Goal: Task Accomplishment & Management: Use online tool/utility

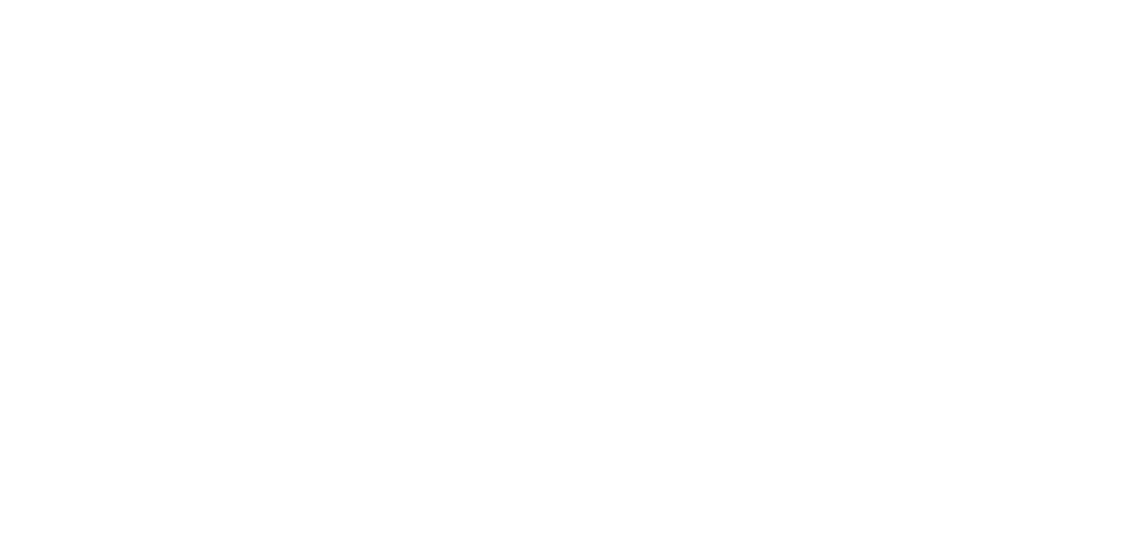
drag, startPoint x: 0, startPoint y: 0, endPoint x: 973, endPoint y: 504, distance: 1095.3
click at [973, 504] on div at bounding box center [568, 270] width 1136 height 540
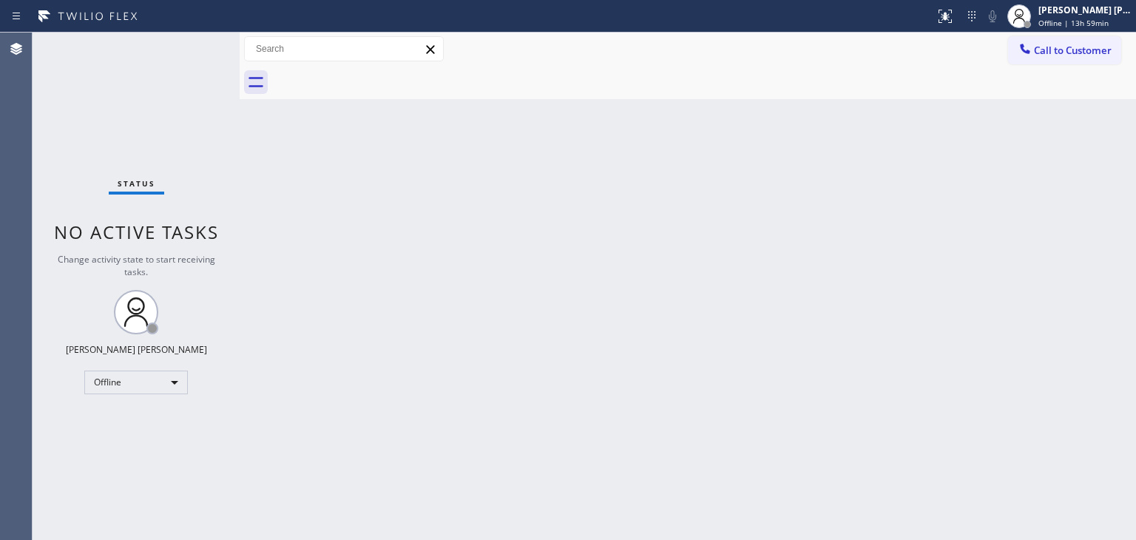
click at [1027, 208] on div "Back to Dashboard Change Sender ID Customers Technicians Select a contact Outbo…" at bounding box center [688, 286] width 896 height 507
click at [1083, 16] on div "[PERSON_NAME] [PERSON_NAME] Offline | 13h 59min" at bounding box center [1086, 16] width 101 height 26
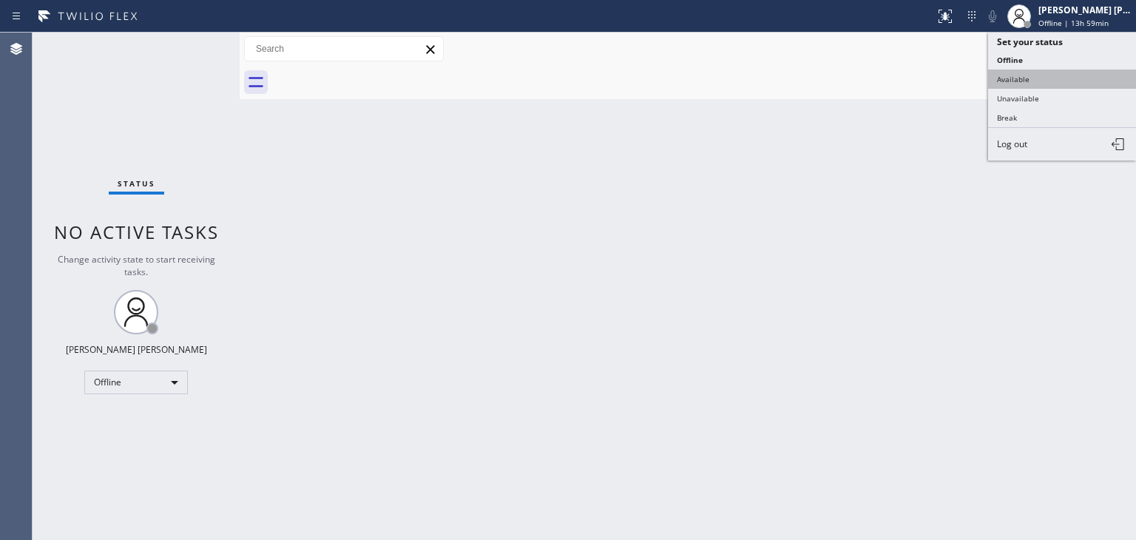
click at [1041, 75] on button "Available" at bounding box center [1062, 79] width 148 height 19
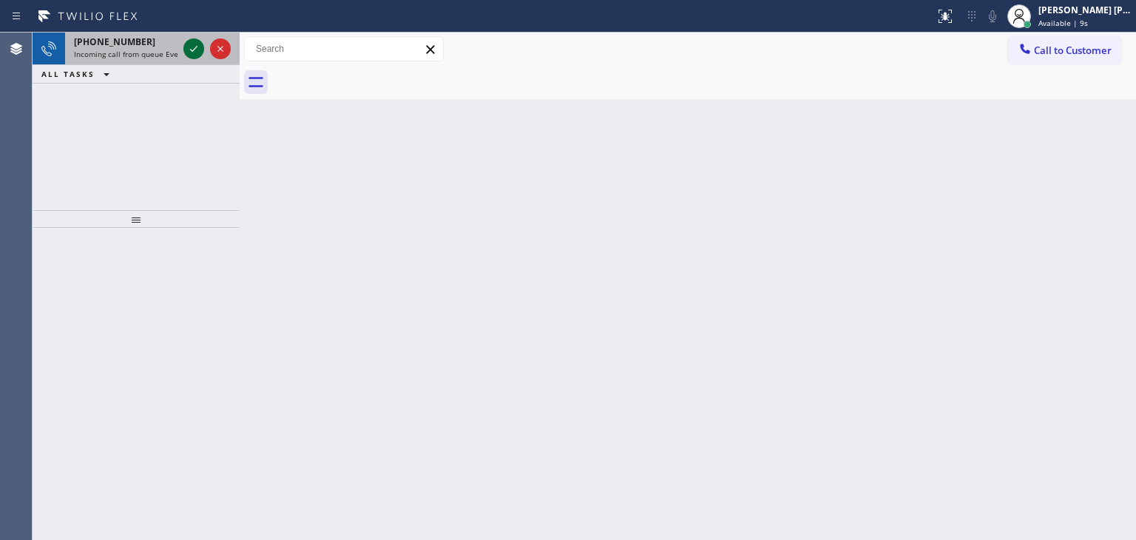
click at [194, 53] on icon at bounding box center [194, 49] width 18 height 18
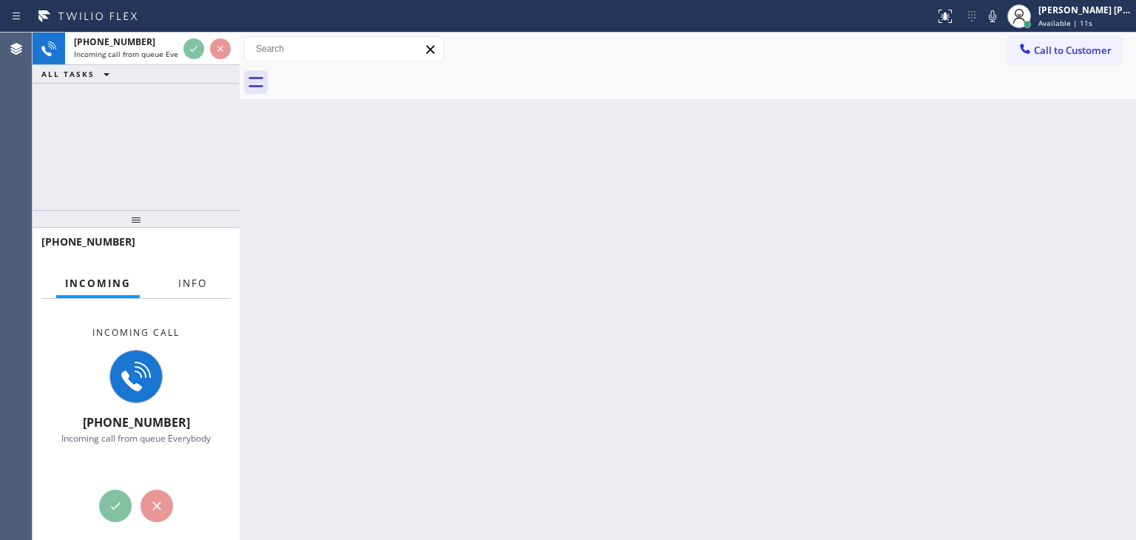
click at [192, 282] on span "Info" at bounding box center [192, 283] width 29 height 13
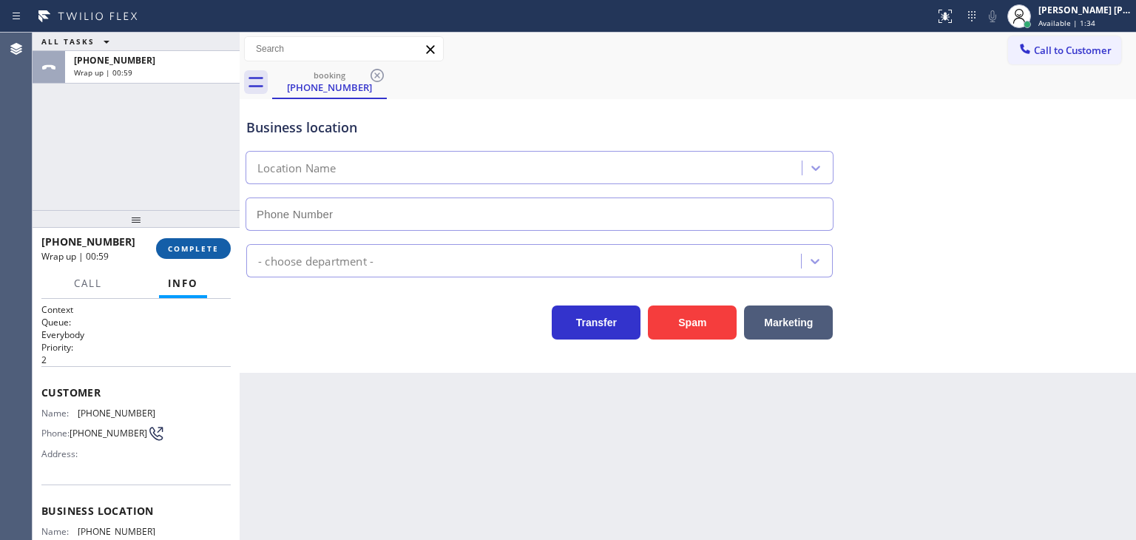
click at [187, 243] on span "COMPLETE" at bounding box center [193, 248] width 51 height 10
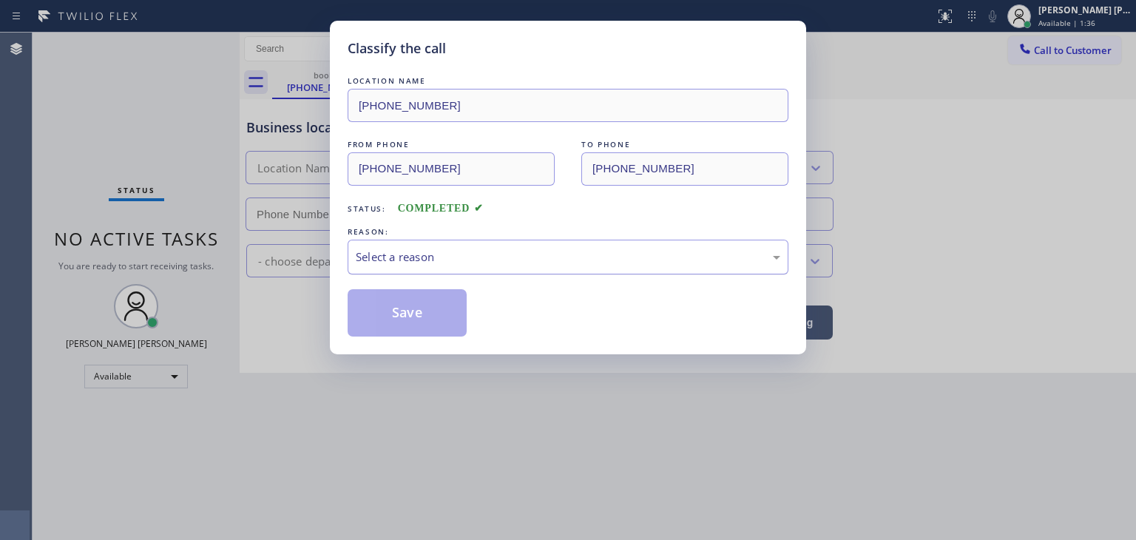
click at [400, 255] on div "Select a reason" at bounding box center [568, 257] width 425 height 17
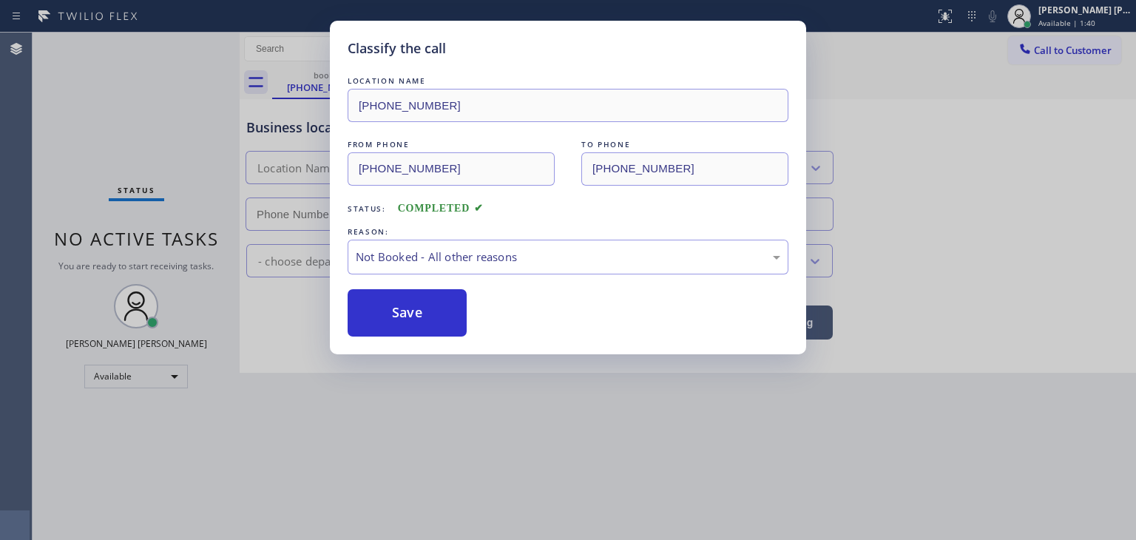
click at [432, 316] on button "Save" at bounding box center [407, 312] width 119 height 47
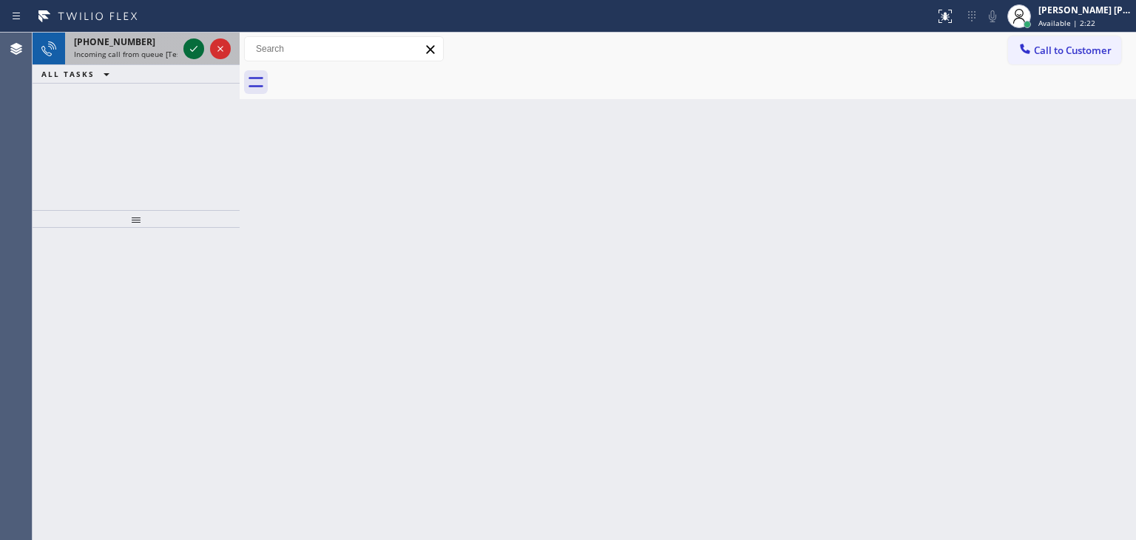
click at [191, 49] on icon at bounding box center [194, 49] width 18 height 18
click at [204, 61] on div at bounding box center [206, 49] width 53 height 33
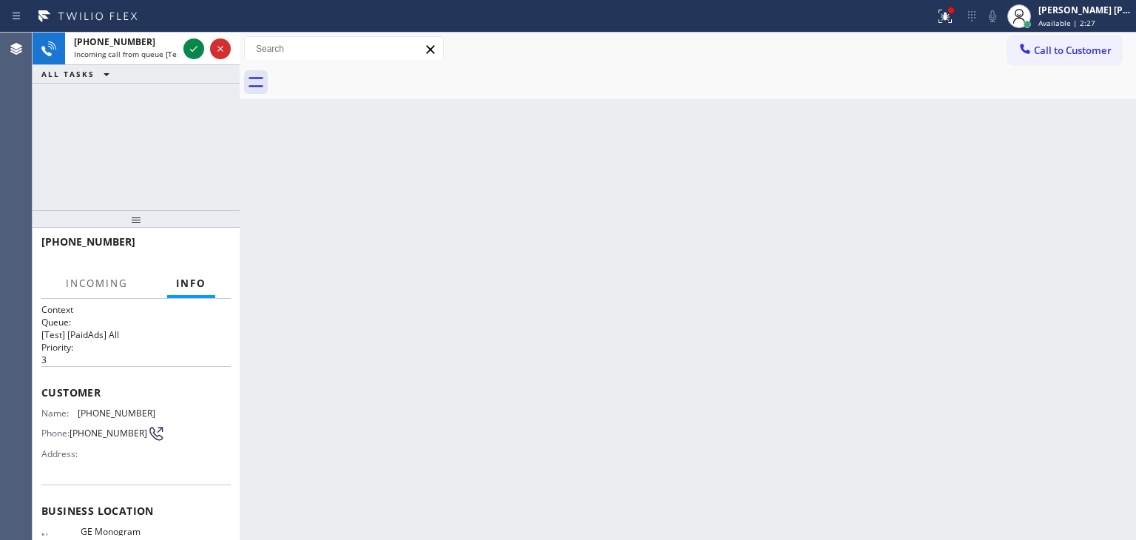
scroll to position [66, 0]
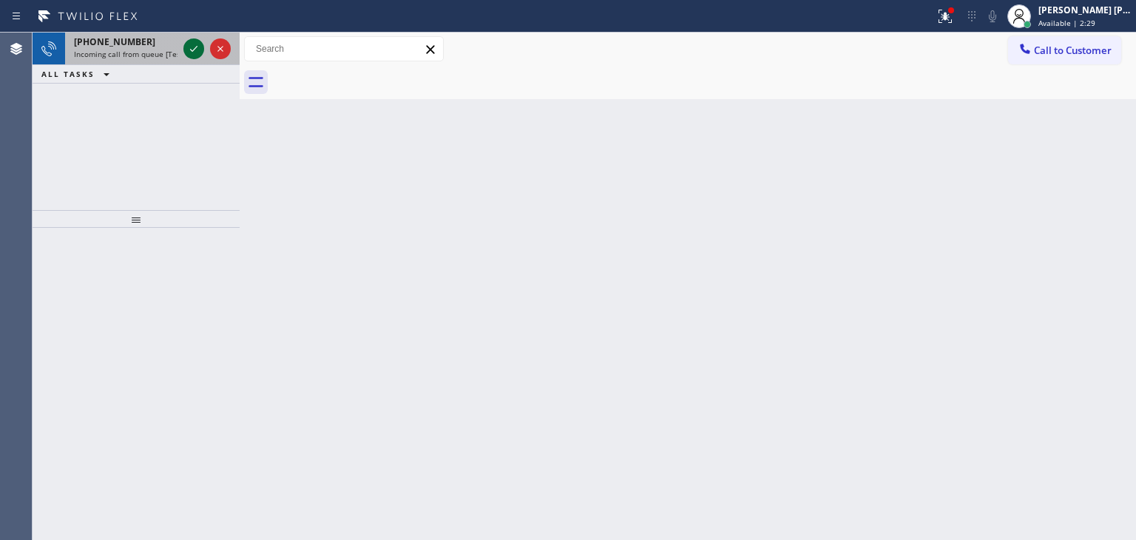
click at [195, 54] on icon at bounding box center [194, 49] width 18 height 18
click at [197, 51] on icon at bounding box center [194, 49] width 18 height 18
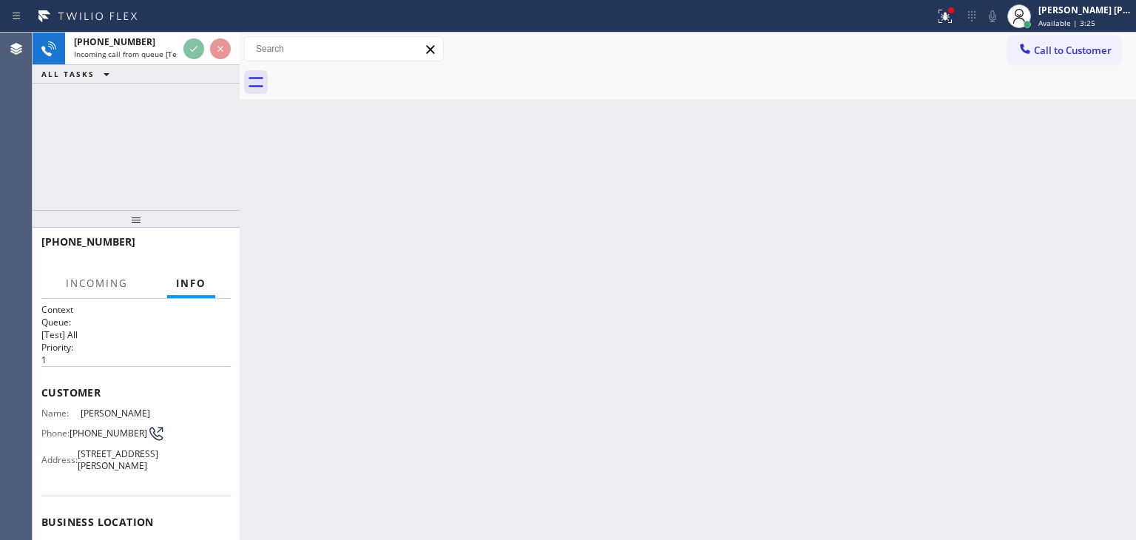
scroll to position [74, 0]
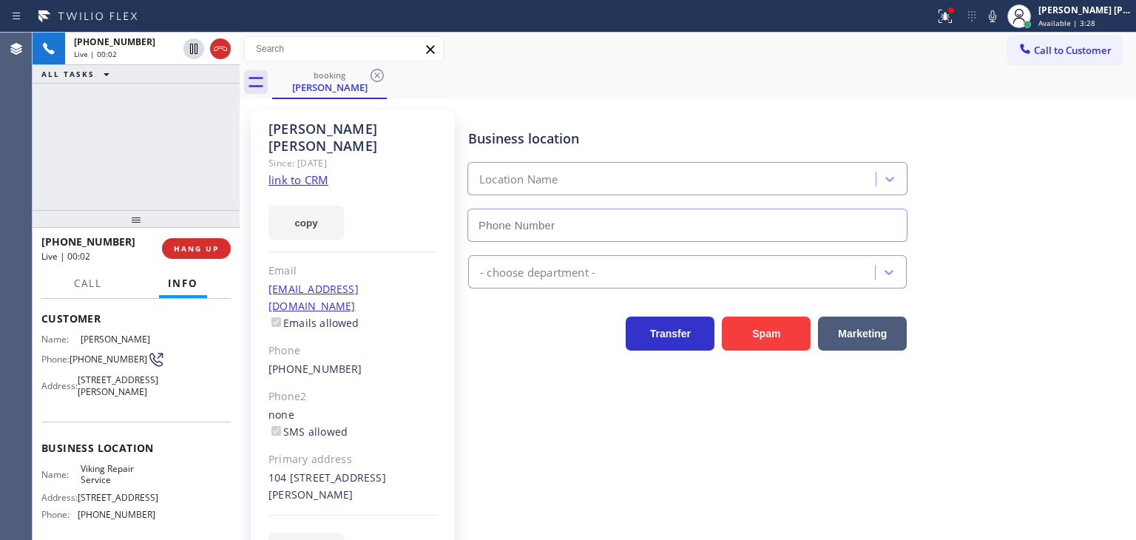
type input "[PHONE_NUMBER]"
click at [320, 172] on link "link to CRM" at bounding box center [298, 179] width 60 height 15
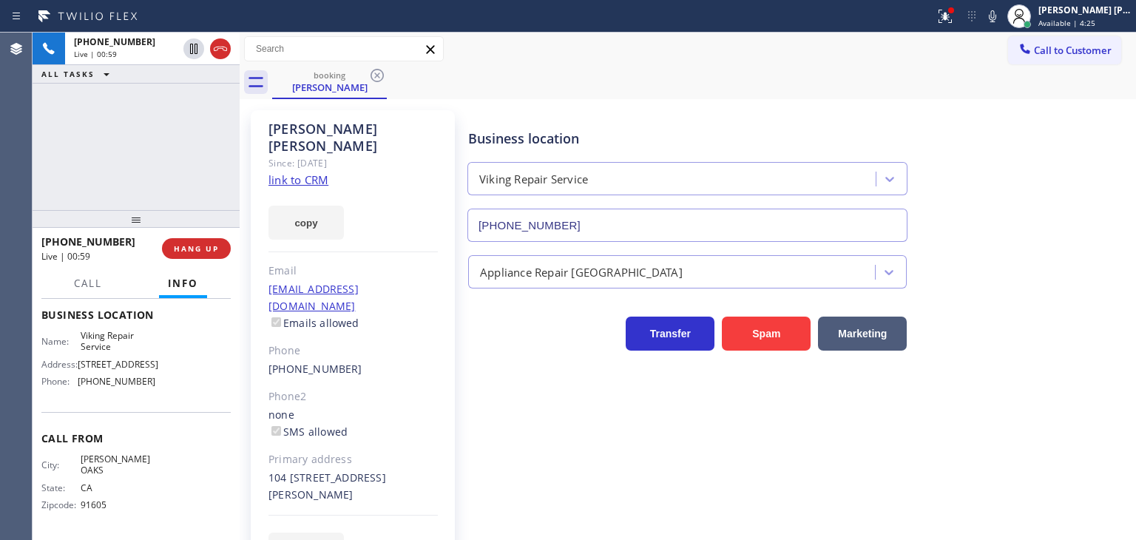
scroll to position [220, 0]
click at [1001, 13] on icon at bounding box center [993, 16] width 18 height 18
click at [304, 172] on link "link to CRM" at bounding box center [298, 179] width 60 height 15
click at [1001, 21] on icon at bounding box center [993, 16] width 18 height 18
drag, startPoint x: 357, startPoint y: 271, endPoint x: 268, endPoint y: 271, distance: 88.8
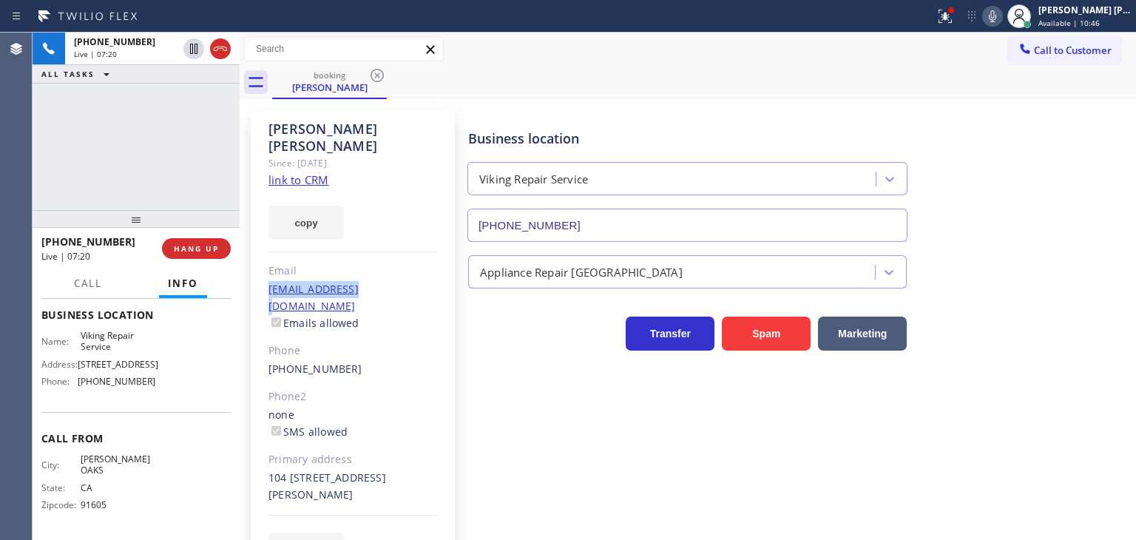
click at [268, 281] on div "[EMAIL_ADDRESS][DOMAIN_NAME] Emails allowed" at bounding box center [352, 306] width 169 height 51
copy link "[EMAIL_ADDRESS][DOMAIN_NAME]"
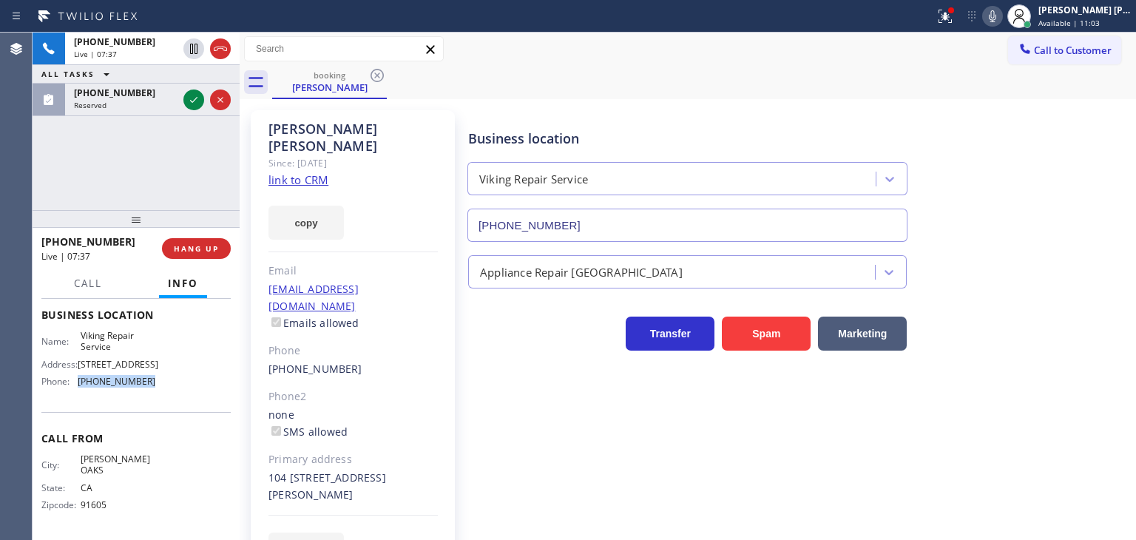
drag, startPoint x: 152, startPoint y: 393, endPoint x: 75, endPoint y: 395, distance: 76.9
click at [75, 393] on div "Name: Viking Repair Service Address: [STREET_ADDRESS] Phone: [PHONE_NUMBER]" at bounding box center [135, 362] width 189 height 64
copy div "[PHONE_NUMBER]"
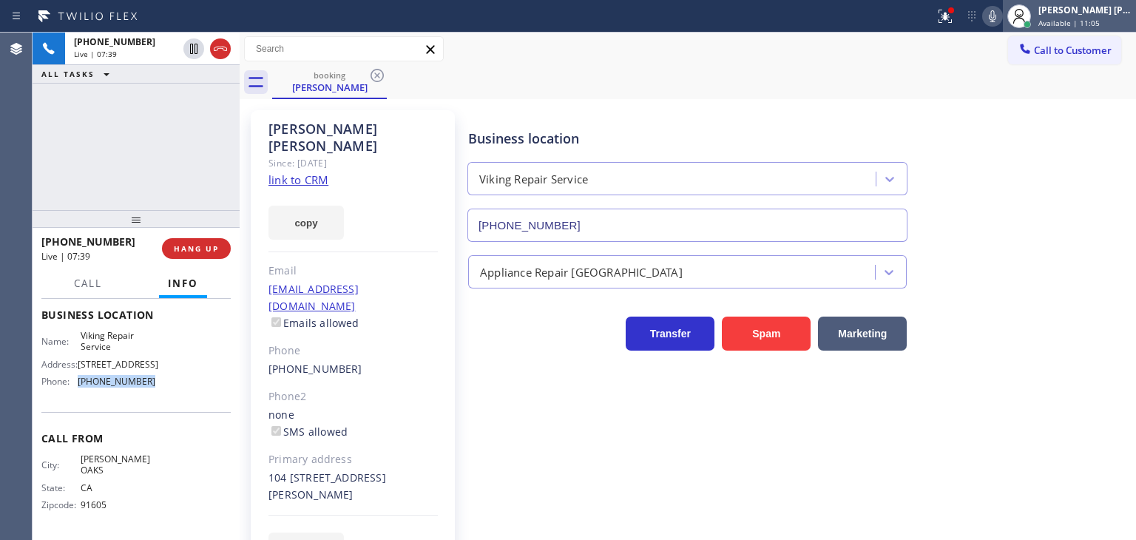
click at [1095, 15] on div "[PERSON_NAME] [PERSON_NAME]" at bounding box center [1084, 10] width 93 height 13
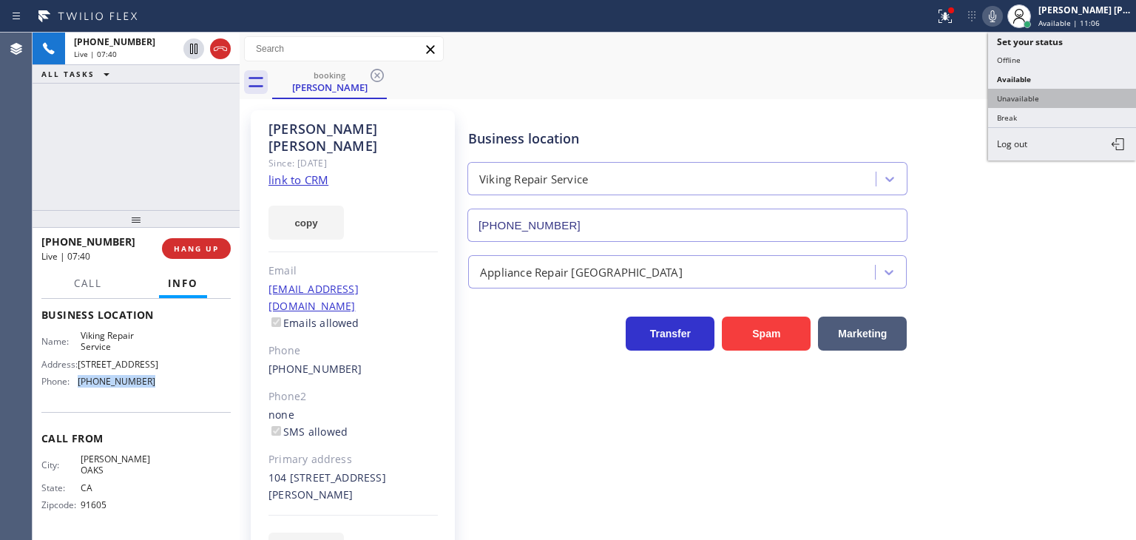
click at [1053, 104] on button "Unavailable" at bounding box center [1062, 98] width 148 height 19
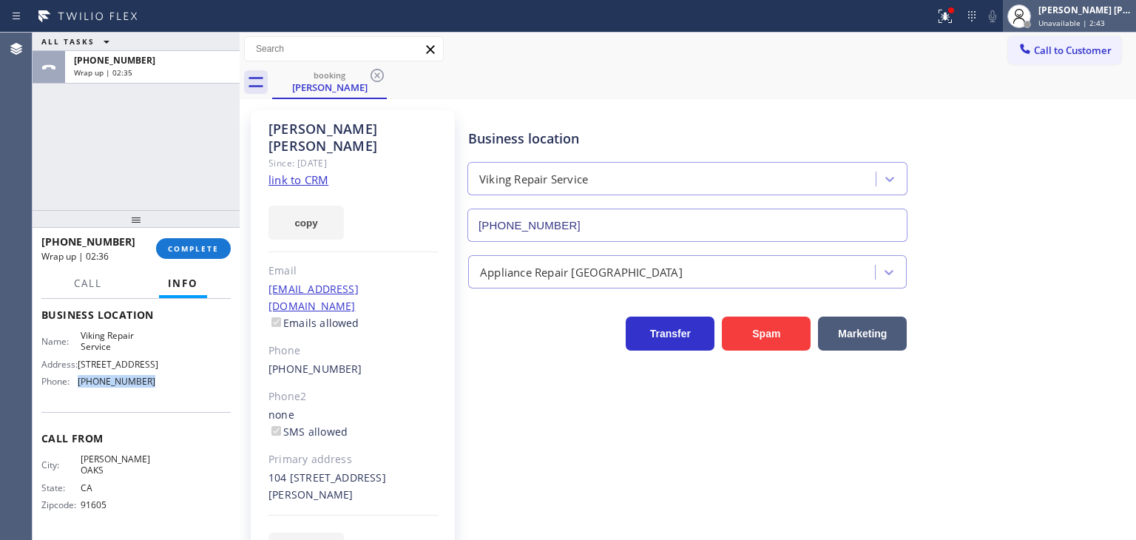
click at [1098, 16] on div "[PERSON_NAME] [PERSON_NAME] Unavailable | 2:43" at bounding box center [1086, 16] width 101 height 26
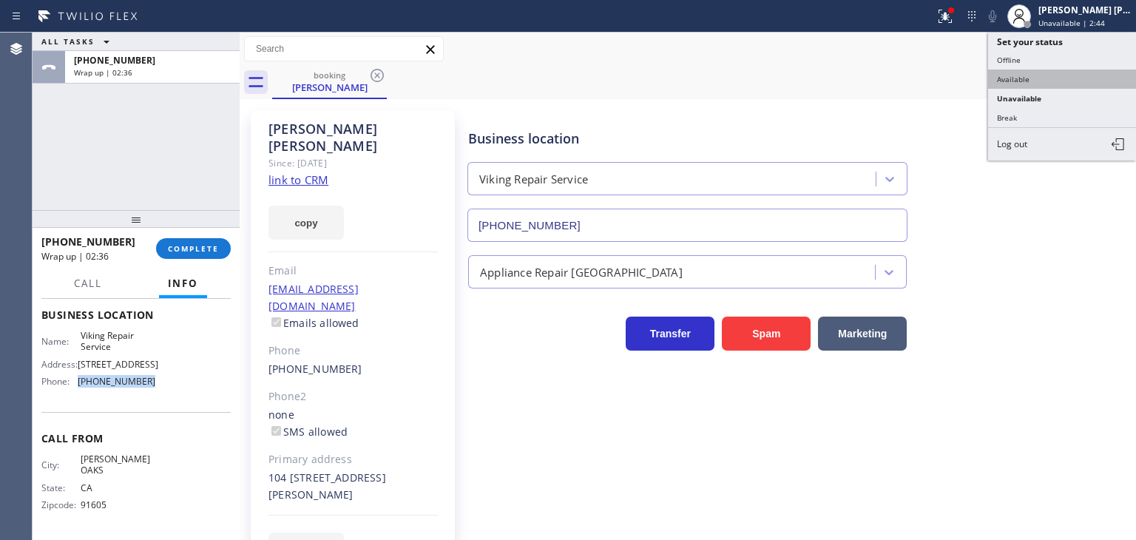
click at [1045, 72] on button "Available" at bounding box center [1062, 79] width 148 height 19
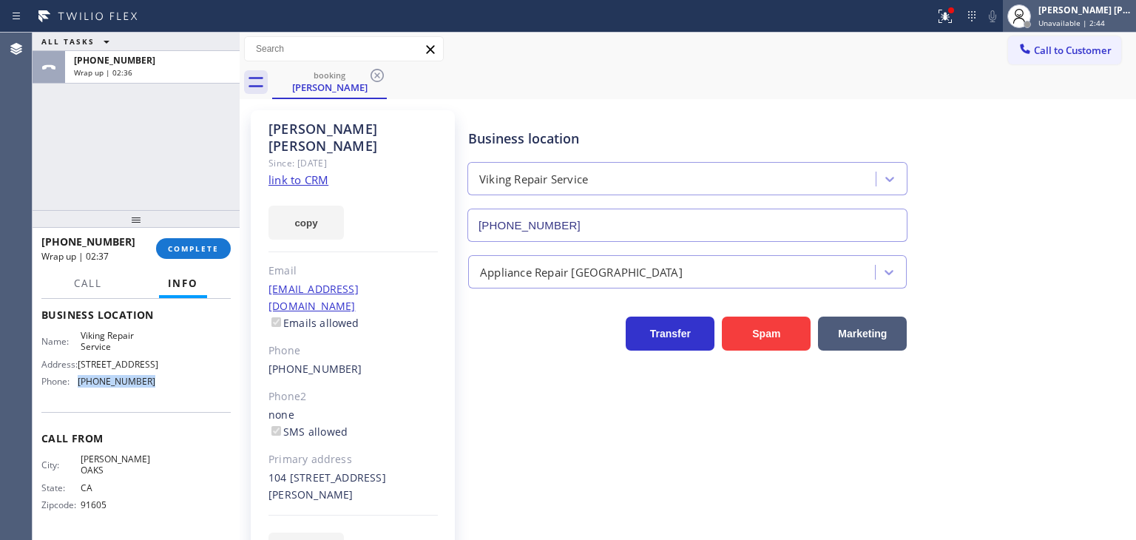
click at [1090, 19] on span "Unavailable | 2:44" at bounding box center [1071, 23] width 67 height 10
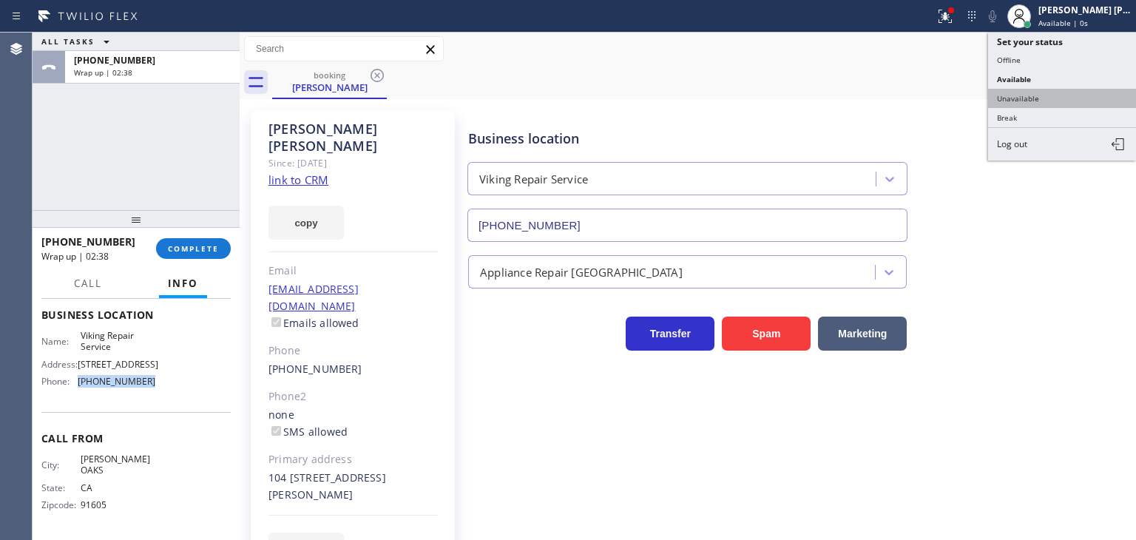
click at [1044, 95] on button "Unavailable" at bounding box center [1062, 98] width 148 height 19
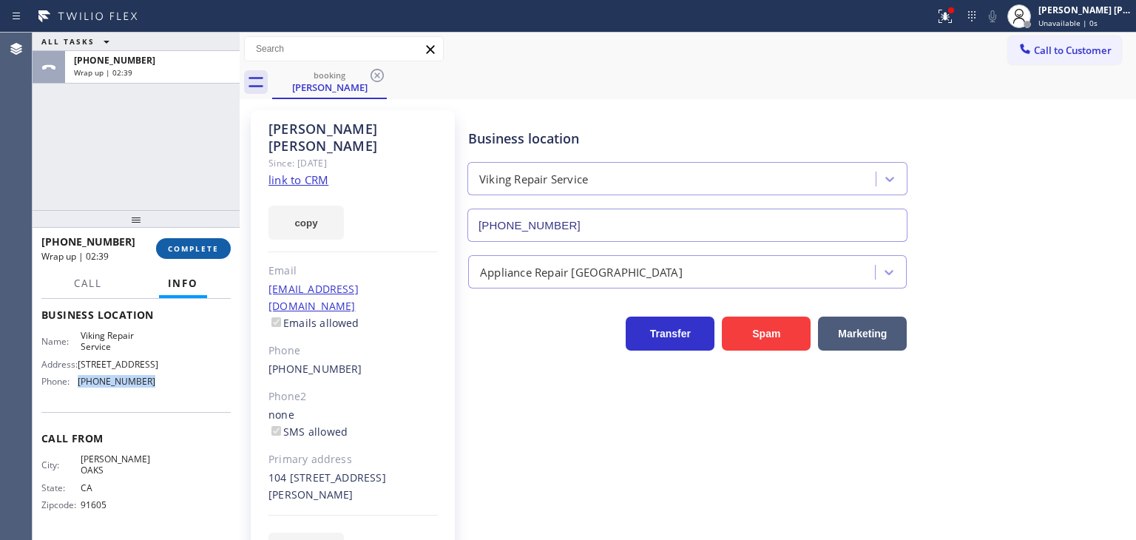
click at [196, 244] on span "COMPLETE" at bounding box center [193, 248] width 51 height 10
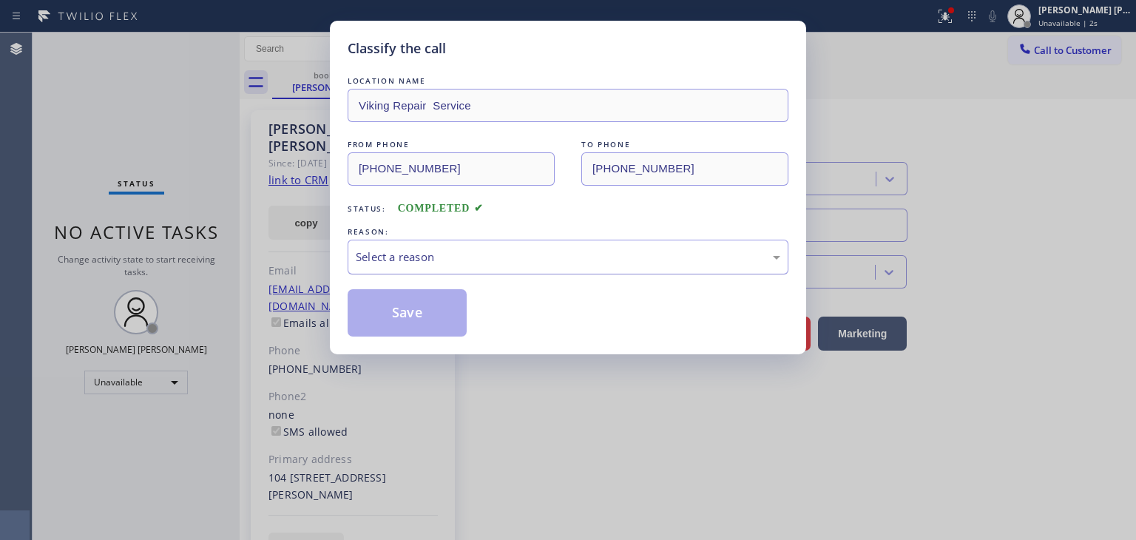
click at [405, 260] on div "Select a reason" at bounding box center [568, 257] width 425 height 17
click at [405, 311] on button "Save" at bounding box center [407, 312] width 119 height 47
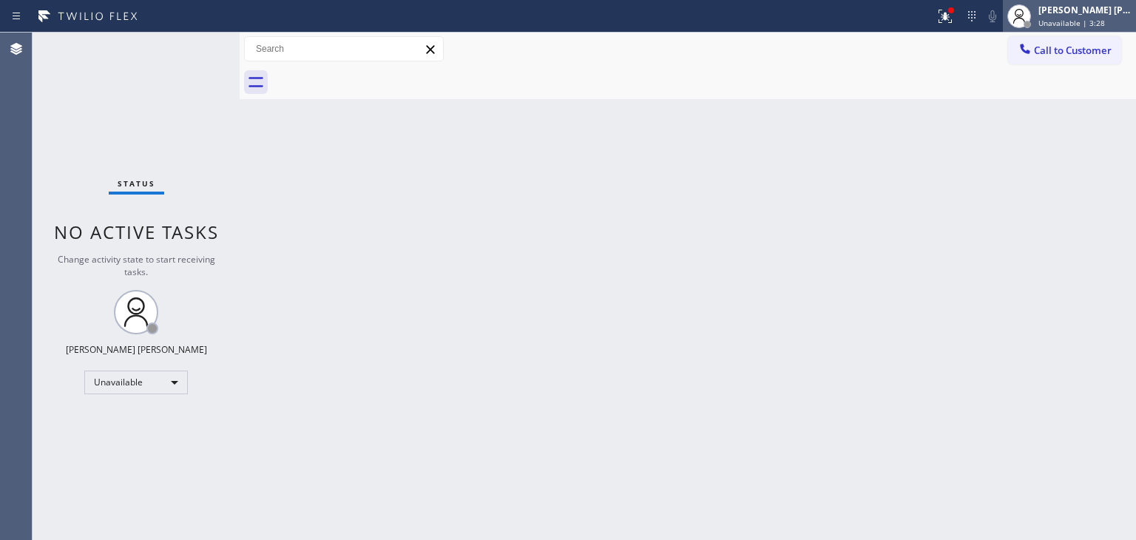
click at [1092, 18] on span "Unavailable | 3:28" at bounding box center [1071, 23] width 67 height 10
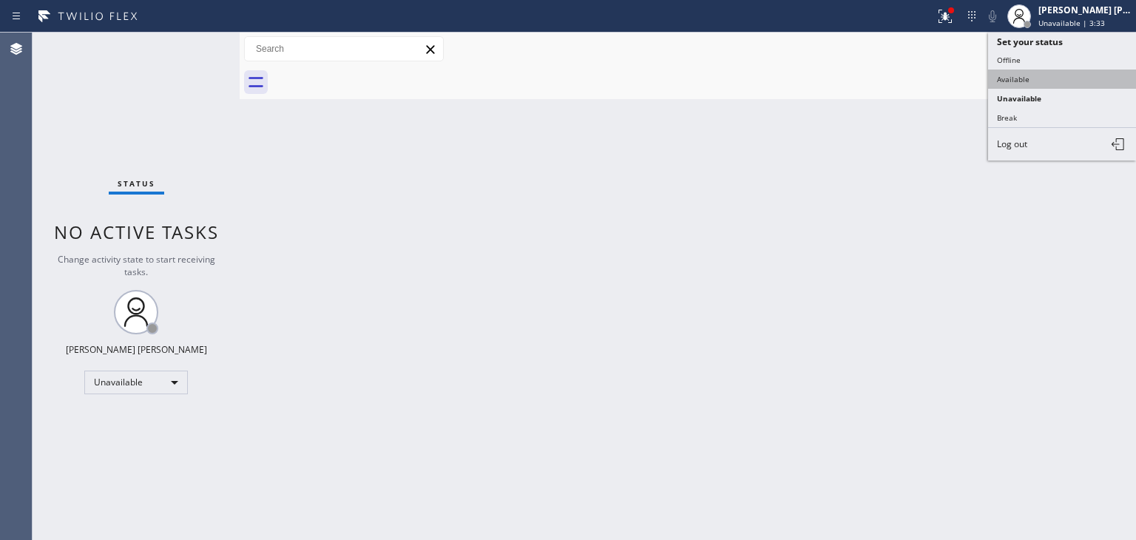
click at [1070, 81] on button "Available" at bounding box center [1062, 79] width 148 height 19
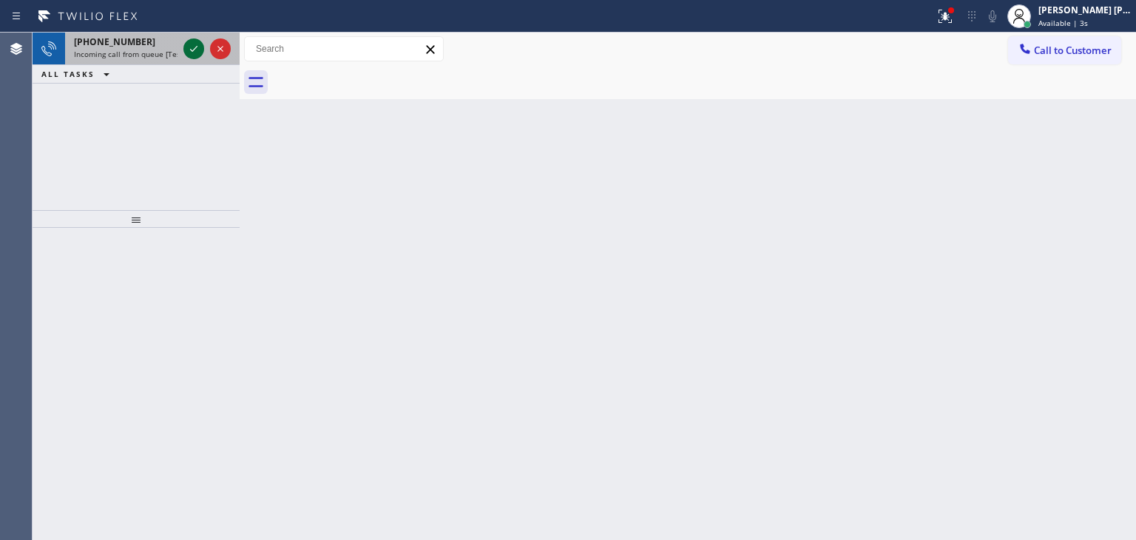
click at [195, 51] on icon at bounding box center [194, 49] width 18 height 18
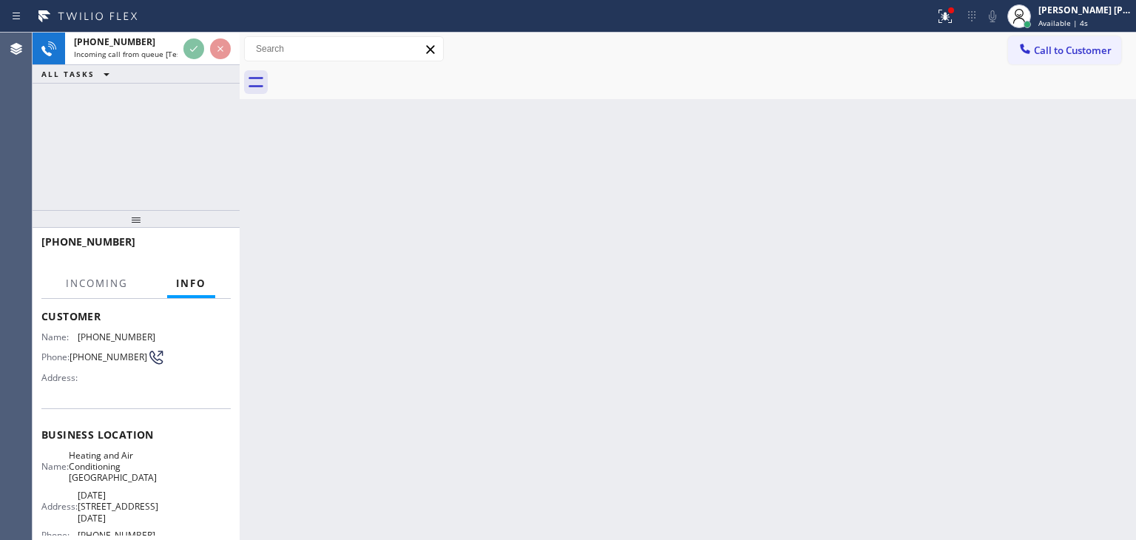
scroll to position [148, 0]
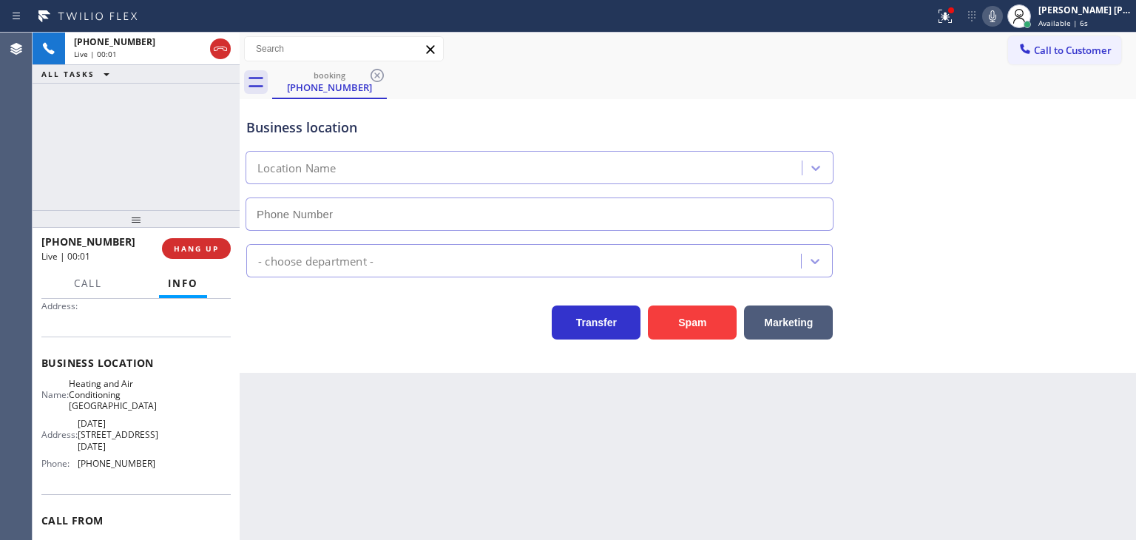
type input "[PHONE_NUMBER]"
click at [1001, 16] on icon at bounding box center [993, 16] width 18 height 18
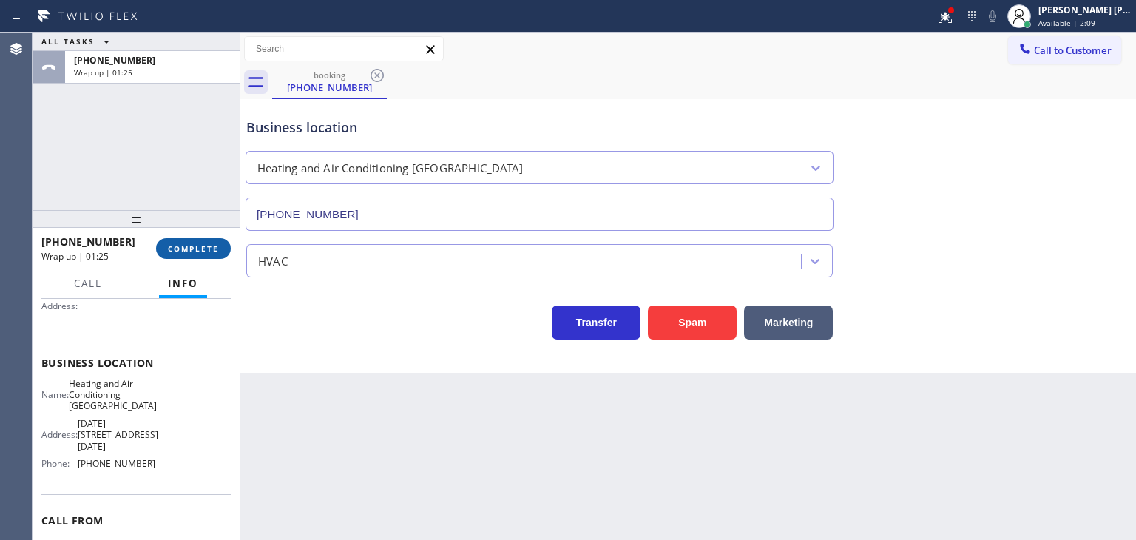
click at [200, 240] on button "COMPLETE" at bounding box center [193, 248] width 75 height 21
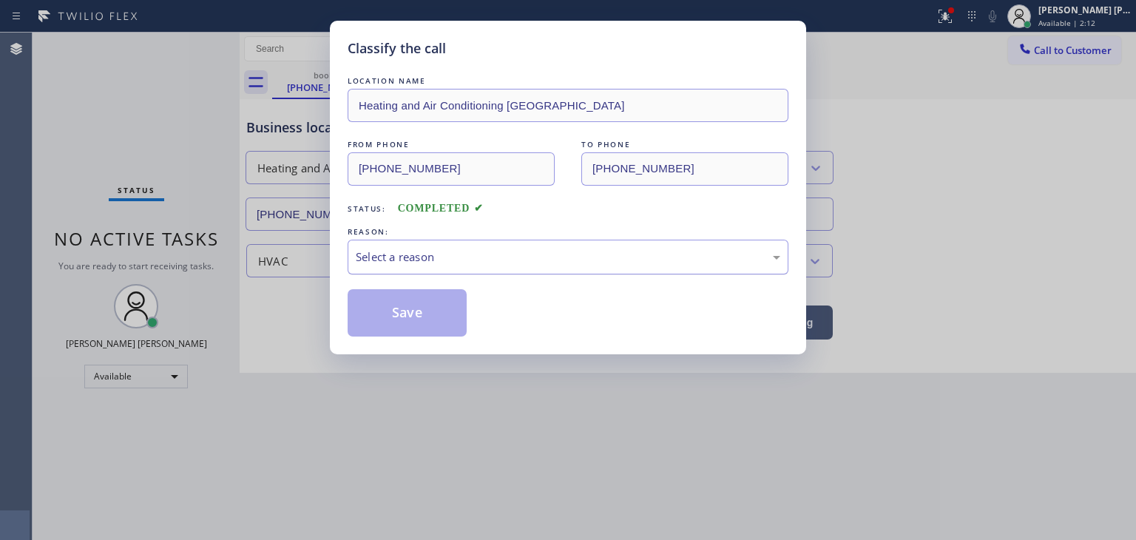
click at [447, 249] on div "Select a reason" at bounding box center [568, 257] width 425 height 17
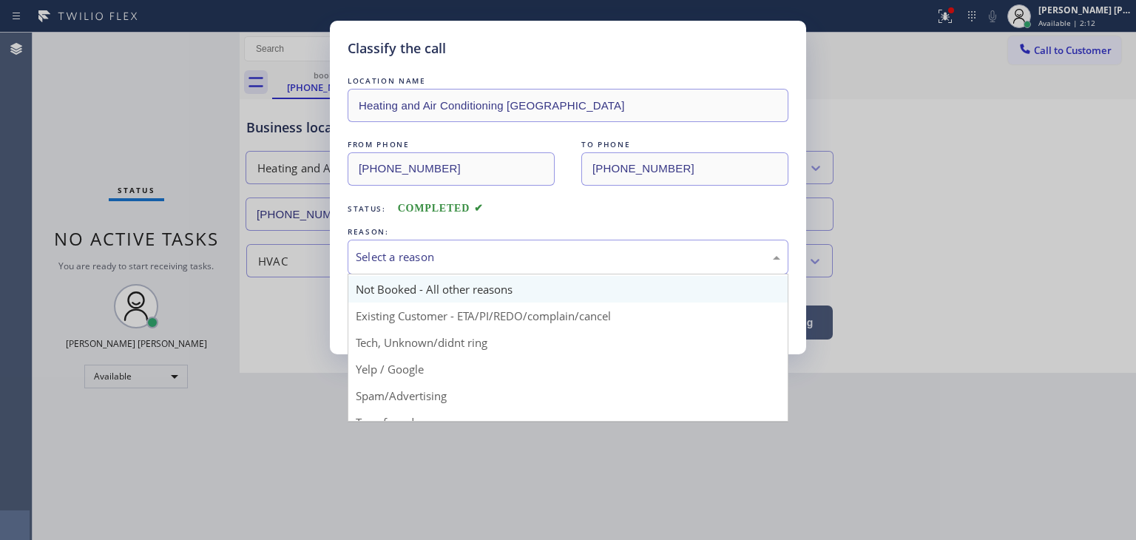
scroll to position [13, 0]
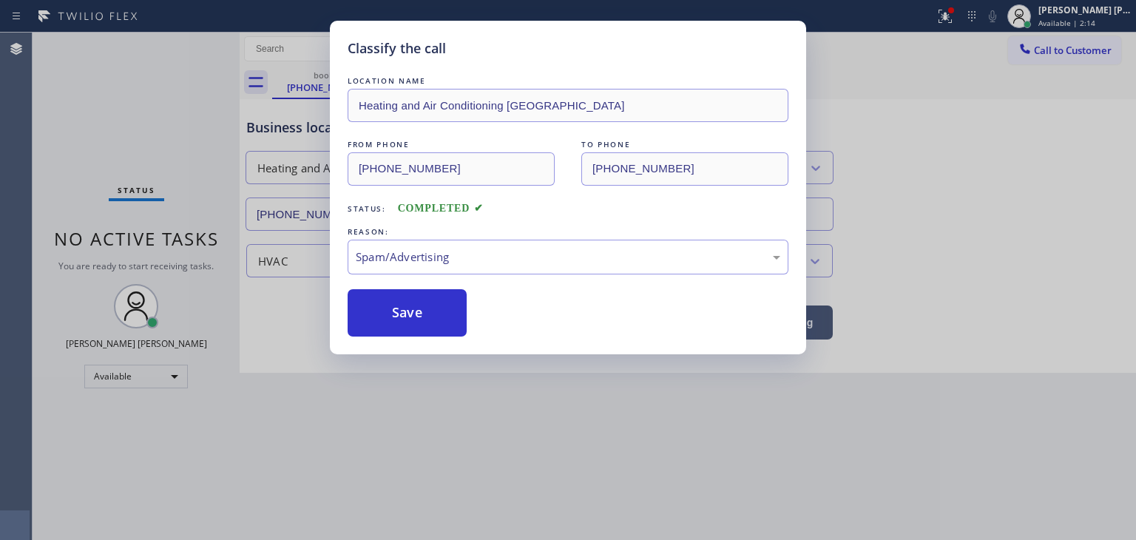
drag, startPoint x: 395, startPoint y: 316, endPoint x: 645, endPoint y: 206, distance: 273.2
click at [395, 316] on button "Save" at bounding box center [407, 312] width 119 height 47
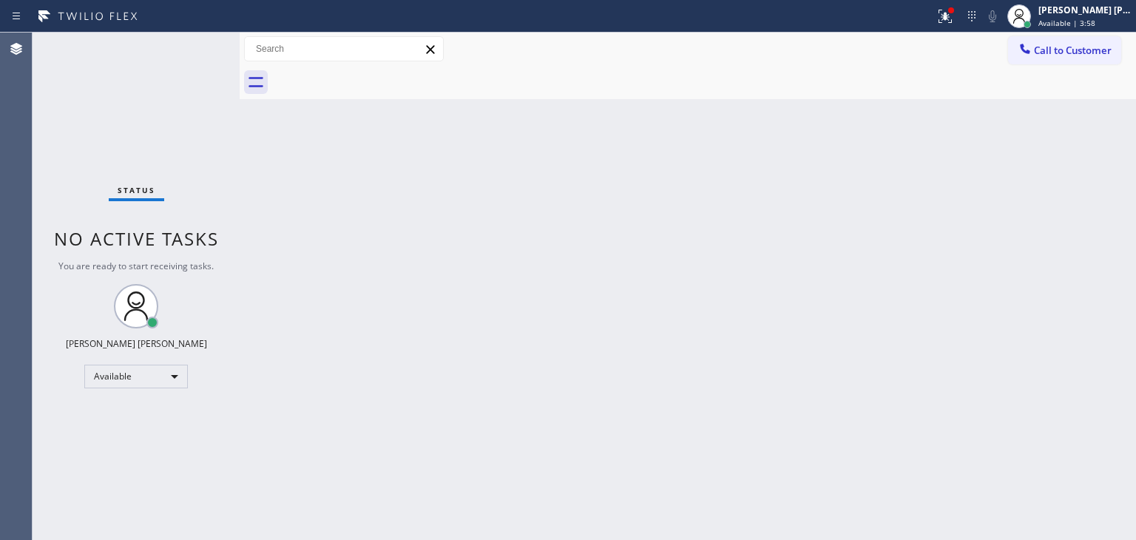
click at [192, 46] on div "Status No active tasks You are ready to start receiving tasks. [PERSON_NAME] [P…" at bounding box center [136, 286] width 207 height 507
click at [1099, 256] on div "Back to Dashboard Change Sender ID Customers Technicians Select a contact Outbo…" at bounding box center [688, 286] width 896 height 507
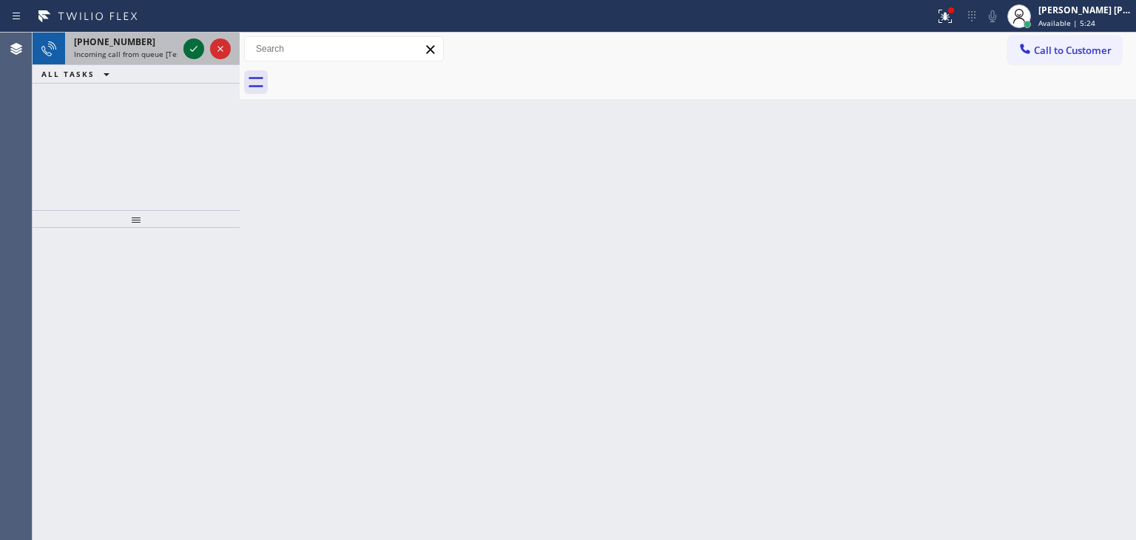
click at [195, 51] on icon at bounding box center [194, 49] width 18 height 18
click at [201, 48] on icon at bounding box center [194, 49] width 18 height 18
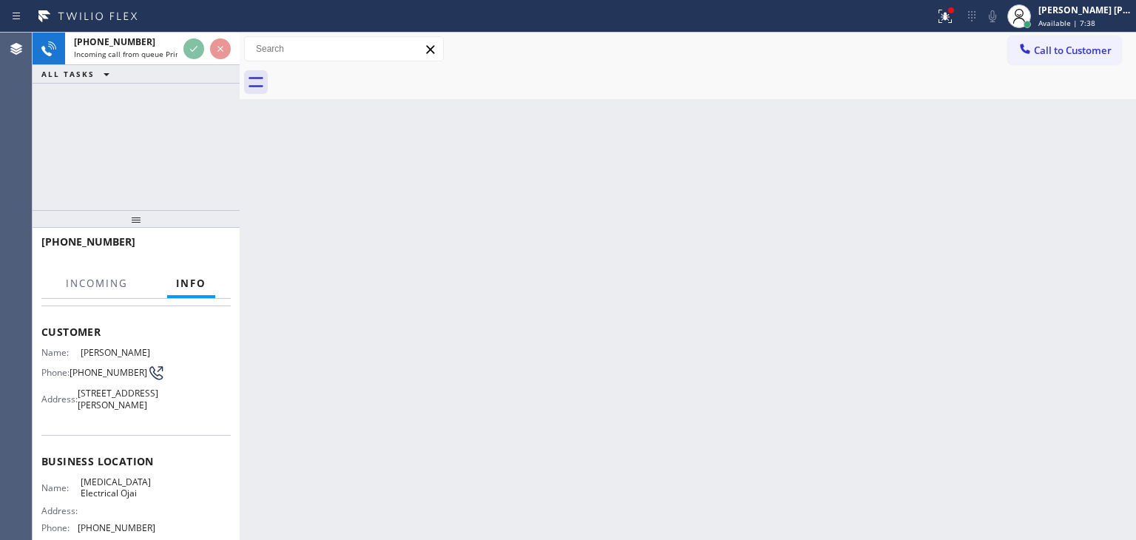
scroll to position [148, 0]
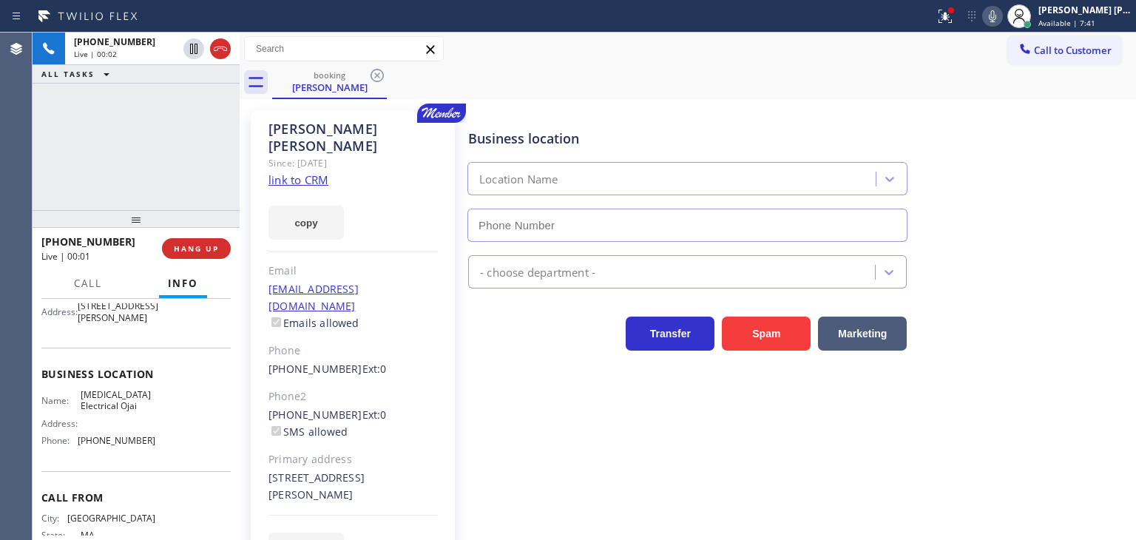
type input "[PHONE_NUMBER]"
click at [284, 172] on link "link to CRM" at bounding box center [298, 179] width 60 height 15
click at [1001, 11] on icon at bounding box center [993, 16] width 18 height 18
click at [996, 13] on icon at bounding box center [992, 16] width 7 height 12
click at [1001, 12] on icon at bounding box center [993, 16] width 18 height 18
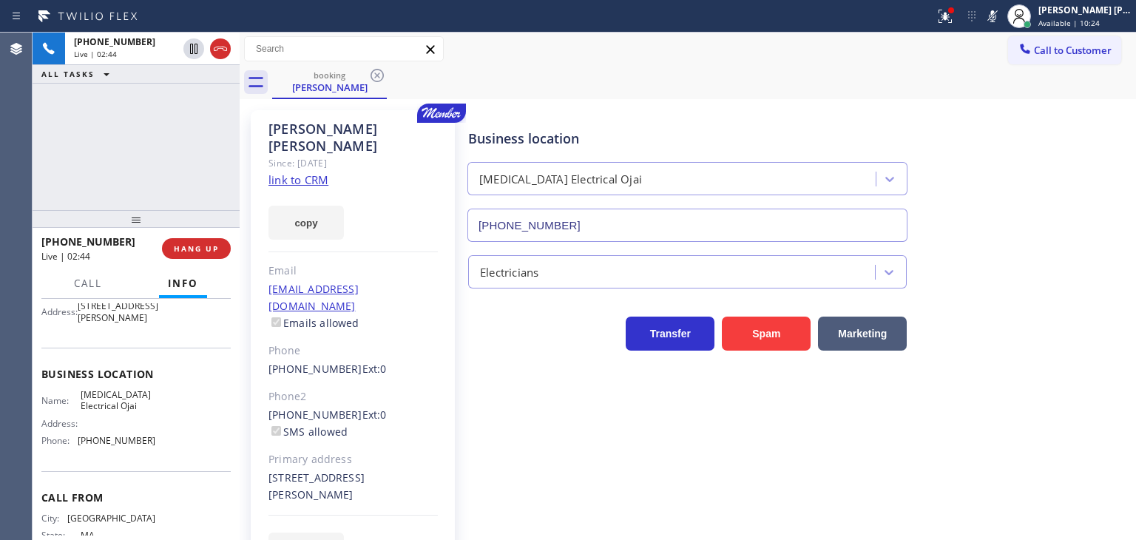
drag, startPoint x: 1016, startPoint y: 21, endPoint x: 1028, endPoint y: 93, distance: 72.8
click at [996, 21] on icon at bounding box center [992, 16] width 7 height 12
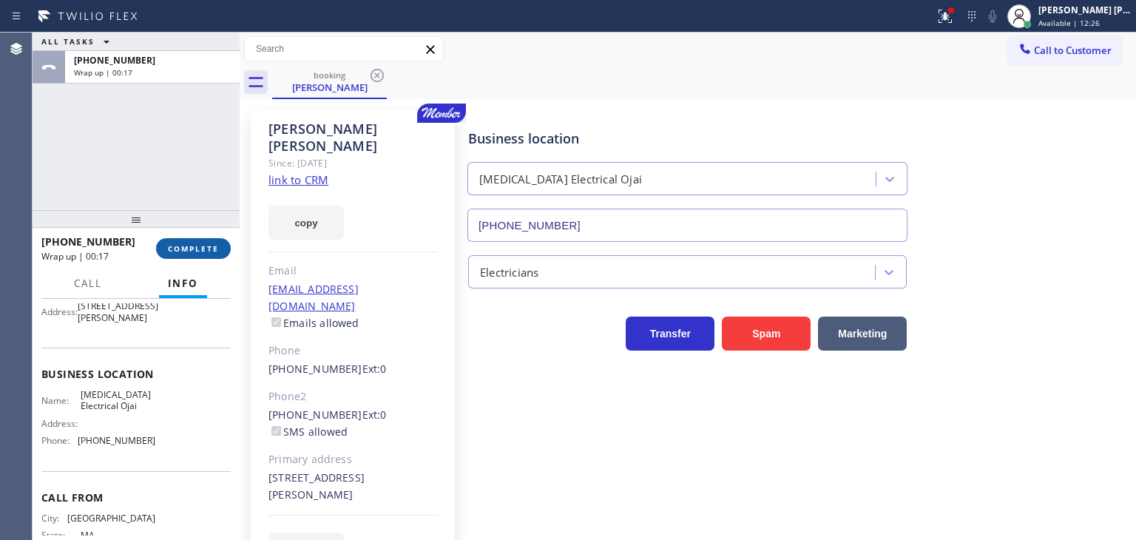
click at [192, 246] on span "COMPLETE" at bounding box center [193, 248] width 51 height 10
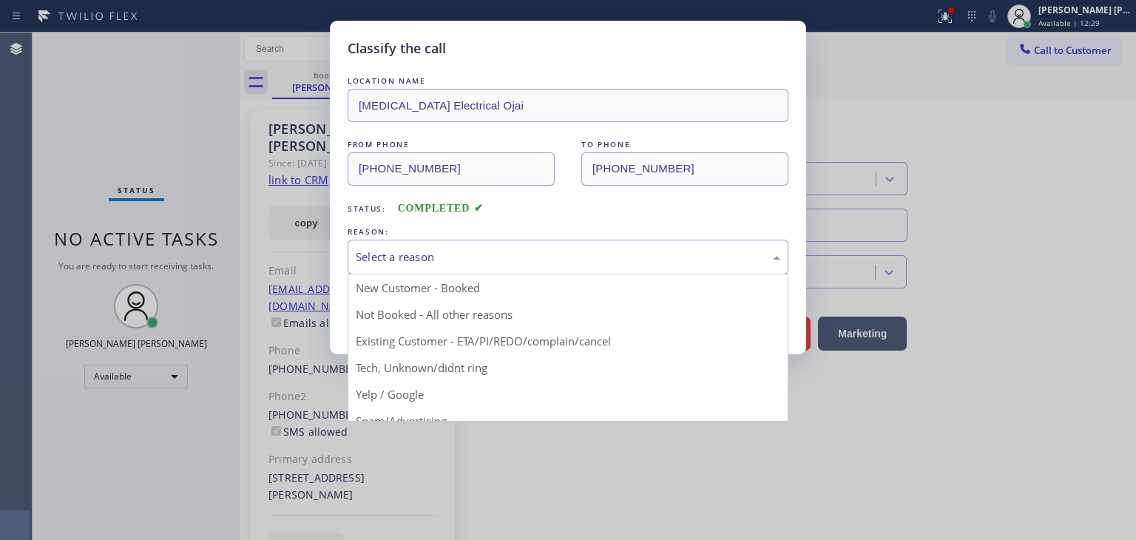
click at [383, 255] on div "Select a reason" at bounding box center [568, 257] width 425 height 17
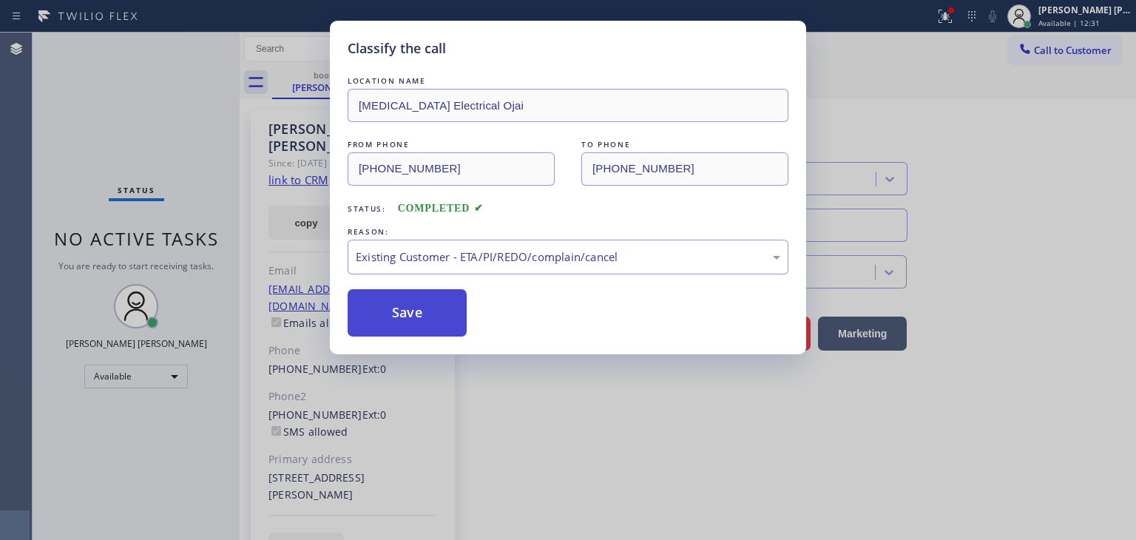
click at [405, 318] on button "Save" at bounding box center [407, 312] width 119 height 47
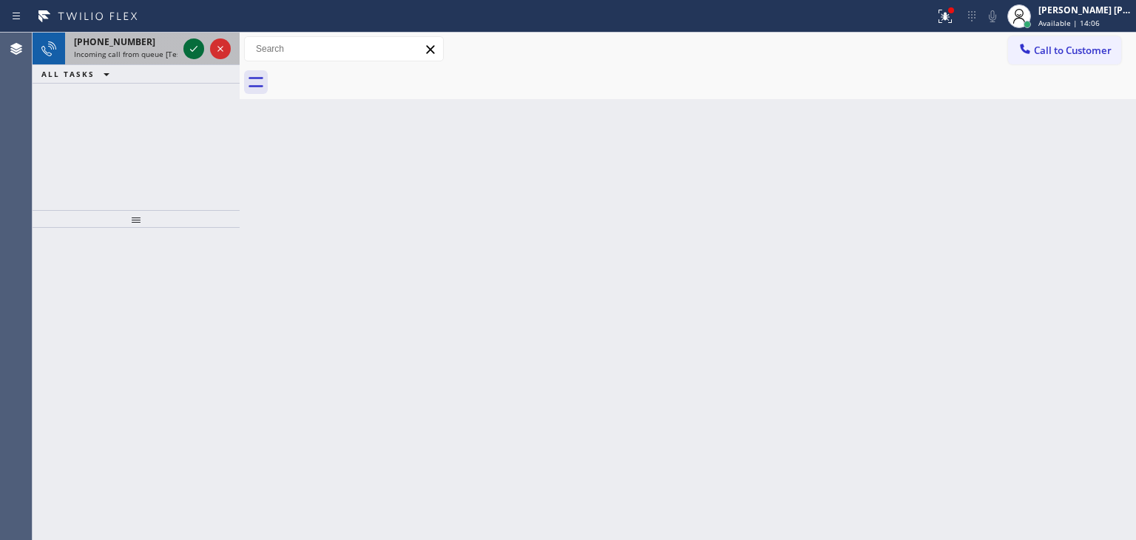
click at [195, 55] on icon at bounding box center [194, 49] width 18 height 18
click at [194, 40] on icon at bounding box center [194, 49] width 18 height 18
click at [195, 50] on icon at bounding box center [194, 49] width 18 height 18
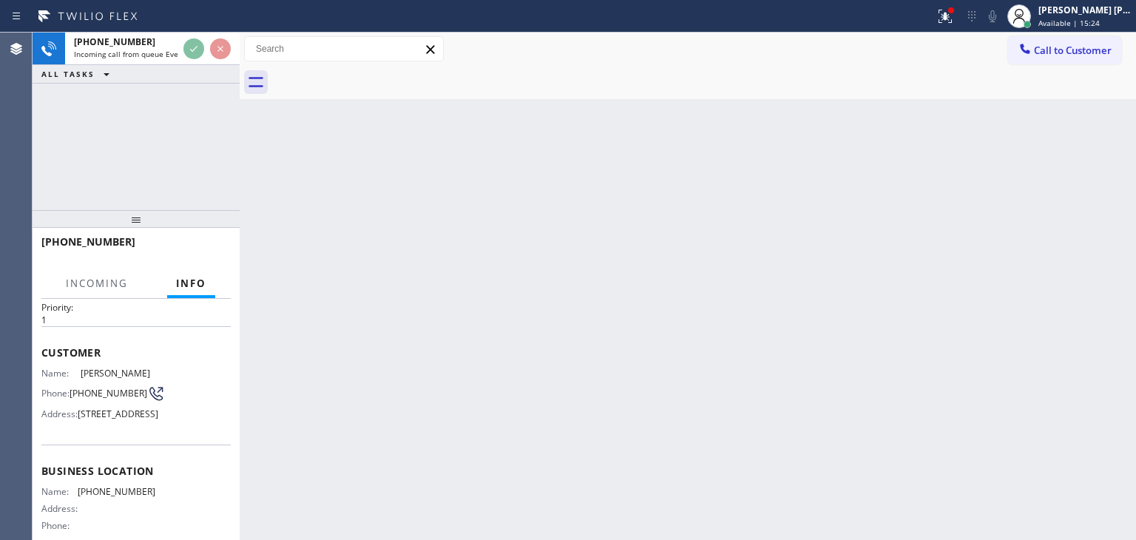
scroll to position [74, 0]
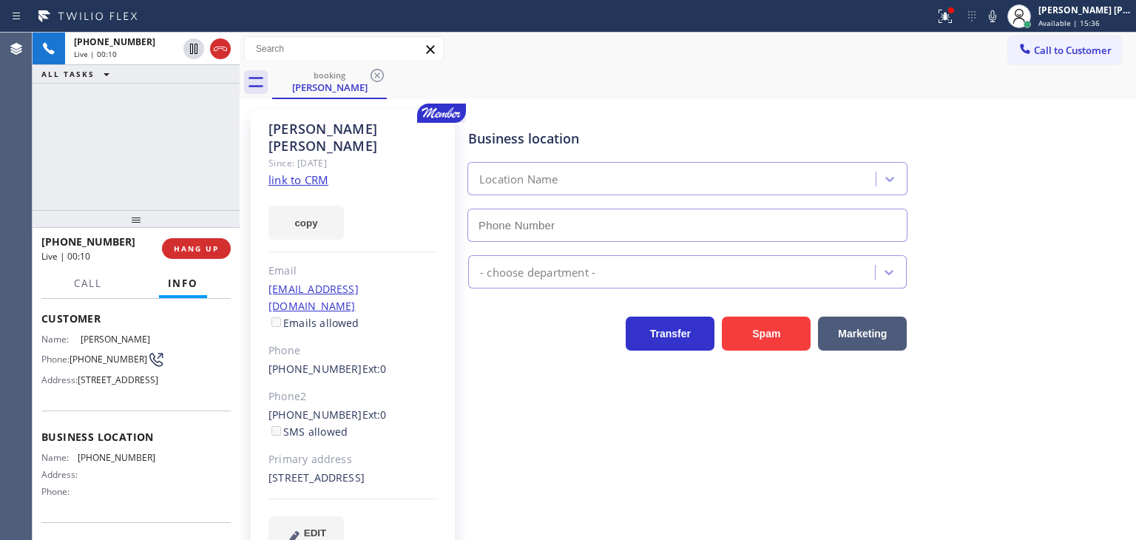
click at [303, 172] on link "link to CRM" at bounding box center [298, 179] width 60 height 15
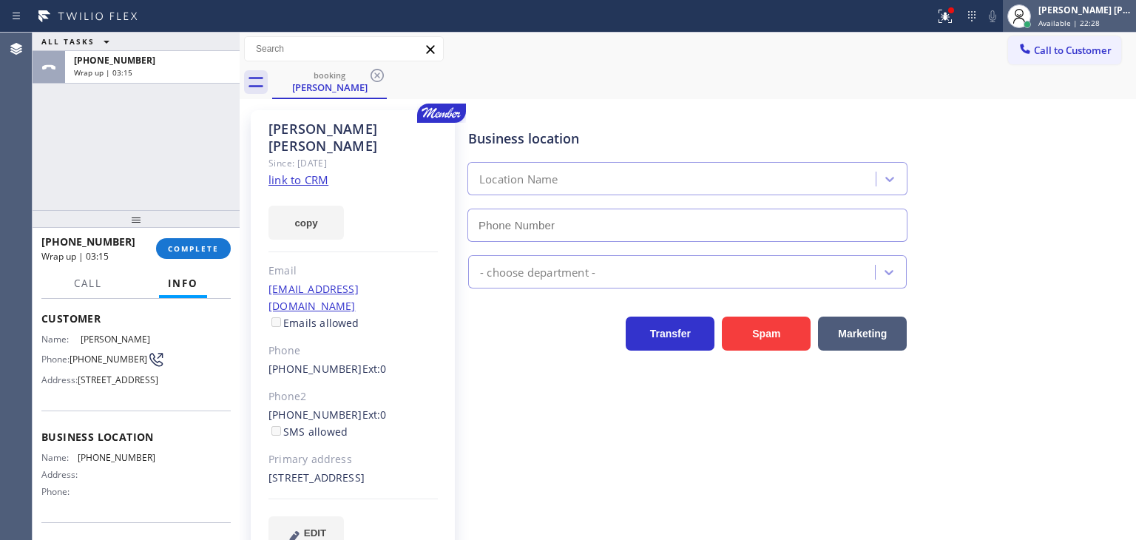
click at [1107, 16] on div "[PERSON_NAME] [PERSON_NAME] Available | 22:28" at bounding box center [1086, 16] width 101 height 26
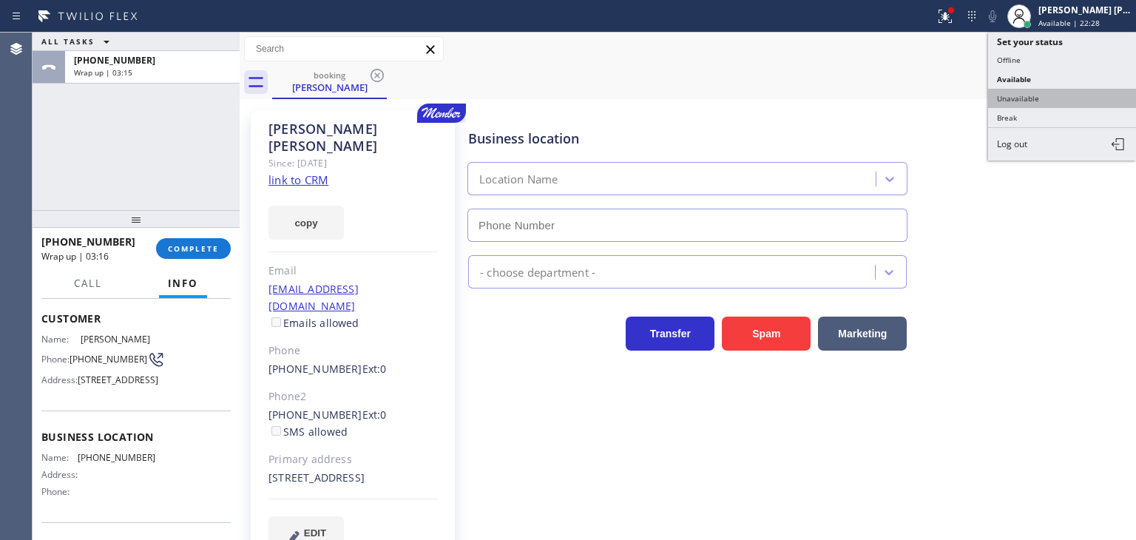
click at [1044, 89] on button "Unavailable" at bounding box center [1062, 98] width 148 height 19
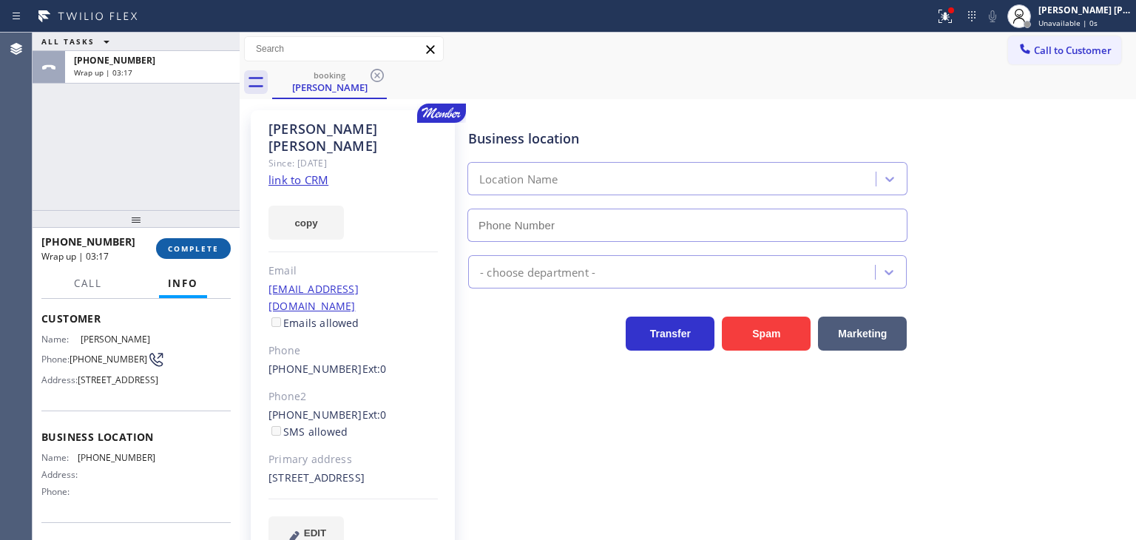
click at [195, 249] on span "COMPLETE" at bounding box center [193, 248] width 51 height 10
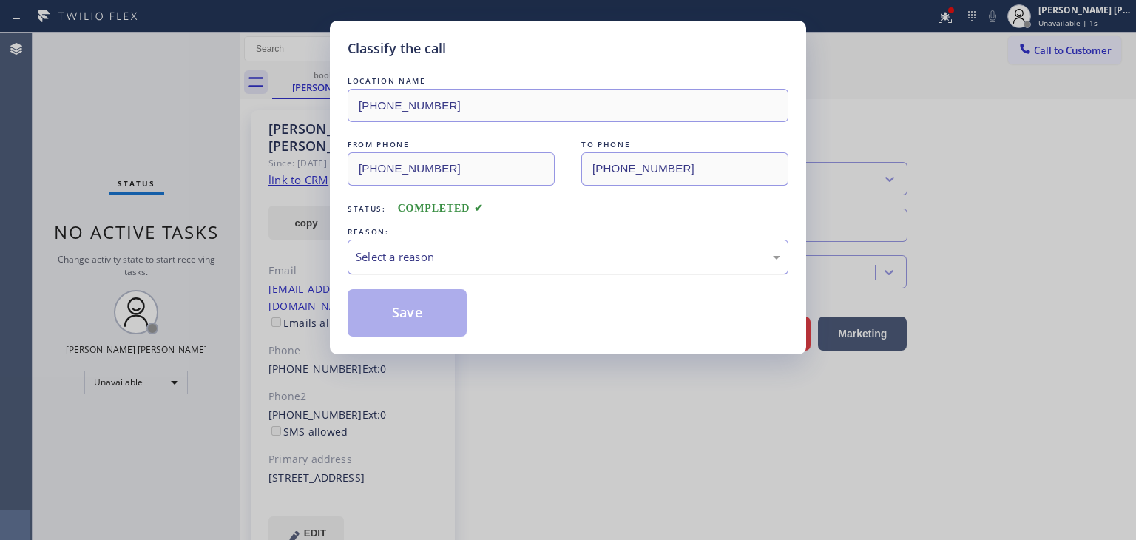
click at [433, 258] on div "Select a reason" at bounding box center [568, 257] width 425 height 17
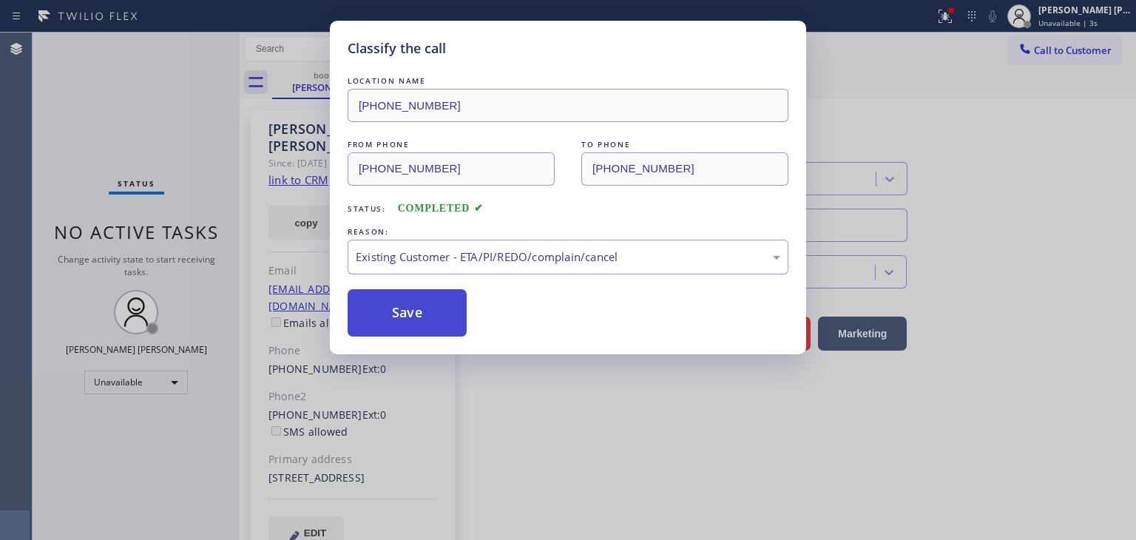
click at [406, 315] on button "Save" at bounding box center [407, 312] width 119 height 47
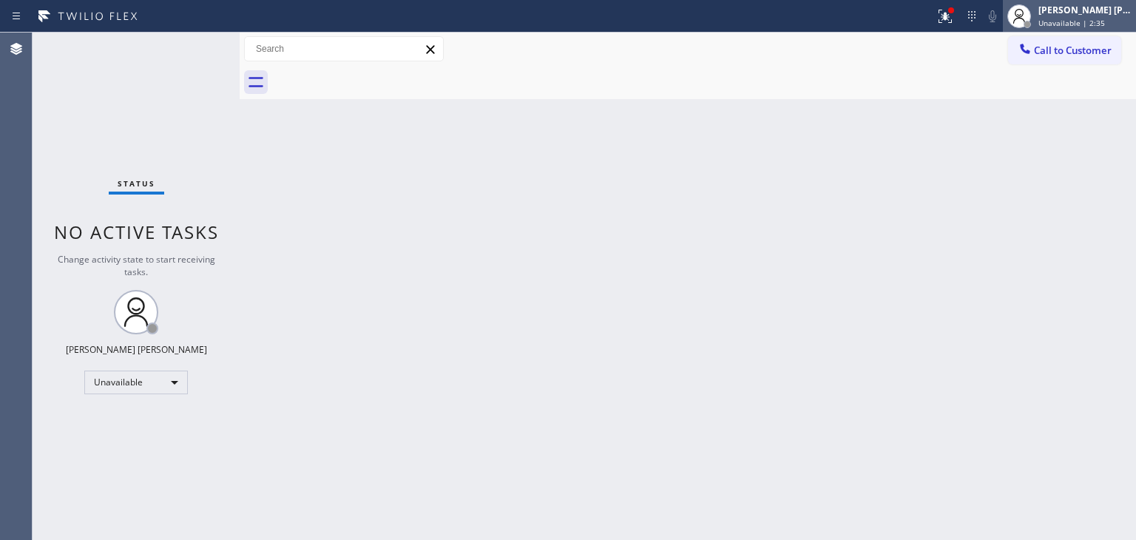
click at [1083, 18] on span "Unavailable | 2:35" at bounding box center [1071, 23] width 67 height 10
click at [1092, 16] on div "[PERSON_NAME] [PERSON_NAME]" at bounding box center [1084, 10] width 93 height 13
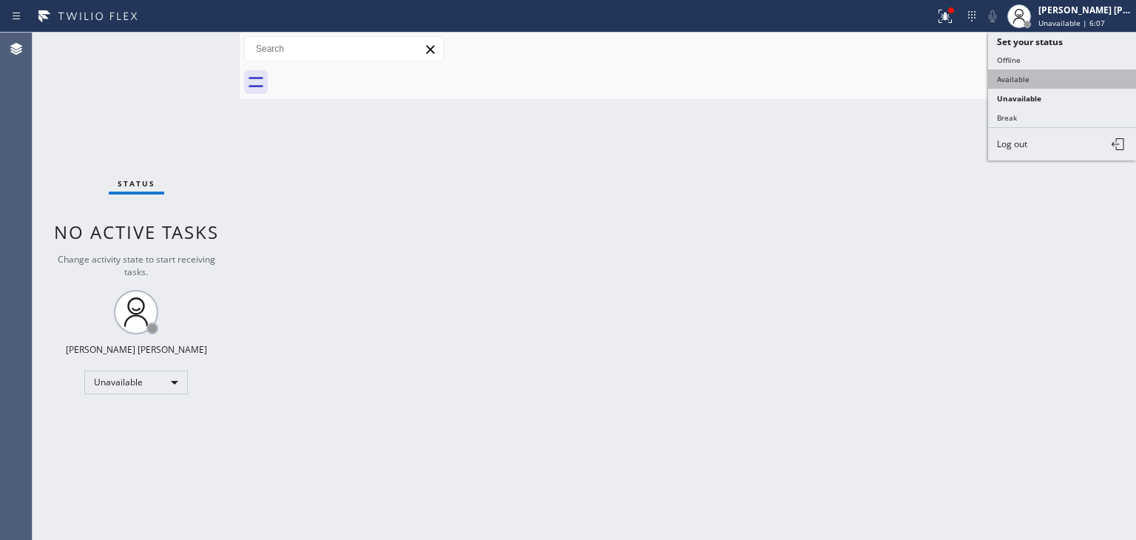
click at [1036, 70] on button "Available" at bounding box center [1062, 79] width 148 height 19
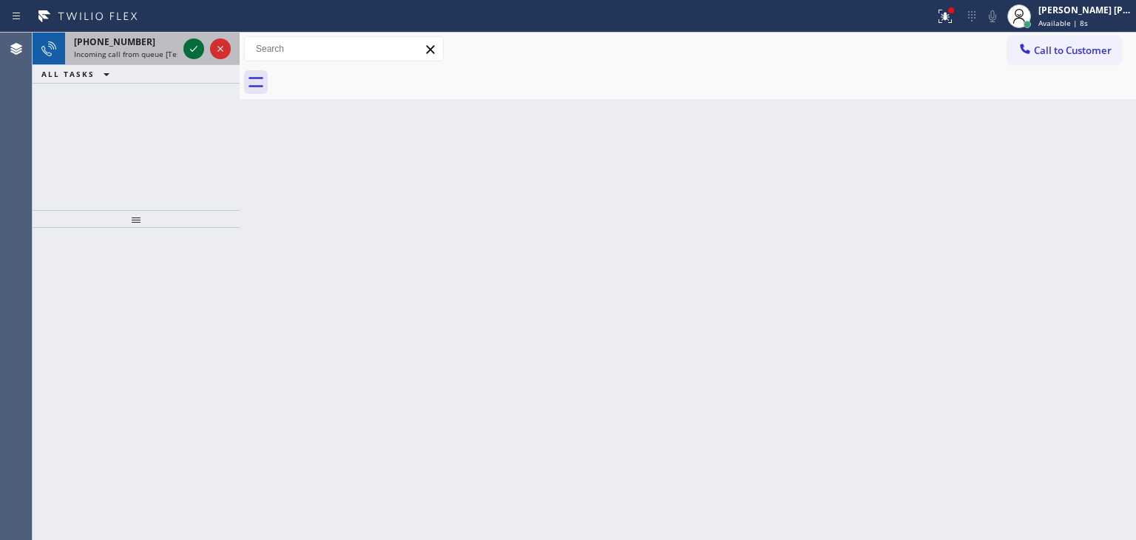
click at [195, 48] on icon at bounding box center [193, 49] width 7 height 6
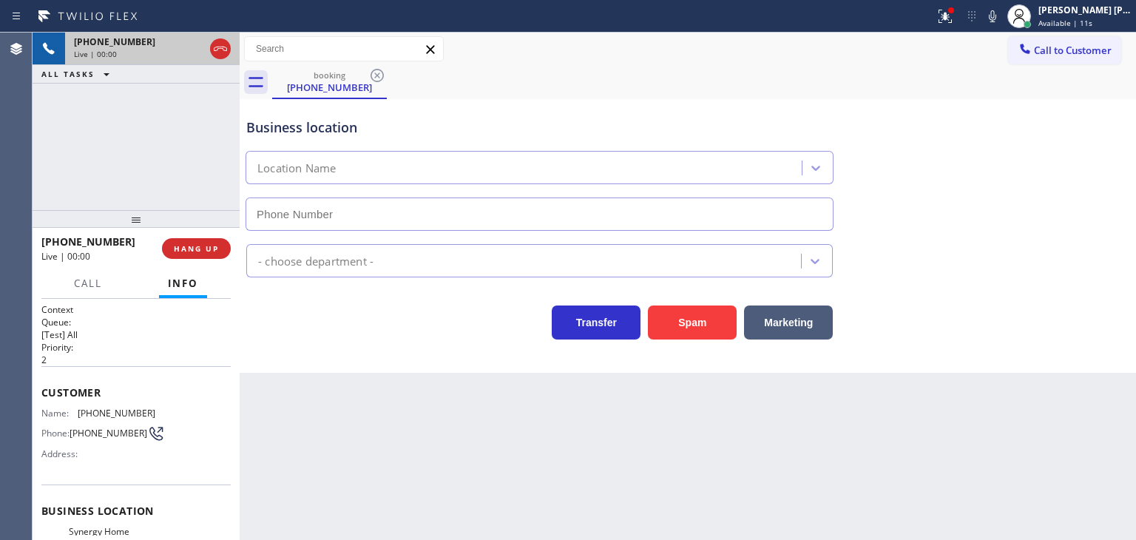
type input "[PHONE_NUMBER]"
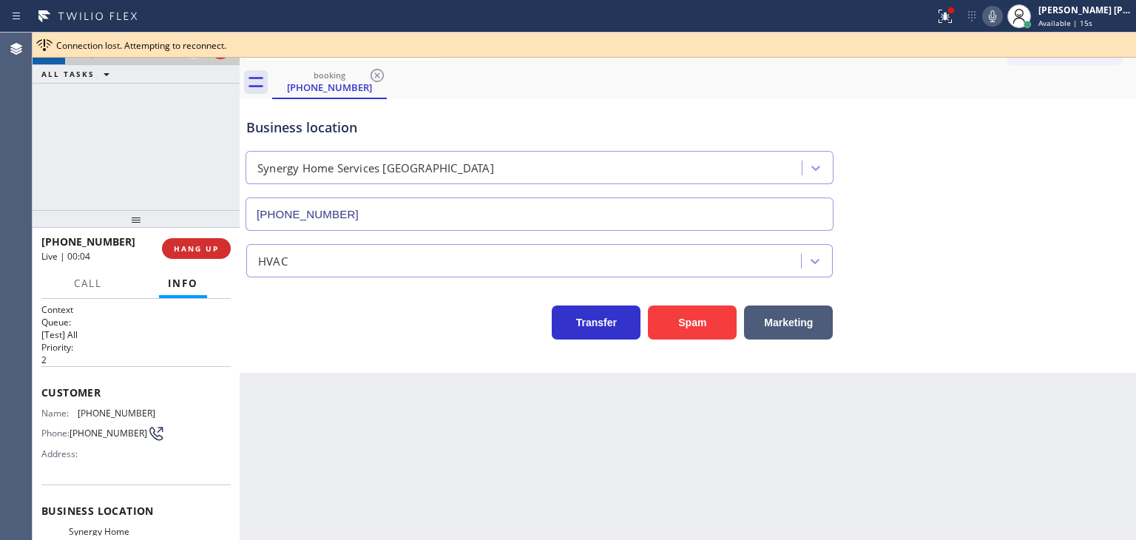
click at [996, 18] on icon at bounding box center [992, 16] width 7 height 12
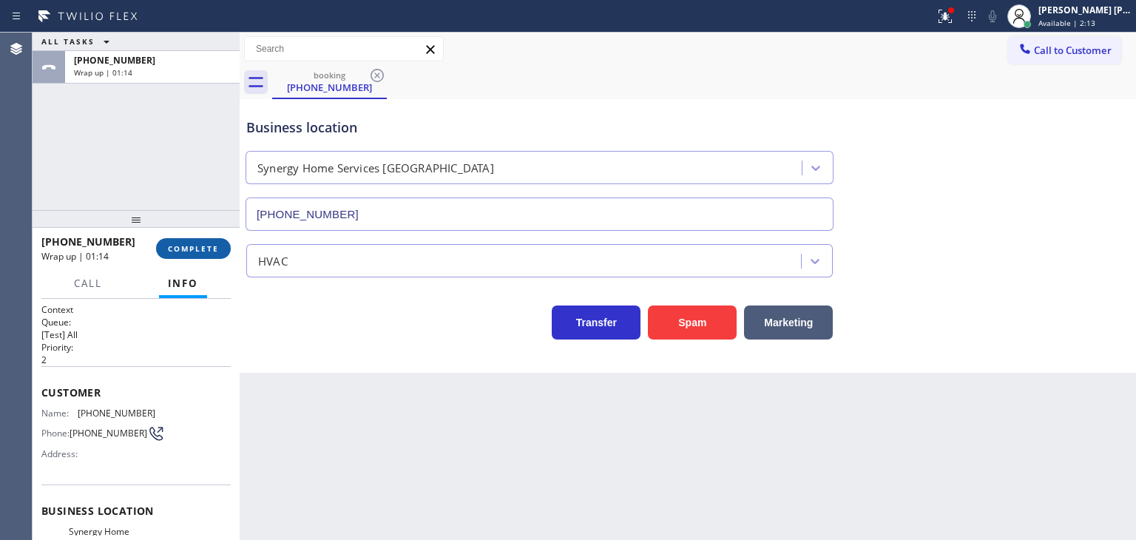
click at [207, 249] on span "COMPLETE" at bounding box center [193, 248] width 51 height 10
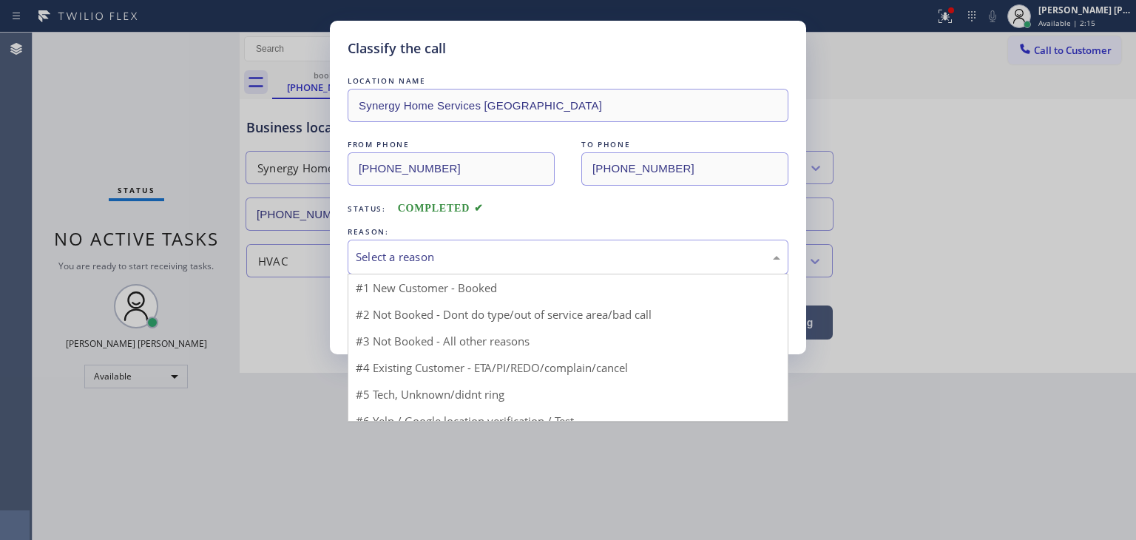
click at [409, 252] on div "Select a reason" at bounding box center [568, 257] width 425 height 17
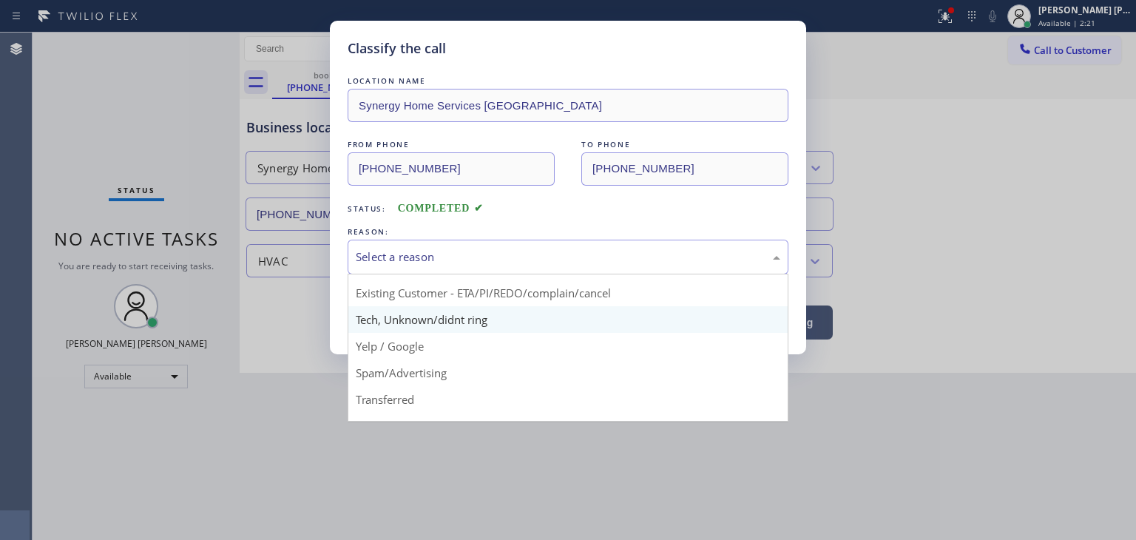
scroll to position [74, 0]
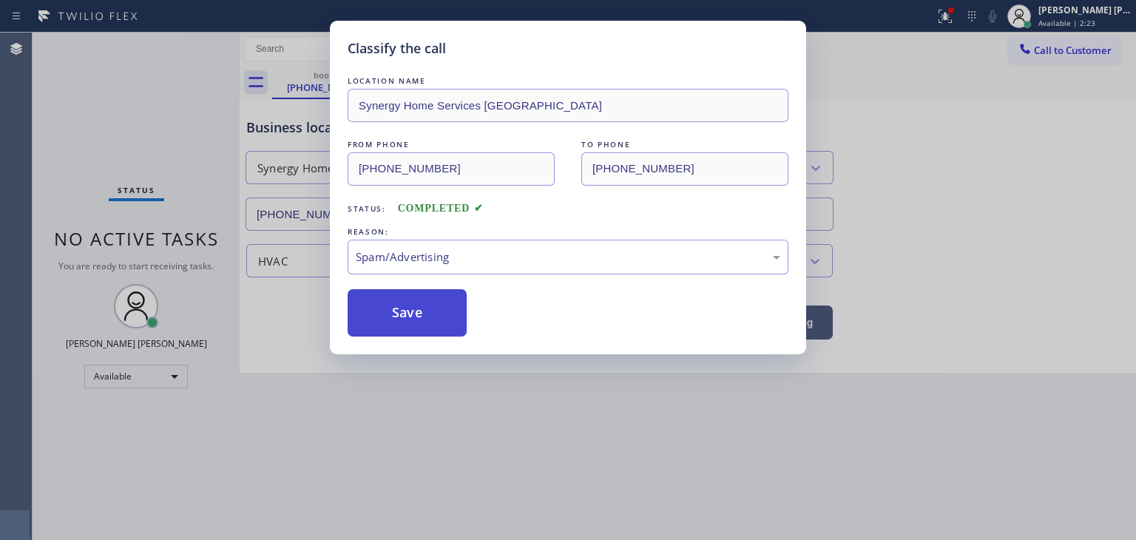
click at [393, 310] on button "Save" at bounding box center [407, 312] width 119 height 47
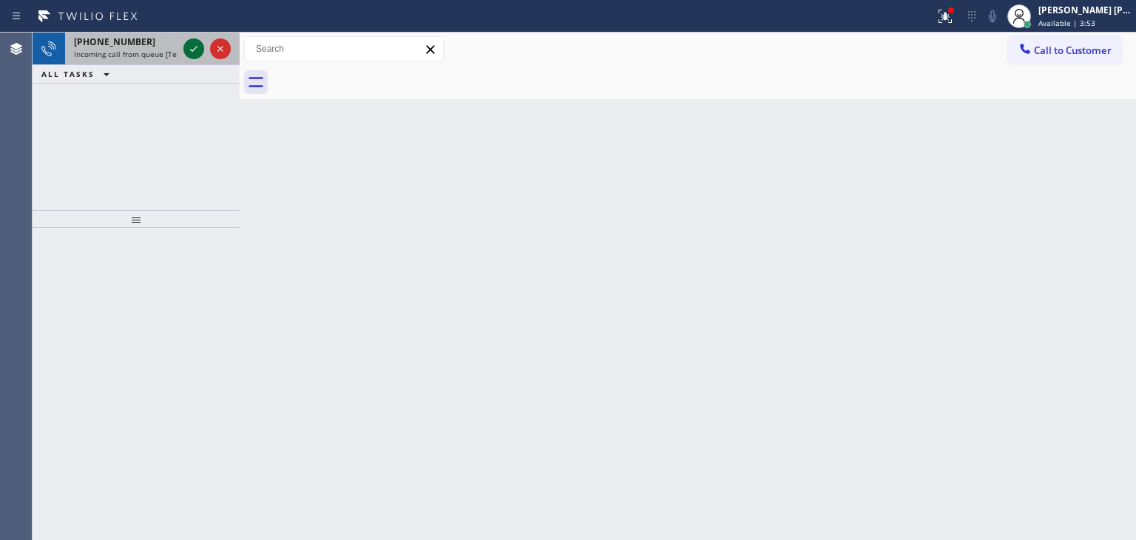
click at [194, 48] on icon at bounding box center [194, 49] width 18 height 18
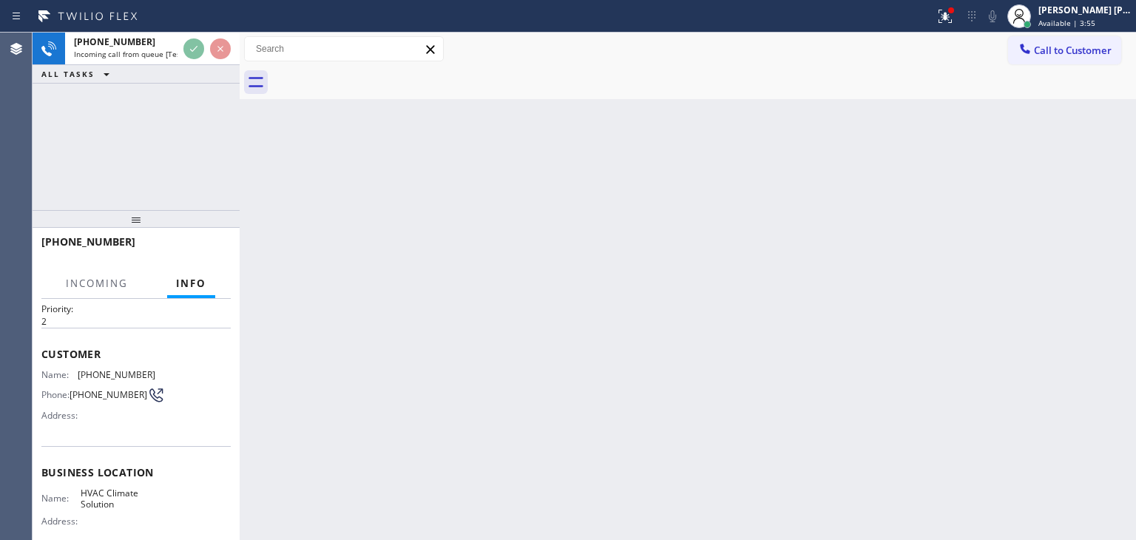
scroll to position [74, 0]
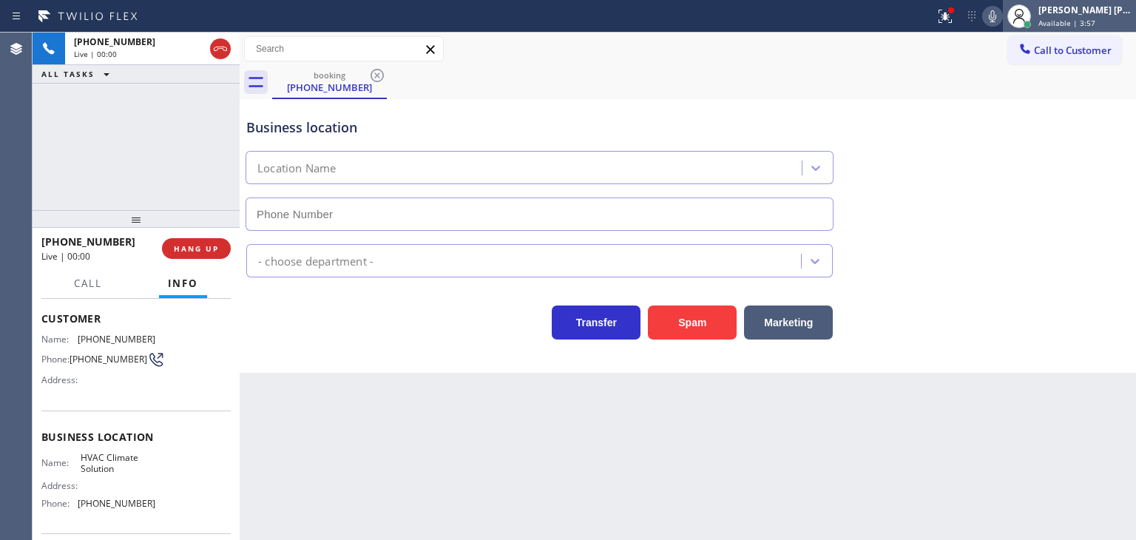
type input "[PHONE_NUMBER]"
click at [1001, 12] on icon at bounding box center [993, 16] width 18 height 18
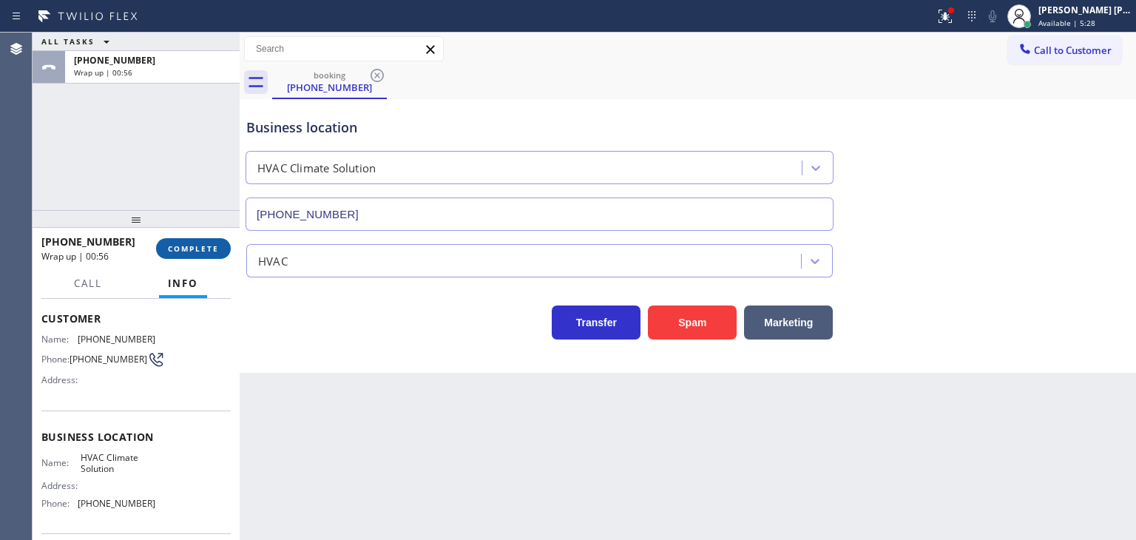
click at [195, 246] on span "COMPLETE" at bounding box center [193, 248] width 51 height 10
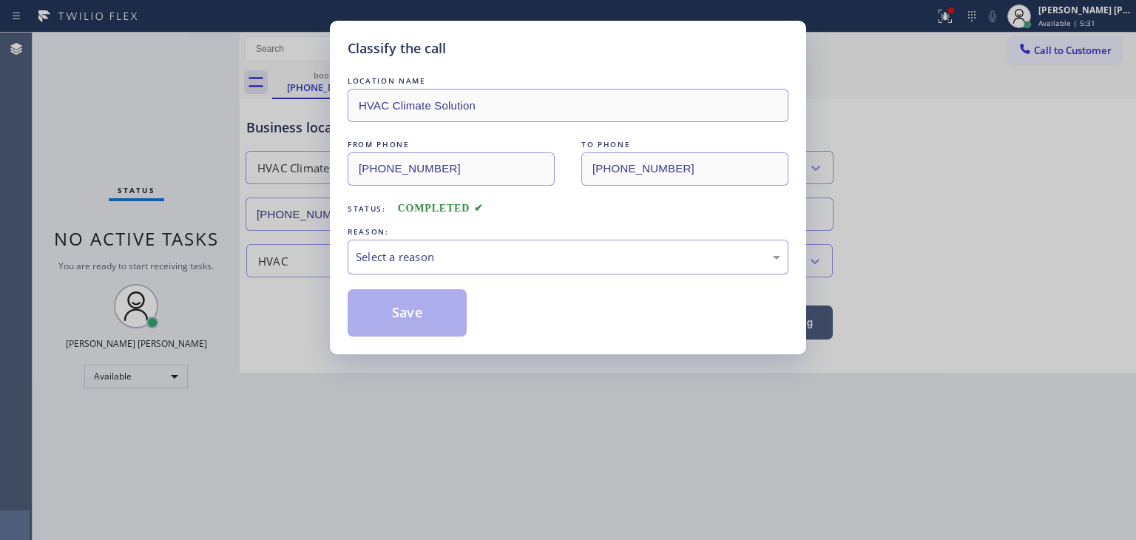
click at [420, 266] on div "Select a reason" at bounding box center [568, 257] width 441 height 35
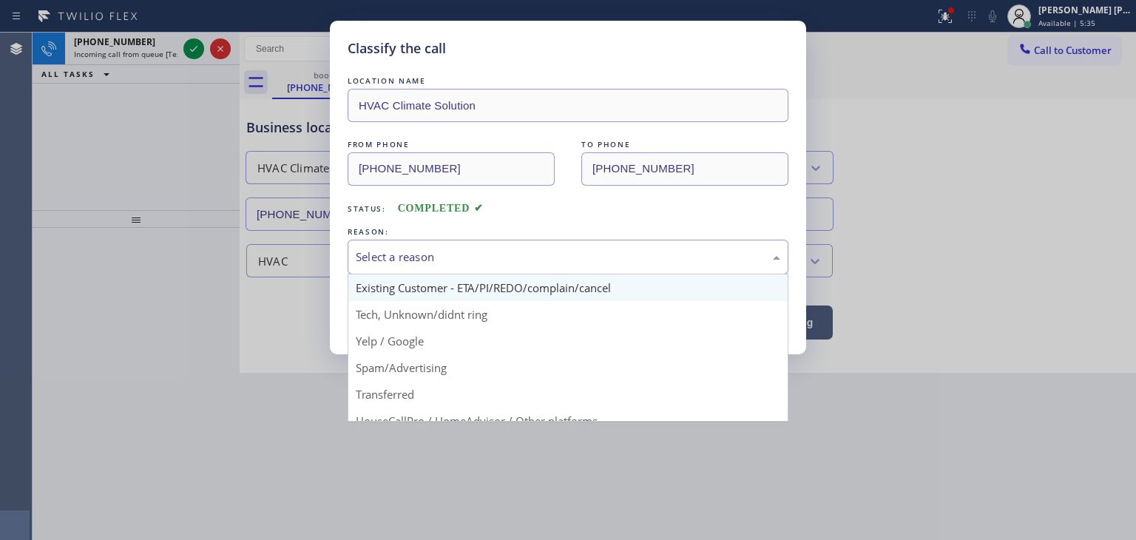
scroll to position [87, 0]
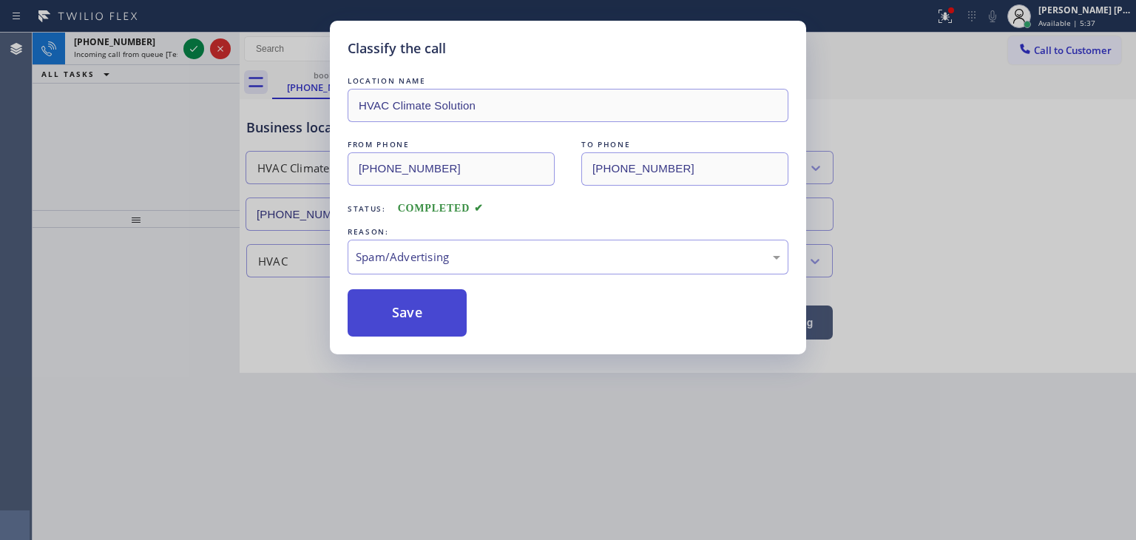
click at [411, 320] on button "Save" at bounding box center [407, 312] width 119 height 47
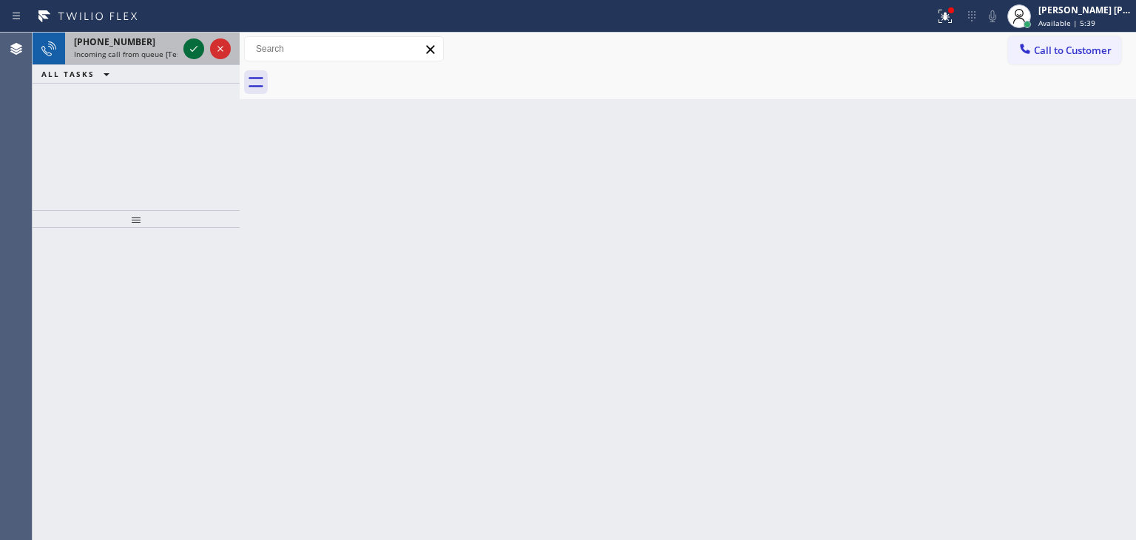
click at [192, 46] on icon at bounding box center [194, 49] width 18 height 18
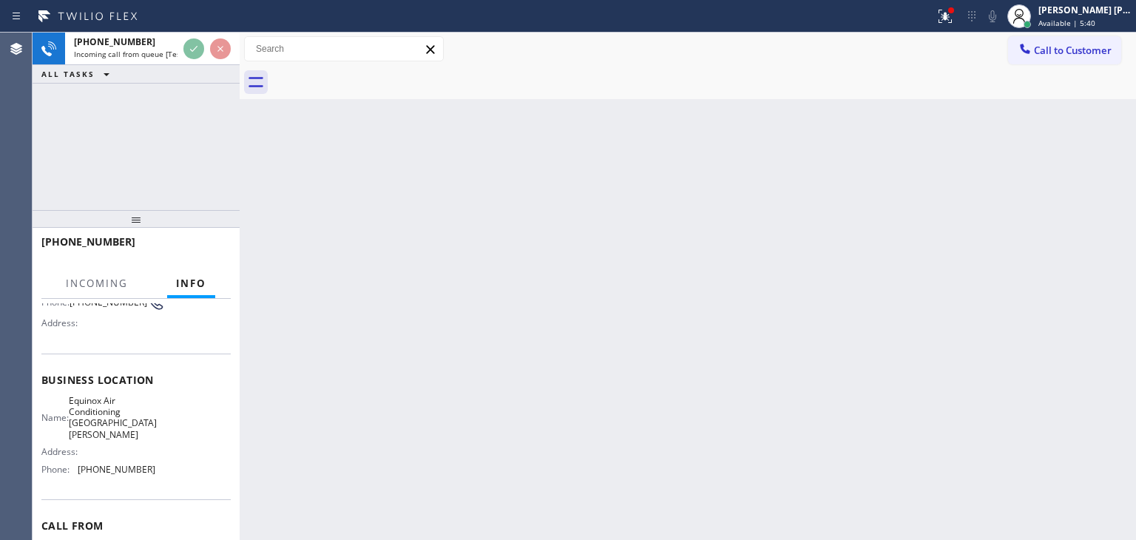
scroll to position [148, 0]
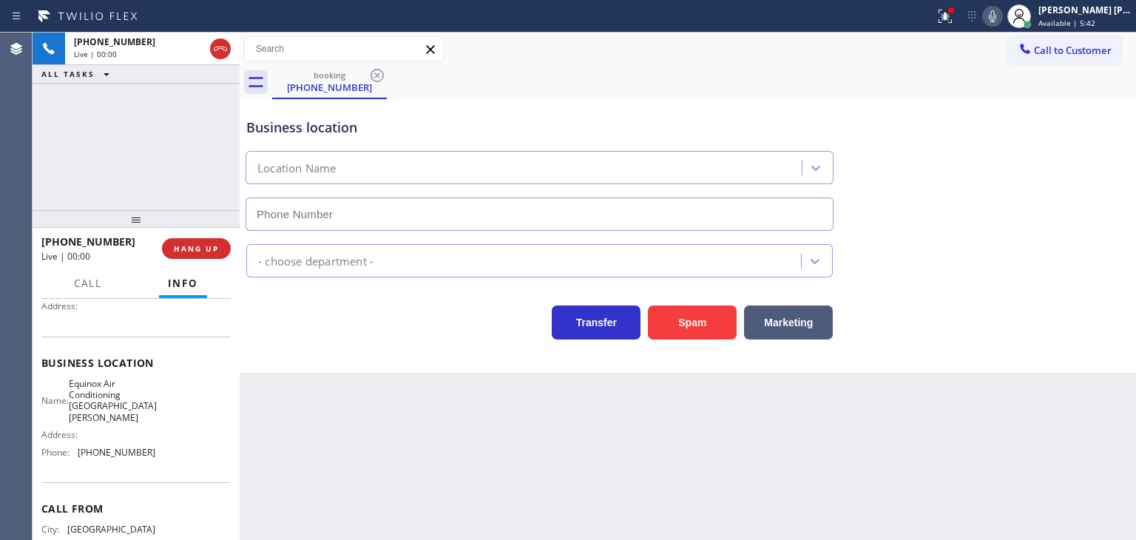
type input "[PHONE_NUMBER]"
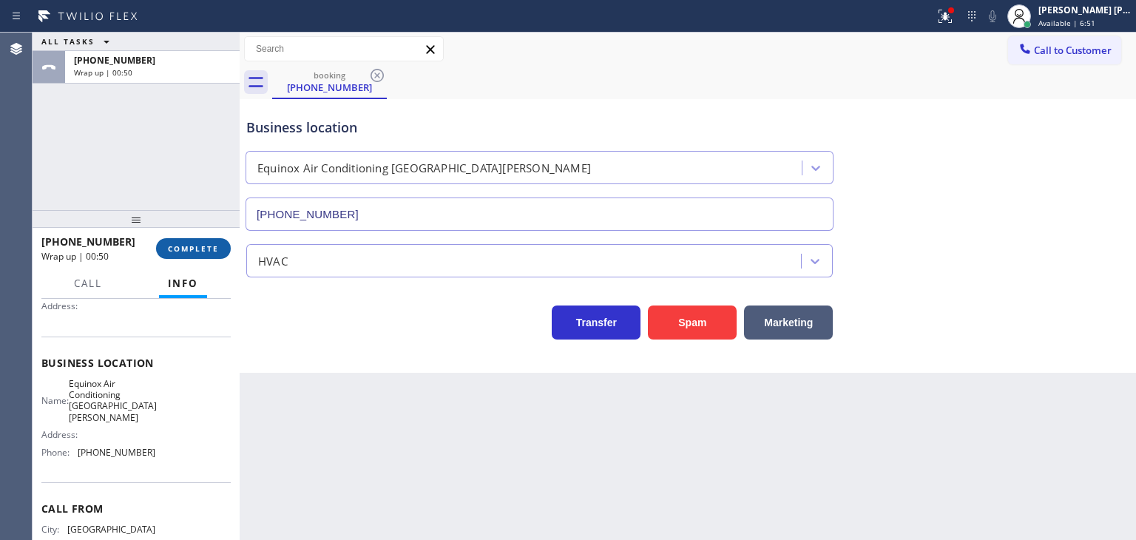
click at [197, 254] on button "COMPLETE" at bounding box center [193, 248] width 75 height 21
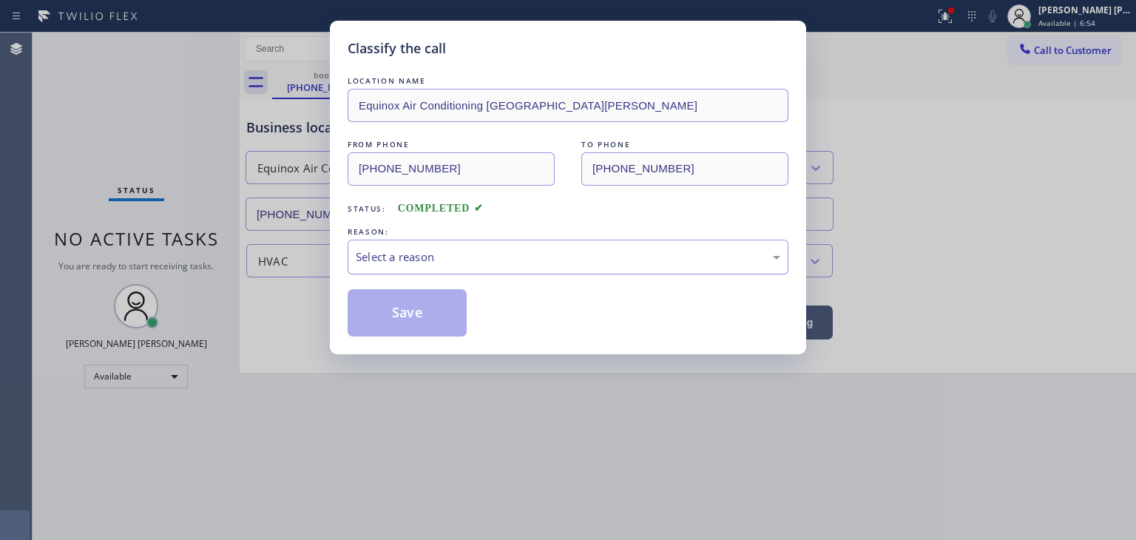
click at [470, 246] on div "Select a reason" at bounding box center [568, 257] width 441 height 35
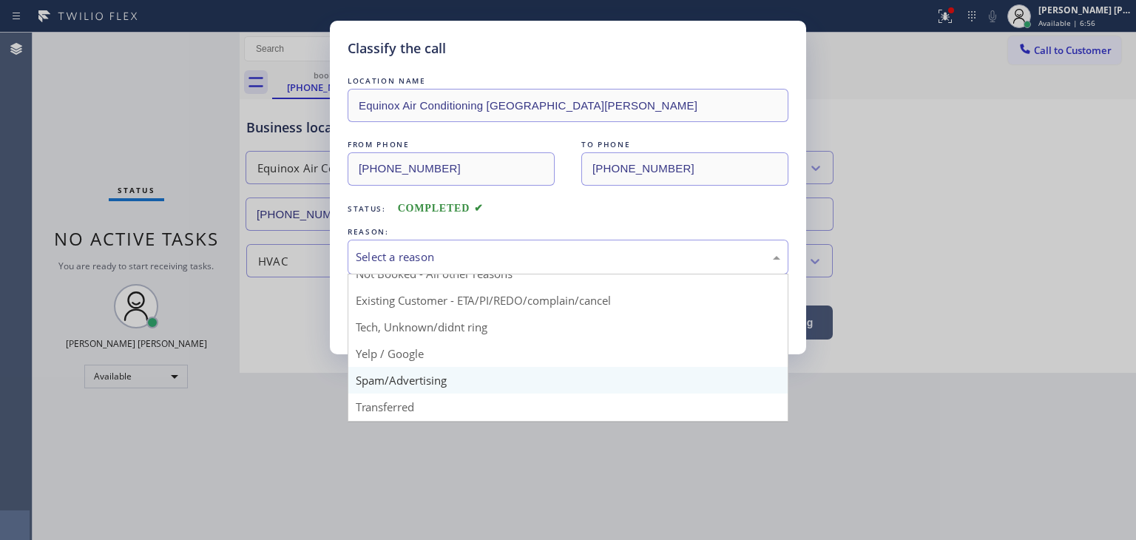
scroll to position [74, 0]
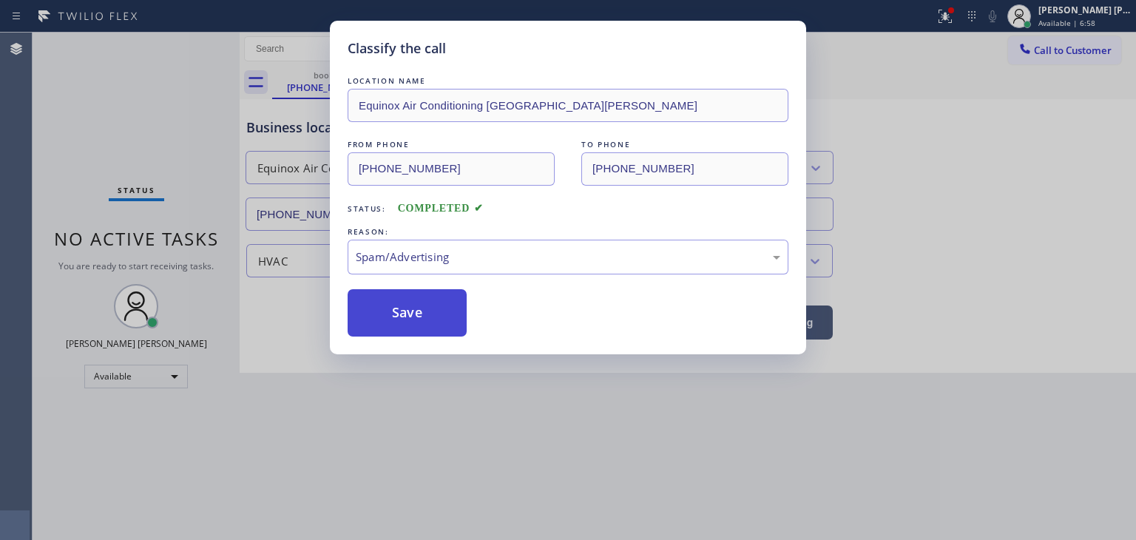
click at [420, 325] on button "Save" at bounding box center [407, 312] width 119 height 47
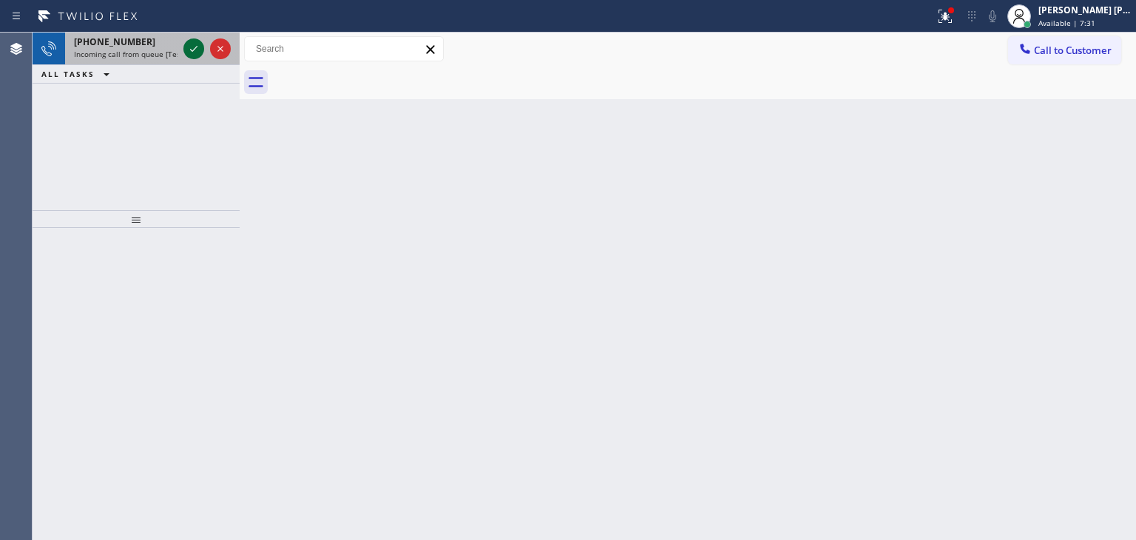
click at [197, 48] on icon at bounding box center [194, 49] width 18 height 18
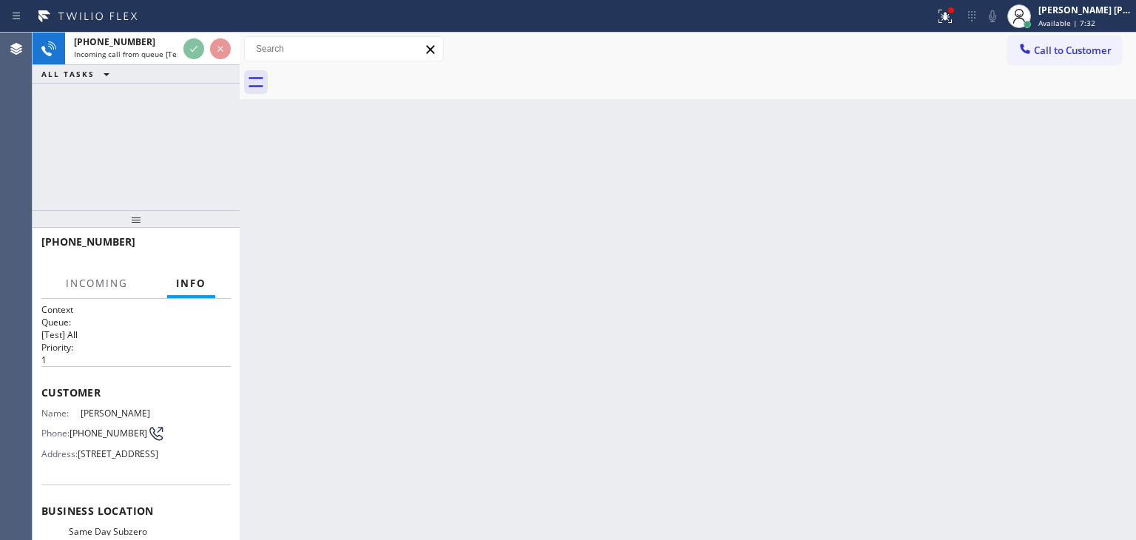
scroll to position [148, 0]
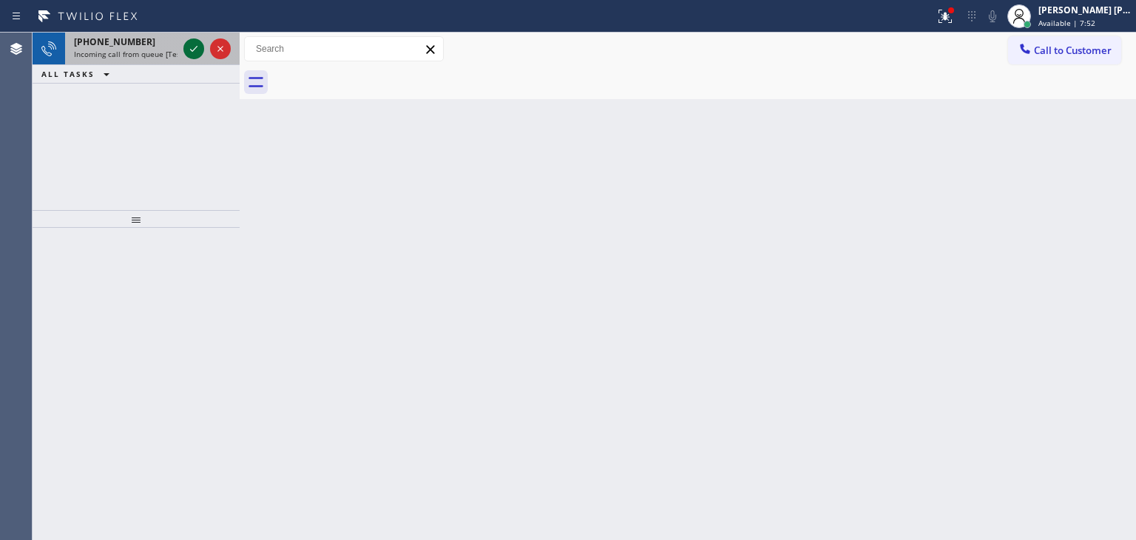
click at [193, 52] on icon at bounding box center [194, 49] width 18 height 18
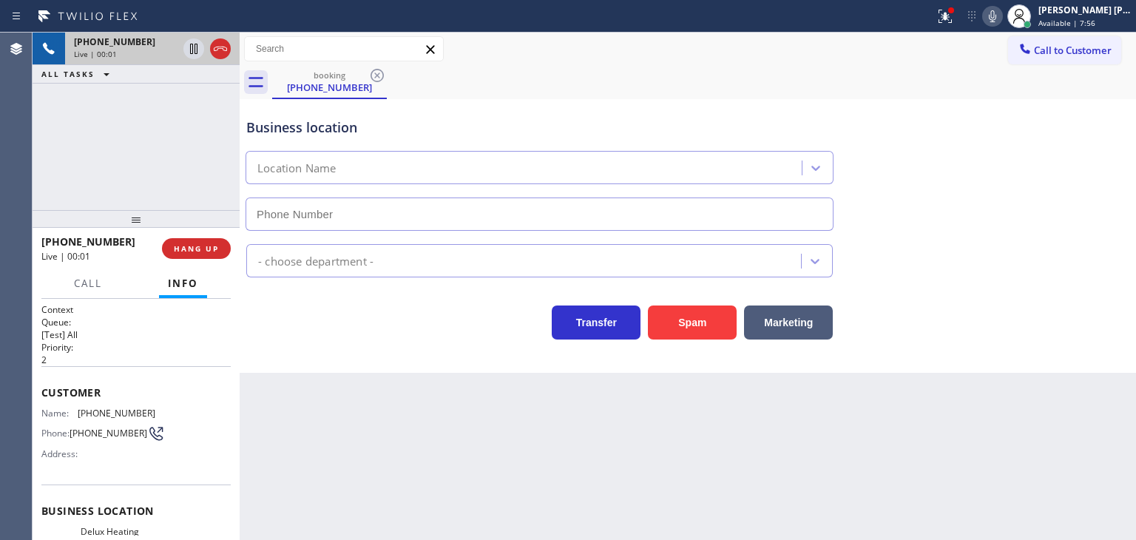
type input "[PHONE_NUMBER]"
click at [1001, 15] on icon at bounding box center [993, 16] width 18 height 18
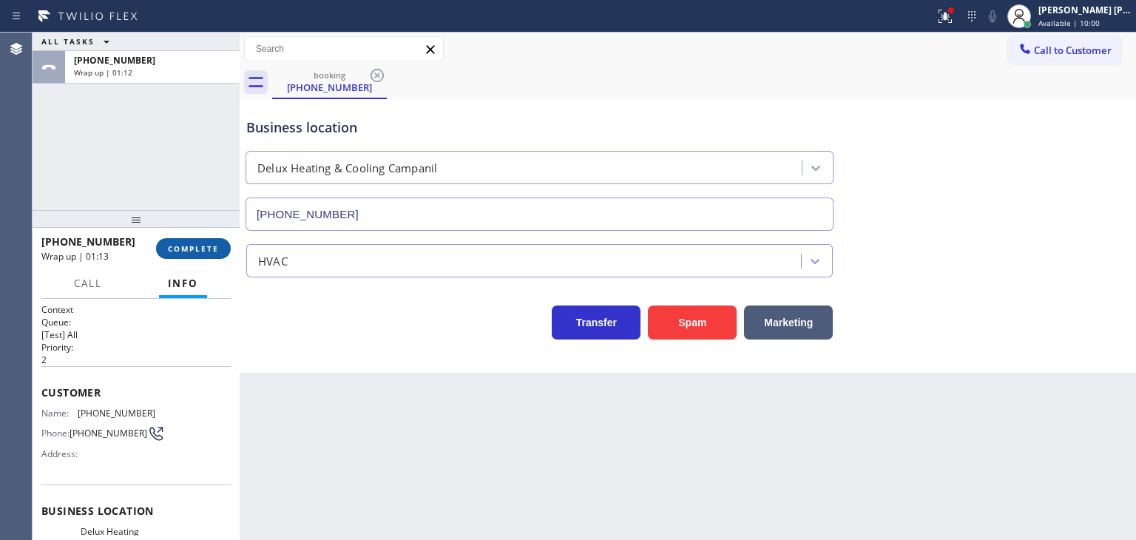
click at [212, 249] on span "COMPLETE" at bounding box center [193, 248] width 51 height 10
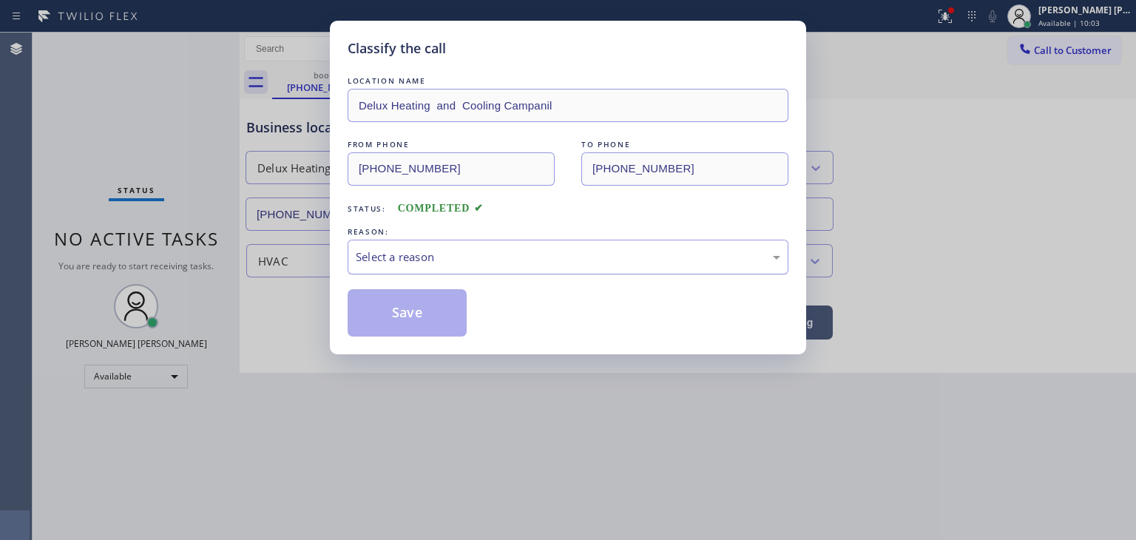
click at [425, 252] on div "Select a reason" at bounding box center [568, 257] width 425 height 17
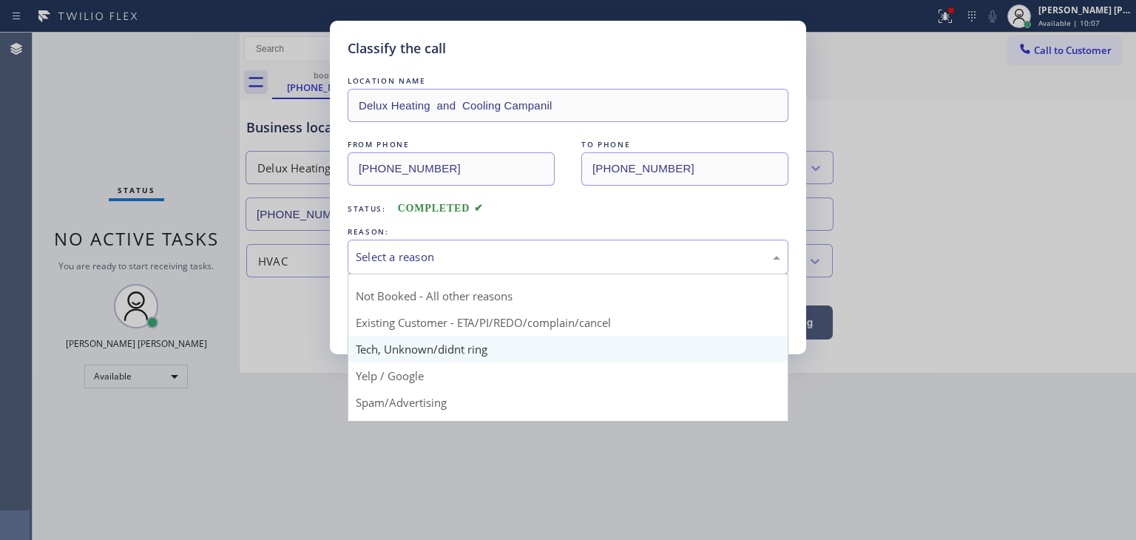
scroll to position [92, 0]
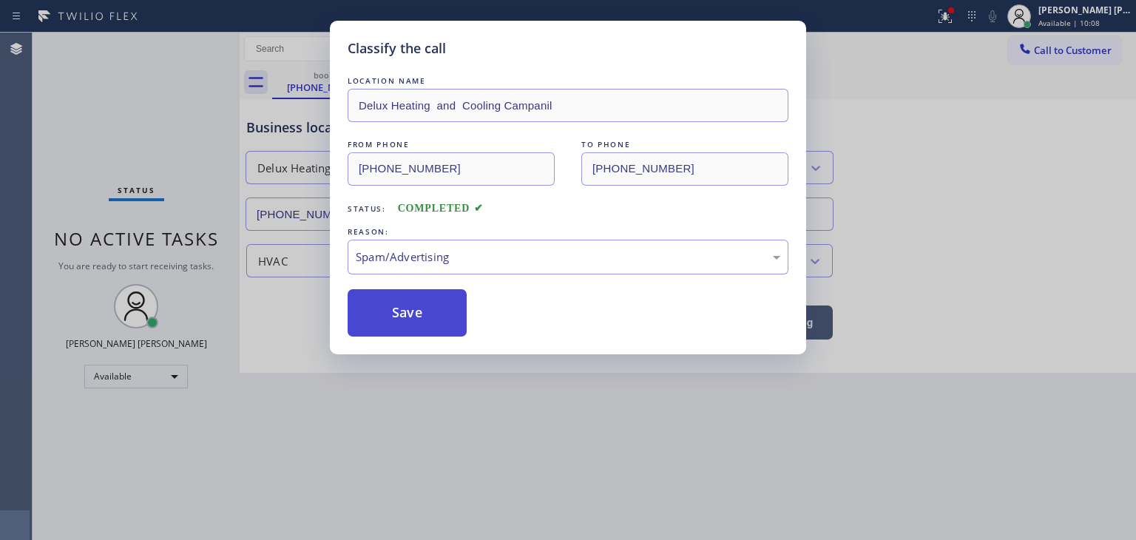
click at [401, 320] on button "Save" at bounding box center [407, 312] width 119 height 47
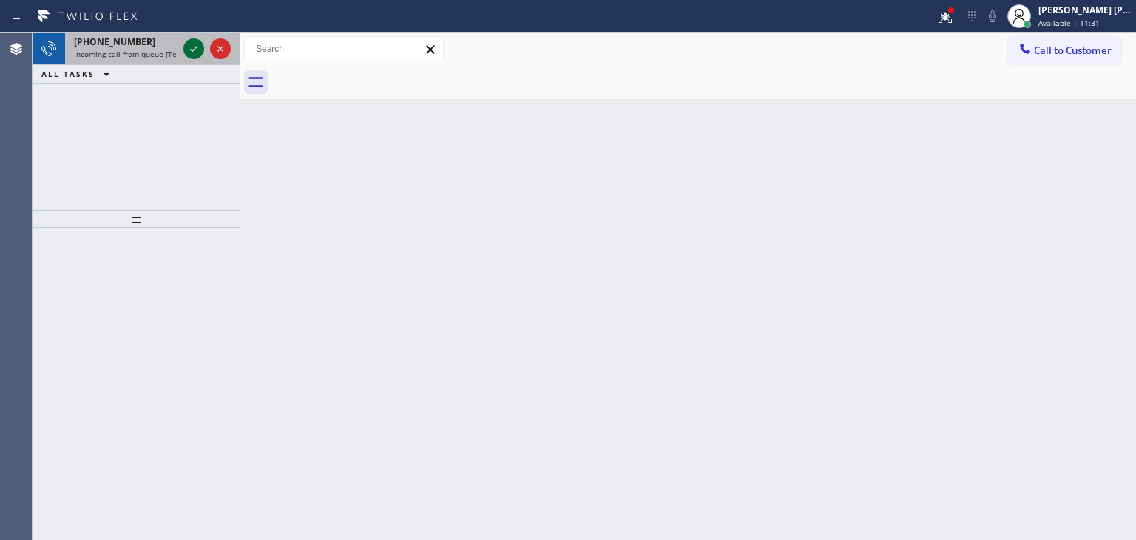
click at [196, 48] on icon at bounding box center [194, 49] width 18 height 18
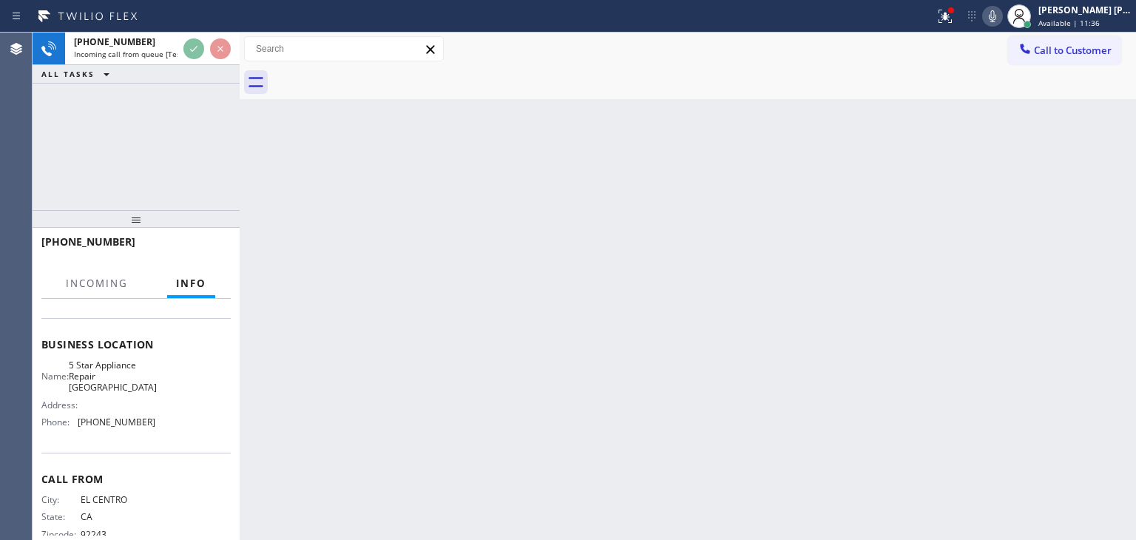
scroll to position [197, 0]
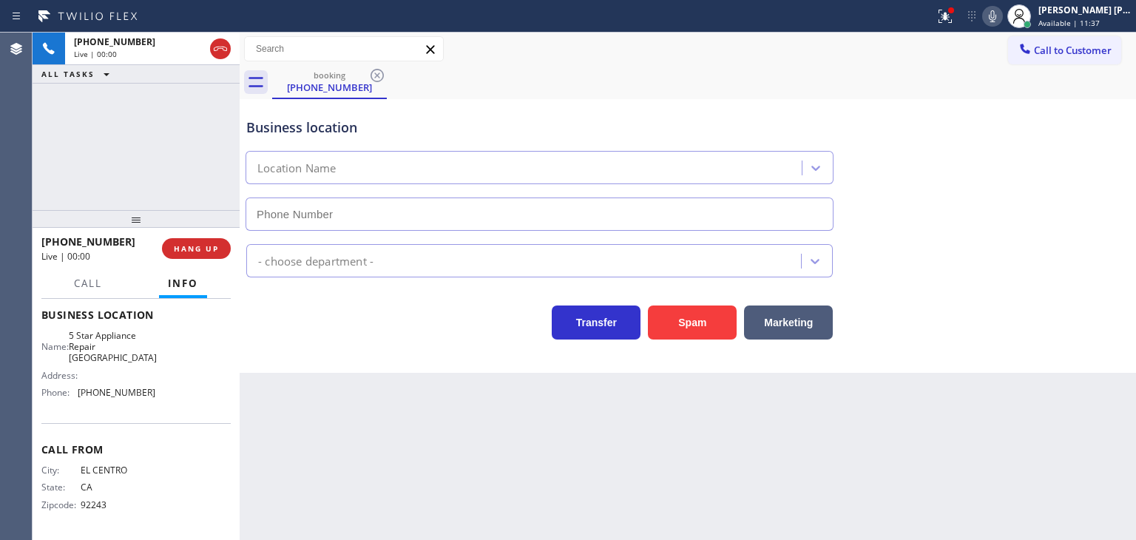
type input "[PHONE_NUMBER]"
click at [1001, 16] on icon at bounding box center [993, 16] width 18 height 18
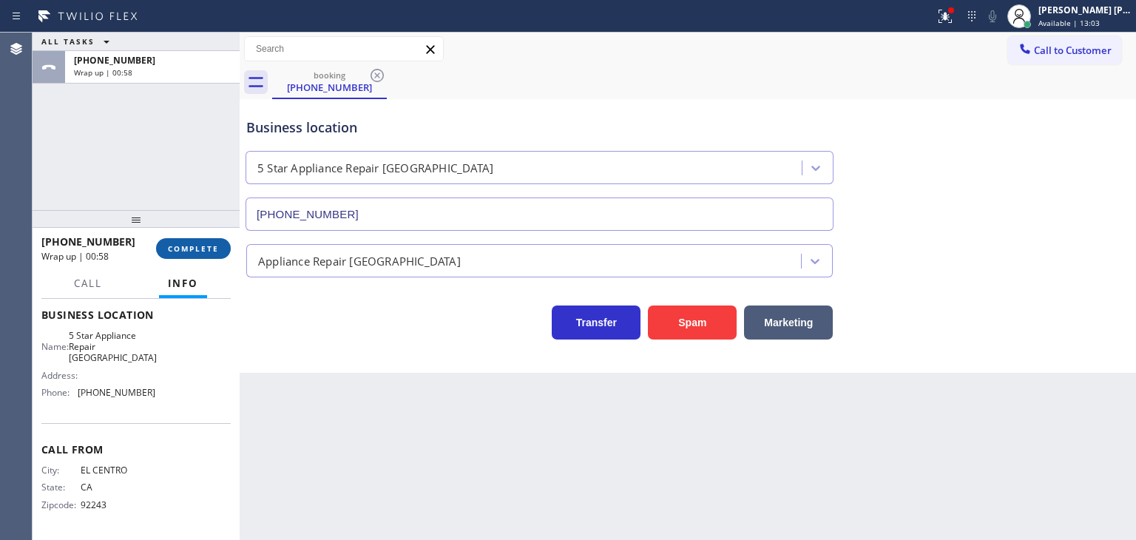
click at [197, 249] on span "COMPLETE" at bounding box center [193, 248] width 51 height 10
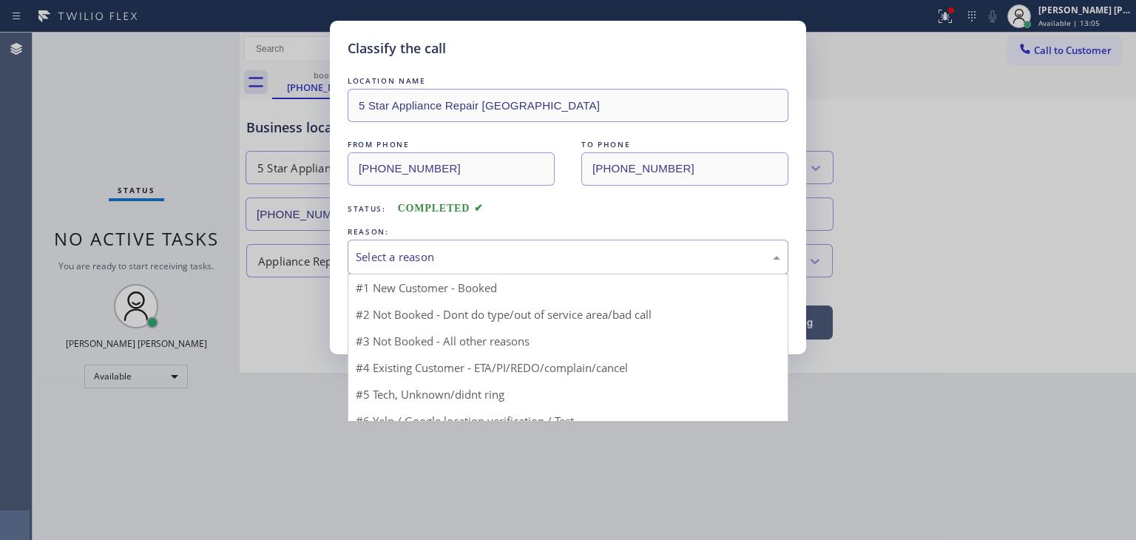
drag, startPoint x: 385, startPoint y: 252, endPoint x: 404, endPoint y: 306, distance: 57.3
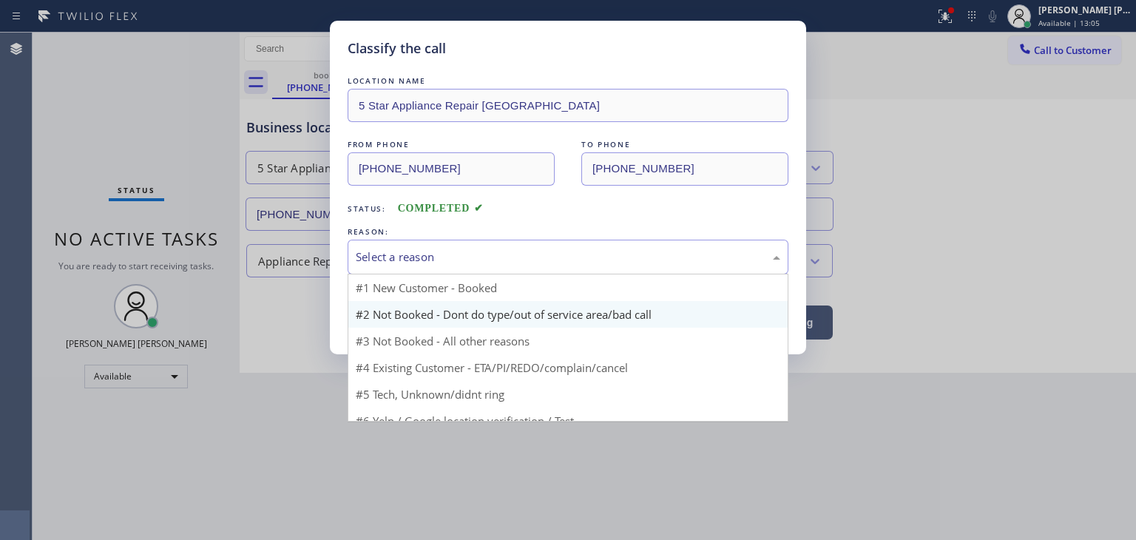
click at [385, 253] on div "Select a reason" at bounding box center [568, 257] width 425 height 17
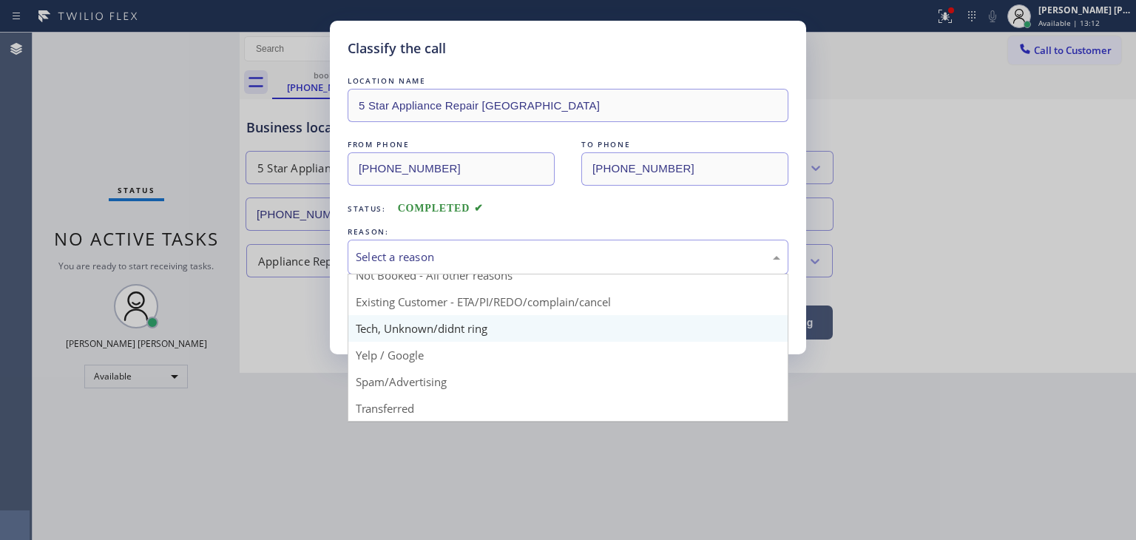
scroll to position [92, 0]
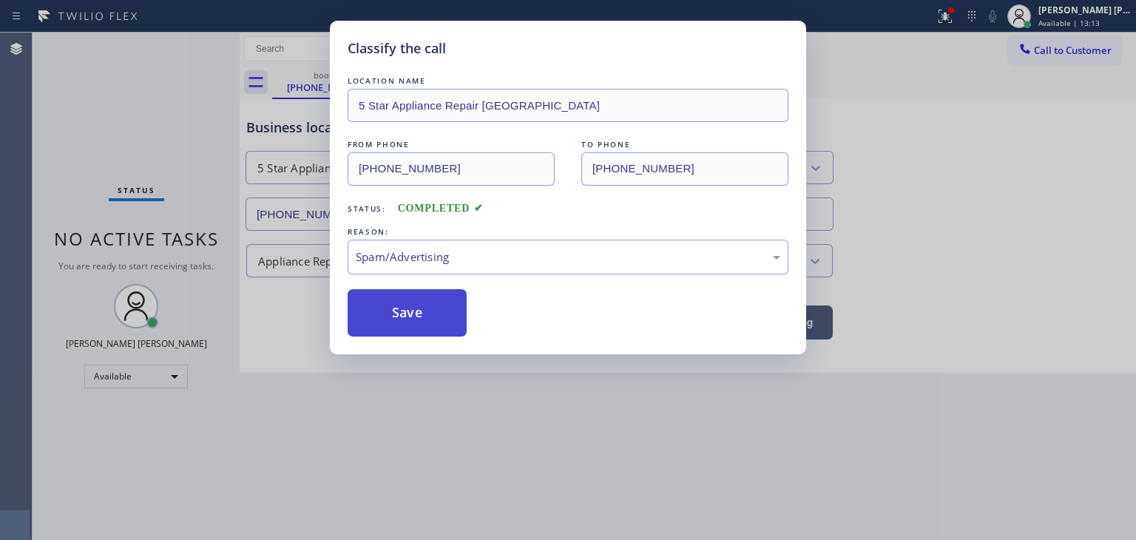
click at [414, 317] on button "Save" at bounding box center [407, 312] width 119 height 47
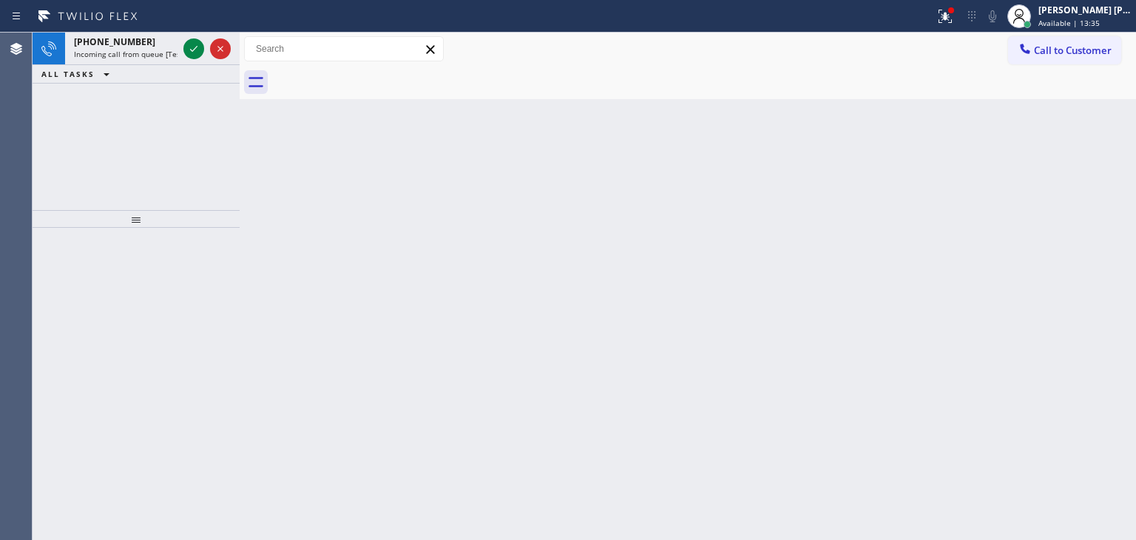
click at [192, 46] on icon at bounding box center [194, 49] width 18 height 18
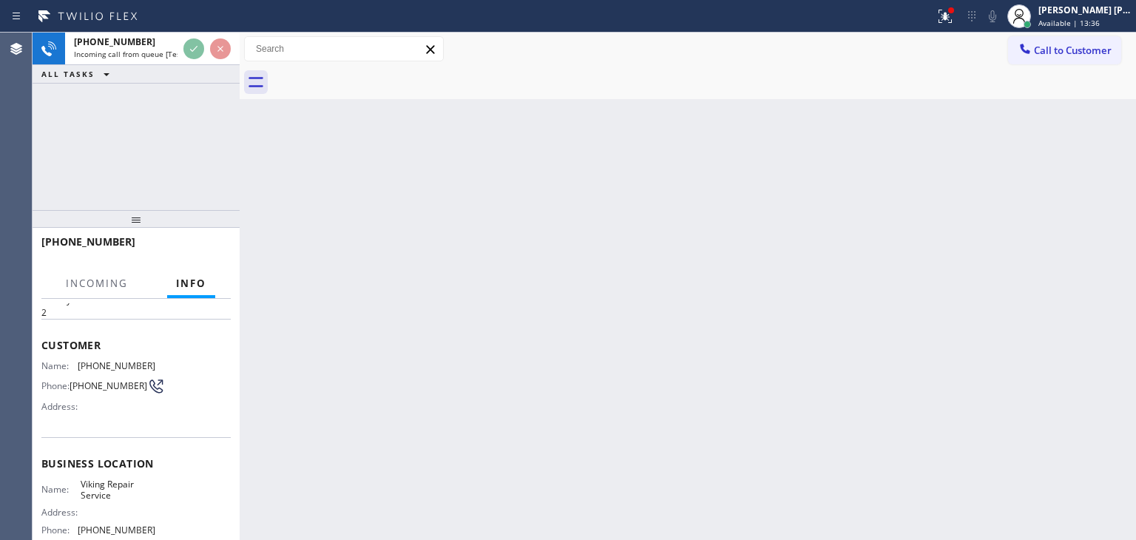
scroll to position [74, 0]
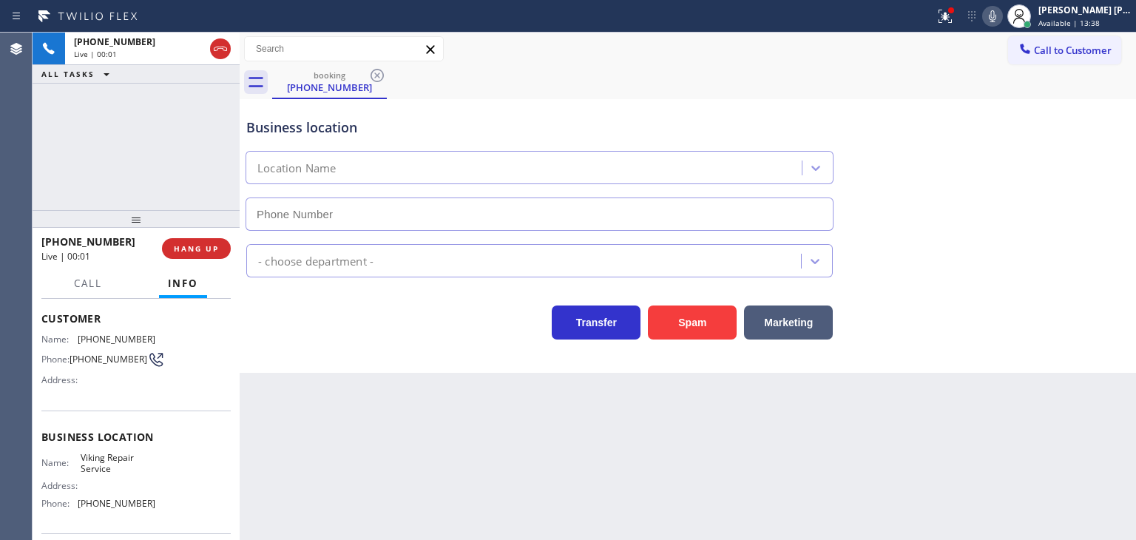
type input "[PHONE_NUMBER]"
drag, startPoint x: 116, startPoint y: 240, endPoint x: 53, endPoint y: 234, distance: 63.1
click at [53, 234] on div "[PHONE_NUMBER]" at bounding box center [96, 241] width 110 height 14
copy span "7608071817"
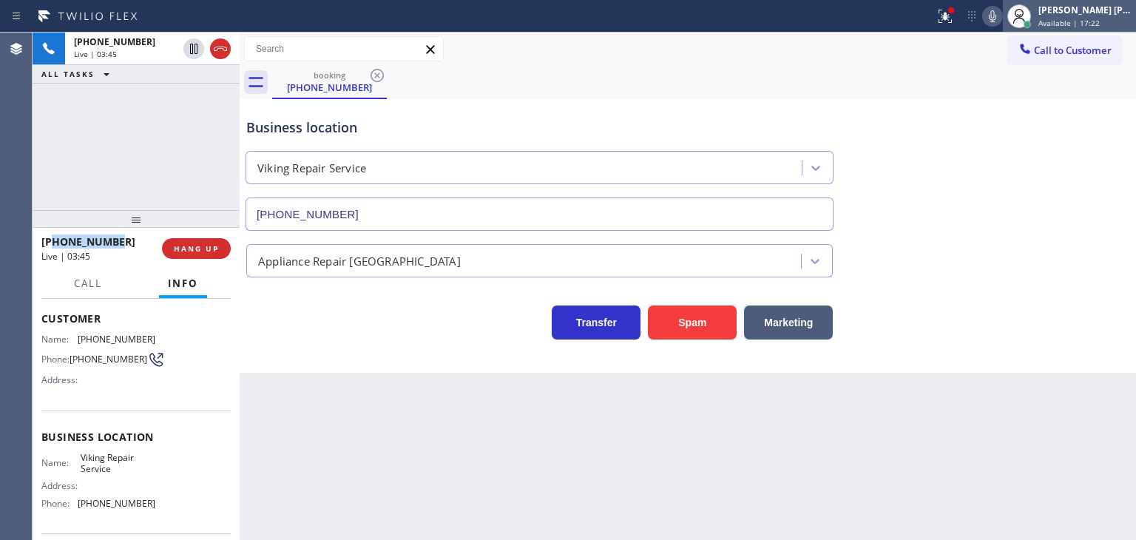
click at [1110, 16] on div "[PERSON_NAME] [PERSON_NAME] Available | 17:22" at bounding box center [1086, 16] width 101 height 26
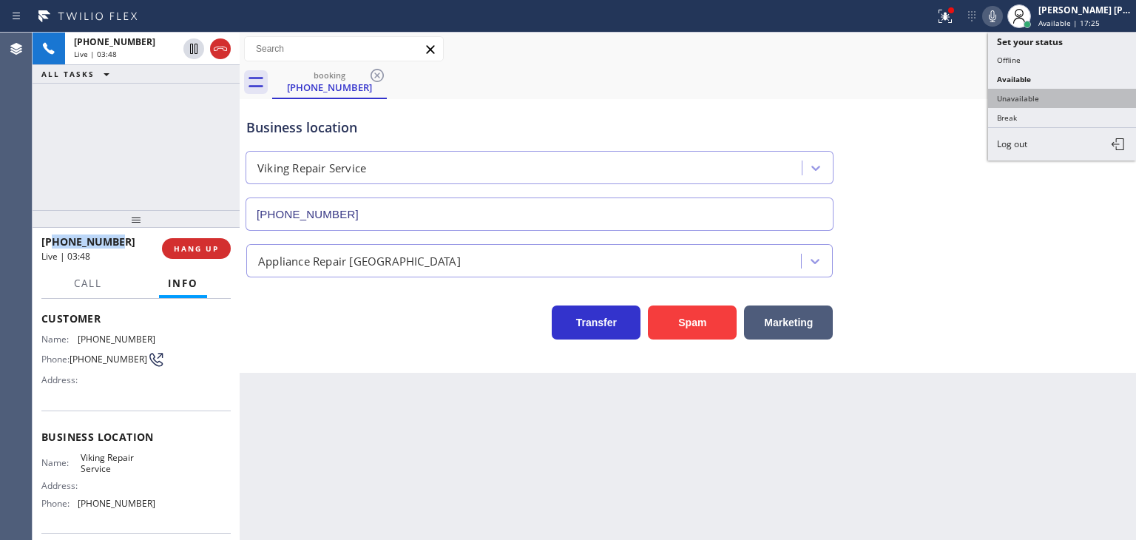
click at [1048, 92] on button "Unavailable" at bounding box center [1062, 98] width 148 height 19
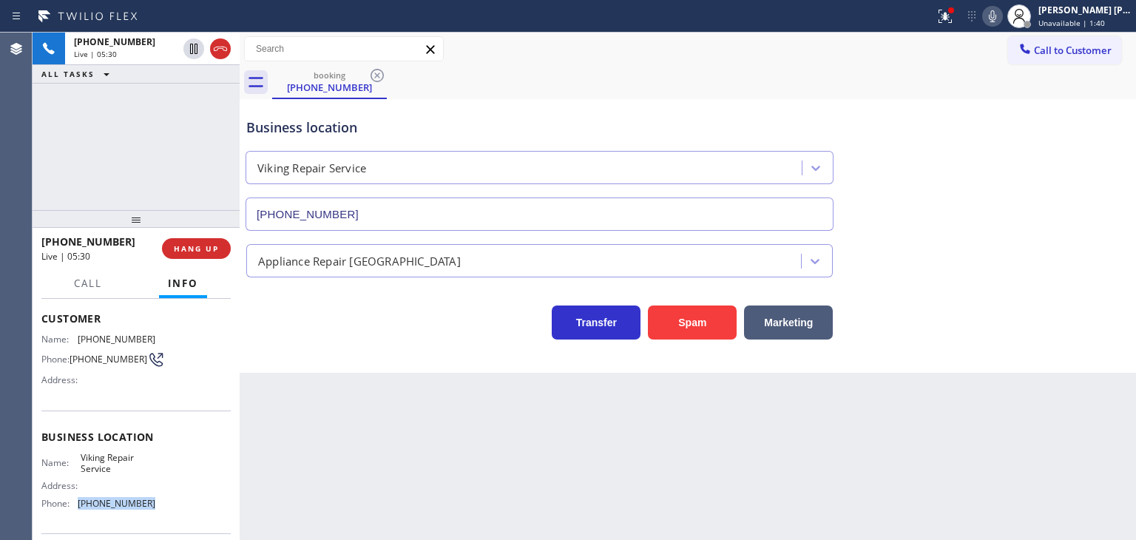
drag, startPoint x: 132, startPoint y: 516, endPoint x: 72, endPoint y: 496, distance: 63.9
click at [72, 496] on div "Name: Viking Repair Service Address: Phone: [PHONE_NUMBER]" at bounding box center [135, 484] width 189 height 64
copy div "[PHONE_NUMBER]"
drag, startPoint x: 1015, startPoint y: 11, endPoint x: 1044, endPoint y: 40, distance: 41.3
click at [996, 11] on icon at bounding box center [992, 16] width 7 height 12
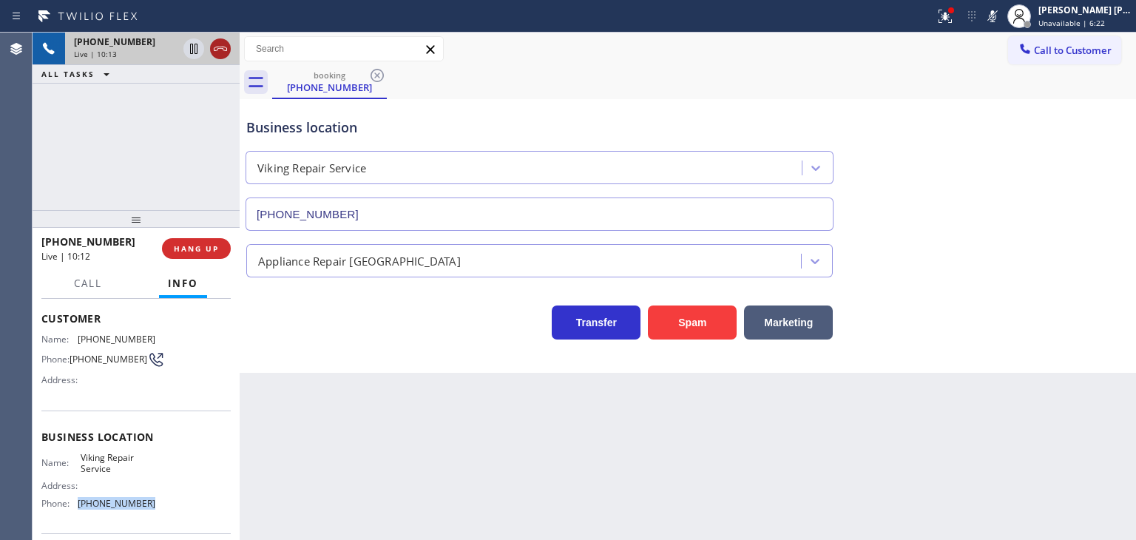
click at [223, 49] on icon at bounding box center [220, 49] width 13 height 4
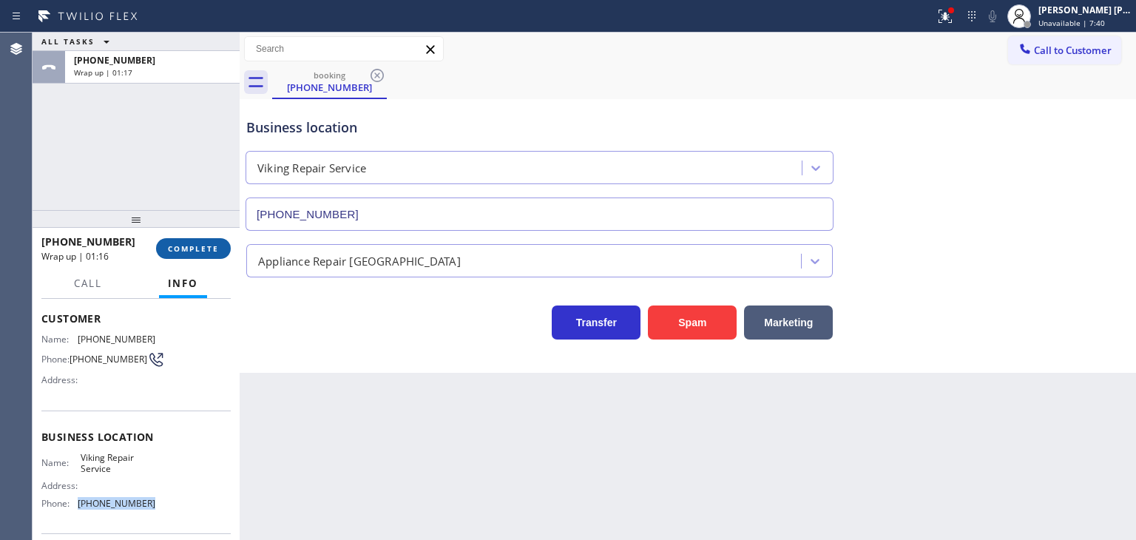
click at [198, 243] on span "COMPLETE" at bounding box center [193, 248] width 51 height 10
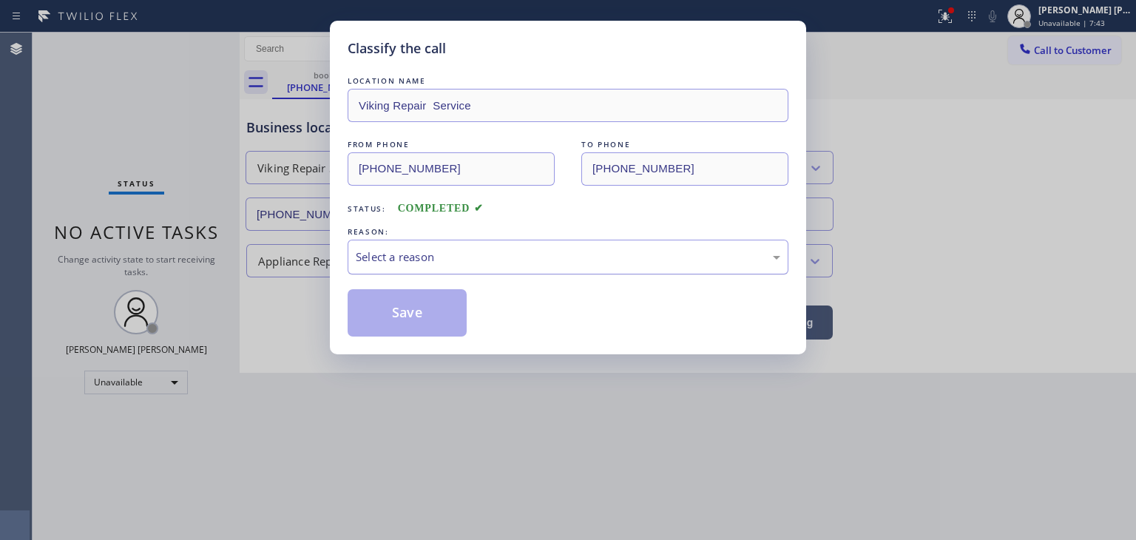
click at [382, 258] on div "Select a reason" at bounding box center [568, 257] width 425 height 17
click at [399, 310] on button "Save" at bounding box center [407, 312] width 119 height 47
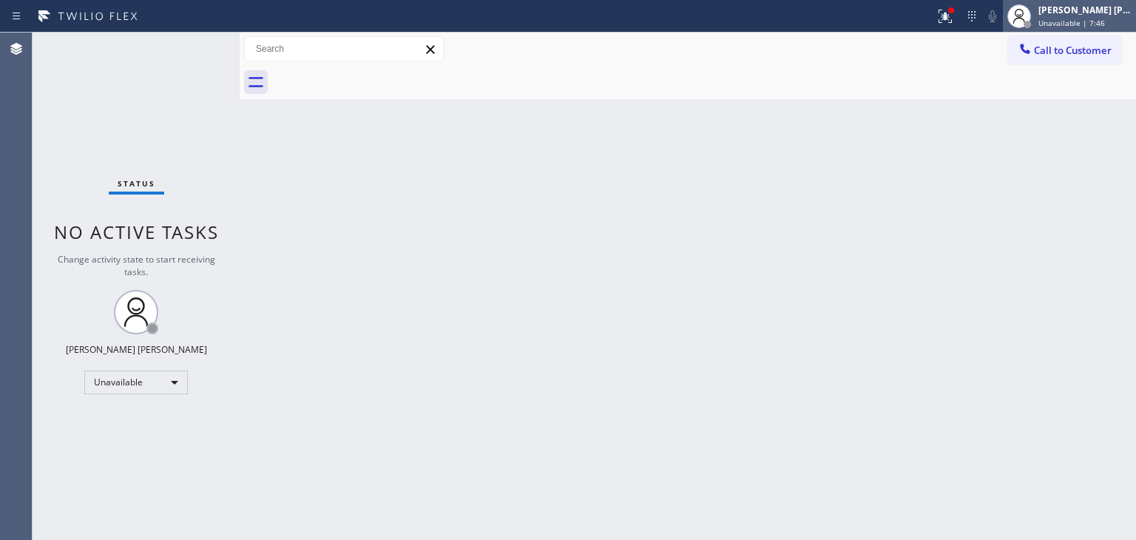
click at [1089, 20] on span "Unavailable | 7:46" at bounding box center [1071, 23] width 67 height 10
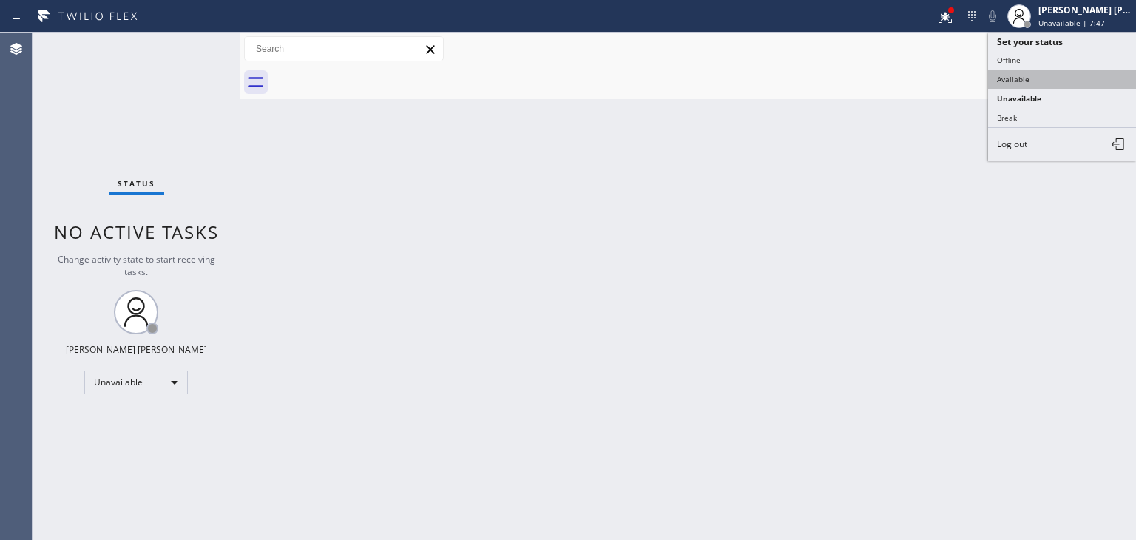
click at [1031, 81] on button "Available" at bounding box center [1062, 79] width 148 height 19
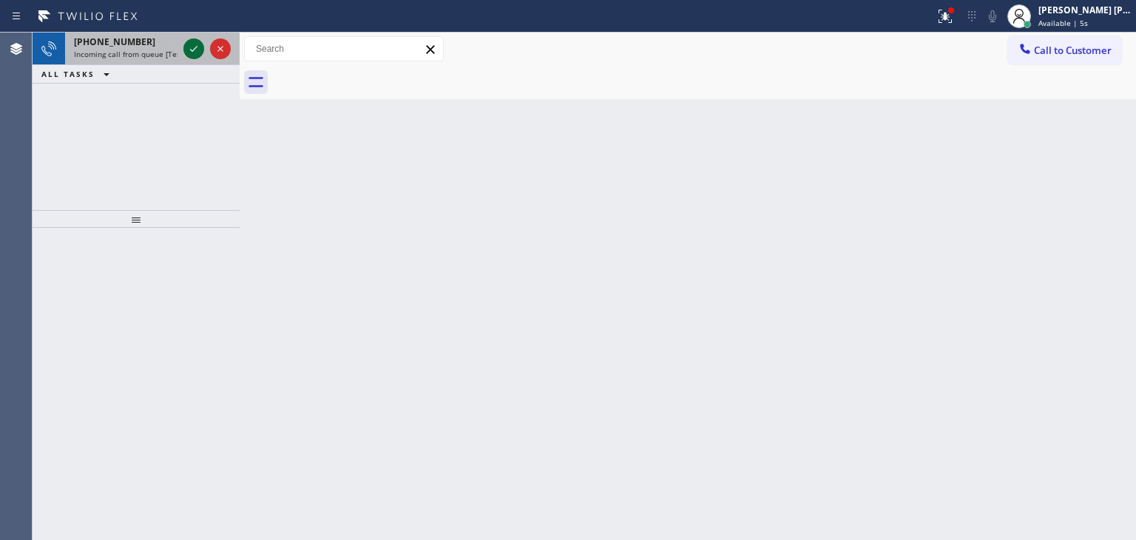
click at [199, 53] on icon at bounding box center [194, 49] width 18 height 18
click at [194, 54] on icon at bounding box center [194, 49] width 18 height 18
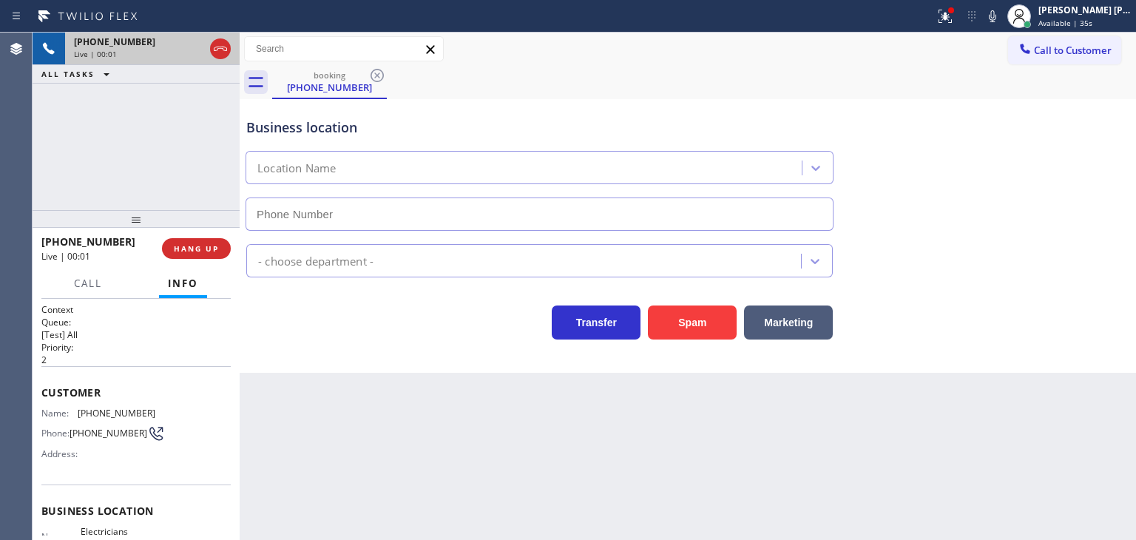
type input "[PHONE_NUMBER]"
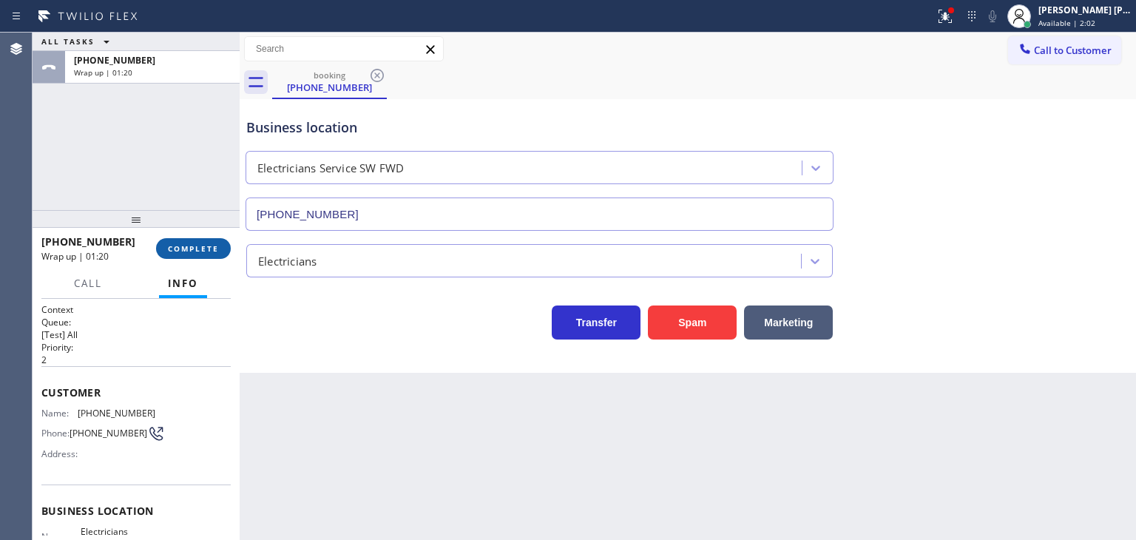
click at [195, 249] on span "COMPLETE" at bounding box center [193, 248] width 51 height 10
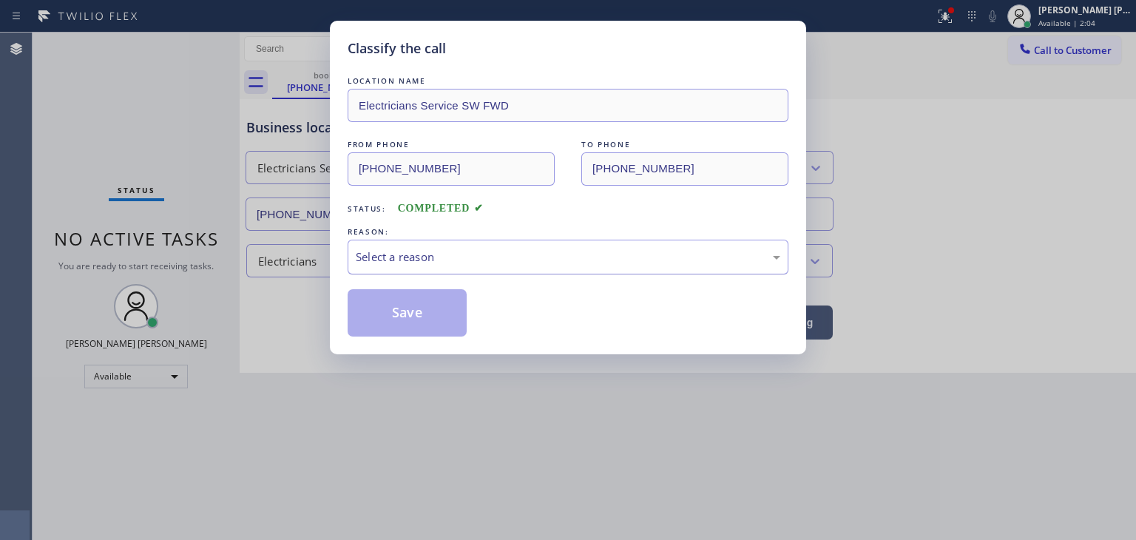
click at [394, 249] on div "Select a reason" at bounding box center [568, 257] width 425 height 17
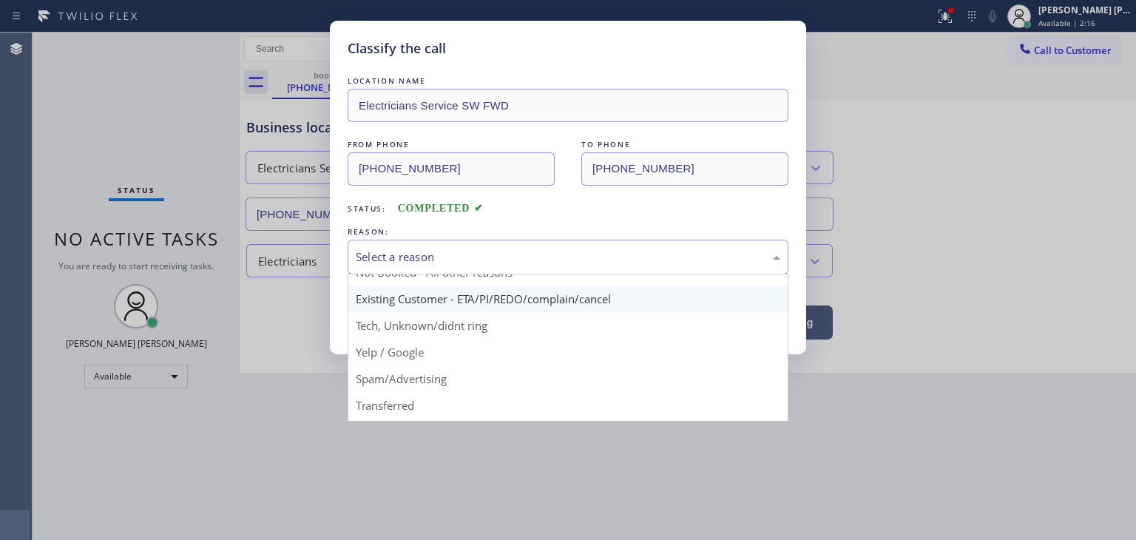
scroll to position [74, 0]
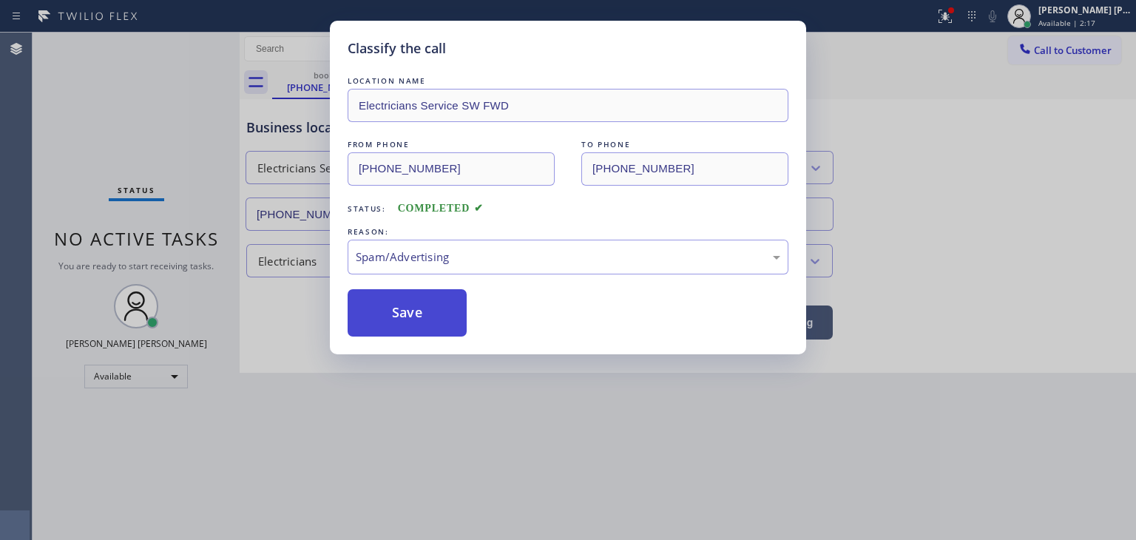
click at [398, 304] on button "Save" at bounding box center [407, 312] width 119 height 47
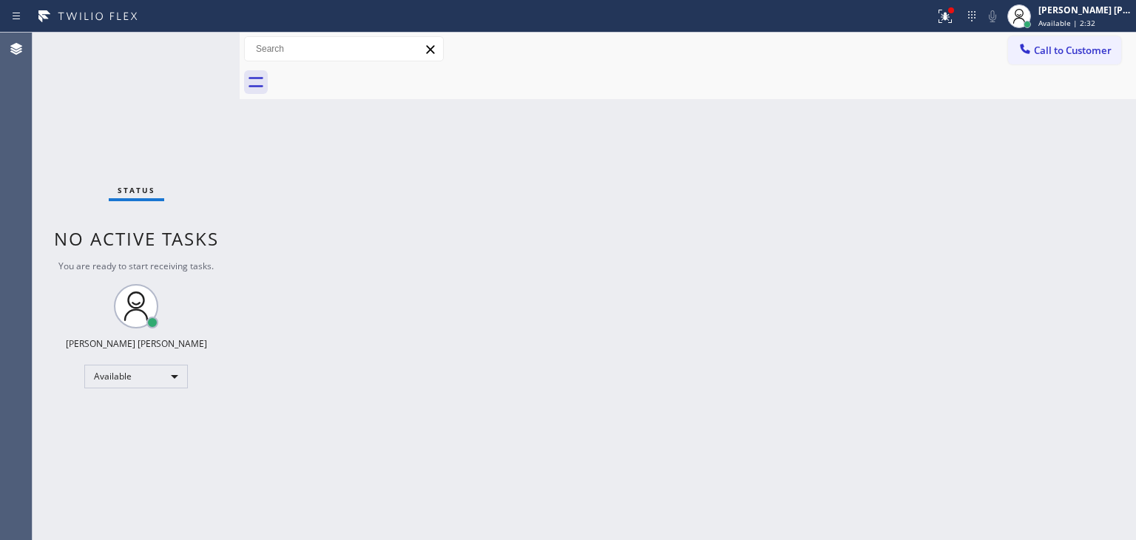
click at [192, 46] on div "Status No active tasks You are ready to start receiving tasks. [PERSON_NAME] [P…" at bounding box center [136, 286] width 207 height 507
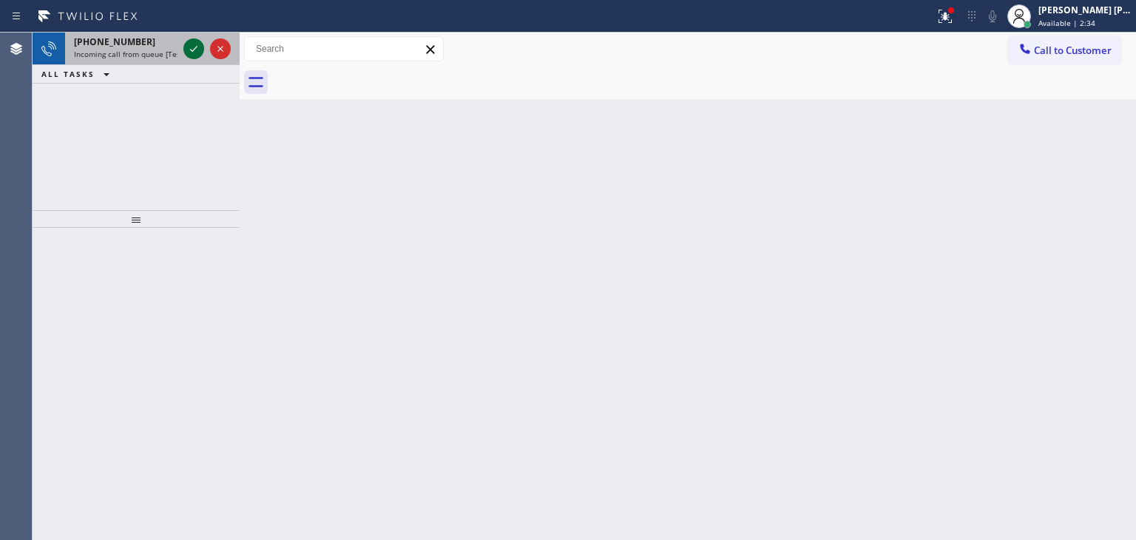
click at [189, 45] on icon at bounding box center [194, 49] width 18 height 18
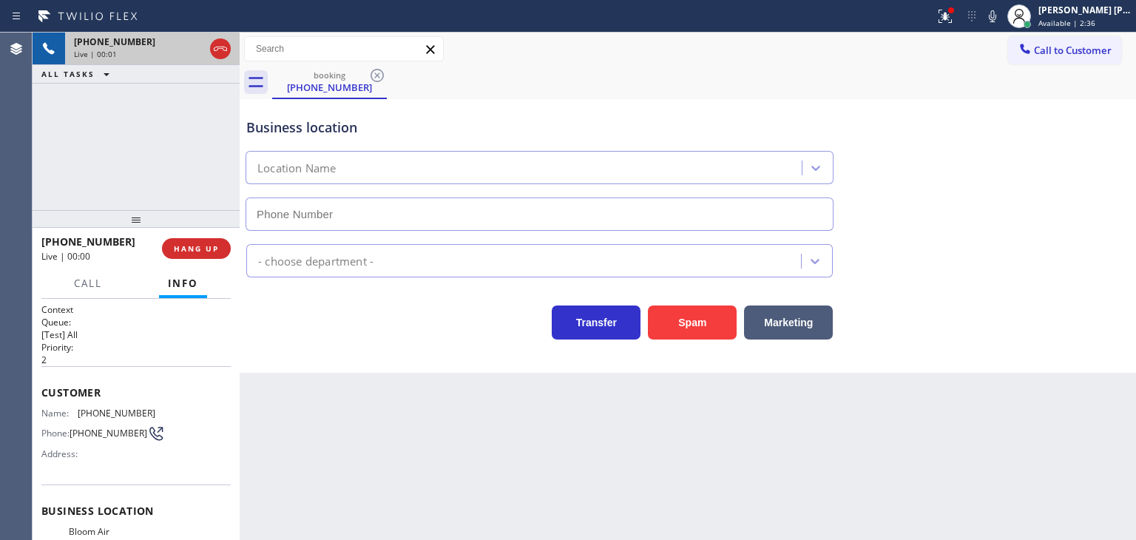
type input "[PHONE_NUMBER]"
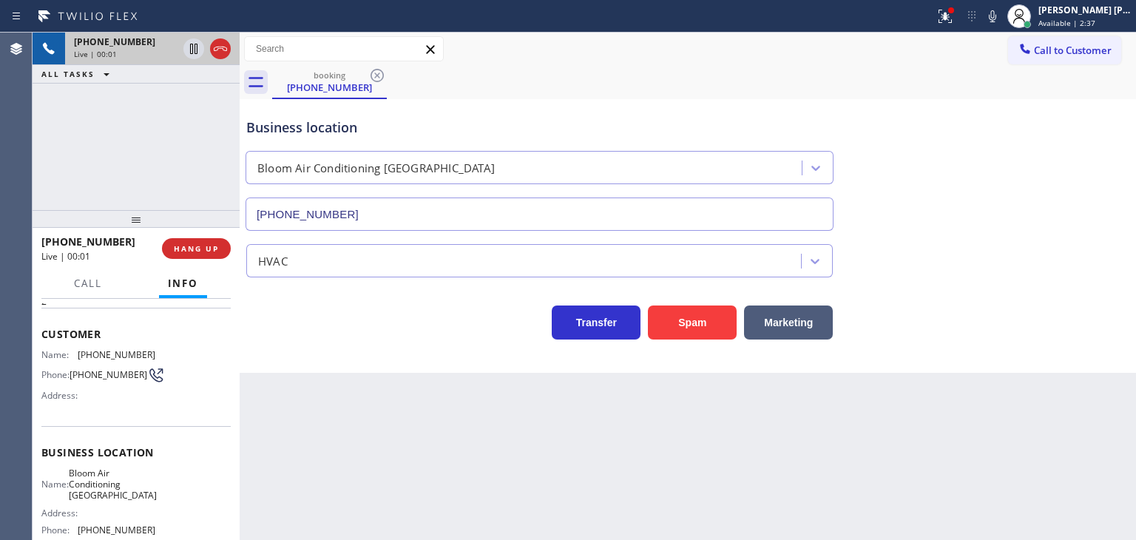
scroll to position [148, 0]
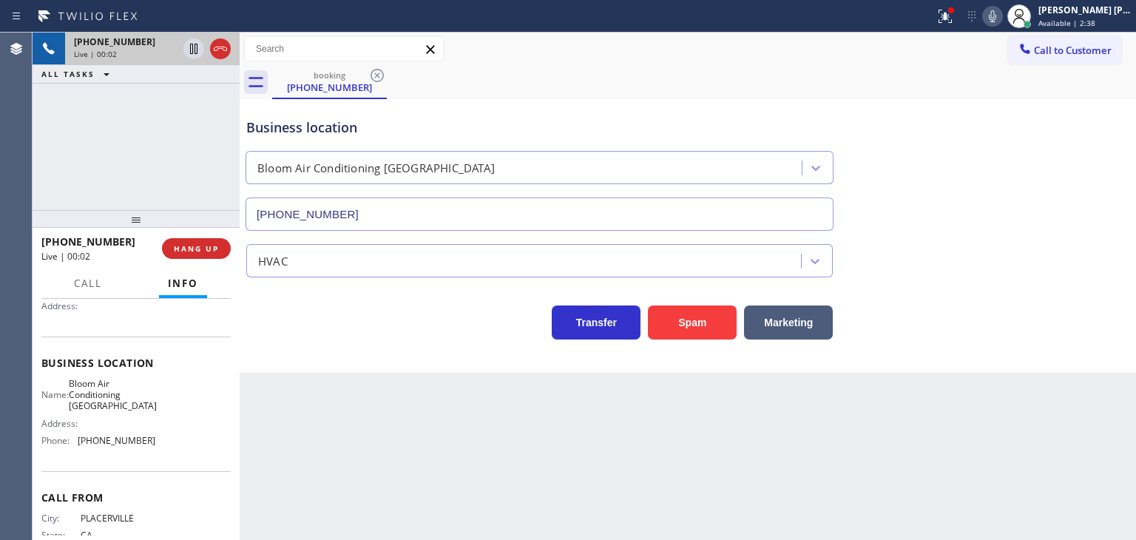
click at [1001, 17] on icon at bounding box center [993, 16] width 18 height 18
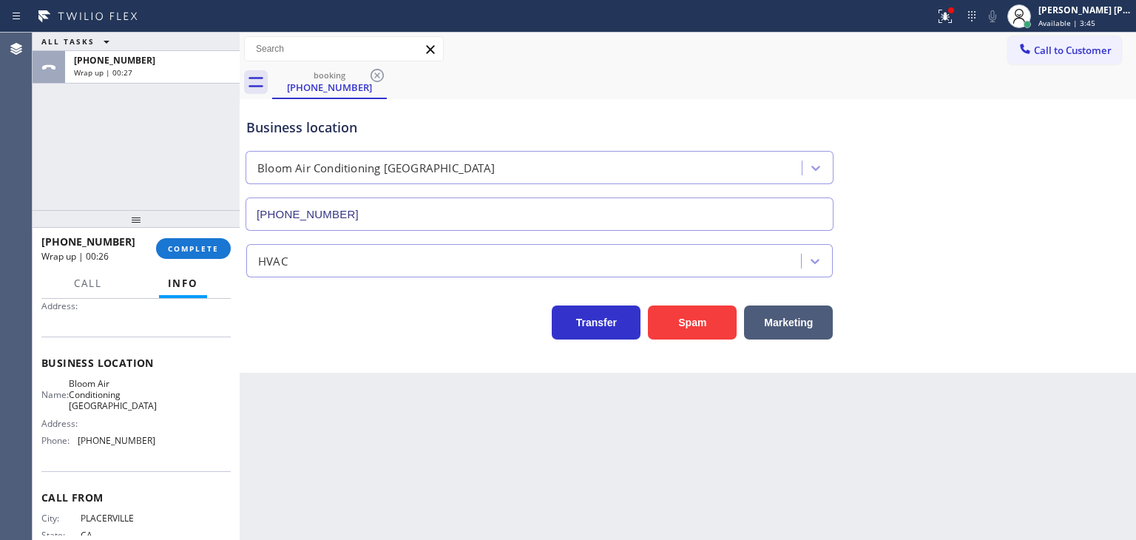
drag, startPoint x: 1087, startPoint y: 187, endPoint x: 1080, endPoint y: 186, distance: 7.5
click at [1087, 187] on div "Business location Bloom Air Conditioning [GEOGRAPHIC_DATA] [PHONE_NUMBER]" at bounding box center [687, 164] width 889 height 134
click at [204, 252] on span "COMPLETE" at bounding box center [193, 248] width 51 height 10
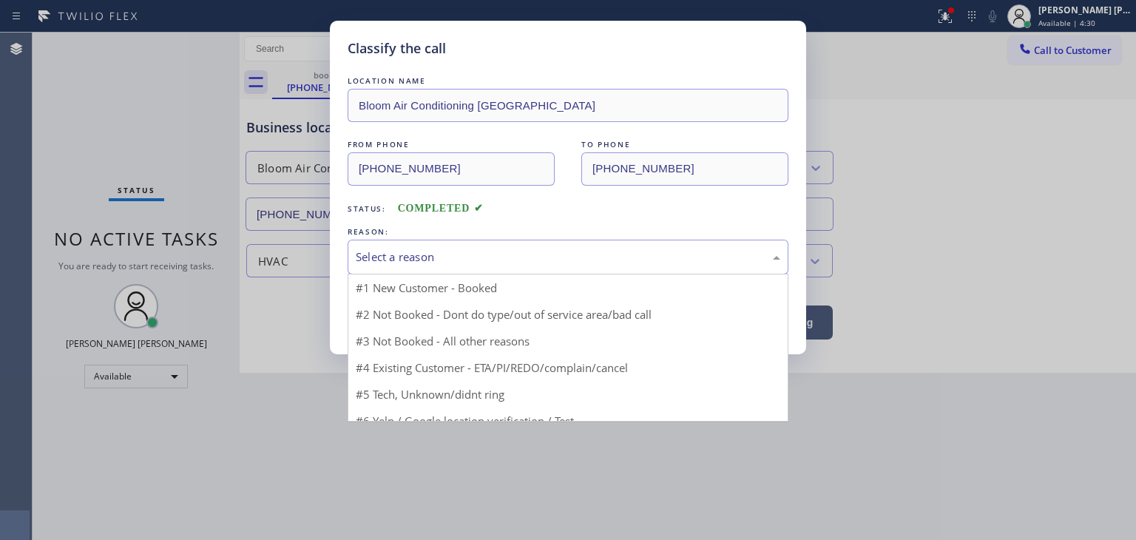
click at [477, 249] on div "Select a reason" at bounding box center [568, 257] width 425 height 17
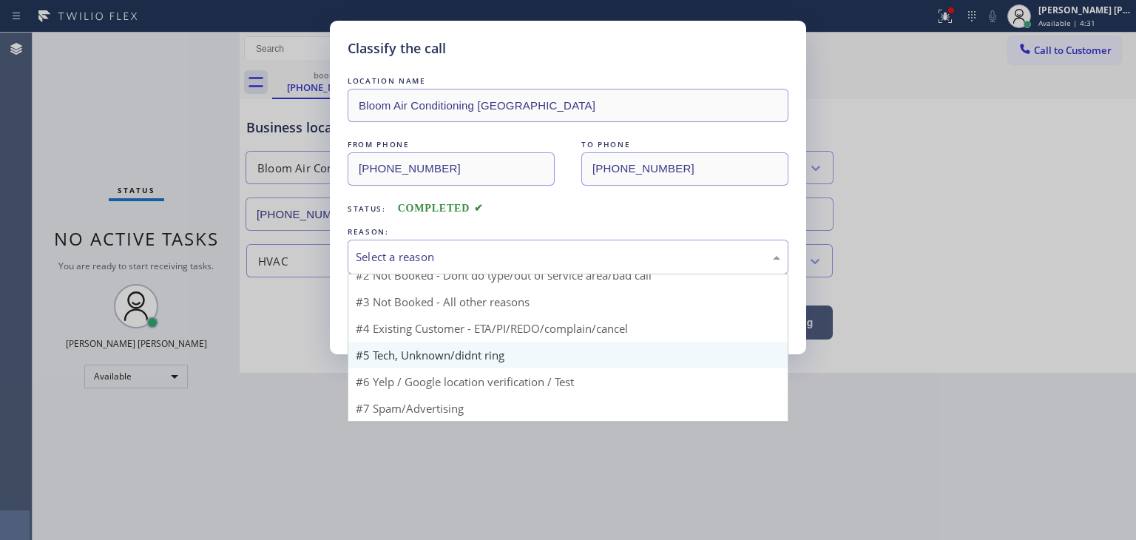
scroll to position [13, 0]
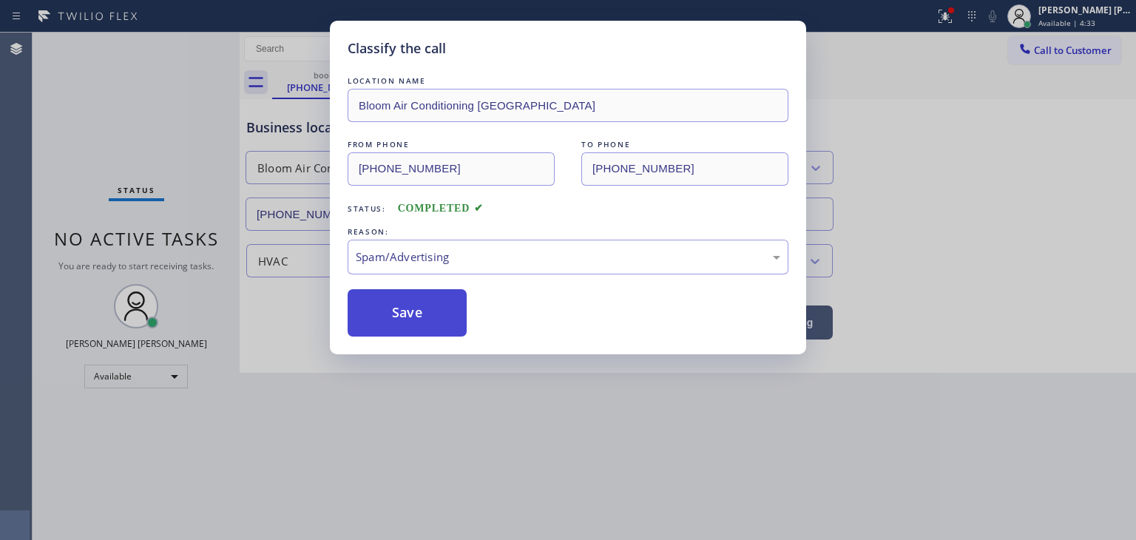
click at [402, 327] on button "Save" at bounding box center [407, 312] width 119 height 47
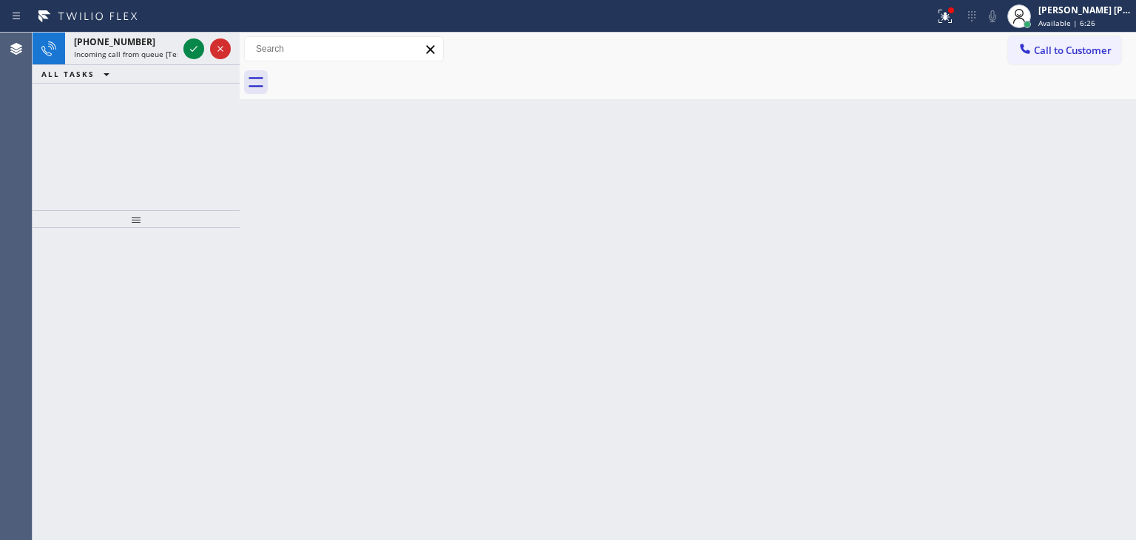
drag, startPoint x: 195, startPoint y: 50, endPoint x: 178, endPoint y: 101, distance: 53.8
click at [195, 50] on icon at bounding box center [194, 49] width 18 height 18
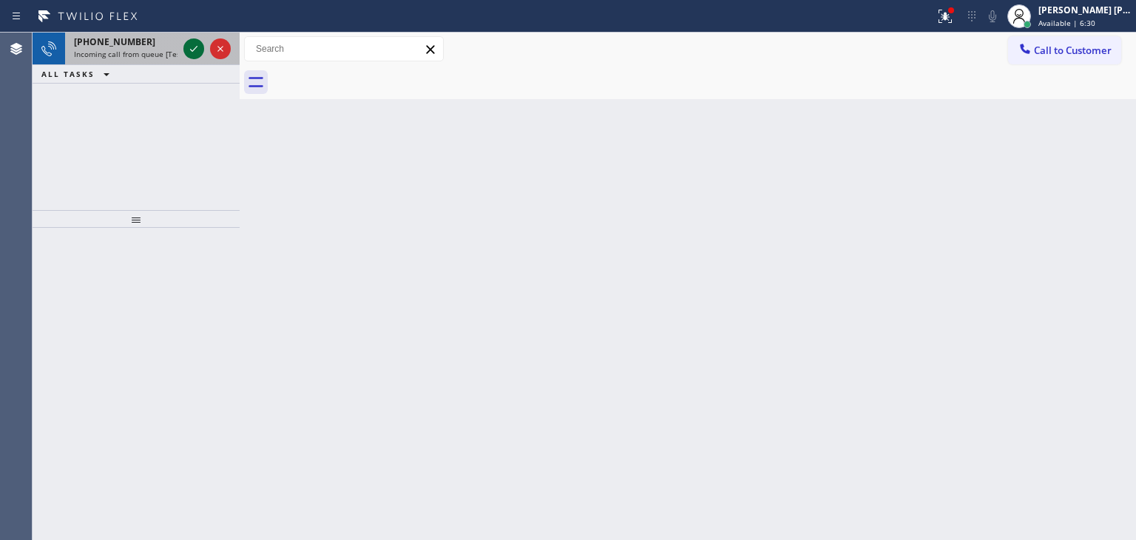
click at [189, 48] on icon at bounding box center [194, 49] width 18 height 18
click at [197, 51] on icon at bounding box center [194, 49] width 18 height 18
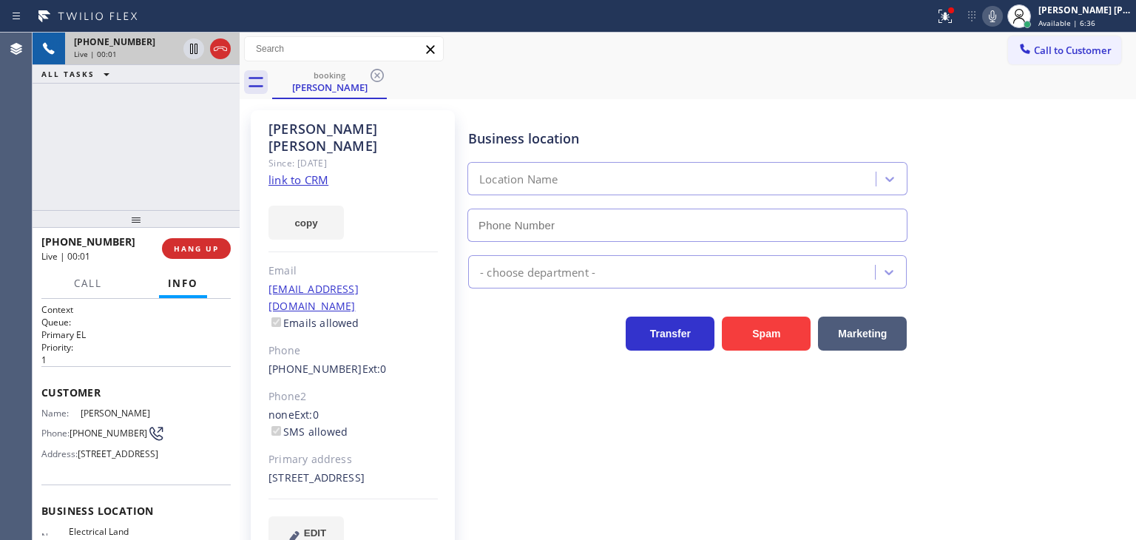
scroll to position [74, 0]
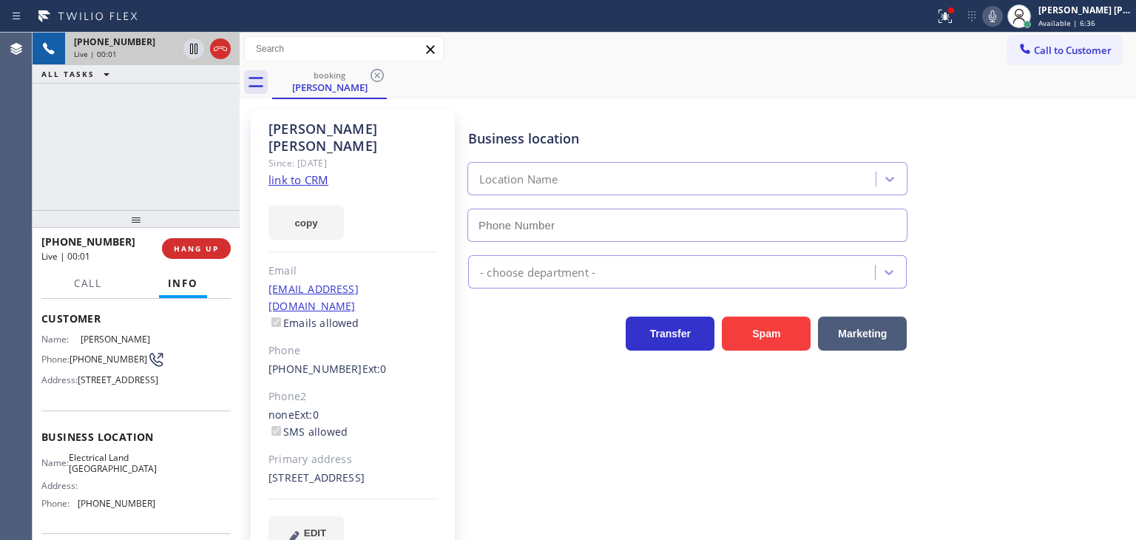
type input "[PHONE_NUMBER]"
click at [313, 172] on link "link to CRM" at bounding box center [298, 179] width 60 height 15
click at [92, 286] on span "Call" at bounding box center [88, 283] width 28 height 13
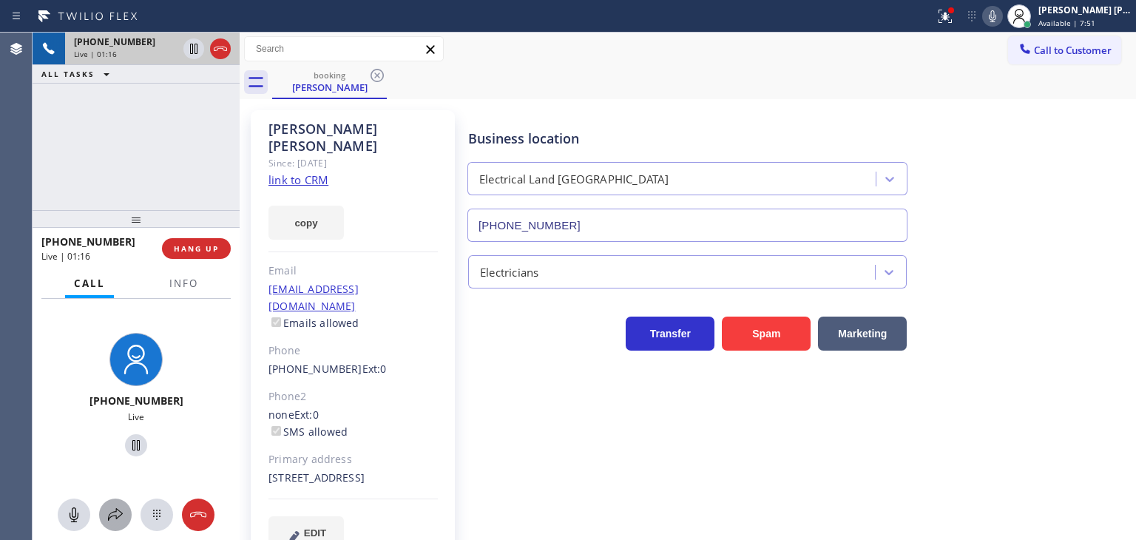
click at [123, 516] on icon at bounding box center [116, 515] width 18 height 18
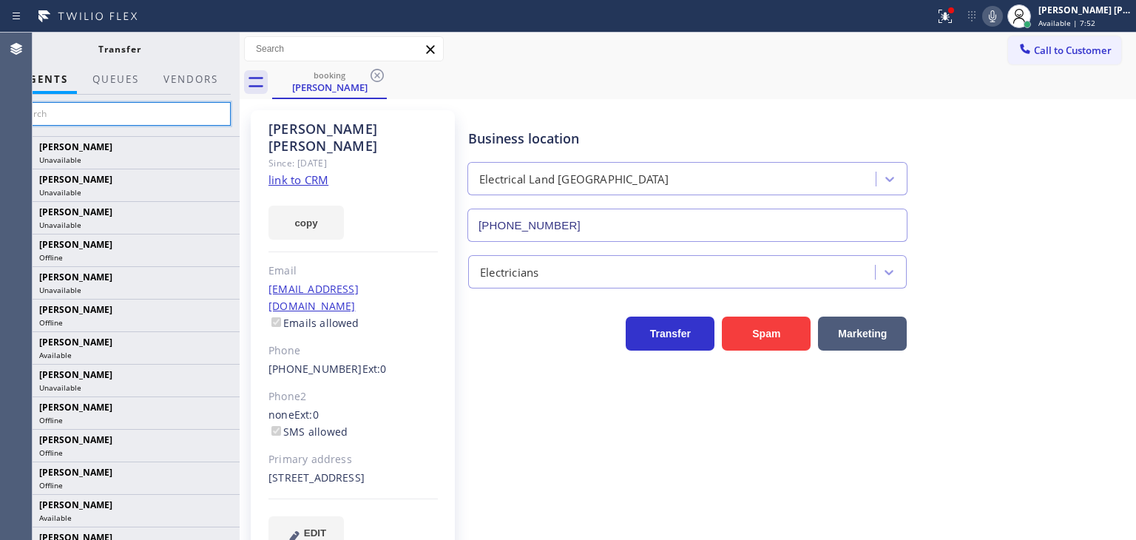
click at [163, 120] on input "text" at bounding box center [119, 114] width 223 height 24
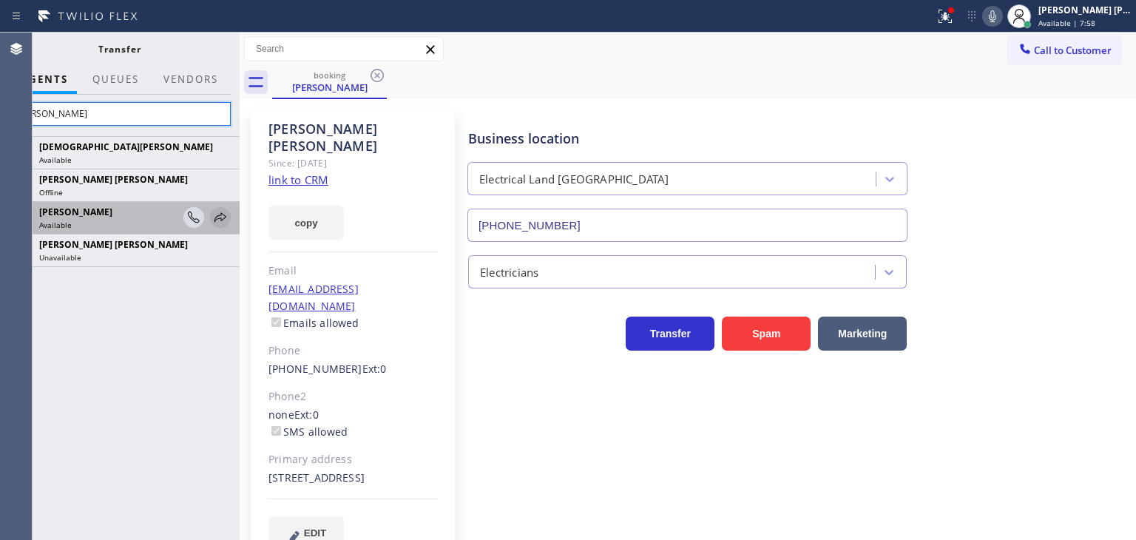
type input "[PERSON_NAME]"
click at [220, 220] on icon at bounding box center [221, 218] width 18 height 18
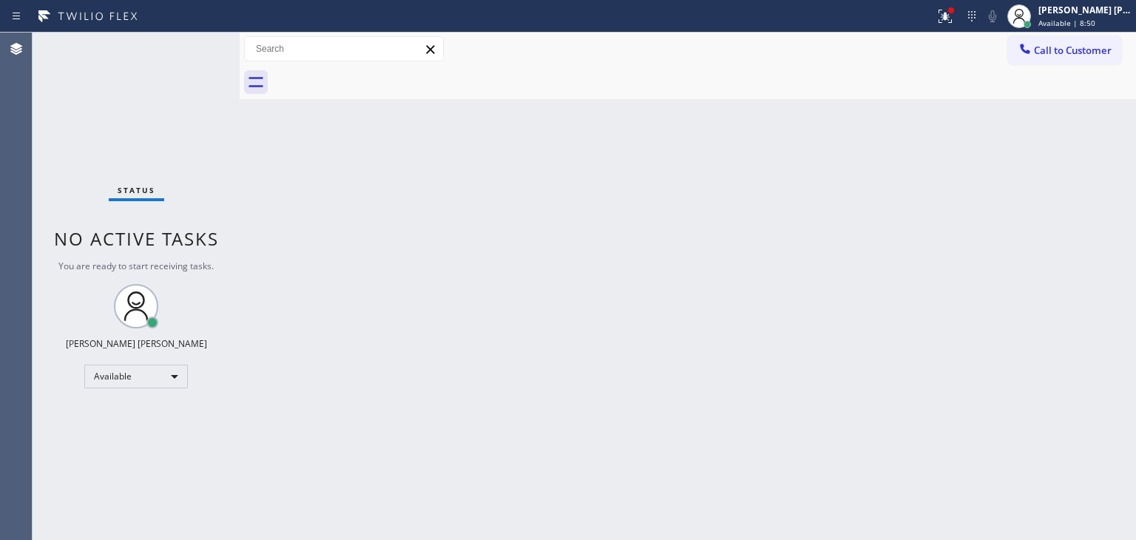
drag, startPoint x: 1053, startPoint y: 188, endPoint x: 314, endPoint y: 69, distance: 748.5
click at [1053, 188] on div "Back to Dashboard Change Sender ID Customers Technicians Select a contact Outbo…" at bounding box center [688, 286] width 896 height 507
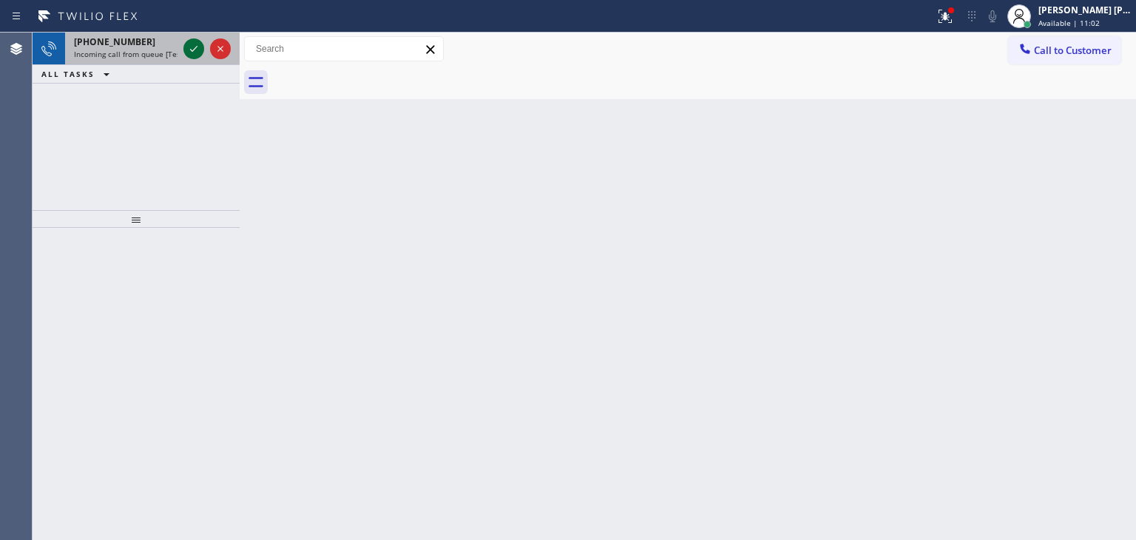
click at [189, 45] on icon at bounding box center [194, 49] width 18 height 18
click at [190, 51] on icon at bounding box center [194, 49] width 18 height 18
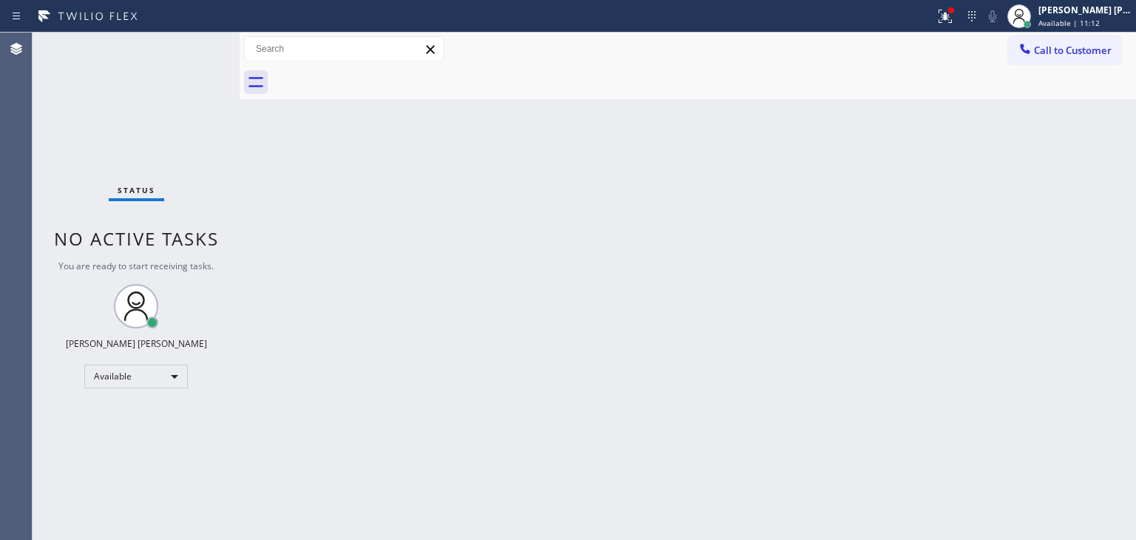
click at [185, 281] on div "Status No active tasks You are ready to start receiving tasks. [PERSON_NAME] [P…" at bounding box center [136, 286] width 207 height 507
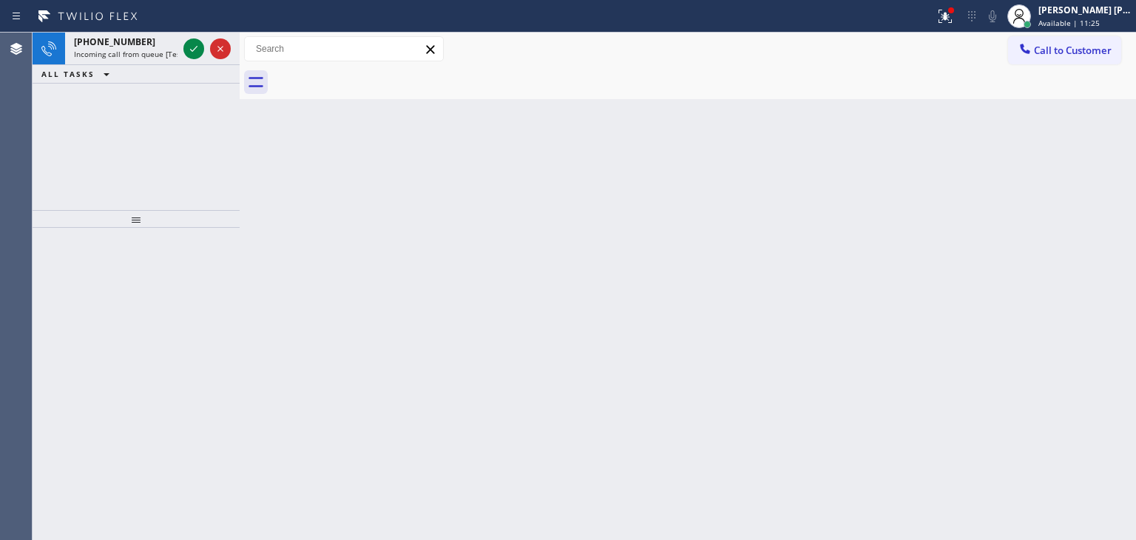
drag, startPoint x: 195, startPoint y: 49, endPoint x: 183, endPoint y: 77, distance: 30.5
click at [195, 49] on icon at bounding box center [194, 49] width 18 height 18
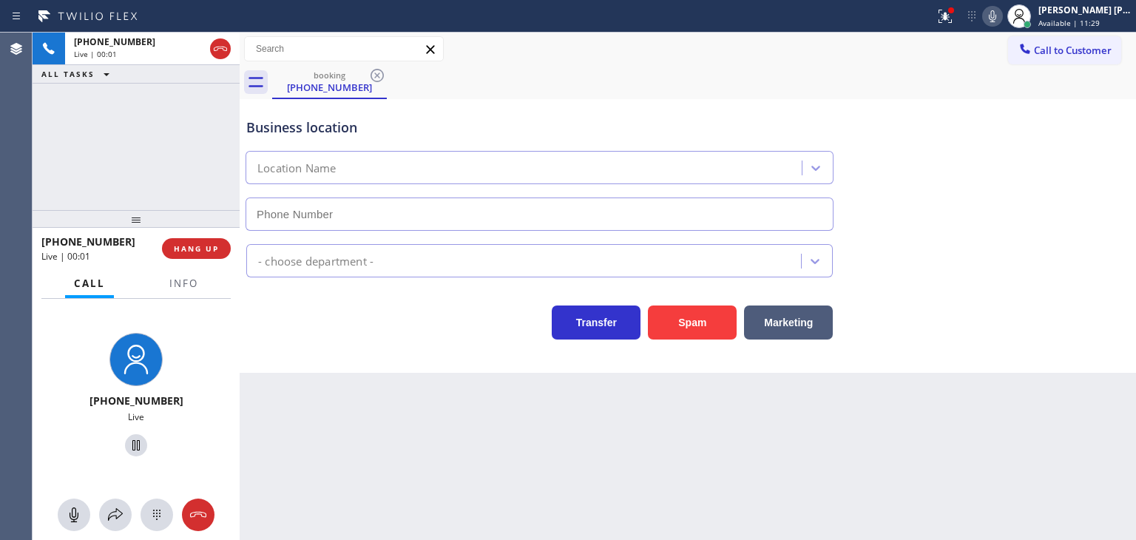
type input "[PHONE_NUMBER]"
click at [1001, 24] on icon at bounding box center [993, 16] width 18 height 18
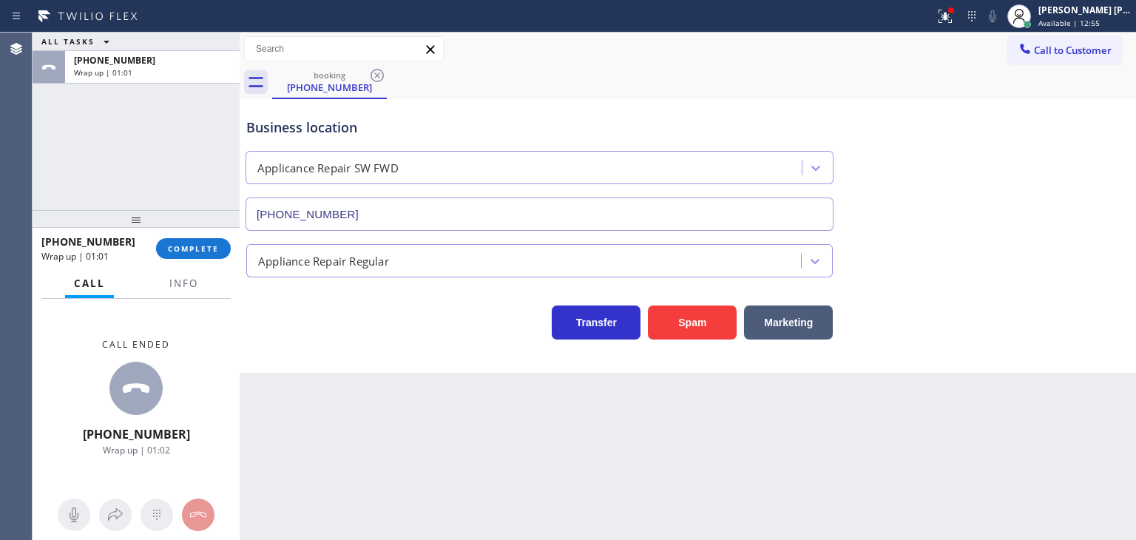
click at [232, 464] on div "Call ended [PHONE_NUMBER] Wrap up | 01:02" at bounding box center [136, 397] width 207 height 197
click at [180, 253] on span "COMPLETE" at bounding box center [193, 248] width 51 height 10
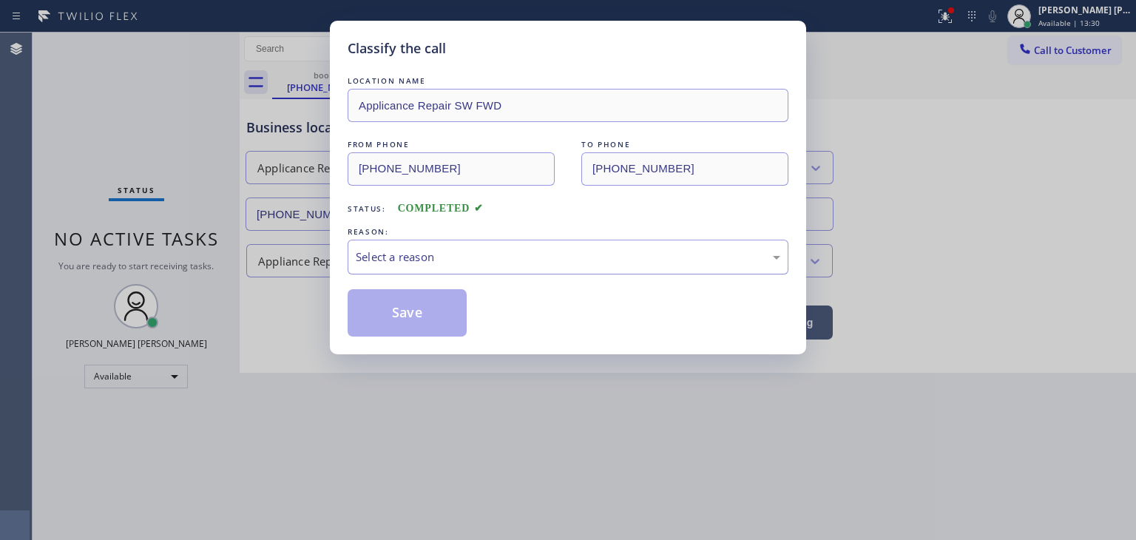
click at [446, 263] on div "Select a reason" at bounding box center [568, 257] width 425 height 17
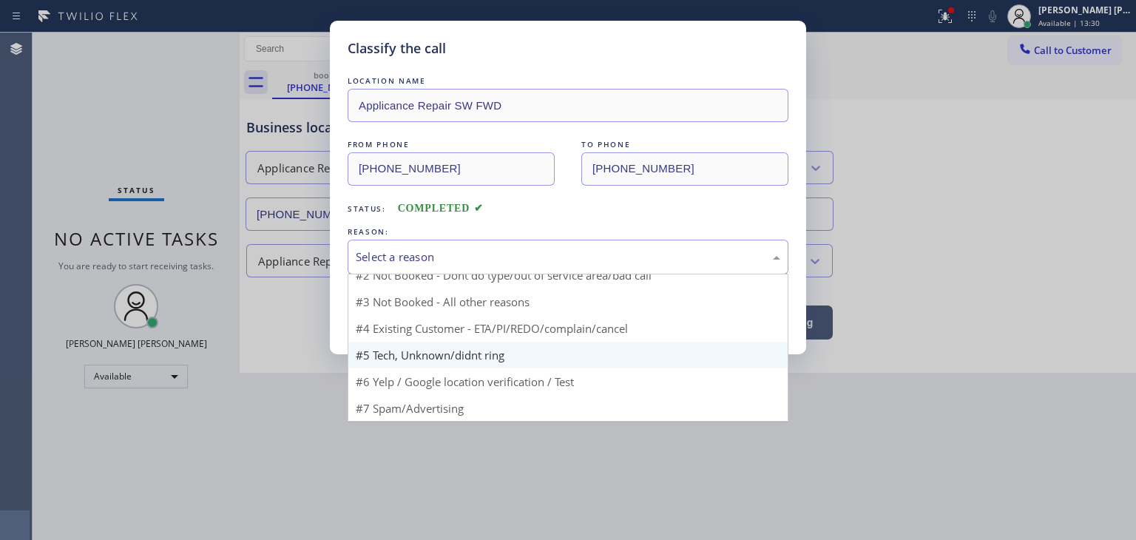
scroll to position [13, 0]
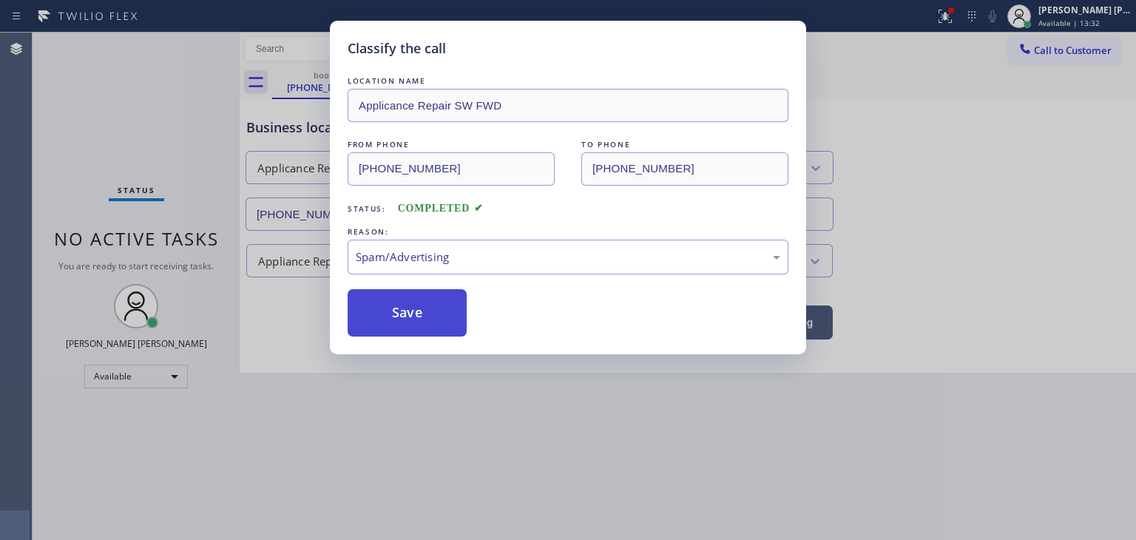
click at [393, 327] on button "Save" at bounding box center [407, 312] width 119 height 47
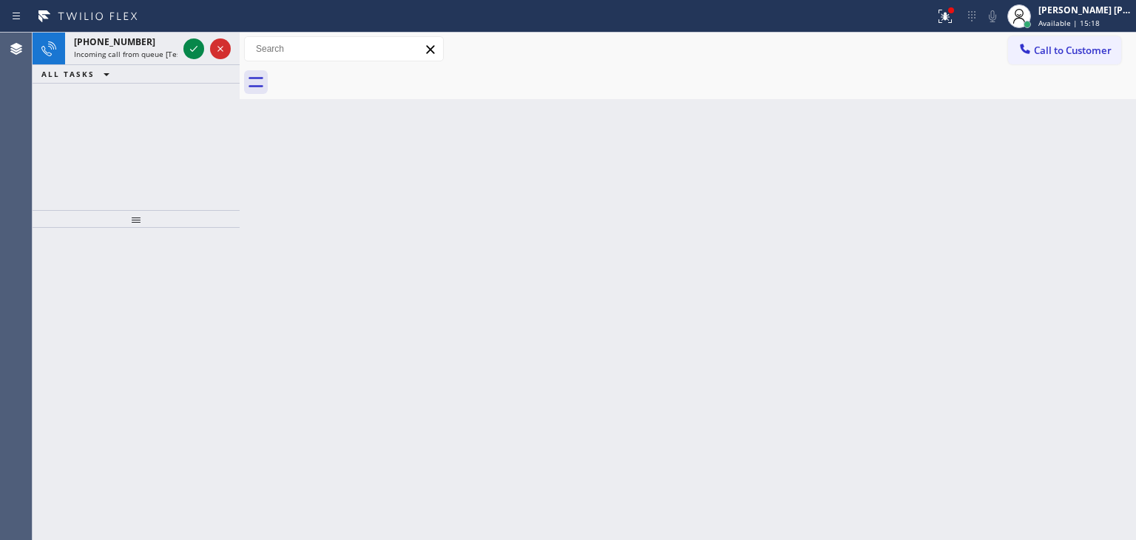
drag, startPoint x: 193, startPoint y: 52, endPoint x: 188, endPoint y: 98, distance: 46.9
click at [193, 52] on icon at bounding box center [194, 49] width 18 height 18
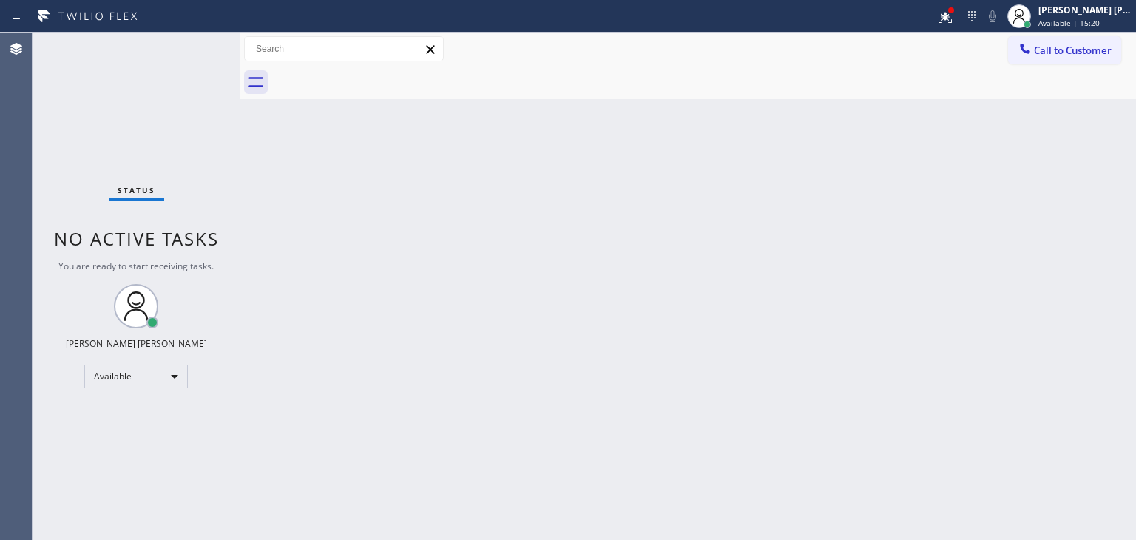
click at [183, 279] on div "Status No active tasks You are ready to start receiving tasks. [PERSON_NAME] [P…" at bounding box center [136, 286] width 207 height 507
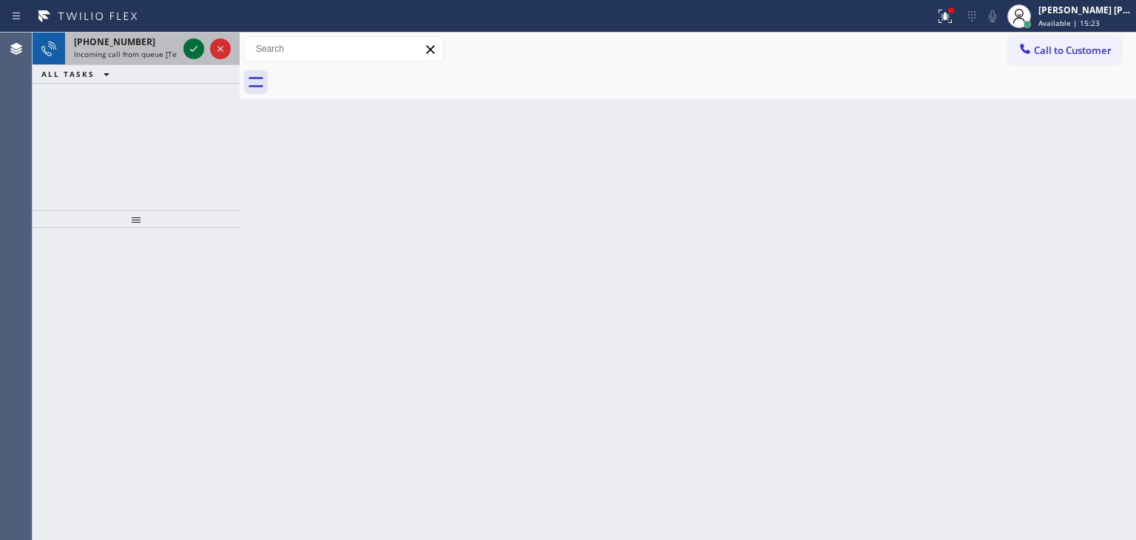
click at [195, 51] on icon at bounding box center [194, 49] width 18 height 18
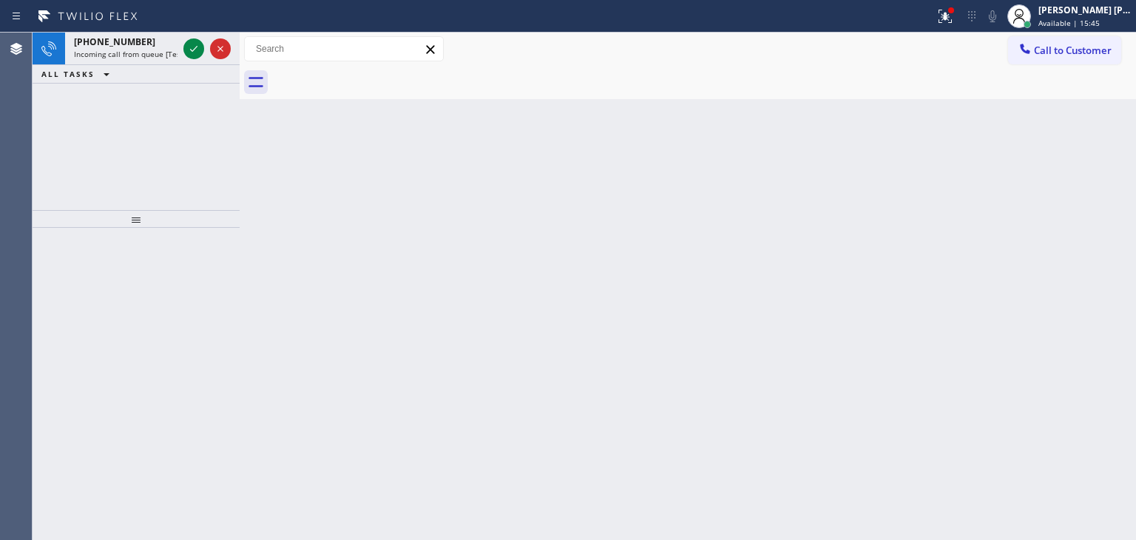
drag, startPoint x: 190, startPoint y: 51, endPoint x: 188, endPoint y: 139, distance: 88.0
click at [190, 51] on icon at bounding box center [194, 49] width 18 height 18
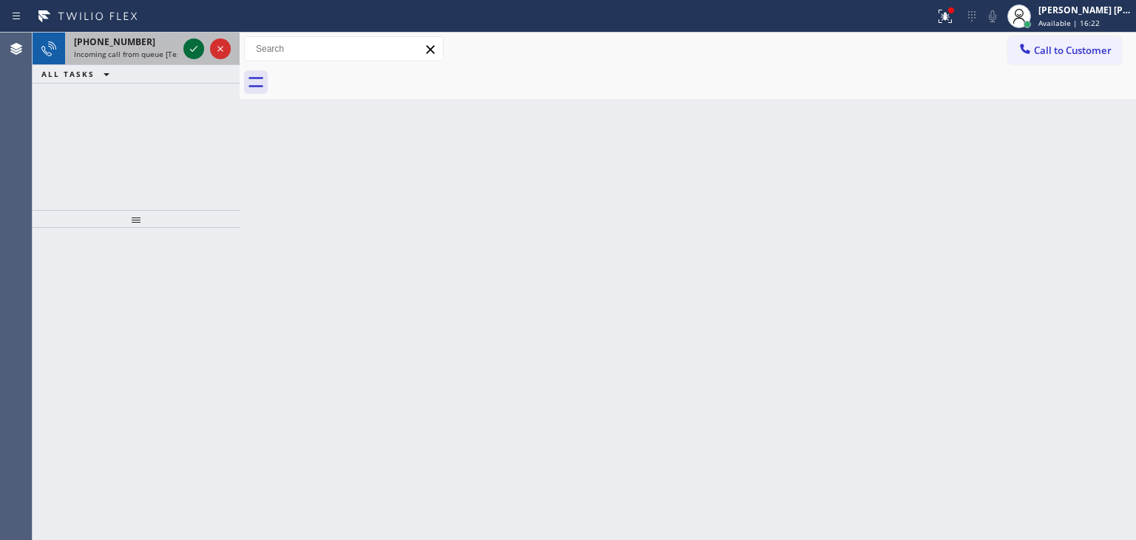
click at [195, 45] on icon at bounding box center [194, 49] width 18 height 18
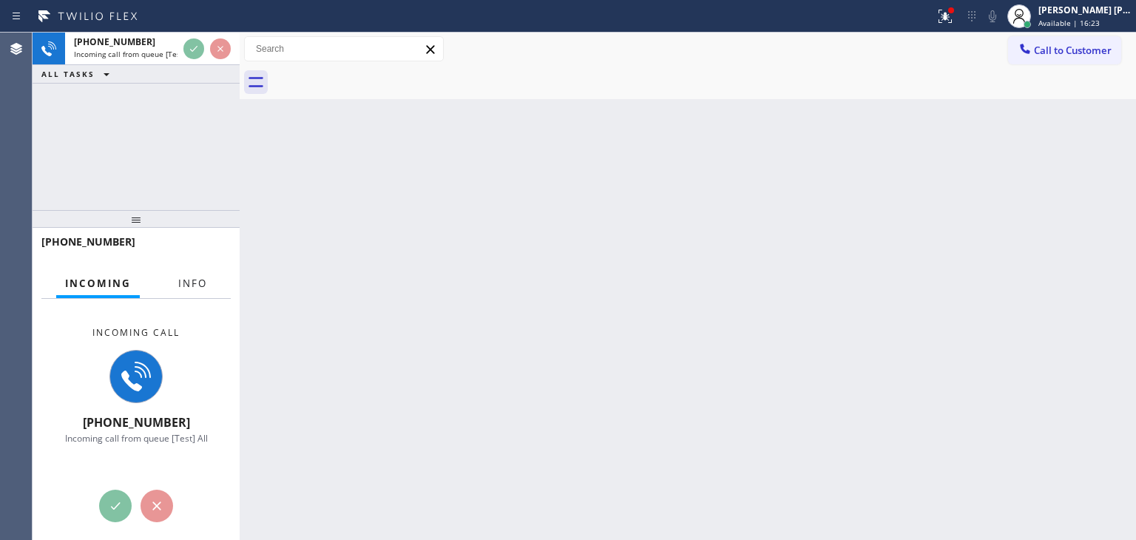
click at [177, 283] on button "Info" at bounding box center [192, 283] width 47 height 29
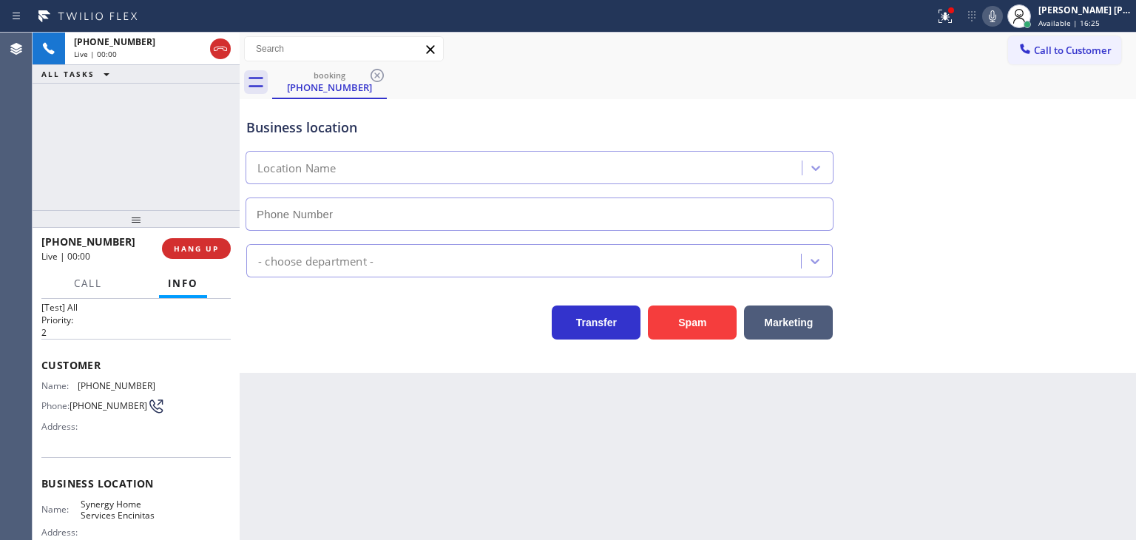
scroll to position [74, 0]
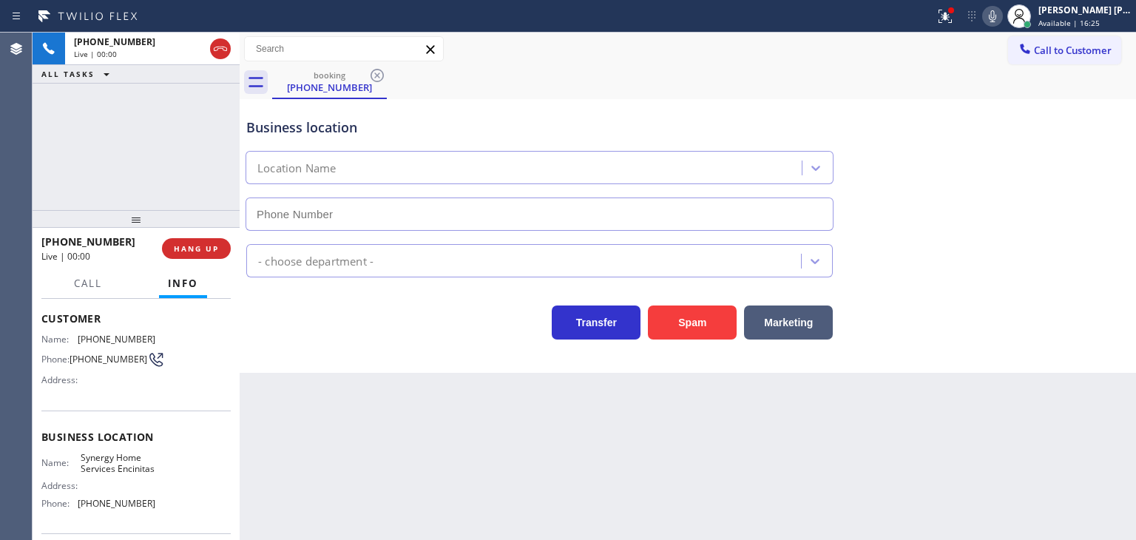
type input "[PHONE_NUMBER]"
click at [1001, 11] on icon at bounding box center [993, 16] width 18 height 18
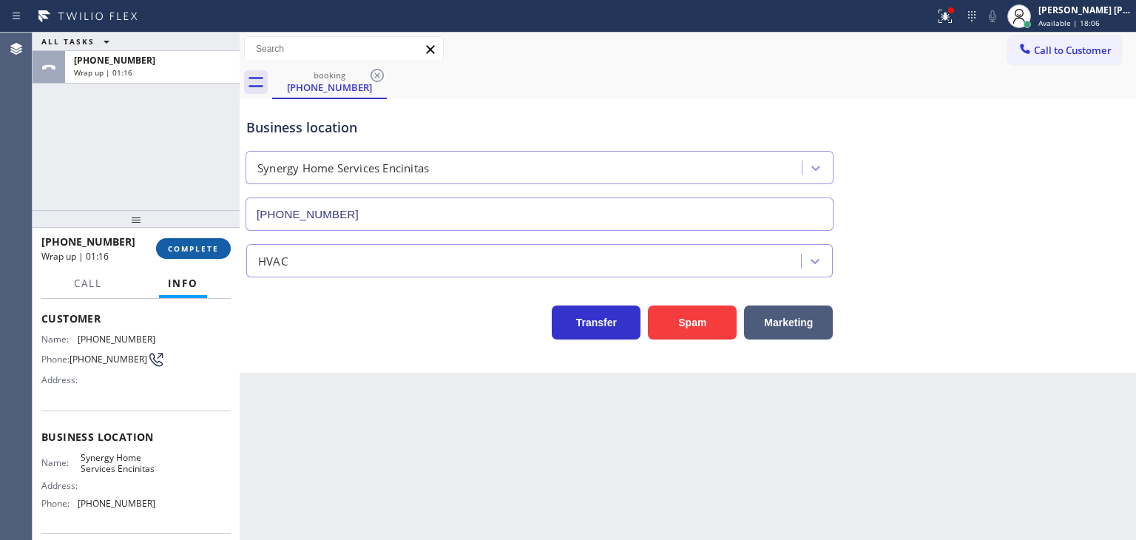
click at [209, 242] on button "COMPLETE" at bounding box center [193, 248] width 75 height 21
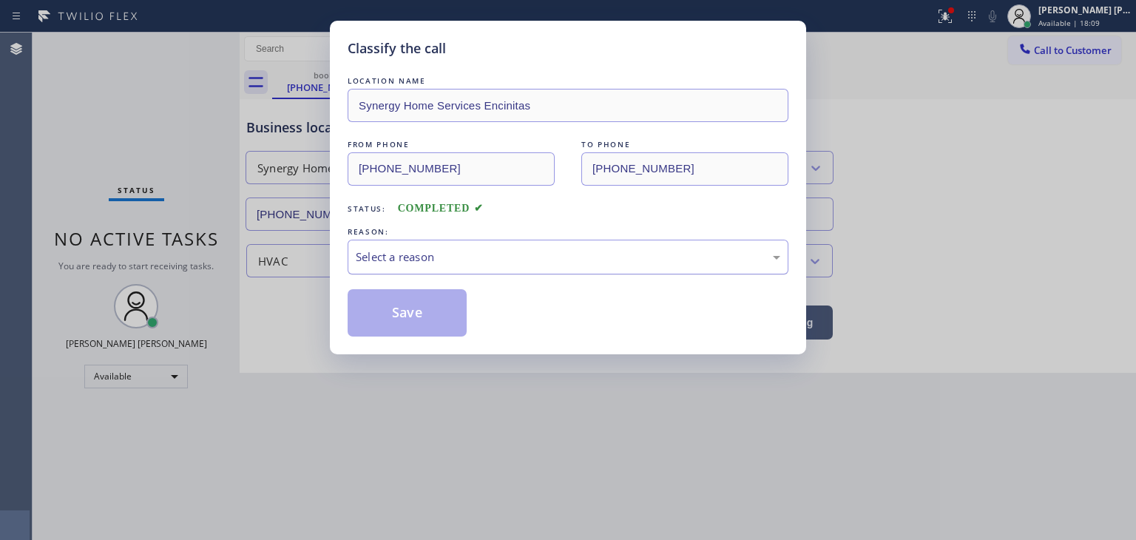
click at [453, 257] on div "Select a reason" at bounding box center [568, 257] width 425 height 17
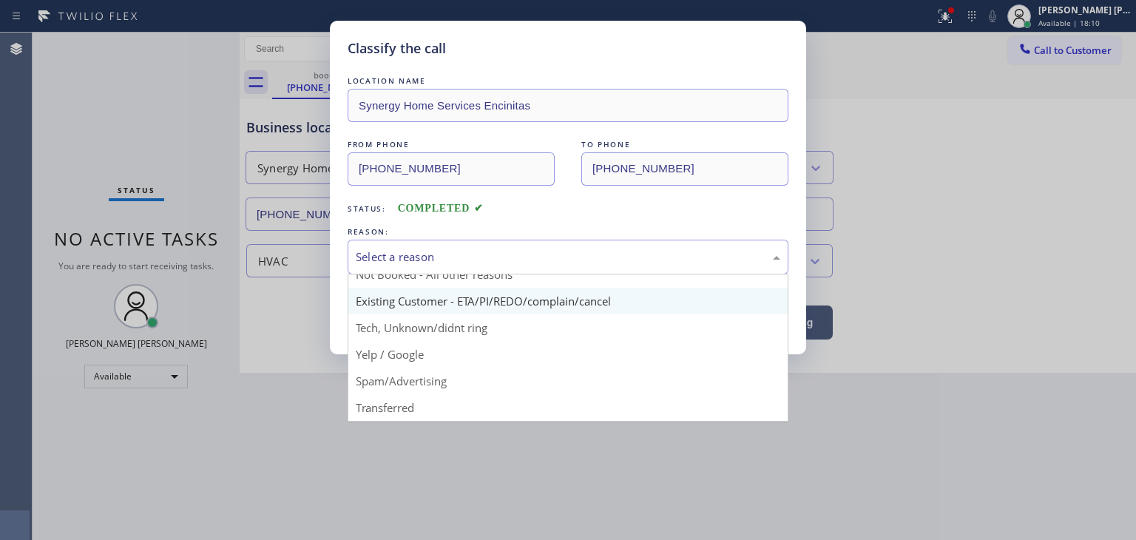
scroll to position [74, 0]
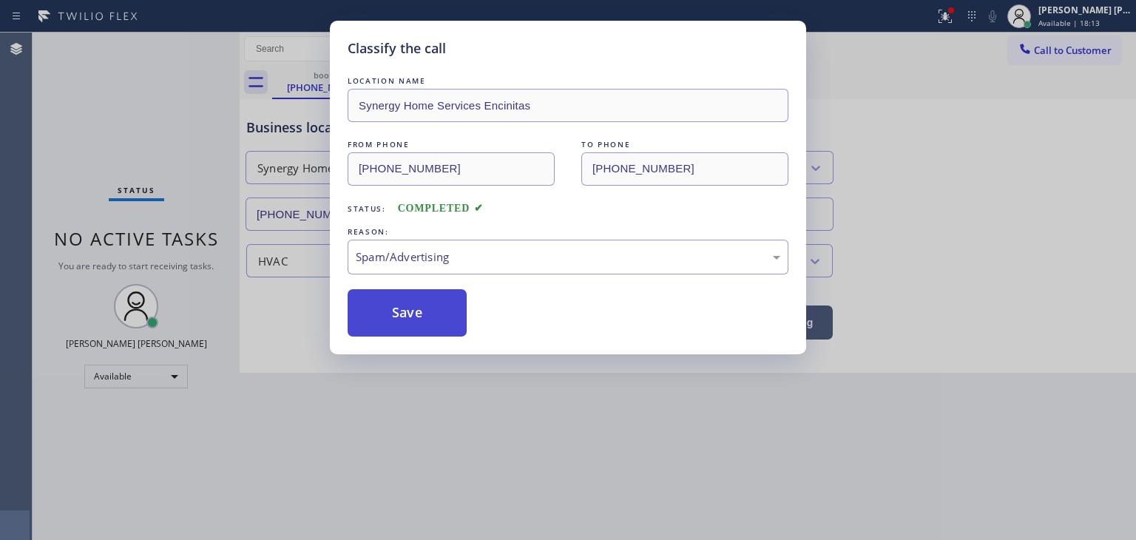
click at [414, 318] on button "Save" at bounding box center [407, 312] width 119 height 47
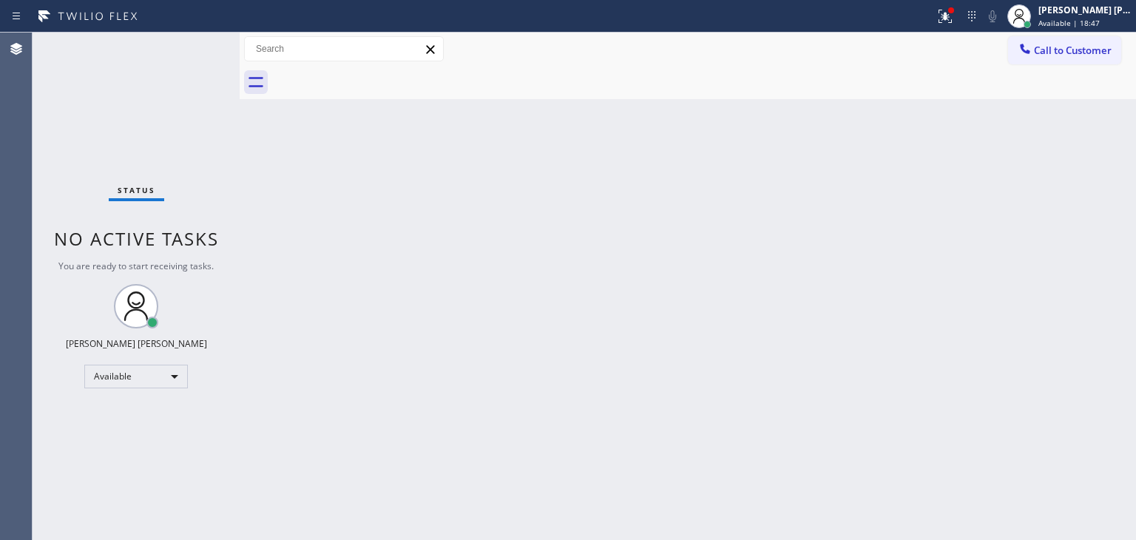
click at [193, 46] on div "Status No active tasks You are ready to start receiving tasks. [PERSON_NAME] [P…" at bounding box center [136, 286] width 207 height 507
click at [194, 49] on div "Status No active tasks You are ready to start receiving tasks. [PERSON_NAME] [P…" at bounding box center [136, 286] width 207 height 507
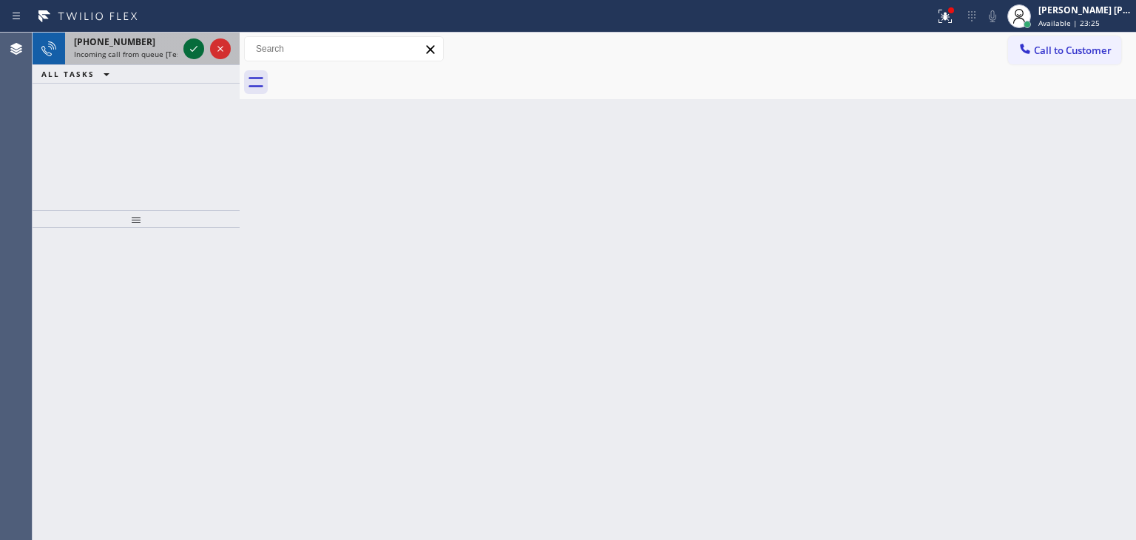
click at [194, 49] on icon at bounding box center [193, 49] width 7 height 6
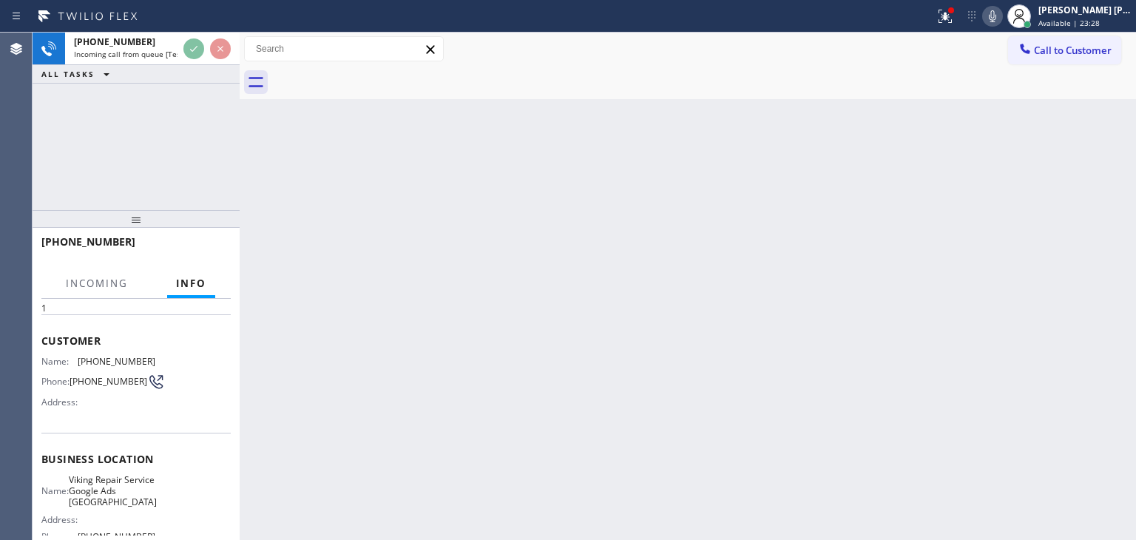
scroll to position [74, 0]
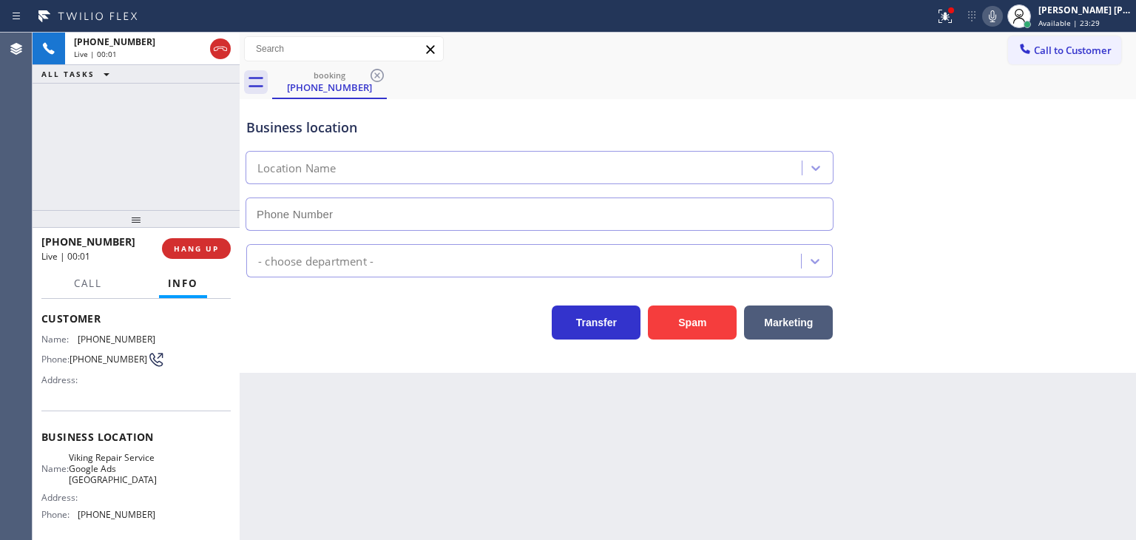
type input "[PHONE_NUMBER]"
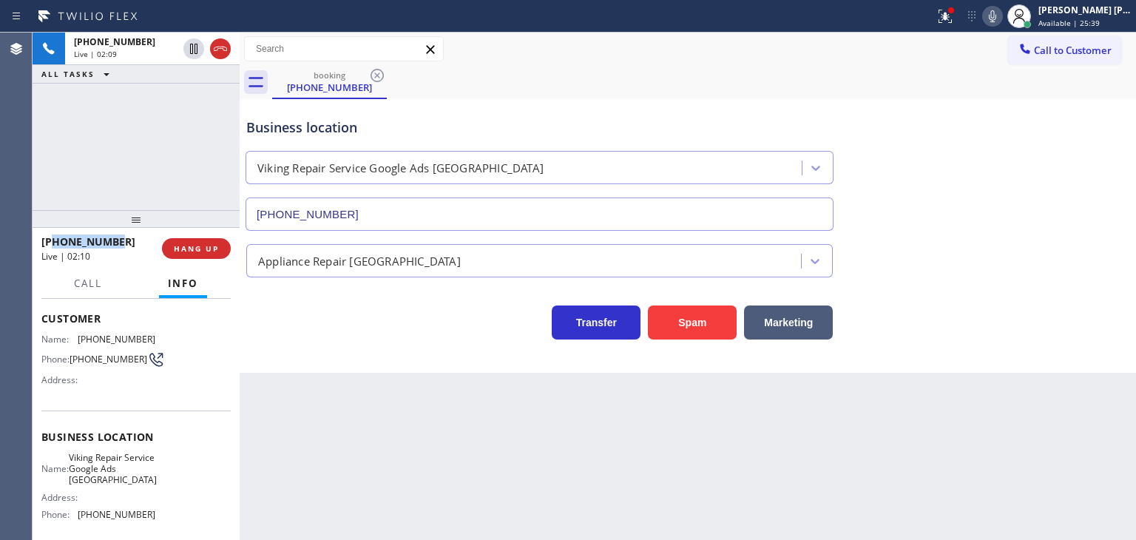
drag, startPoint x: 129, startPoint y: 243, endPoint x: 54, endPoint y: 241, distance: 74.7
click at [54, 241] on div "[PHONE_NUMBER]" at bounding box center [96, 241] width 110 height 14
copy span "4068538792"
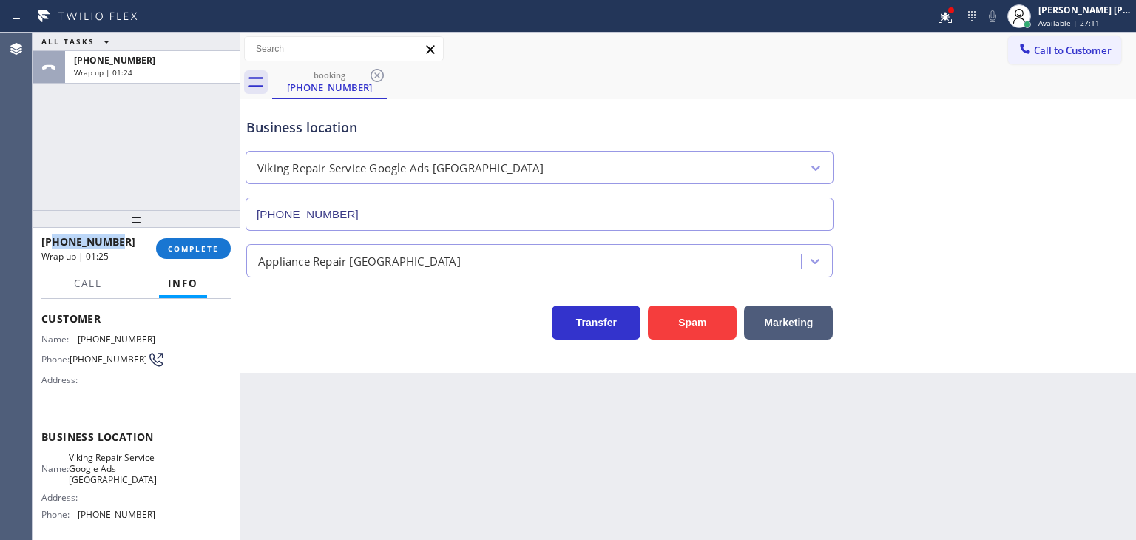
copy span "4068538792"
drag, startPoint x: 144, startPoint y: 511, endPoint x: 79, endPoint y: 518, distance: 65.4
click at [79, 518] on span "[PHONE_NUMBER]" at bounding box center [117, 514] width 78 height 11
copy span "[PHONE_NUMBER]"
click at [1081, 16] on div "[PERSON_NAME] [PERSON_NAME]" at bounding box center [1084, 10] width 93 height 13
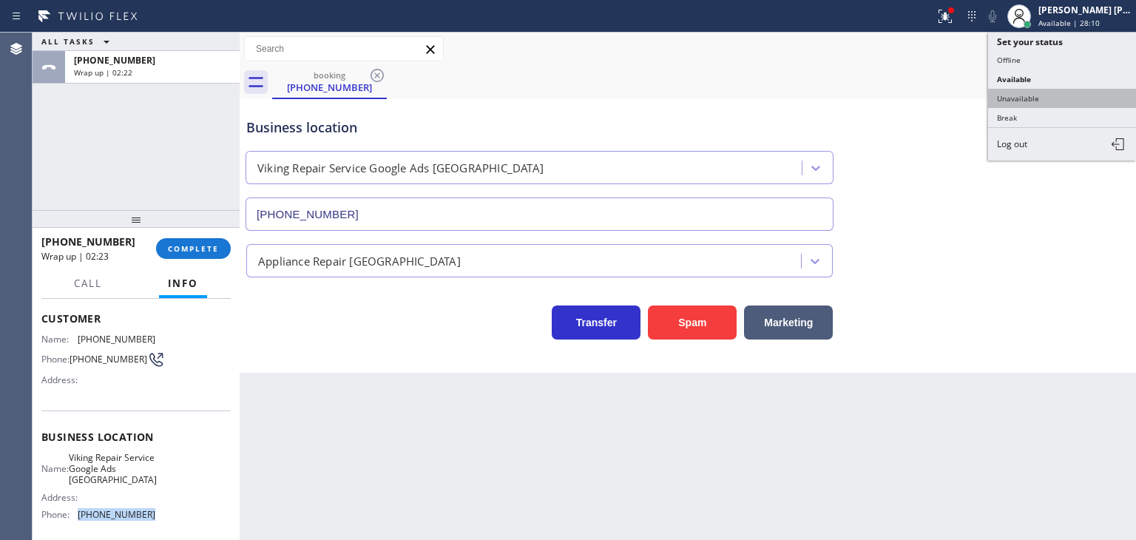
click at [1031, 92] on button "Unavailable" at bounding box center [1062, 98] width 148 height 19
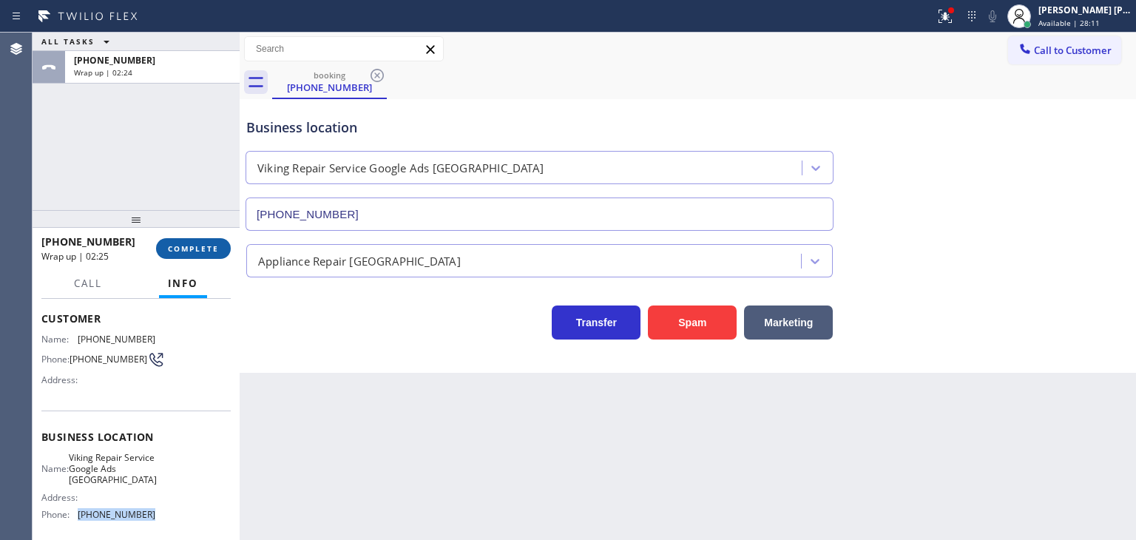
click at [209, 240] on button "COMPLETE" at bounding box center [193, 248] width 75 height 21
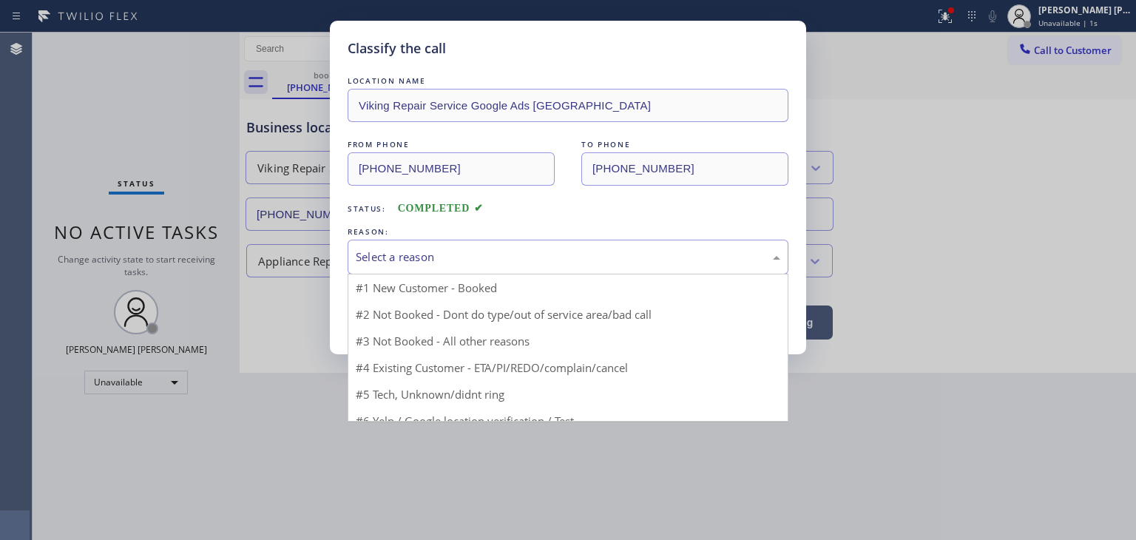
click at [453, 253] on div "Select a reason" at bounding box center [568, 257] width 425 height 17
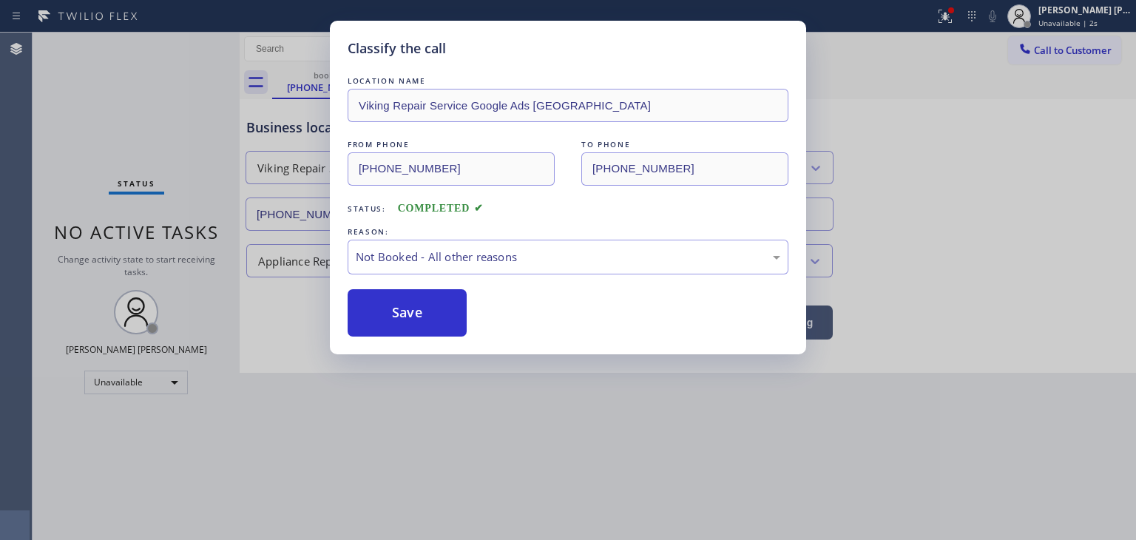
click at [413, 308] on button "Save" at bounding box center [407, 312] width 119 height 47
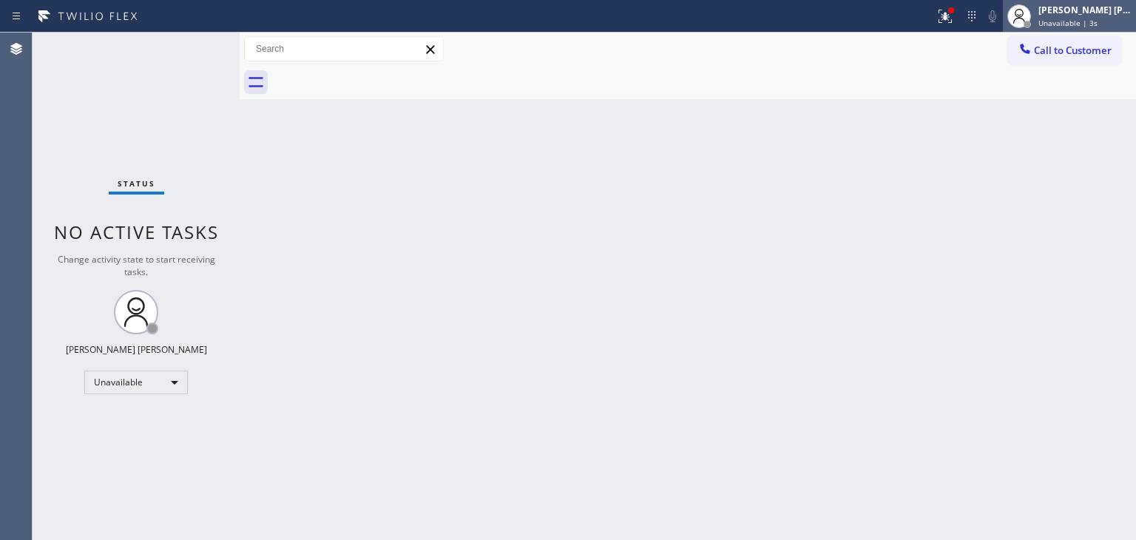
click at [1098, 22] on span "Unavailable | 3s" at bounding box center [1067, 23] width 59 height 10
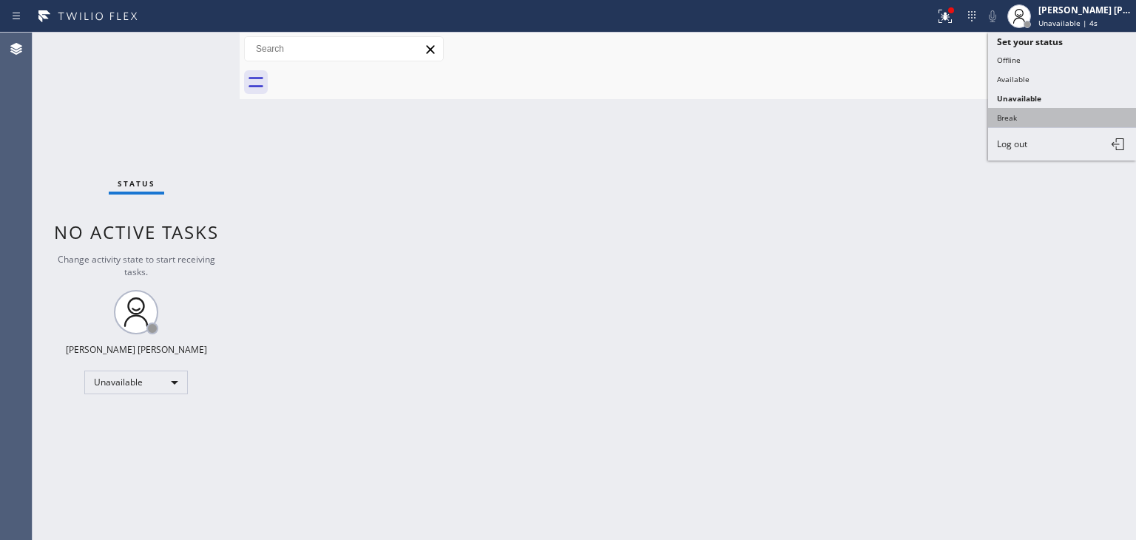
click at [1027, 114] on button "Break" at bounding box center [1062, 117] width 148 height 19
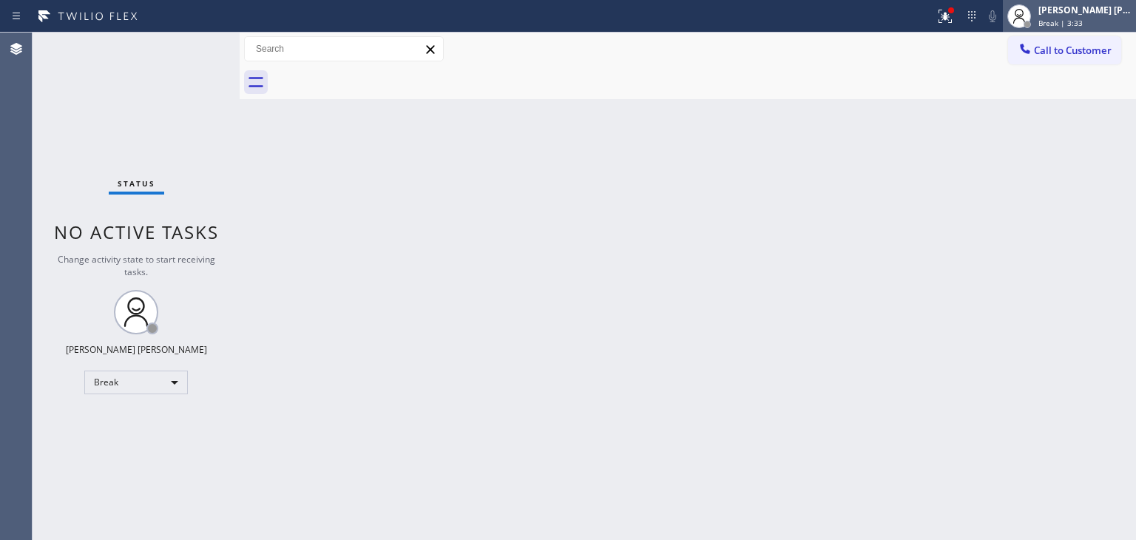
click at [1083, 18] on span "Break | 3:33" at bounding box center [1060, 23] width 44 height 10
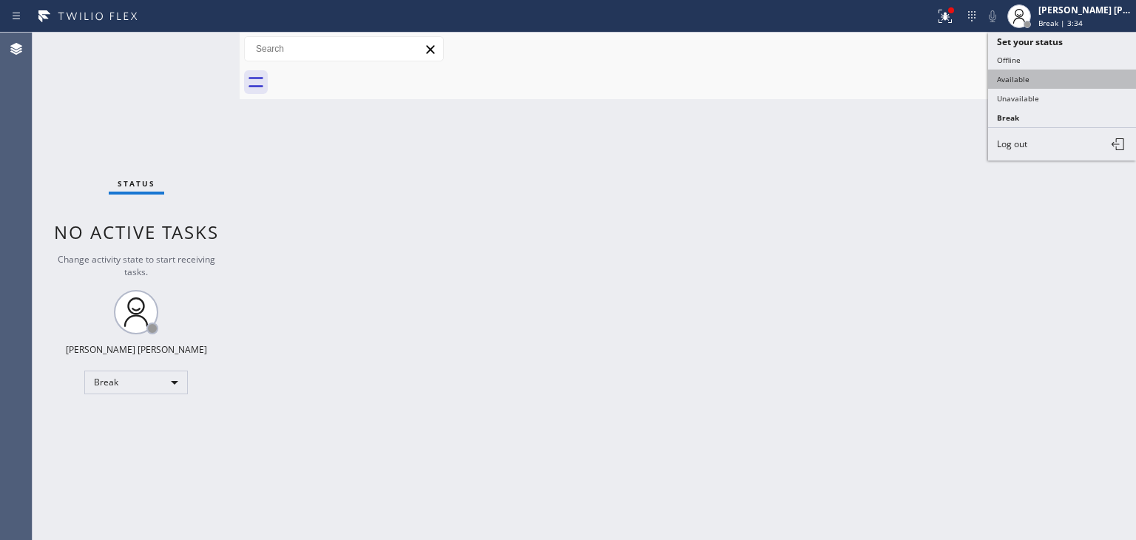
click at [1061, 76] on button "Available" at bounding box center [1062, 79] width 148 height 19
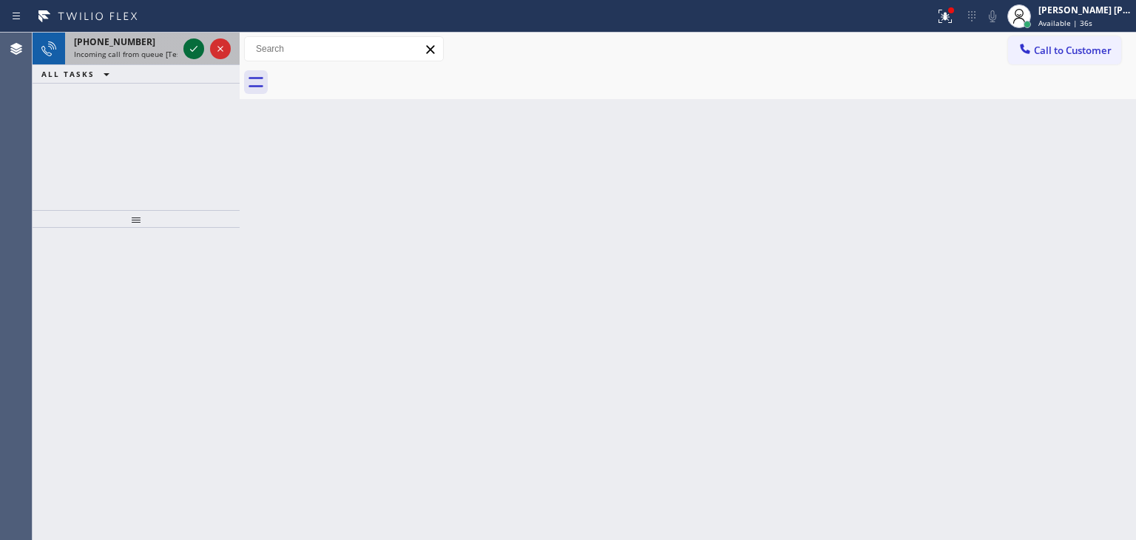
click at [195, 51] on icon at bounding box center [194, 49] width 18 height 18
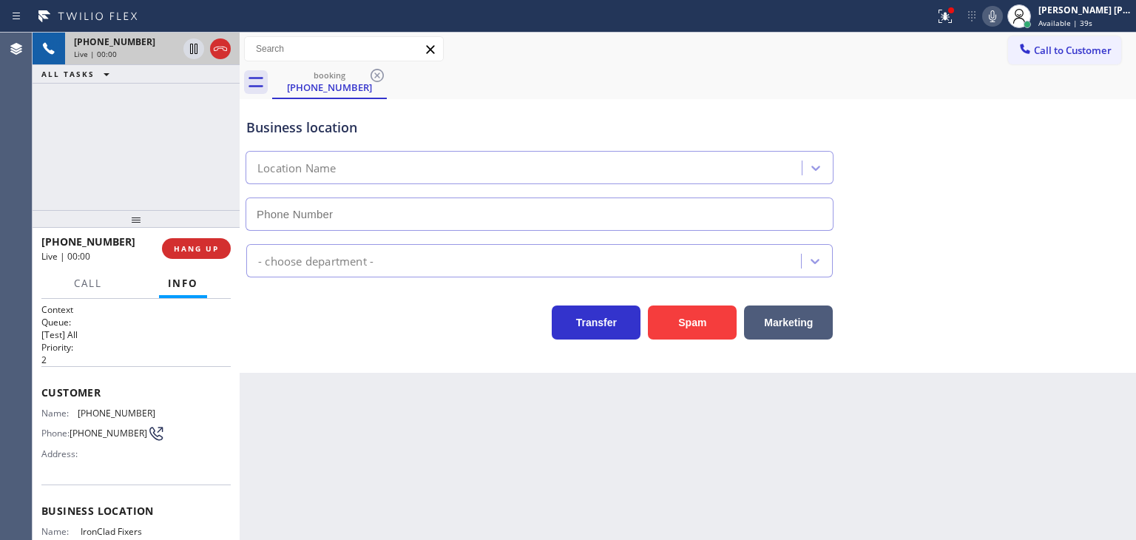
scroll to position [74, 0]
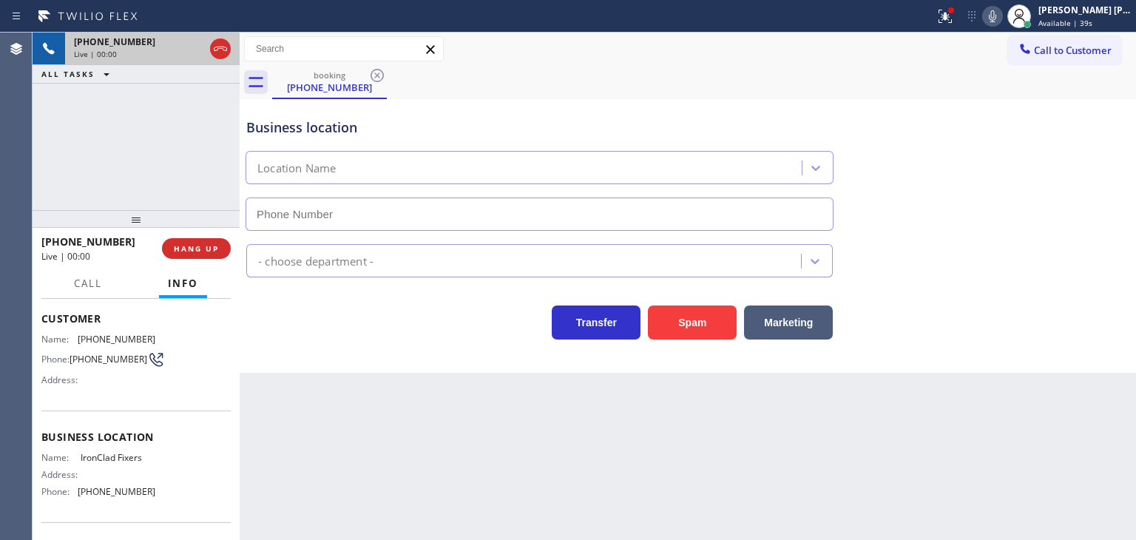
type input "[PHONE_NUMBER]"
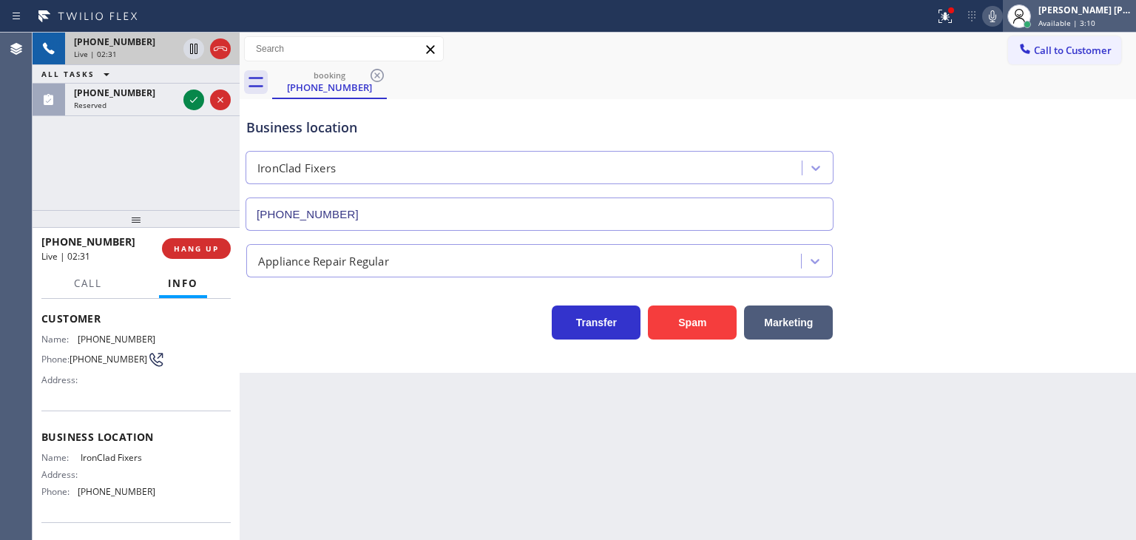
click at [1098, 29] on div "[PERSON_NAME] [PERSON_NAME] Available | 3:10" at bounding box center [1069, 16] width 133 height 33
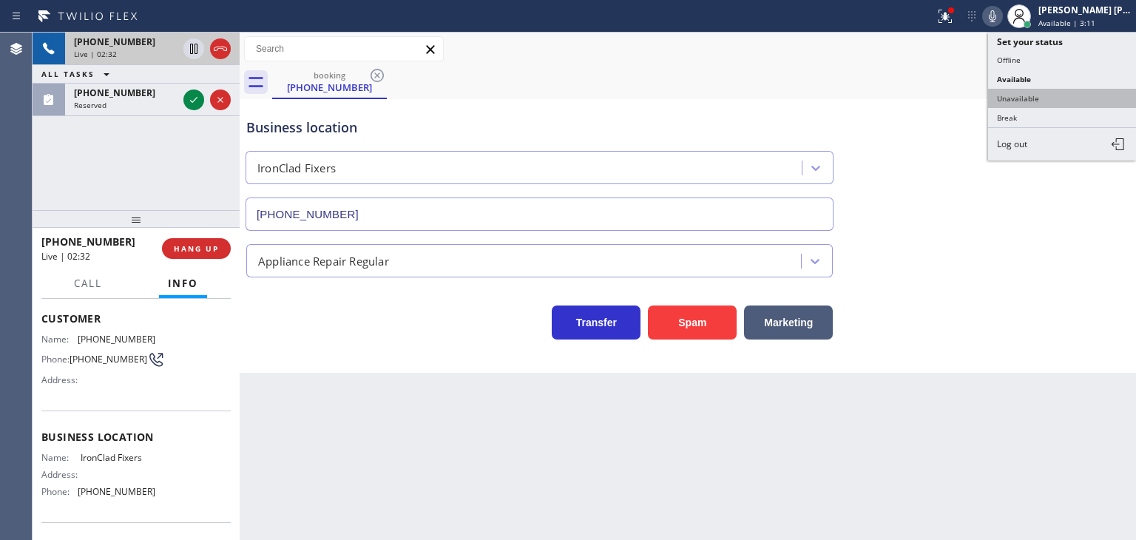
click at [1050, 98] on button "Unavailable" at bounding box center [1062, 98] width 148 height 19
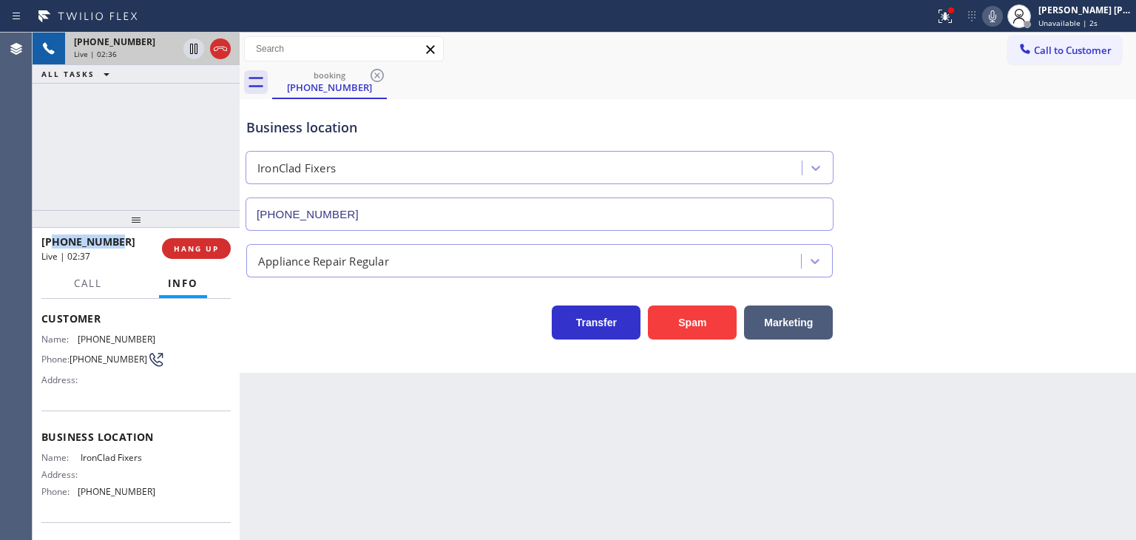
drag, startPoint x: 132, startPoint y: 238, endPoint x: 56, endPoint y: 238, distance: 76.2
click at [56, 238] on div "[PHONE_NUMBER]" at bounding box center [96, 241] width 110 height 14
copy span "8627554859"
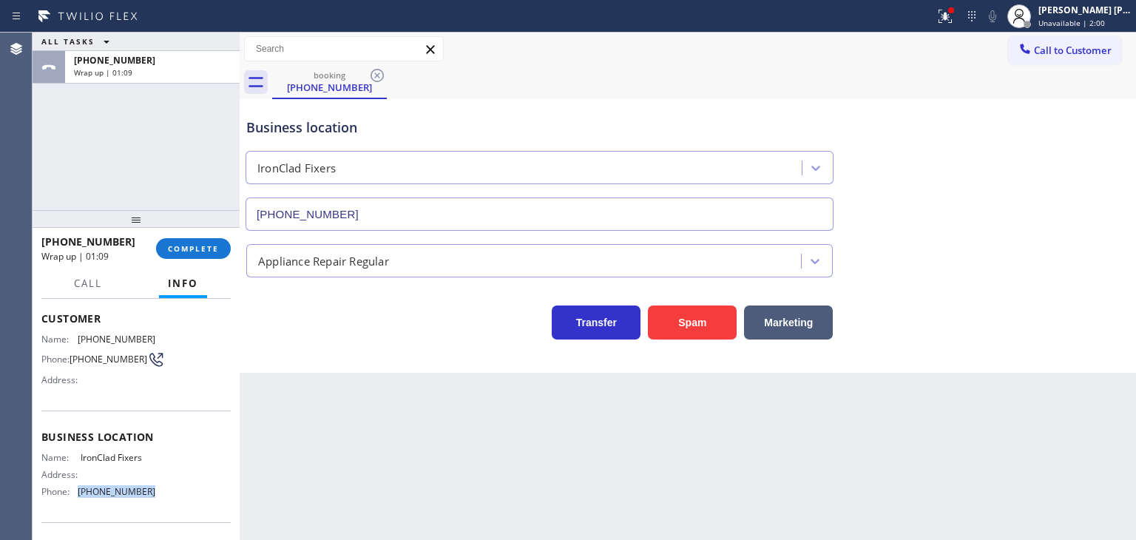
drag, startPoint x: 164, startPoint y: 499, endPoint x: 80, endPoint y: 501, distance: 84.3
click at [80, 501] on div "Name: IronClad Fixers Address: Phone: [PHONE_NUMBER]" at bounding box center [135, 478] width 189 height 52
copy span "[PHONE_NUMBER]"
click at [197, 243] on span "COMPLETE" at bounding box center [193, 248] width 51 height 10
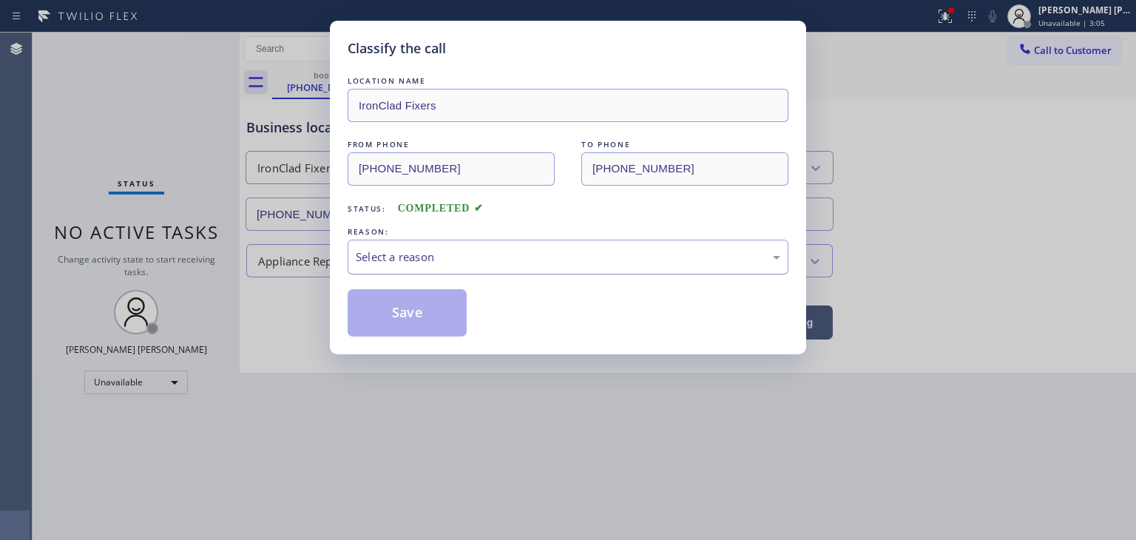
click at [413, 251] on div "Select a reason" at bounding box center [568, 257] width 425 height 17
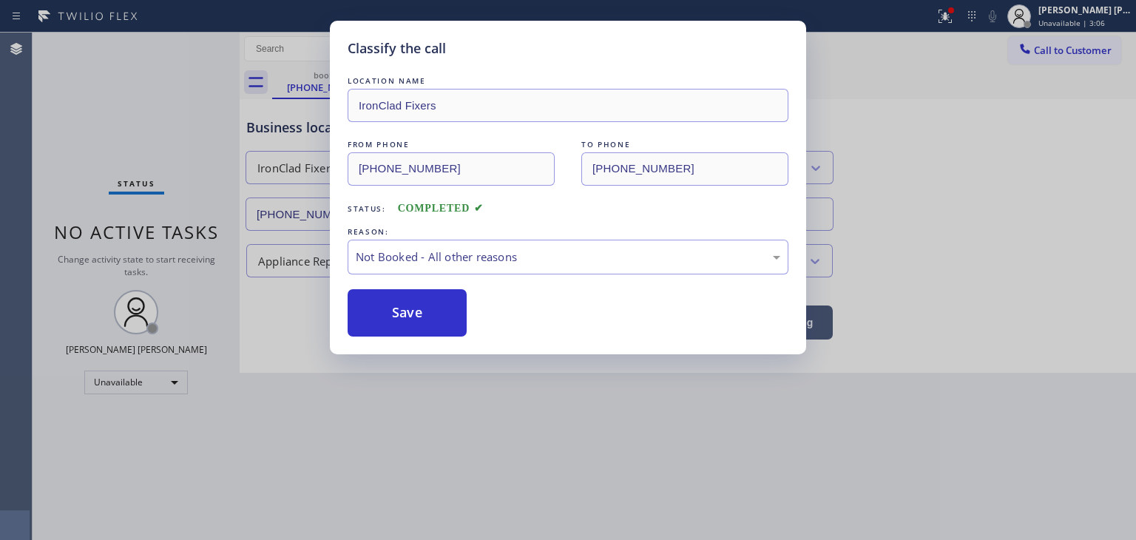
click at [416, 314] on button "Save" at bounding box center [407, 312] width 119 height 47
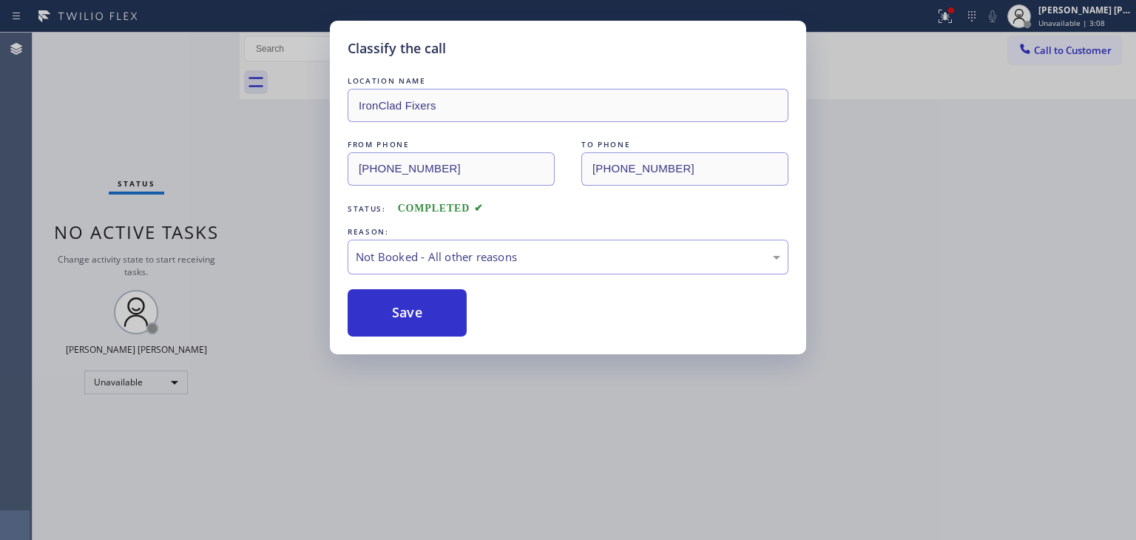
click at [1106, 7] on div "Status report Issues detected These issues could affect your workflow. Please c…" at bounding box center [568, 270] width 1136 height 540
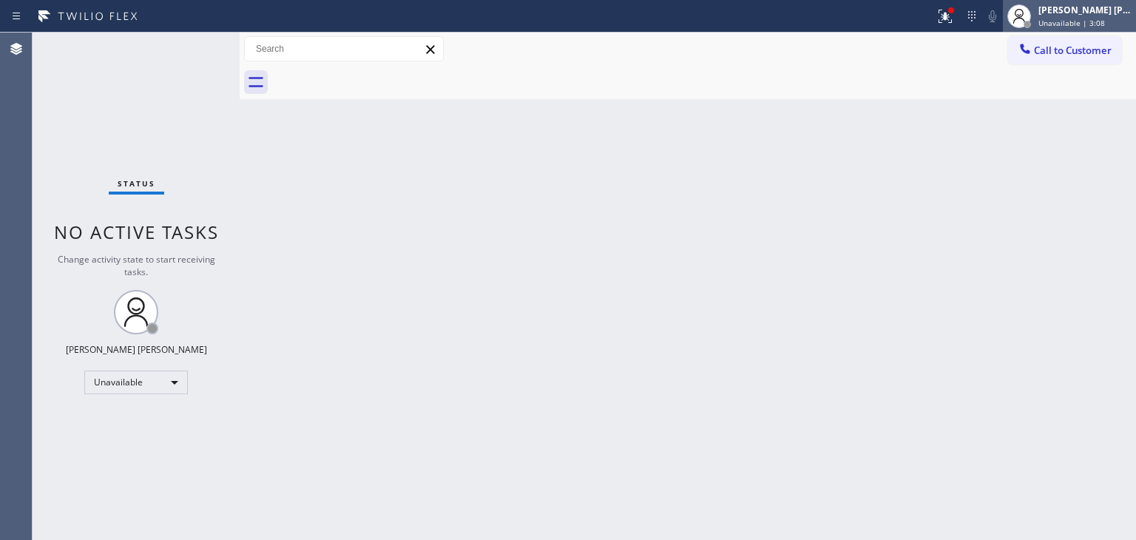
click at [1105, 11] on div "[PERSON_NAME] [PERSON_NAME]" at bounding box center [1084, 10] width 93 height 13
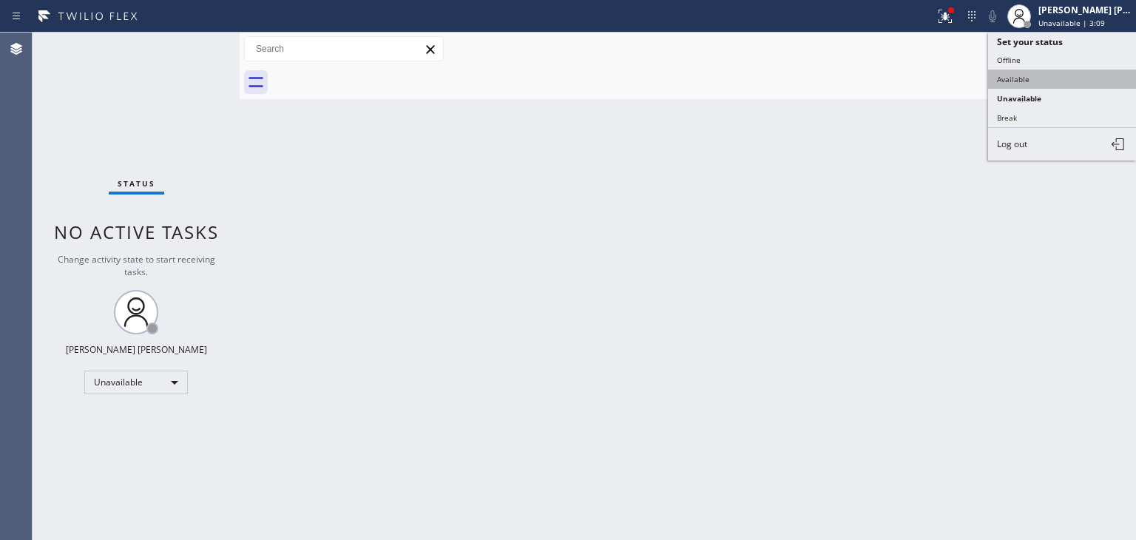
click at [1053, 70] on button "Available" at bounding box center [1062, 79] width 148 height 19
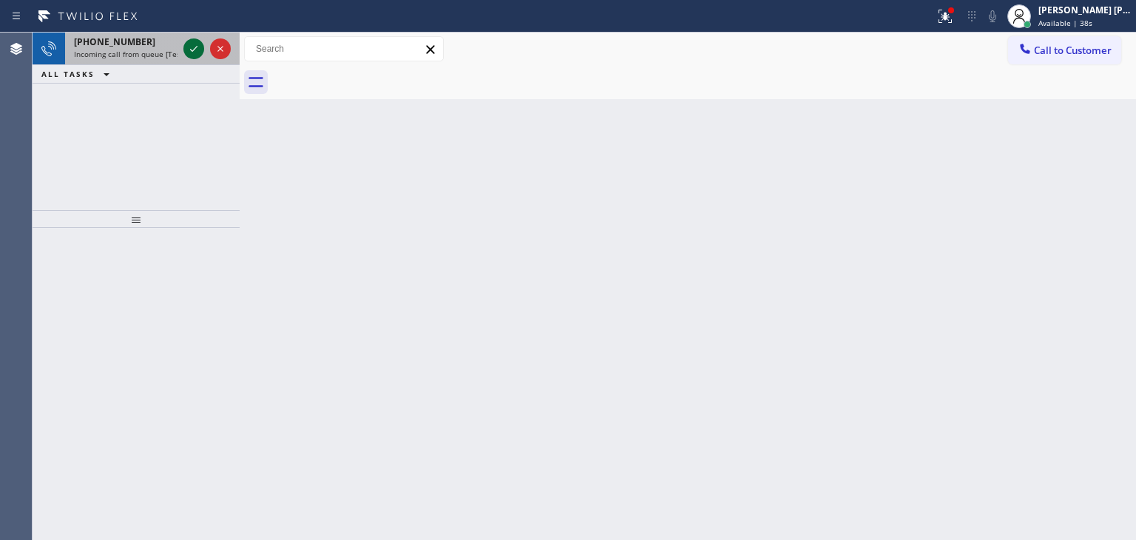
click at [192, 51] on icon at bounding box center [193, 49] width 7 height 6
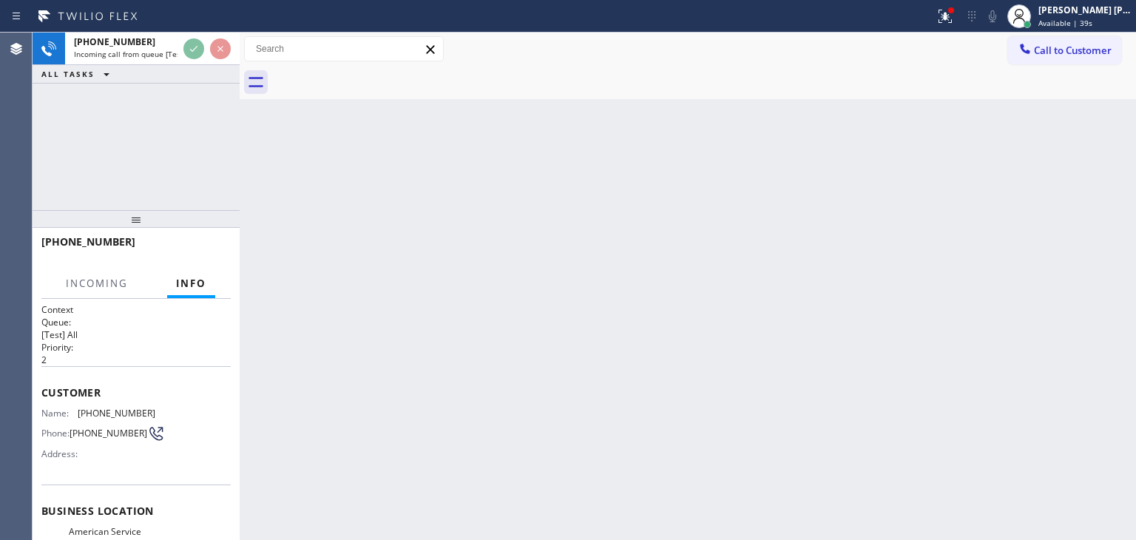
scroll to position [148, 0]
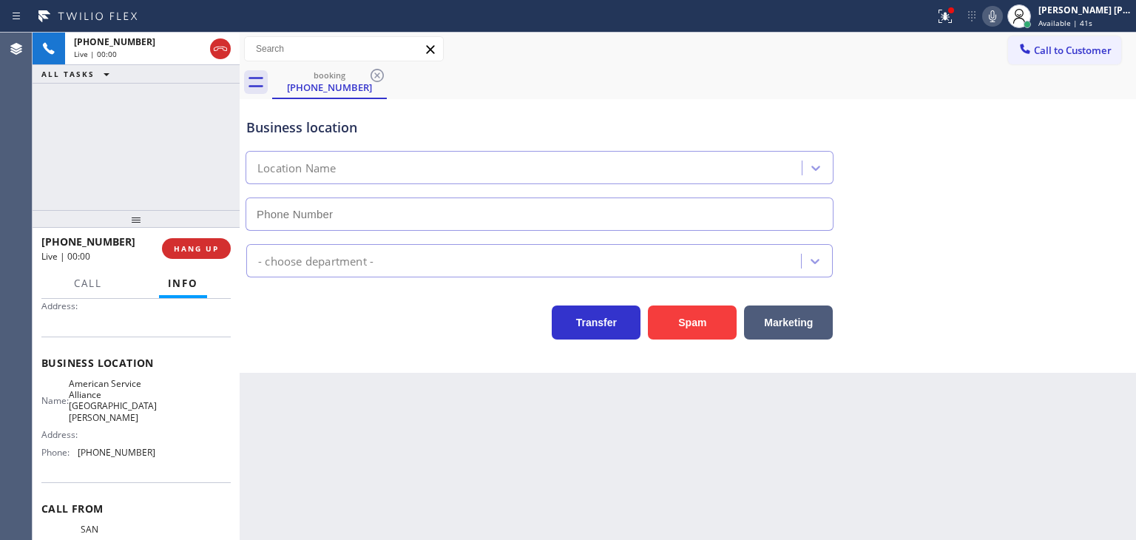
type input "[PHONE_NUMBER]"
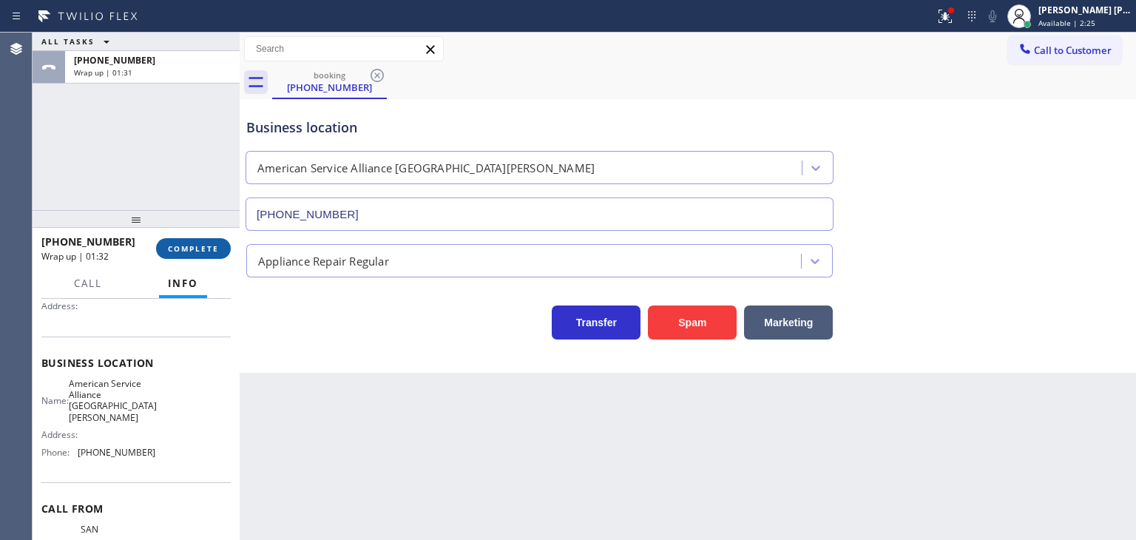
click at [192, 246] on span "COMPLETE" at bounding box center [193, 248] width 51 height 10
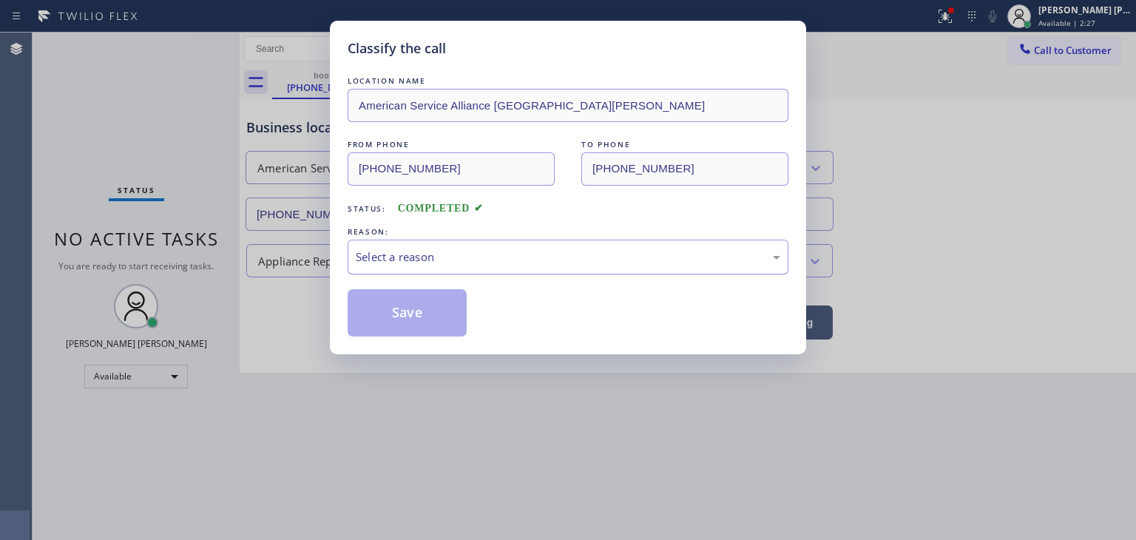
click at [463, 263] on div "Select a reason" at bounding box center [568, 257] width 425 height 17
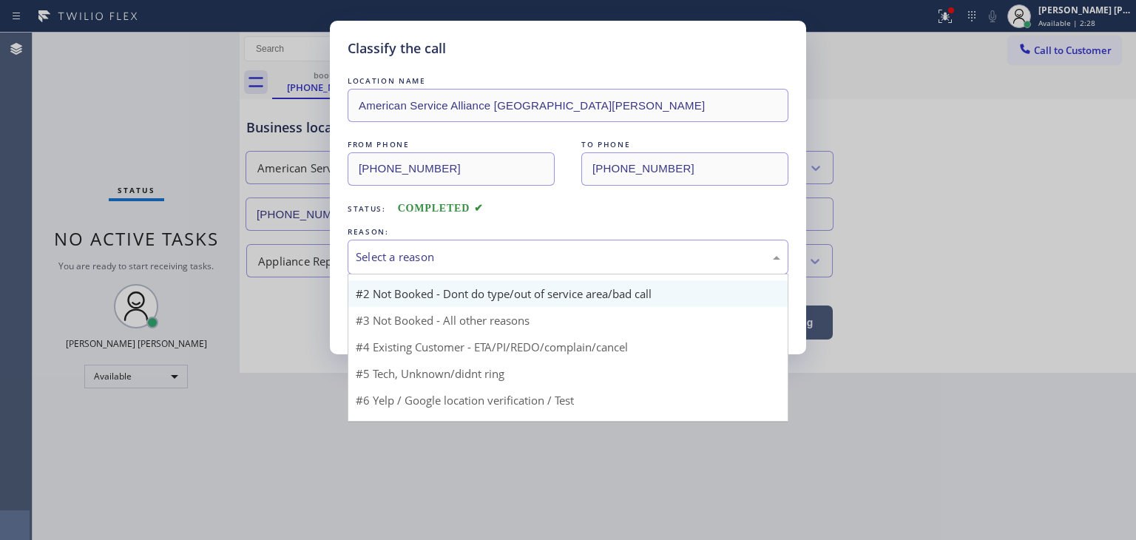
scroll to position [13, 0]
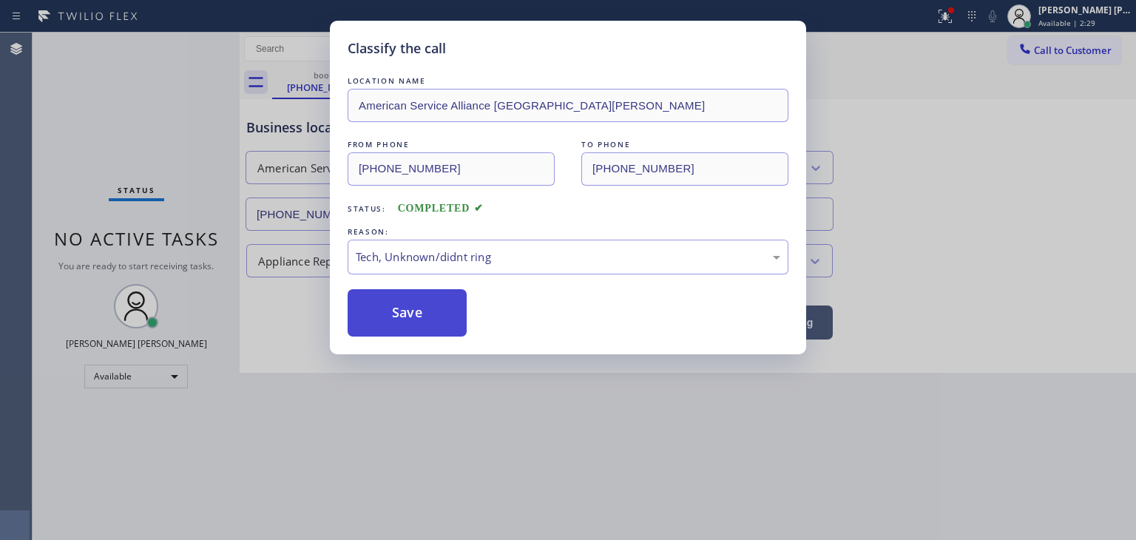
click at [417, 311] on button "Save" at bounding box center [407, 312] width 119 height 47
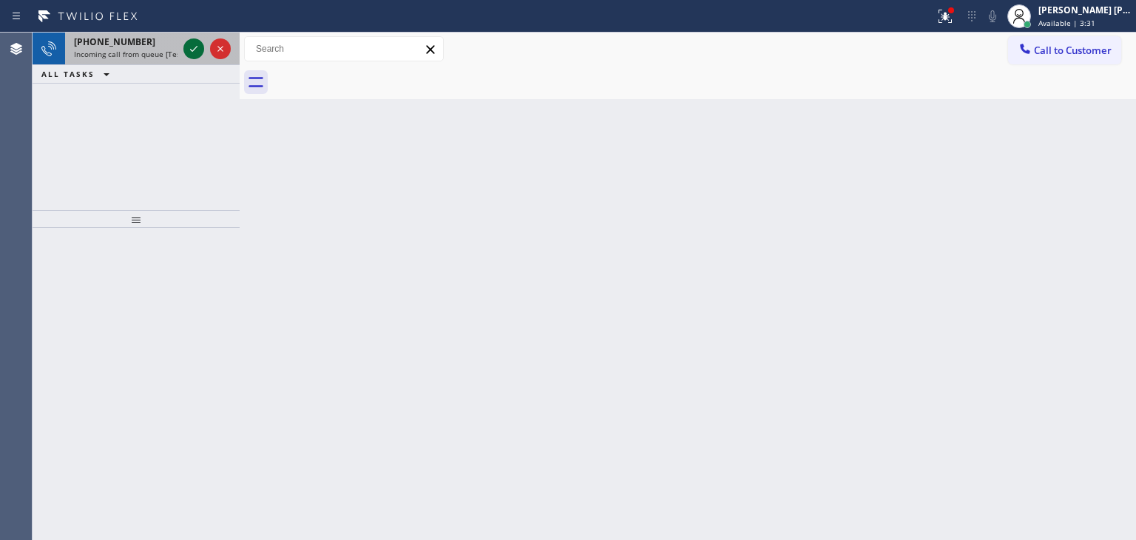
click at [199, 47] on icon at bounding box center [194, 49] width 18 height 18
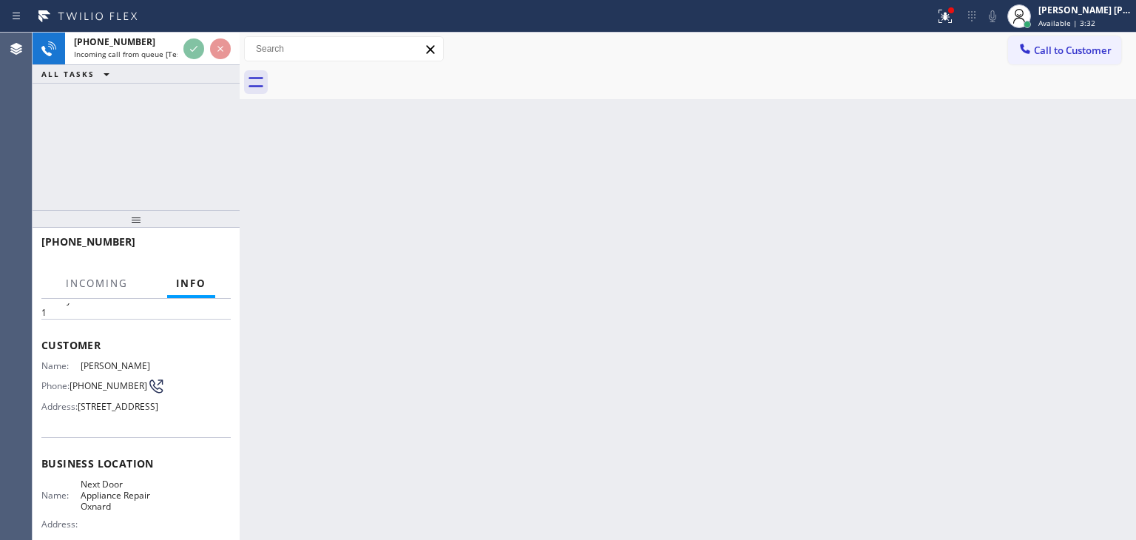
scroll to position [74, 0]
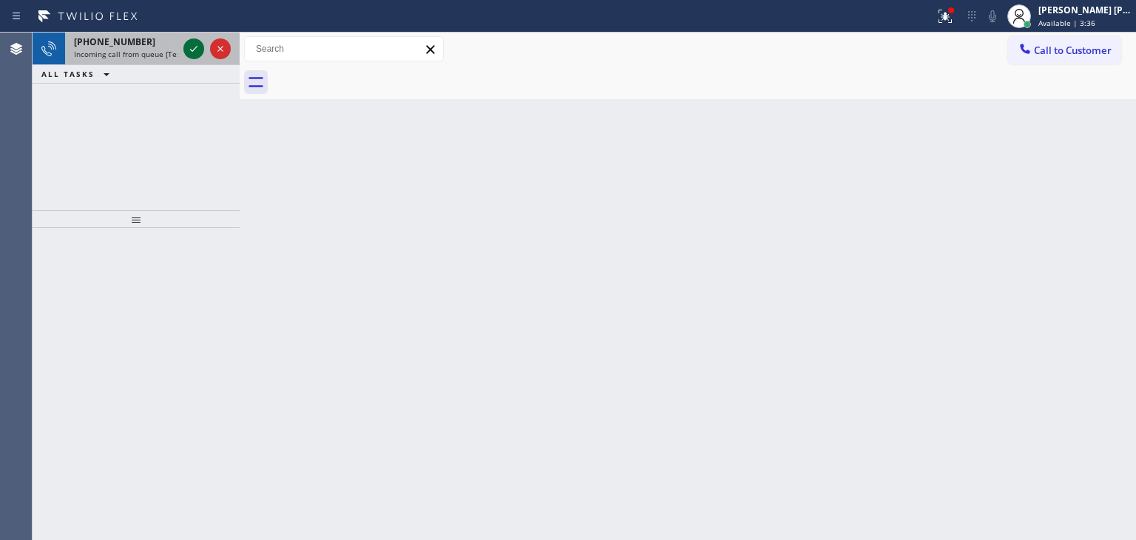
click at [189, 45] on icon at bounding box center [194, 49] width 18 height 18
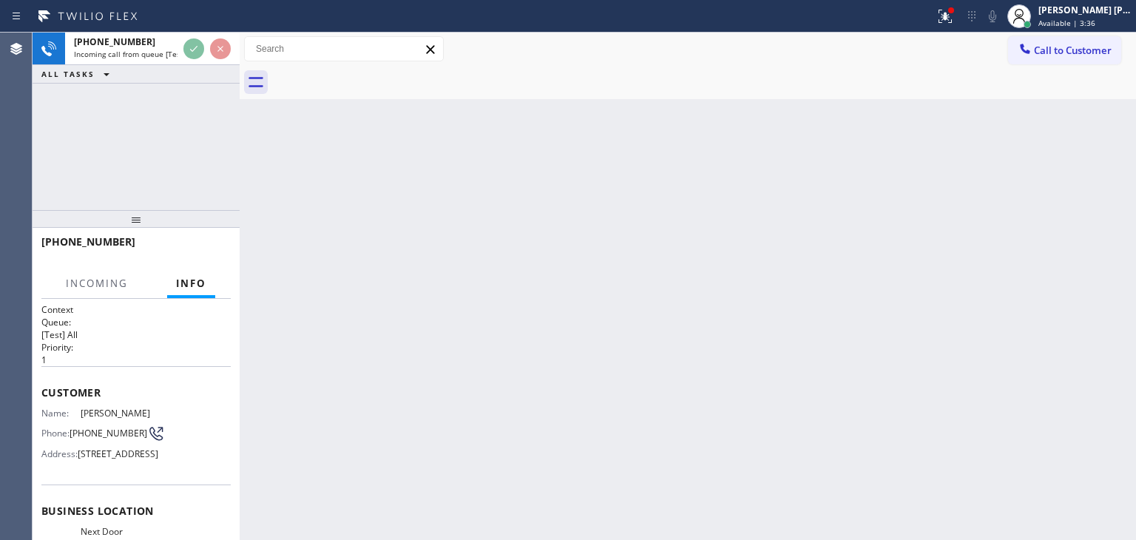
scroll to position [148, 0]
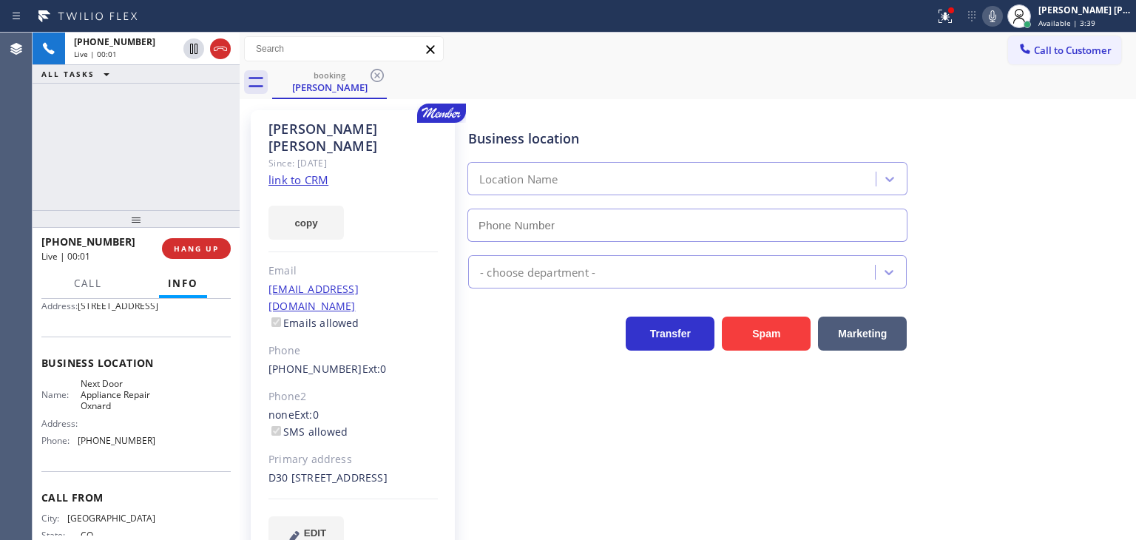
type input "[PHONE_NUMBER]"
click at [170, 125] on div "[PHONE_NUMBER] Live | 00:16 ALL TASKS ALL TASKS ACTIVE TASKS TASKS IN WRAP UP" at bounding box center [136, 122] width 207 height 178
click at [317, 172] on link "link to CRM" at bounding box center [298, 179] width 60 height 15
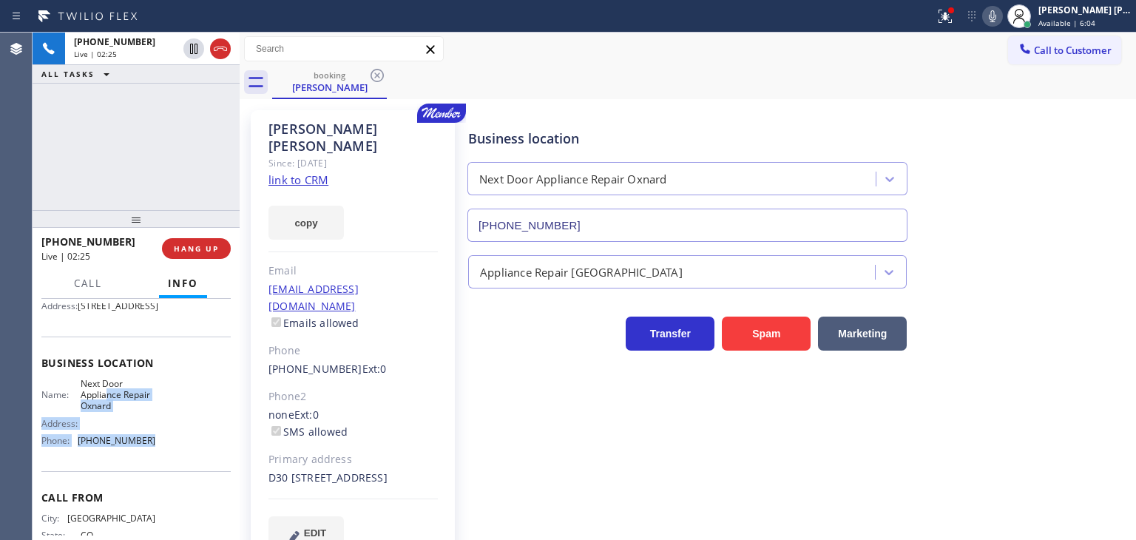
scroll to position [74, 0]
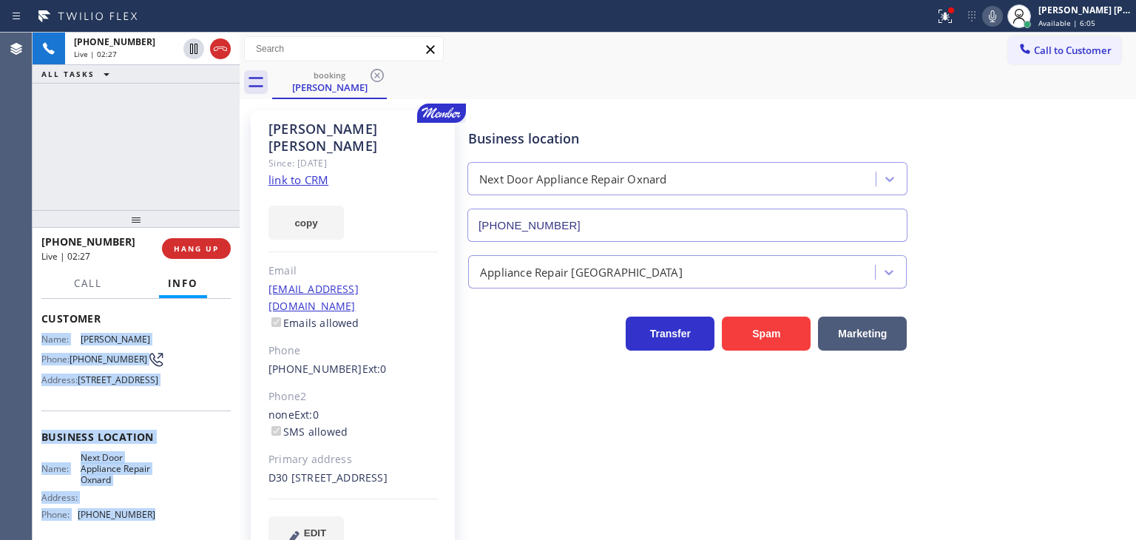
drag, startPoint x: 164, startPoint y: 473, endPoint x: 39, endPoint y: 329, distance: 190.3
click at [39, 329] on div "Context Queue: [Test] All Priority: 1 Customer Name: [PERSON_NAME] Phone: [PHON…" at bounding box center [136, 419] width 207 height 241
copy div "Name: [PERSON_NAME] Phone: [PHONE_NUMBER] Address: [STREET_ADDRESS] Business lo…"
drag, startPoint x: 224, startPoint y: 53, endPoint x: 263, endPoint y: 92, distance: 54.9
click at [224, 53] on icon at bounding box center [221, 49] width 18 height 18
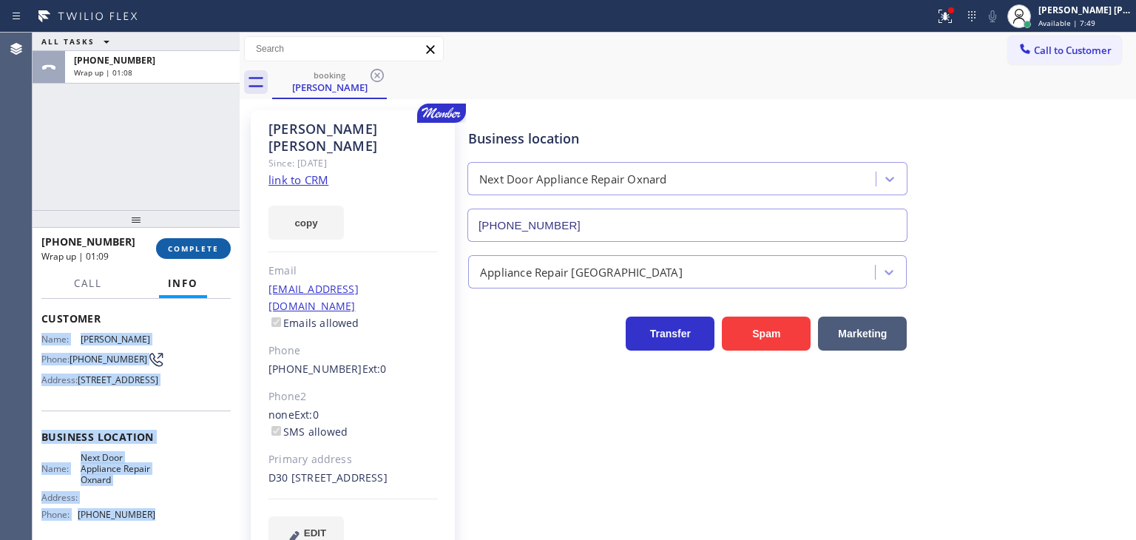
click at [195, 246] on span "COMPLETE" at bounding box center [193, 248] width 51 height 10
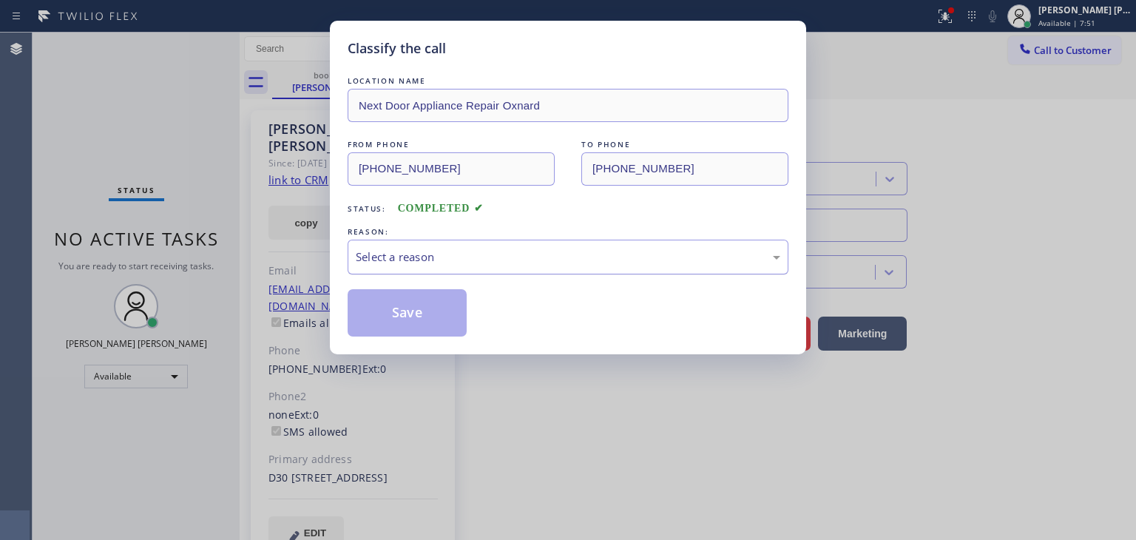
click at [465, 255] on div "Select a reason" at bounding box center [568, 257] width 425 height 17
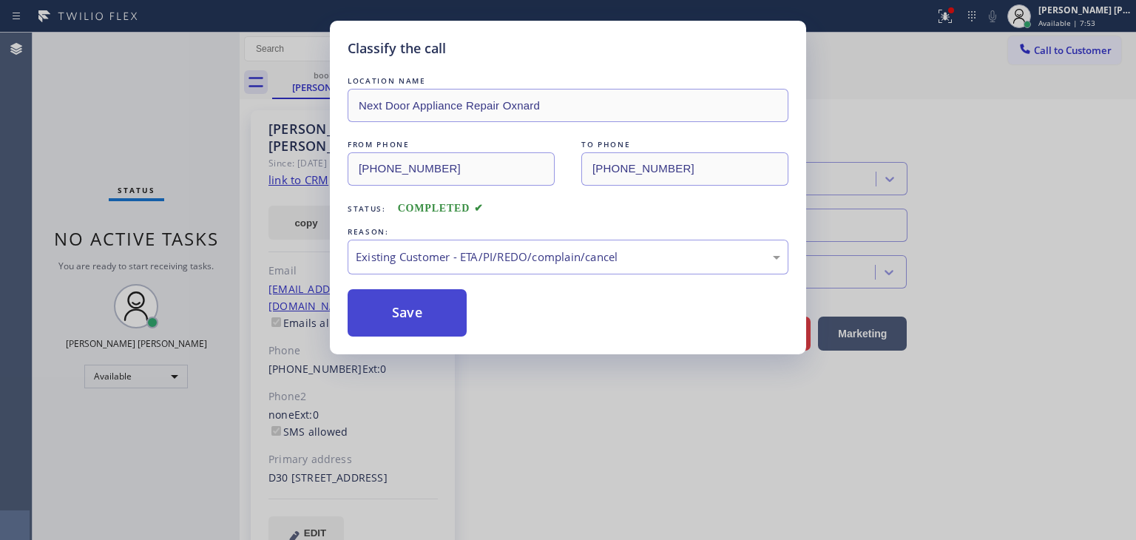
click at [405, 314] on button "Save" at bounding box center [407, 312] width 119 height 47
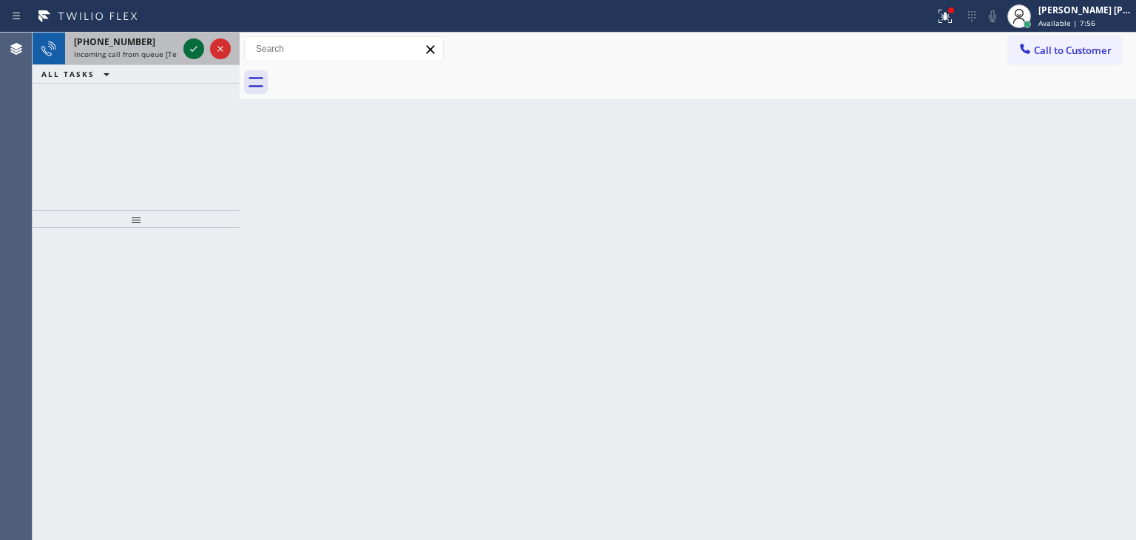
click at [189, 54] on icon at bounding box center [194, 49] width 18 height 18
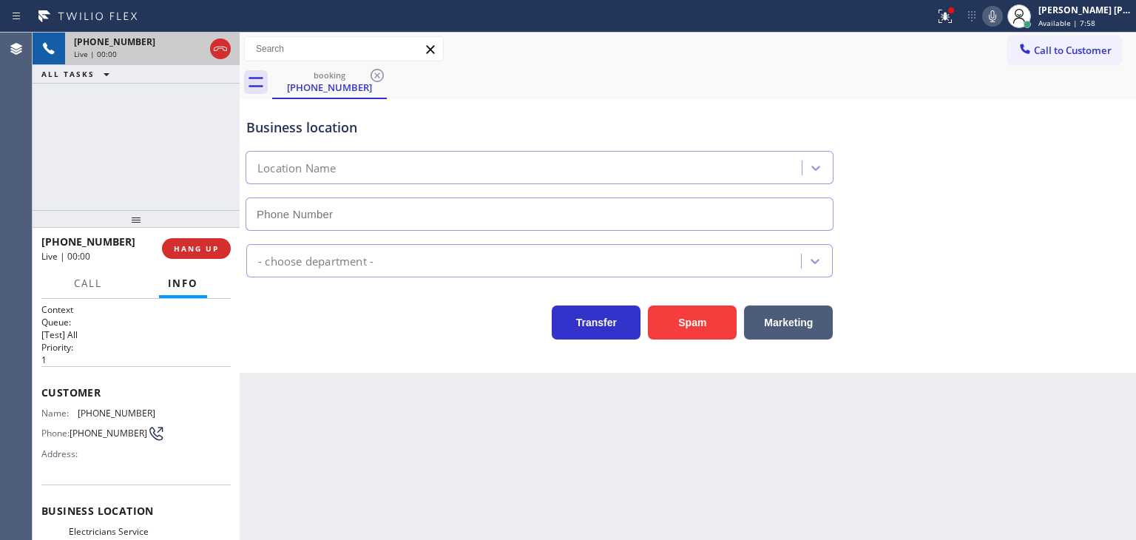
type input "[PHONE_NUMBER]"
drag, startPoint x: 1095, startPoint y: 135, endPoint x: 1061, endPoint y: 89, distance: 56.1
click at [1095, 135] on div "Business location Electricians Service Team [GEOGRAPHIC_DATA] [PHONE_NUMBER]" at bounding box center [687, 164] width 889 height 134
click at [1001, 12] on icon at bounding box center [993, 16] width 18 height 18
click at [1001, 16] on icon at bounding box center [993, 16] width 18 height 18
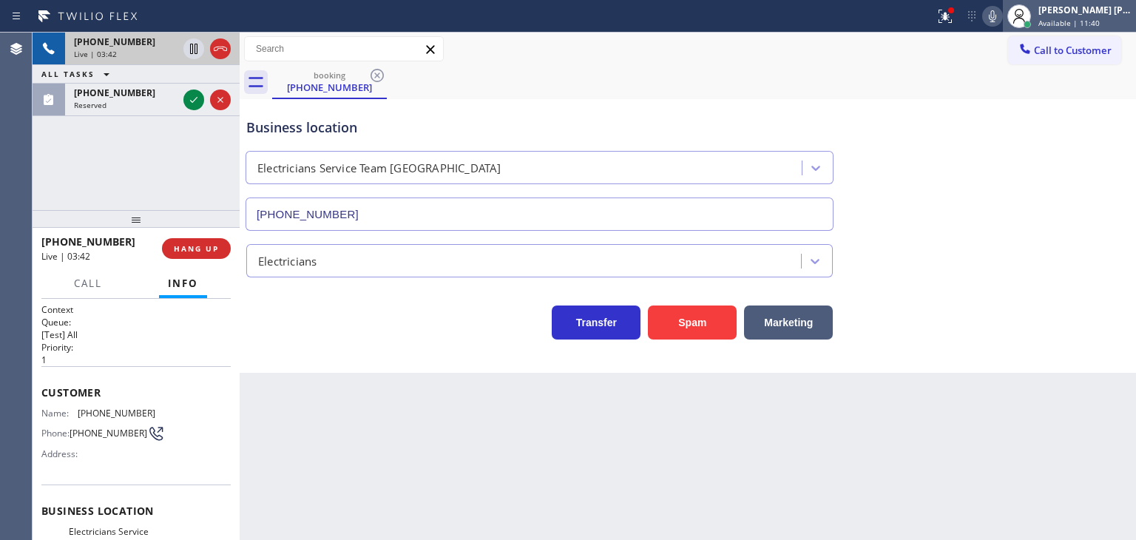
click at [1118, 0] on div "[PERSON_NAME] [PERSON_NAME] Available | 11:40" at bounding box center [1069, 16] width 133 height 33
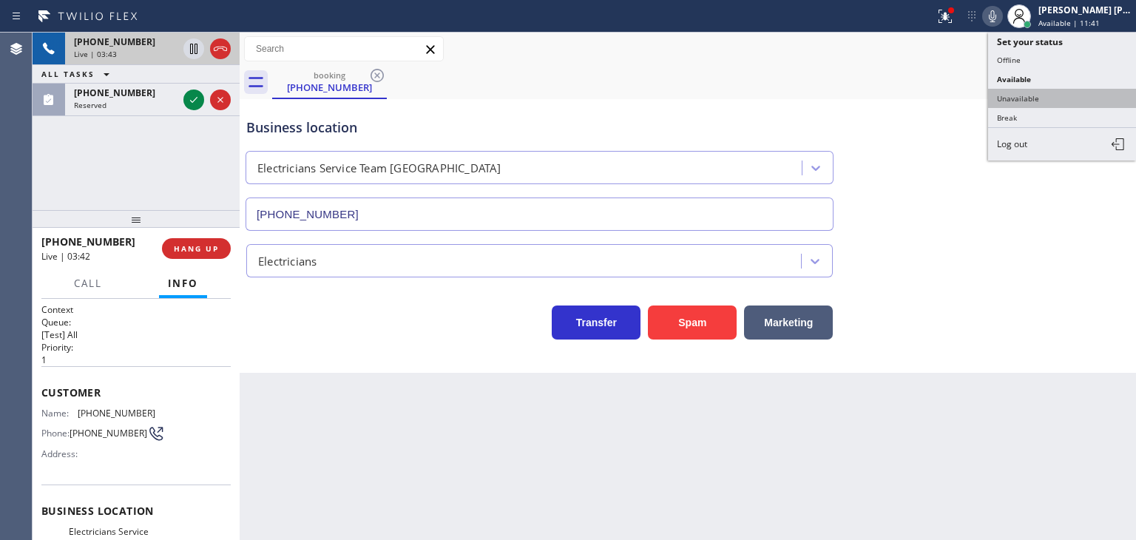
click at [1073, 89] on button "Unavailable" at bounding box center [1062, 98] width 148 height 19
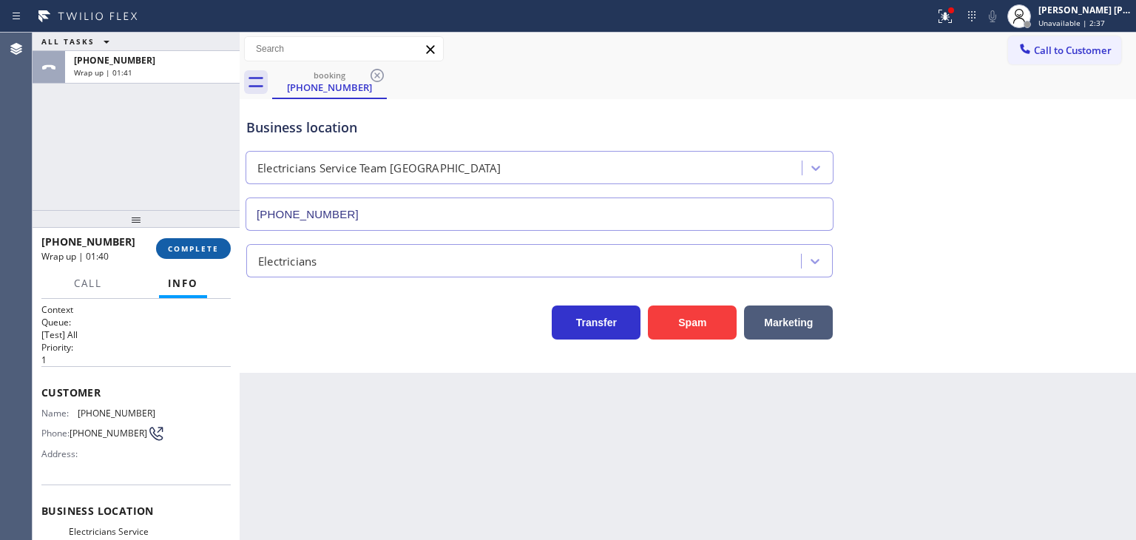
click at [204, 247] on span "COMPLETE" at bounding box center [193, 248] width 51 height 10
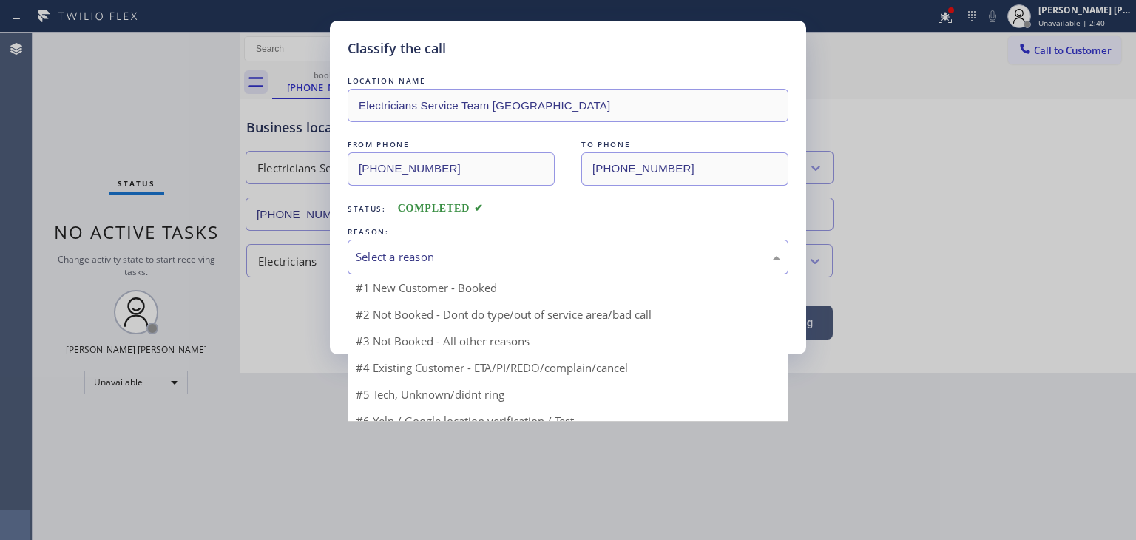
click at [388, 258] on div "Select a reason" at bounding box center [568, 257] width 425 height 17
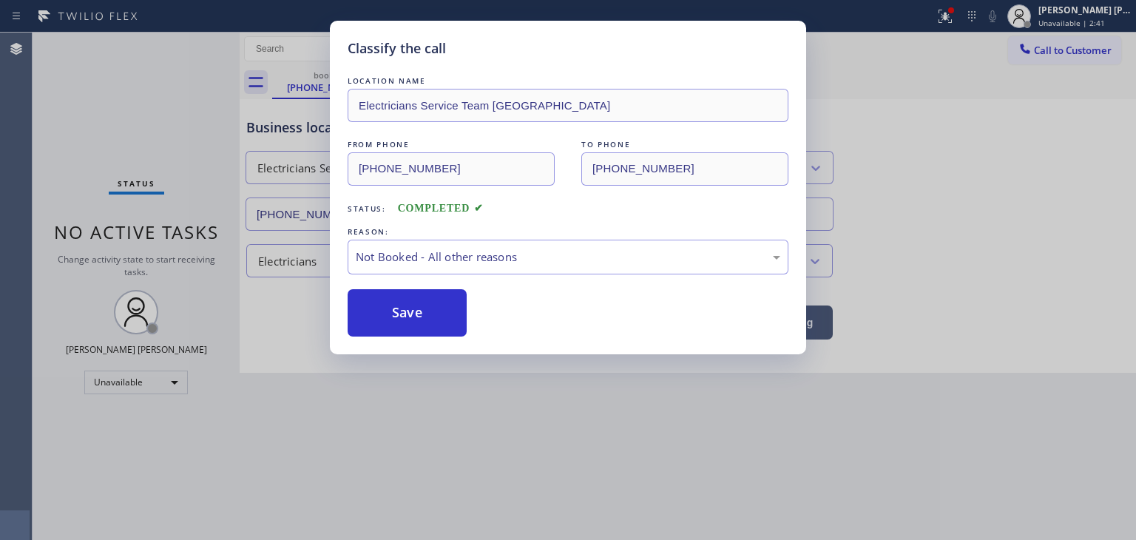
click at [432, 324] on button "Save" at bounding box center [407, 312] width 119 height 47
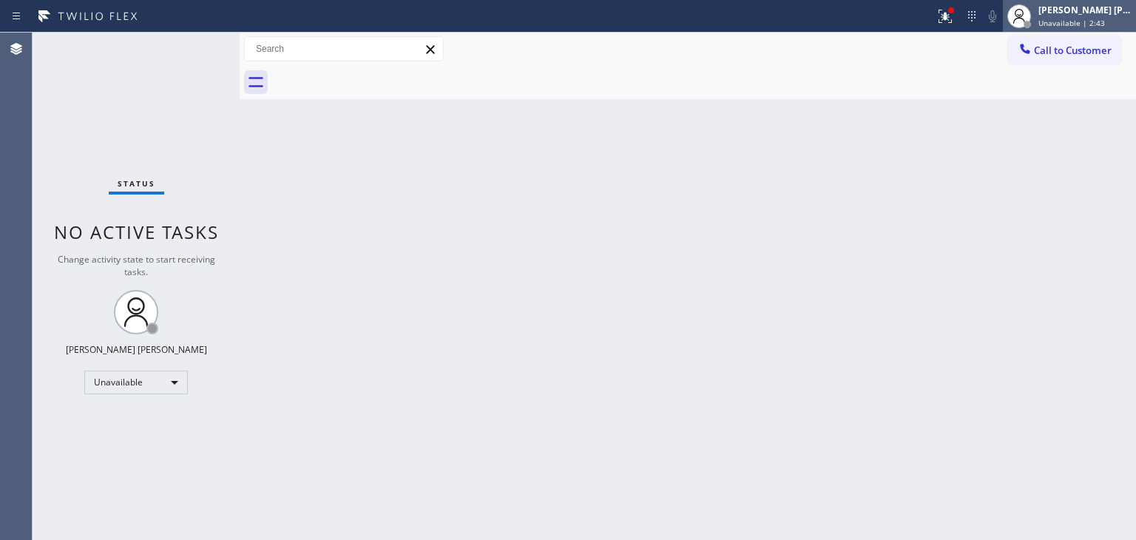
click at [1095, 4] on div "[PERSON_NAME] [PERSON_NAME] Unavailable | 2:43" at bounding box center [1086, 16] width 101 height 26
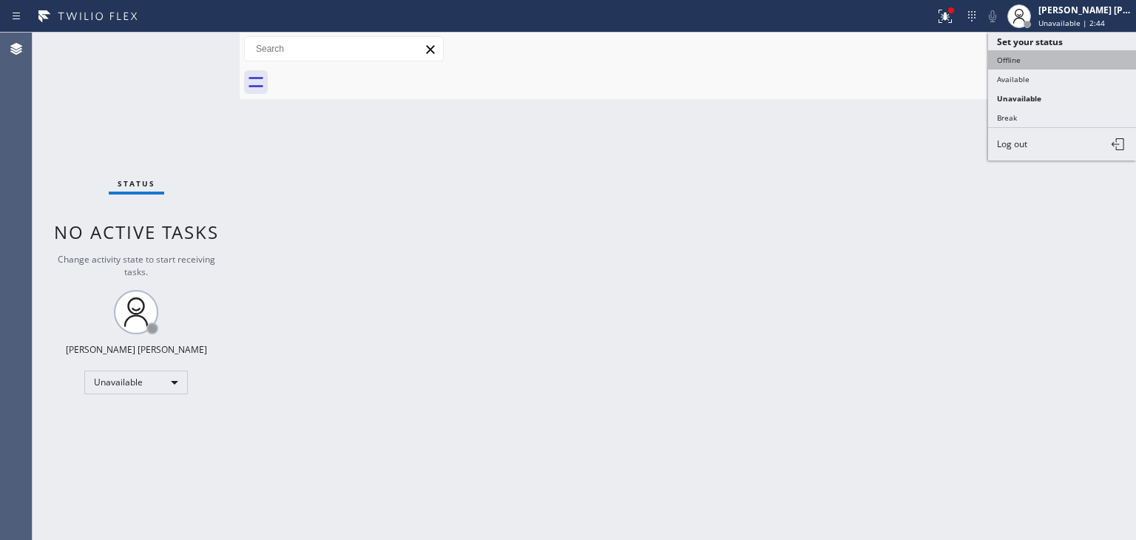
click at [1059, 67] on button "Offline" at bounding box center [1062, 59] width 148 height 19
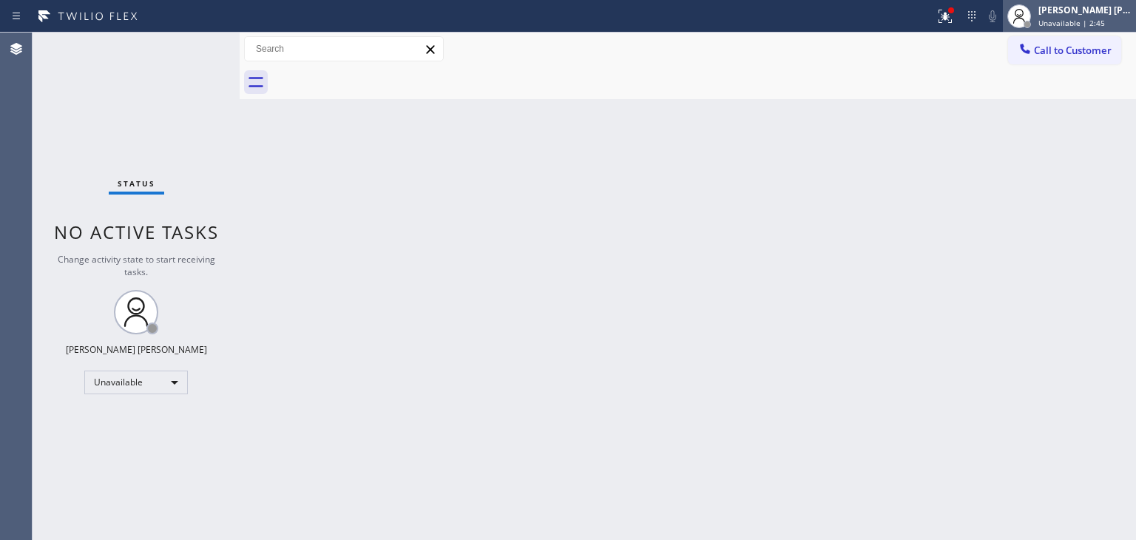
click at [1075, 24] on span "Unavailable | 2:45" at bounding box center [1071, 23] width 67 height 10
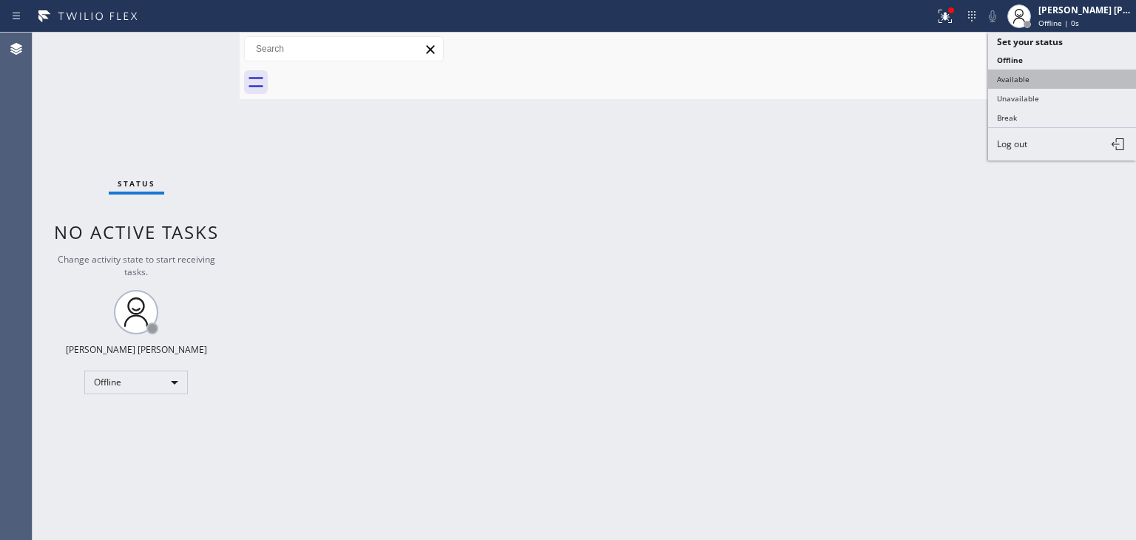
click at [1043, 81] on button "Available" at bounding box center [1062, 79] width 148 height 19
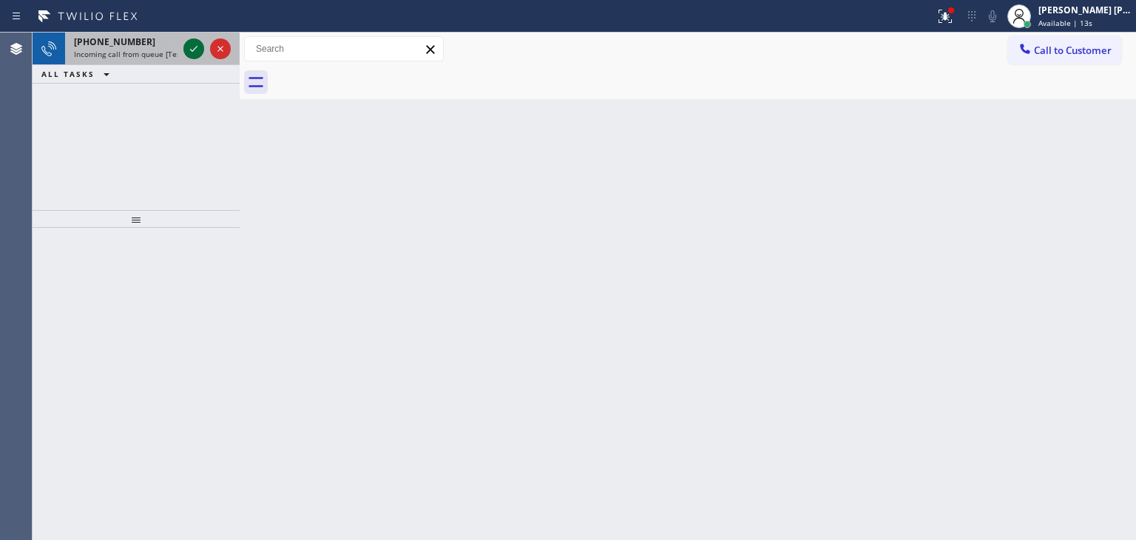
click at [195, 53] on icon at bounding box center [194, 49] width 18 height 18
click at [196, 48] on icon at bounding box center [194, 49] width 18 height 18
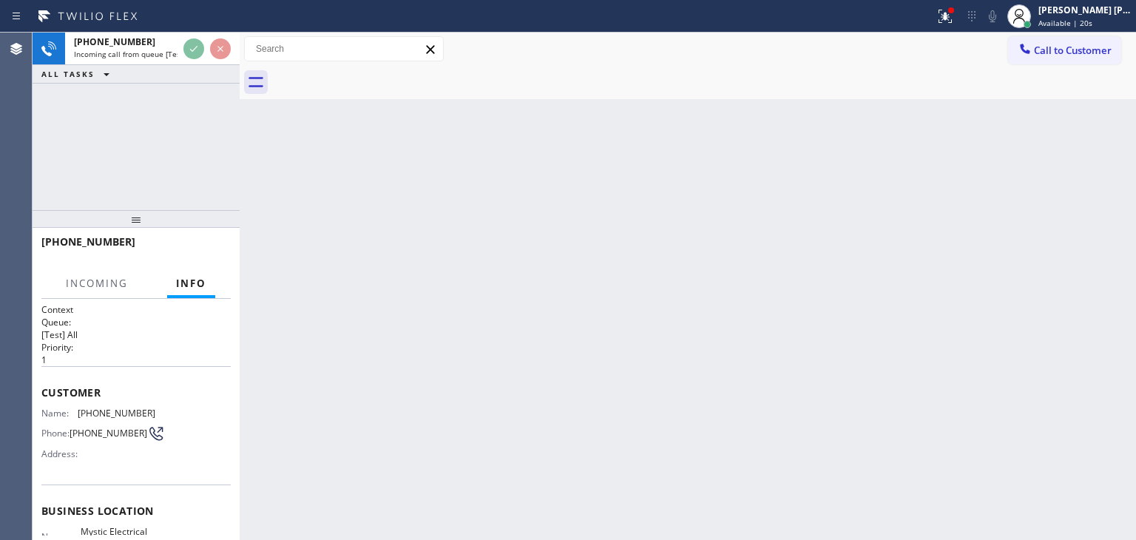
scroll to position [74, 0]
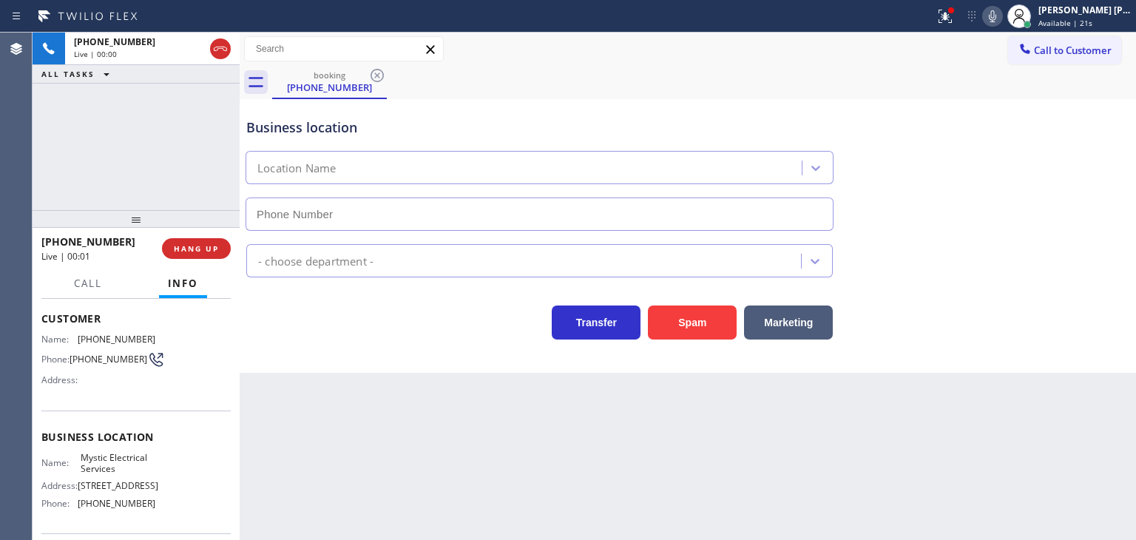
type input "[PHONE_NUMBER]"
click at [1001, 12] on icon at bounding box center [993, 16] width 18 height 18
click at [998, 15] on rect at bounding box center [992, 15] width 10 height 10
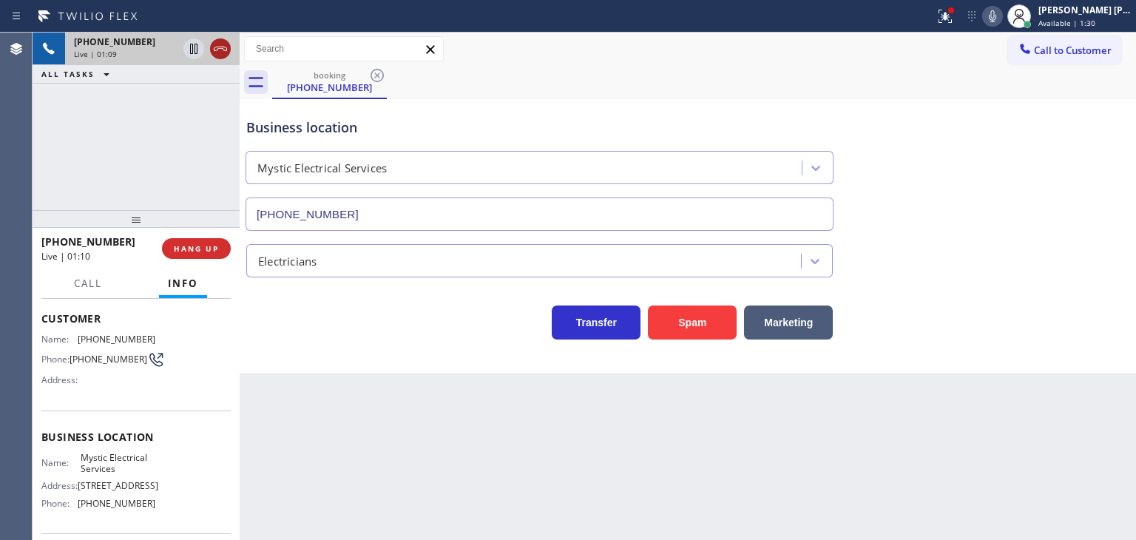
click at [222, 50] on icon at bounding box center [221, 49] width 18 height 18
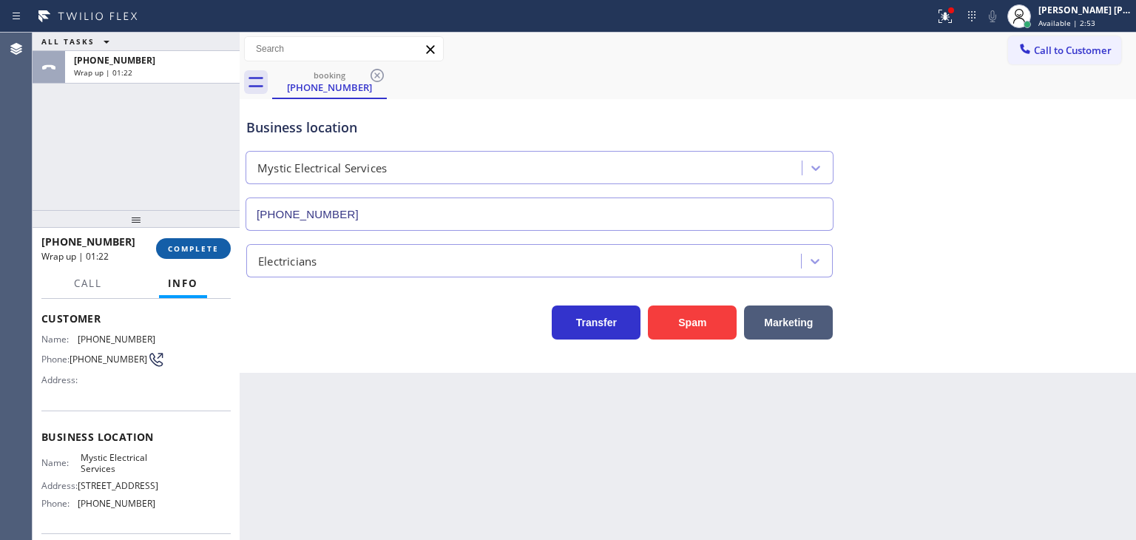
click at [175, 254] on button "COMPLETE" at bounding box center [193, 248] width 75 height 21
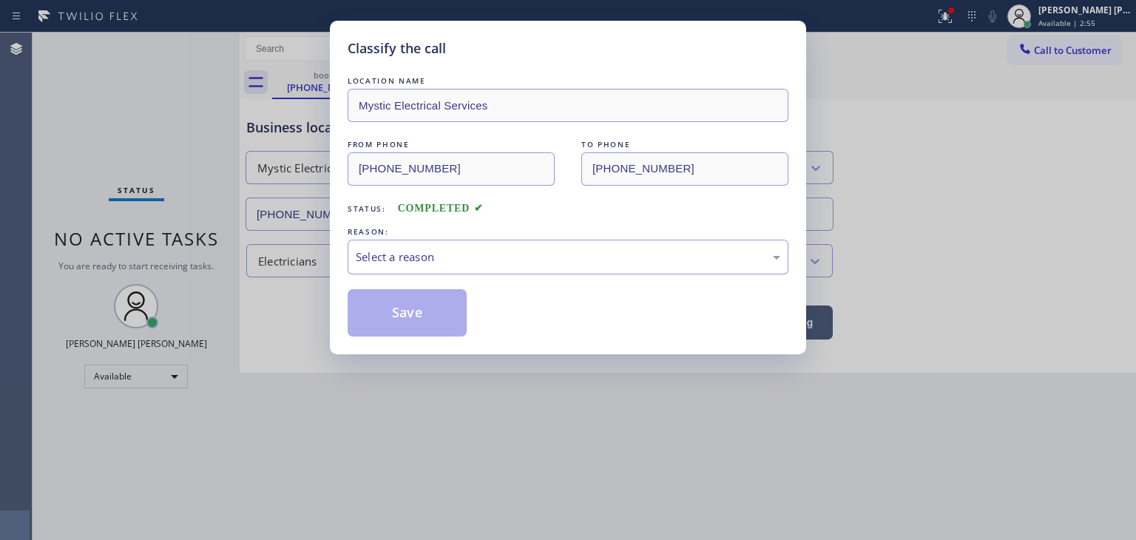
click at [419, 253] on div "Select a reason" at bounding box center [568, 257] width 425 height 17
click at [408, 304] on button "Save" at bounding box center [407, 312] width 119 height 47
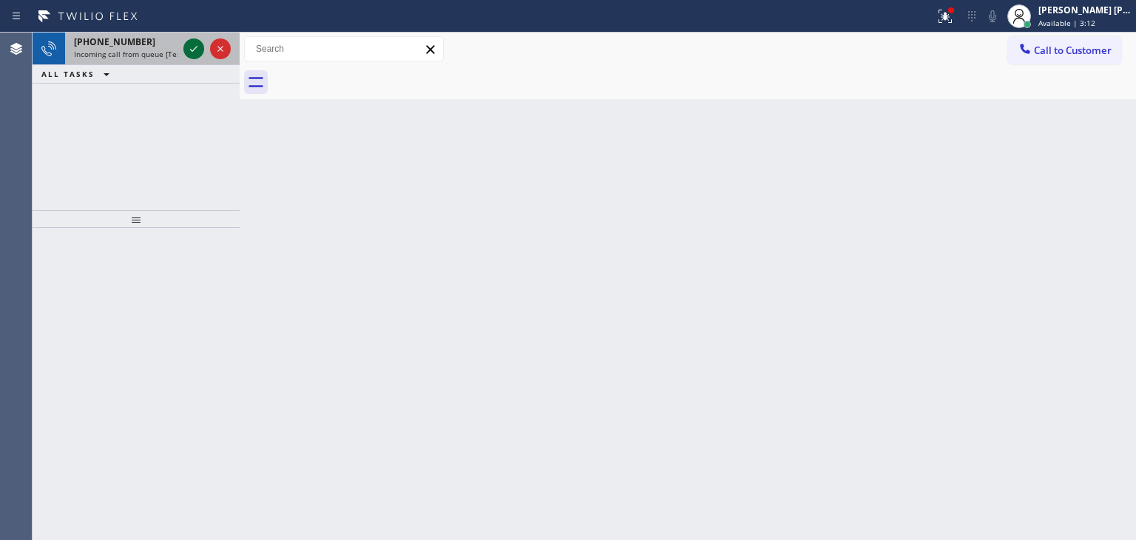
click at [200, 49] on icon at bounding box center [194, 49] width 18 height 18
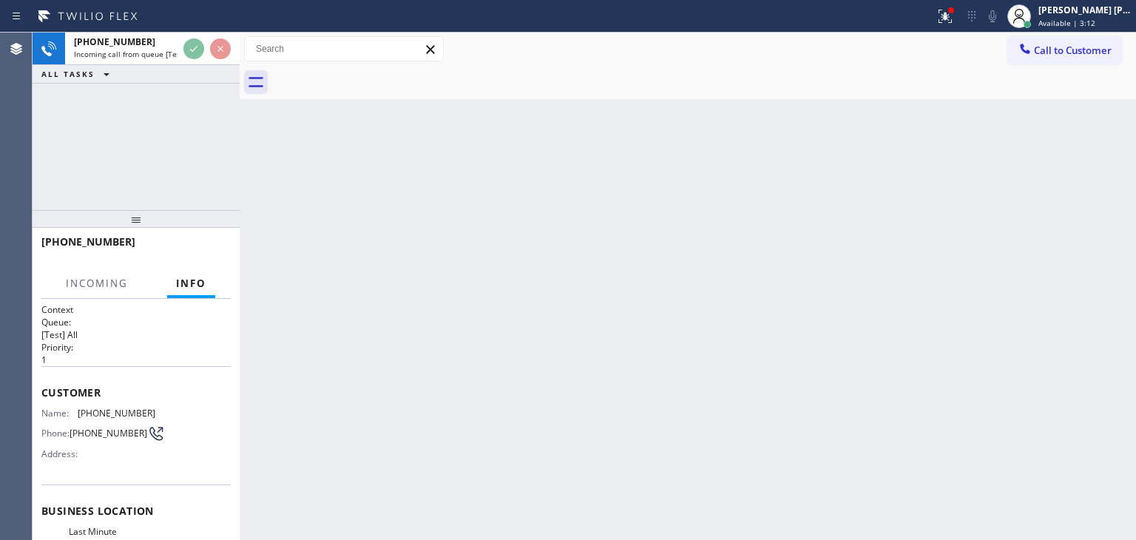
scroll to position [74, 0]
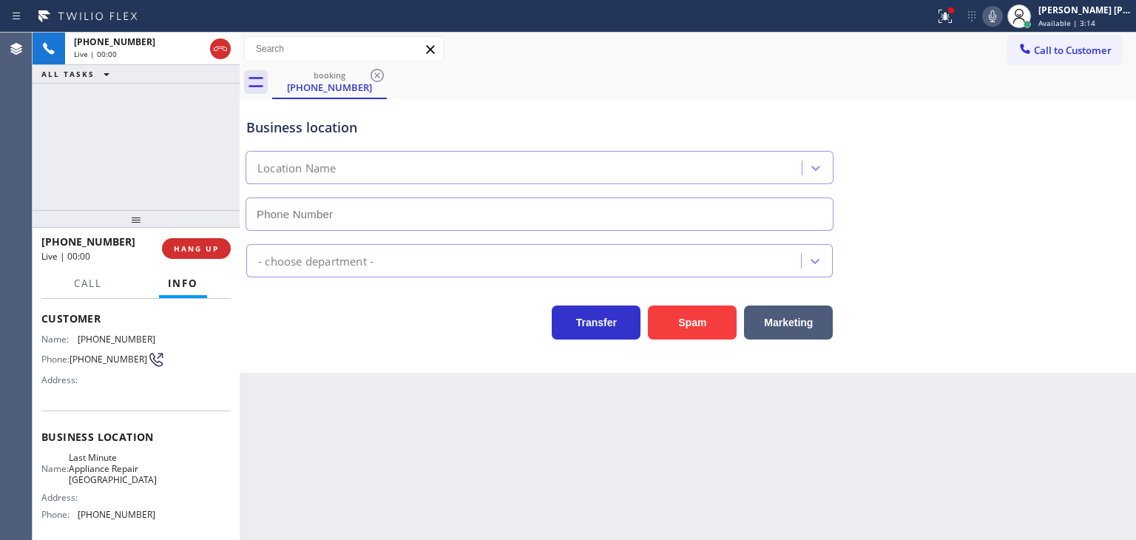
type input "[PHONE_NUMBER]"
click at [1001, 10] on icon at bounding box center [993, 16] width 18 height 18
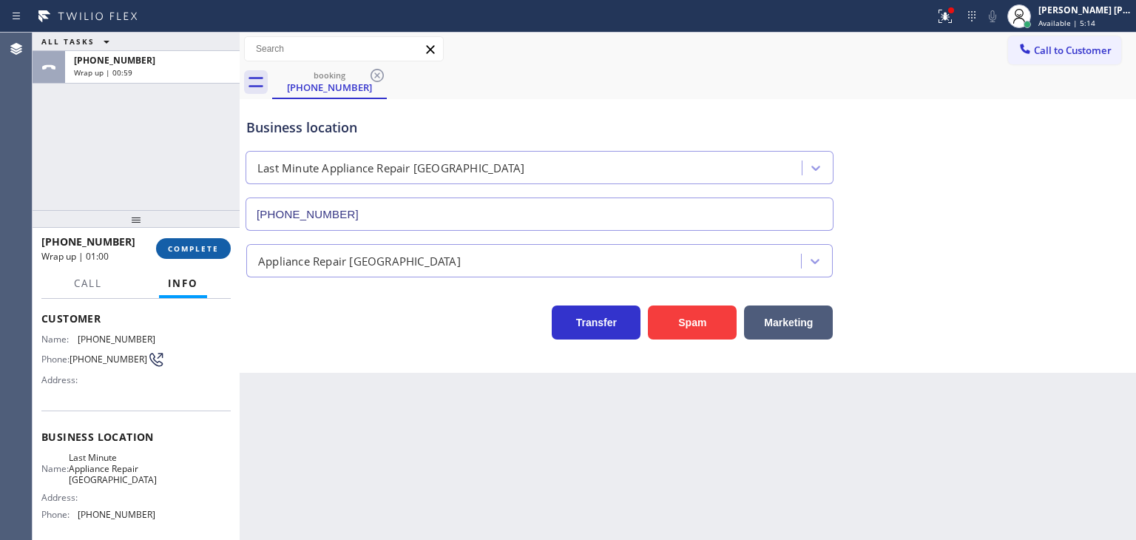
click at [195, 252] on span "COMPLETE" at bounding box center [193, 248] width 51 height 10
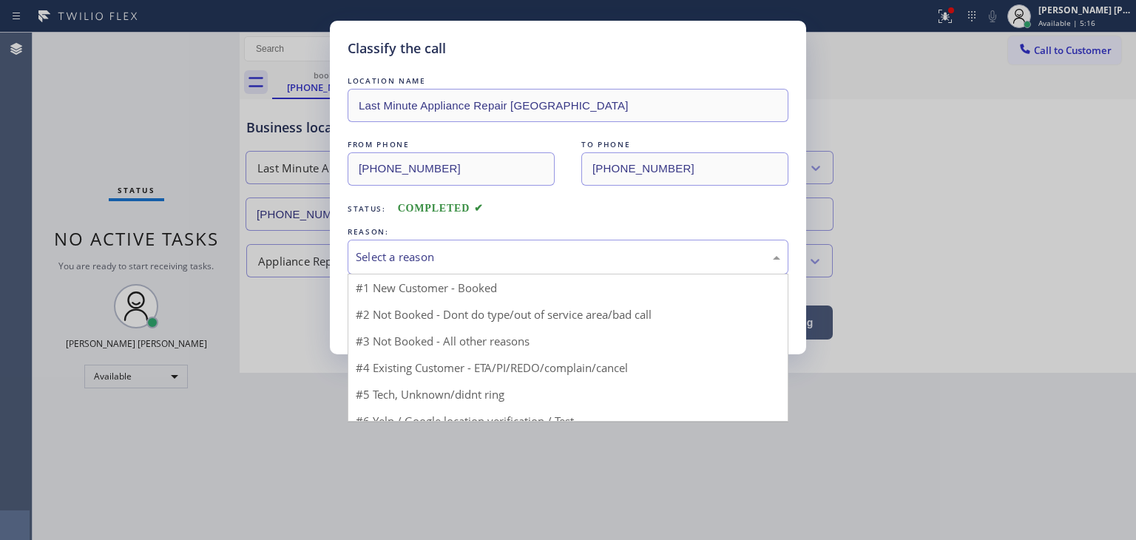
click at [440, 249] on div "Select a reason" at bounding box center [568, 257] width 425 height 17
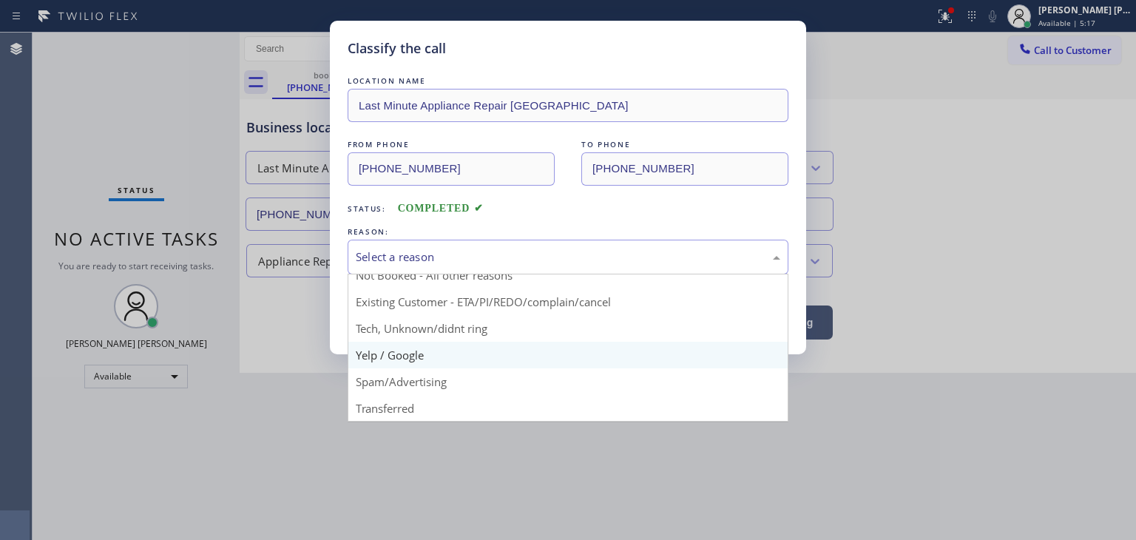
scroll to position [13, 0]
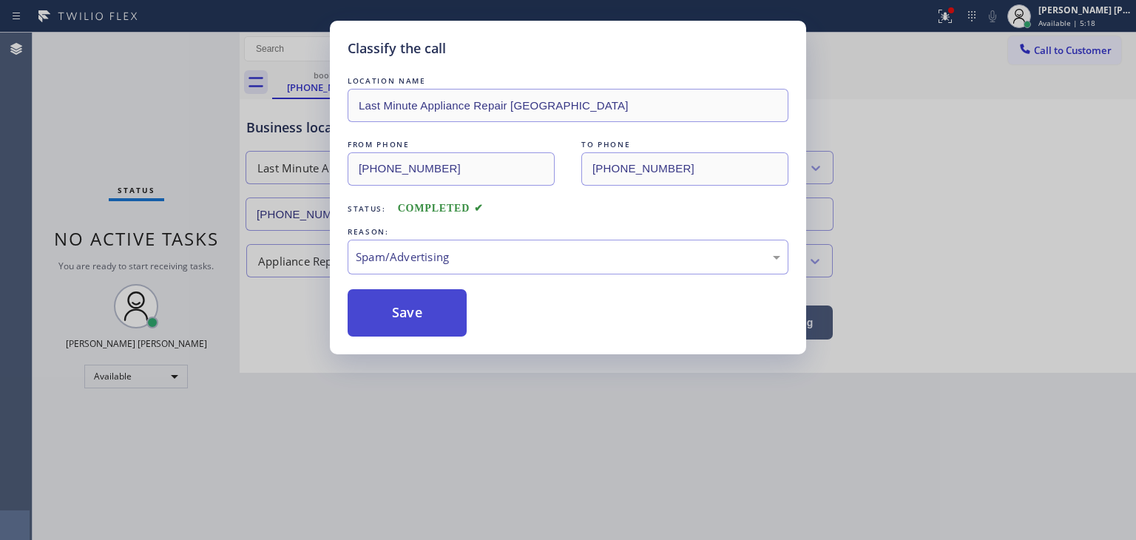
click at [405, 309] on button "Save" at bounding box center [407, 312] width 119 height 47
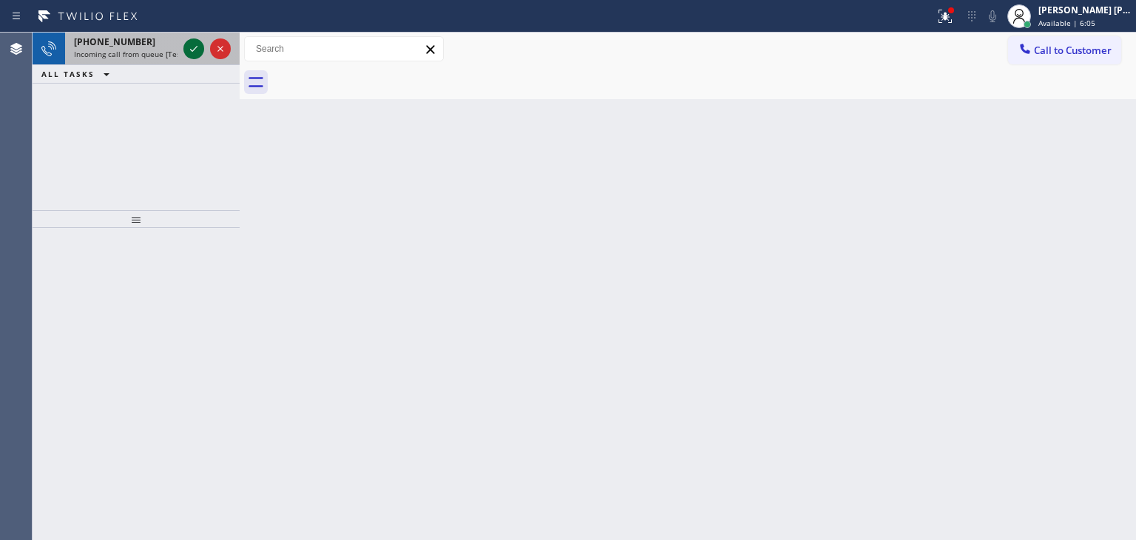
click at [197, 52] on icon at bounding box center [194, 49] width 18 height 18
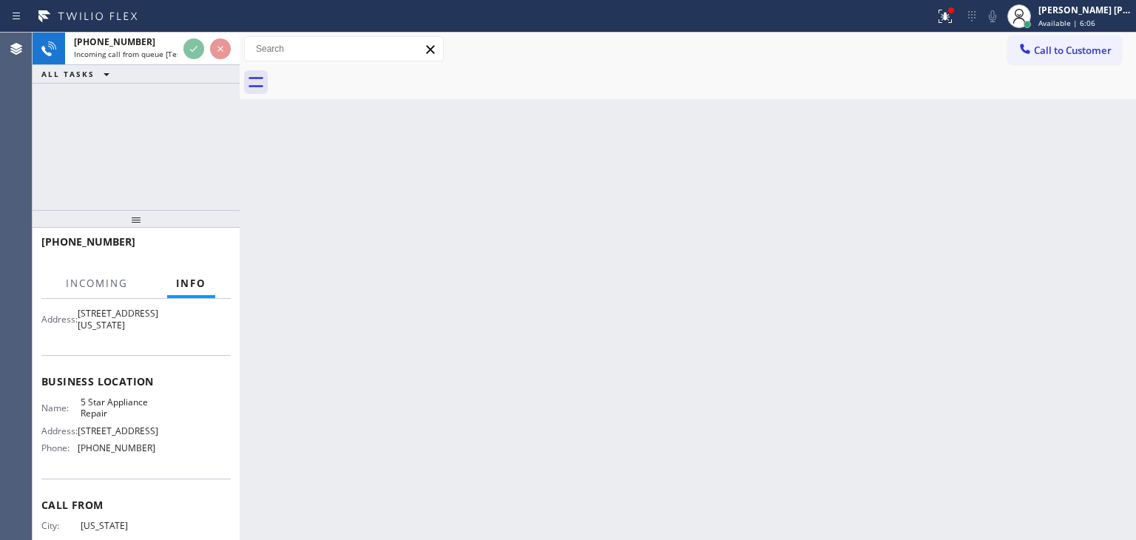
scroll to position [148, 0]
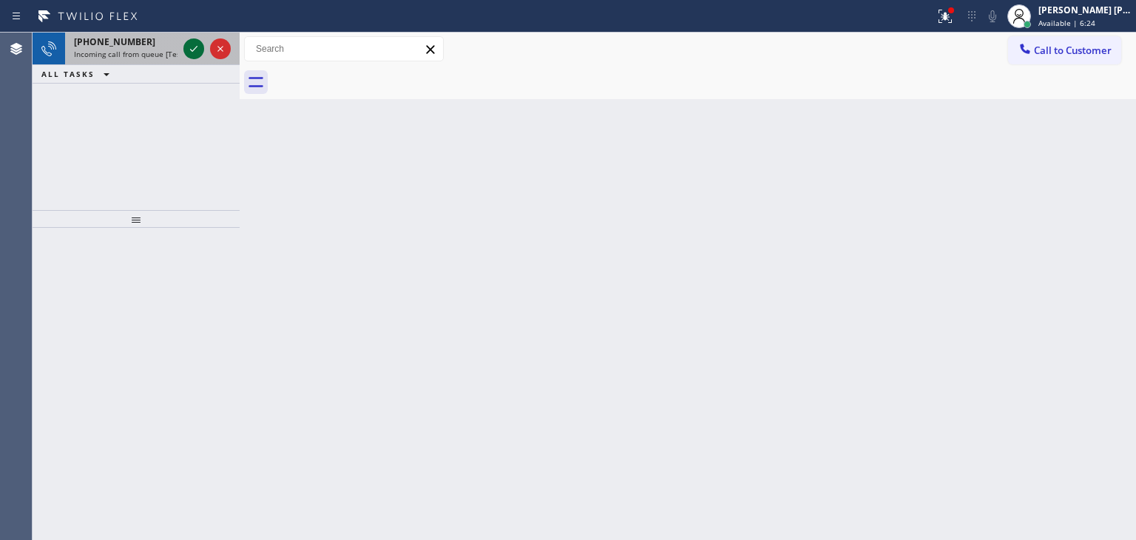
click at [187, 48] on icon at bounding box center [194, 49] width 18 height 18
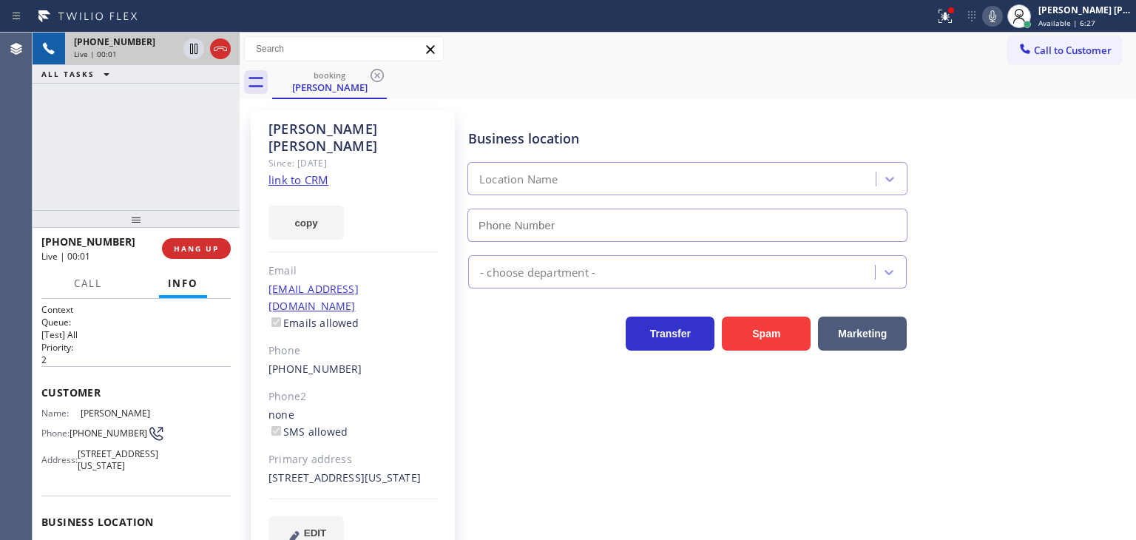
type input "[PHONE_NUMBER]"
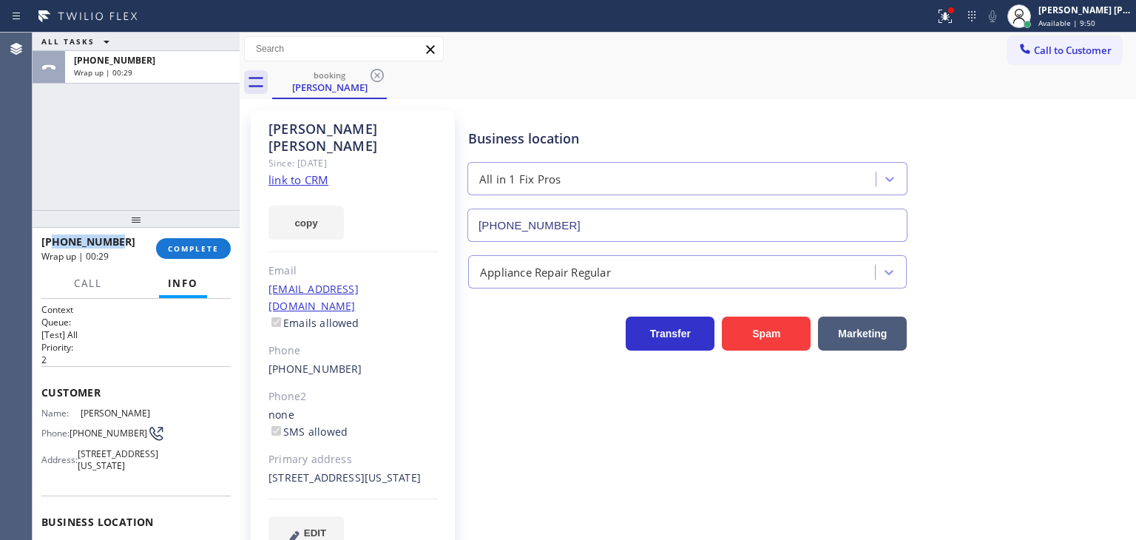
drag, startPoint x: 116, startPoint y: 243, endPoint x: 55, endPoint y: 245, distance: 61.4
click at [55, 245] on div "[PHONE_NUMBER]" at bounding box center [93, 241] width 104 height 14
click at [192, 252] on span "COMPLETE" at bounding box center [193, 248] width 51 height 10
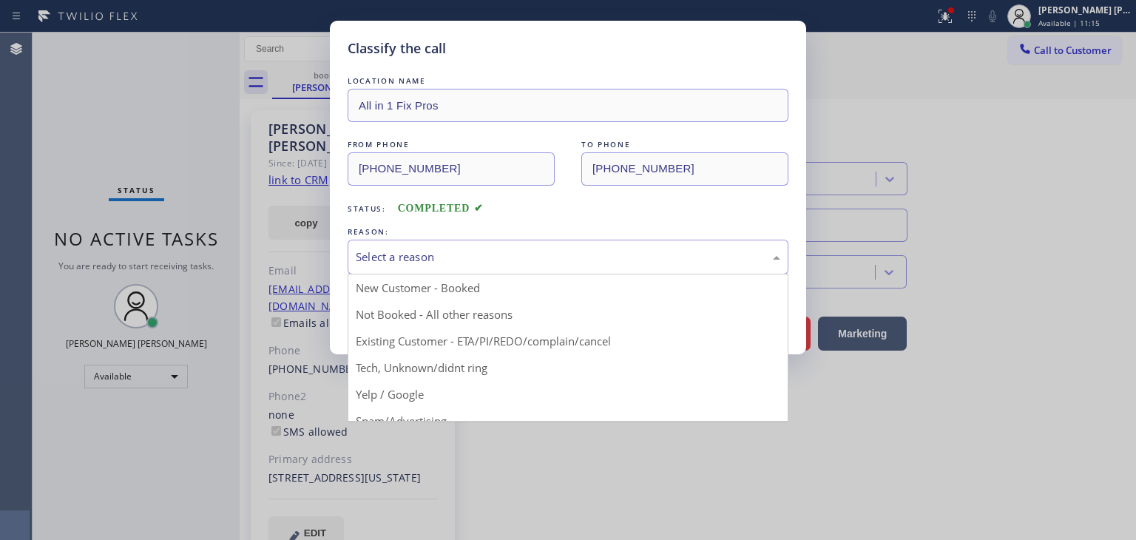
click at [447, 251] on div "Select a reason" at bounding box center [568, 257] width 425 height 17
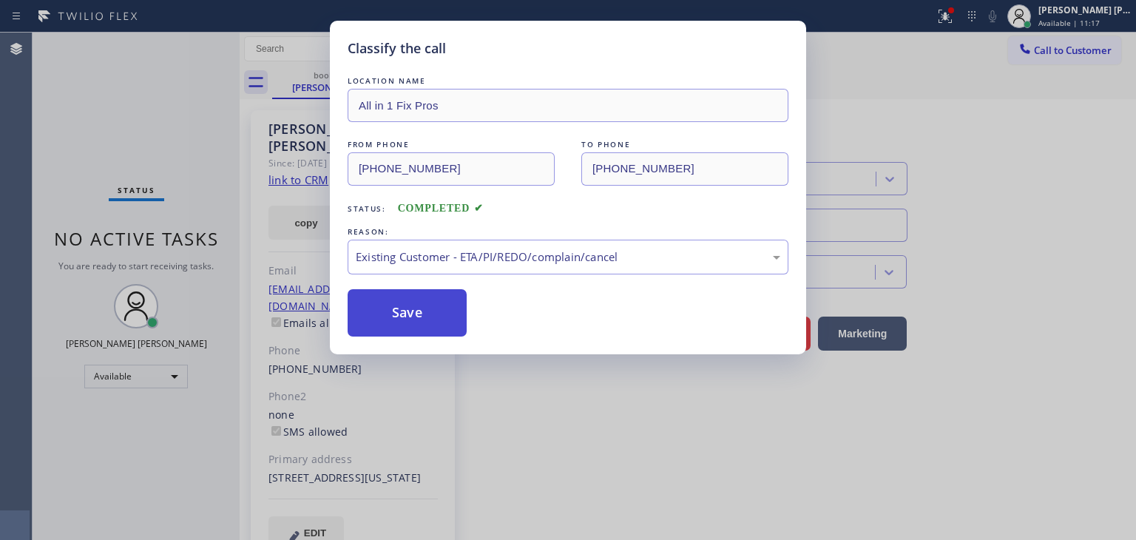
click at [436, 325] on button "Save" at bounding box center [407, 312] width 119 height 47
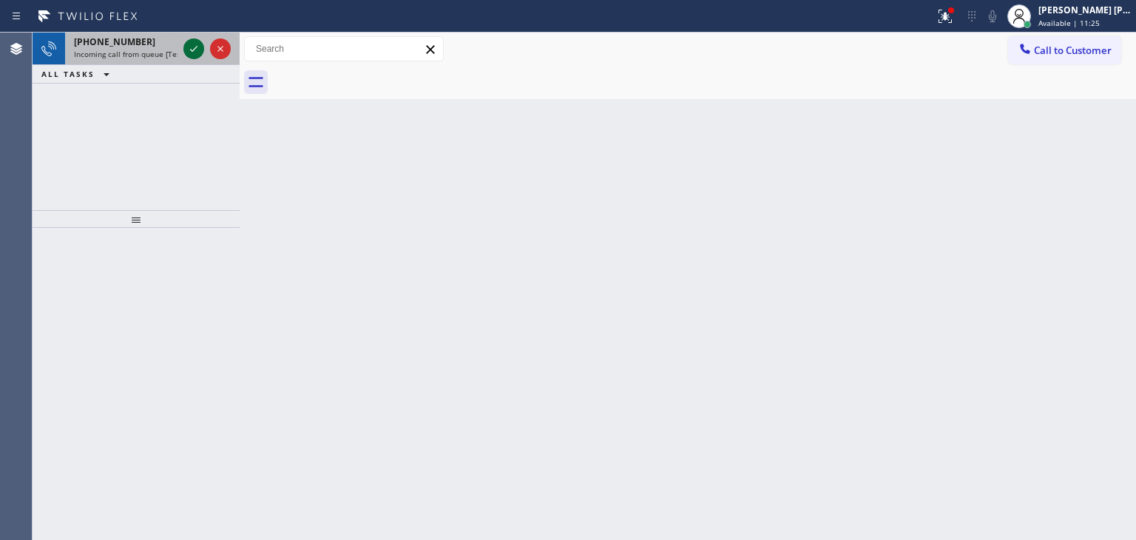
click at [191, 49] on icon at bounding box center [194, 49] width 18 height 18
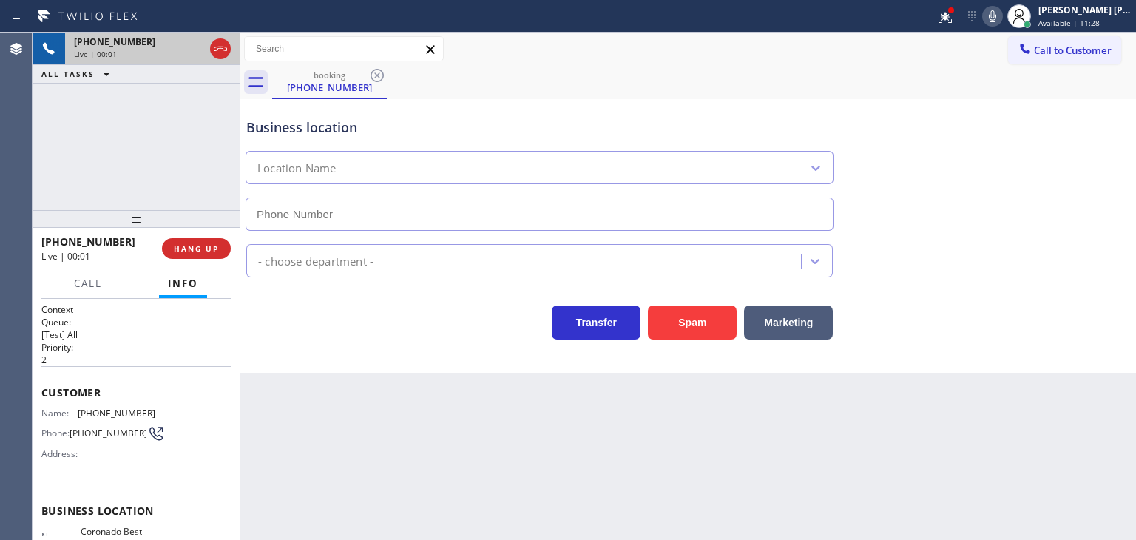
type input "[PHONE_NUMBER]"
click at [217, 53] on icon at bounding box center [221, 49] width 18 height 18
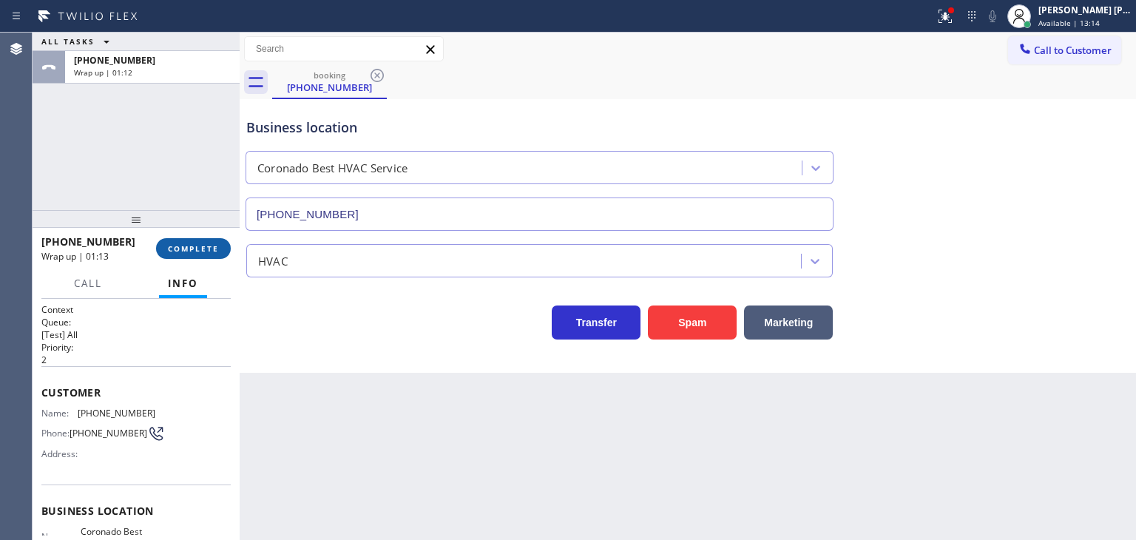
click at [192, 249] on span "COMPLETE" at bounding box center [193, 248] width 51 height 10
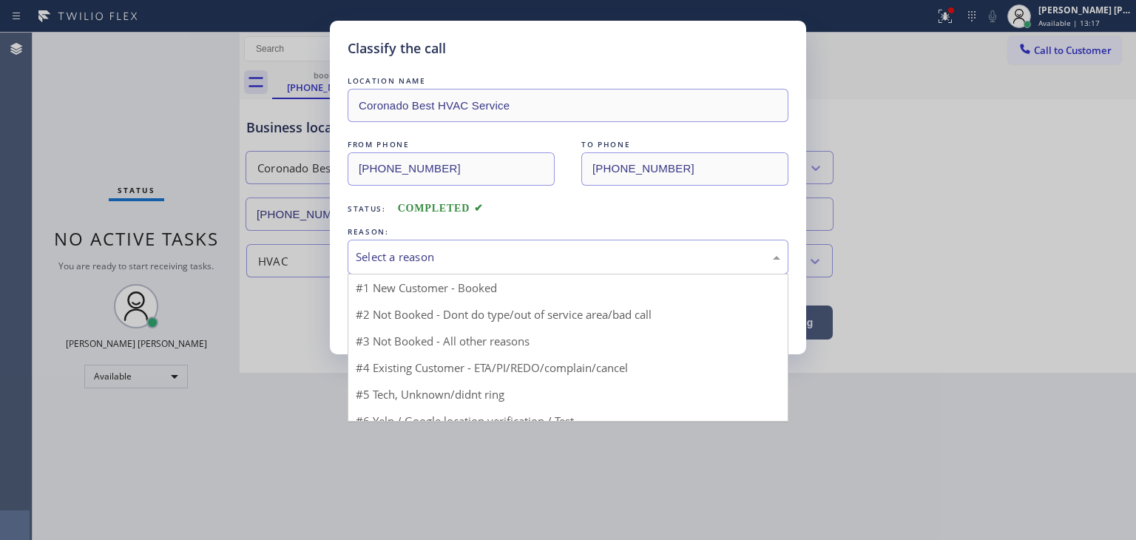
click at [482, 254] on div "Select a reason" at bounding box center [568, 257] width 425 height 17
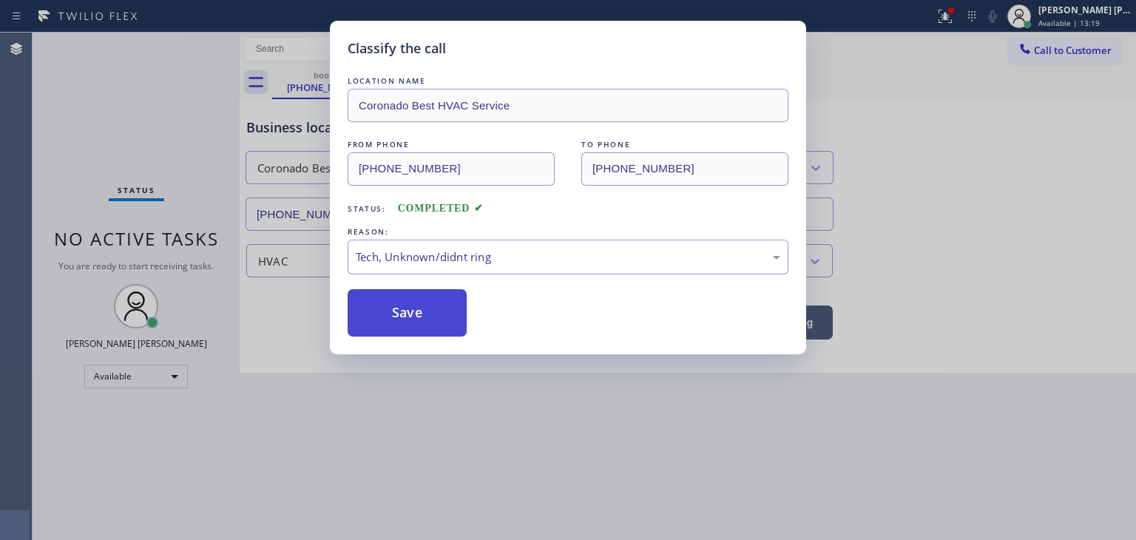
click at [418, 310] on button "Save" at bounding box center [407, 312] width 119 height 47
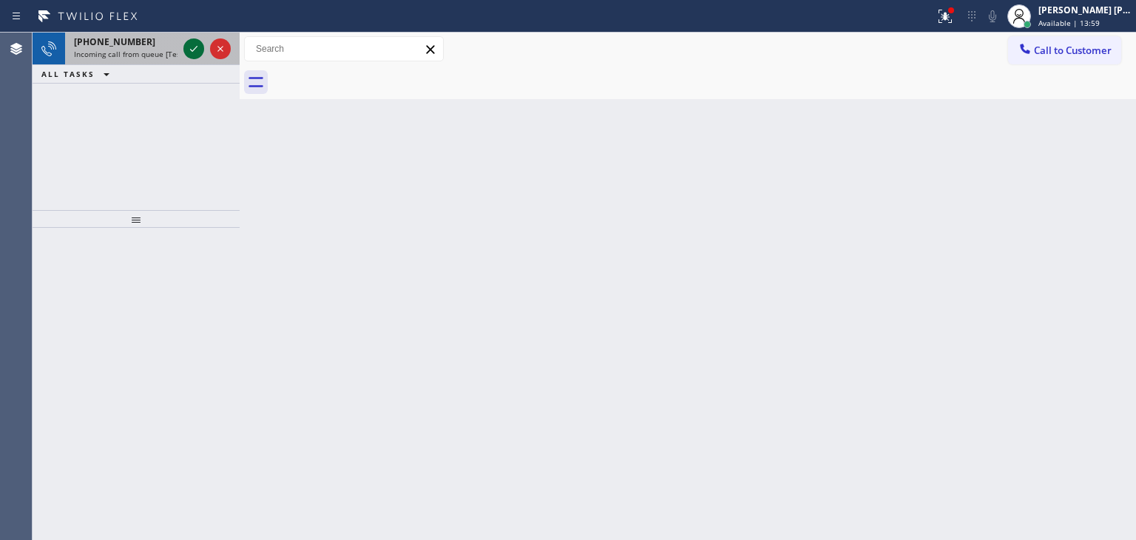
click at [197, 48] on icon at bounding box center [194, 49] width 18 height 18
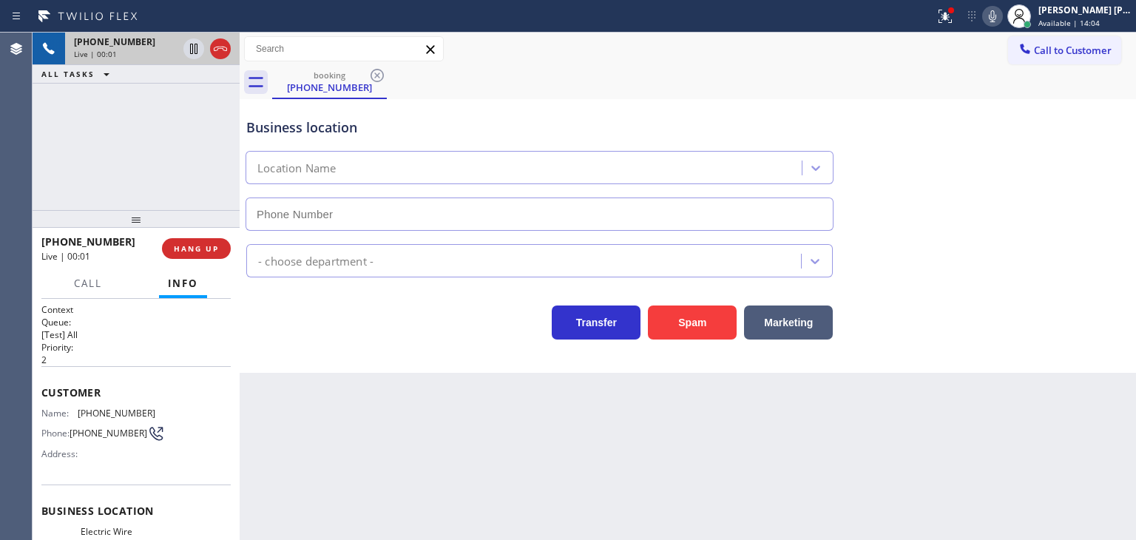
type input "[PHONE_NUMBER]"
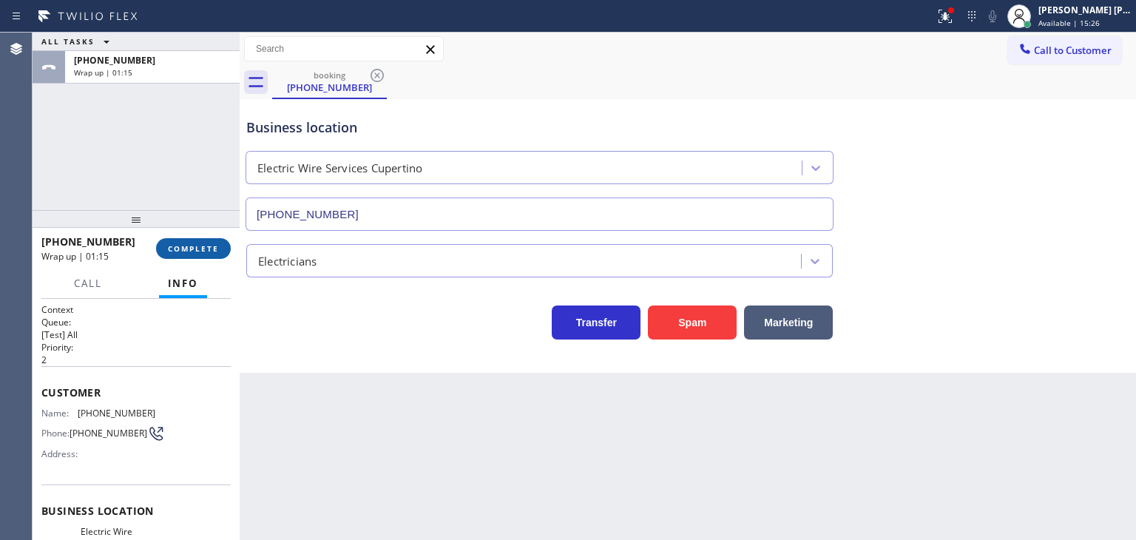
click at [194, 254] on button "COMPLETE" at bounding box center [193, 248] width 75 height 21
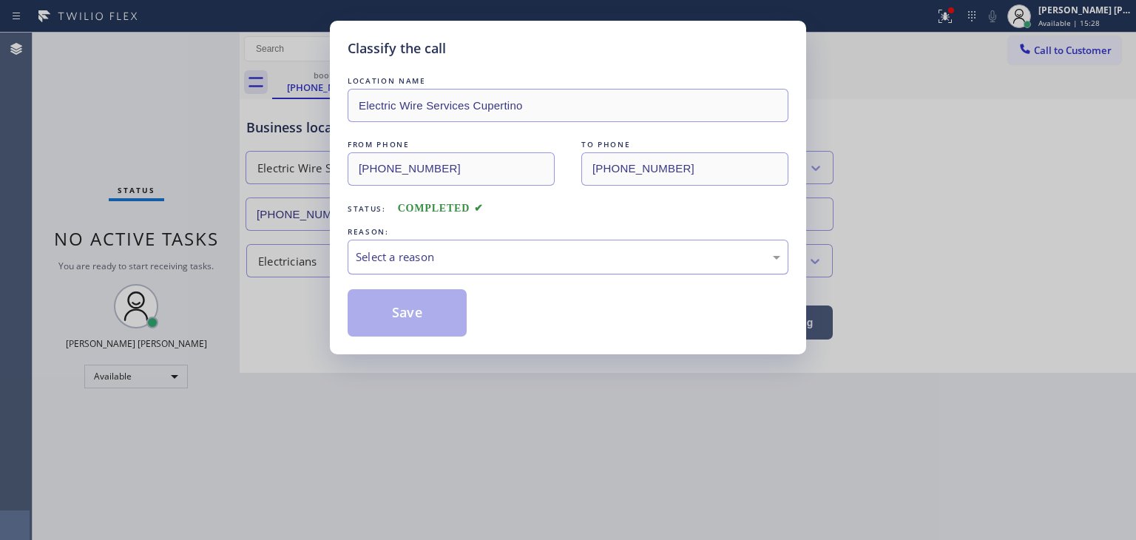
click at [429, 255] on div "Select a reason" at bounding box center [568, 257] width 425 height 17
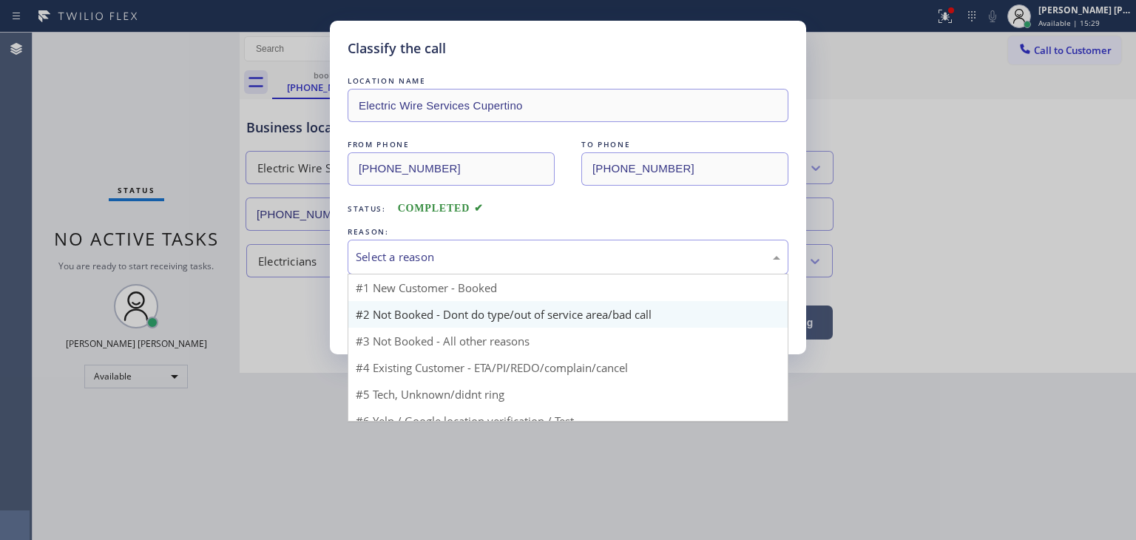
scroll to position [13, 0]
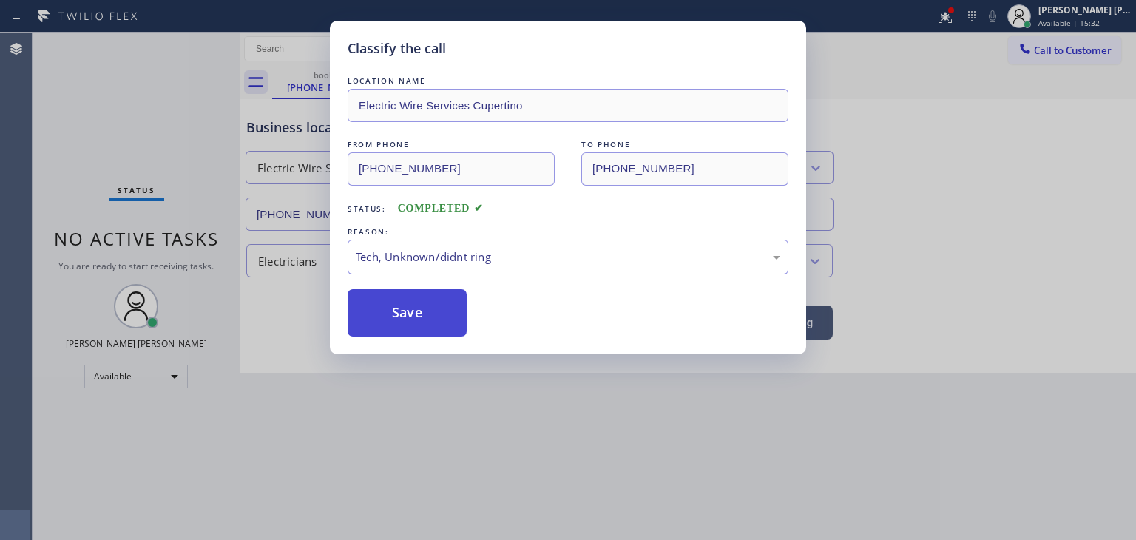
click at [417, 317] on button "Save" at bounding box center [407, 312] width 119 height 47
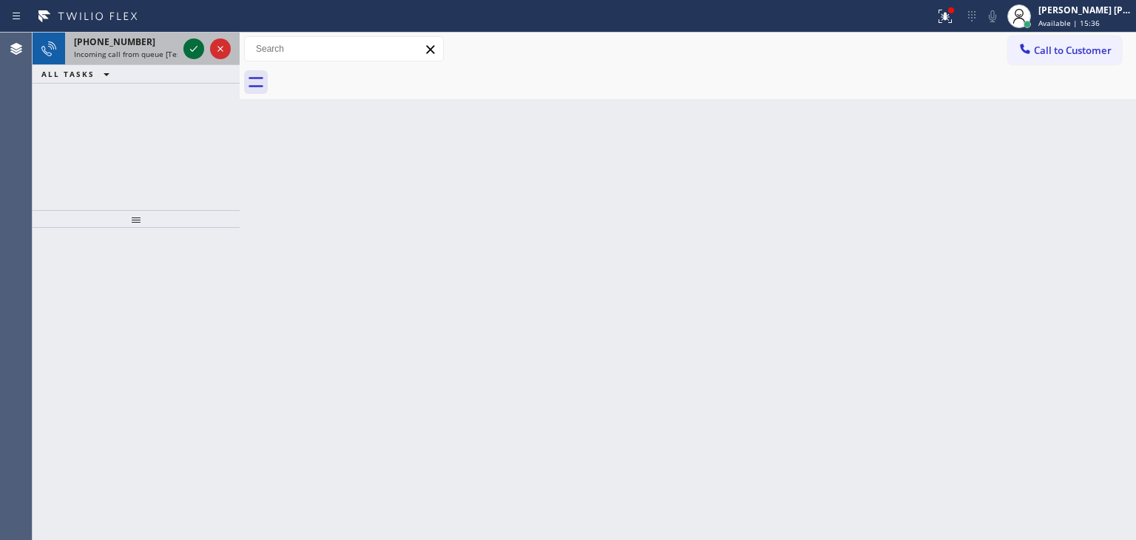
click at [195, 52] on icon at bounding box center [194, 49] width 18 height 18
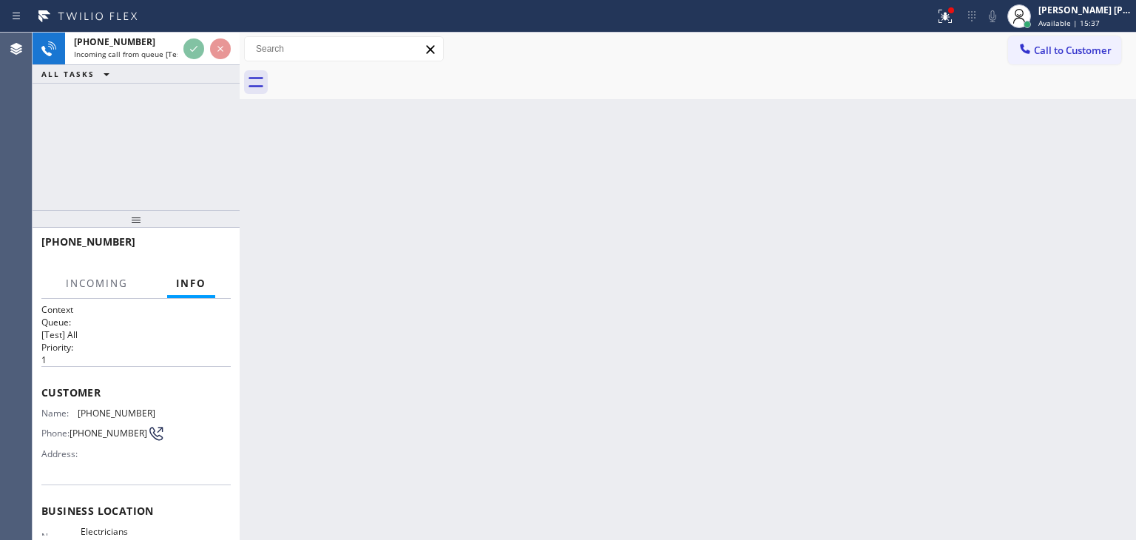
scroll to position [74, 0]
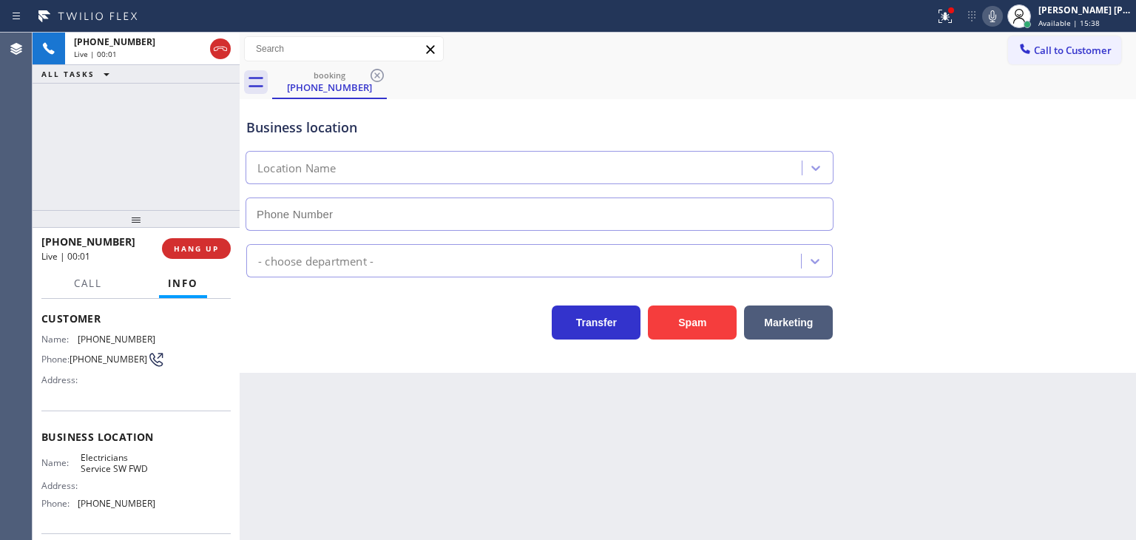
type input "[PHONE_NUMBER]"
click at [1001, 10] on icon at bounding box center [993, 16] width 18 height 18
click at [1079, 194] on div "Business location Electricians Service SW FWD [PHONE_NUMBER]" at bounding box center [687, 164] width 889 height 134
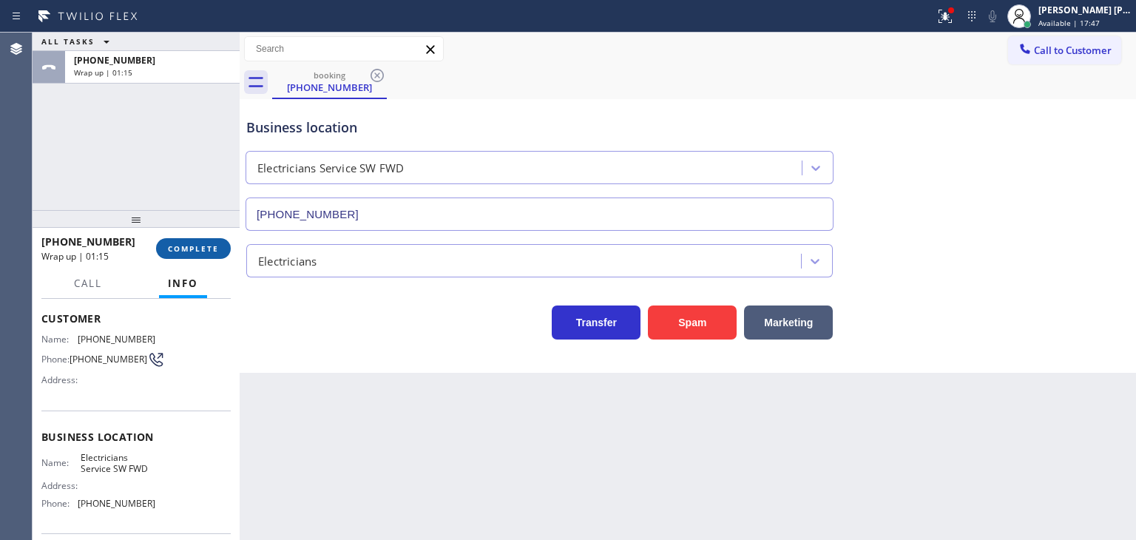
click at [210, 251] on span "COMPLETE" at bounding box center [193, 248] width 51 height 10
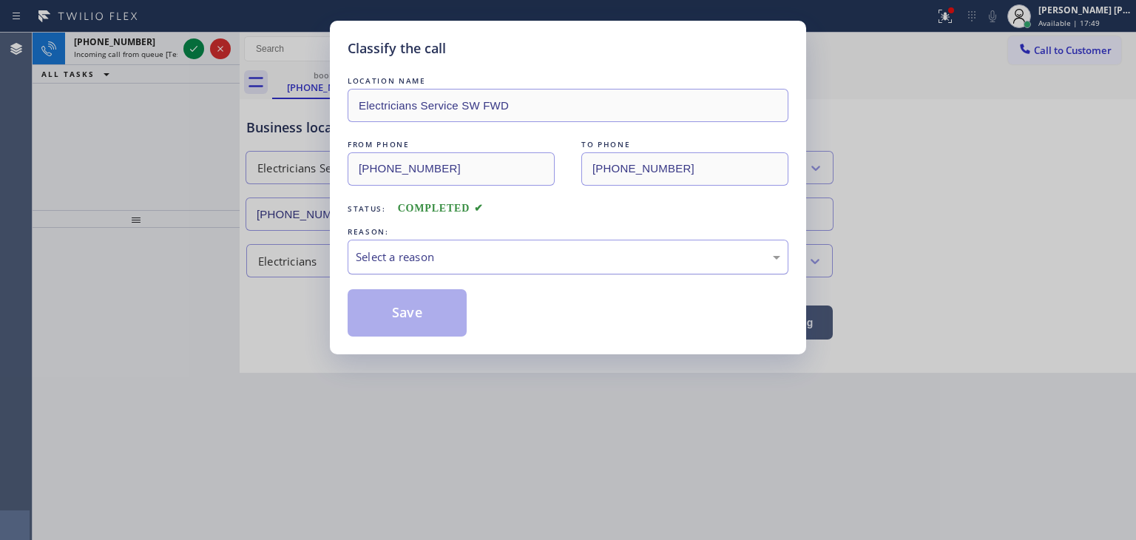
click at [458, 258] on div "Select a reason" at bounding box center [568, 257] width 425 height 17
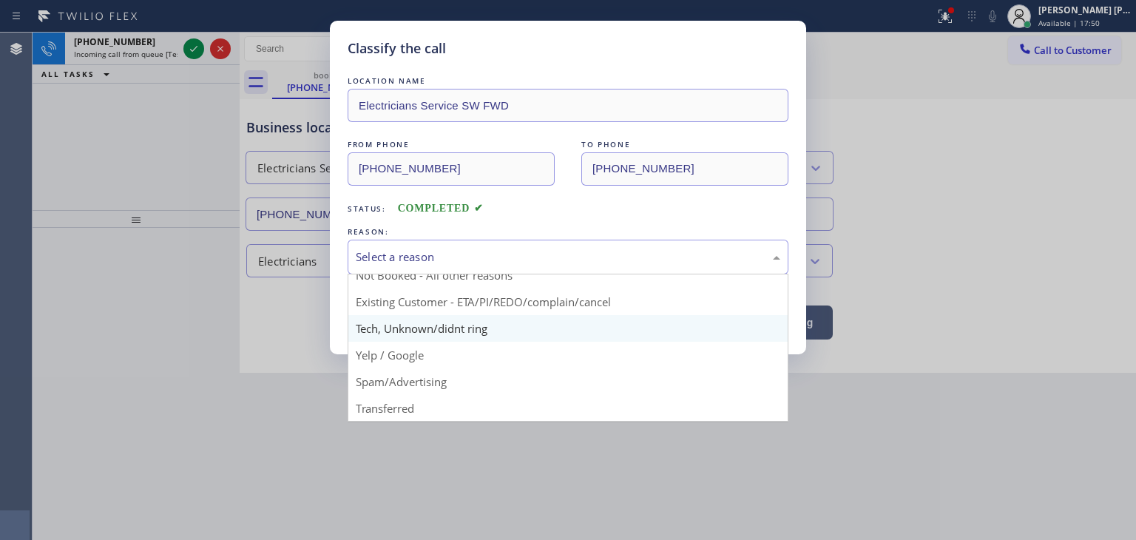
scroll to position [13, 0]
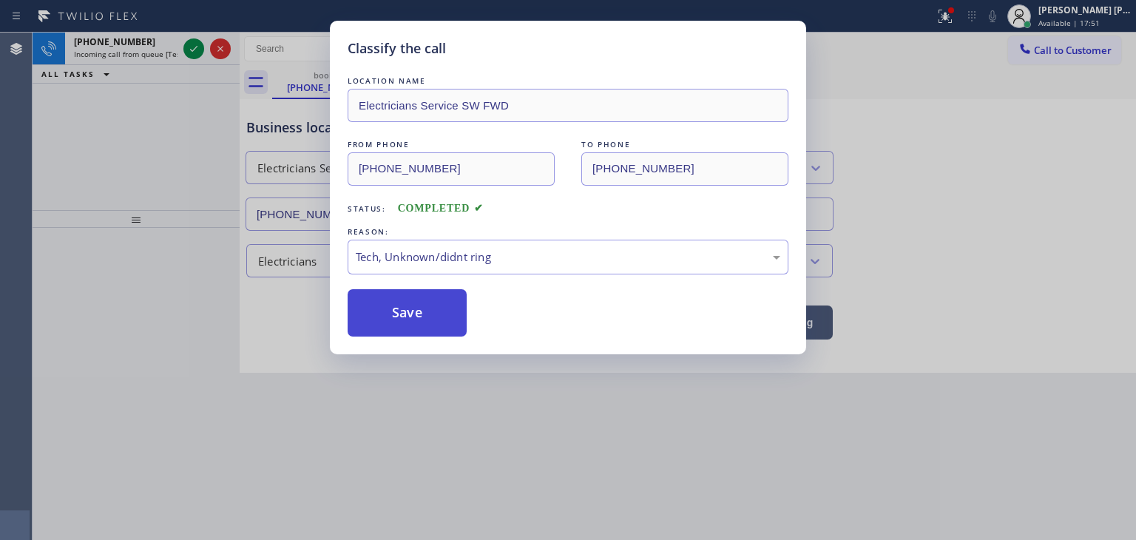
click at [425, 327] on button "Save" at bounding box center [407, 312] width 119 height 47
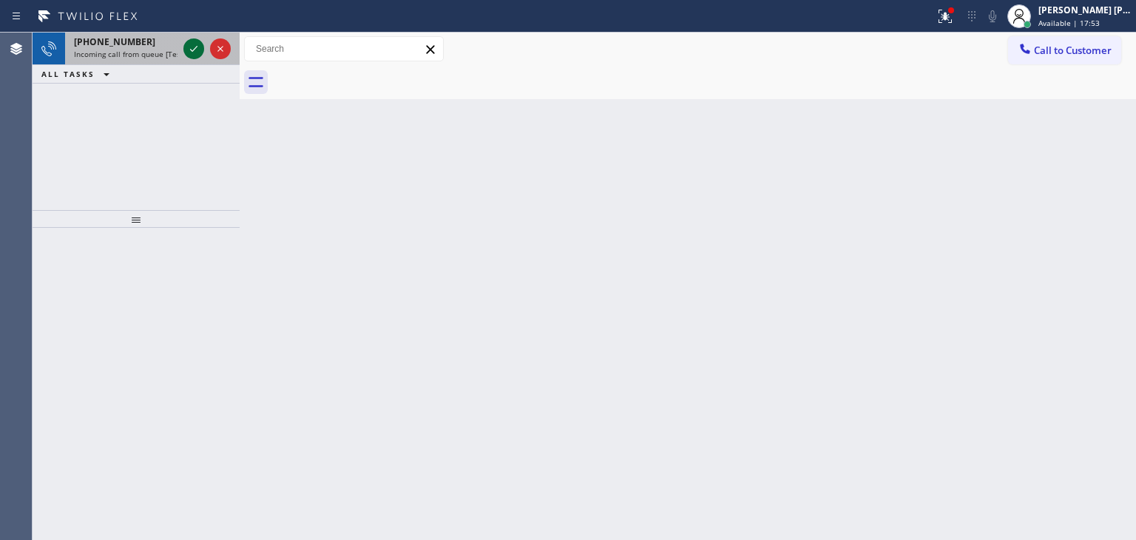
click at [191, 54] on icon at bounding box center [194, 49] width 18 height 18
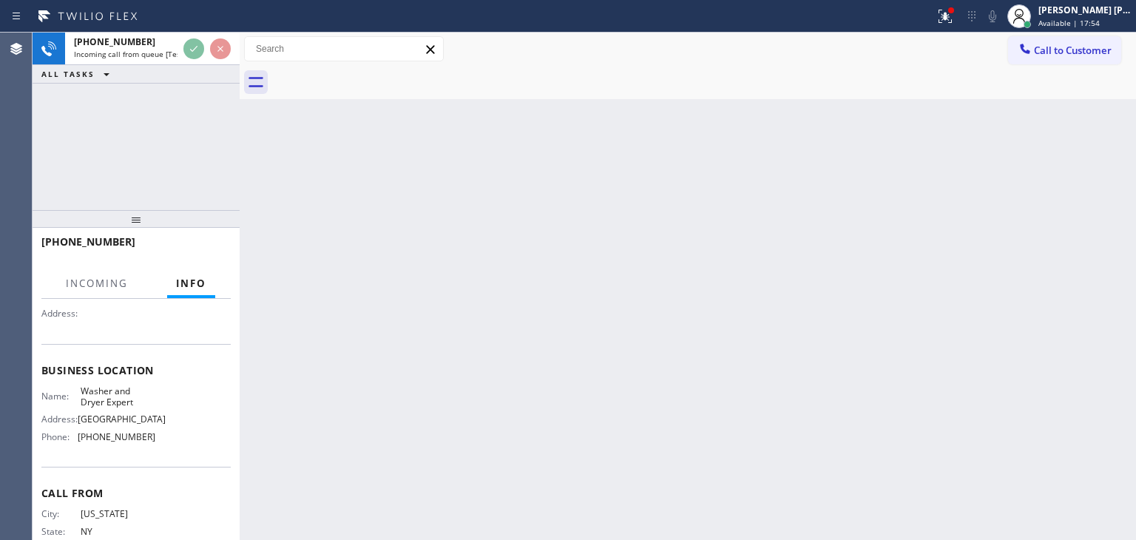
scroll to position [148, 0]
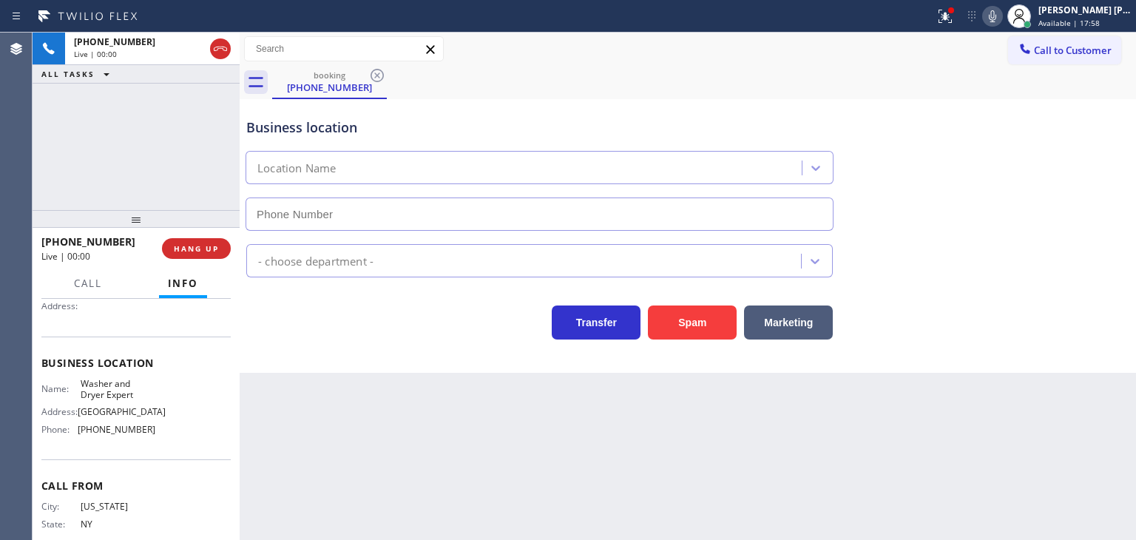
type input "[PHONE_NUMBER]"
drag, startPoint x: 118, startPoint y: 245, endPoint x: 54, endPoint y: 243, distance: 63.6
click at [54, 243] on div "[PHONE_NUMBER]" at bounding box center [96, 241] width 110 height 14
drag, startPoint x: 125, startPoint y: 453, endPoint x: 78, endPoint y: 447, distance: 47.8
click at [78, 442] on div "Name: [PERSON_NAME] and Dryer Expert Address: [GEOGRAPHIC_DATA] Phone: [PHONE_N…" at bounding box center [135, 410] width 189 height 64
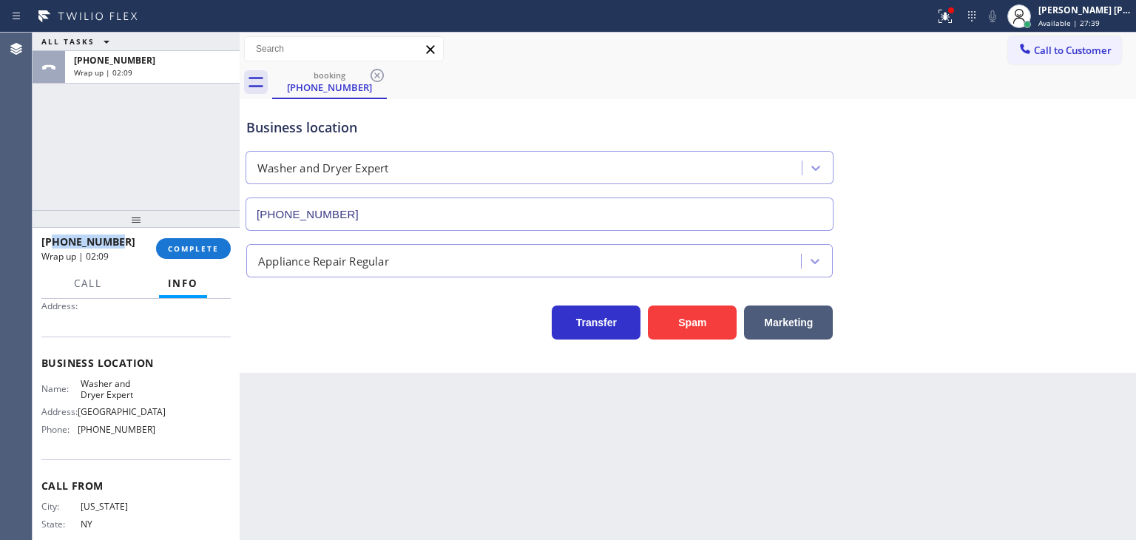
drag, startPoint x: 122, startPoint y: 240, endPoint x: 55, endPoint y: 246, distance: 66.8
click at [55, 246] on div "[PHONE_NUMBER]" at bounding box center [93, 241] width 104 height 14
click at [183, 245] on span "COMPLETE" at bounding box center [193, 248] width 51 height 10
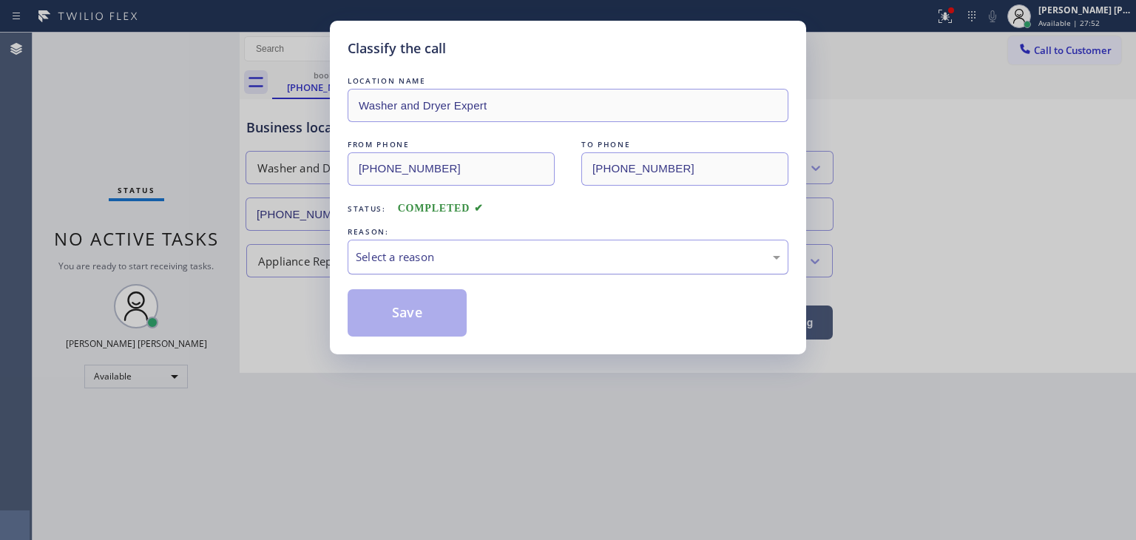
click at [416, 255] on div "Select a reason" at bounding box center [568, 257] width 425 height 17
click at [413, 304] on button "Save" at bounding box center [407, 312] width 119 height 47
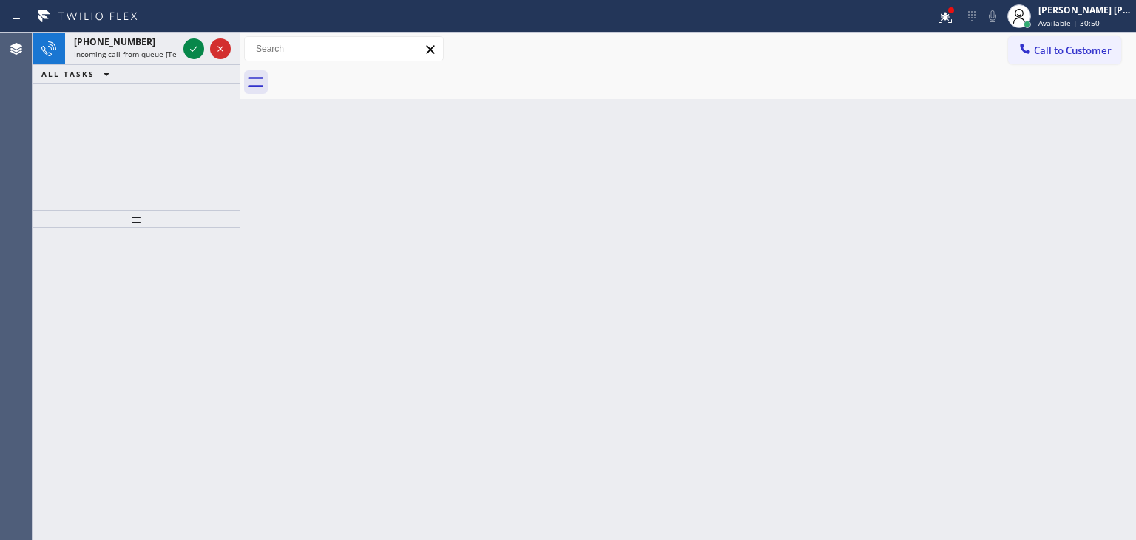
drag, startPoint x: 190, startPoint y: 50, endPoint x: 197, endPoint y: 69, distance: 20.4
click at [190, 50] on icon at bounding box center [193, 49] width 7 height 6
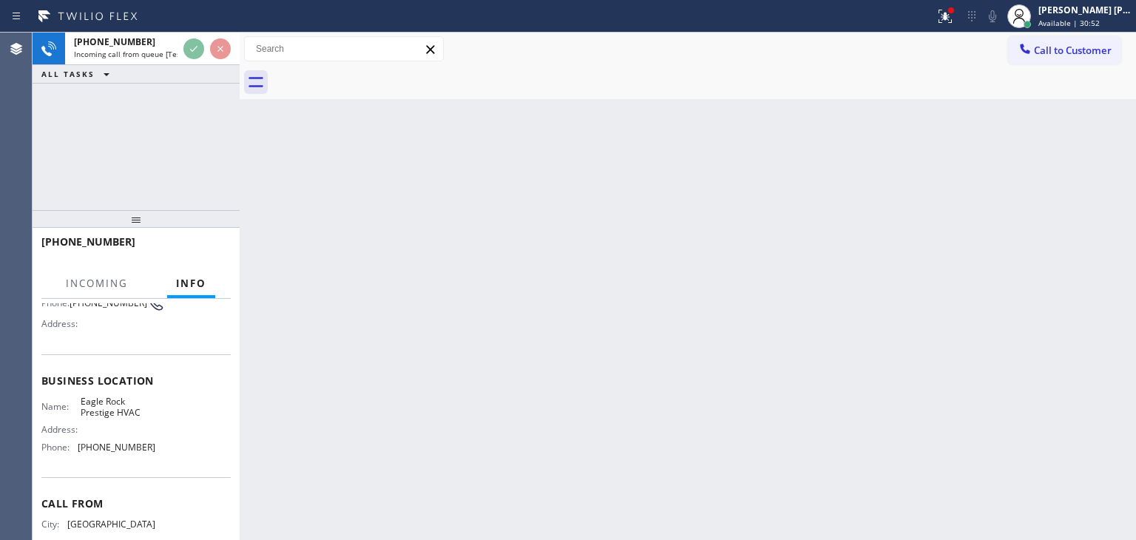
scroll to position [148, 0]
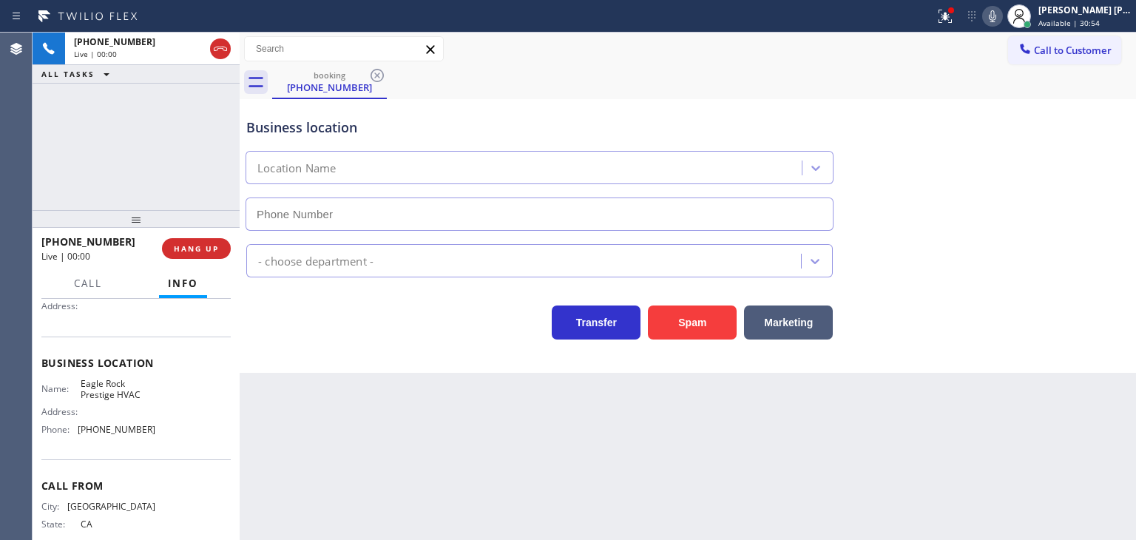
type input "[PHONE_NUMBER]"
drag, startPoint x: 1043, startPoint y: 148, endPoint x: 992, endPoint y: 4, distance: 152.3
click at [1043, 148] on div "Business location [GEOGRAPHIC_DATA] Prestige HVAC [PHONE_NUMBER]" at bounding box center [687, 164] width 889 height 134
click at [1001, 18] on icon at bounding box center [993, 16] width 18 height 18
click at [996, 15] on icon at bounding box center [992, 16] width 7 height 12
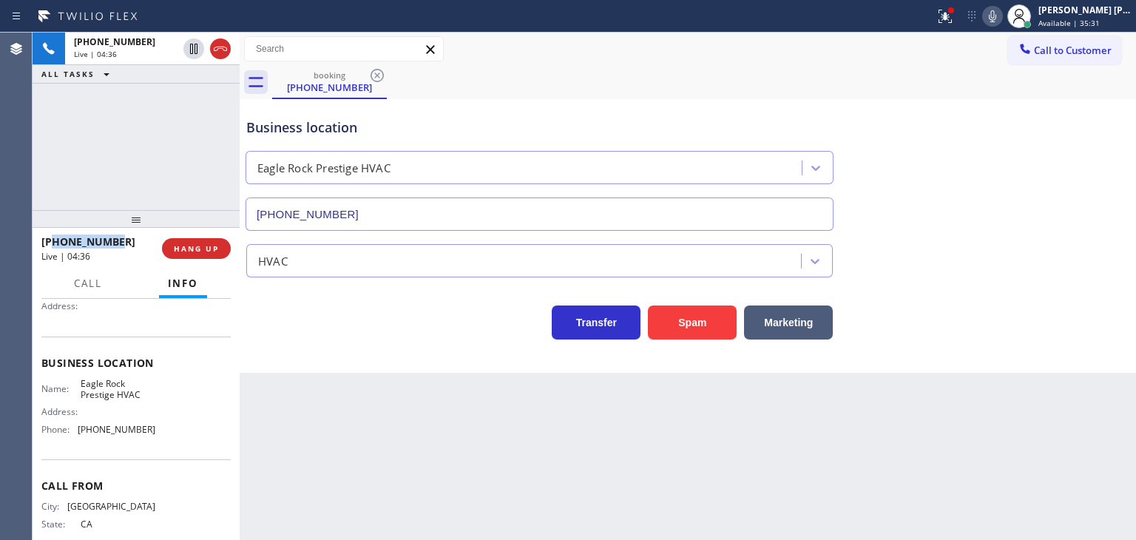
drag, startPoint x: 124, startPoint y: 239, endPoint x: 53, endPoint y: 234, distance: 71.9
click at [53, 234] on div "[PHONE_NUMBER]" at bounding box center [96, 241] width 110 height 14
drag, startPoint x: 159, startPoint y: 433, endPoint x: 75, endPoint y: 433, distance: 84.3
click at [75, 433] on div "Name: Eagle Rock Prestige HVAC Address: Phone: [PHONE_NUMBER]" at bounding box center [135, 410] width 189 height 64
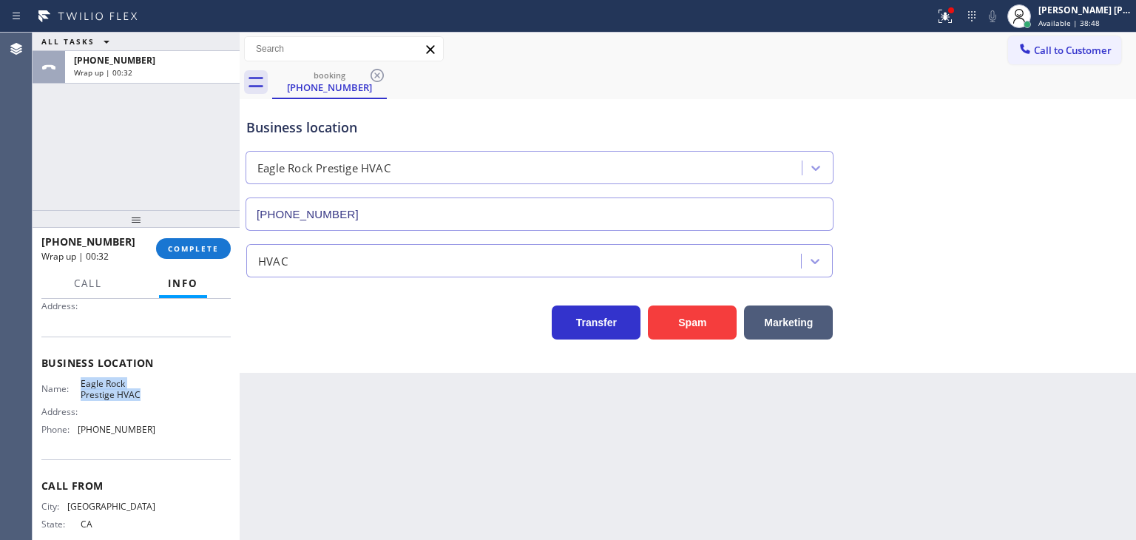
drag, startPoint x: 149, startPoint y: 394, endPoint x: 74, endPoint y: 379, distance: 76.9
click at [74, 379] on div "Name: Eagle Rock Prestige HVAC Address: Phone: [PHONE_NUMBER]" at bounding box center [135, 410] width 189 height 64
click at [1093, 9] on div "[PERSON_NAME] [PERSON_NAME]" at bounding box center [1084, 10] width 93 height 13
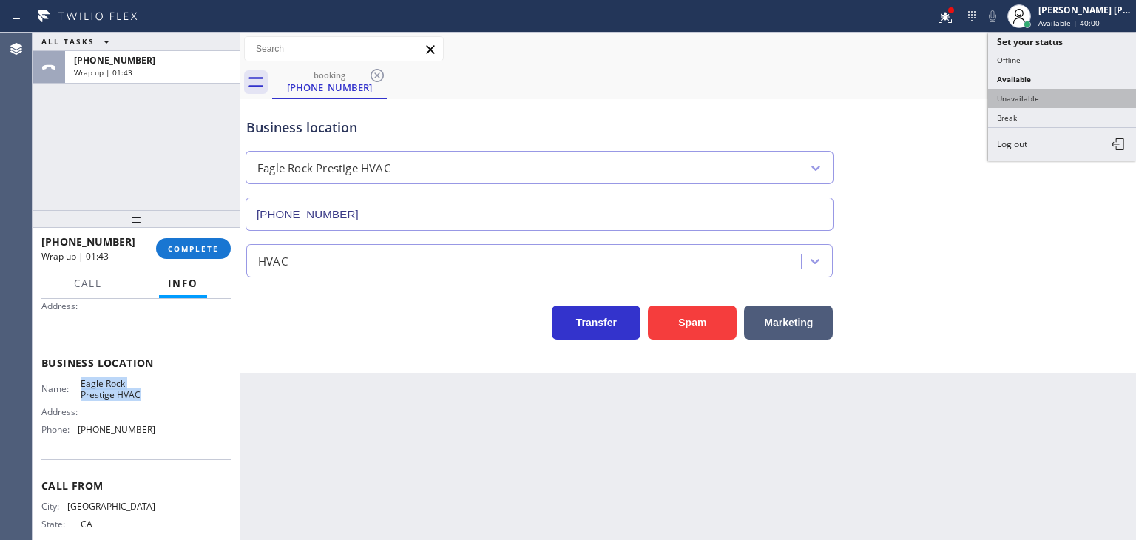
click at [1068, 92] on button "Unavailable" at bounding box center [1062, 98] width 148 height 19
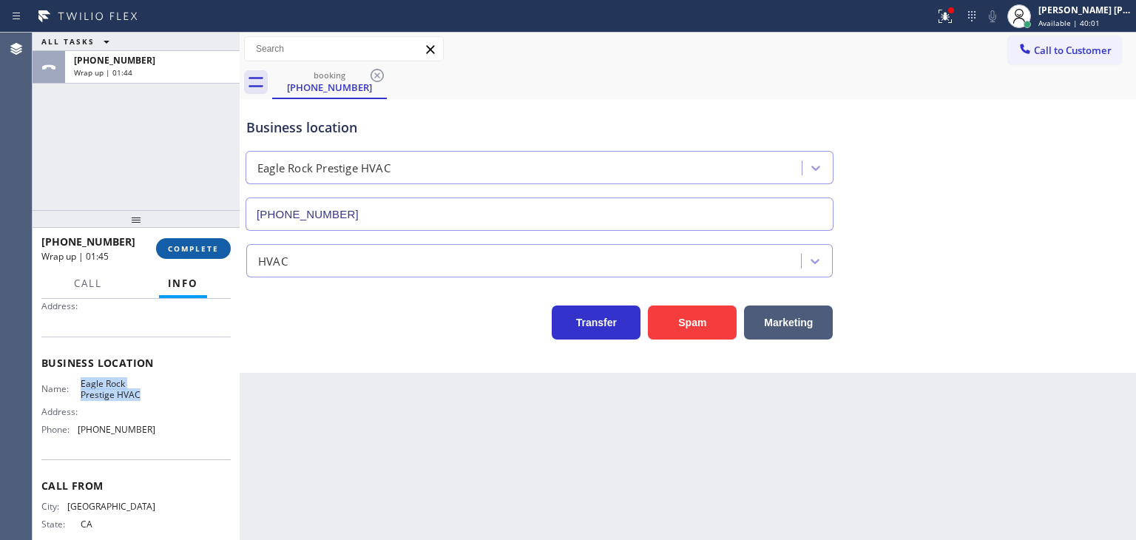
click at [197, 256] on button "COMPLETE" at bounding box center [193, 248] width 75 height 21
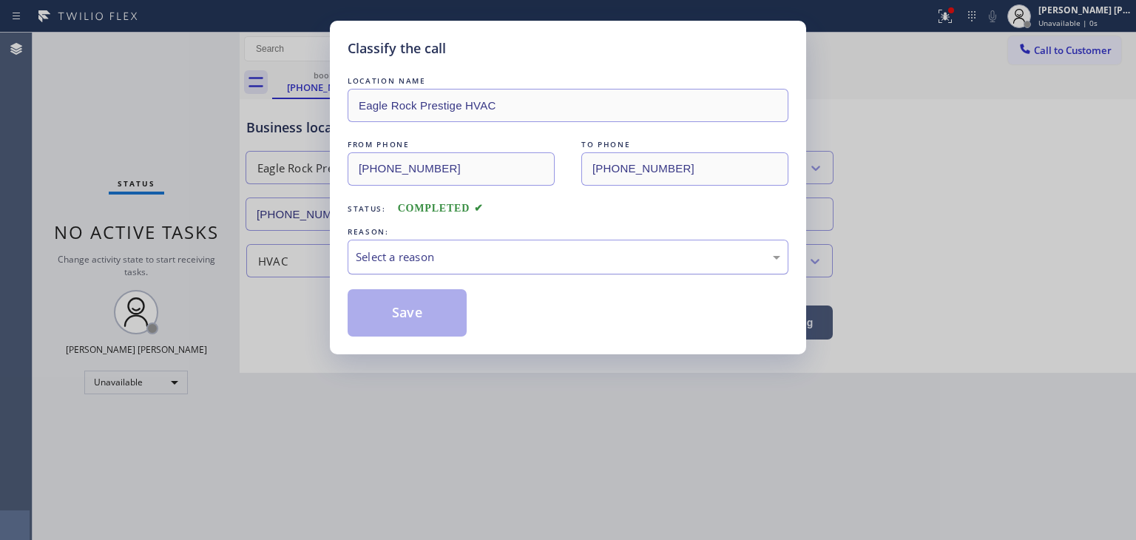
click at [359, 257] on div "Select a reason" at bounding box center [568, 257] width 425 height 17
drag, startPoint x: 411, startPoint y: 326, endPoint x: 411, endPoint y: 317, distance: 8.9
click at [411, 322] on button "Save" at bounding box center [407, 312] width 119 height 47
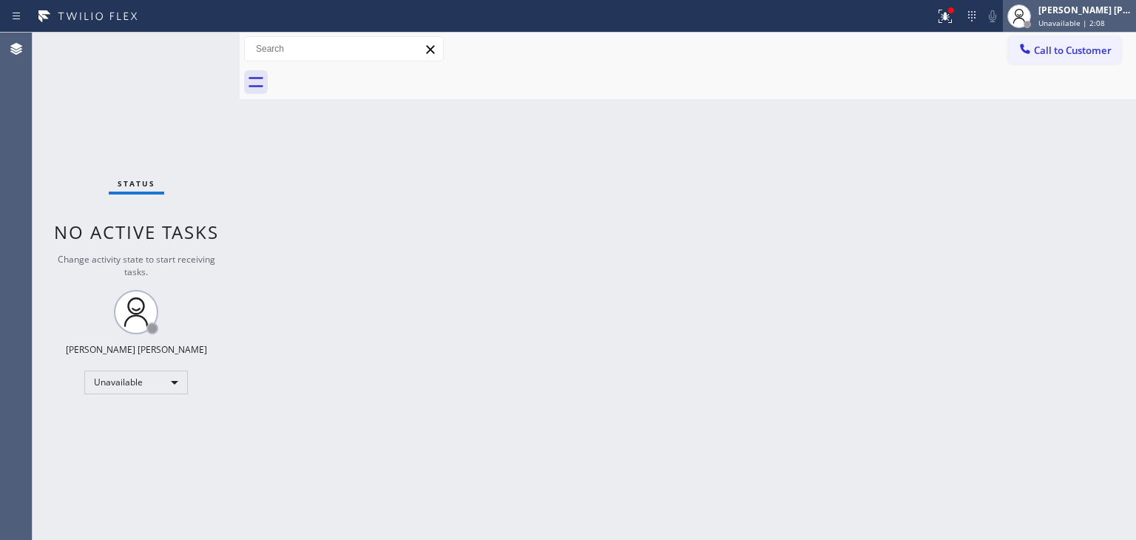
click at [1095, 13] on div "[PERSON_NAME] [PERSON_NAME]" at bounding box center [1084, 10] width 93 height 13
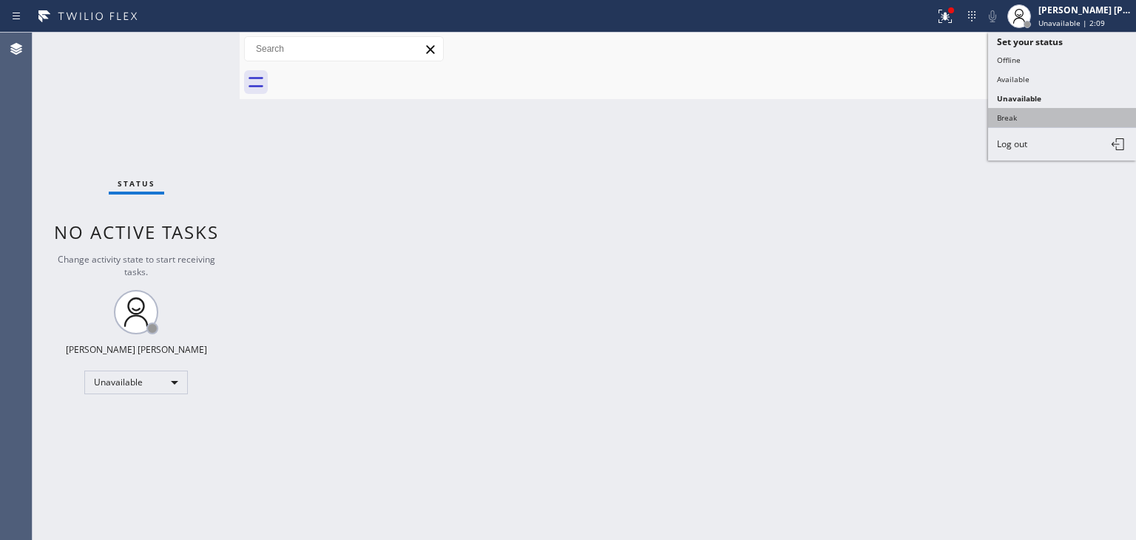
click at [1055, 110] on button "Break" at bounding box center [1062, 117] width 148 height 19
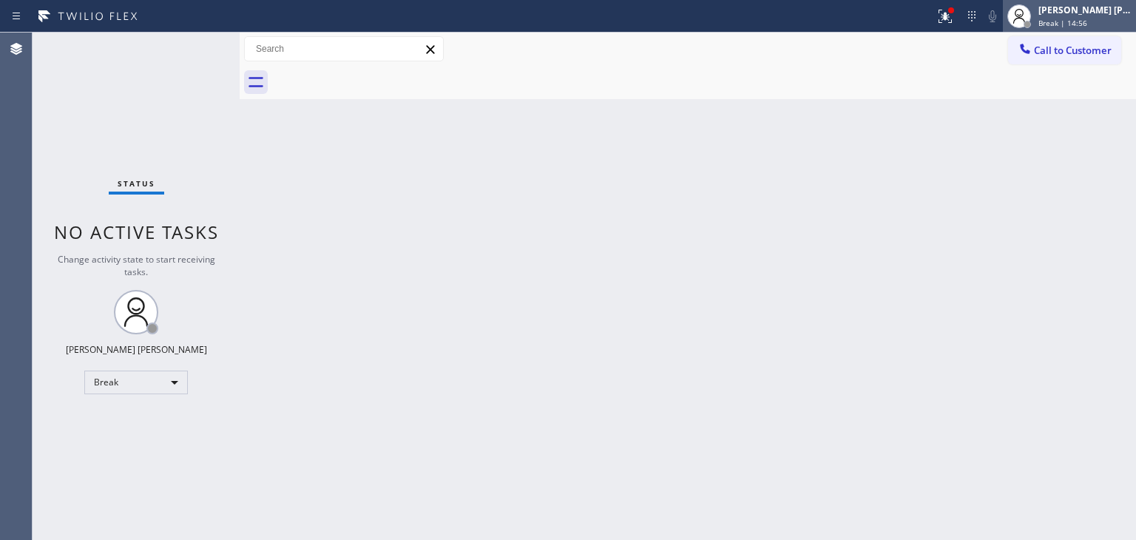
click at [1077, 11] on div "[PERSON_NAME] [PERSON_NAME]" at bounding box center [1084, 10] width 93 height 13
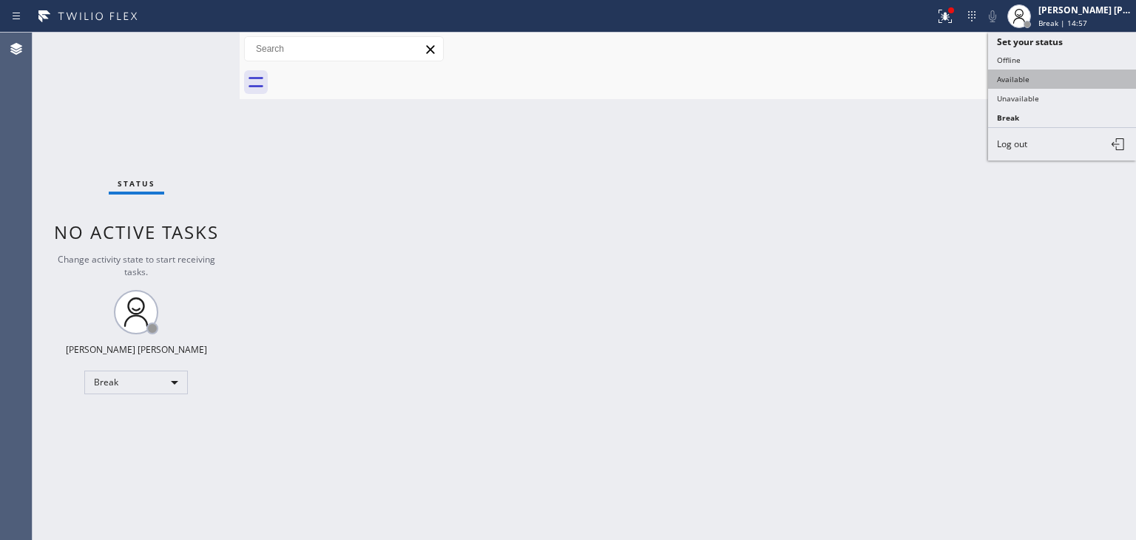
click at [1088, 70] on button "Available" at bounding box center [1062, 79] width 148 height 19
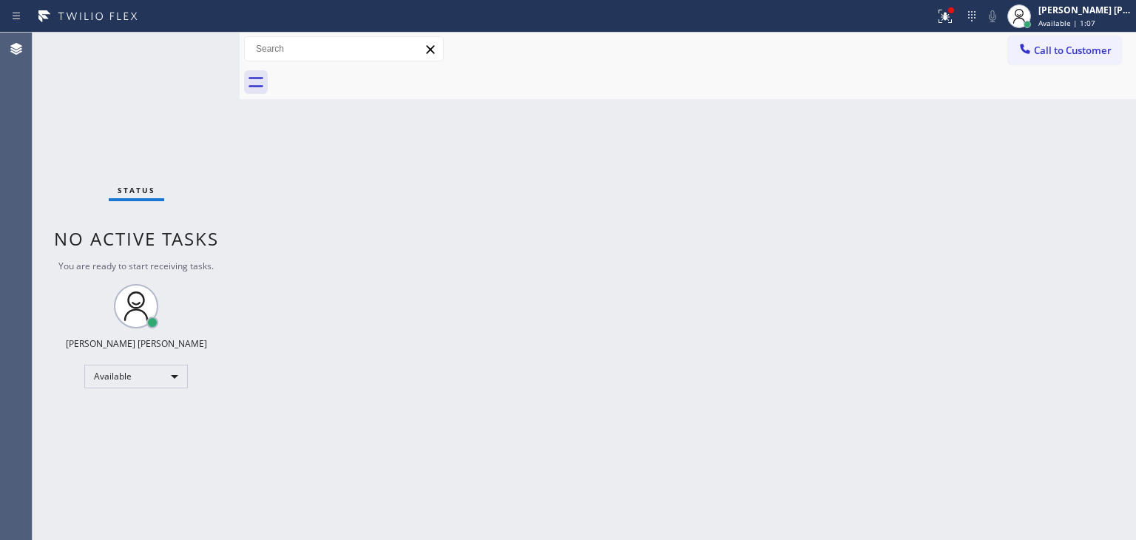
click at [183, 41] on div "Status No active tasks You are ready to start receiving tasks. [PERSON_NAME] [P…" at bounding box center [136, 286] width 207 height 507
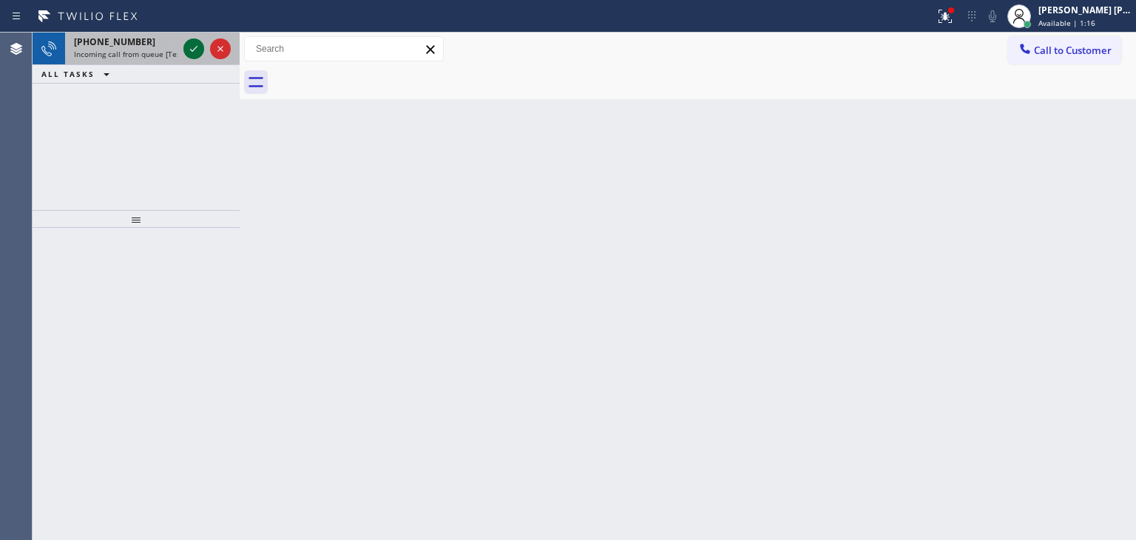
click at [197, 47] on icon at bounding box center [194, 49] width 18 height 18
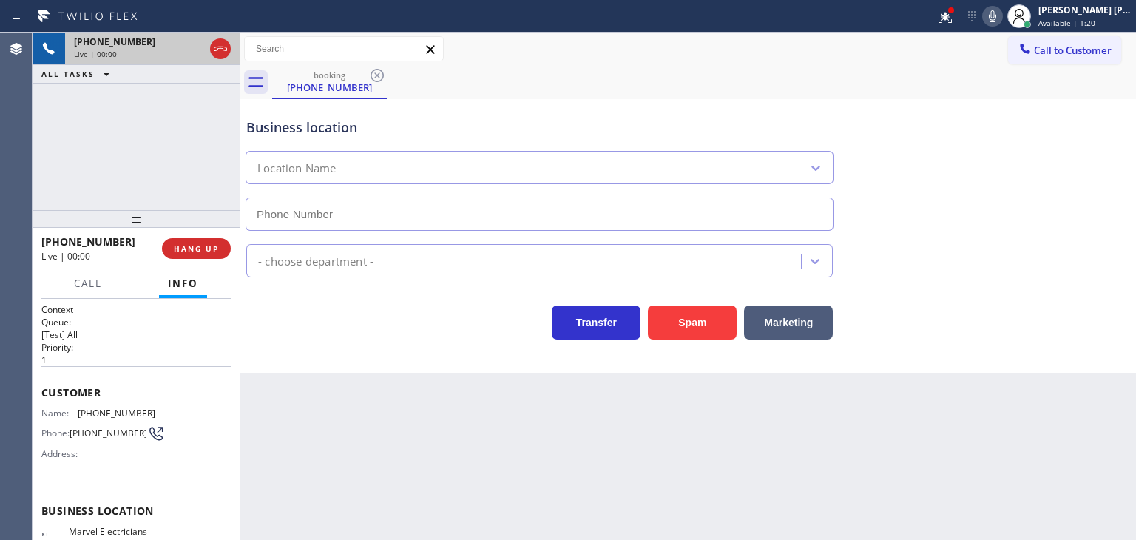
type input "[PHONE_NUMBER]"
drag, startPoint x: 118, startPoint y: 242, endPoint x: 54, endPoint y: 234, distance: 64.8
click at [54, 234] on div "[PHONE_NUMBER]" at bounding box center [96, 241] width 110 height 14
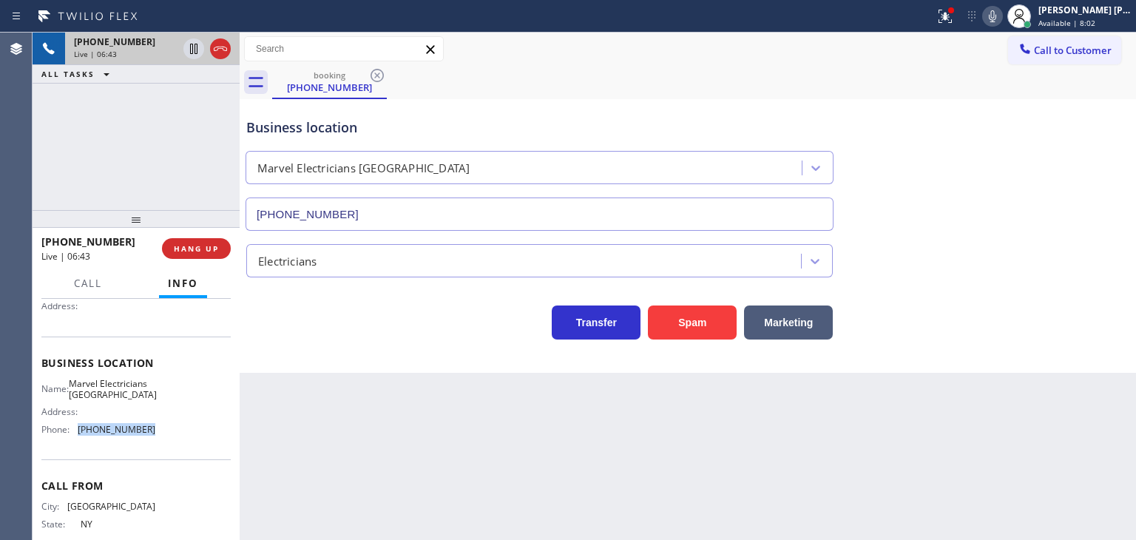
drag, startPoint x: 151, startPoint y: 450, endPoint x: 78, endPoint y: 444, distance: 73.5
click at [78, 442] on div "Name: Marvel Electricians Simi Valley Address: Phone: [PHONE_NUMBER]" at bounding box center [135, 410] width 189 height 64
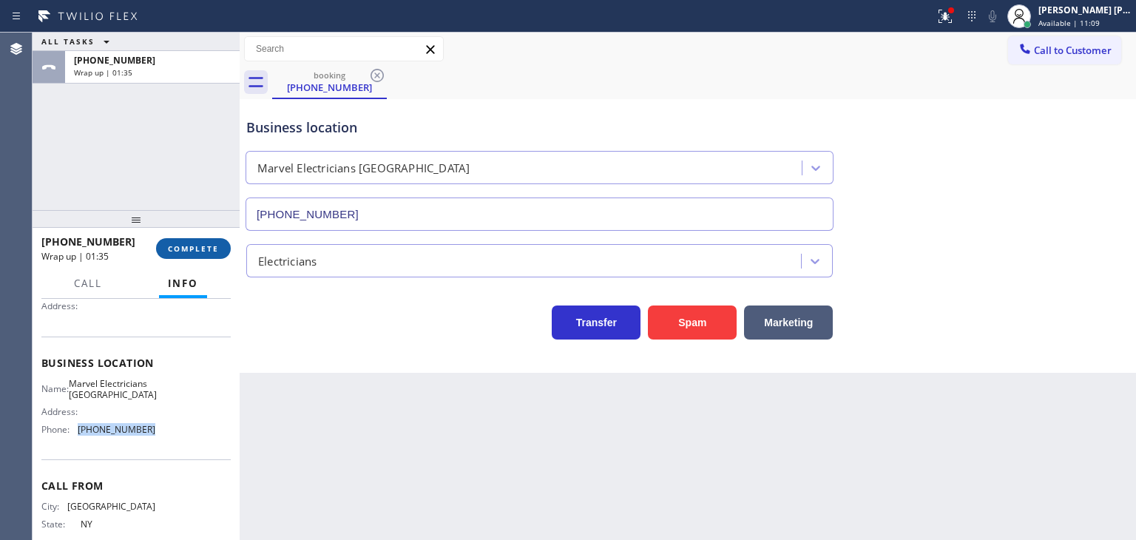
click at [202, 255] on button "COMPLETE" at bounding box center [193, 248] width 75 height 21
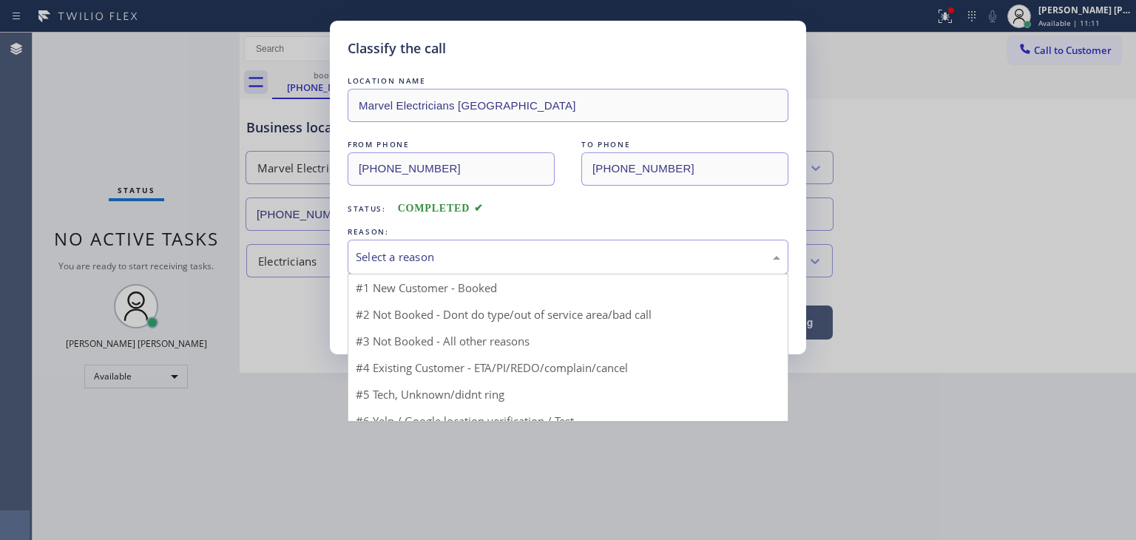
click at [402, 260] on div "Select a reason" at bounding box center [568, 257] width 425 height 17
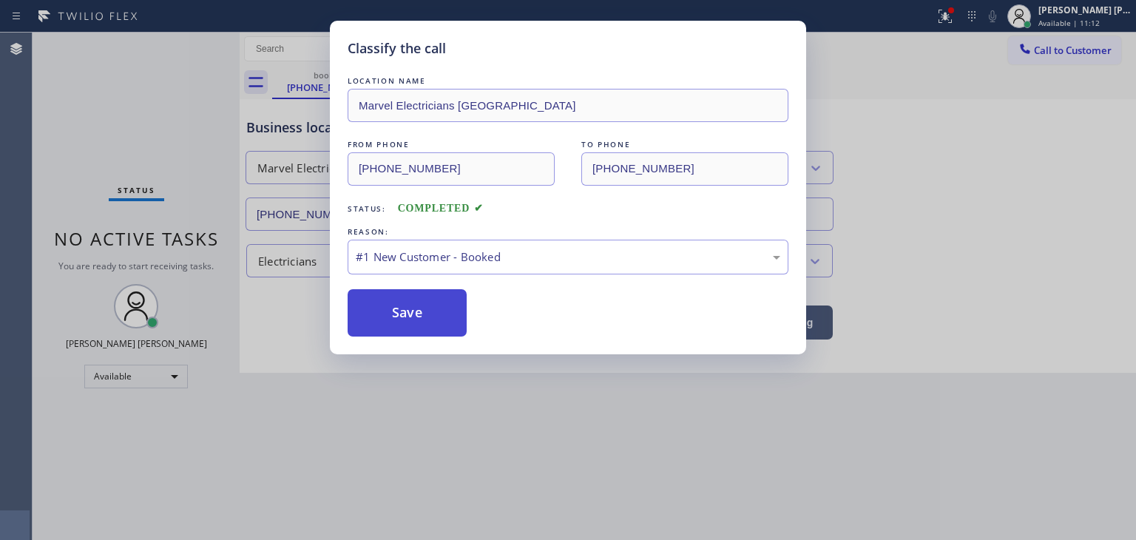
click at [419, 294] on button "Save" at bounding box center [407, 312] width 119 height 47
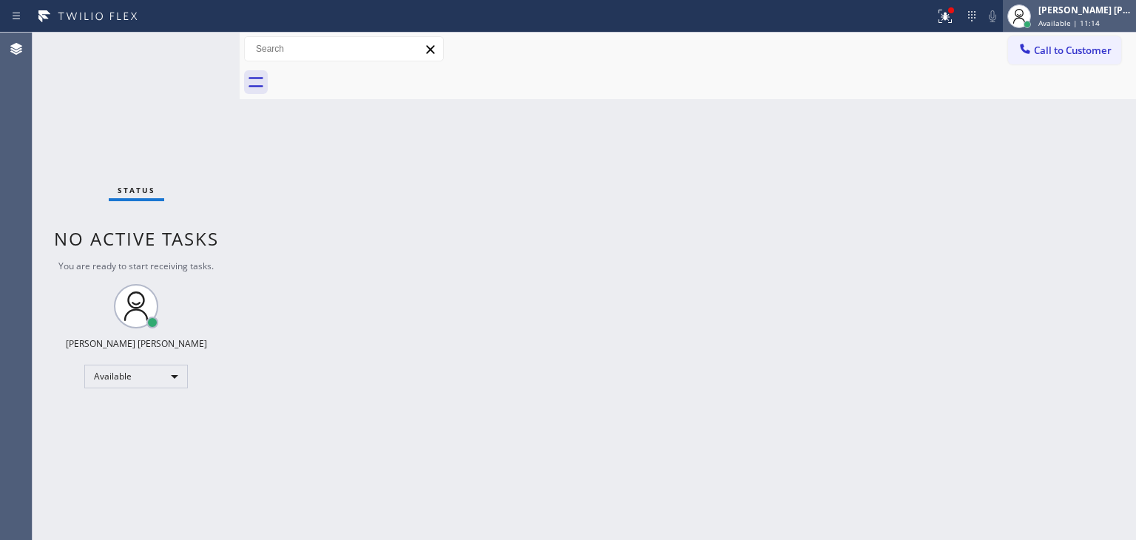
click at [1100, 21] on span "Available | 11:14" at bounding box center [1068, 23] width 61 height 10
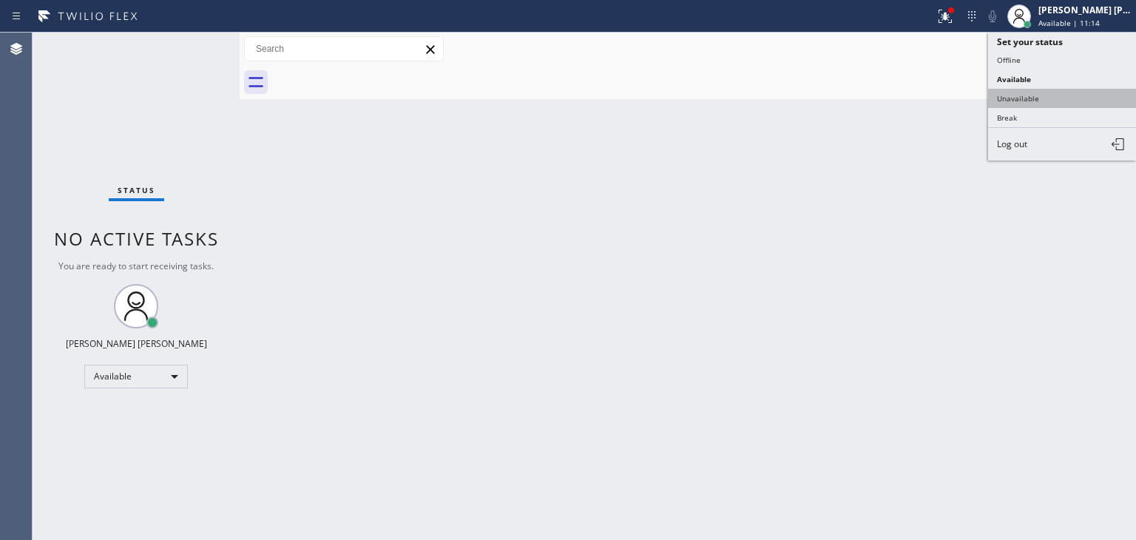
click at [1065, 89] on button "Unavailable" at bounding box center [1062, 98] width 148 height 19
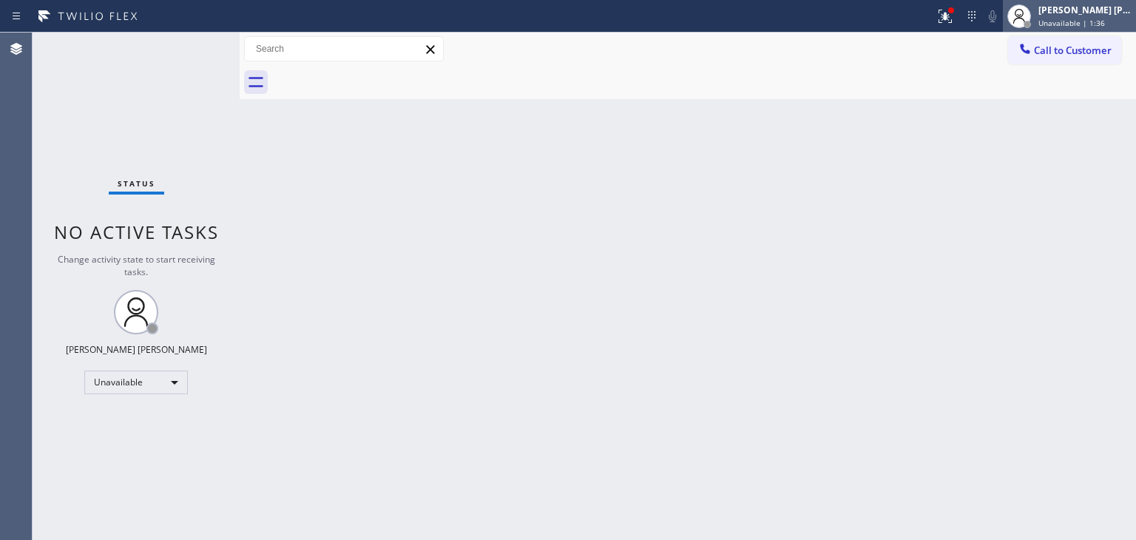
click at [1108, 13] on div "[PERSON_NAME] [PERSON_NAME]" at bounding box center [1084, 10] width 93 height 13
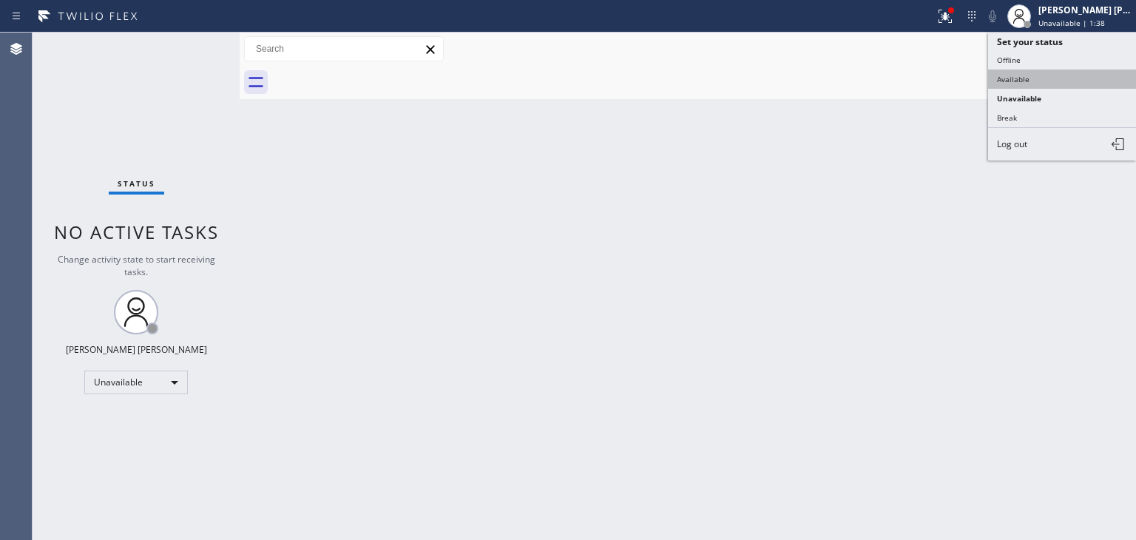
click at [1064, 72] on button "Available" at bounding box center [1062, 79] width 148 height 19
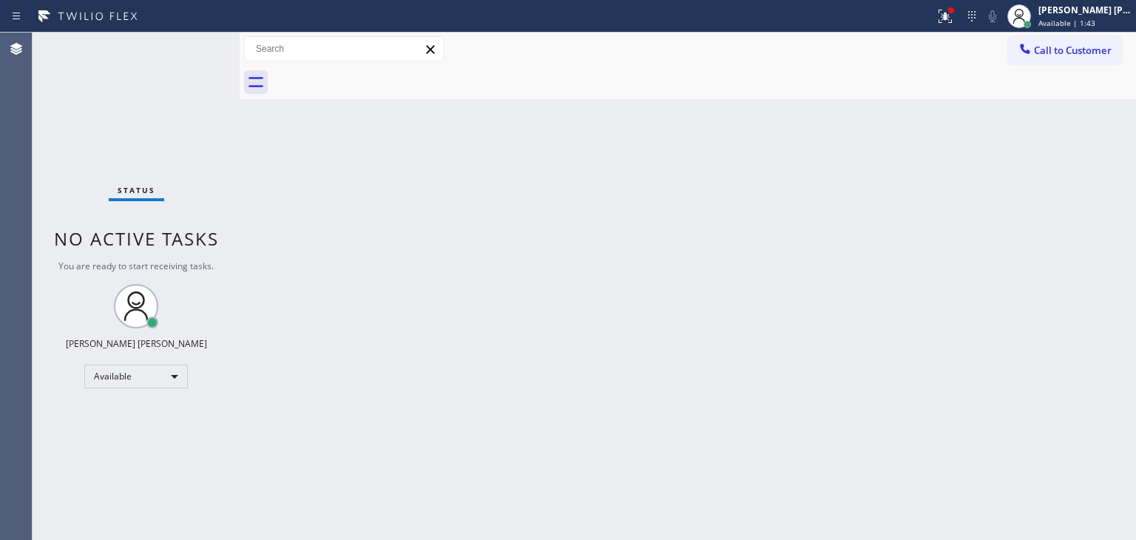
click at [195, 47] on div "Status No active tasks You are ready to start receiving tasks. [PERSON_NAME] [P…" at bounding box center [136, 286] width 207 height 507
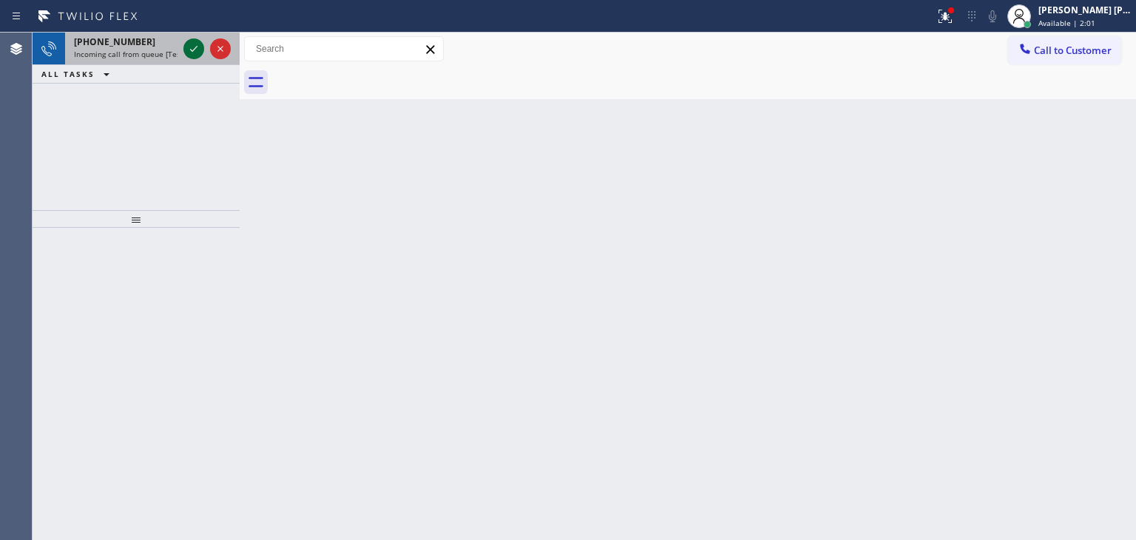
click at [197, 53] on icon at bounding box center [194, 49] width 18 height 18
click at [188, 45] on icon at bounding box center [194, 49] width 18 height 18
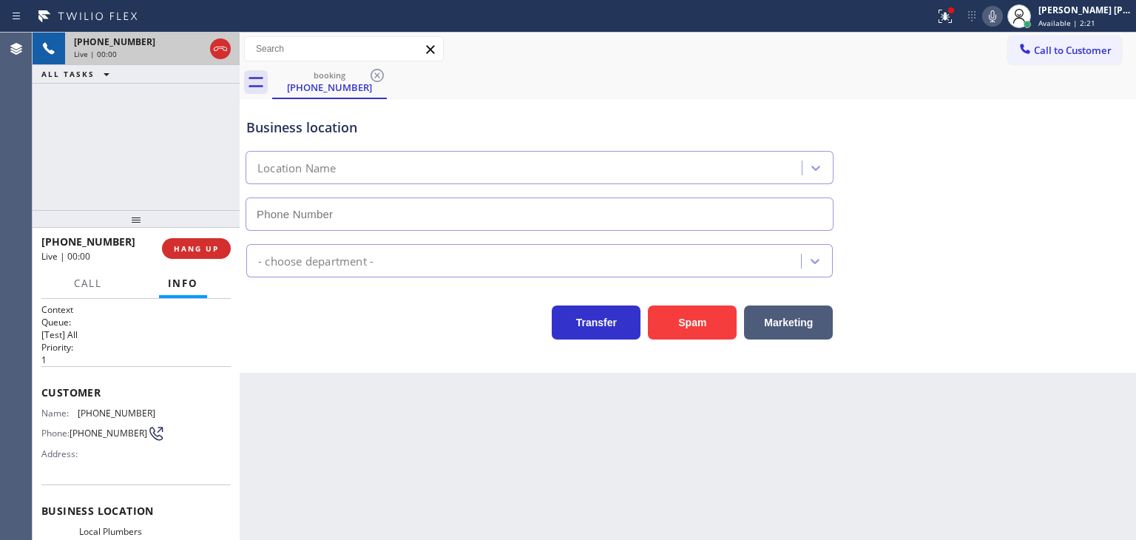
type input "[PHONE_NUMBER]"
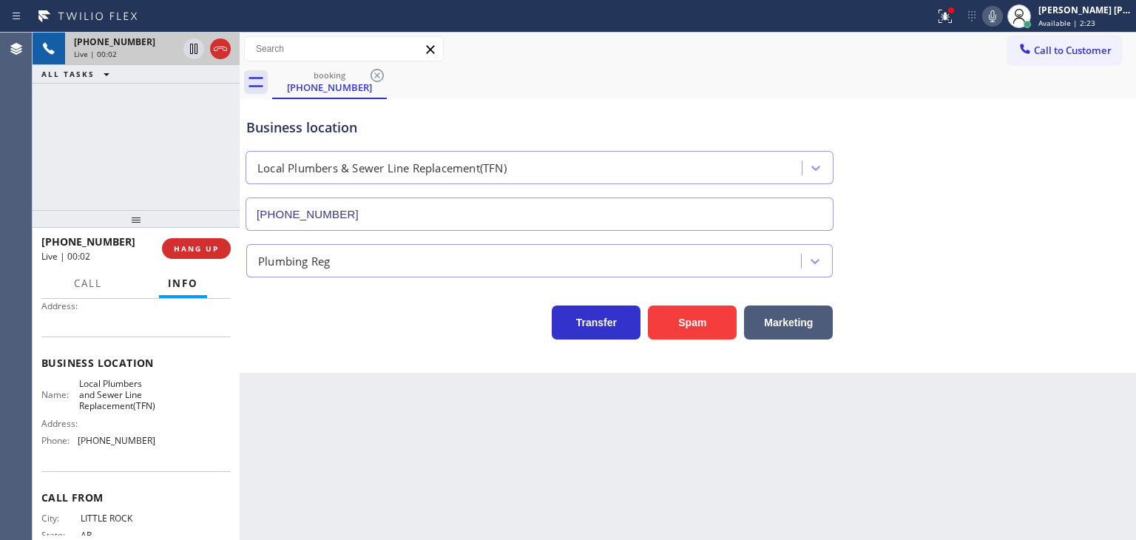
click at [996, 16] on icon at bounding box center [992, 16] width 7 height 12
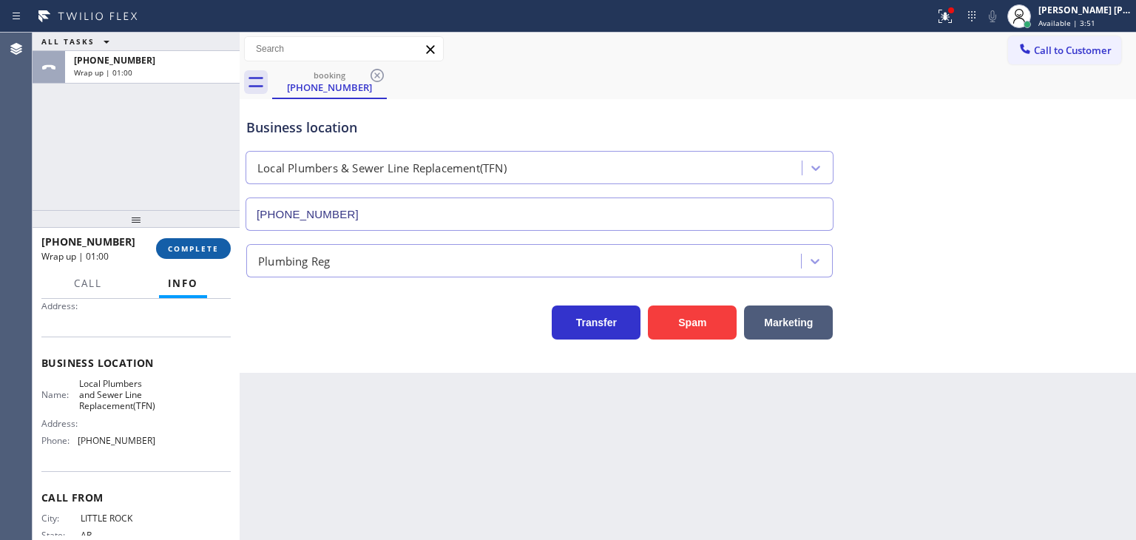
click at [192, 254] on button "COMPLETE" at bounding box center [193, 248] width 75 height 21
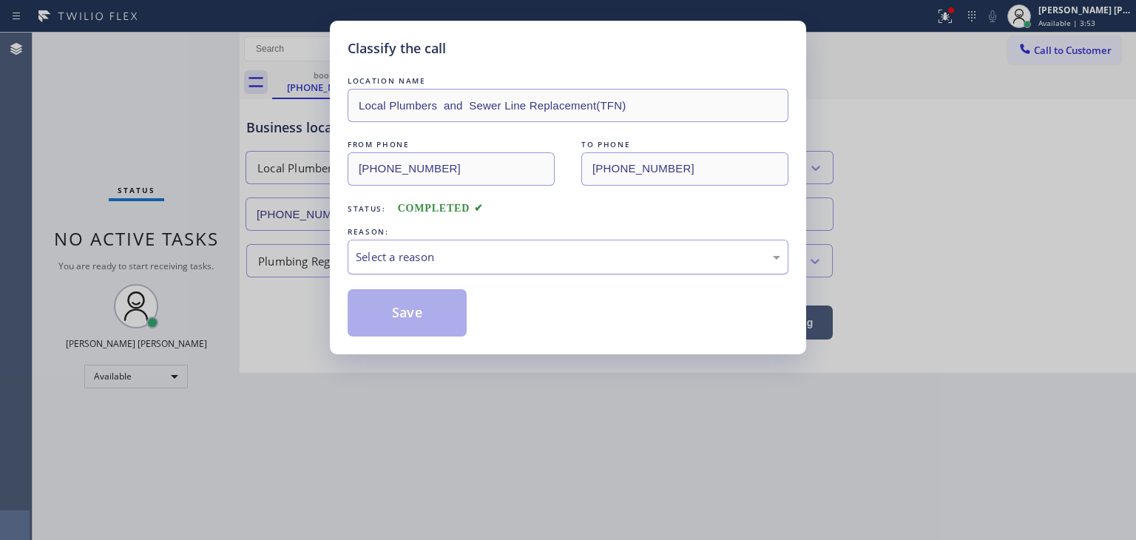
click at [411, 249] on div "Select a reason" at bounding box center [568, 257] width 425 height 17
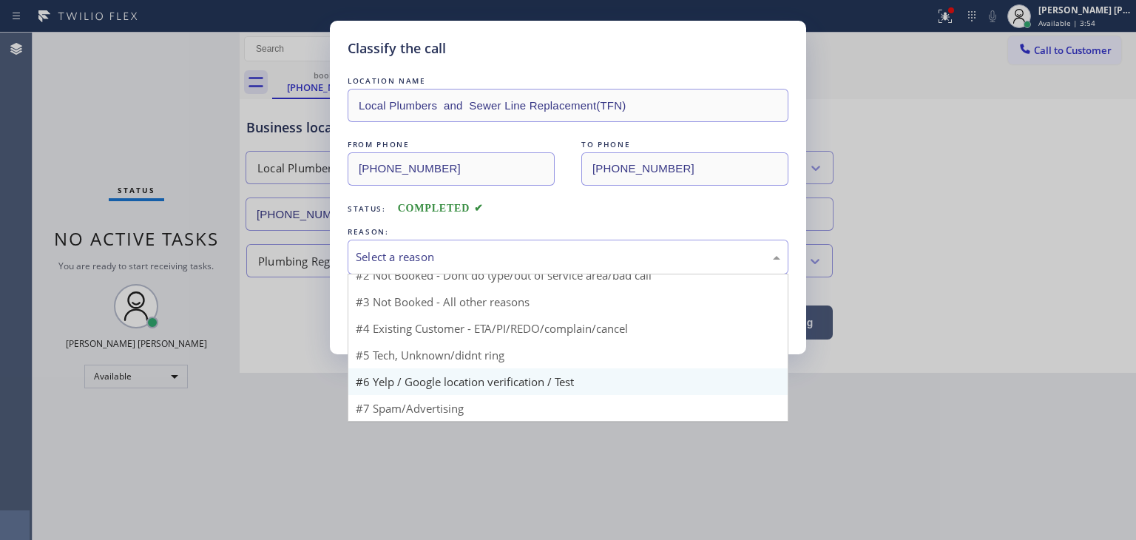
scroll to position [13, 0]
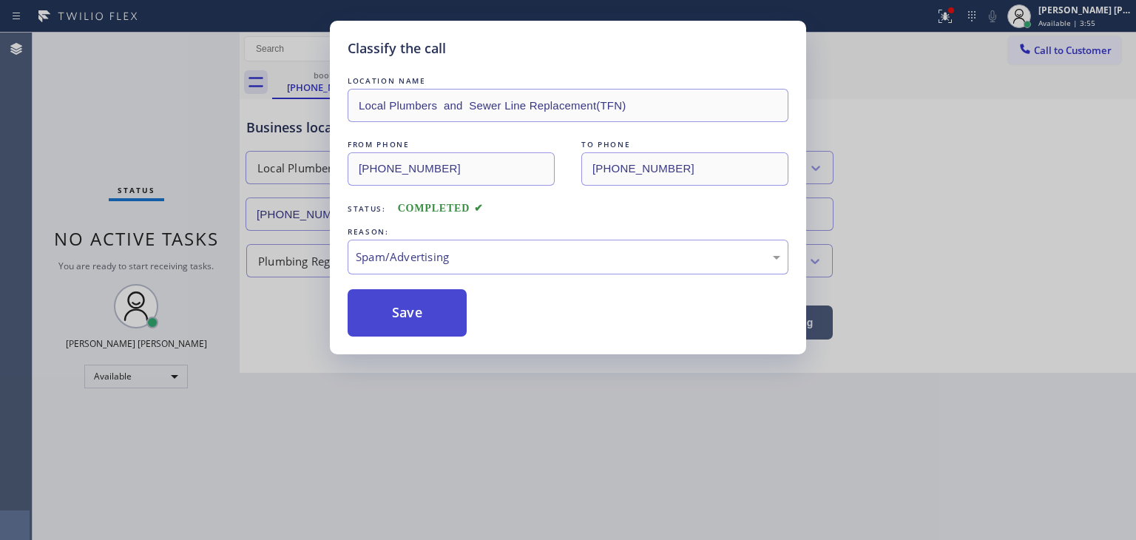
click at [396, 314] on button "Save" at bounding box center [407, 312] width 119 height 47
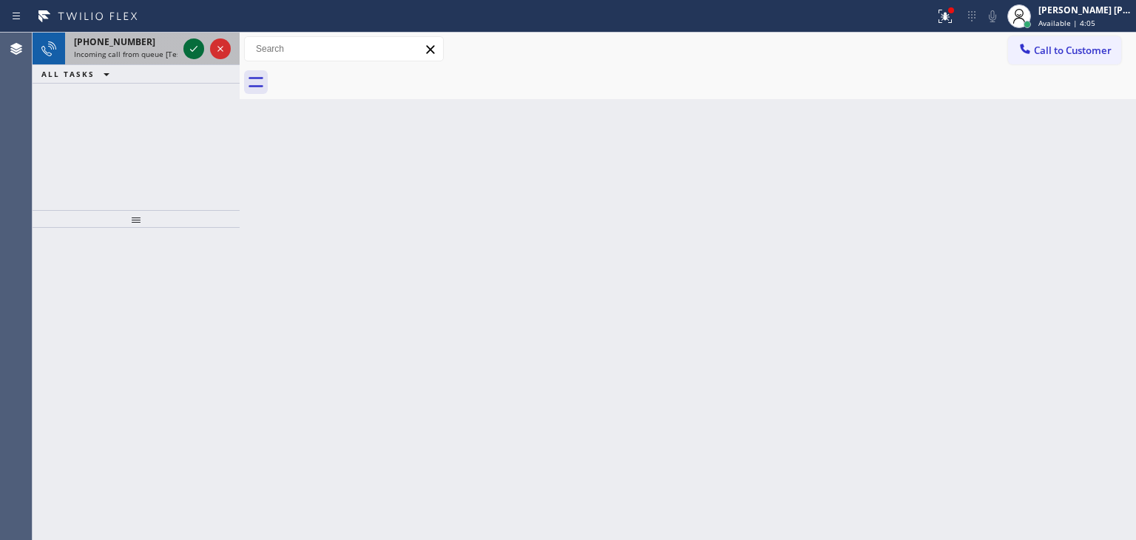
click at [195, 47] on icon at bounding box center [194, 49] width 18 height 18
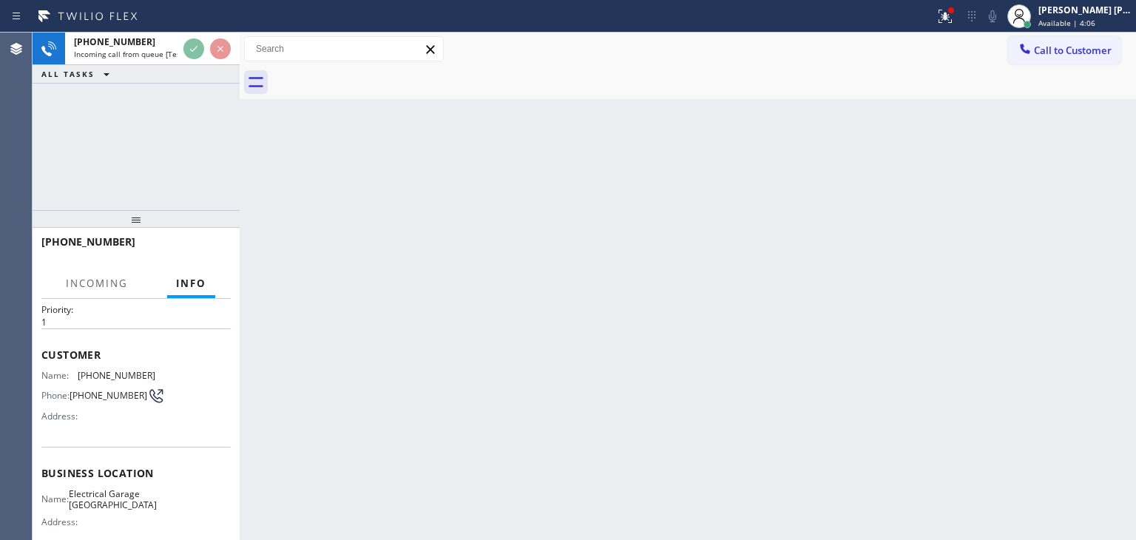
scroll to position [74, 0]
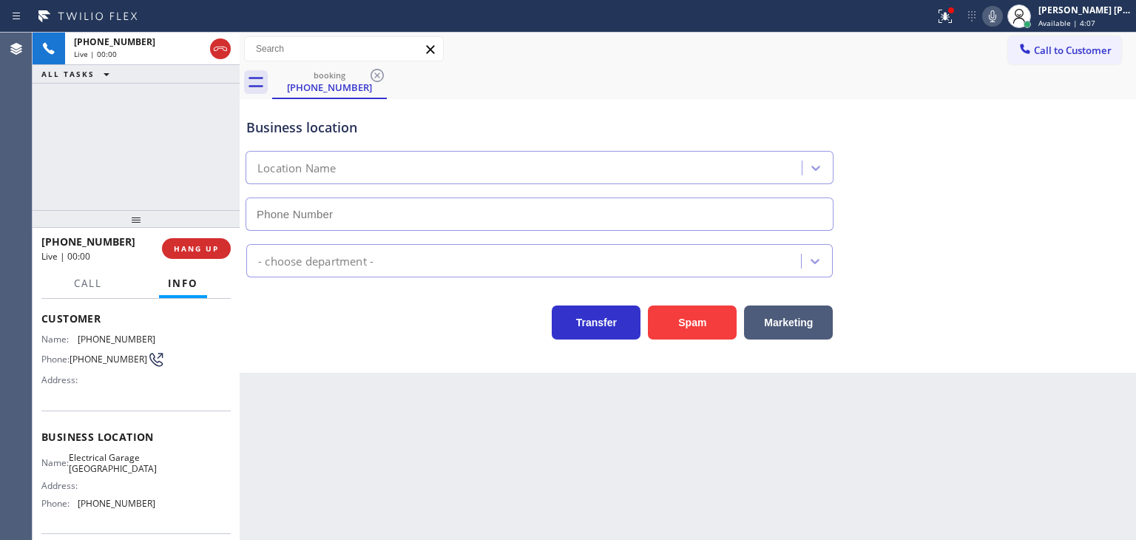
type input "[PHONE_NUMBER]"
click at [1001, 18] on icon at bounding box center [993, 16] width 18 height 18
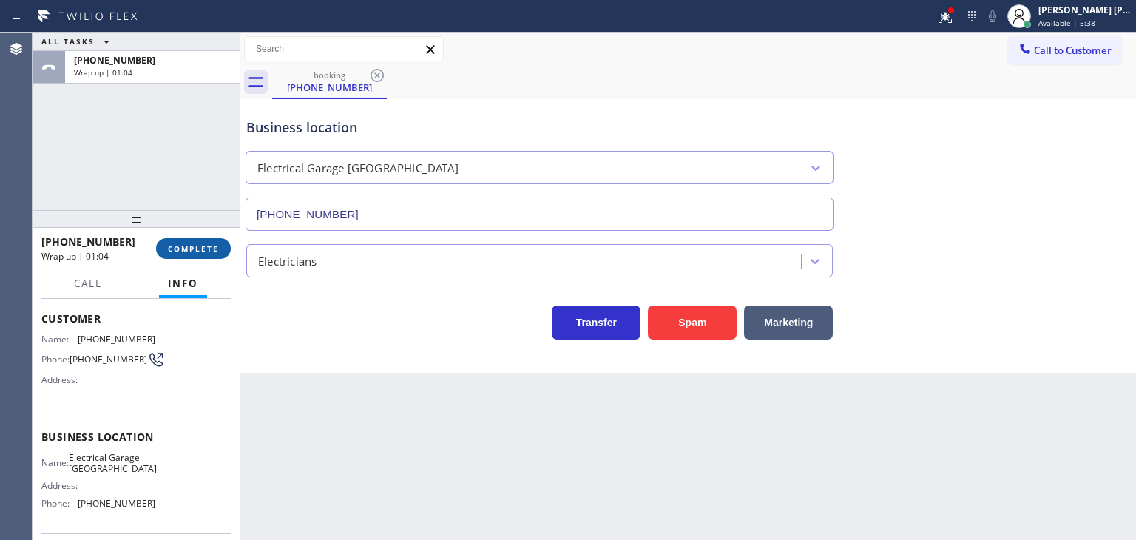
click at [200, 249] on span "COMPLETE" at bounding box center [193, 248] width 51 height 10
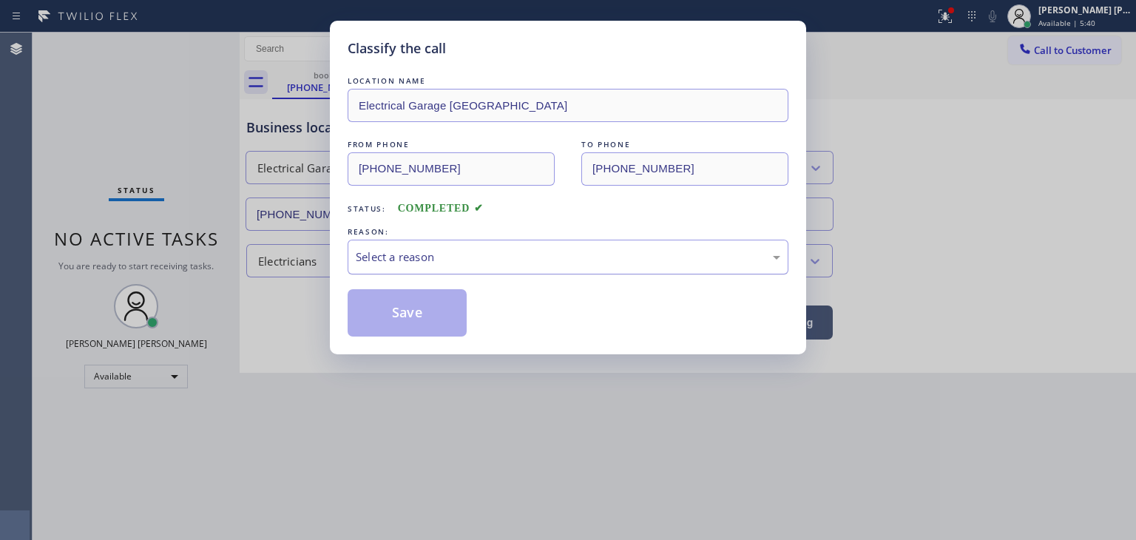
click at [448, 262] on div "Select a reason" at bounding box center [568, 257] width 425 height 17
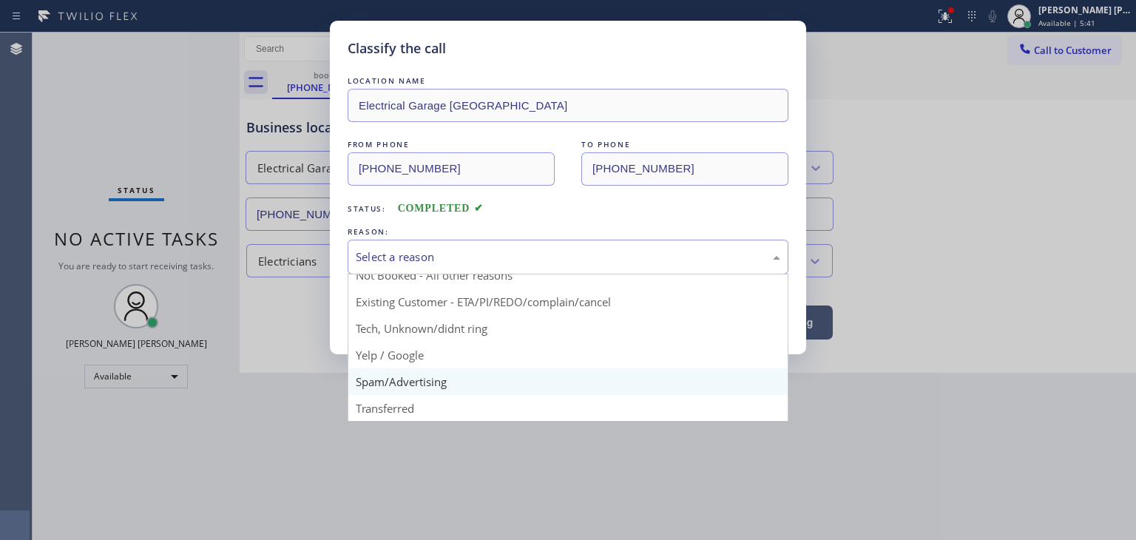
scroll to position [13, 0]
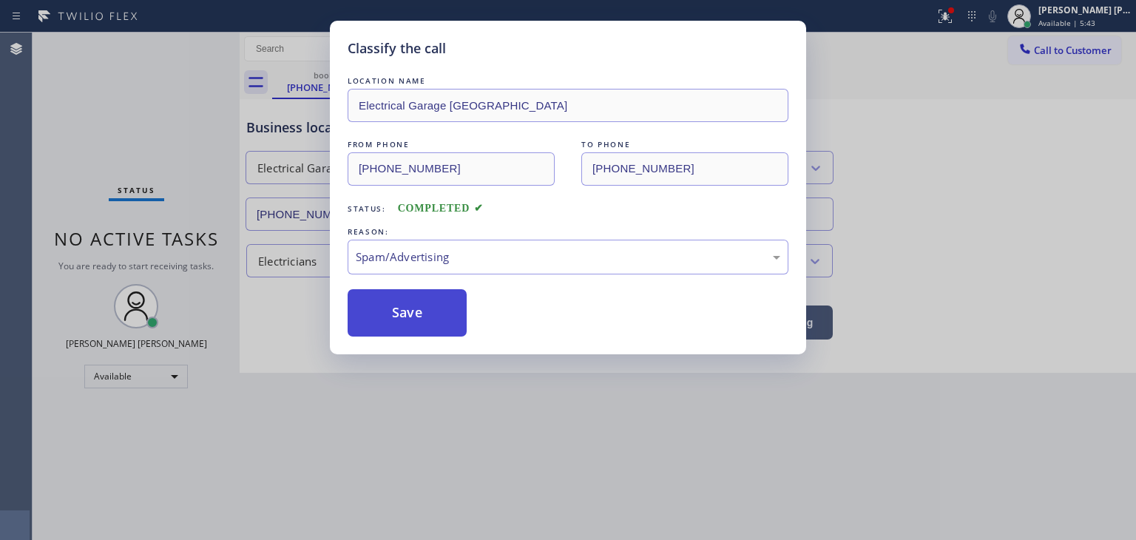
click at [420, 317] on button "Save" at bounding box center [407, 312] width 119 height 47
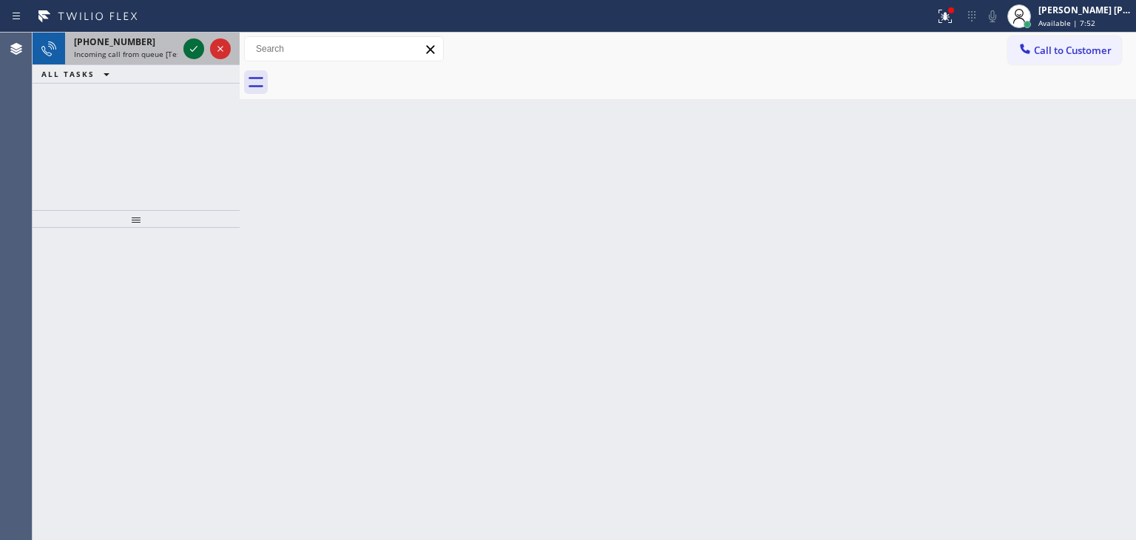
click at [192, 51] on icon at bounding box center [194, 49] width 18 height 18
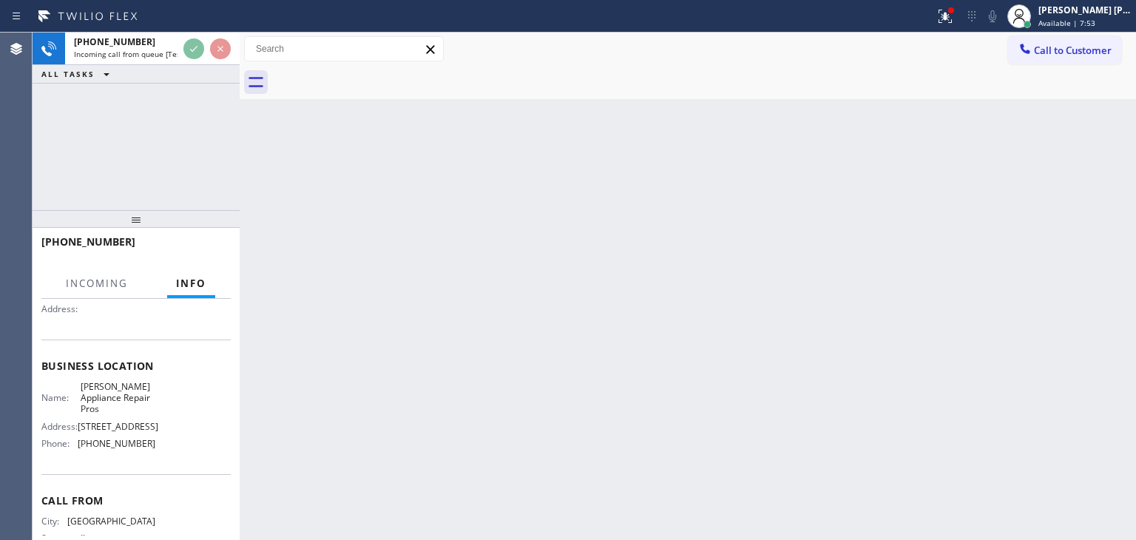
scroll to position [148, 0]
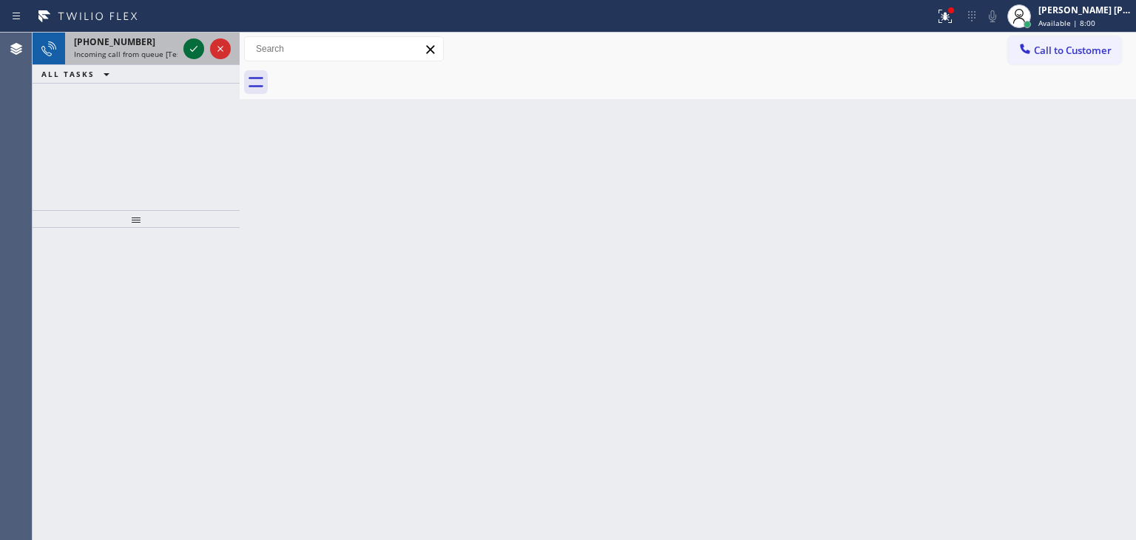
click at [197, 48] on icon at bounding box center [194, 49] width 18 height 18
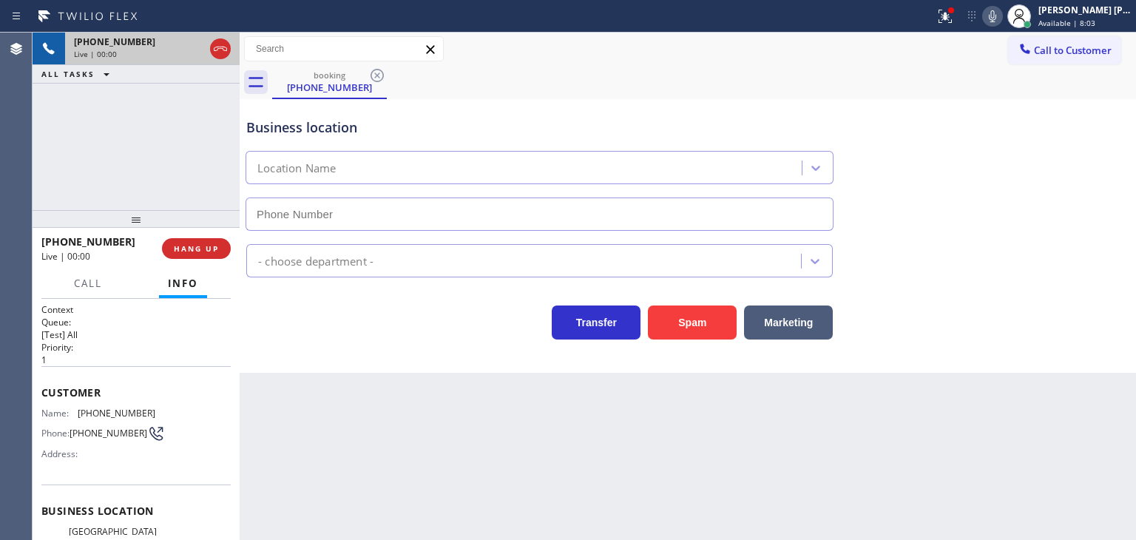
scroll to position [74, 0]
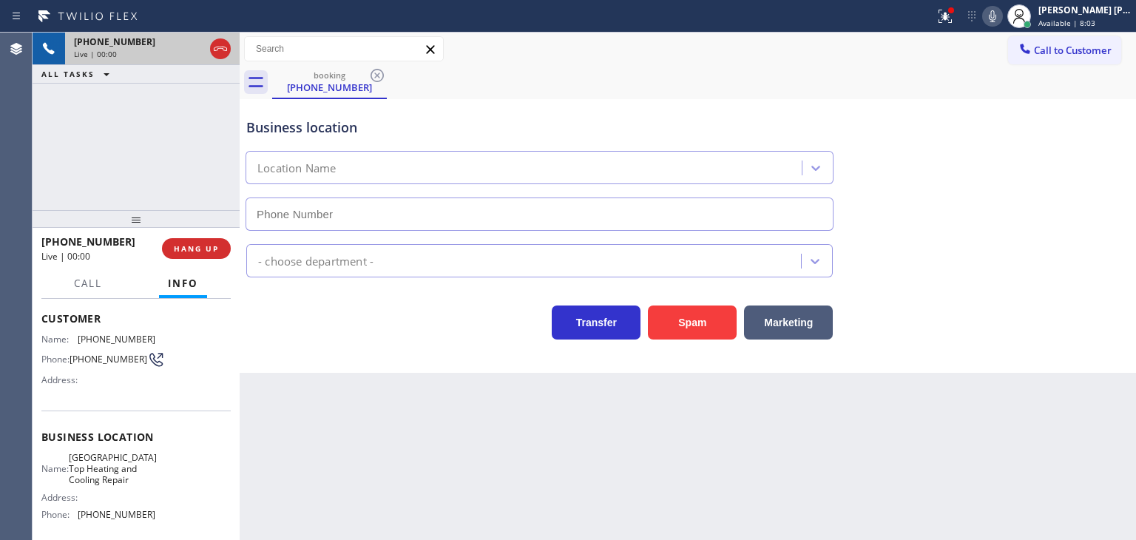
type input "[PHONE_NUMBER]"
drag, startPoint x: 1013, startPoint y: 24, endPoint x: 911, endPoint y: 16, distance: 102.5
click at [1003, 24] on button at bounding box center [992, 16] width 21 height 21
click at [226, 47] on icon at bounding box center [221, 49] width 18 height 18
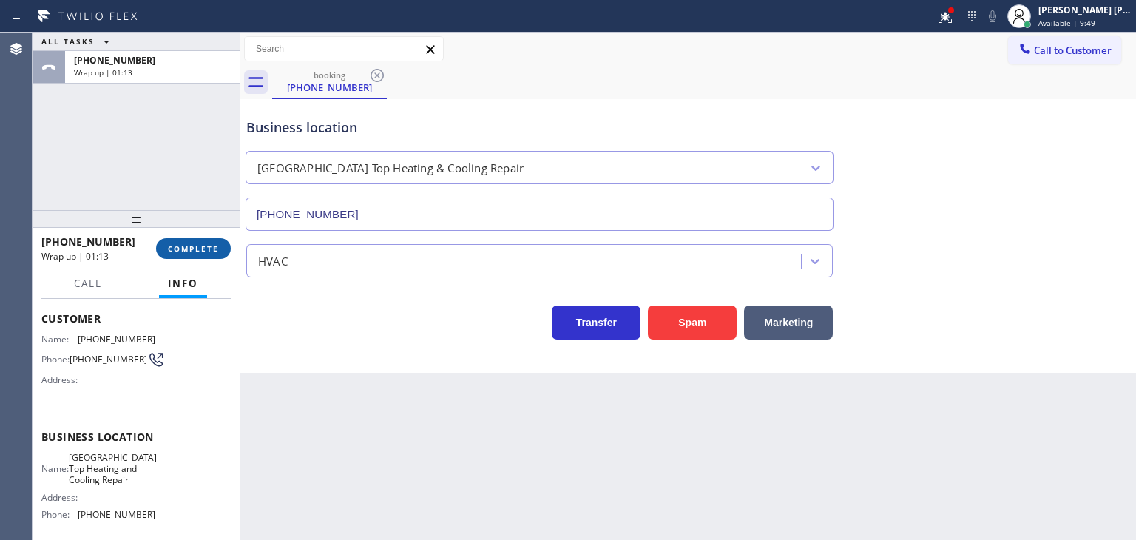
click at [203, 254] on button "COMPLETE" at bounding box center [193, 248] width 75 height 21
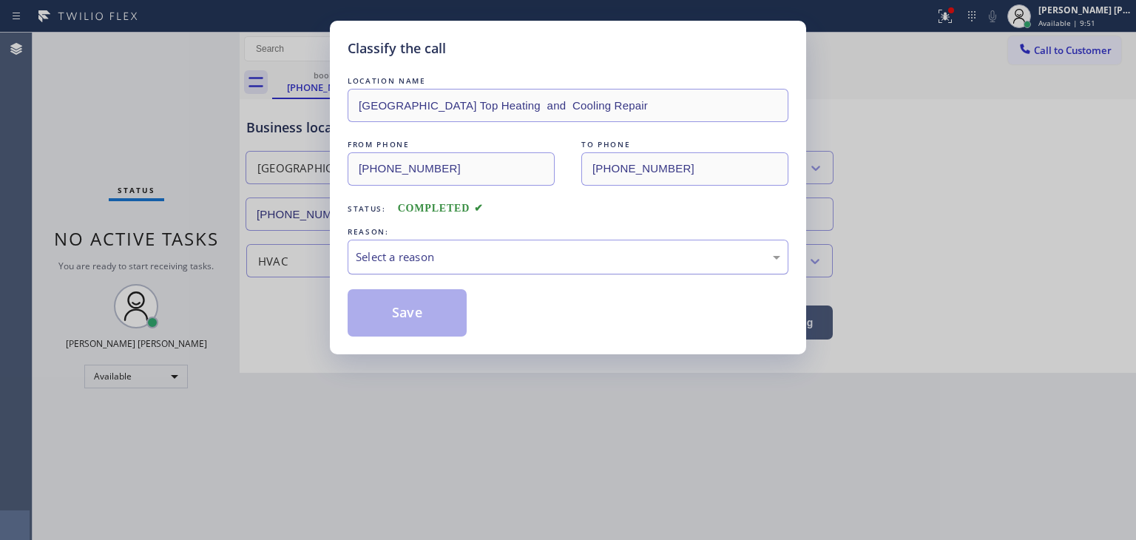
click at [410, 246] on div "Select a reason" at bounding box center [568, 257] width 441 height 35
click at [418, 314] on button "Save" at bounding box center [407, 312] width 119 height 47
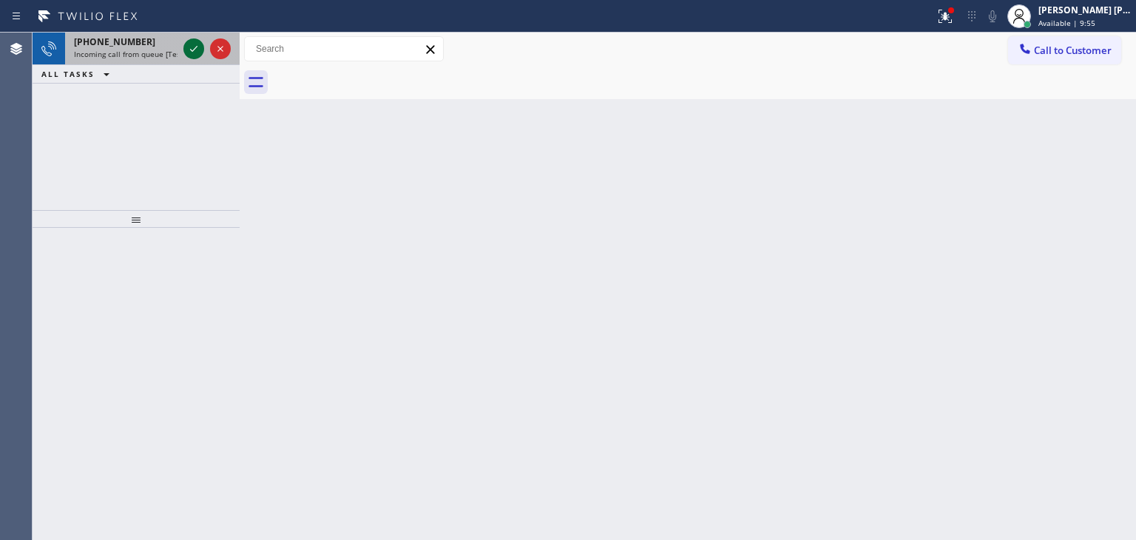
click at [193, 41] on icon at bounding box center [194, 49] width 18 height 18
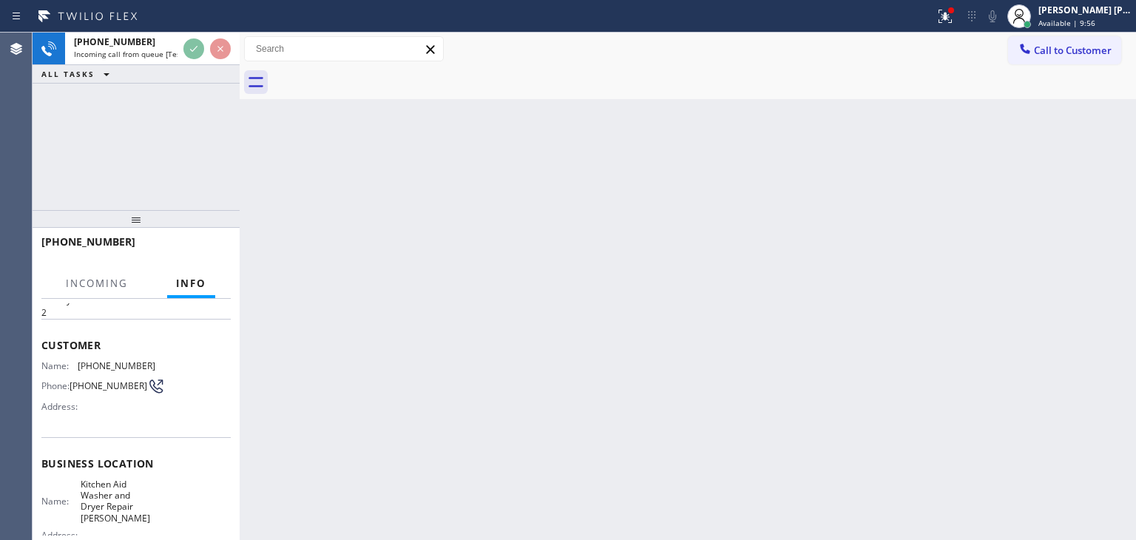
scroll to position [74, 0]
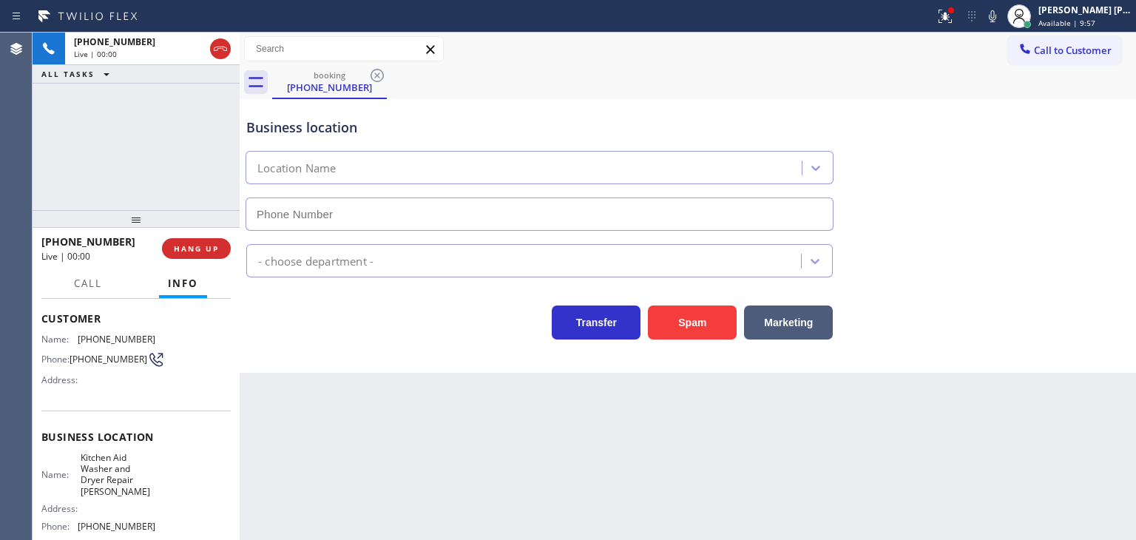
type input "[PHONE_NUMBER]"
click at [996, 15] on icon at bounding box center [992, 16] width 7 height 12
click at [1001, 15] on icon at bounding box center [993, 16] width 18 height 18
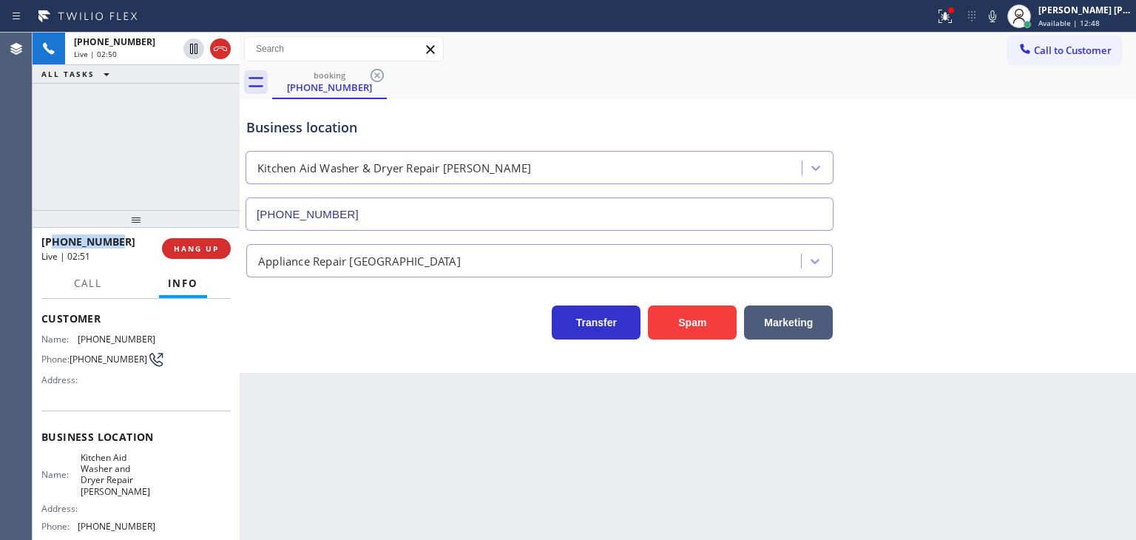
drag, startPoint x: 124, startPoint y: 240, endPoint x: 53, endPoint y: 241, distance: 71.0
click at [53, 241] on div "[PHONE_NUMBER]" at bounding box center [96, 241] width 110 height 14
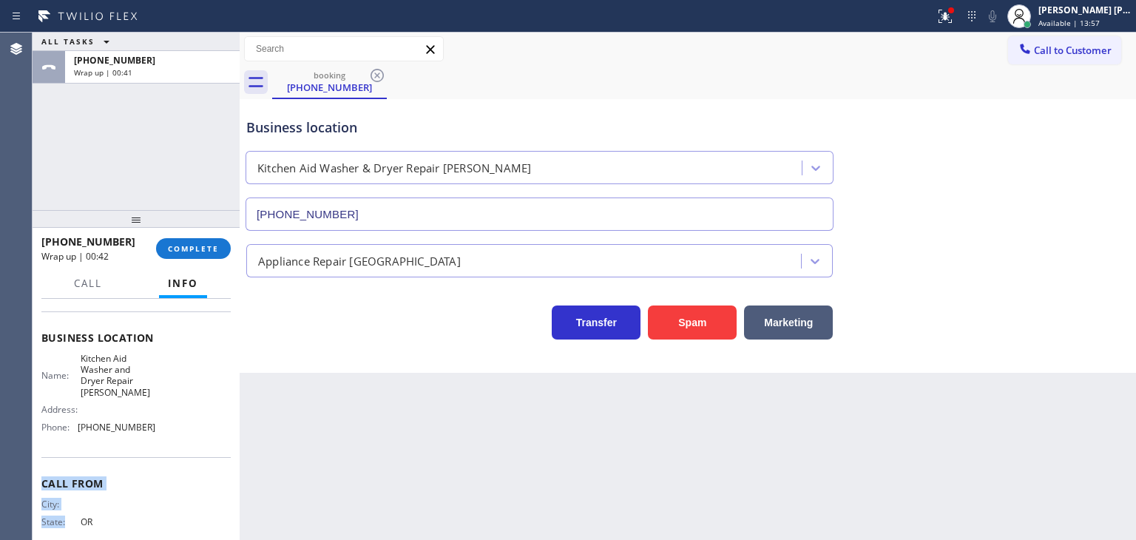
scroll to position [208, 0]
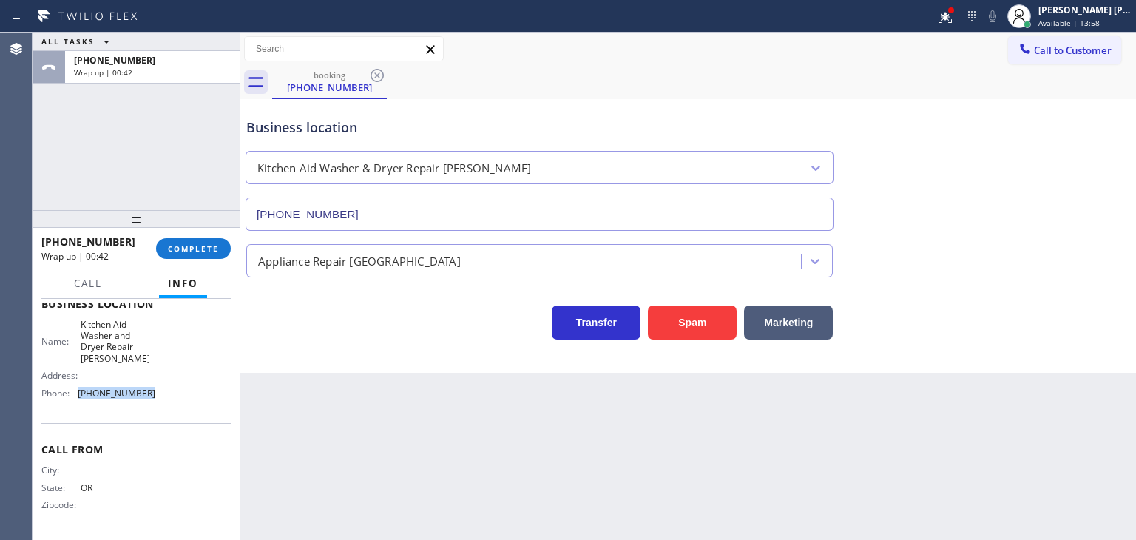
drag, startPoint x: 155, startPoint y: 530, endPoint x: 76, endPoint y: 395, distance: 156.2
click at [76, 395] on div "Name: Kitchen Aid Washer and Dryer Repair [PERSON_NAME] Address: Phone: [PHONE_…" at bounding box center [135, 362] width 189 height 87
click at [195, 257] on button "COMPLETE" at bounding box center [193, 248] width 75 height 21
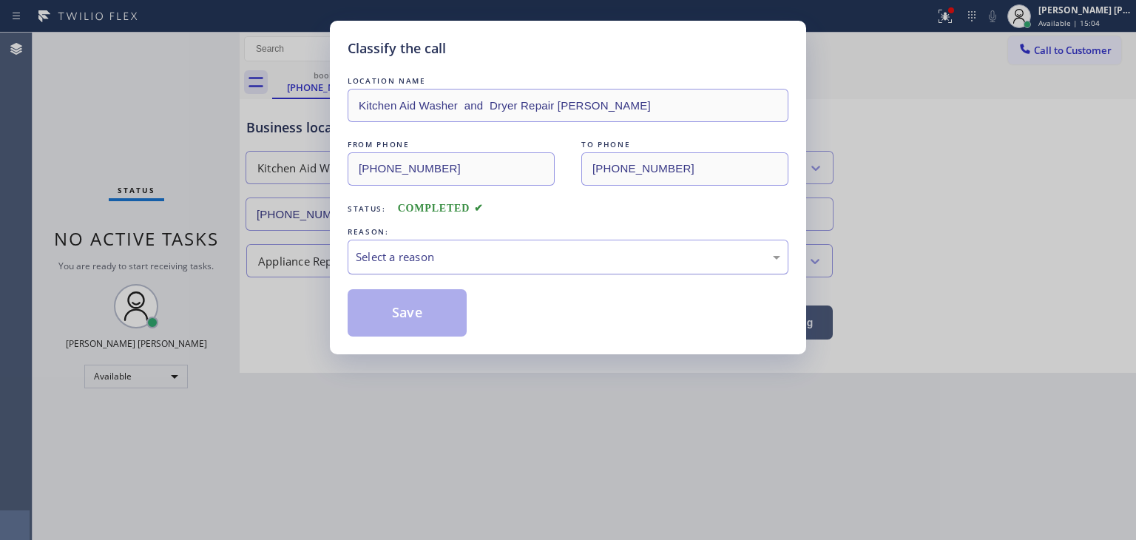
click at [415, 254] on div "Select a reason" at bounding box center [568, 257] width 425 height 17
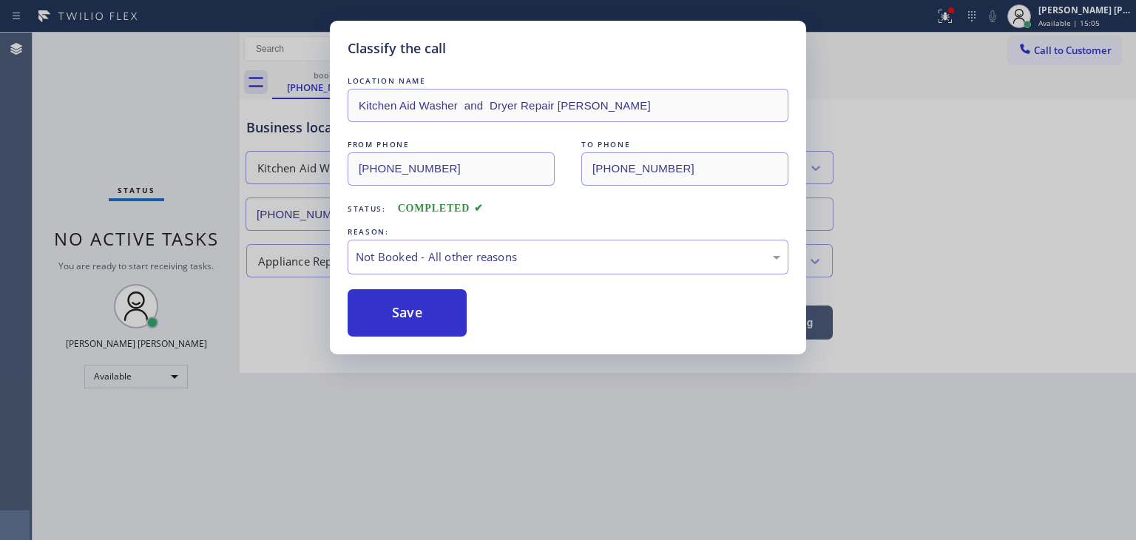
click at [410, 308] on button "Save" at bounding box center [407, 312] width 119 height 47
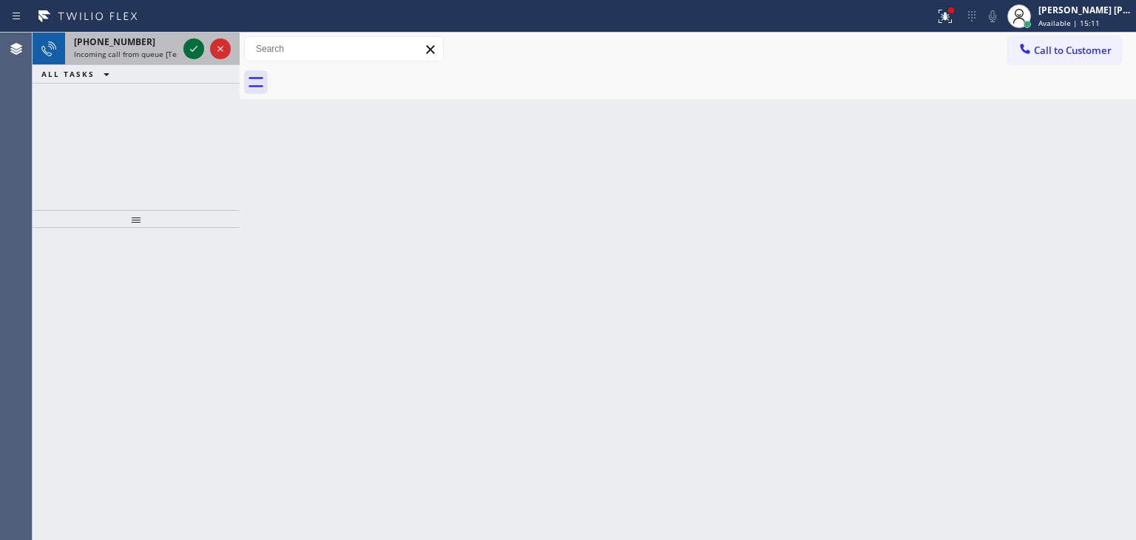
click at [195, 45] on icon at bounding box center [194, 49] width 18 height 18
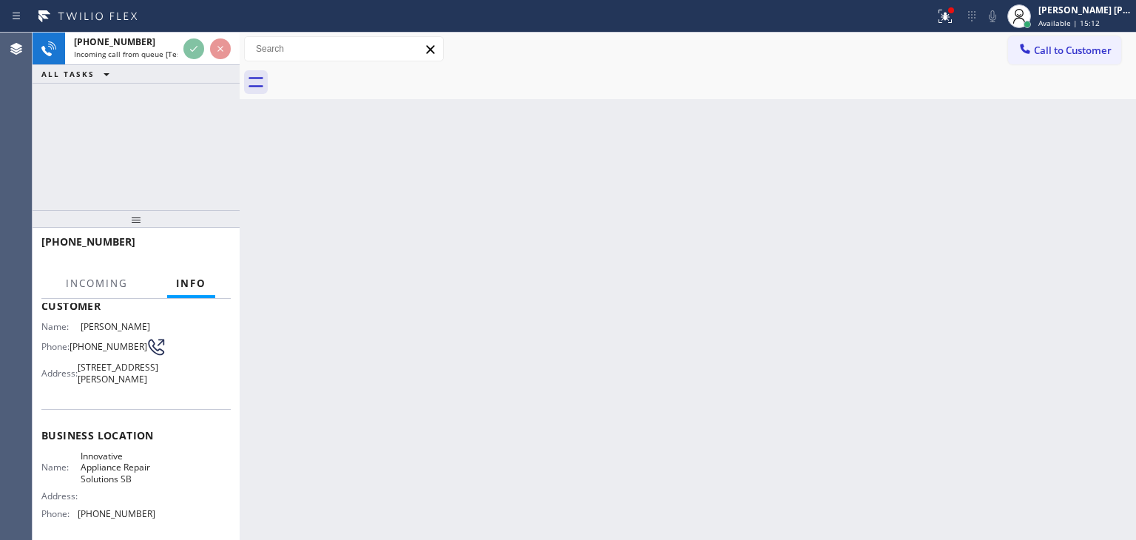
scroll to position [148, 0]
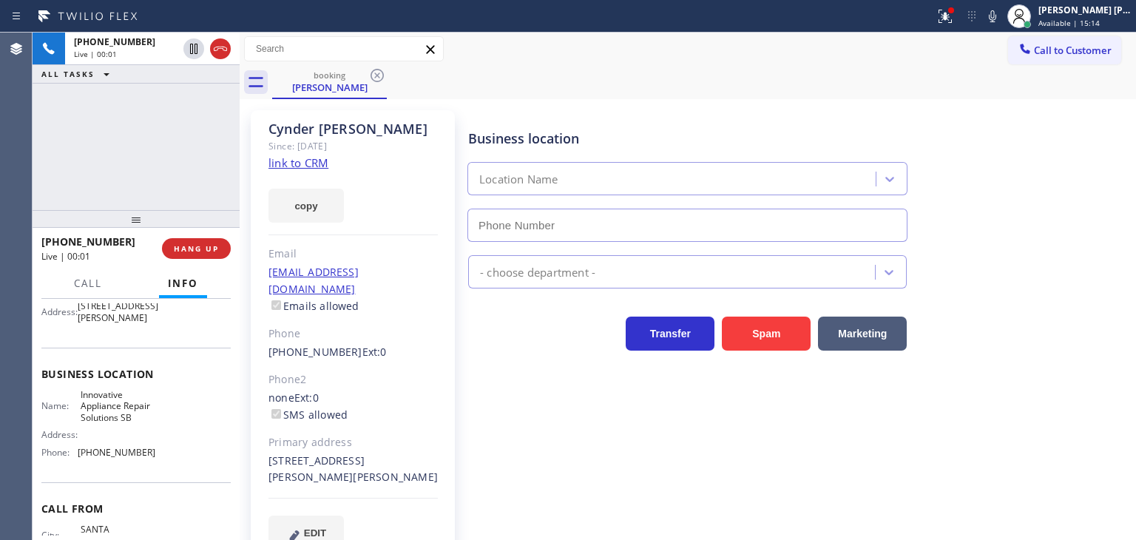
type input "[PHONE_NUMBER]"
click at [301, 161] on link "link to CRM" at bounding box center [298, 162] width 60 height 15
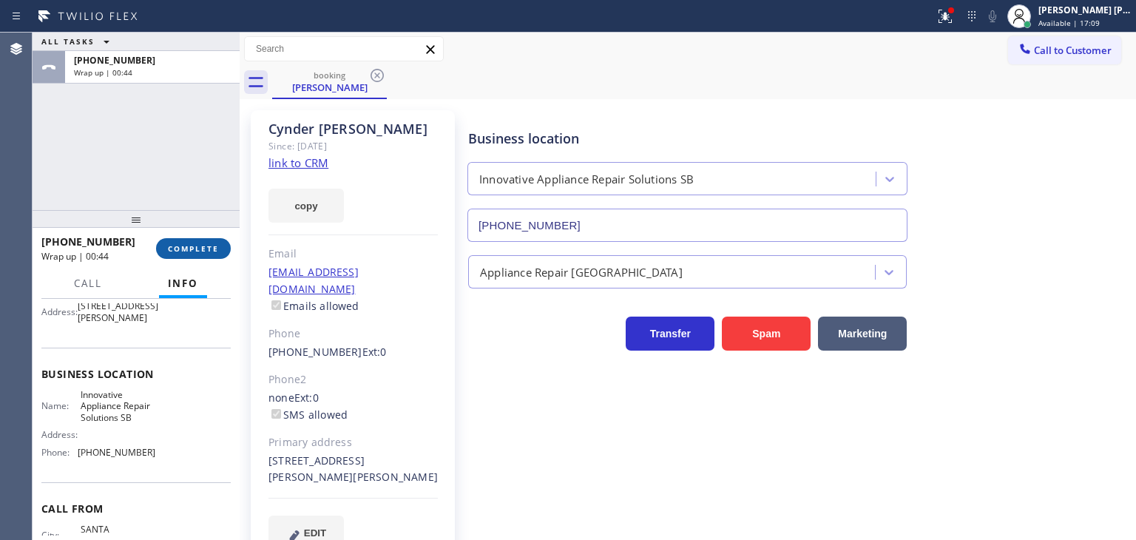
click at [204, 246] on span "COMPLETE" at bounding box center [193, 248] width 51 height 10
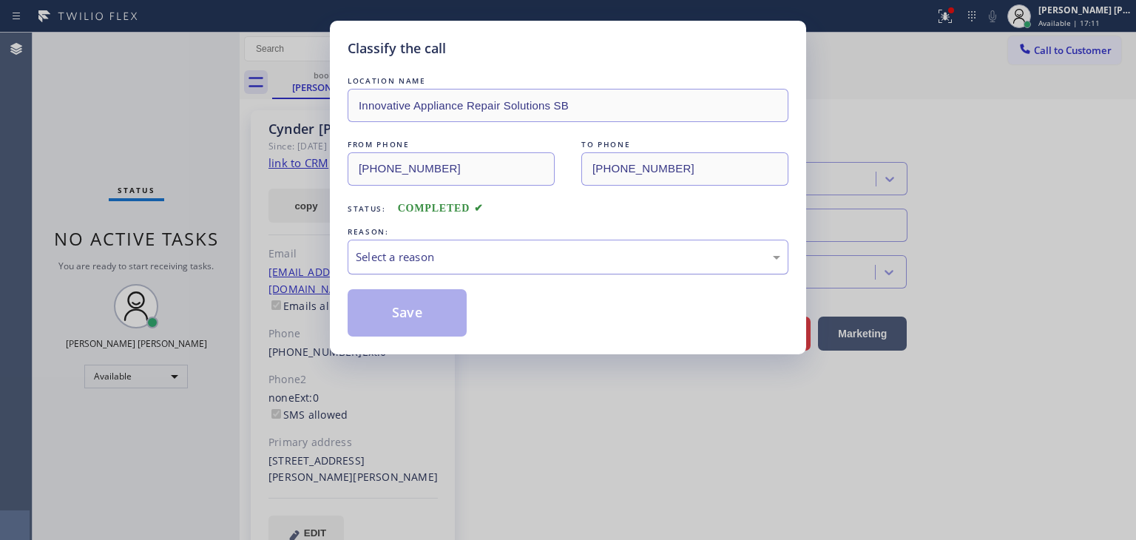
click at [391, 258] on div "Select a reason" at bounding box center [568, 257] width 425 height 17
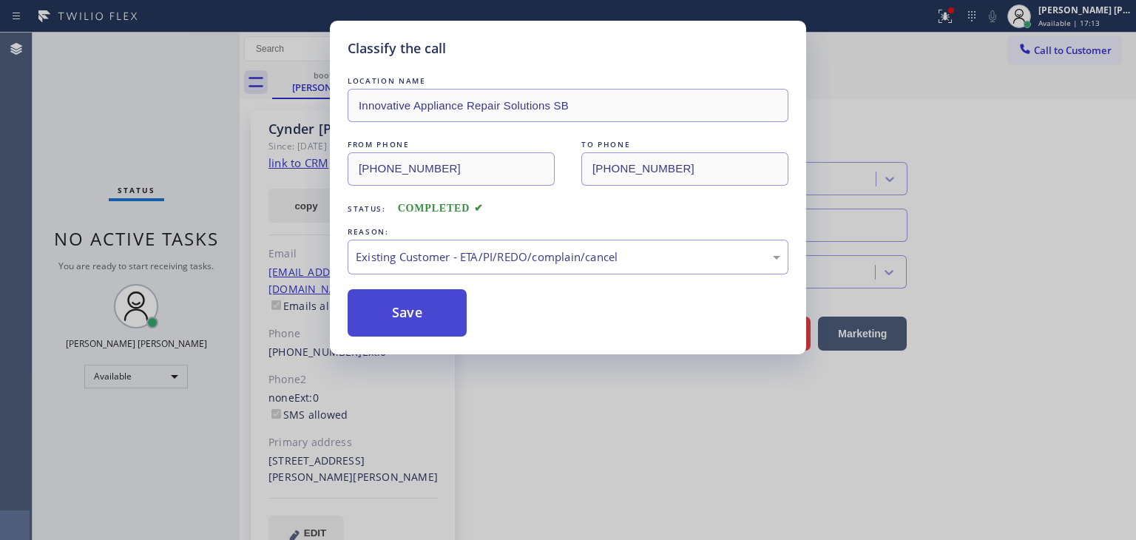
click at [402, 320] on button "Save" at bounding box center [407, 312] width 119 height 47
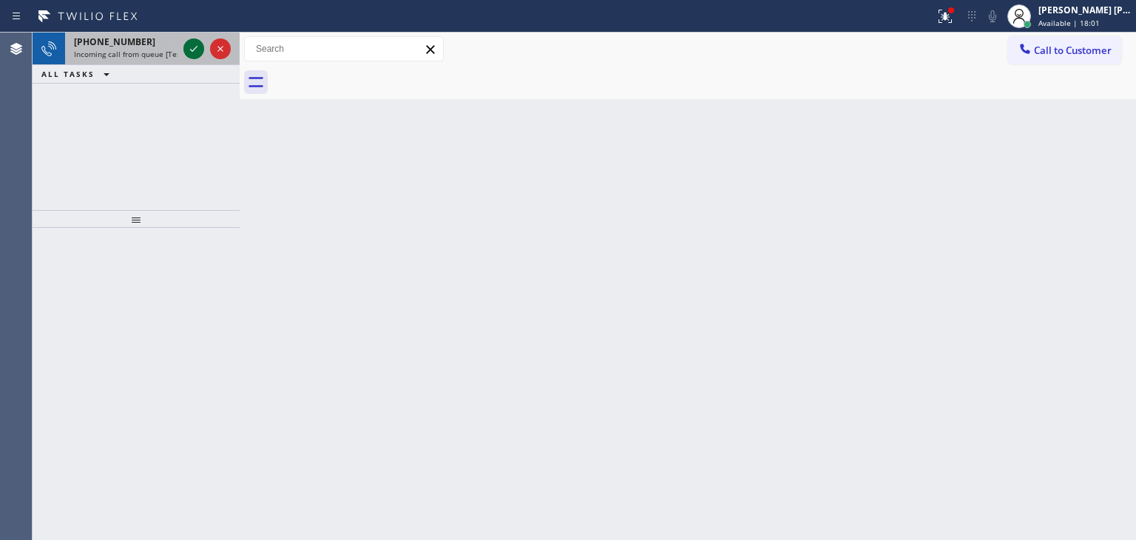
click at [191, 48] on icon at bounding box center [194, 49] width 18 height 18
click at [195, 46] on icon at bounding box center [194, 49] width 18 height 18
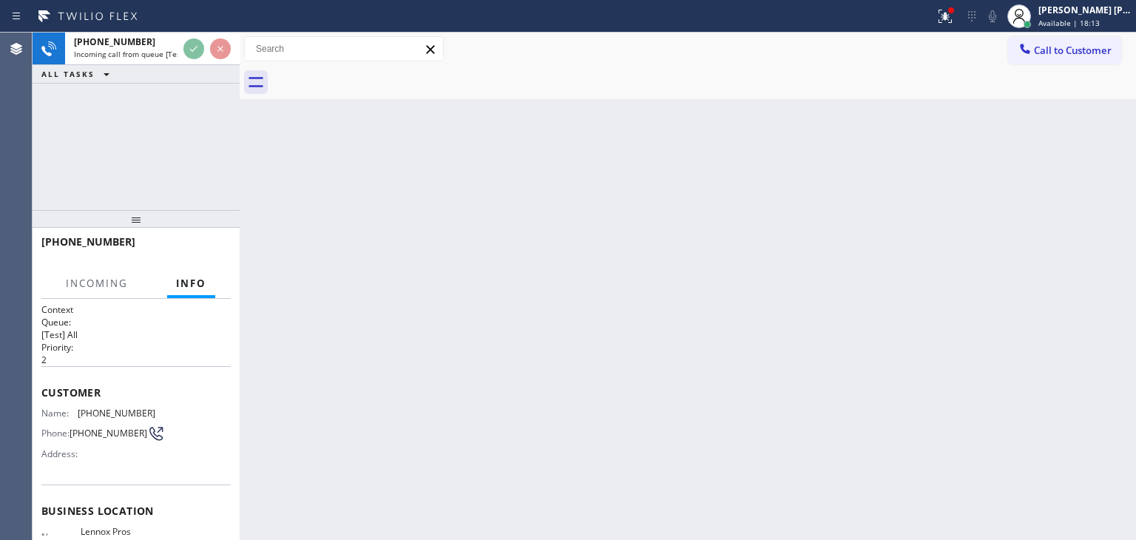
scroll to position [74, 0]
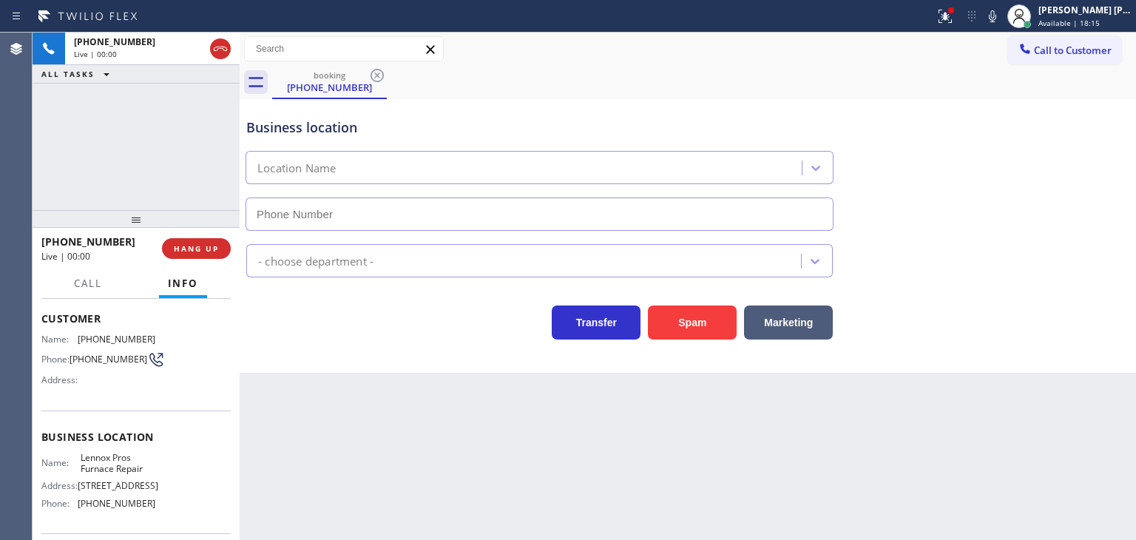
type input "[PHONE_NUMBER]"
click at [1001, 19] on icon at bounding box center [993, 16] width 18 height 18
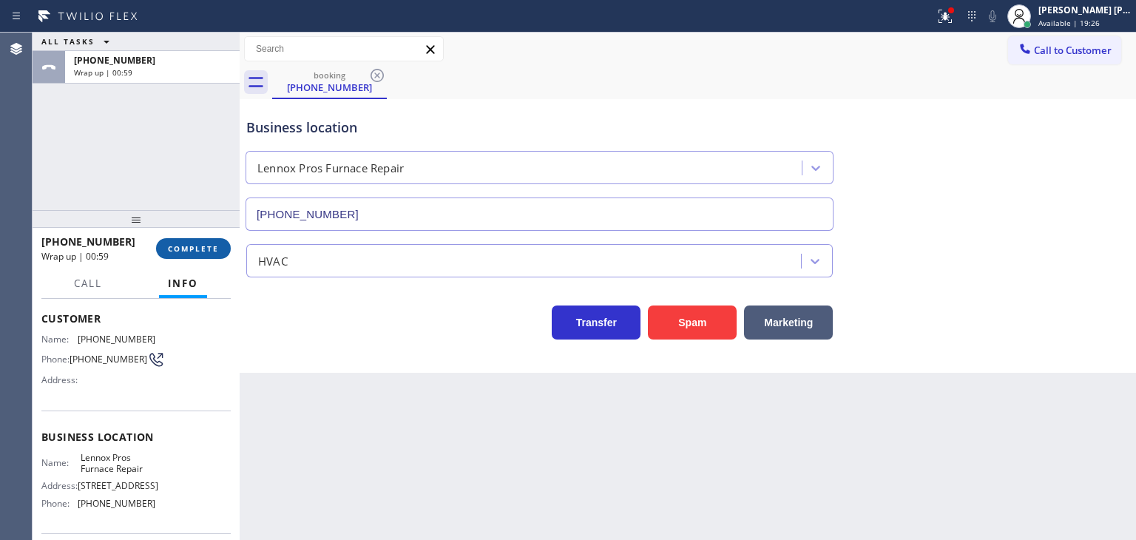
click at [213, 247] on span "COMPLETE" at bounding box center [193, 248] width 51 height 10
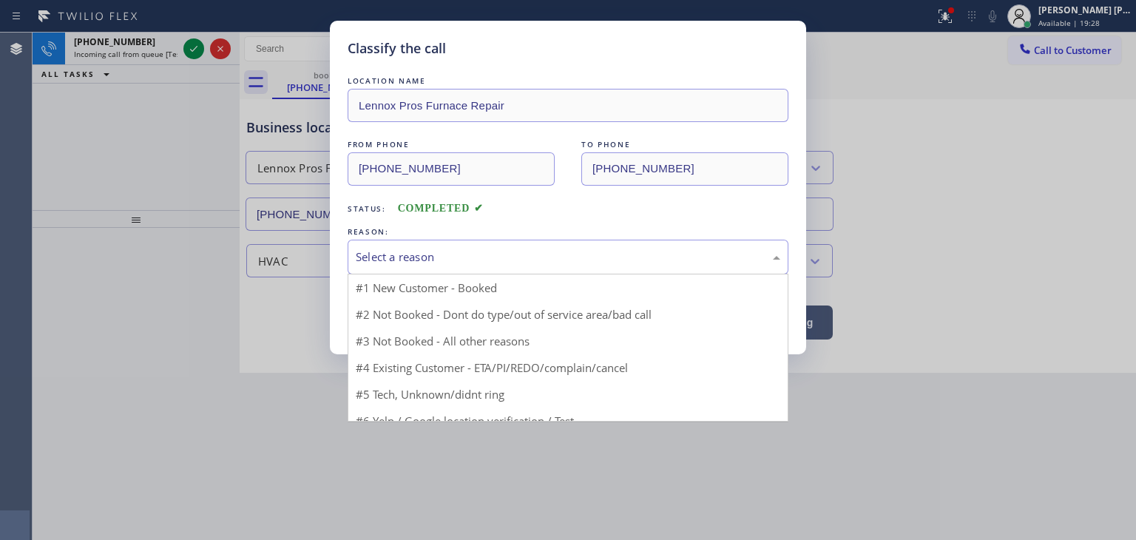
click at [435, 246] on div "Select a reason" at bounding box center [568, 257] width 441 height 35
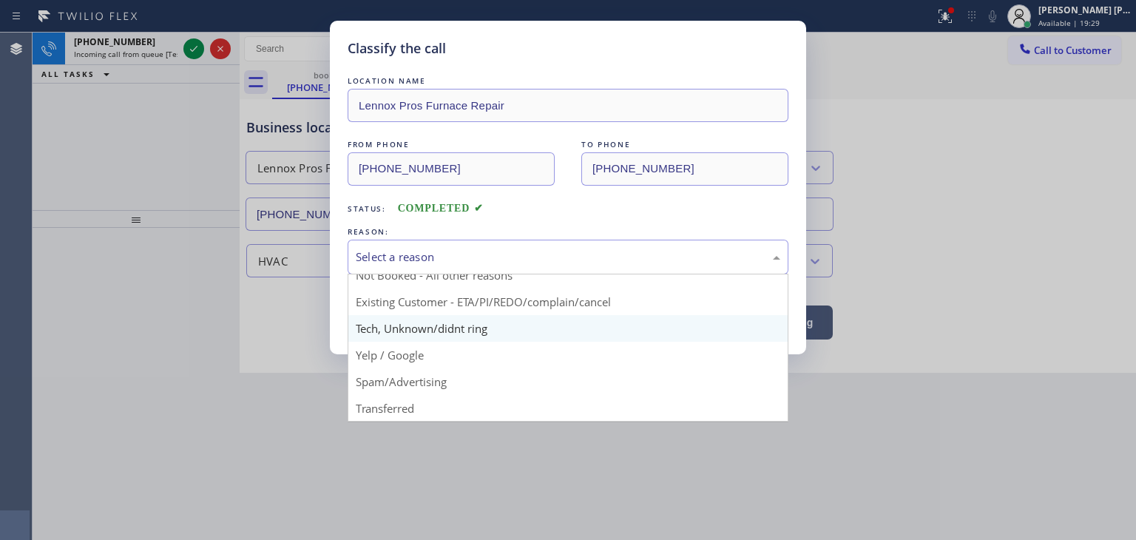
scroll to position [13, 0]
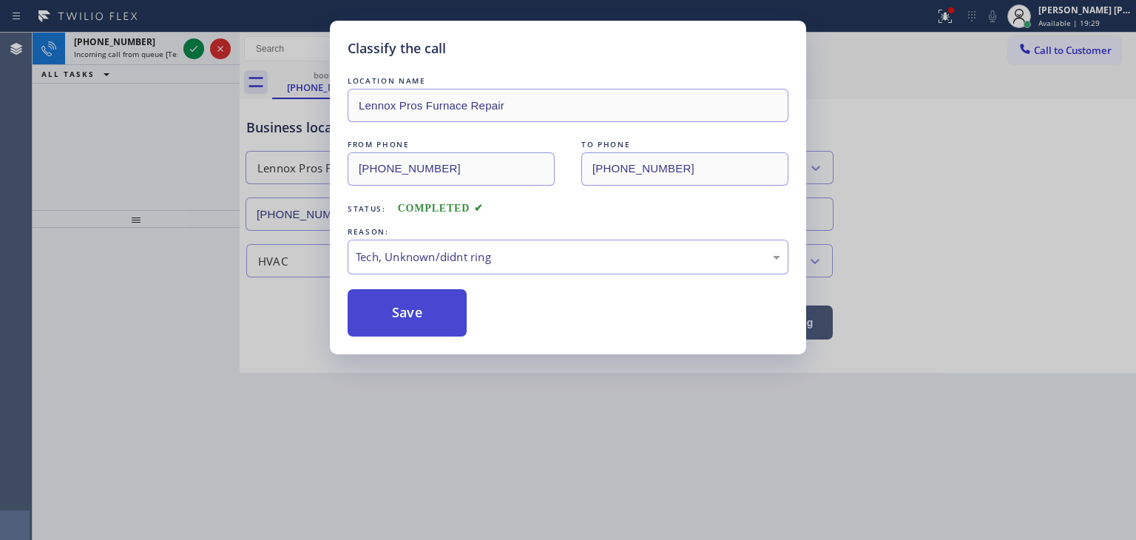
click at [399, 294] on button "Save" at bounding box center [407, 312] width 119 height 47
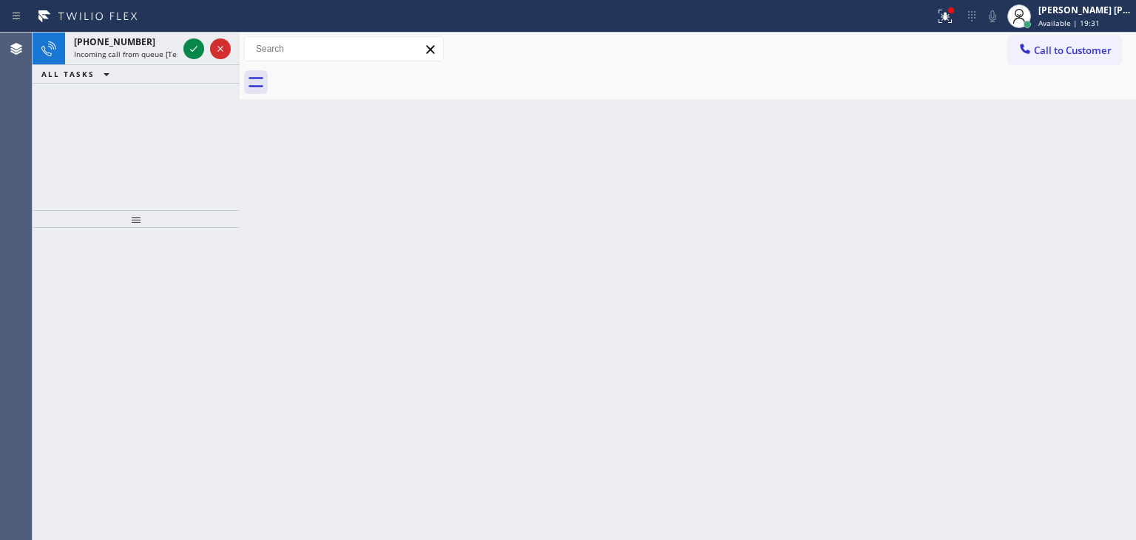
click at [192, 48] on icon at bounding box center [194, 49] width 18 height 18
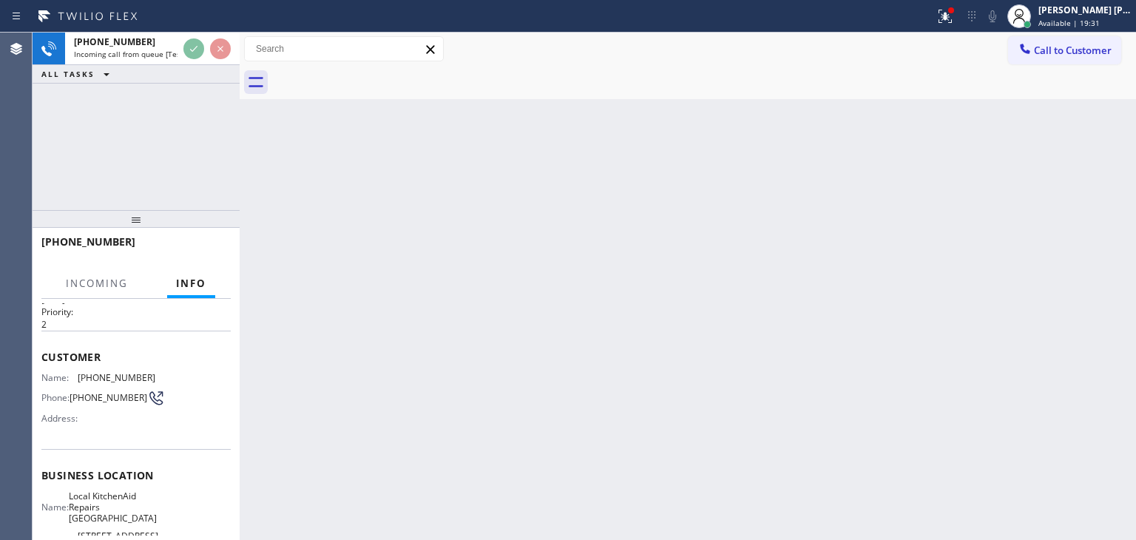
scroll to position [148, 0]
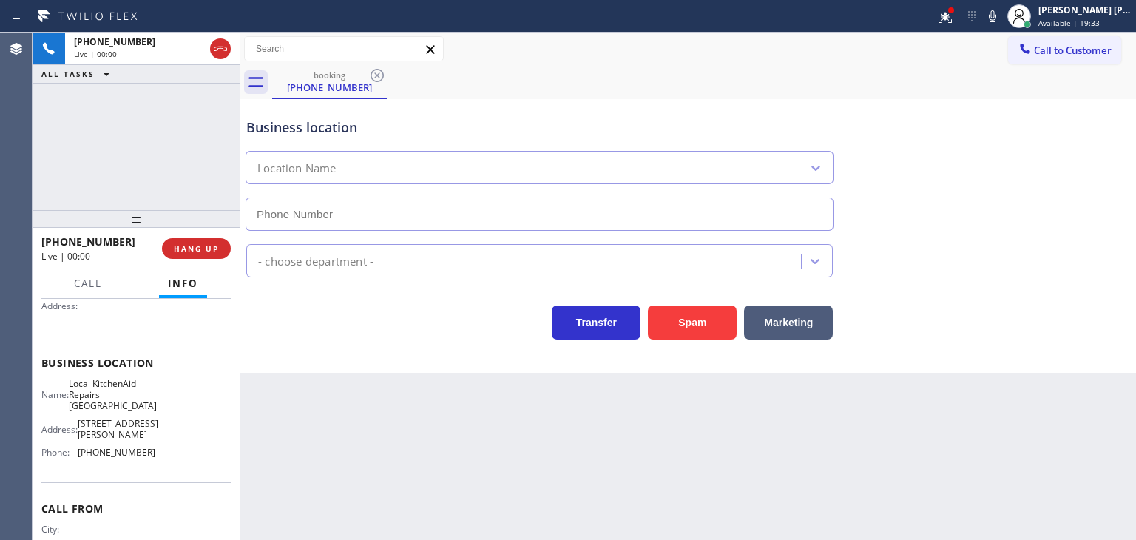
type input "[PHONE_NUMBER]"
click at [1001, 19] on icon at bounding box center [993, 16] width 18 height 18
click at [1001, 18] on icon at bounding box center [993, 16] width 18 height 18
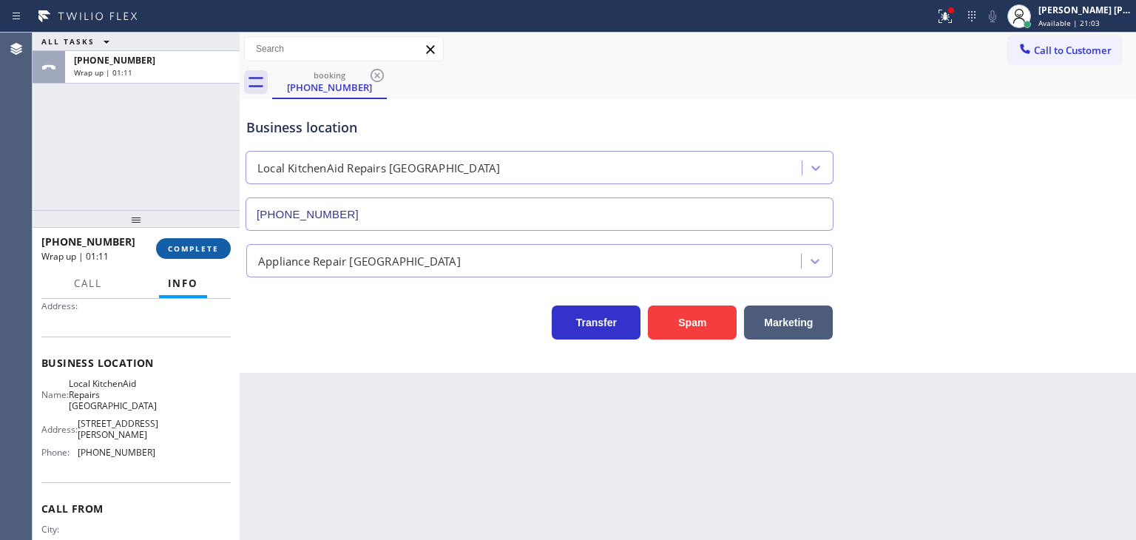
click at [188, 247] on span "COMPLETE" at bounding box center [193, 248] width 51 height 10
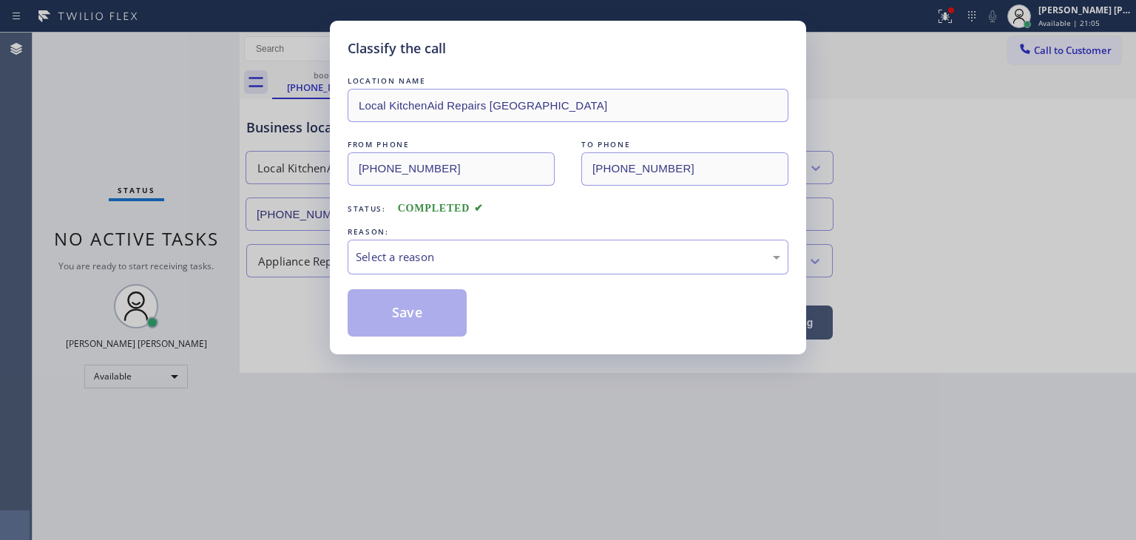
click at [443, 267] on div "Select a reason" at bounding box center [568, 257] width 441 height 35
click at [408, 316] on button "Save" at bounding box center [407, 312] width 119 height 47
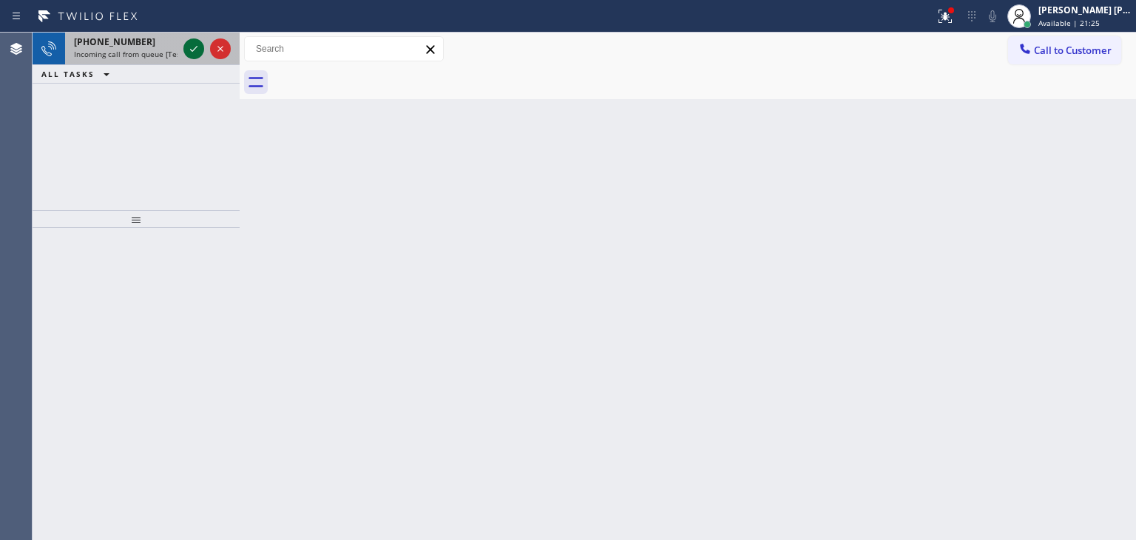
click at [191, 47] on icon at bounding box center [194, 49] width 18 height 18
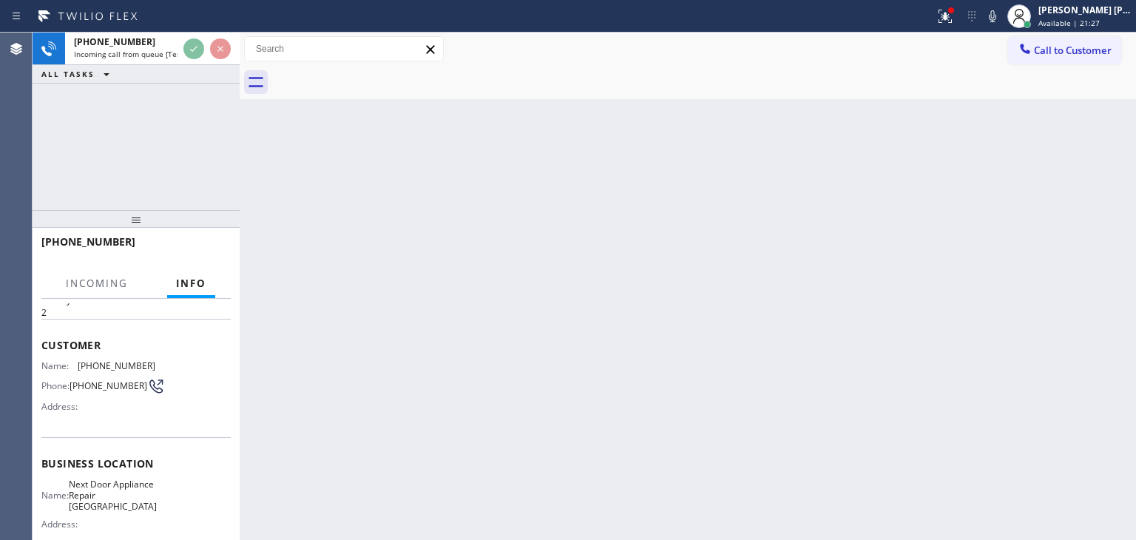
scroll to position [74, 0]
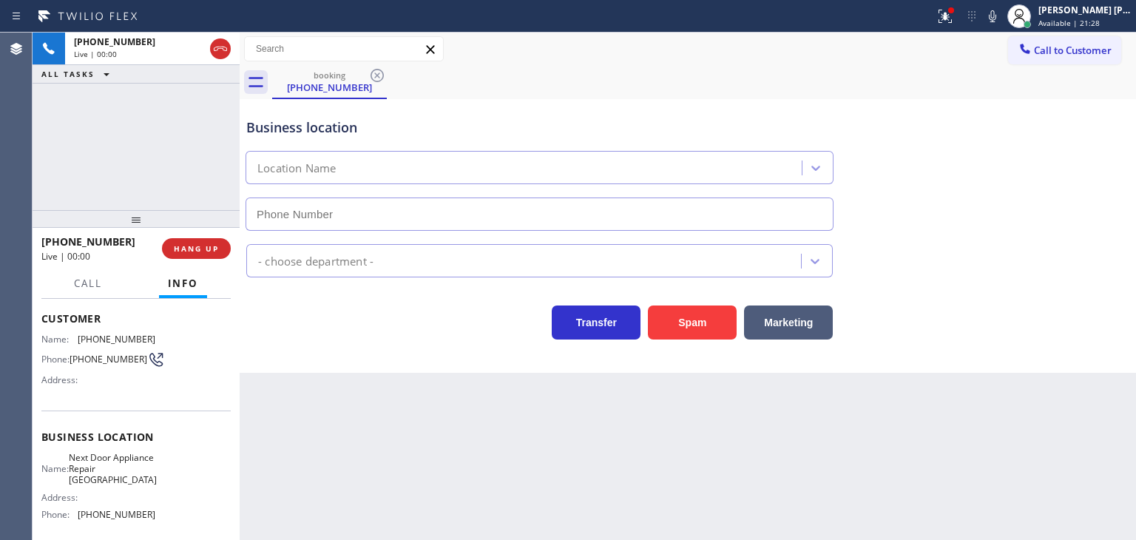
type input "[PHONE_NUMBER]"
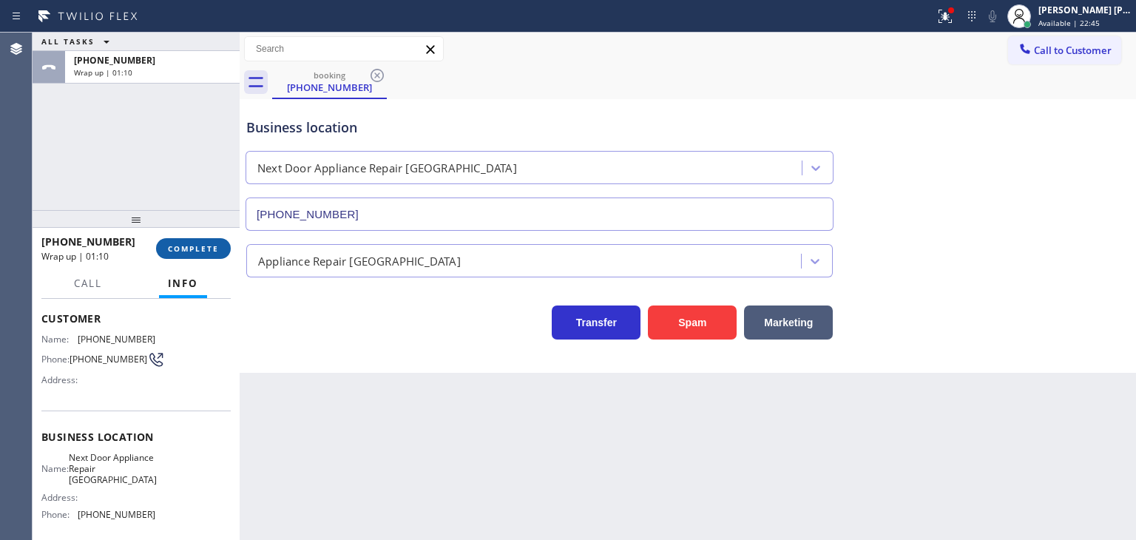
click at [197, 252] on span "COMPLETE" at bounding box center [193, 248] width 51 height 10
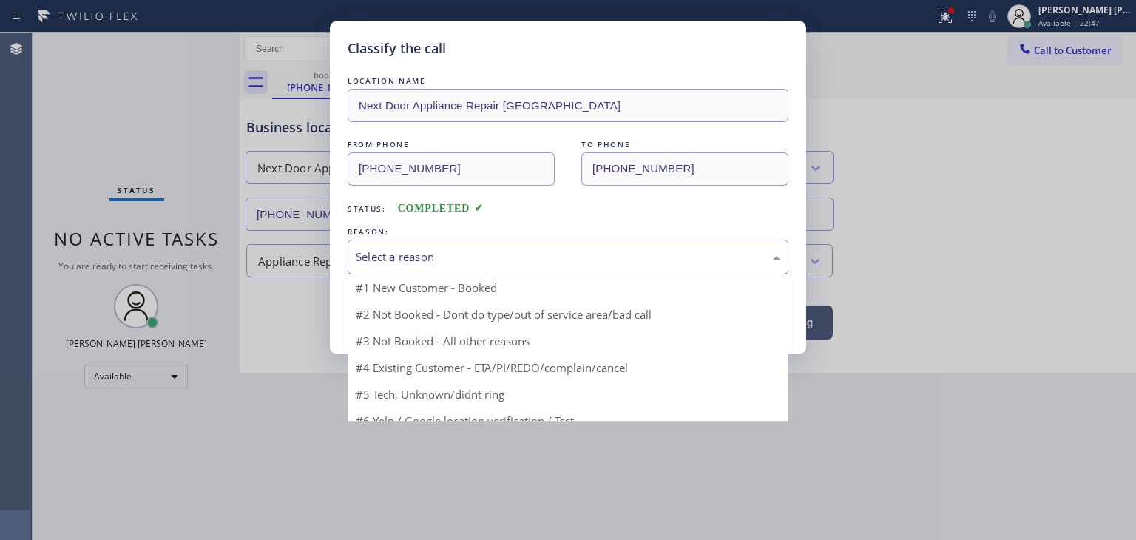
click at [393, 249] on div "Select a reason" at bounding box center [568, 257] width 425 height 17
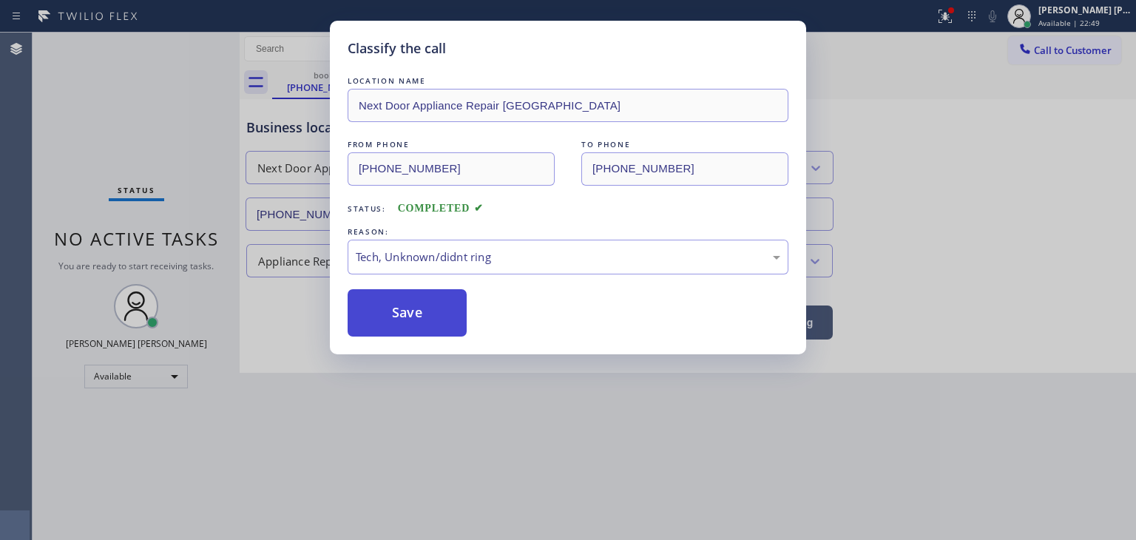
click at [414, 321] on button "Save" at bounding box center [407, 312] width 119 height 47
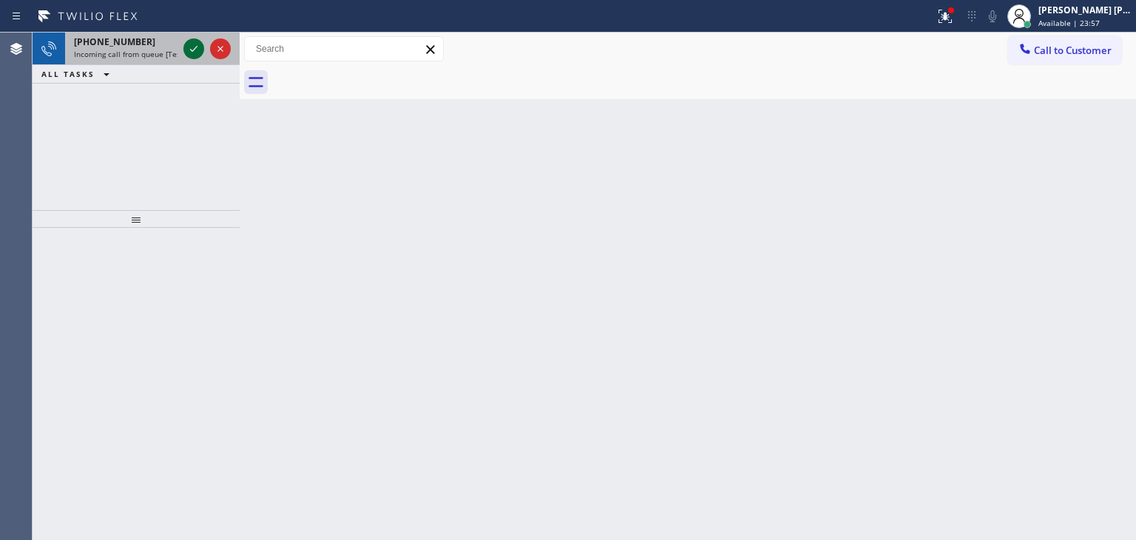
click at [193, 48] on icon at bounding box center [194, 49] width 18 height 18
click at [189, 43] on icon at bounding box center [194, 49] width 18 height 18
click at [189, 35] on div at bounding box center [206, 49] width 53 height 33
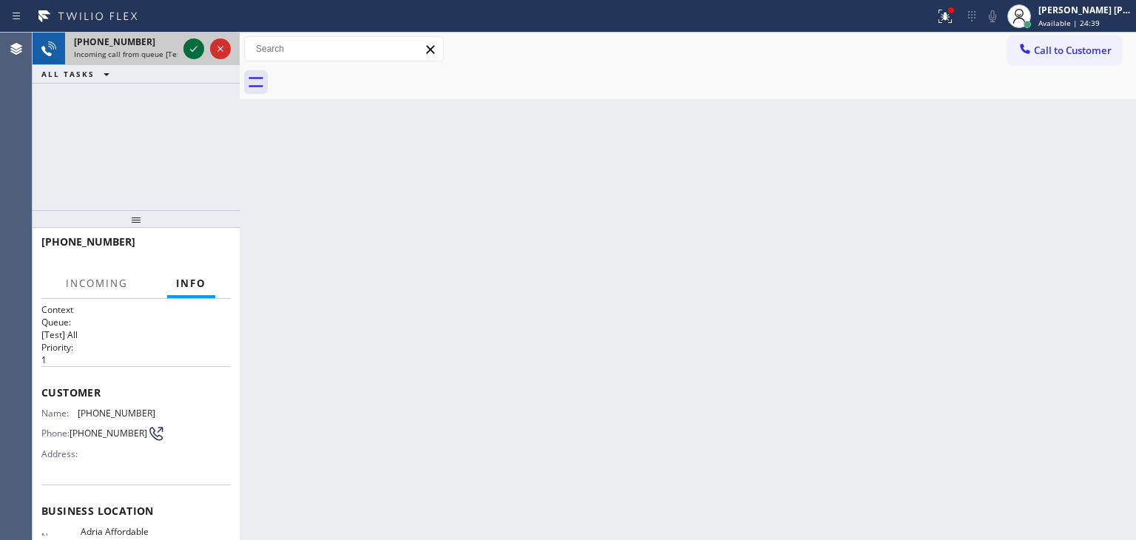
click at [198, 54] on icon at bounding box center [194, 49] width 18 height 18
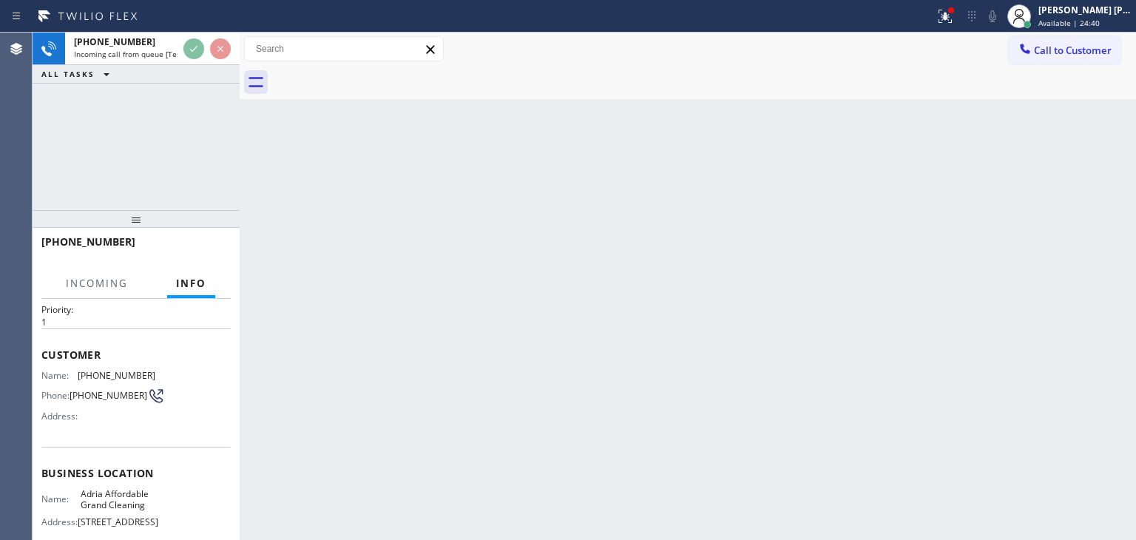
scroll to position [74, 0]
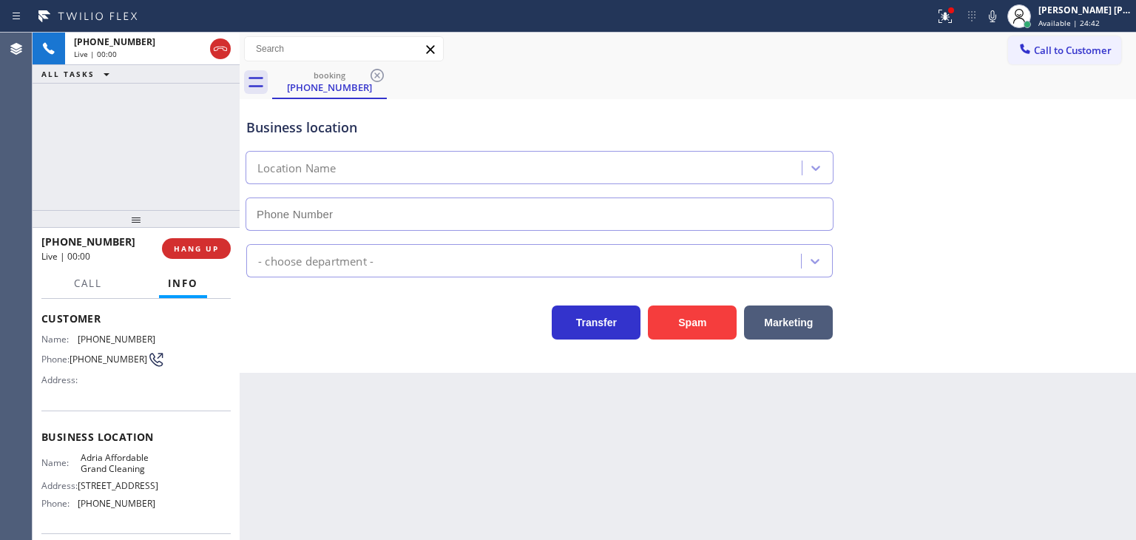
type input "[PHONE_NUMBER]"
click at [1001, 18] on icon at bounding box center [993, 16] width 18 height 18
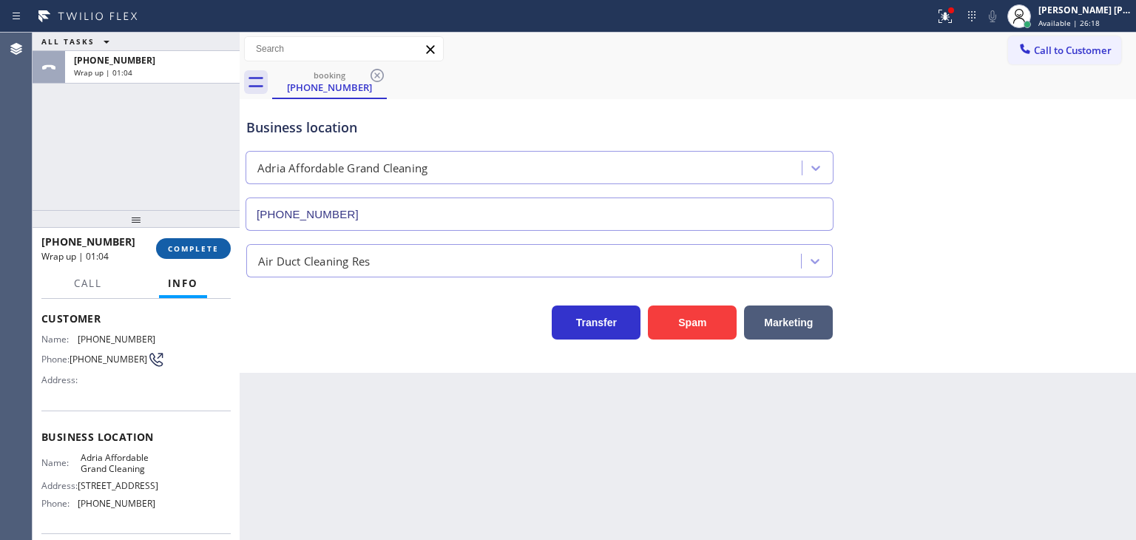
click at [217, 249] on span "COMPLETE" at bounding box center [193, 248] width 51 height 10
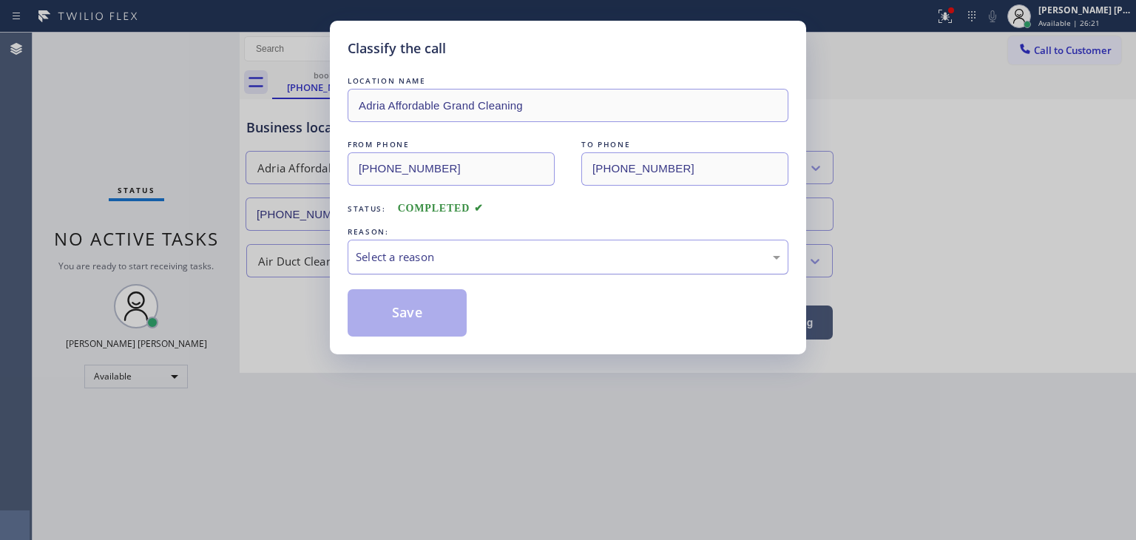
click at [422, 249] on div "Select a reason" at bounding box center [568, 257] width 425 height 17
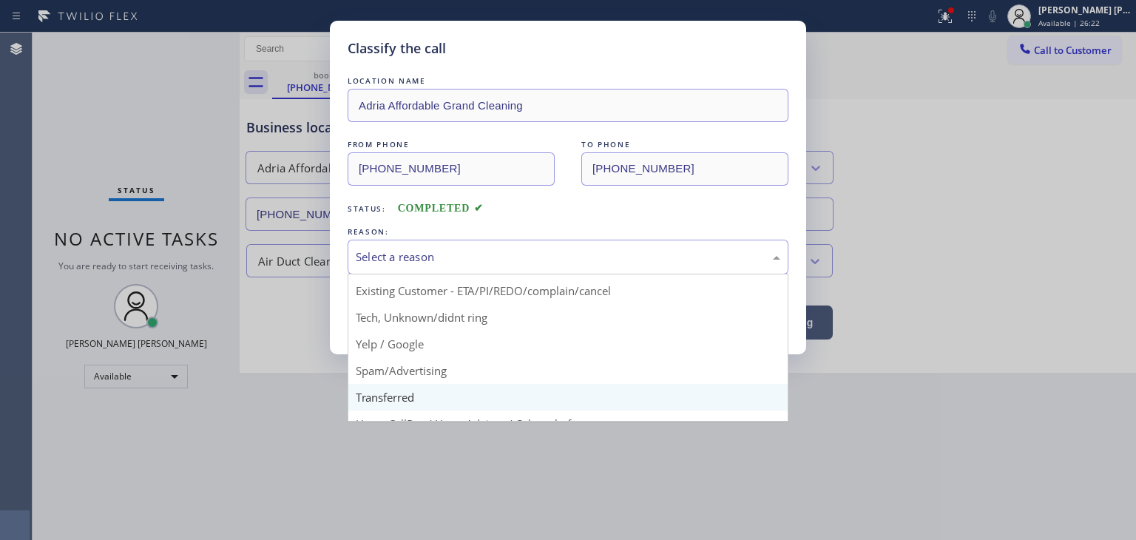
scroll to position [74, 0]
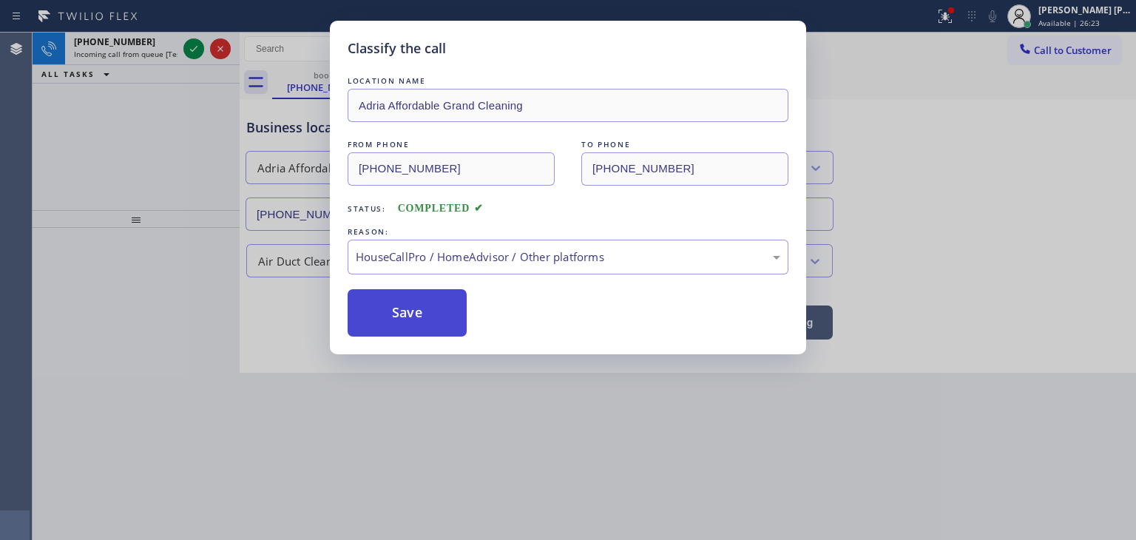
click at [411, 322] on button "Save" at bounding box center [407, 312] width 119 height 47
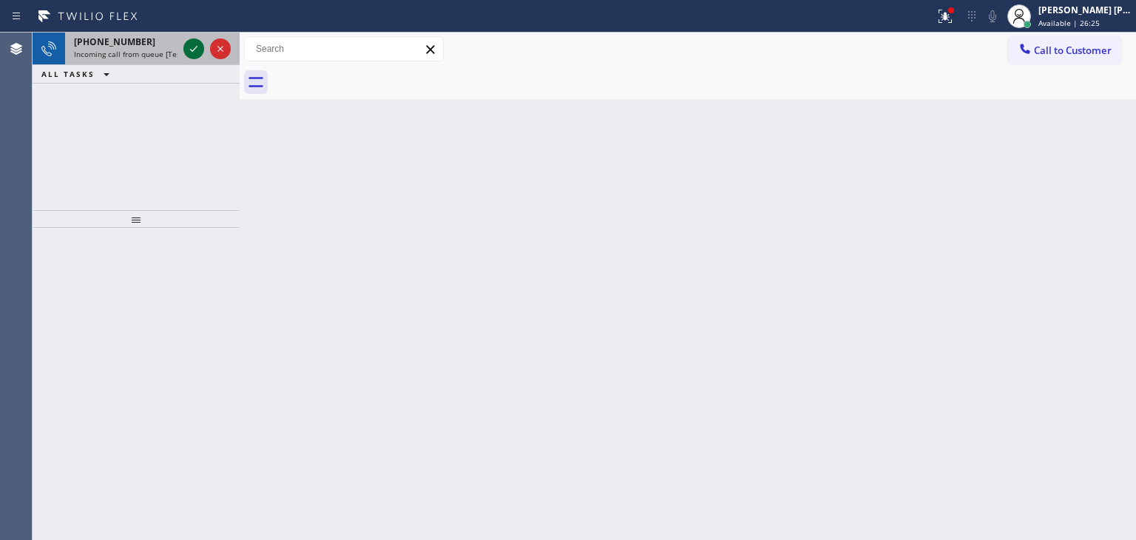
click at [198, 51] on icon at bounding box center [194, 49] width 18 height 18
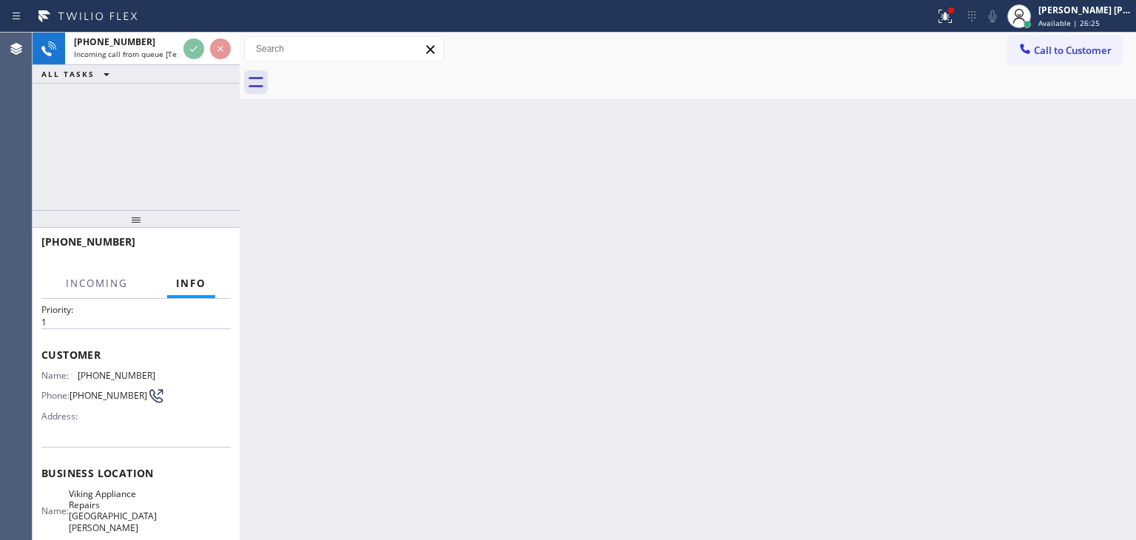
scroll to position [74, 0]
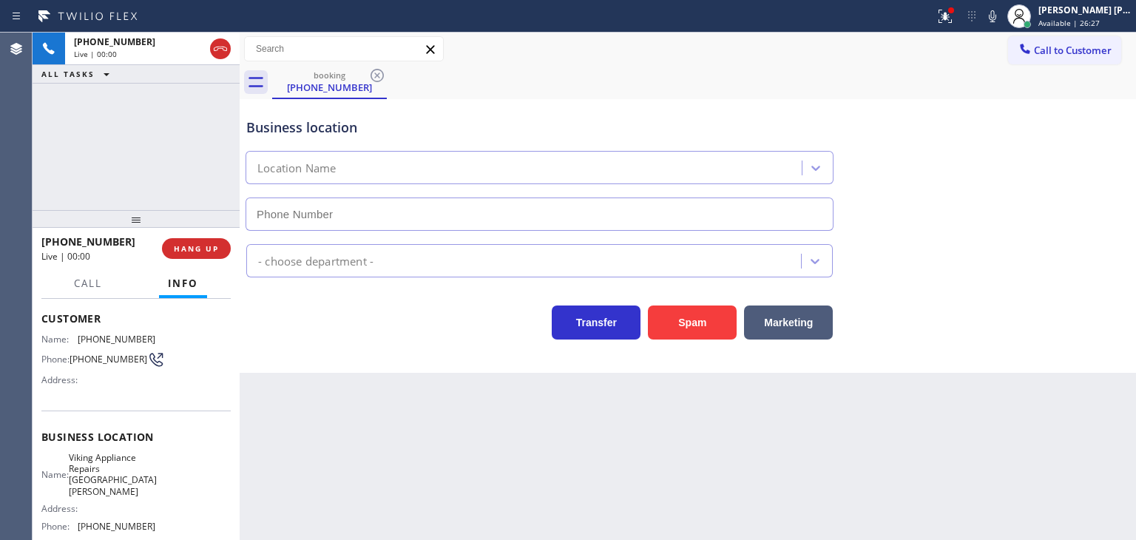
type input "[PHONE_NUMBER]"
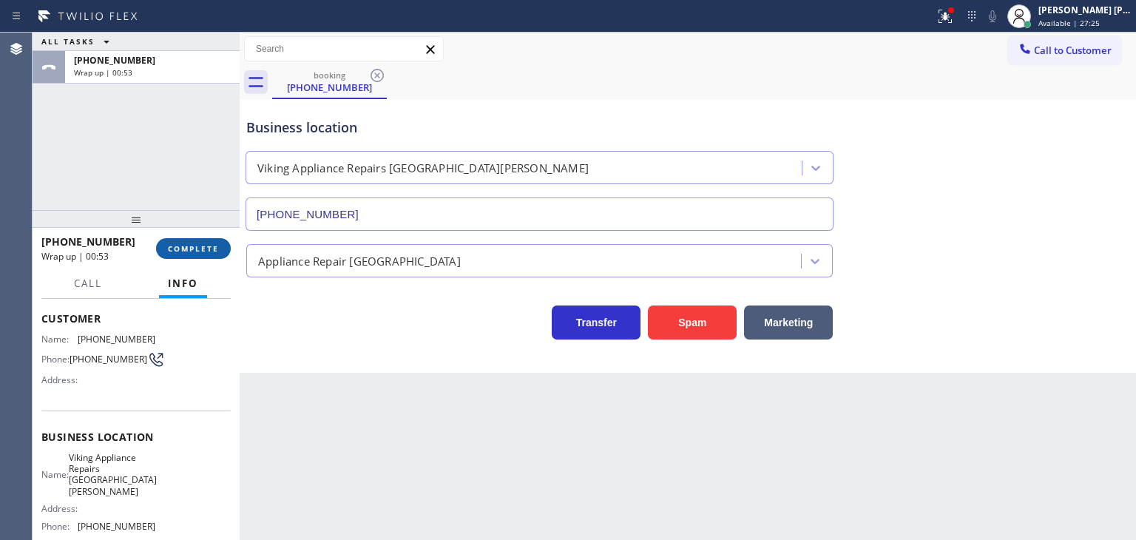
click at [216, 247] on span "COMPLETE" at bounding box center [193, 248] width 51 height 10
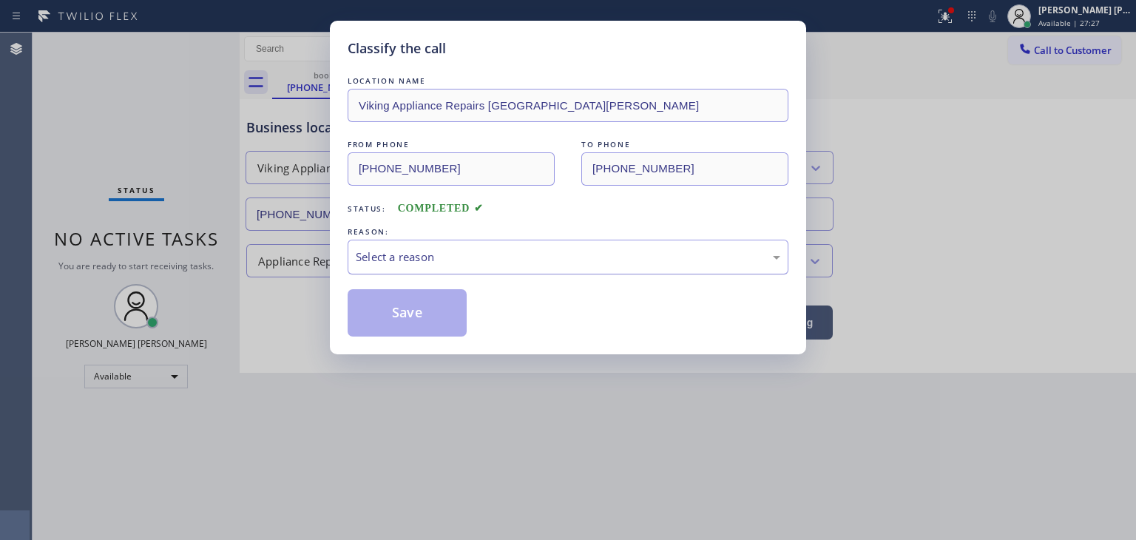
click at [422, 253] on div "Select a reason" at bounding box center [568, 257] width 425 height 17
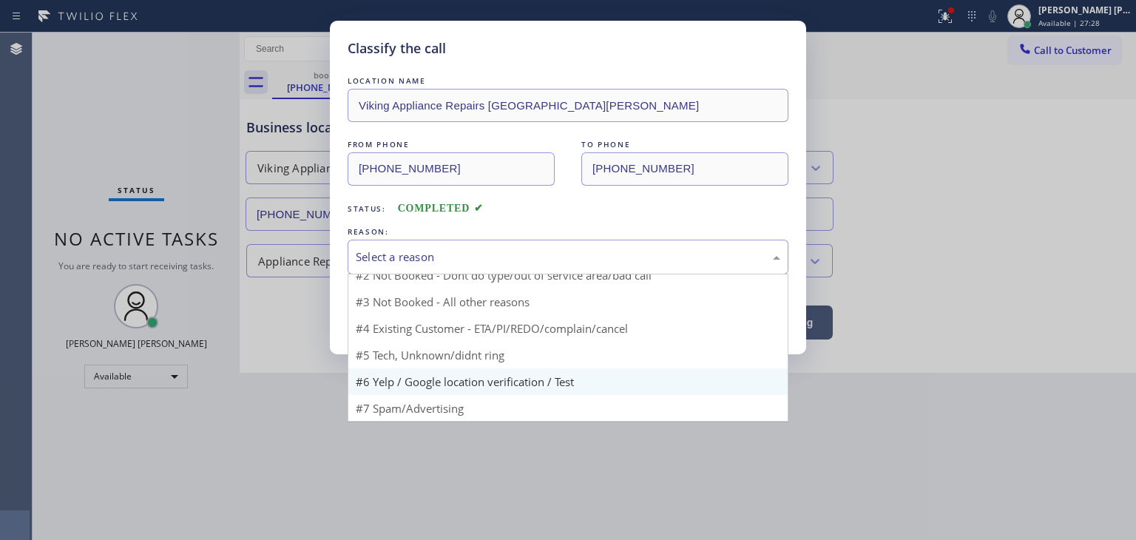
scroll to position [13, 0]
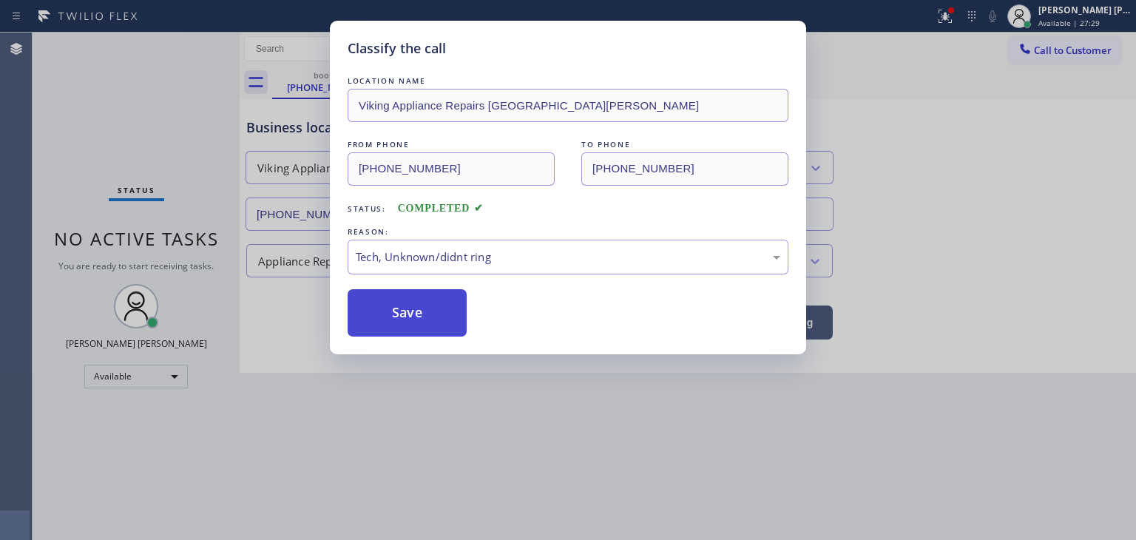
click at [416, 332] on button "Save" at bounding box center [407, 312] width 119 height 47
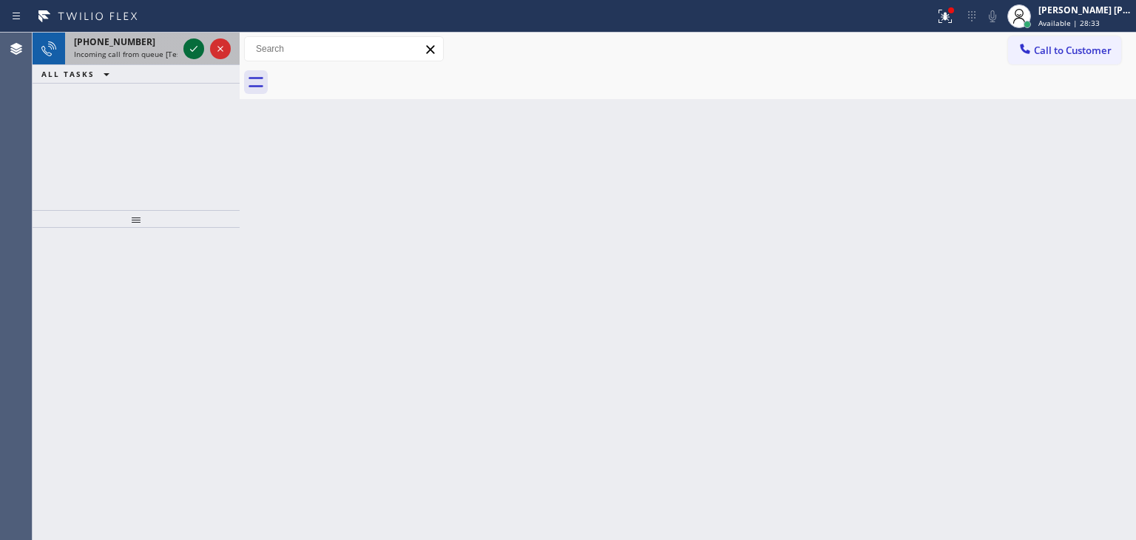
click at [192, 47] on icon at bounding box center [194, 49] width 18 height 18
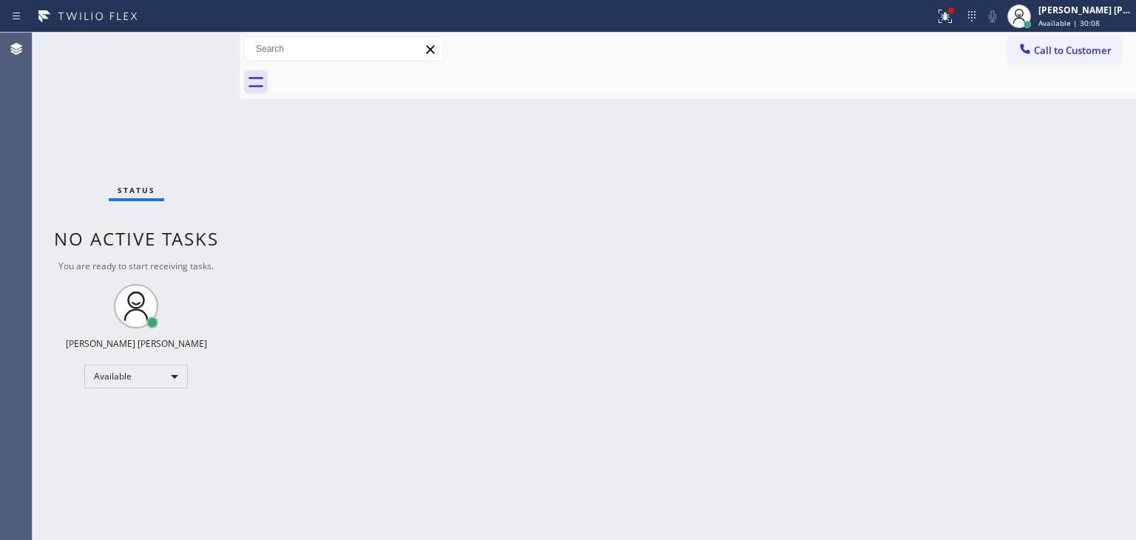
click at [191, 49] on div "Status No active tasks You are ready to start receiving tasks. Edel John Suson …" at bounding box center [136, 286] width 207 height 507
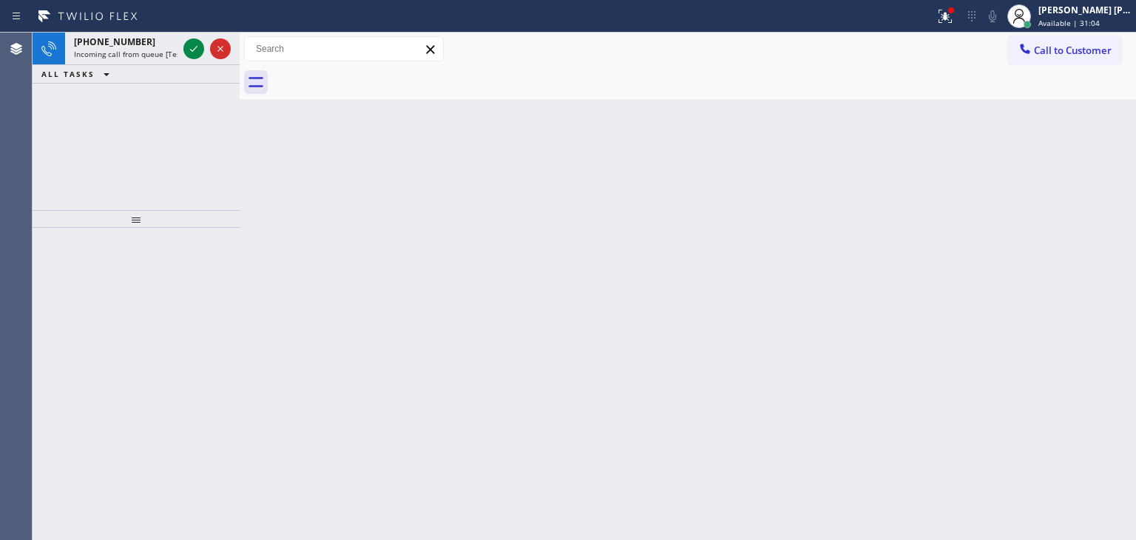
drag, startPoint x: 196, startPoint y: 50, endPoint x: 192, endPoint y: 81, distance: 30.6
click at [196, 50] on icon at bounding box center [194, 49] width 18 height 18
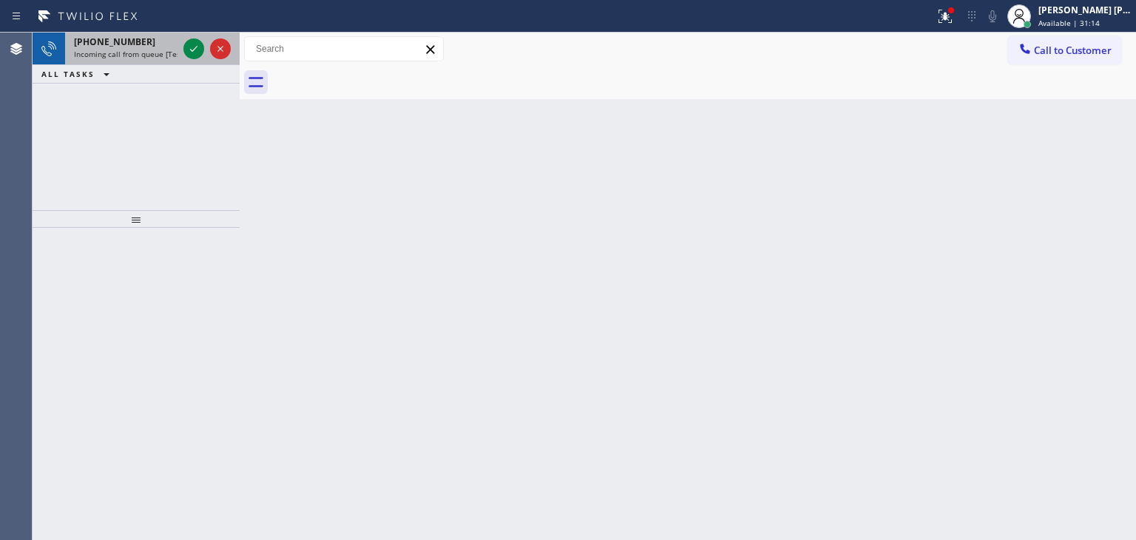
drag, startPoint x: 194, startPoint y: 51, endPoint x: 192, endPoint y: 63, distance: 11.9
click at [194, 51] on icon at bounding box center [194, 49] width 18 height 18
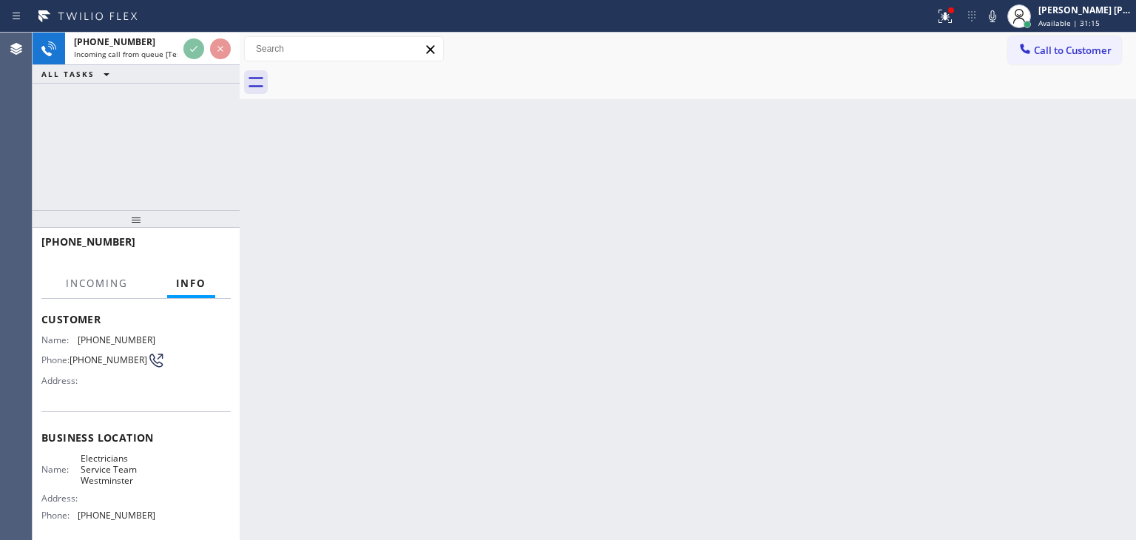
scroll to position [74, 0]
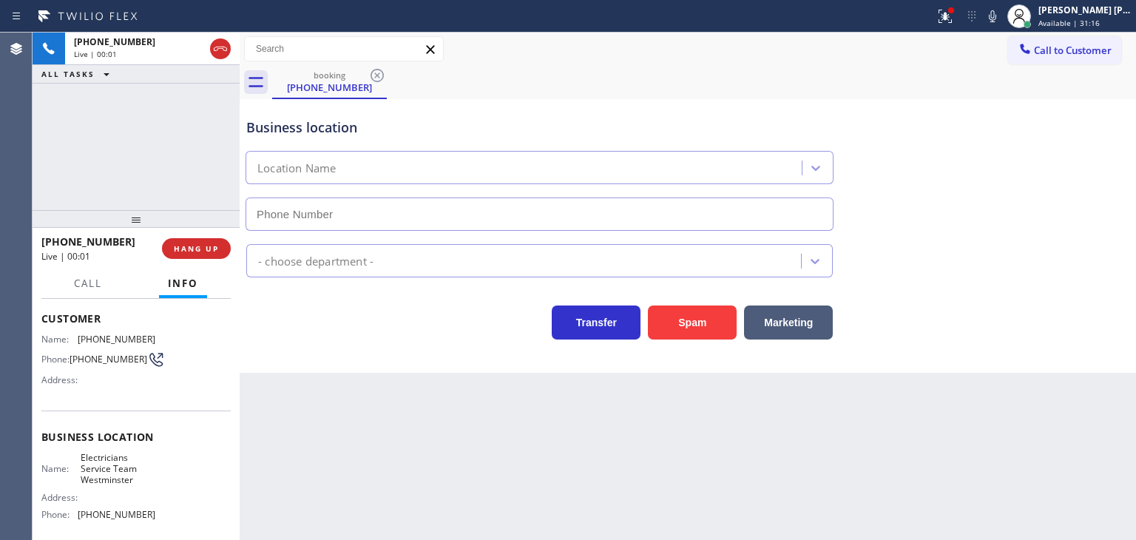
type input "(714) 410-6922"
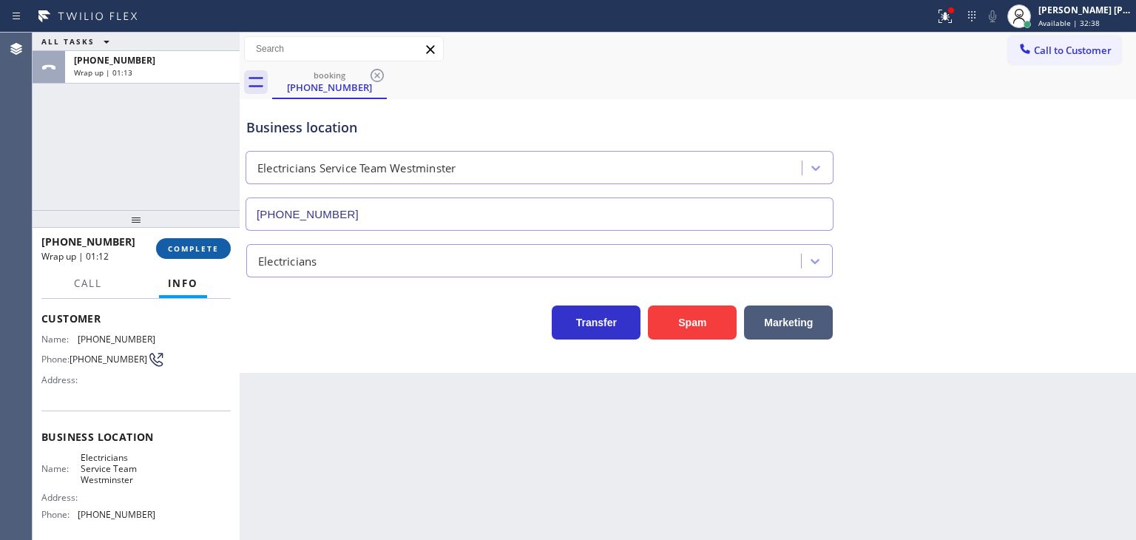
click at [196, 243] on span "COMPLETE" at bounding box center [193, 248] width 51 height 10
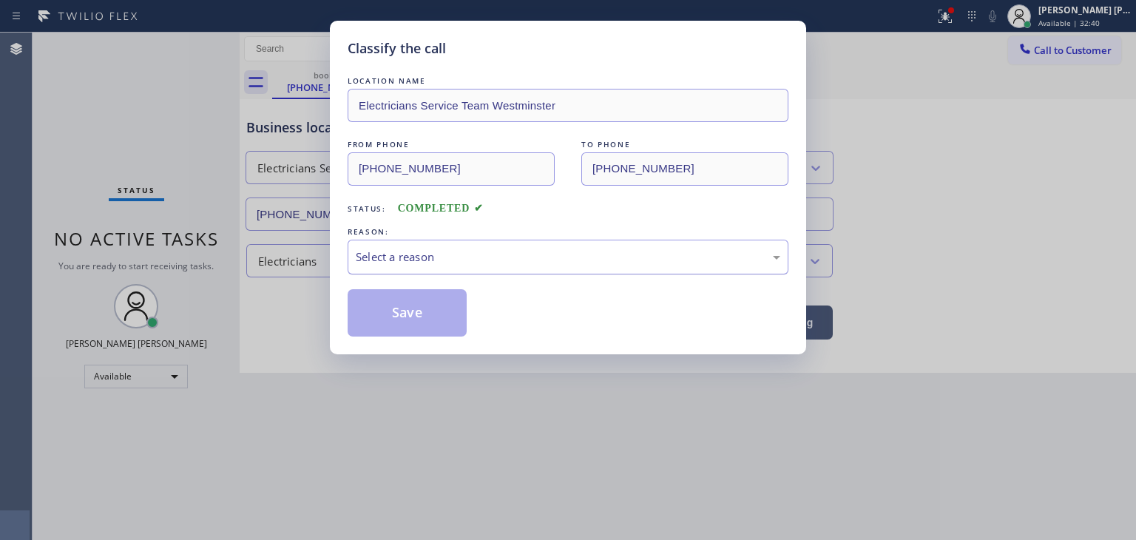
drag, startPoint x: 409, startPoint y: 252, endPoint x: 408, endPoint y: 263, distance: 10.4
click at [408, 254] on div "Select a reason" at bounding box center [568, 257] width 425 height 17
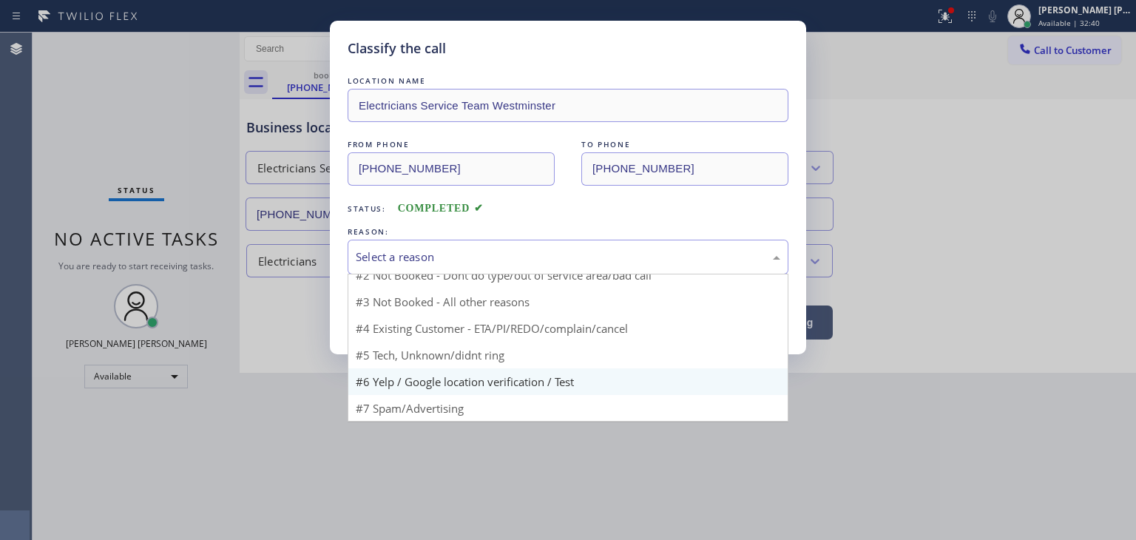
scroll to position [13, 0]
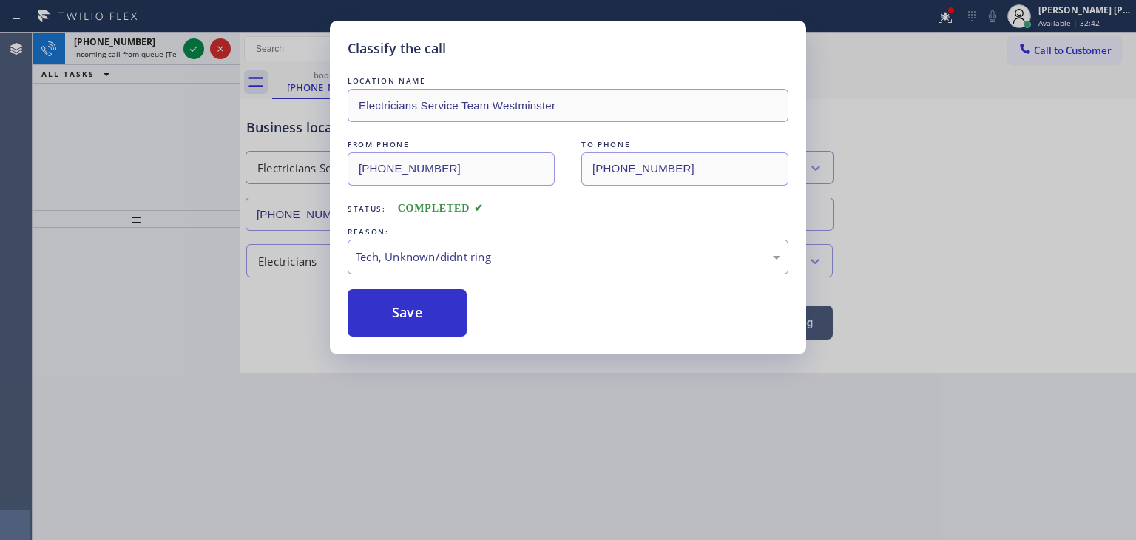
drag, startPoint x: 406, startPoint y: 322, endPoint x: 325, endPoint y: 254, distance: 106.1
click at [405, 320] on button "Save" at bounding box center [407, 312] width 119 height 47
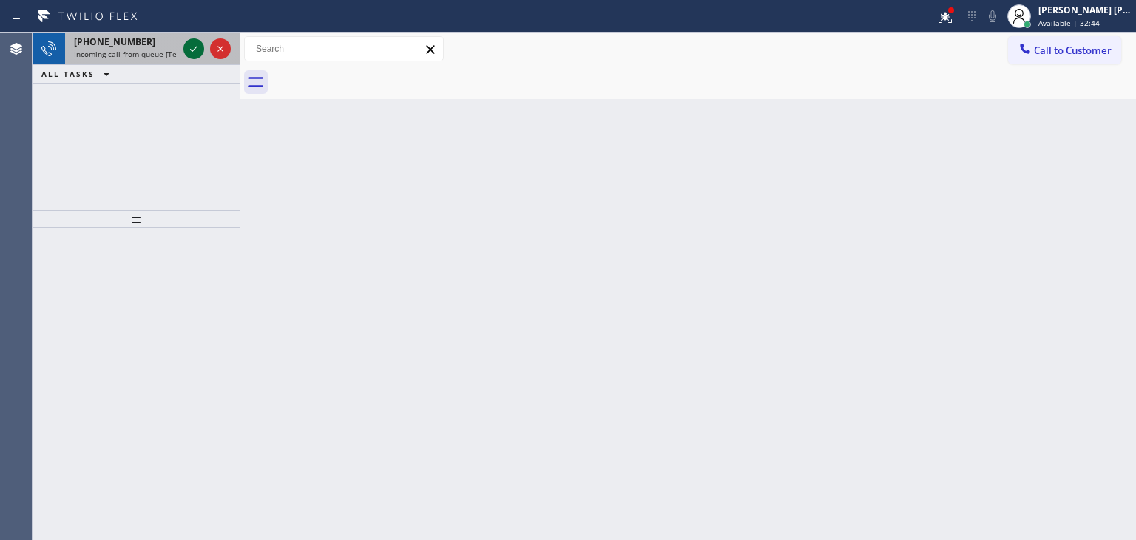
click at [195, 50] on icon at bounding box center [194, 49] width 18 height 18
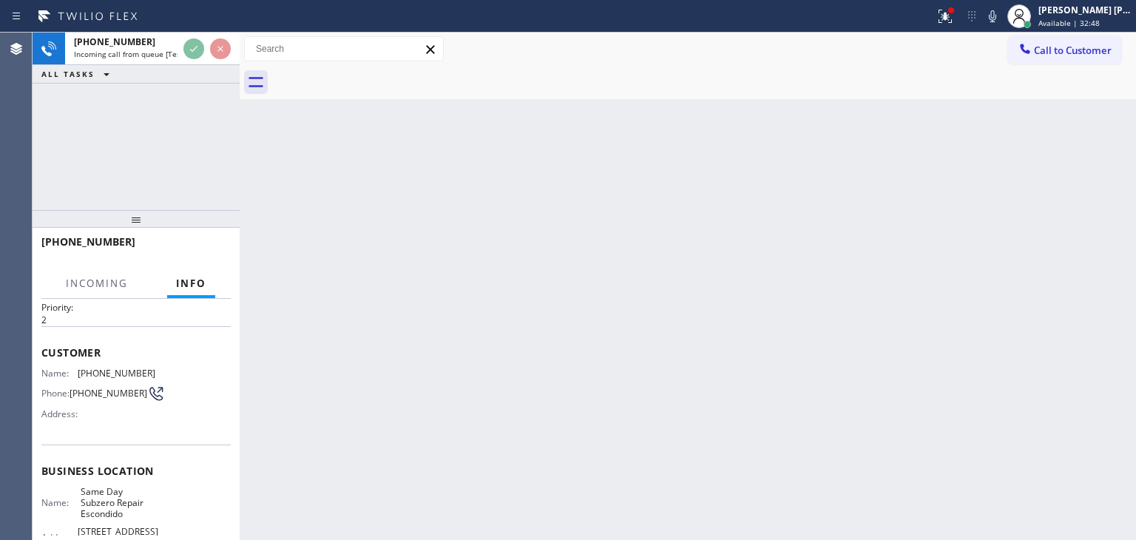
scroll to position [74, 0]
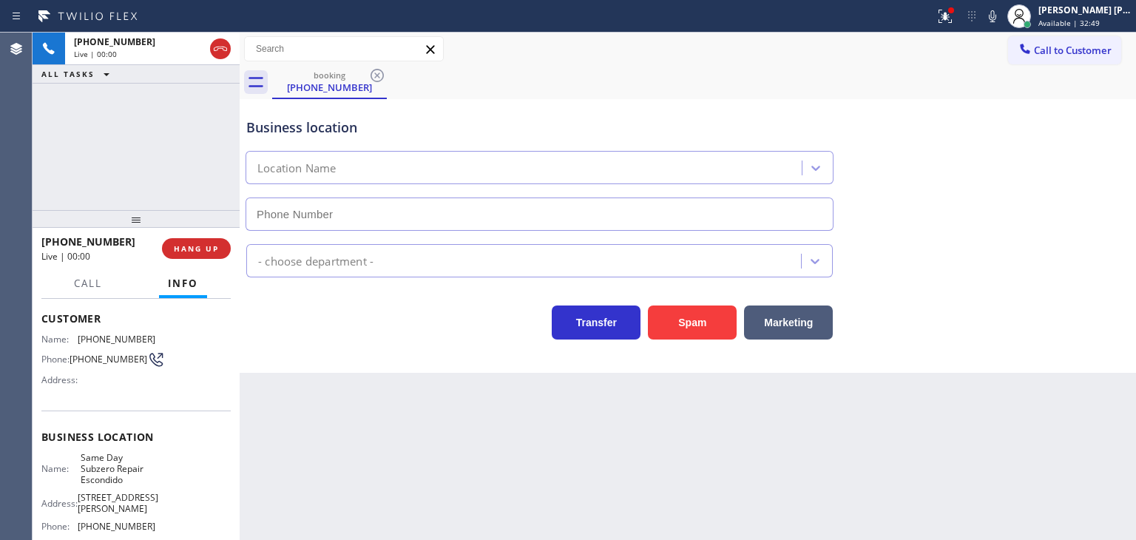
type input "(760) 388-6116"
click at [1001, 16] on icon at bounding box center [993, 16] width 18 height 18
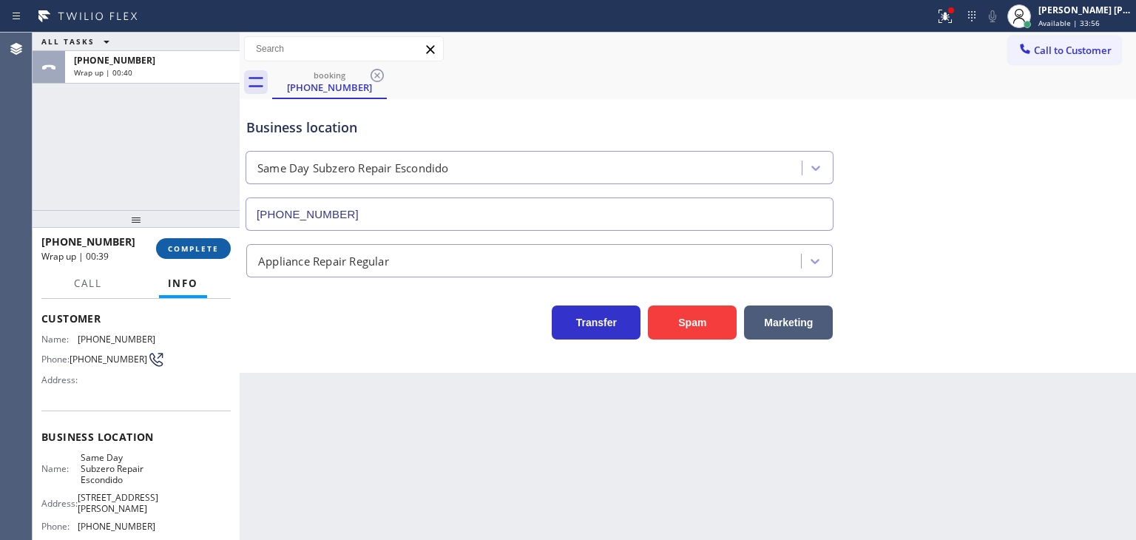
click at [180, 251] on span "COMPLETE" at bounding box center [193, 248] width 51 height 10
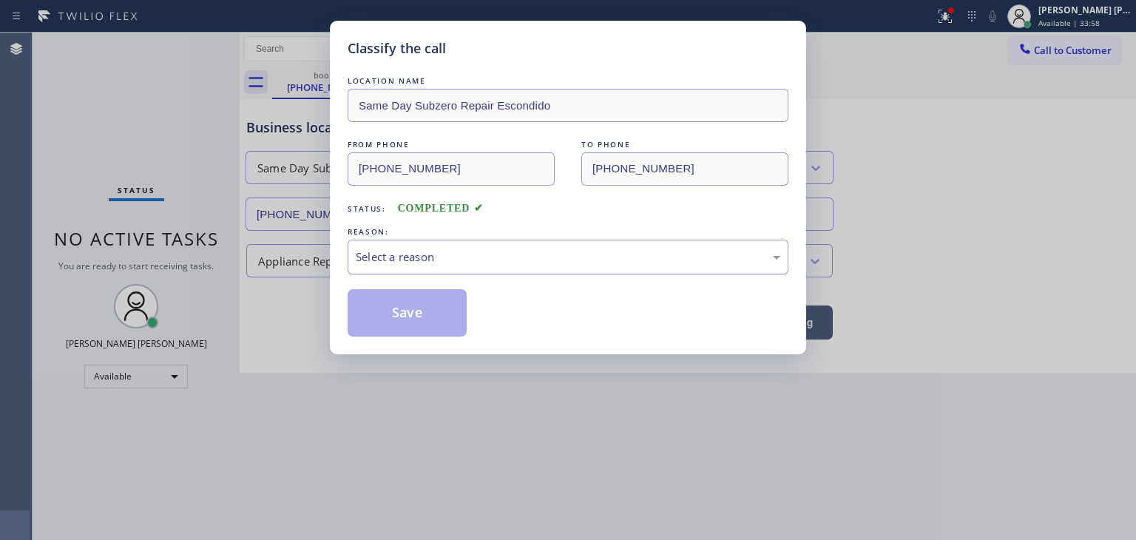
click at [414, 261] on div "Select a reason" at bounding box center [568, 257] width 425 height 17
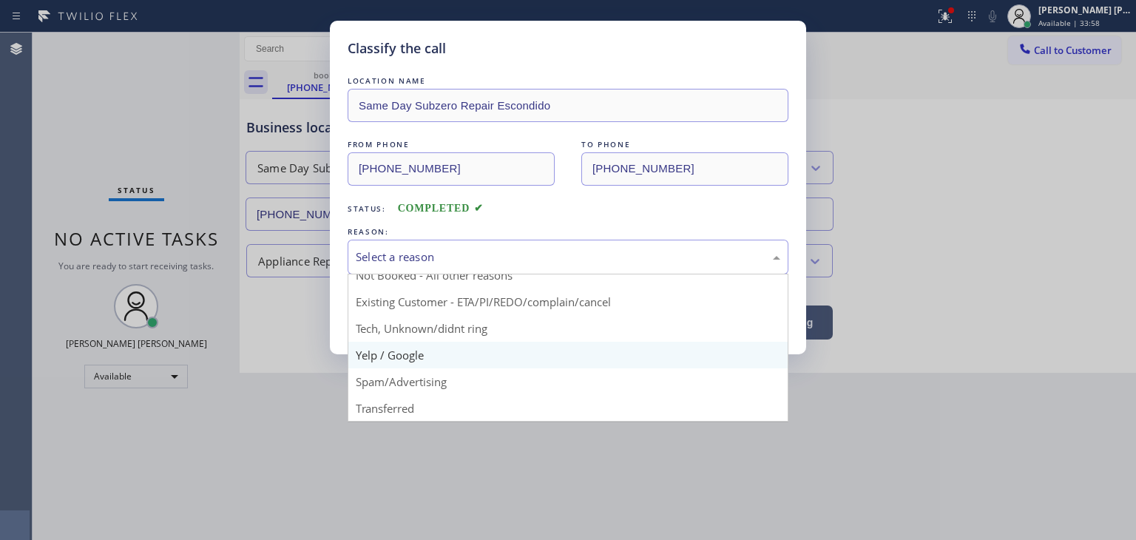
scroll to position [13, 0]
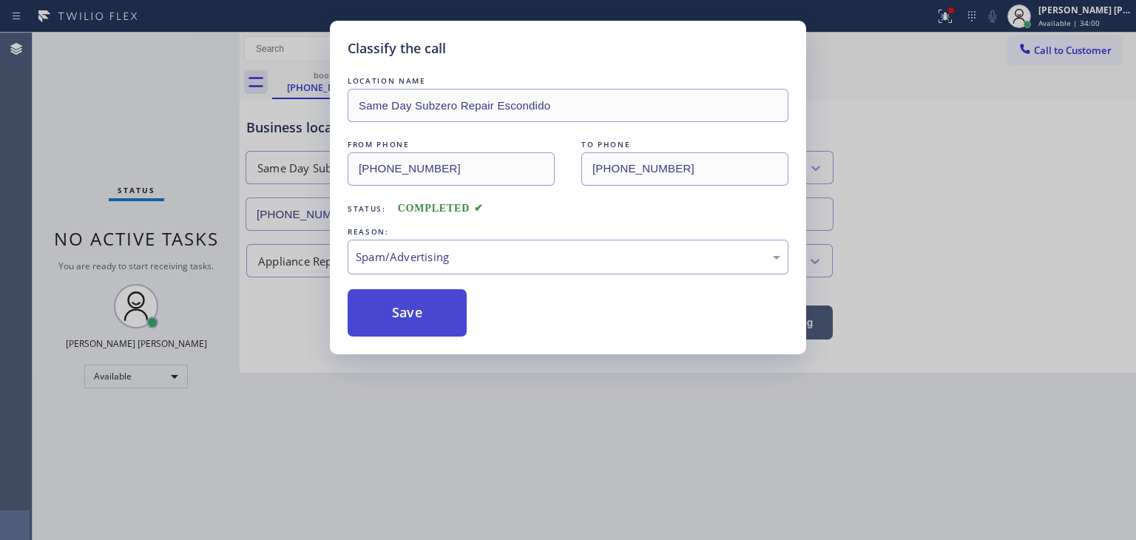
click at [411, 317] on button "Save" at bounding box center [407, 312] width 119 height 47
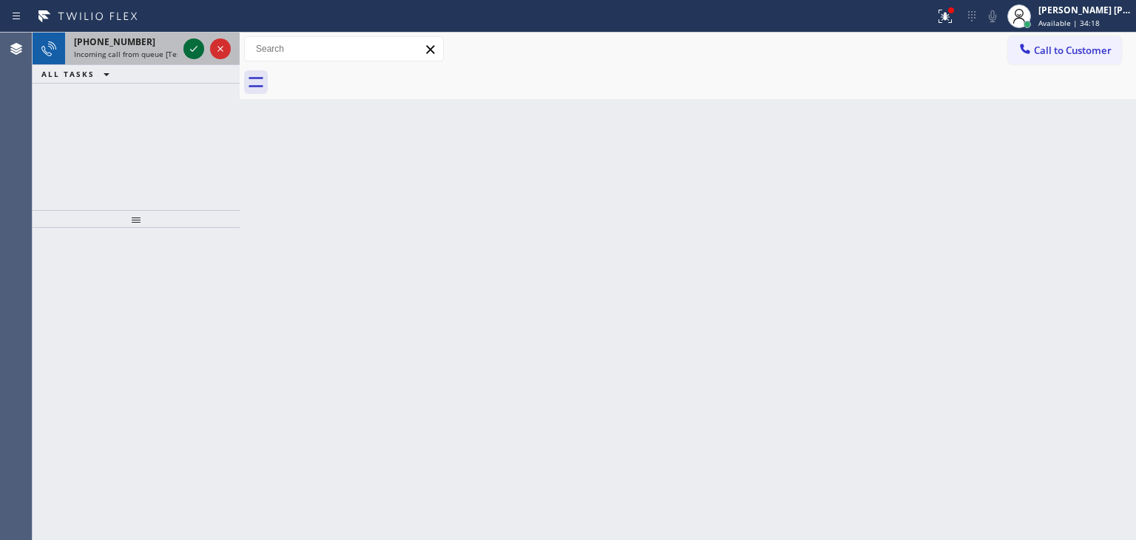
click at [195, 48] on icon at bounding box center [194, 49] width 18 height 18
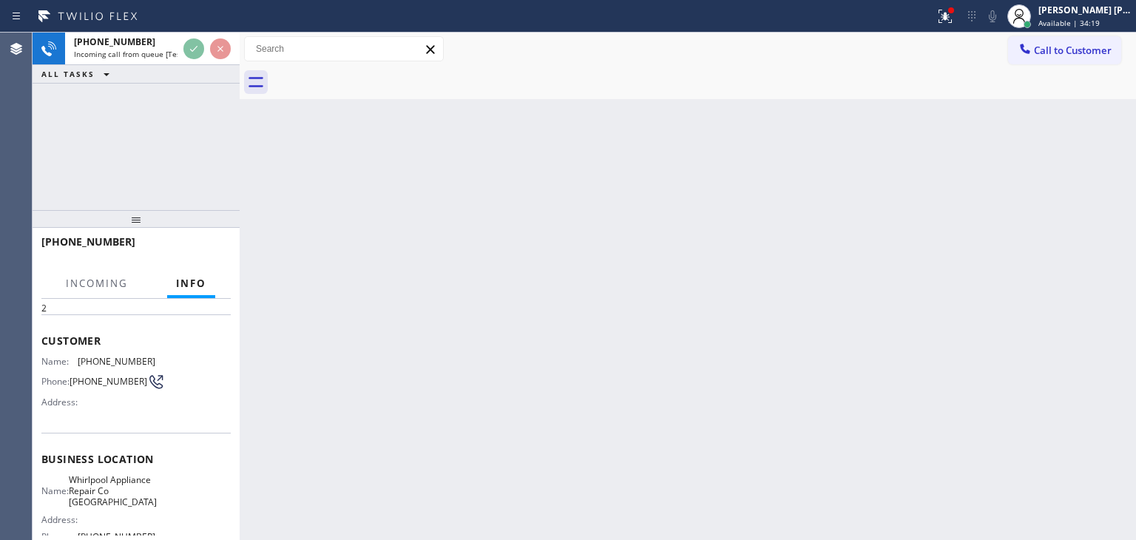
scroll to position [74, 0]
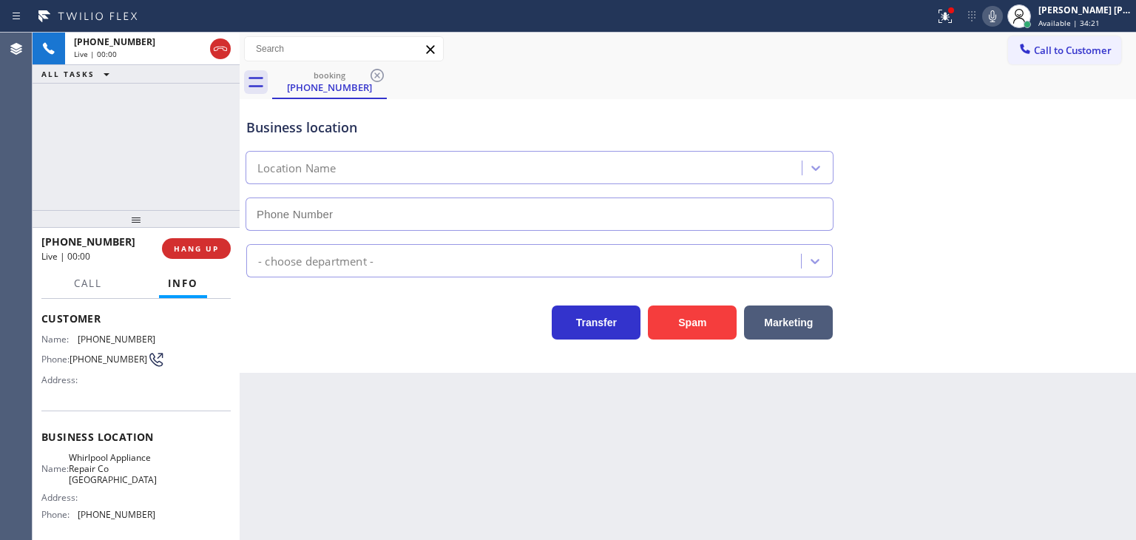
type input "(415) 687-3601"
click at [1001, 20] on icon at bounding box center [993, 16] width 18 height 18
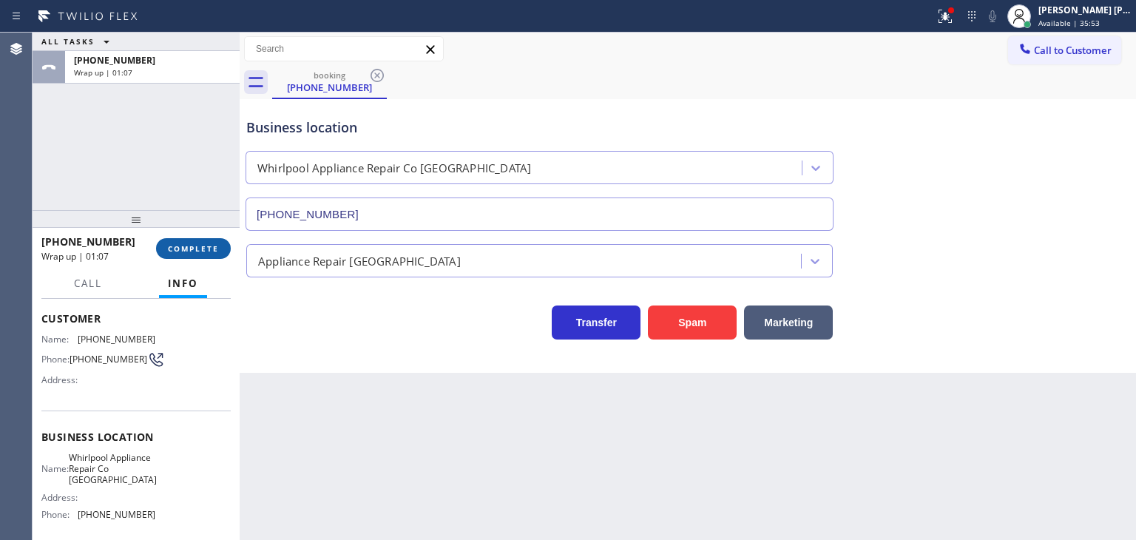
click at [192, 244] on span "COMPLETE" at bounding box center [193, 248] width 51 height 10
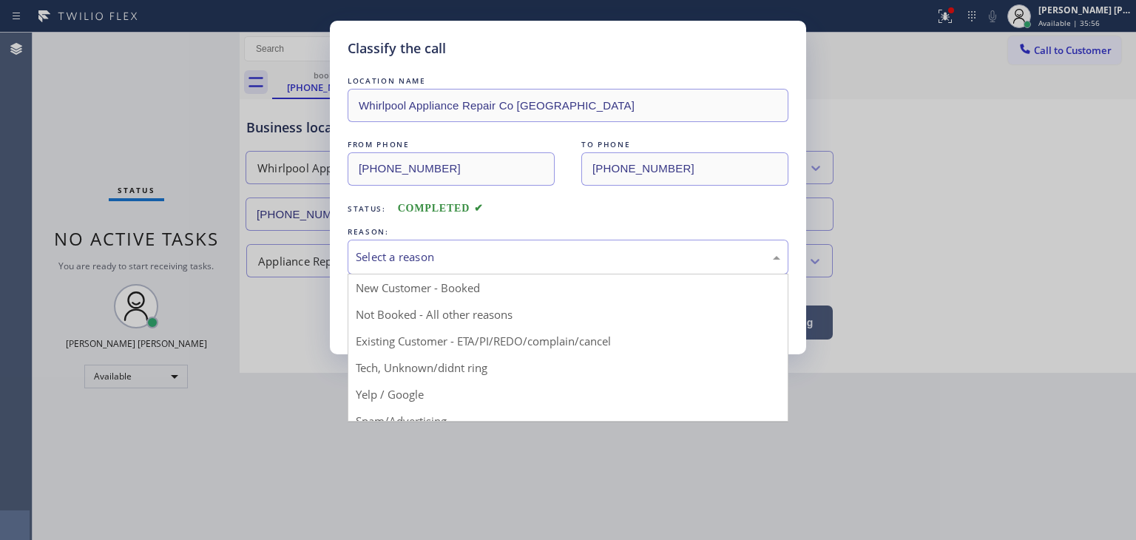
click at [402, 252] on div "Select a reason" at bounding box center [568, 257] width 425 height 17
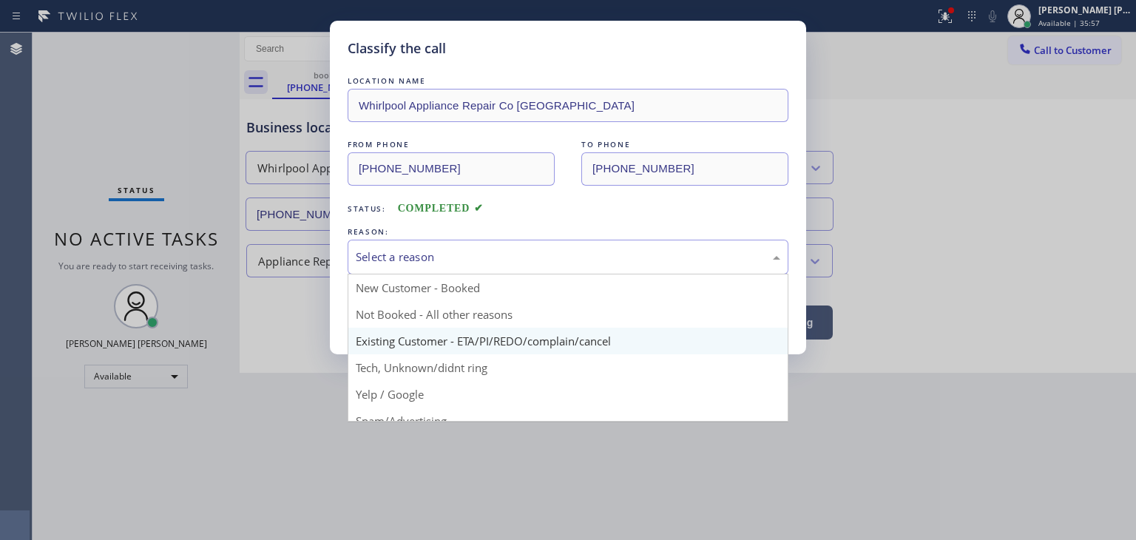
scroll to position [74, 0]
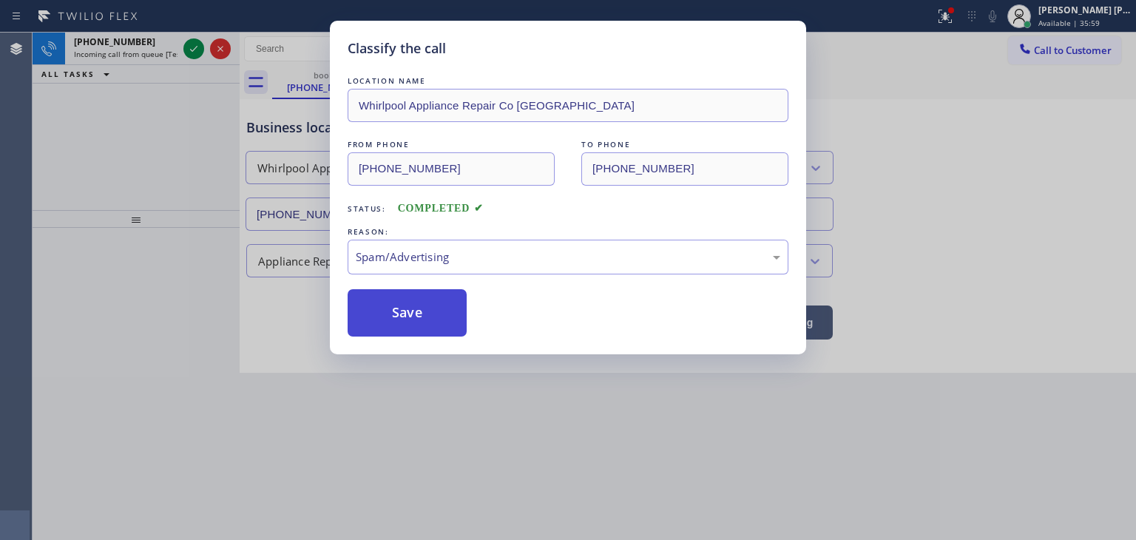
click at [396, 297] on button "Save" at bounding box center [407, 312] width 119 height 47
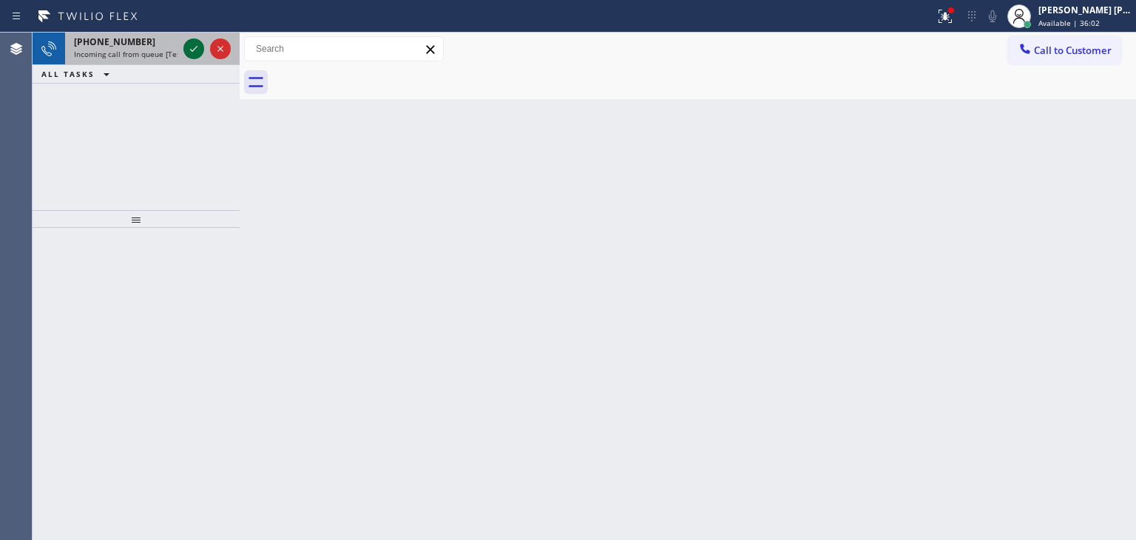
click at [194, 49] on icon at bounding box center [193, 49] width 7 height 6
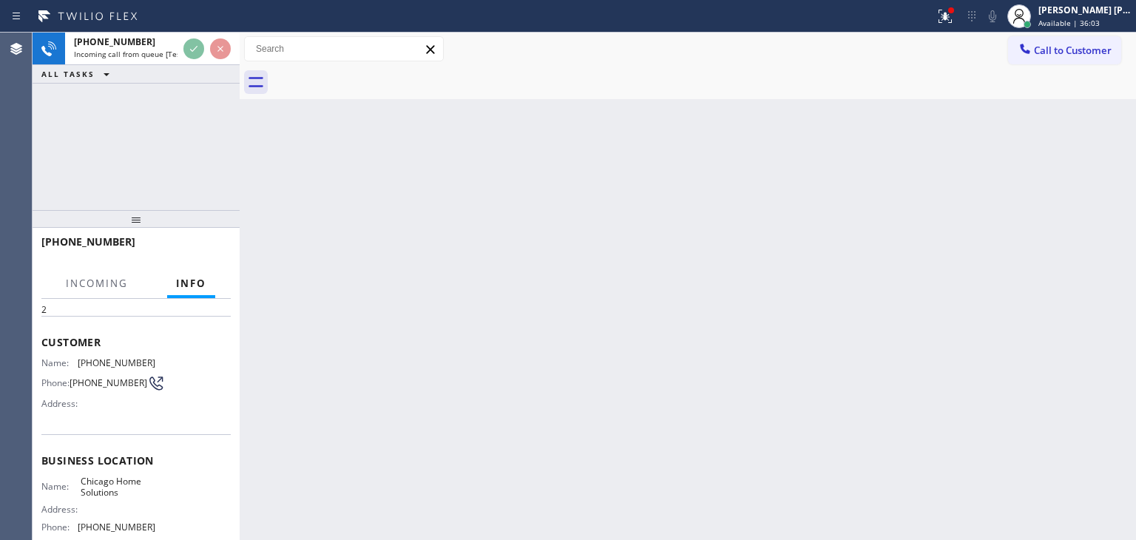
scroll to position [74, 0]
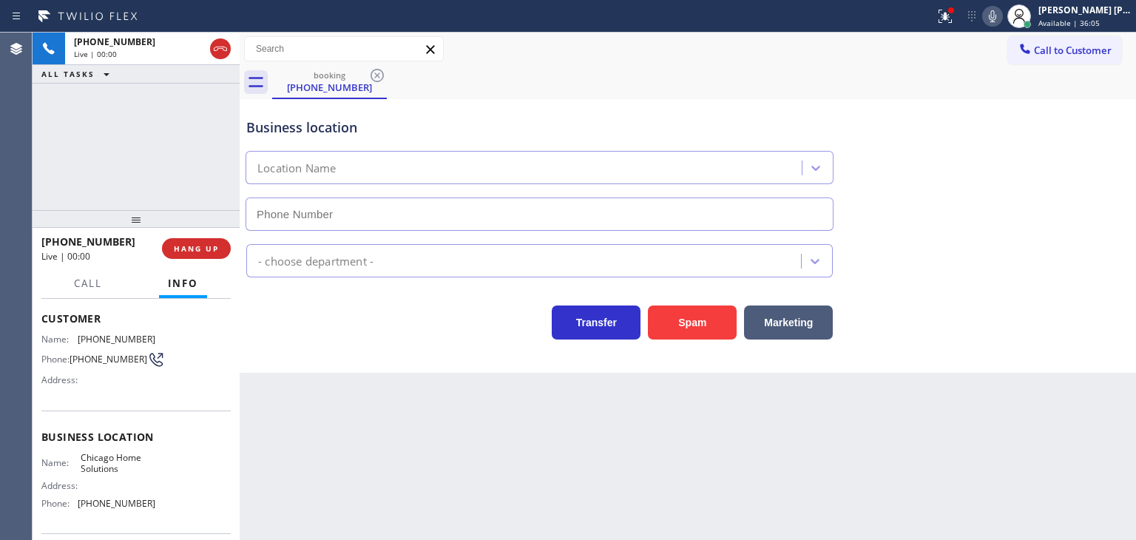
type input "(201) 613-7592"
click at [1001, 16] on icon at bounding box center [993, 16] width 18 height 18
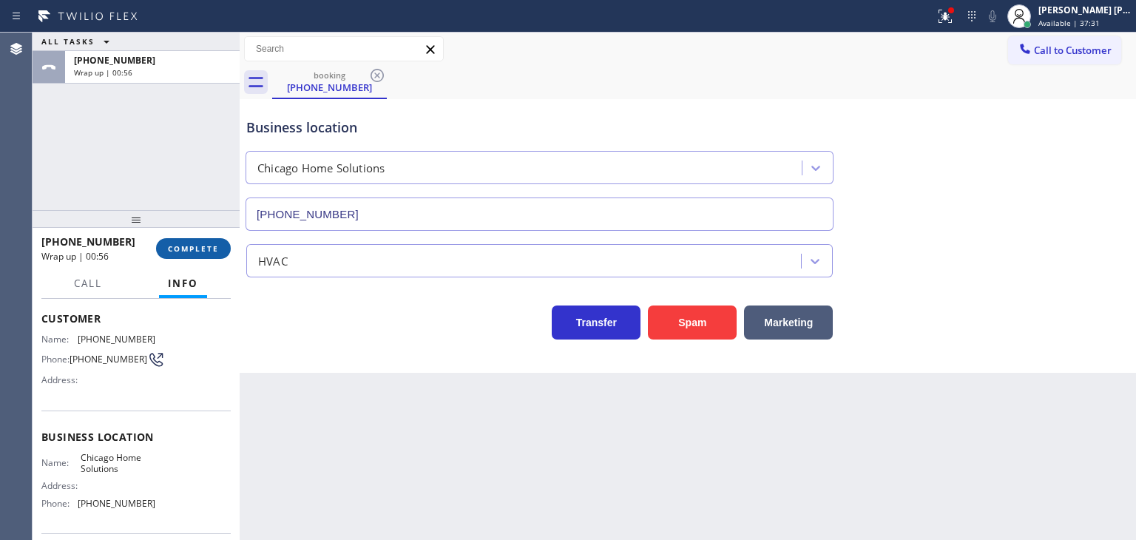
click at [221, 243] on button "COMPLETE" at bounding box center [193, 248] width 75 height 21
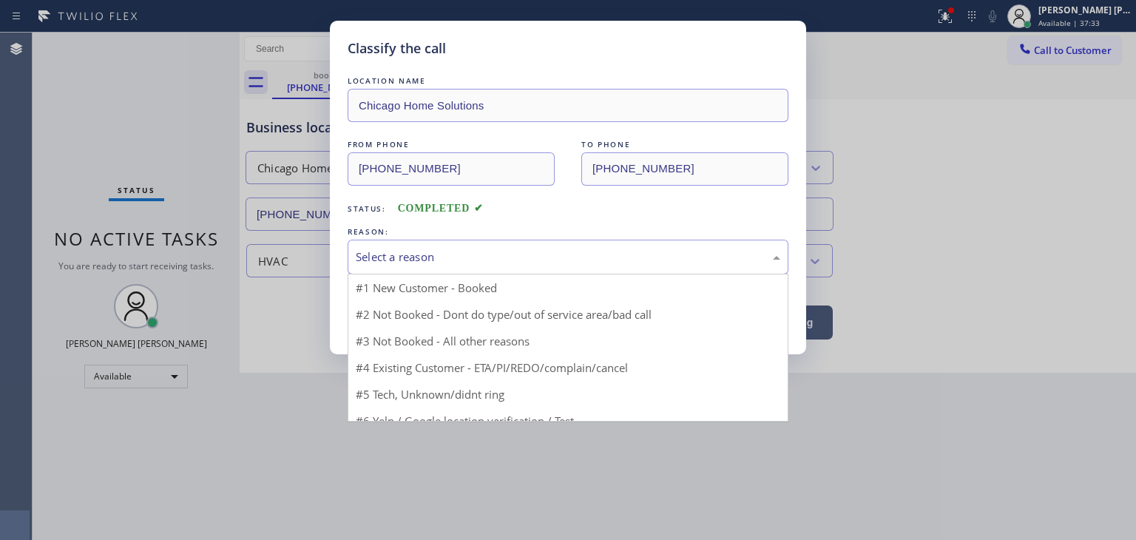
click at [413, 258] on div "Select a reason" at bounding box center [568, 257] width 425 height 17
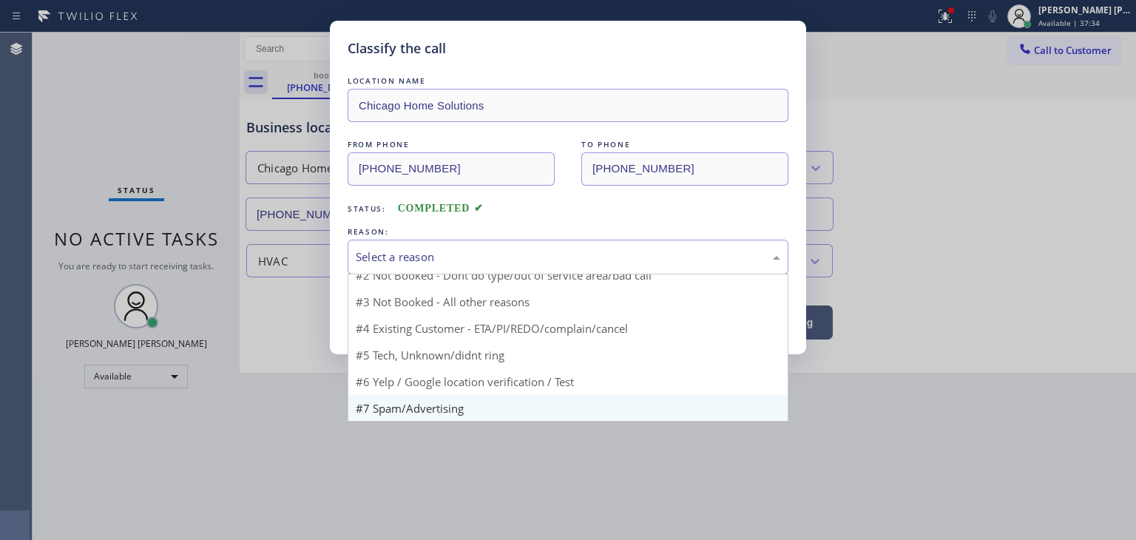
scroll to position [13, 0]
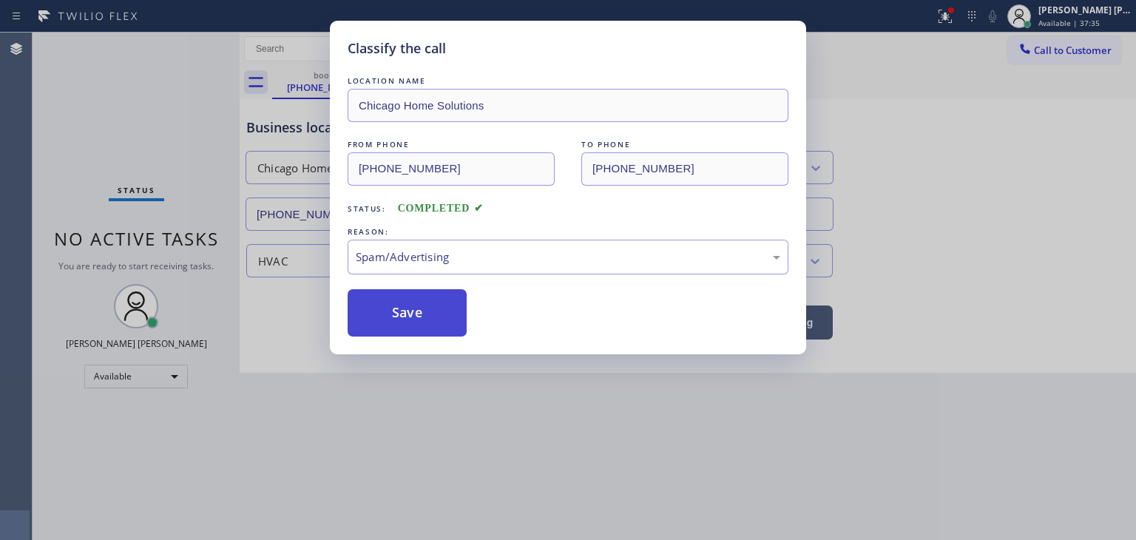
click at [411, 314] on button "Save" at bounding box center [407, 312] width 119 height 47
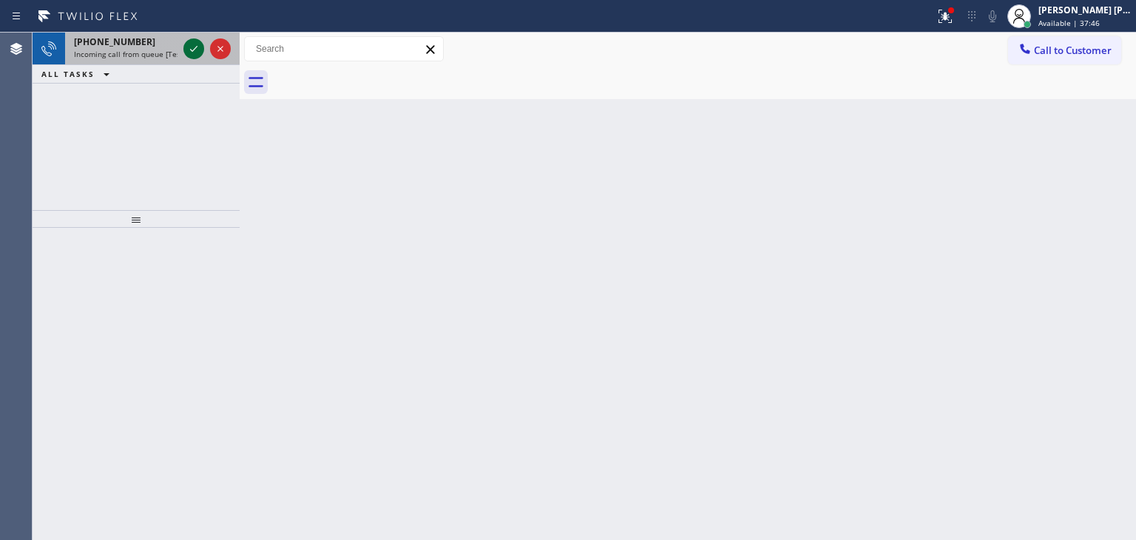
click at [192, 47] on icon at bounding box center [194, 49] width 18 height 18
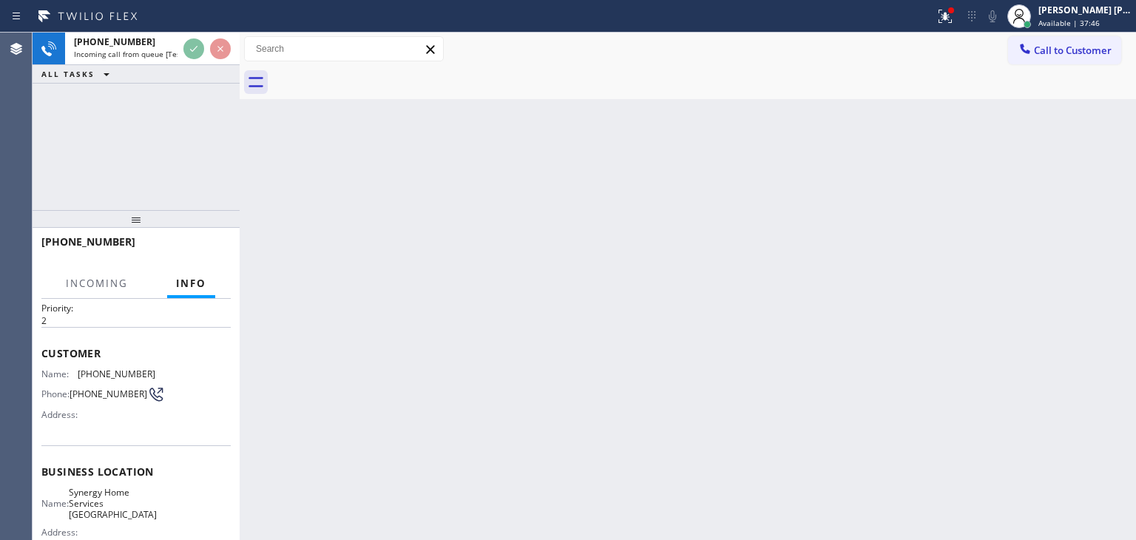
scroll to position [74, 0]
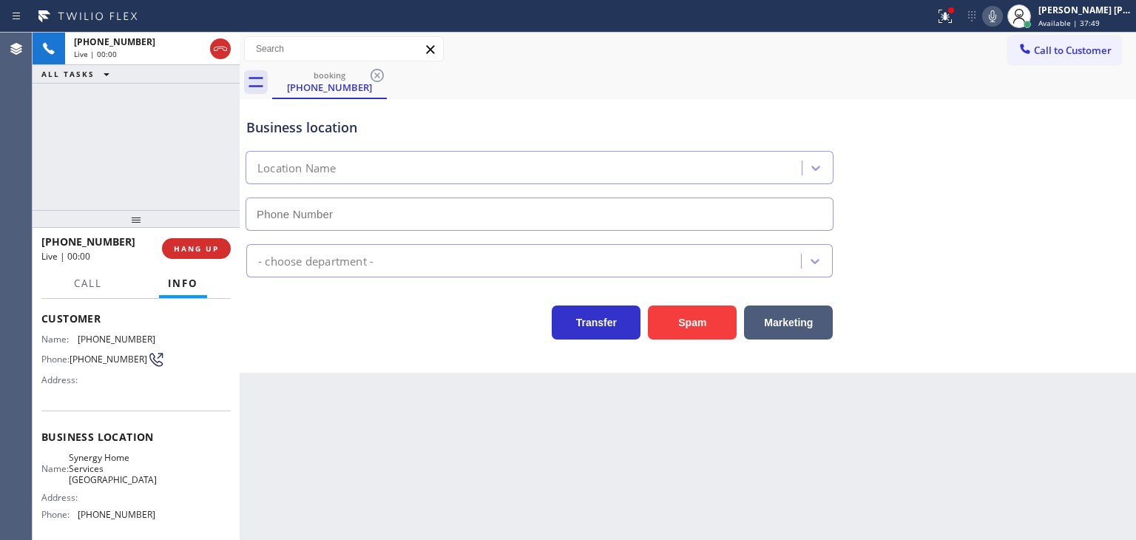
type input "[PHONE_NUMBER]"
click at [1001, 17] on icon at bounding box center [993, 16] width 18 height 18
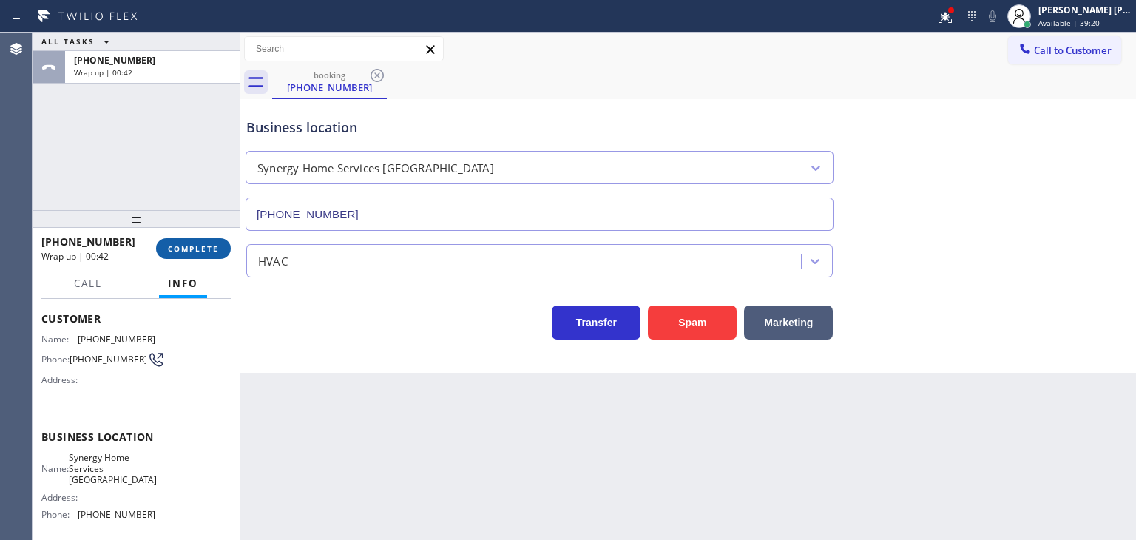
click at [212, 245] on span "COMPLETE" at bounding box center [193, 248] width 51 height 10
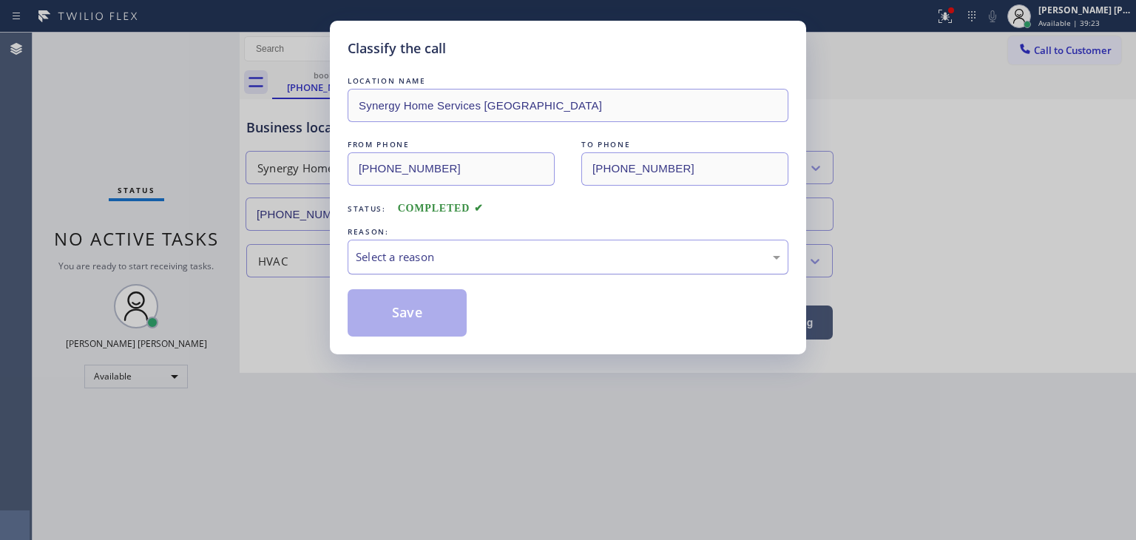
click at [414, 257] on div "Select a reason" at bounding box center [568, 257] width 425 height 17
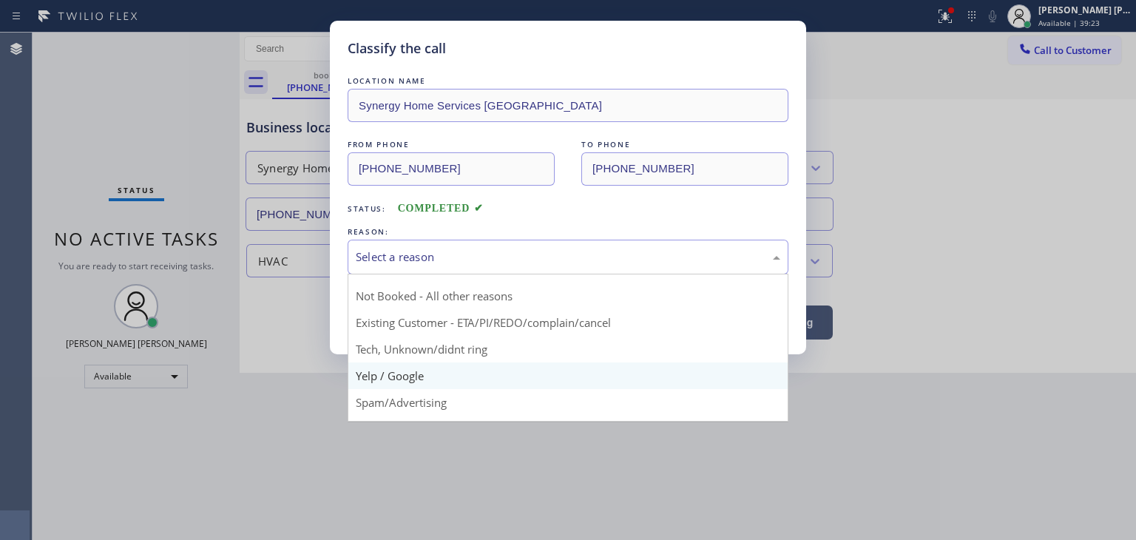
scroll to position [74, 0]
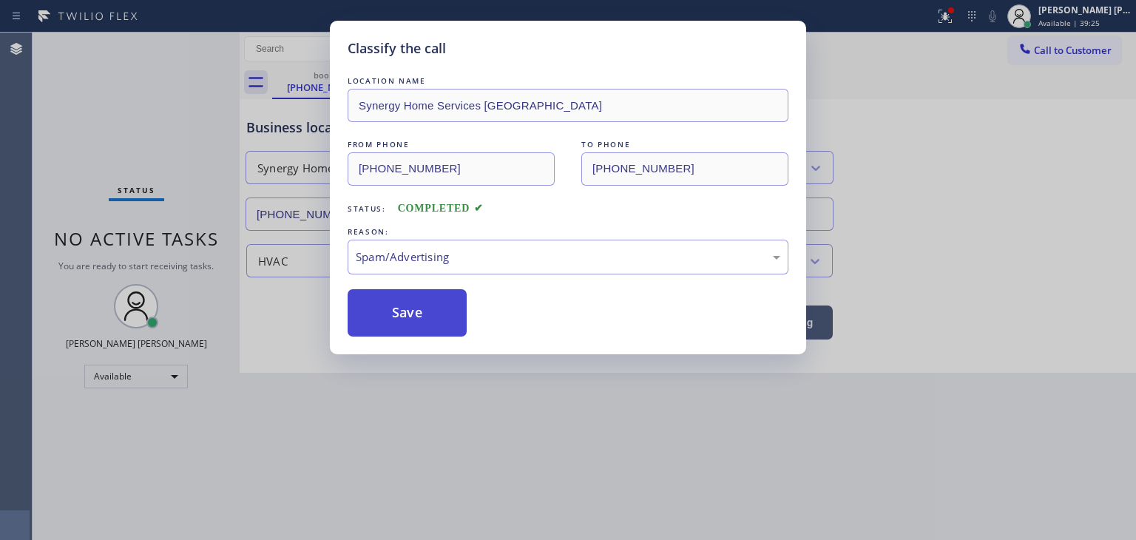
click at [418, 327] on button "Save" at bounding box center [407, 312] width 119 height 47
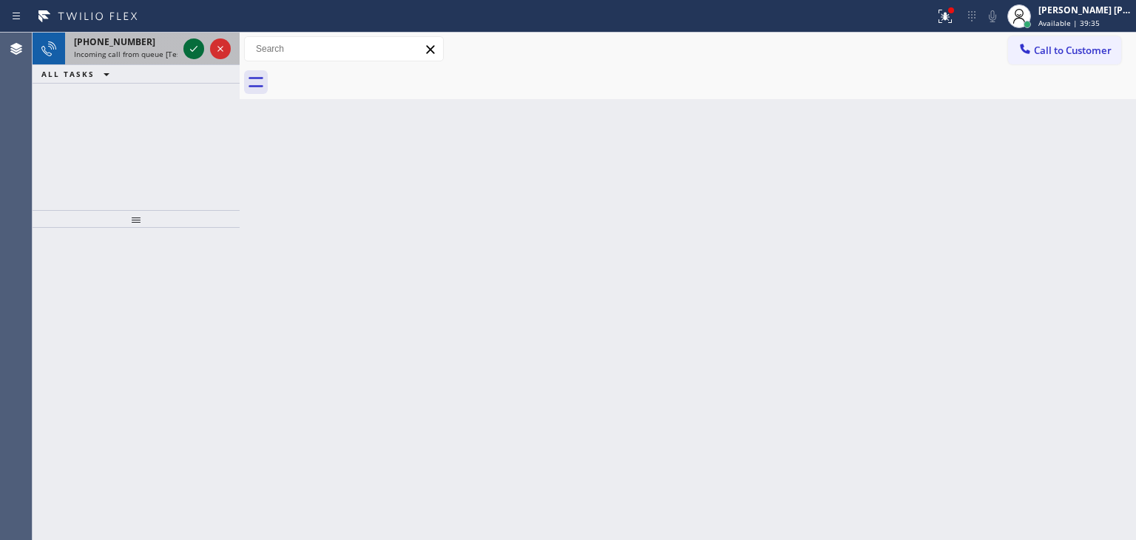
click at [190, 47] on icon at bounding box center [194, 49] width 18 height 18
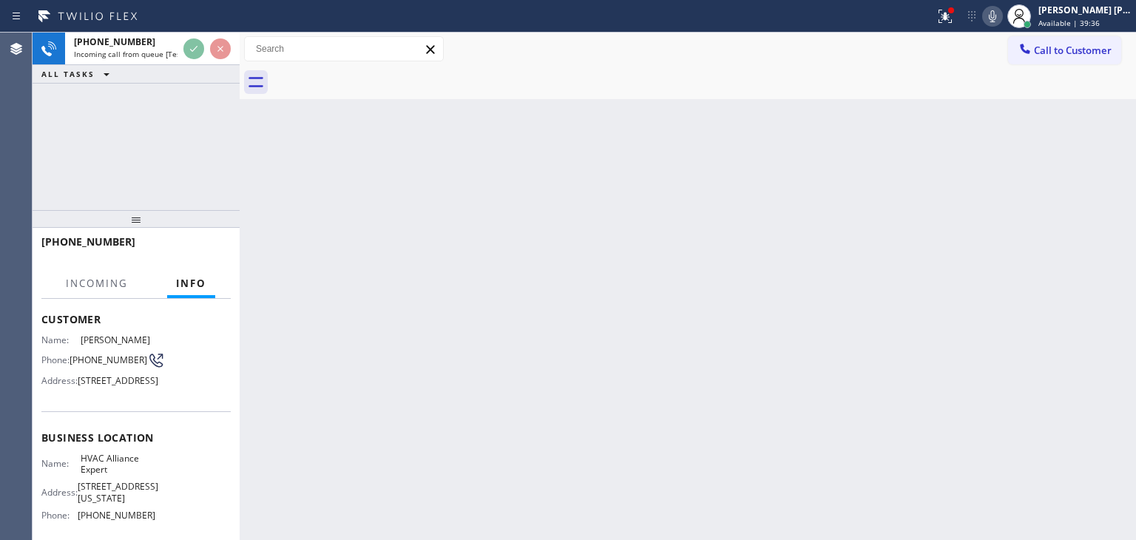
scroll to position [74, 0]
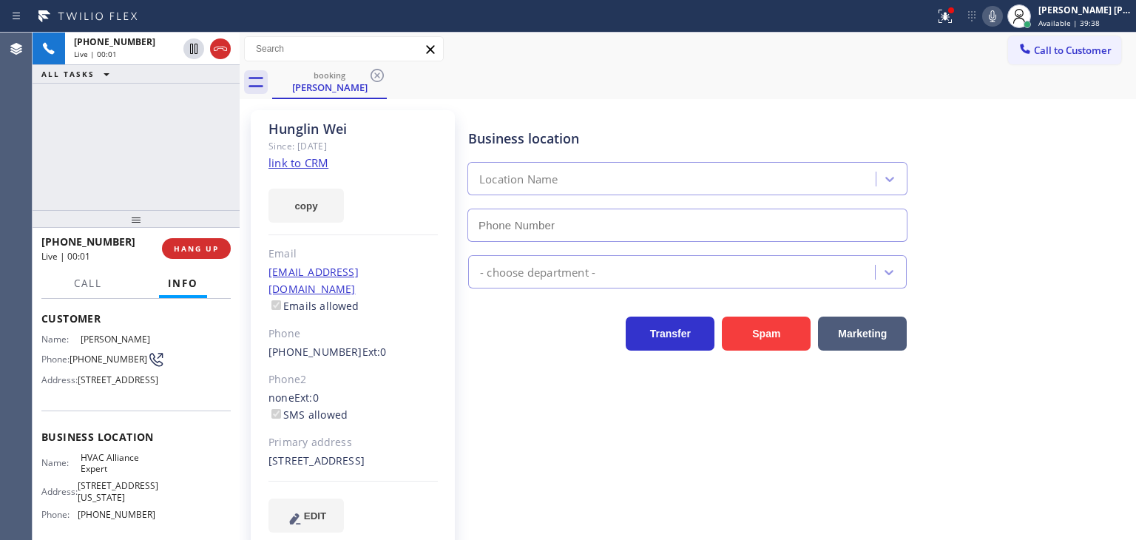
type input "(855) 999-4417"
click at [320, 163] on link "link to CRM" at bounding box center [298, 162] width 60 height 15
click at [216, 124] on div "+13104089538 Live | 04:30 ALL TASKS ALL TASKS ACTIVE TASKS TASKS IN WRAP UP" at bounding box center [136, 122] width 207 height 178
click at [1001, 15] on icon at bounding box center [993, 16] width 18 height 18
click at [1001, 10] on icon at bounding box center [993, 16] width 18 height 18
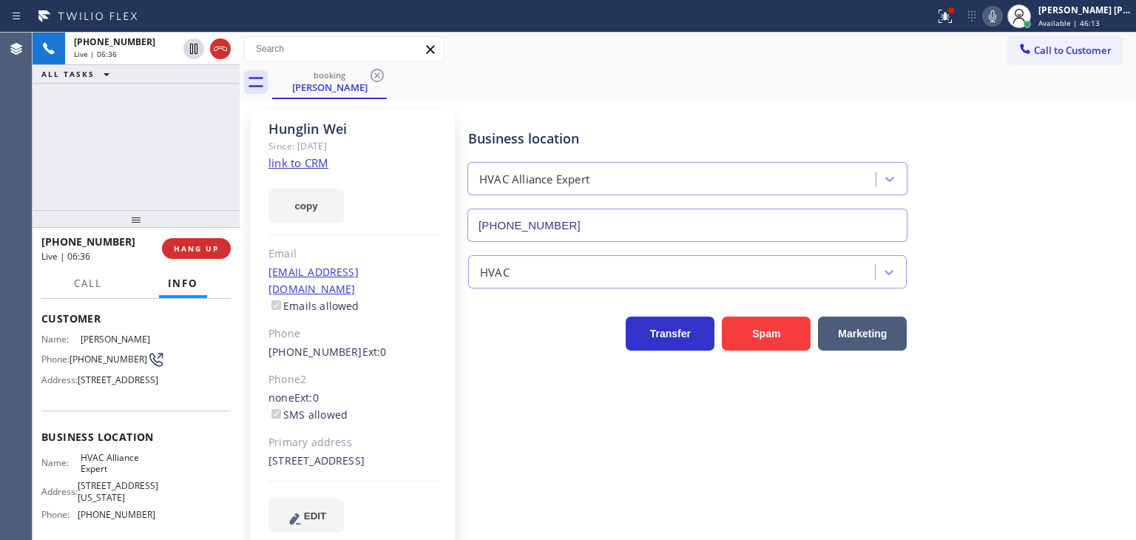
click at [1001, 10] on icon at bounding box center [993, 16] width 18 height 18
click at [1003, 6] on button at bounding box center [992, 16] width 21 height 21
click at [1001, 15] on icon at bounding box center [993, 16] width 18 height 18
click at [1001, 18] on icon at bounding box center [993, 16] width 18 height 18
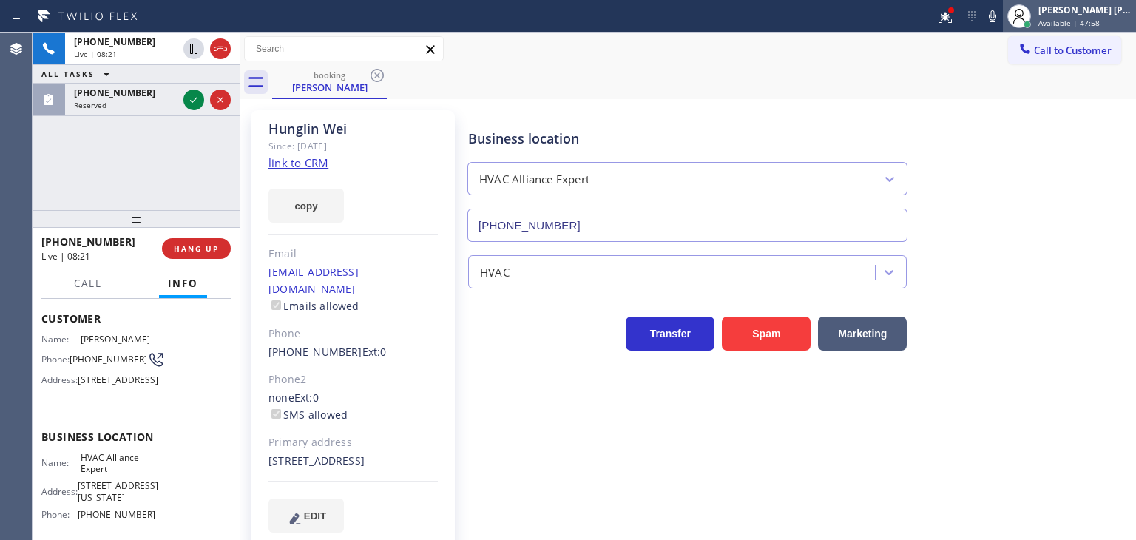
drag, startPoint x: 1098, startPoint y: 12, endPoint x: 1085, endPoint y: 30, distance: 22.8
click at [1098, 12] on div "[PERSON_NAME] [PERSON_NAME]" at bounding box center [1084, 10] width 93 height 13
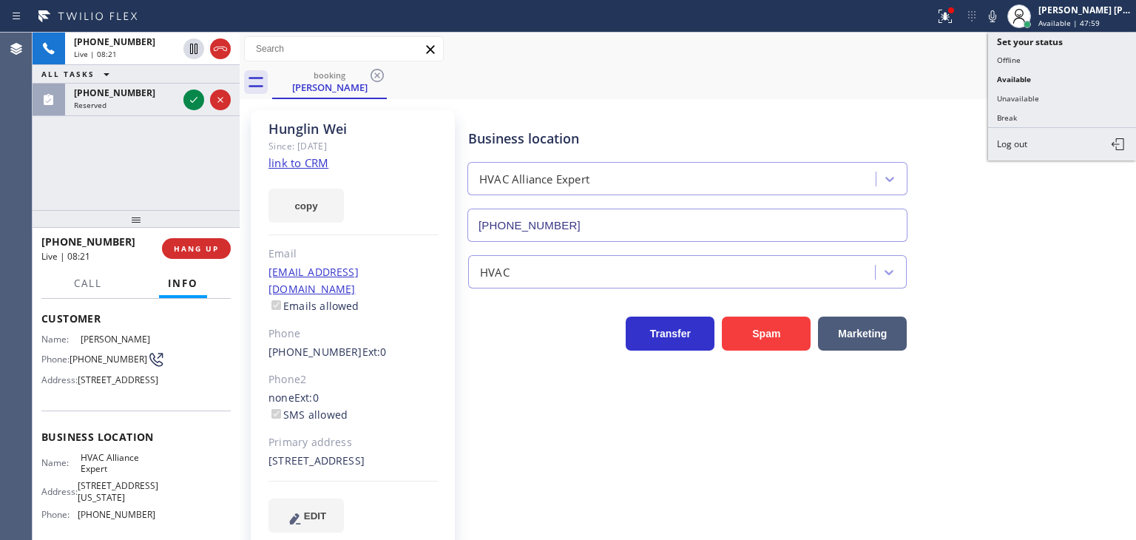
drag, startPoint x: 1050, startPoint y: 92, endPoint x: 777, endPoint y: 412, distance: 420.8
click at [1050, 92] on button "Unavailable" at bounding box center [1062, 98] width 148 height 19
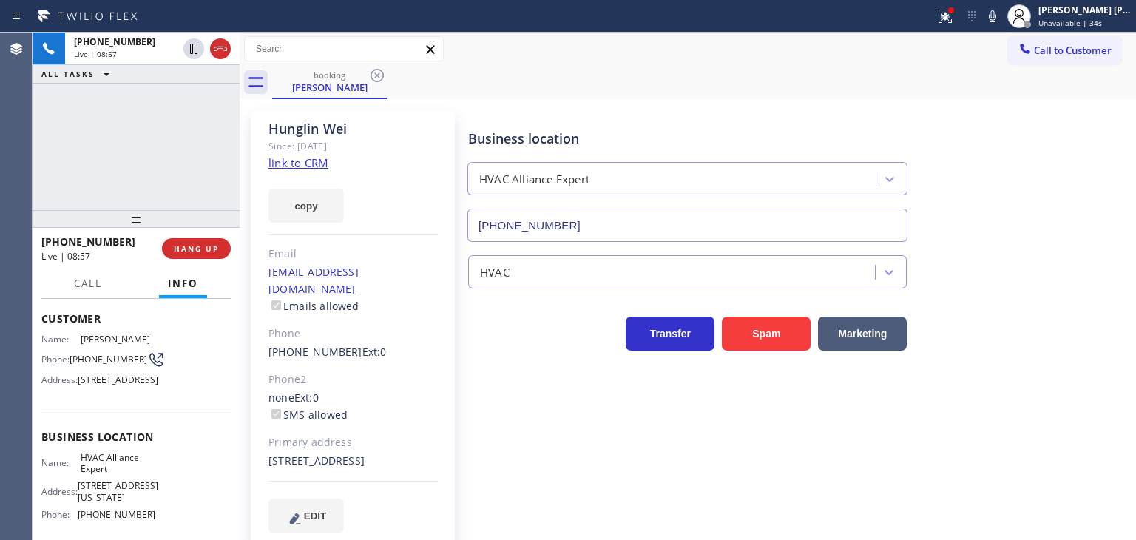
scroll to position [243, 0]
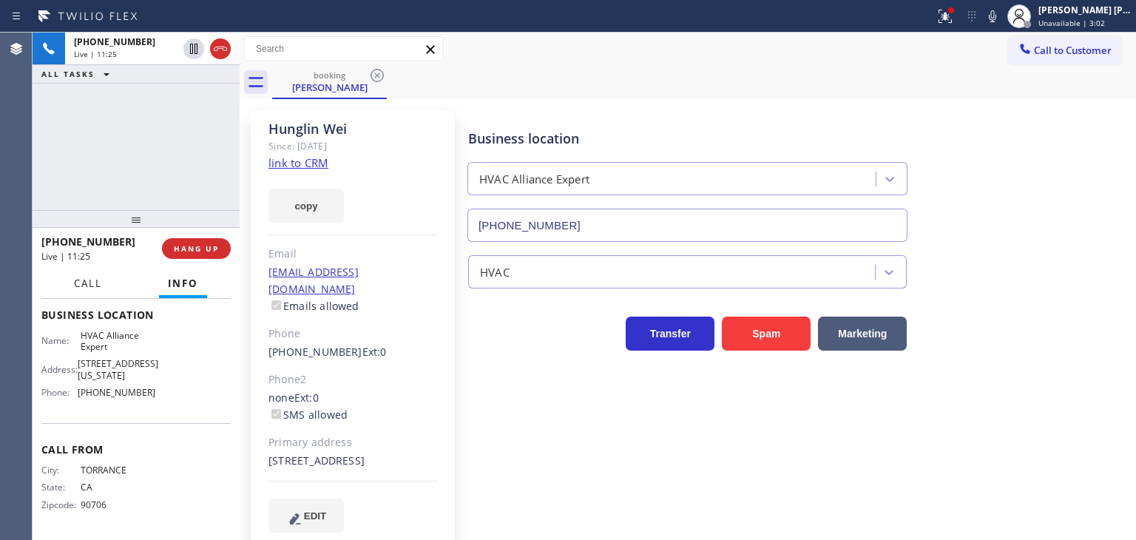
click at [89, 286] on span "Call" at bounding box center [88, 283] width 28 height 13
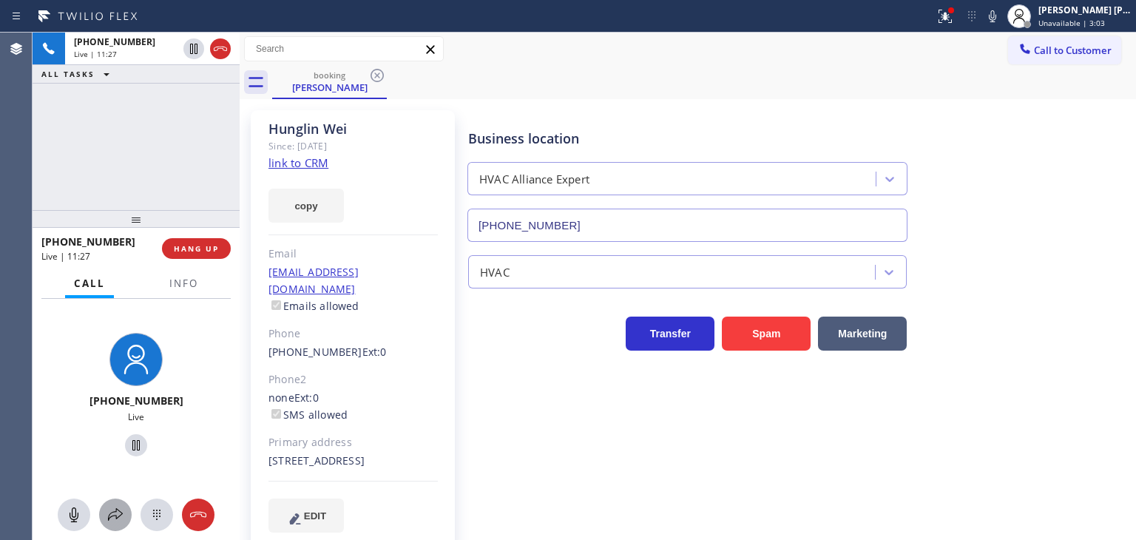
click at [118, 508] on icon at bounding box center [116, 515] width 18 height 18
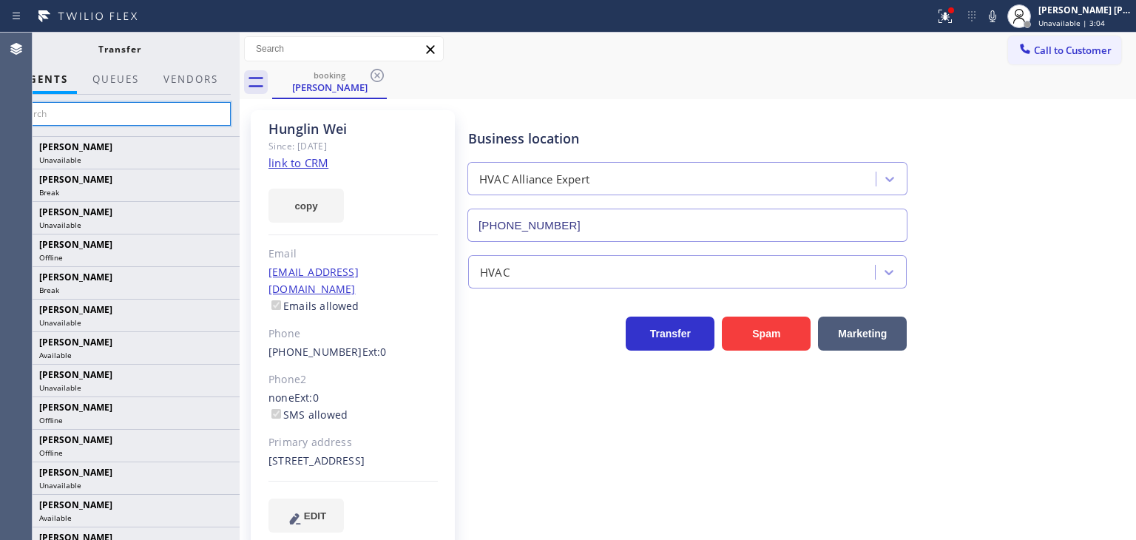
click at [178, 112] on input "text" at bounding box center [119, 114] width 223 height 24
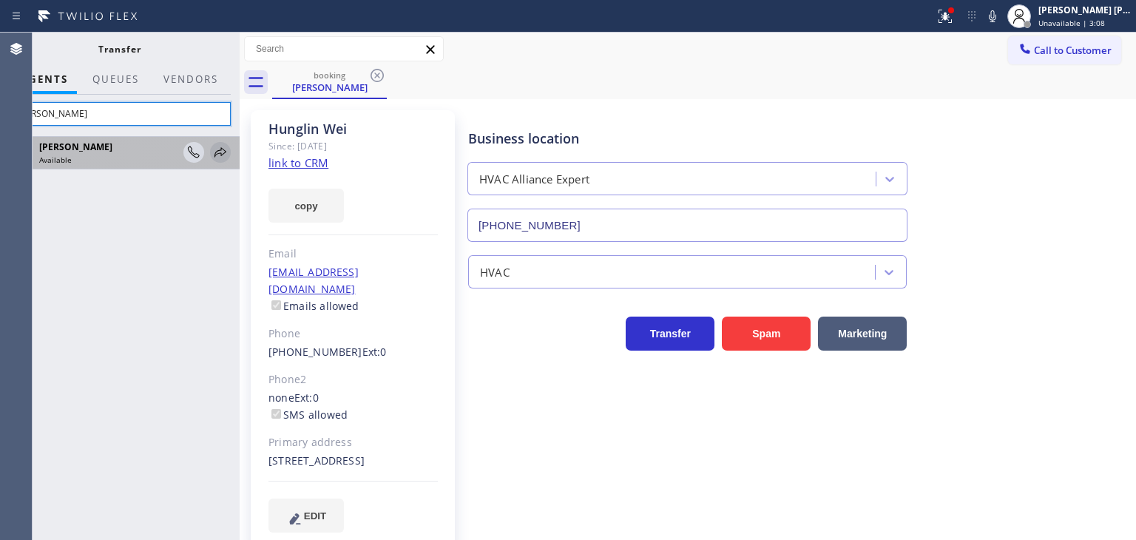
type input "[PERSON_NAME]"
click at [224, 150] on icon at bounding box center [221, 152] width 12 height 10
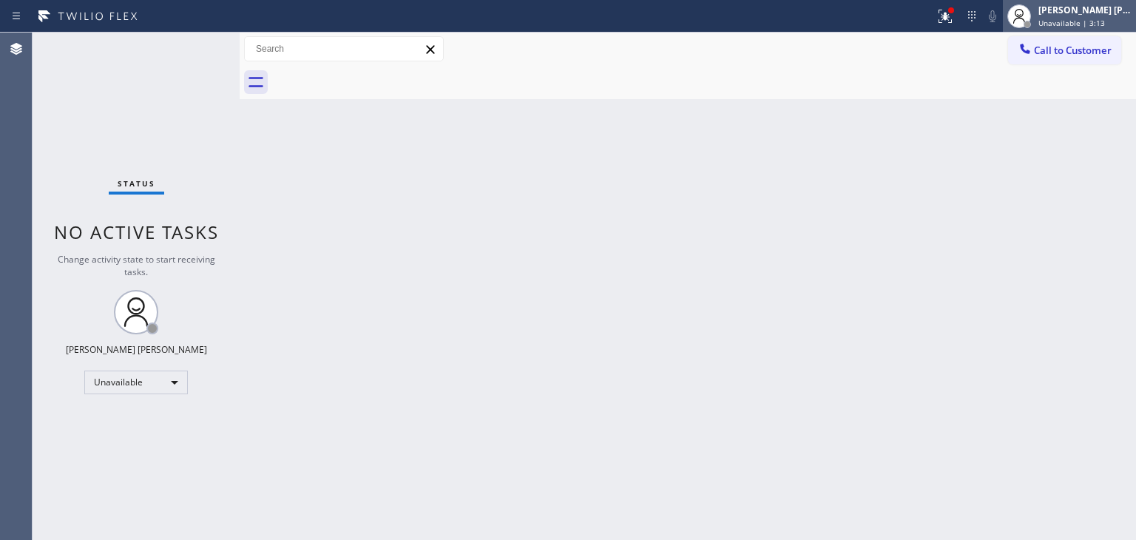
click at [1105, 18] on span "Unavailable | 3:13" at bounding box center [1071, 23] width 67 height 10
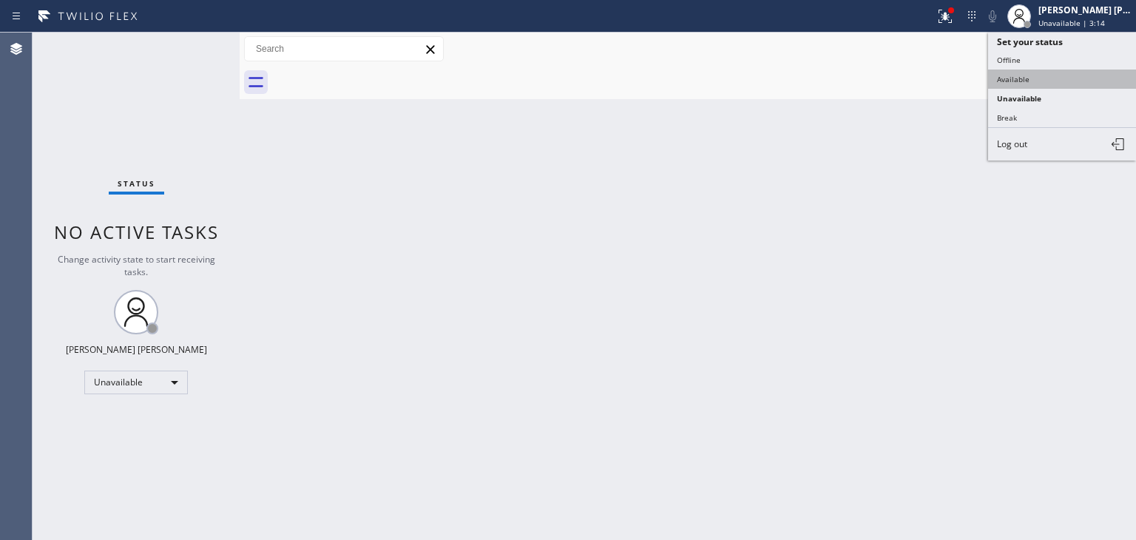
click at [1022, 76] on button "Available" at bounding box center [1062, 79] width 148 height 19
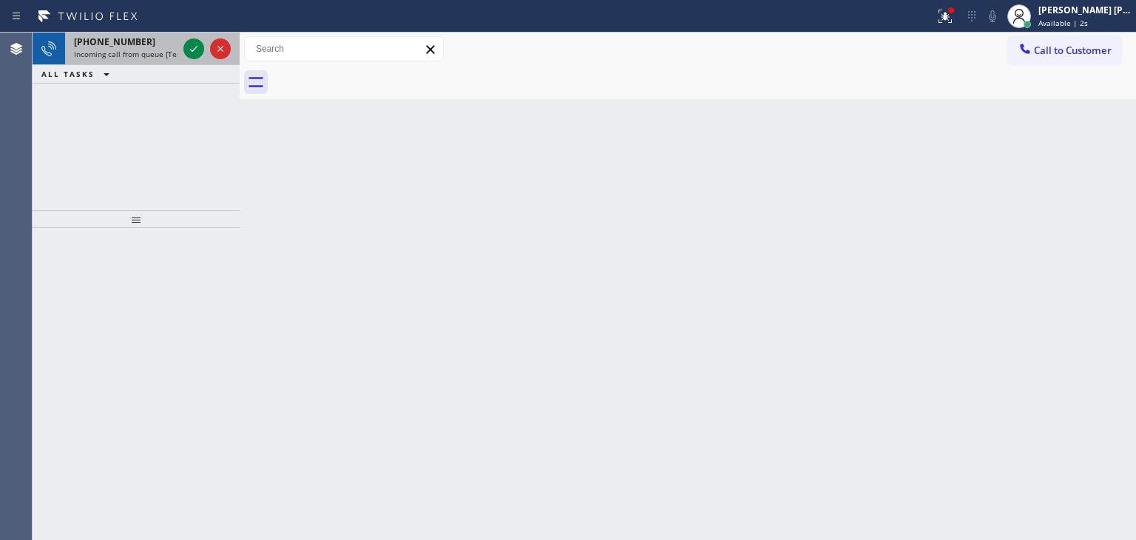
click at [204, 60] on div at bounding box center [206, 49] width 53 height 33
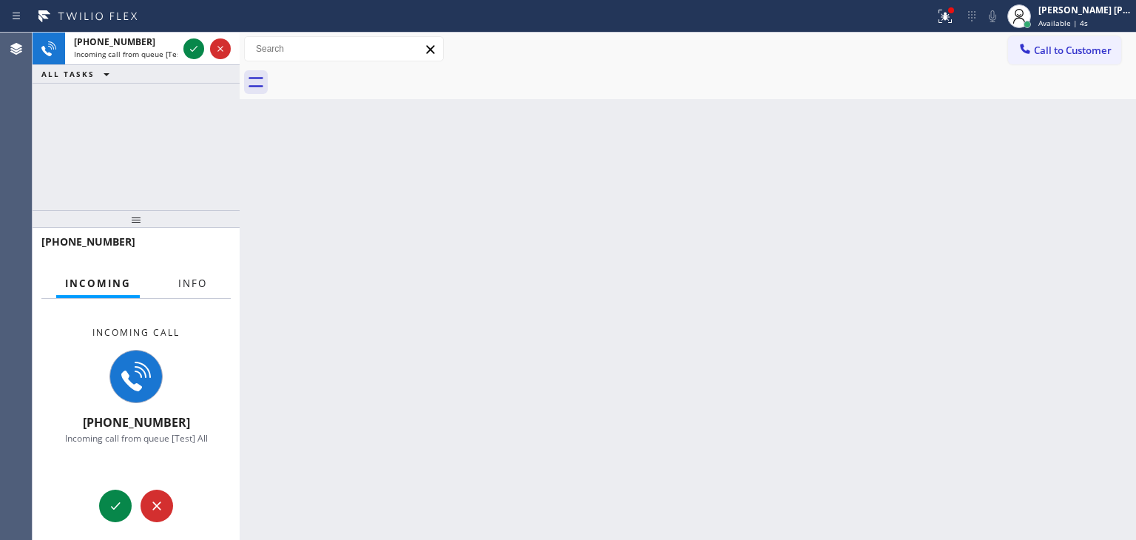
click at [203, 275] on button "Info" at bounding box center [192, 283] width 47 height 29
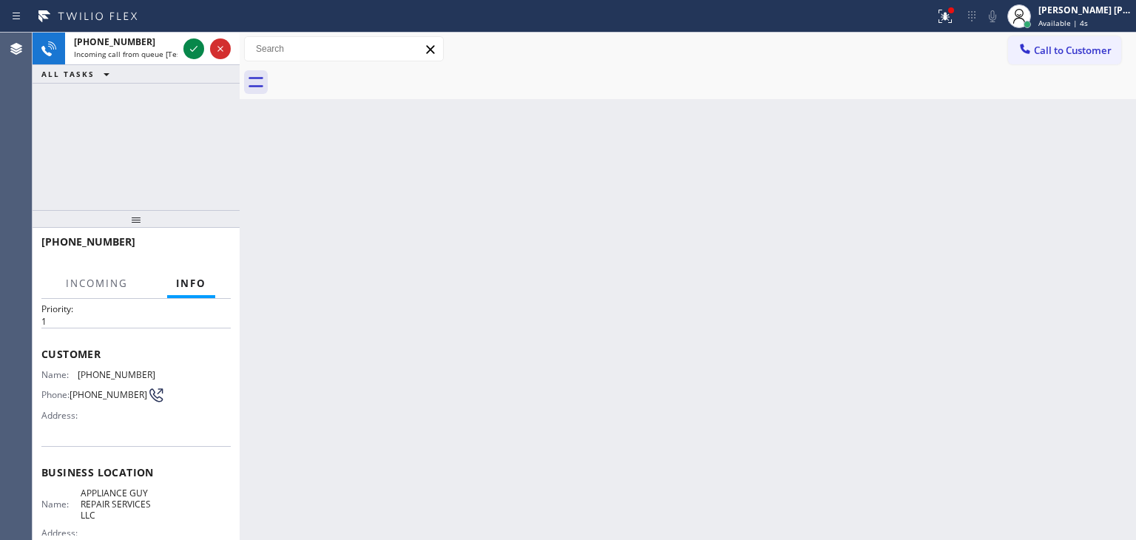
scroll to position [74, 0]
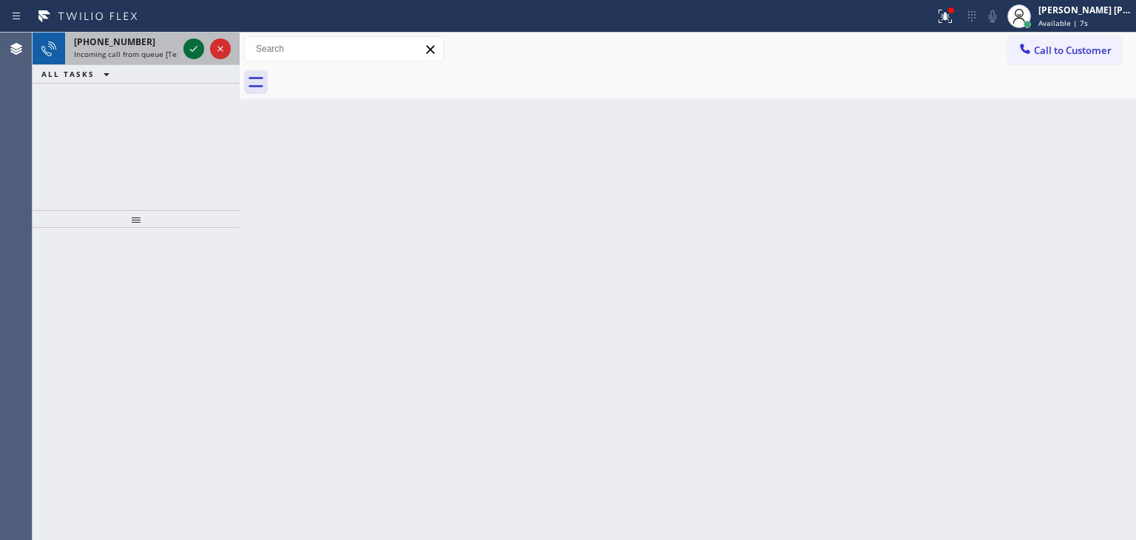
click at [195, 54] on icon at bounding box center [194, 49] width 18 height 18
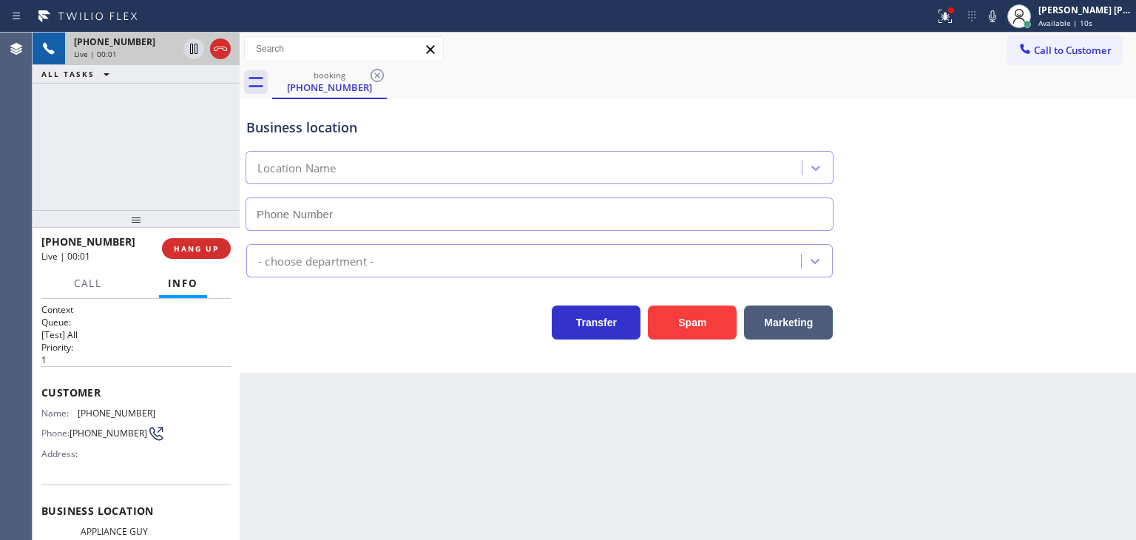
type input "(818) 869-2697"
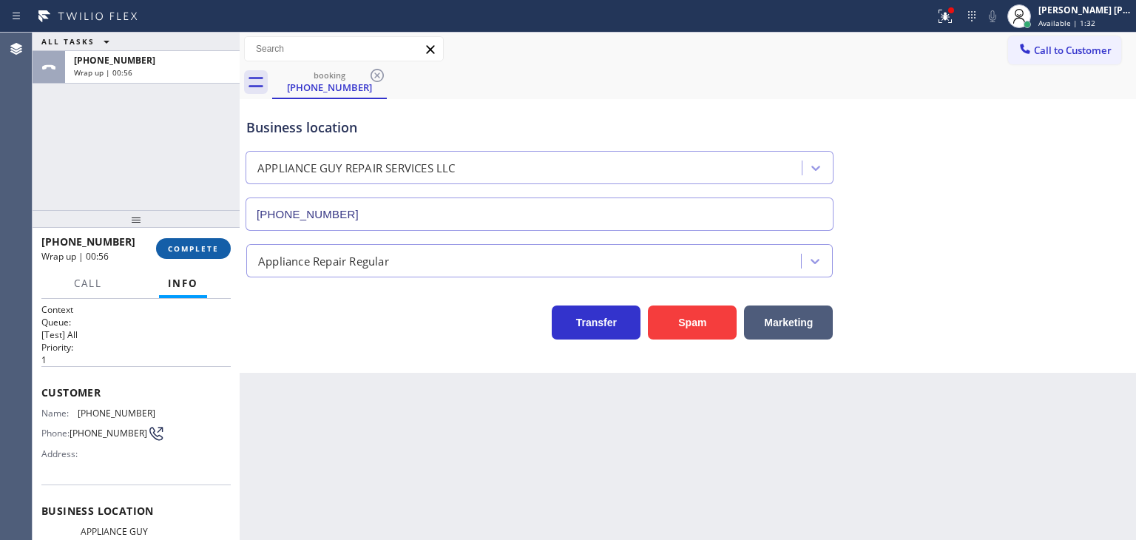
click at [205, 244] on span "COMPLETE" at bounding box center [193, 248] width 51 height 10
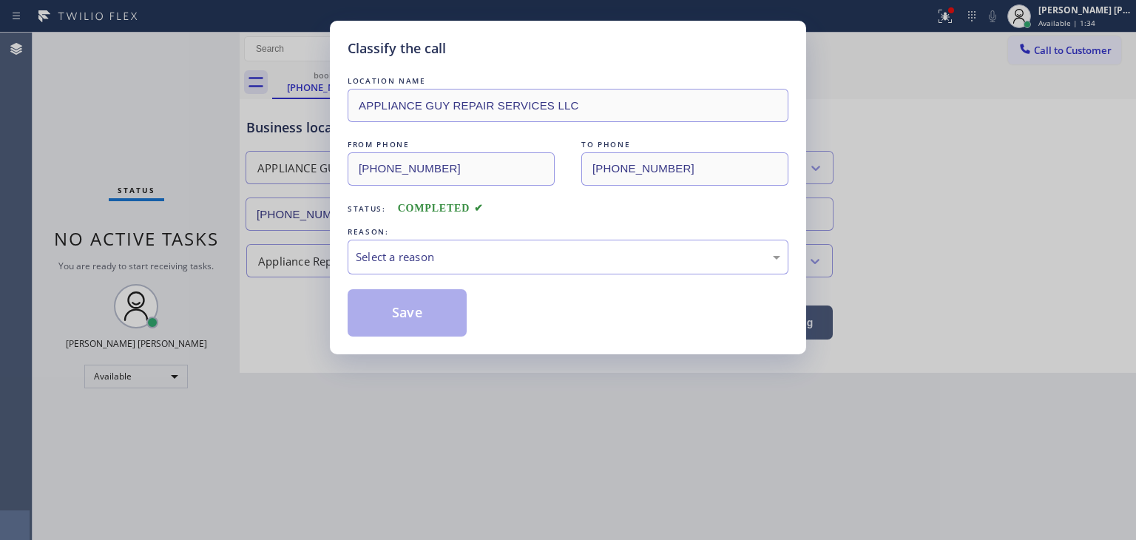
click at [435, 251] on div "Select a reason" at bounding box center [568, 257] width 425 height 17
click at [411, 308] on button "Save" at bounding box center [407, 312] width 119 height 47
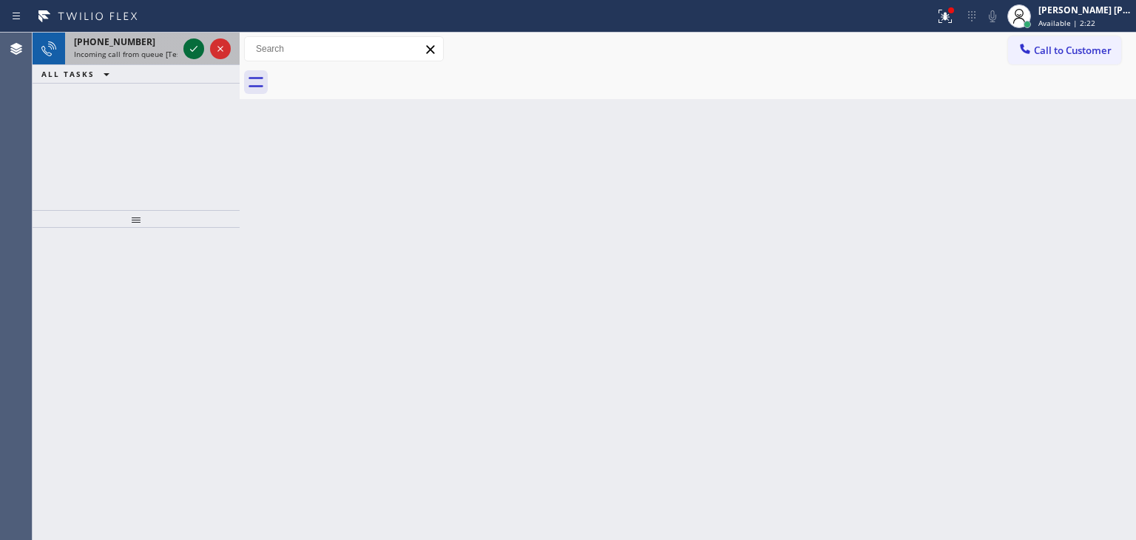
click at [189, 53] on icon at bounding box center [194, 49] width 18 height 18
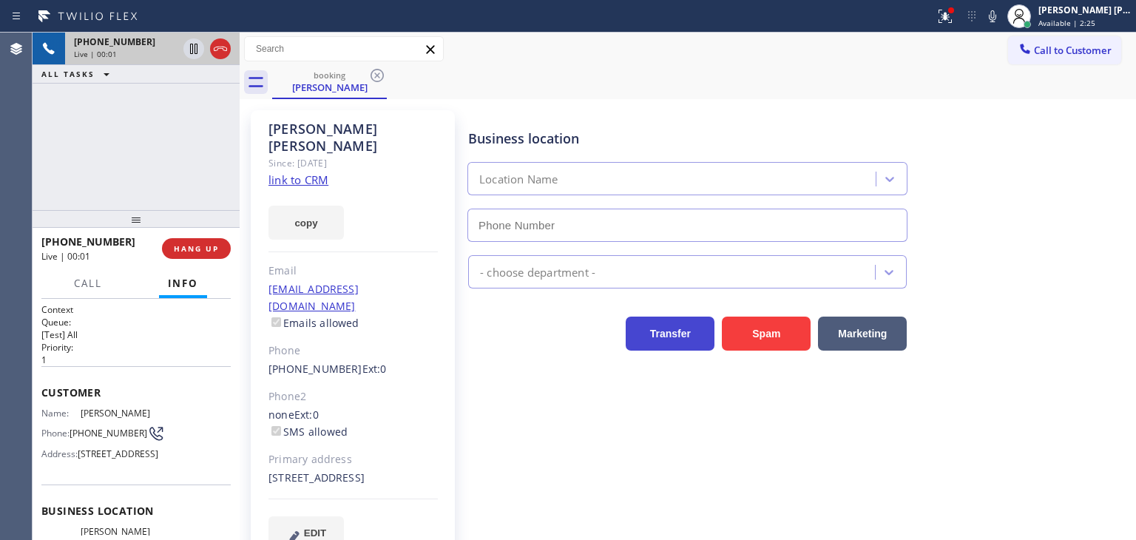
type input "(720) 408-7672"
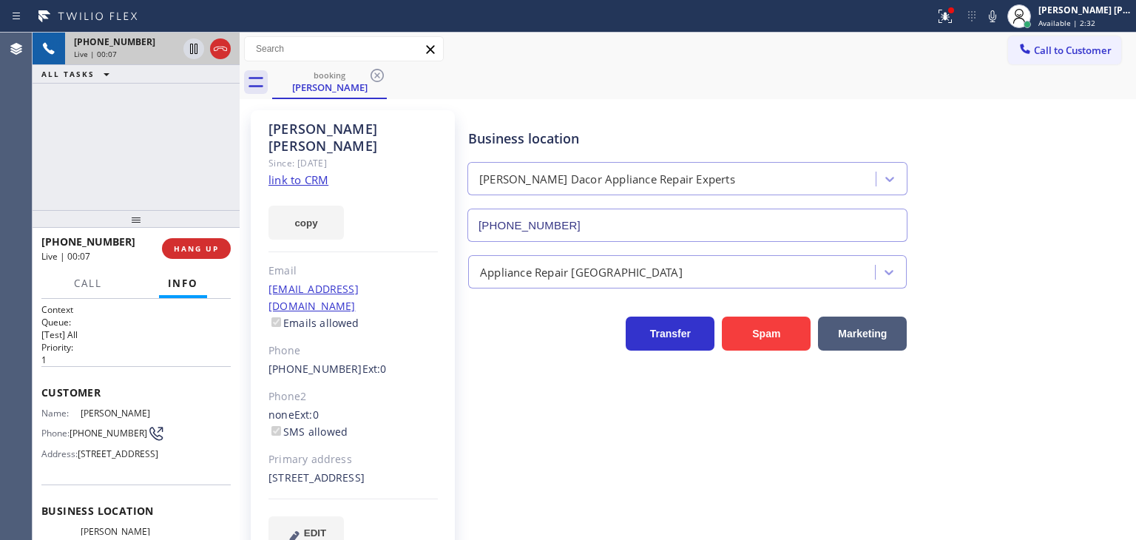
click at [300, 172] on link "link to CRM" at bounding box center [298, 179] width 60 height 15
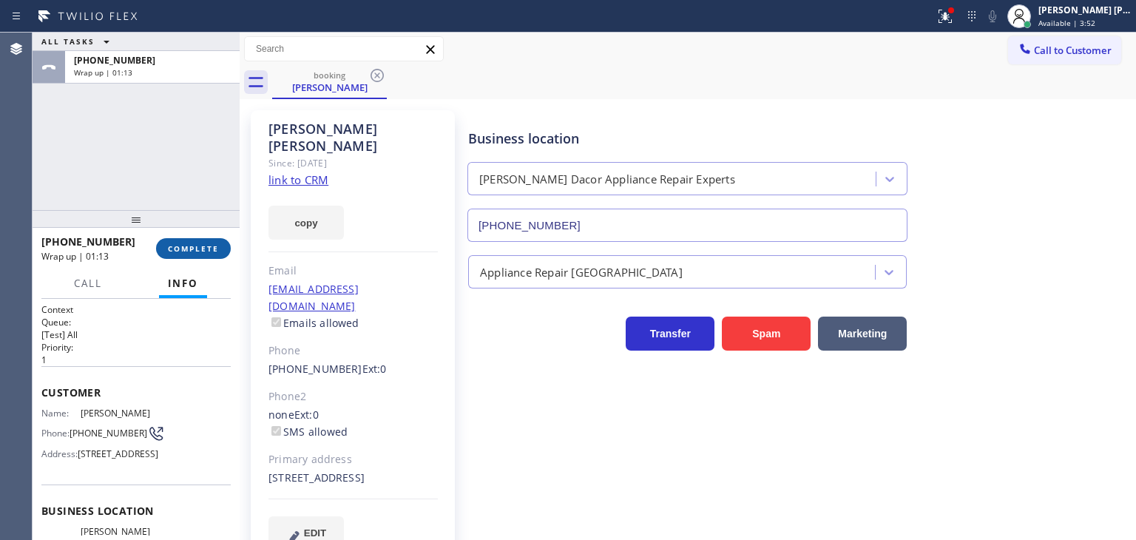
click at [186, 256] on button "COMPLETE" at bounding box center [193, 248] width 75 height 21
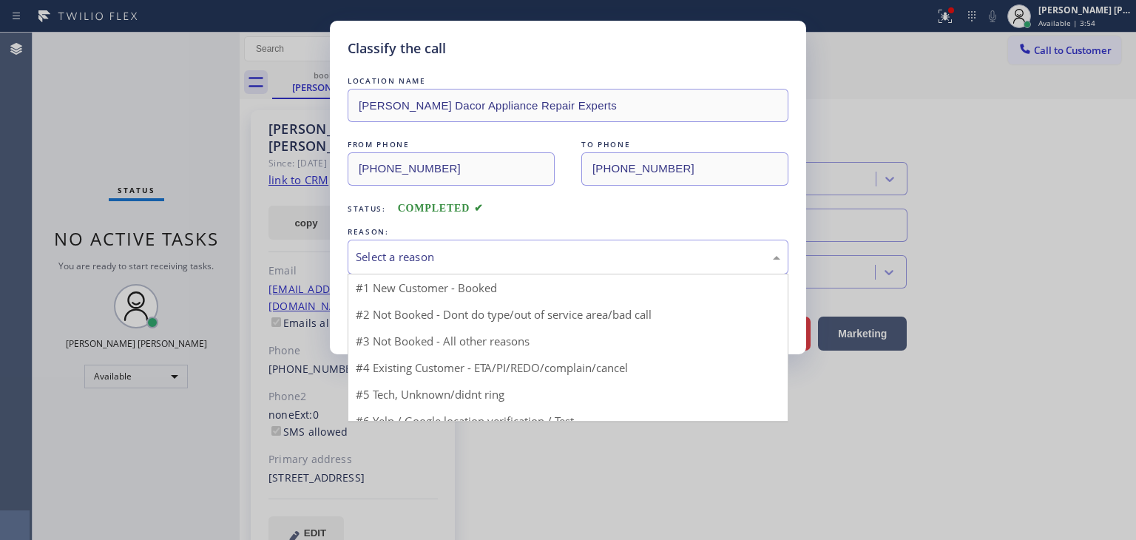
click at [436, 264] on div "Select a reason" at bounding box center [568, 257] width 425 height 17
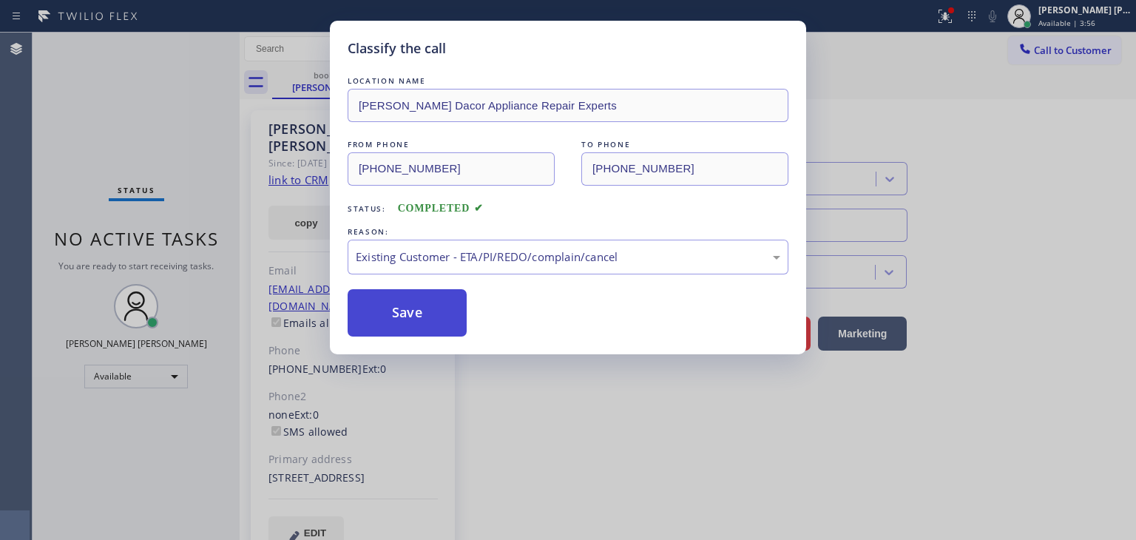
click at [418, 318] on button "Save" at bounding box center [407, 312] width 119 height 47
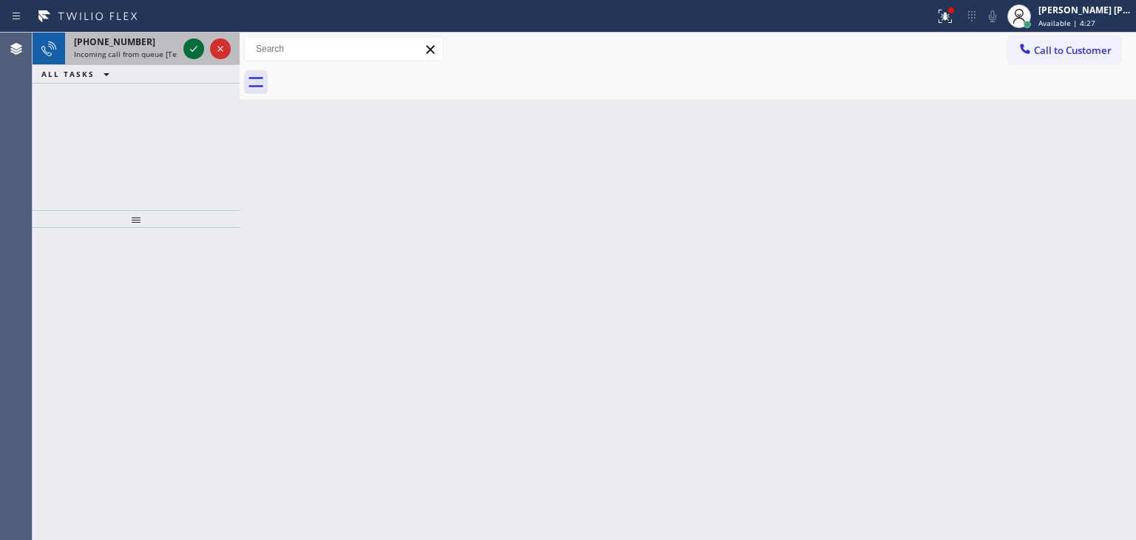
click at [192, 43] on icon at bounding box center [194, 49] width 18 height 18
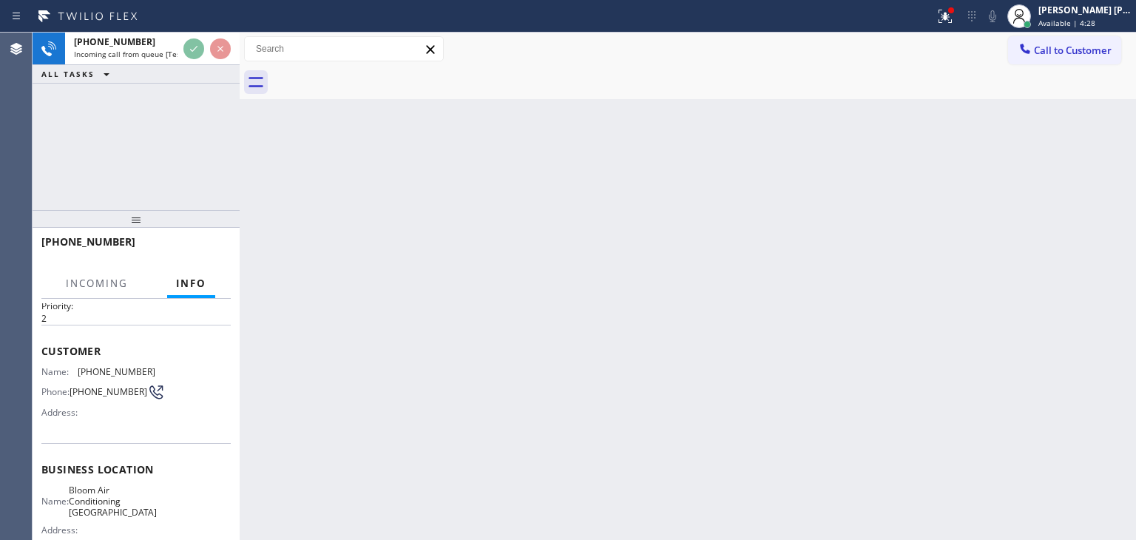
scroll to position [74, 0]
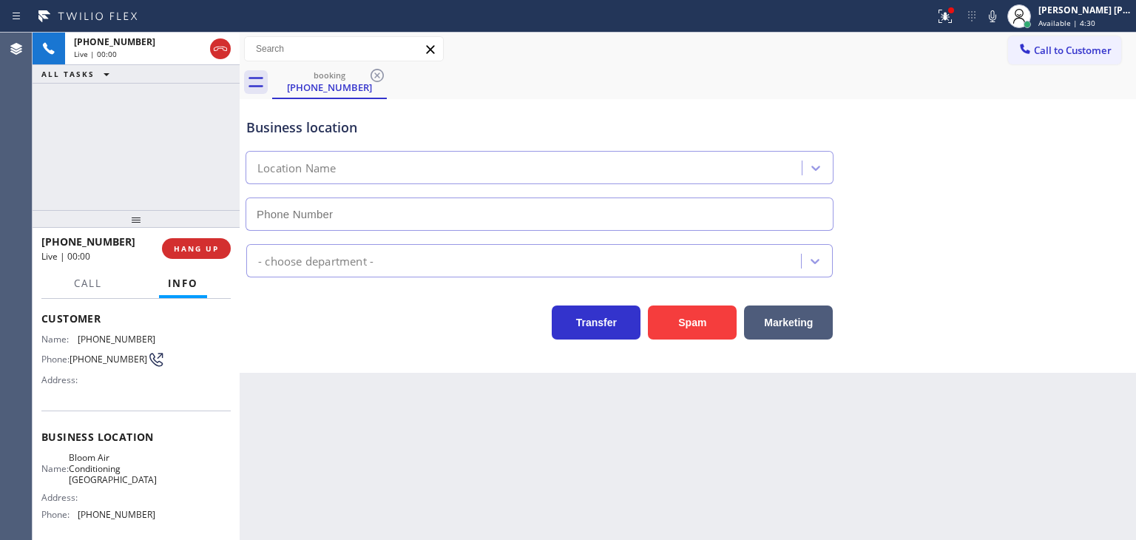
type input "(714) 599-8919"
click at [1001, 18] on icon at bounding box center [993, 16] width 18 height 18
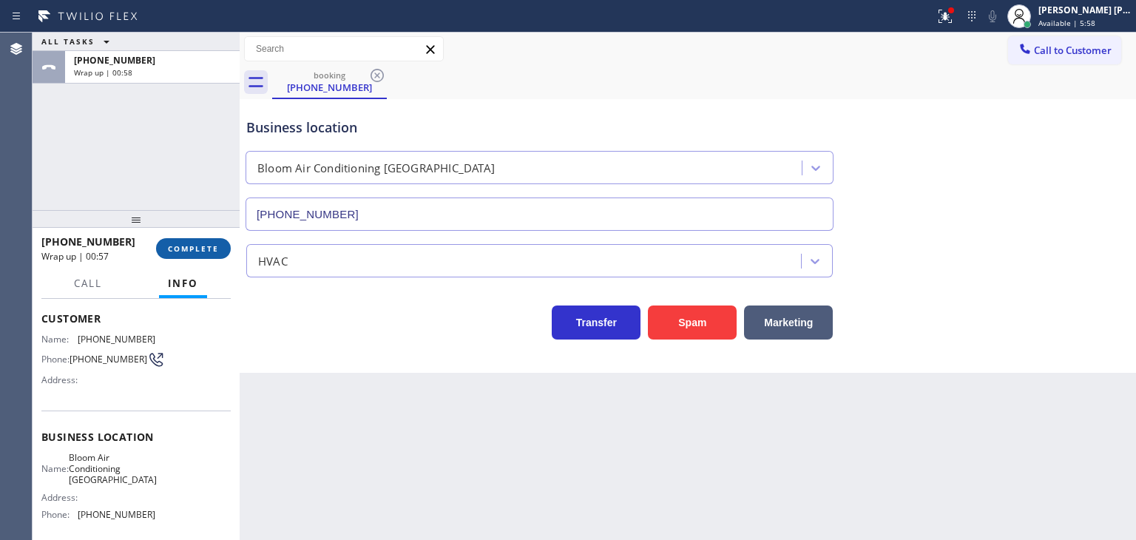
click at [202, 249] on span "COMPLETE" at bounding box center [193, 248] width 51 height 10
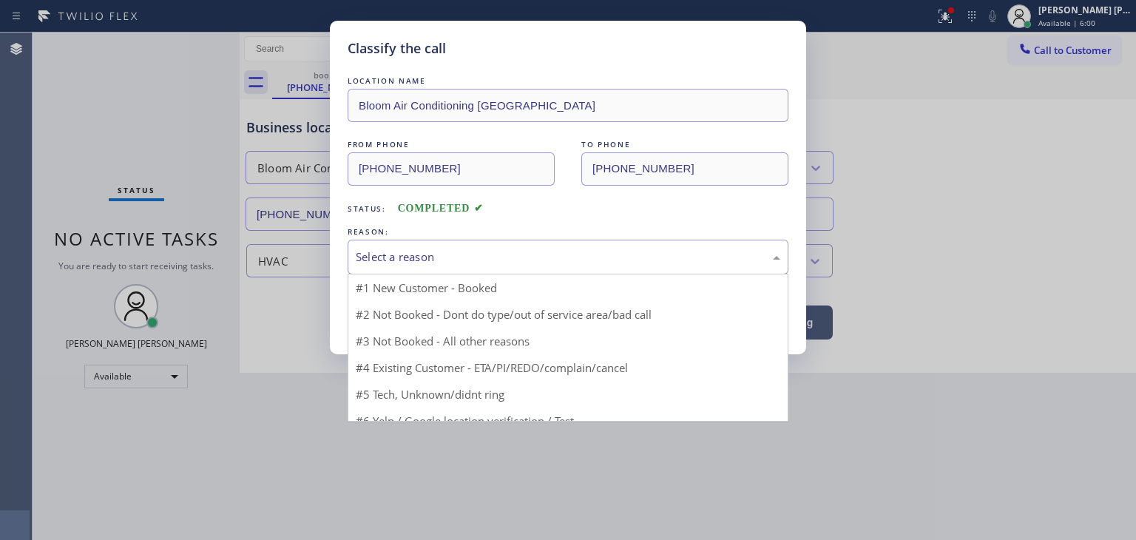
click at [416, 250] on div "Select a reason" at bounding box center [568, 257] width 425 height 17
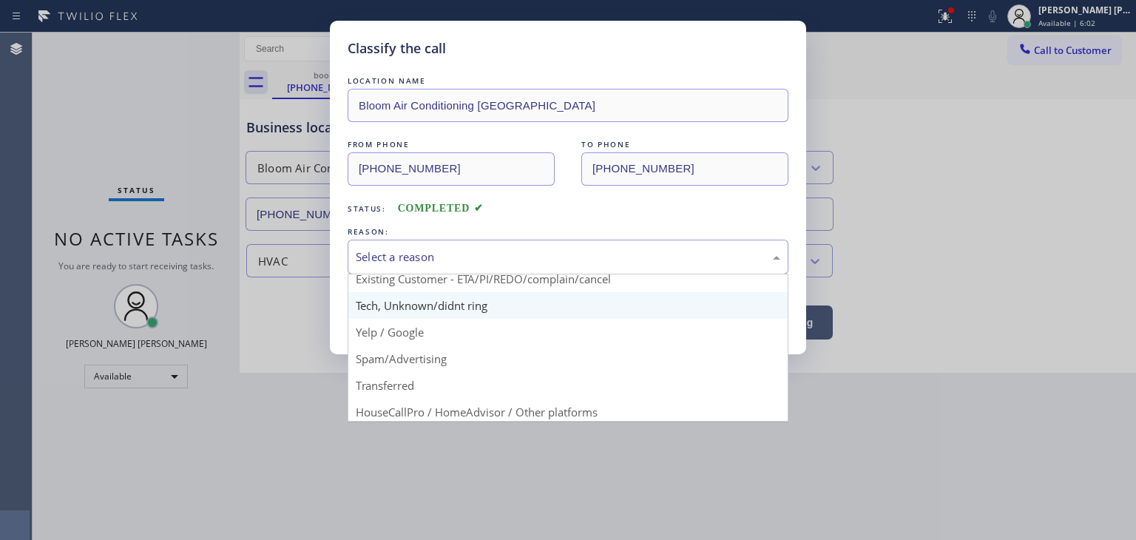
scroll to position [87, 0]
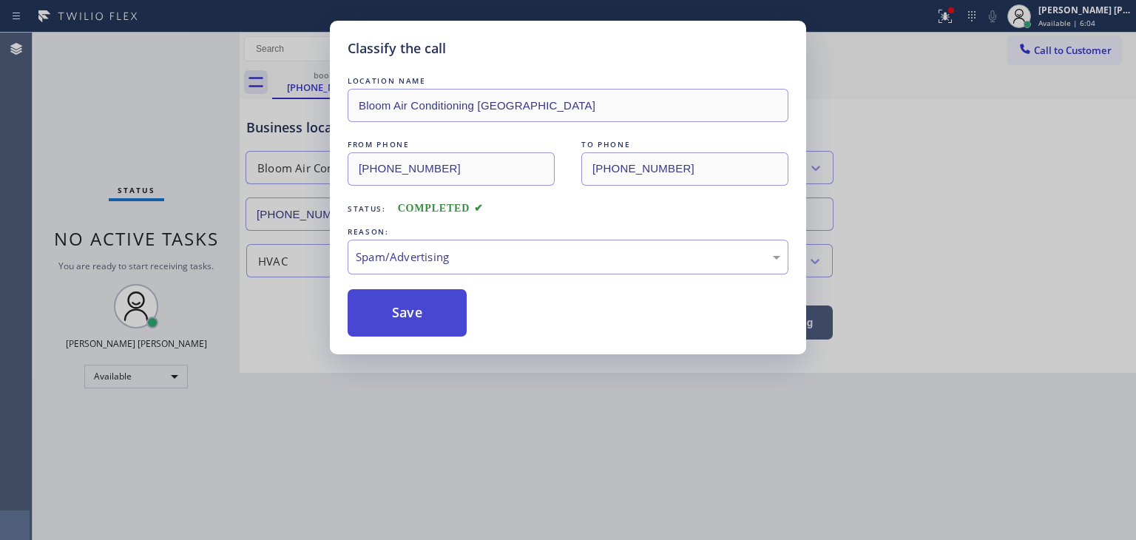
click at [411, 314] on button "Save" at bounding box center [407, 312] width 119 height 47
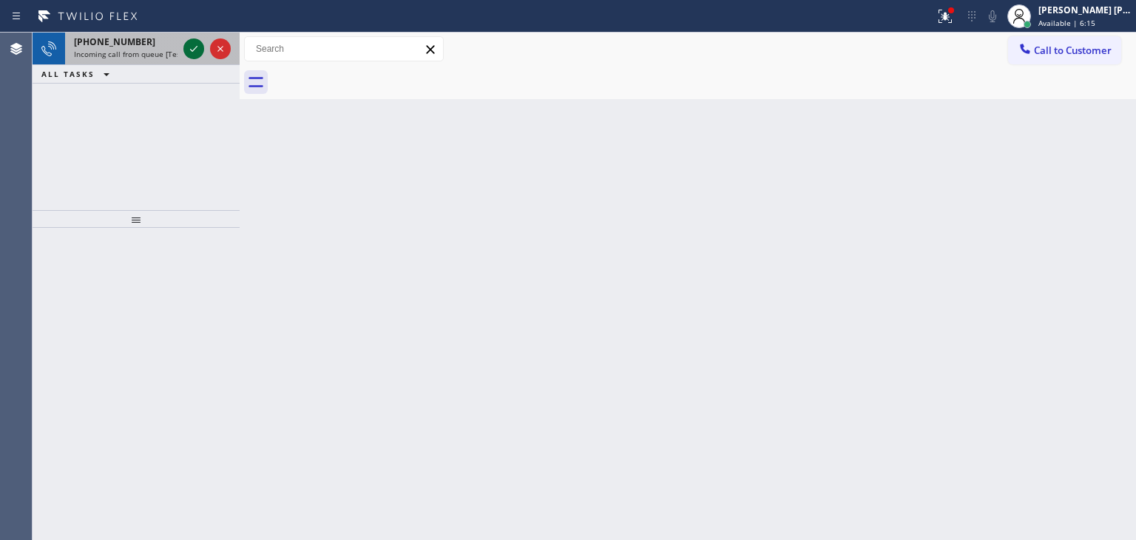
click at [191, 53] on icon at bounding box center [194, 49] width 18 height 18
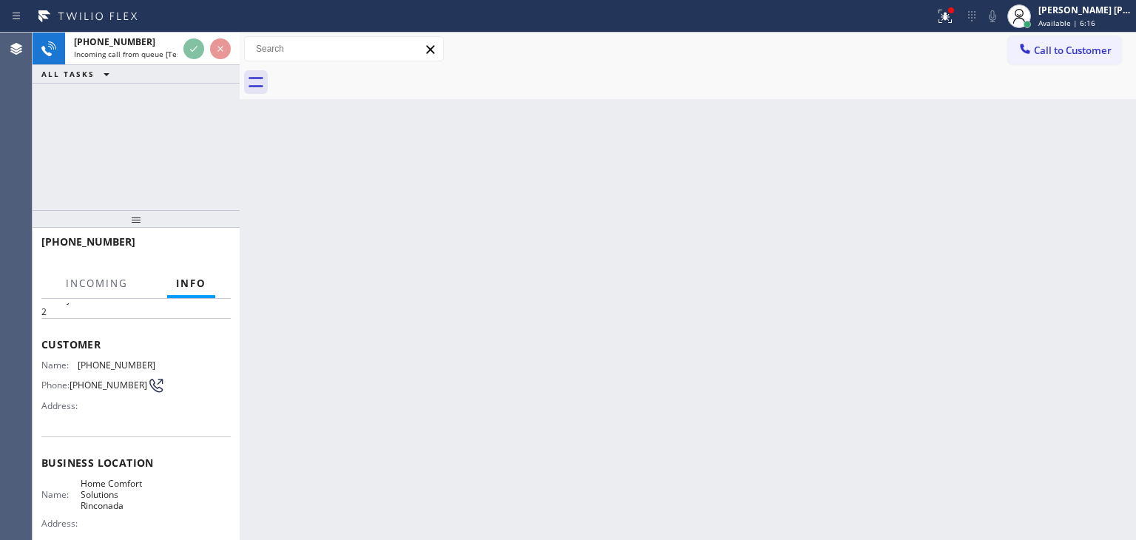
scroll to position [74, 0]
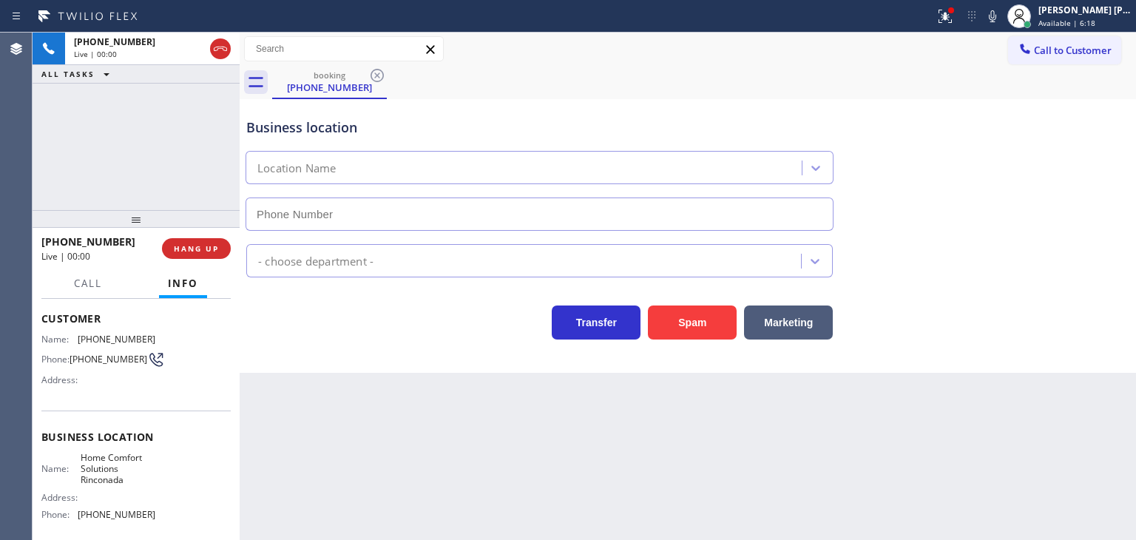
type input "(408) 351-3118"
click at [1001, 18] on icon at bounding box center [993, 16] width 18 height 18
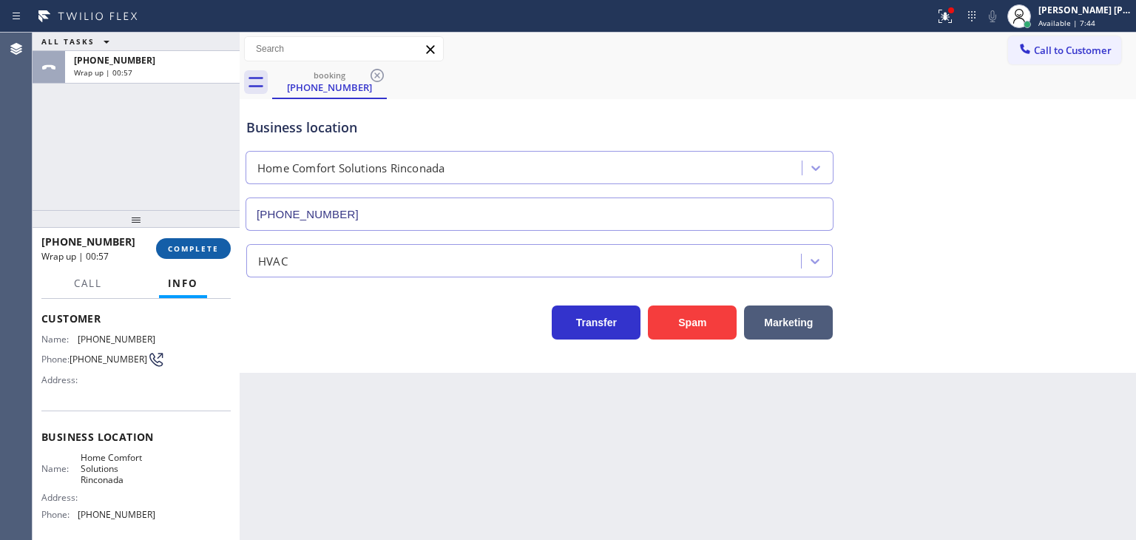
click at [209, 253] on span "COMPLETE" at bounding box center [193, 248] width 51 height 10
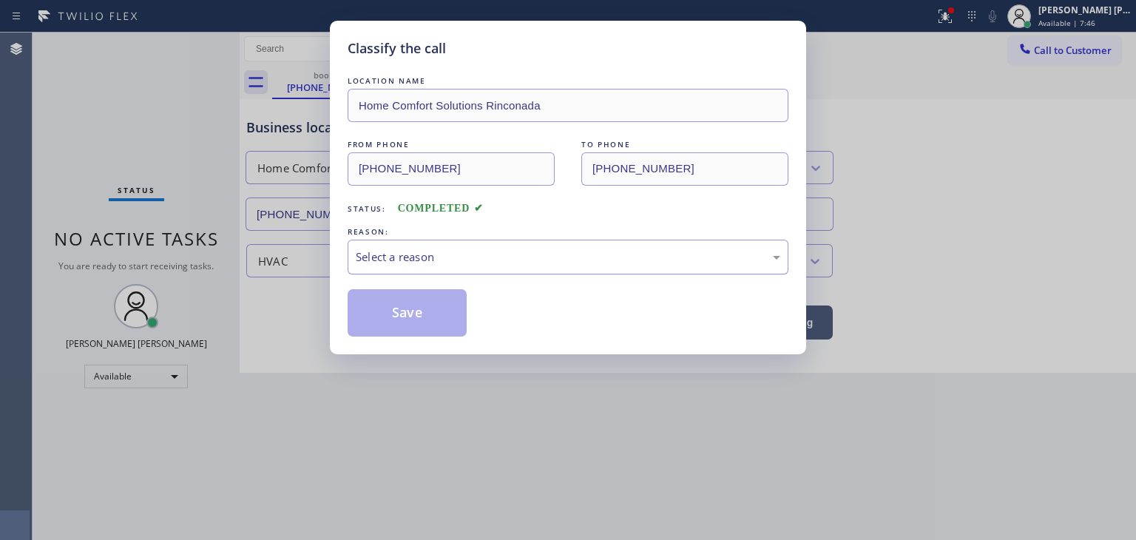
click at [437, 246] on div "Select a reason" at bounding box center [568, 257] width 441 height 35
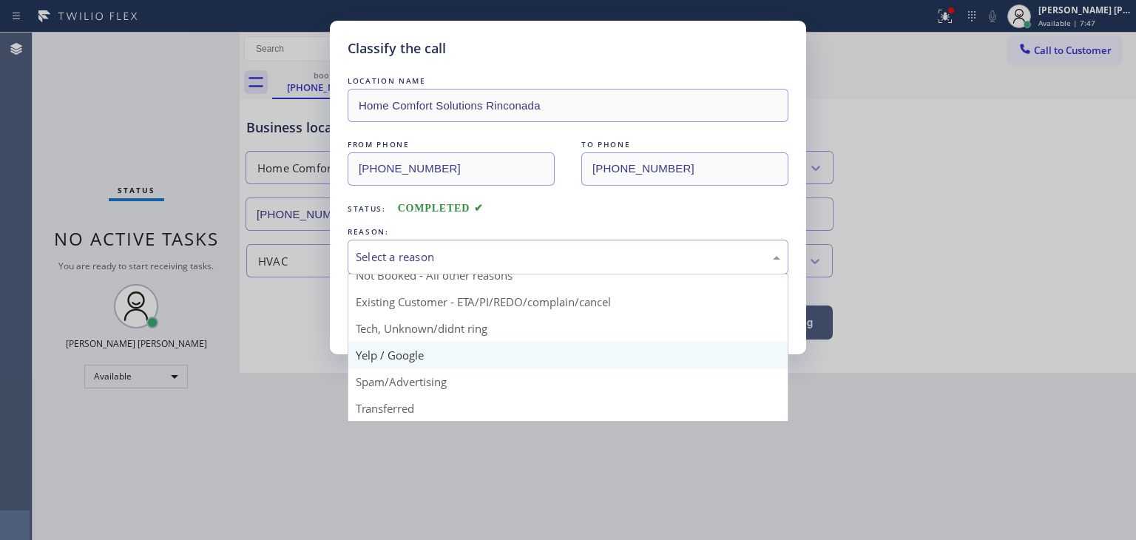
scroll to position [13, 0]
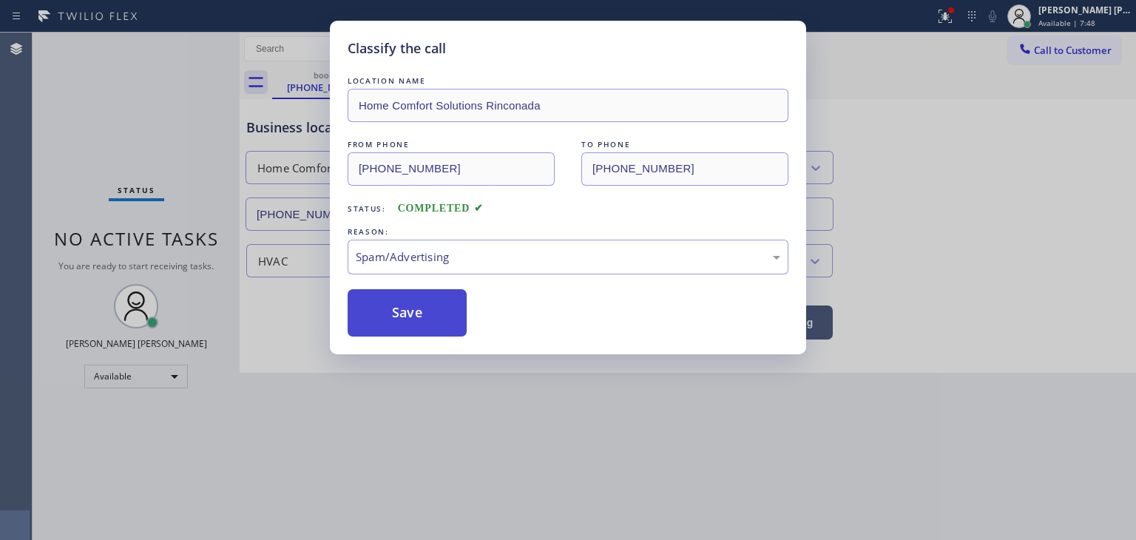
click at [388, 319] on button "Save" at bounding box center [407, 312] width 119 height 47
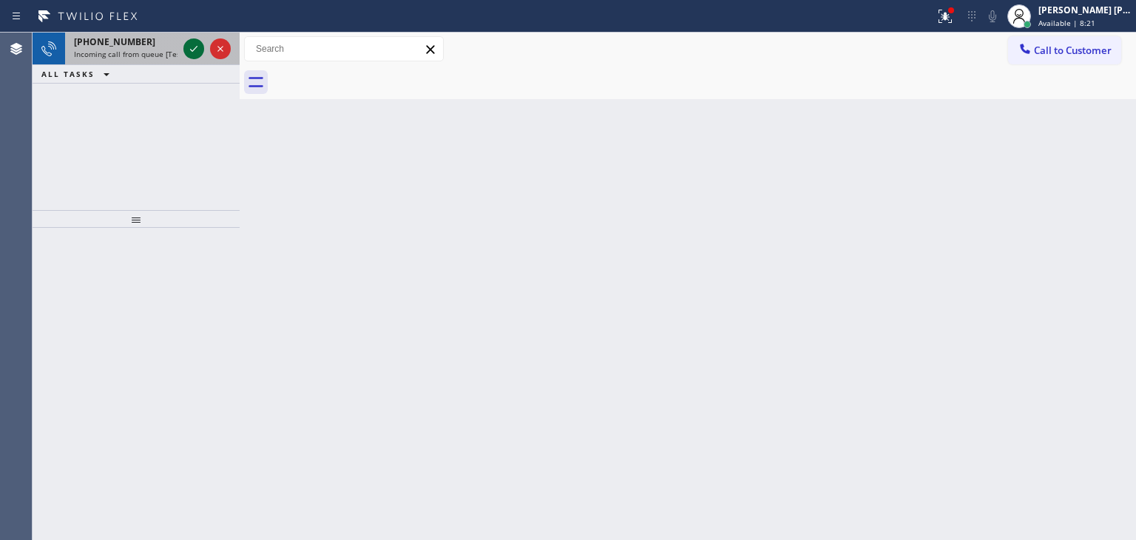
click at [192, 45] on icon at bounding box center [194, 49] width 18 height 18
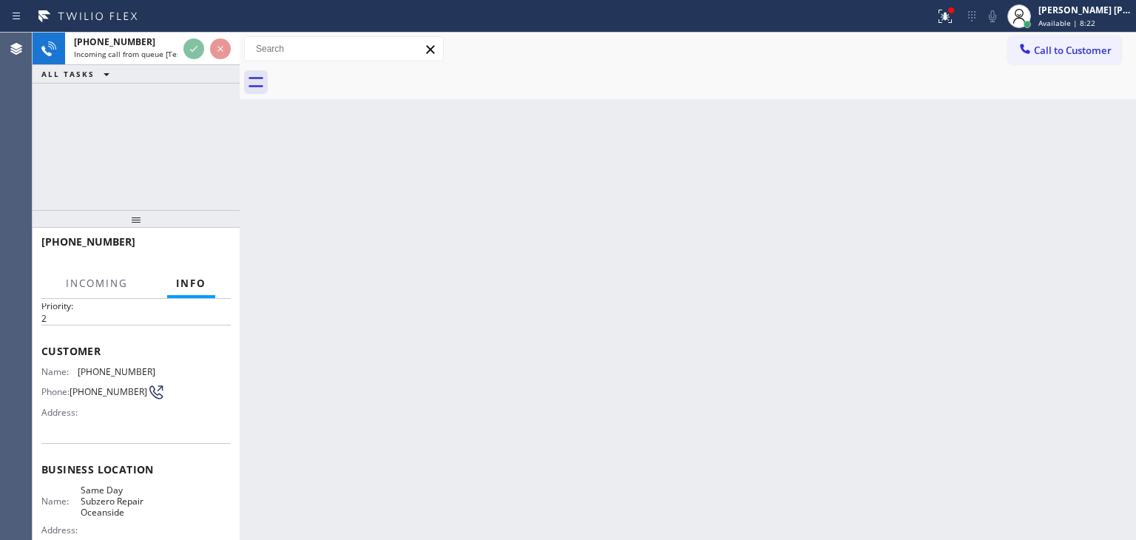
scroll to position [74, 0]
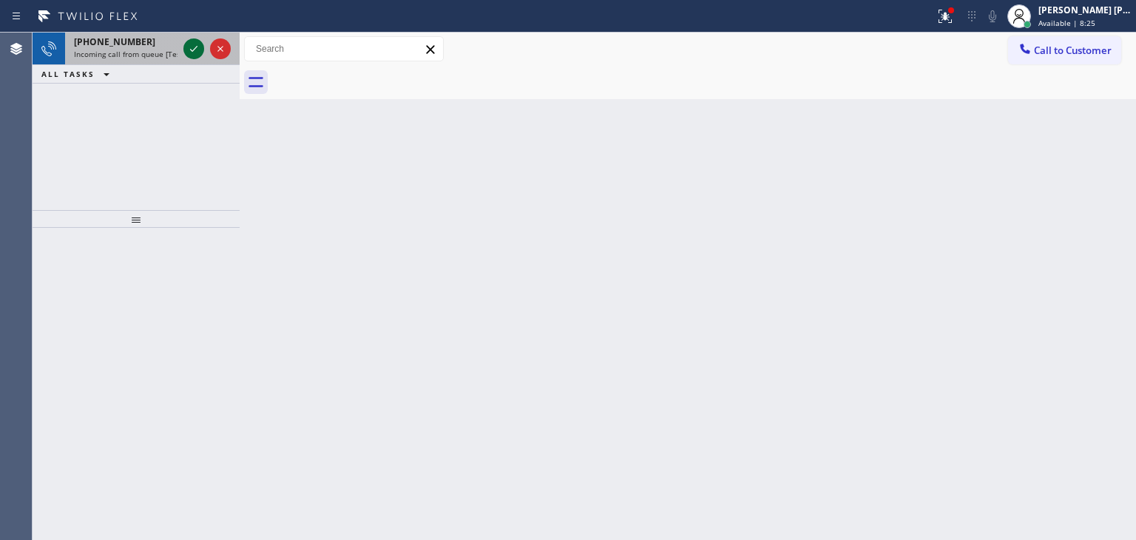
click at [195, 50] on icon at bounding box center [194, 49] width 18 height 18
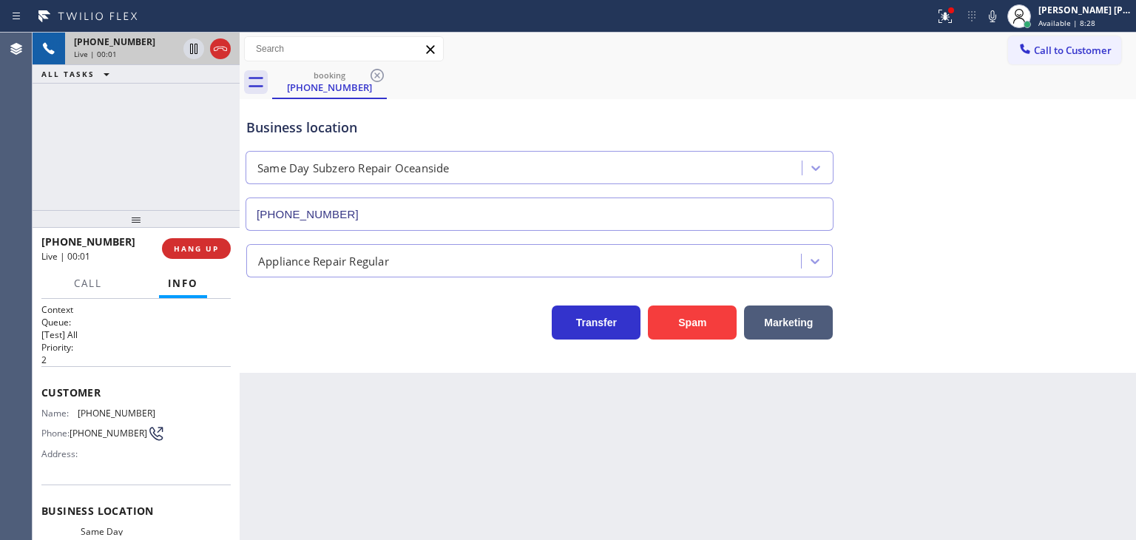
type input "(442) 200-2885"
click at [1001, 16] on icon at bounding box center [993, 16] width 18 height 18
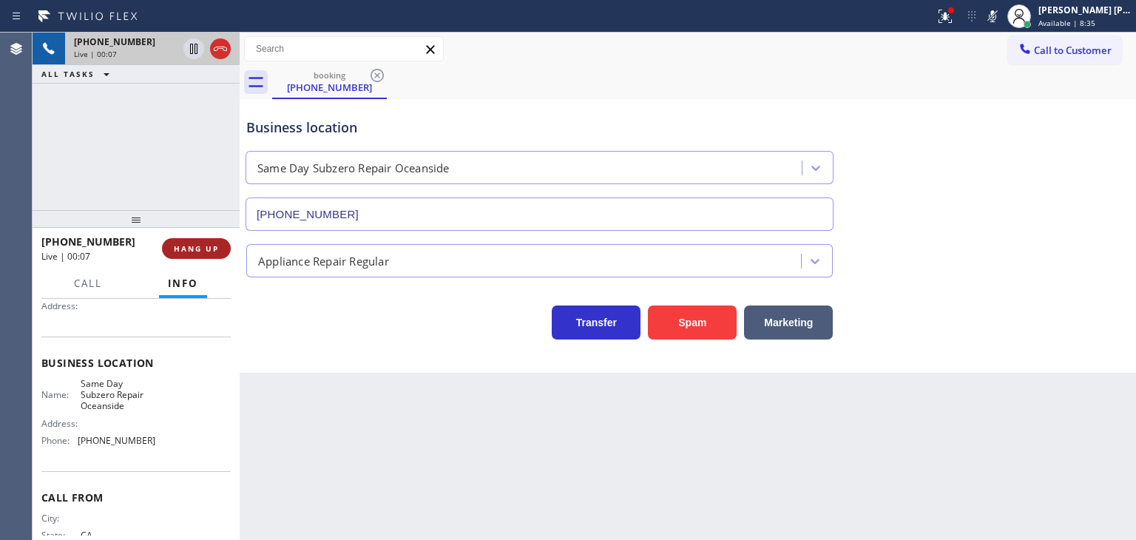
click at [192, 255] on button "HANG UP" at bounding box center [196, 248] width 69 height 21
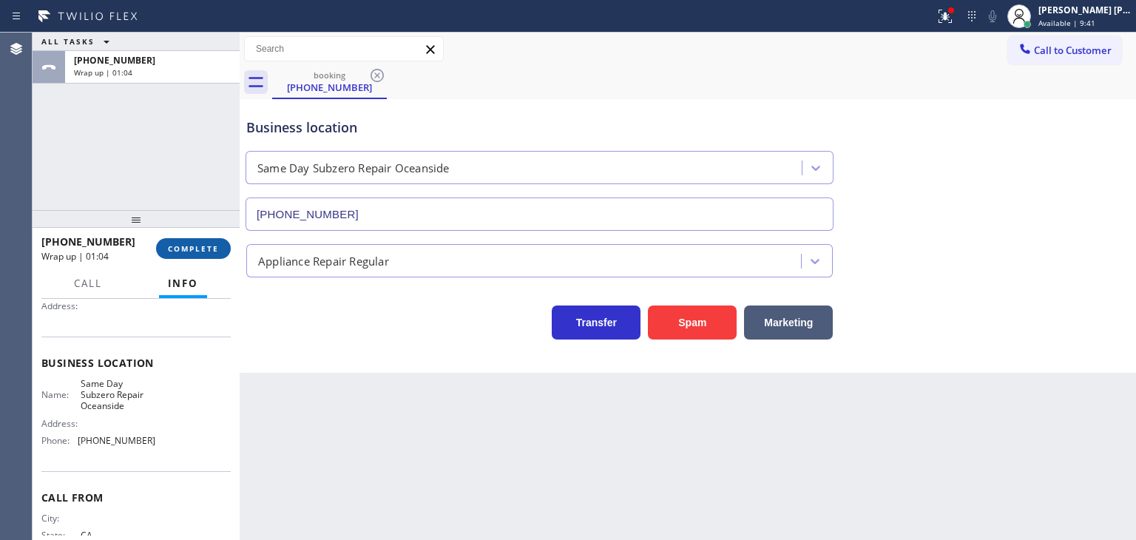
click at [221, 241] on button "COMPLETE" at bounding box center [193, 248] width 75 height 21
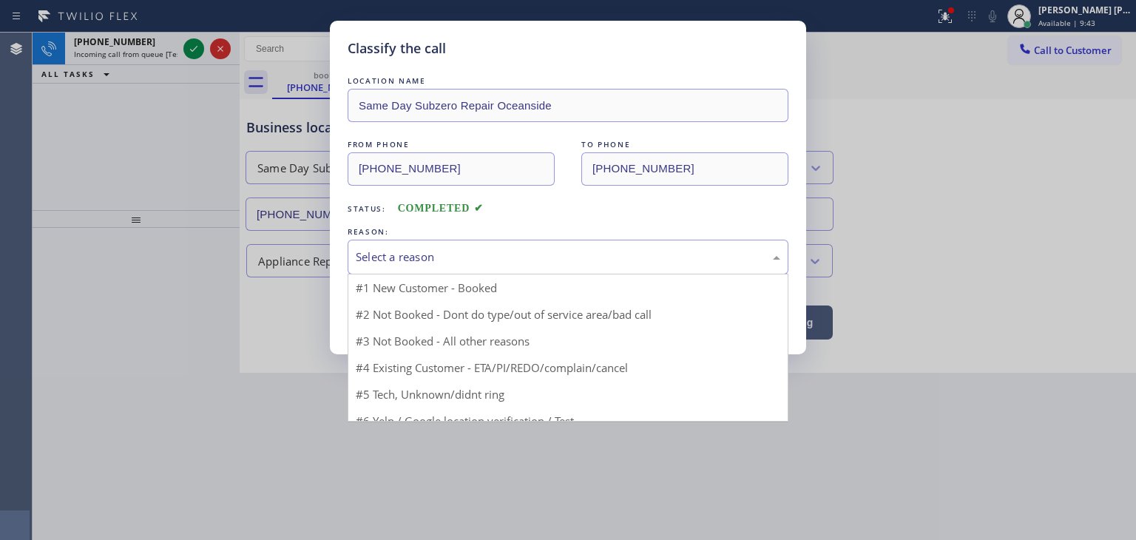
click at [419, 266] on div "Select a reason" at bounding box center [568, 257] width 441 height 35
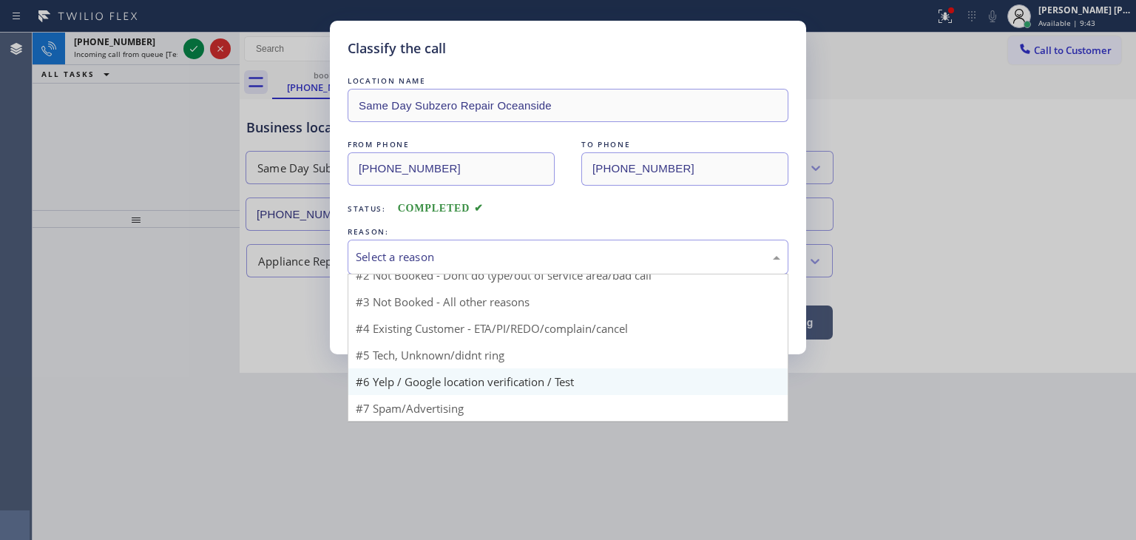
scroll to position [13, 0]
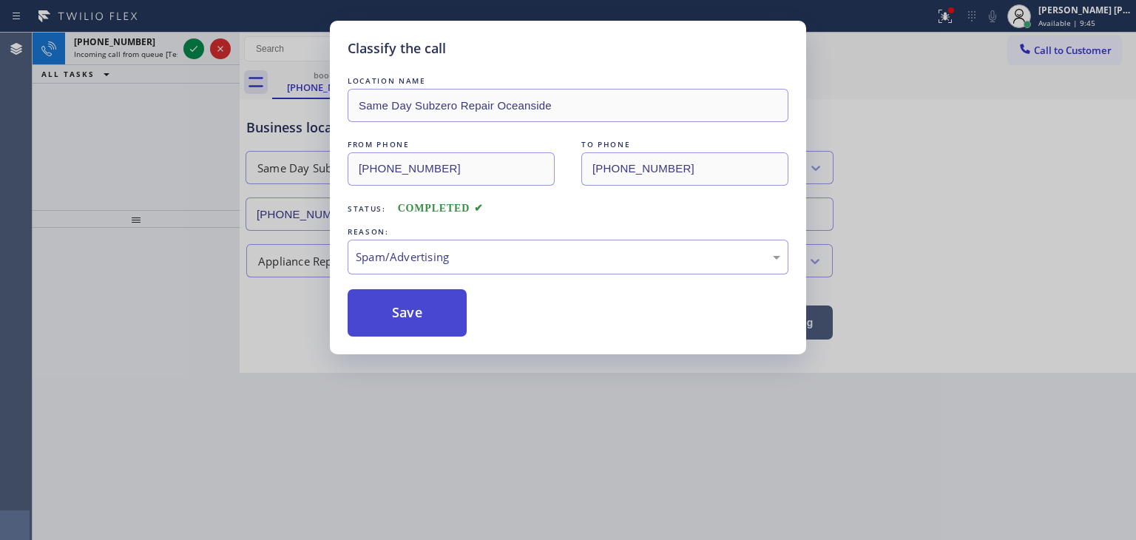
click at [406, 289] on button "Save" at bounding box center [407, 312] width 119 height 47
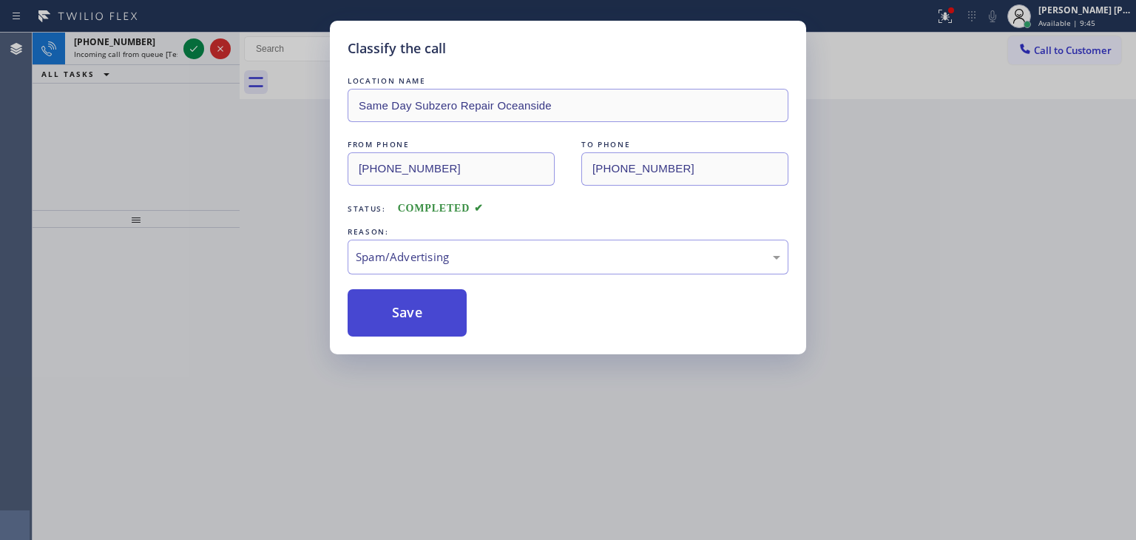
click at [406, 300] on button "Save" at bounding box center [407, 312] width 119 height 47
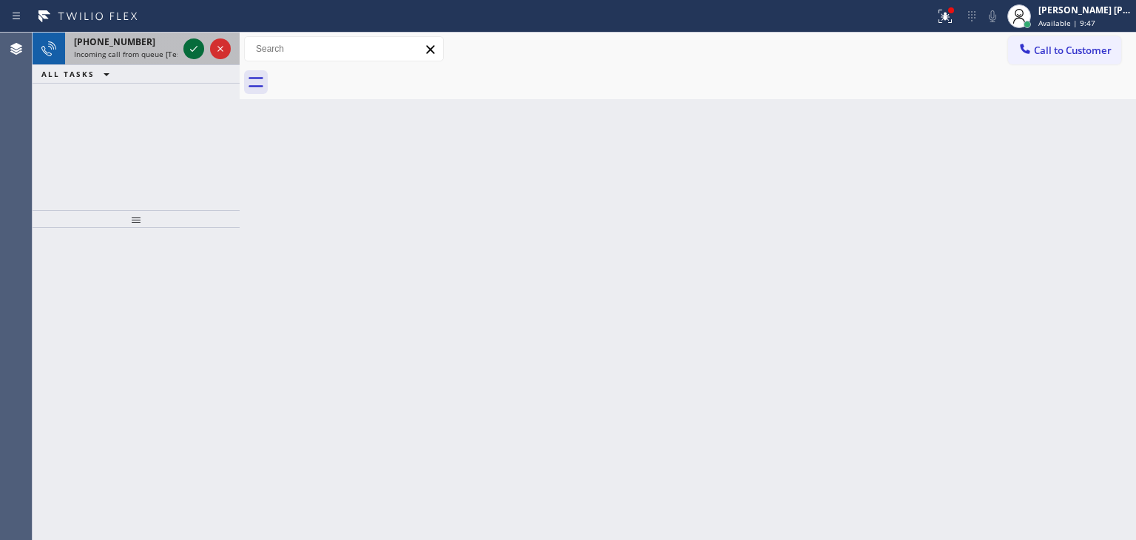
click at [191, 46] on icon at bounding box center [194, 49] width 18 height 18
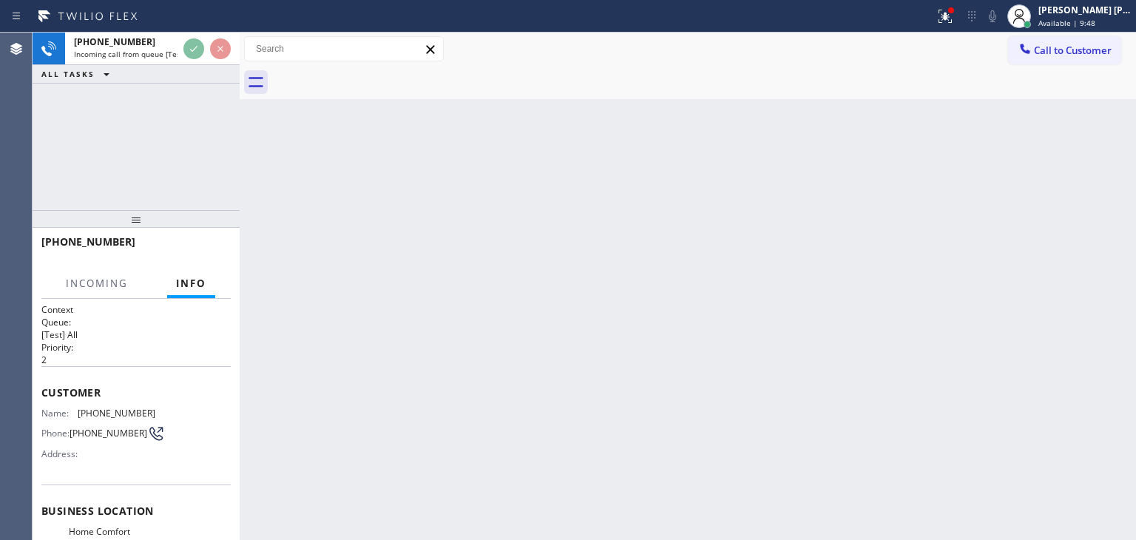
scroll to position [74, 0]
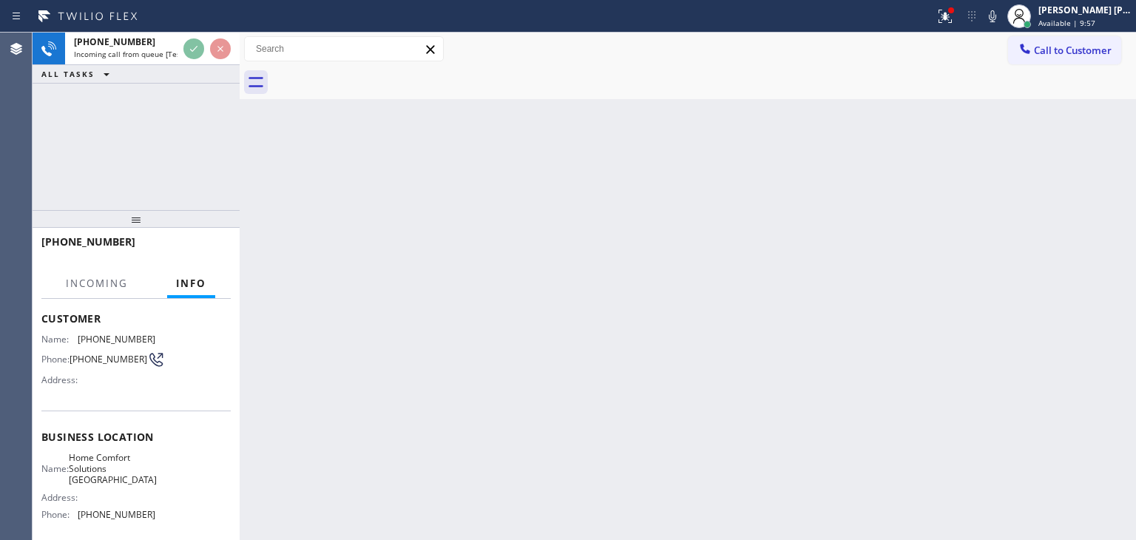
click at [1001, 18] on icon at bounding box center [993, 16] width 18 height 18
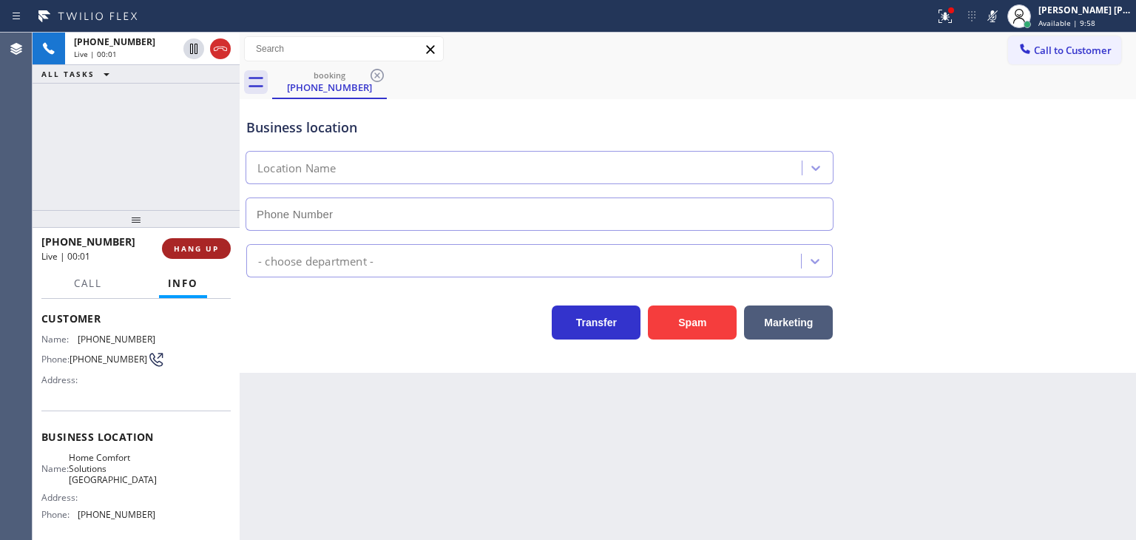
type input "(510) 544-8411"
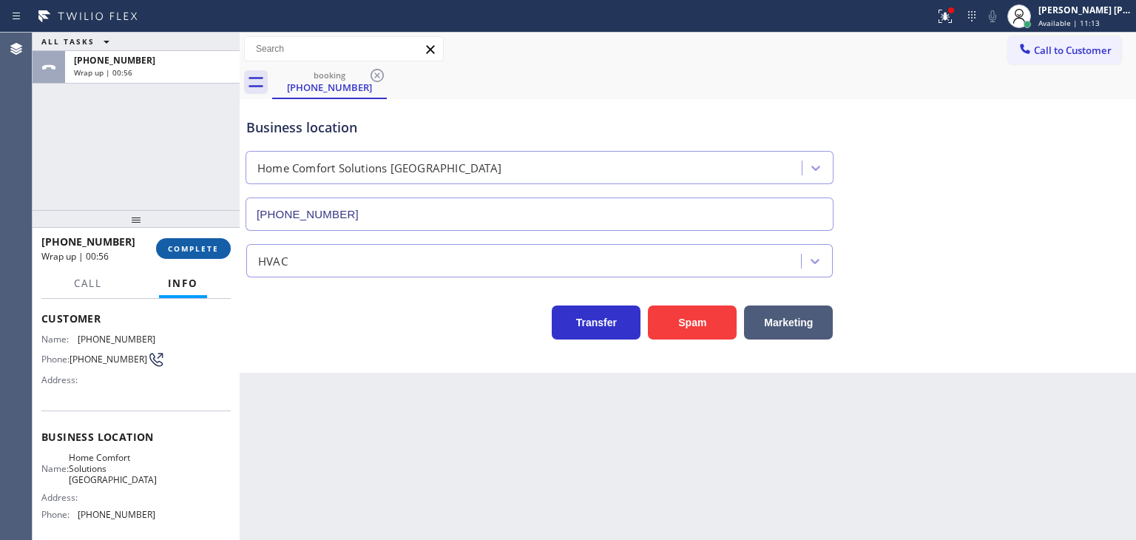
click at [200, 249] on span "COMPLETE" at bounding box center [193, 248] width 51 height 10
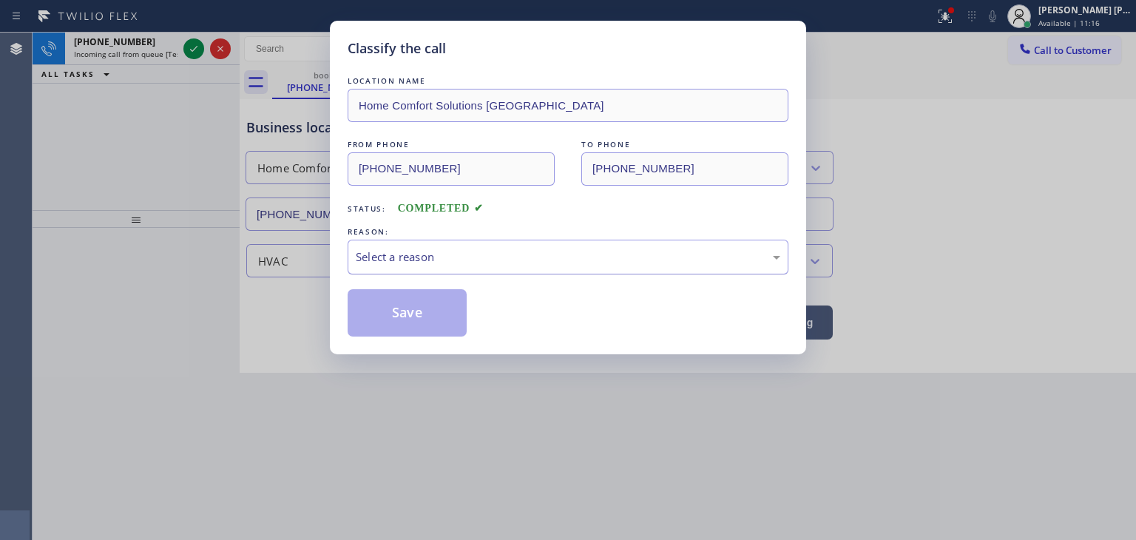
click at [424, 251] on div "Select a reason" at bounding box center [568, 257] width 425 height 17
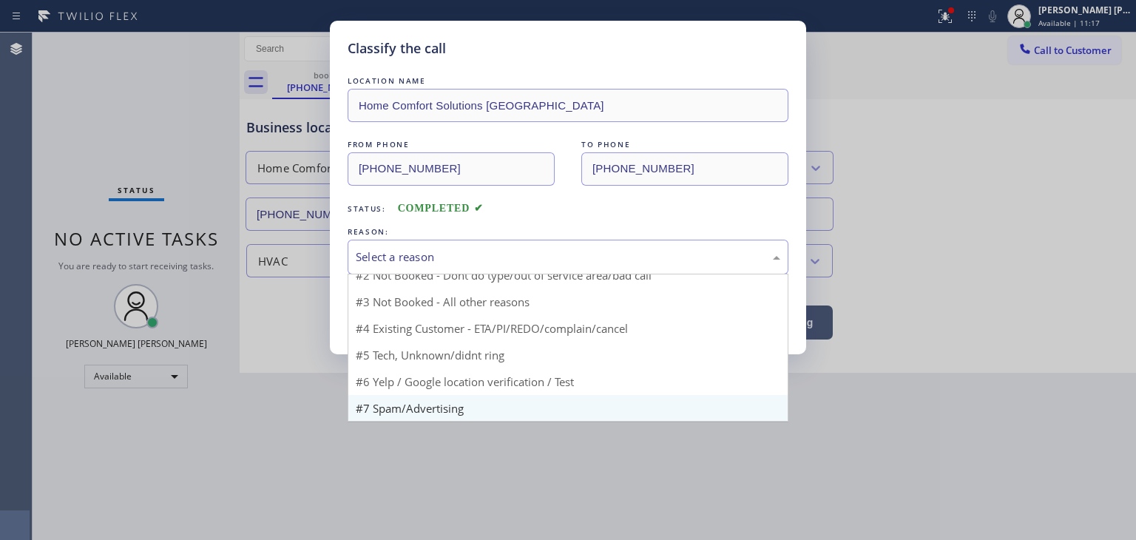
scroll to position [13, 0]
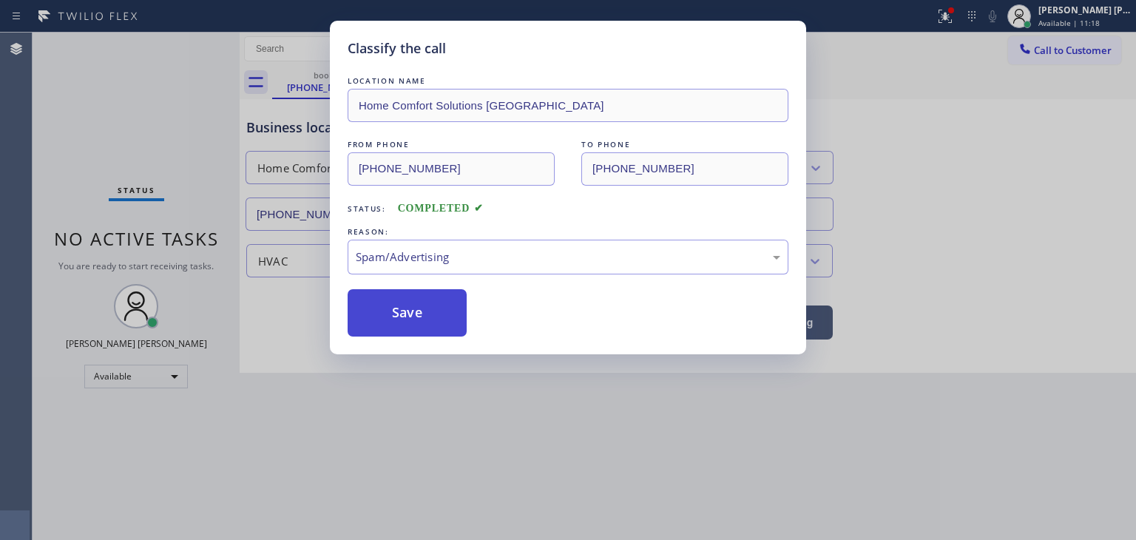
click at [405, 312] on button "Save" at bounding box center [407, 312] width 119 height 47
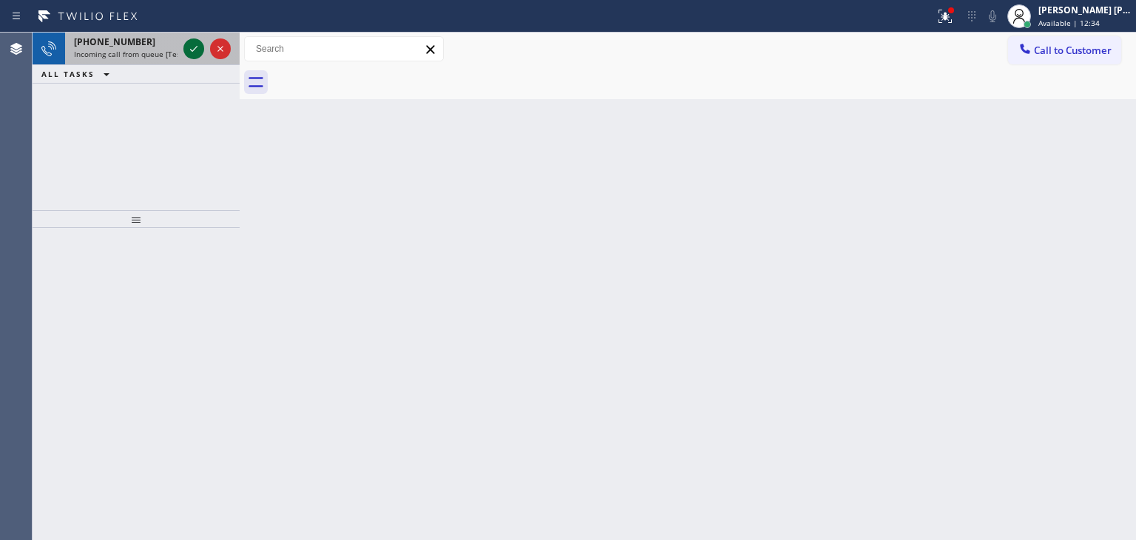
click at [189, 47] on icon at bounding box center [194, 49] width 18 height 18
click at [192, 50] on icon at bounding box center [193, 49] width 7 height 6
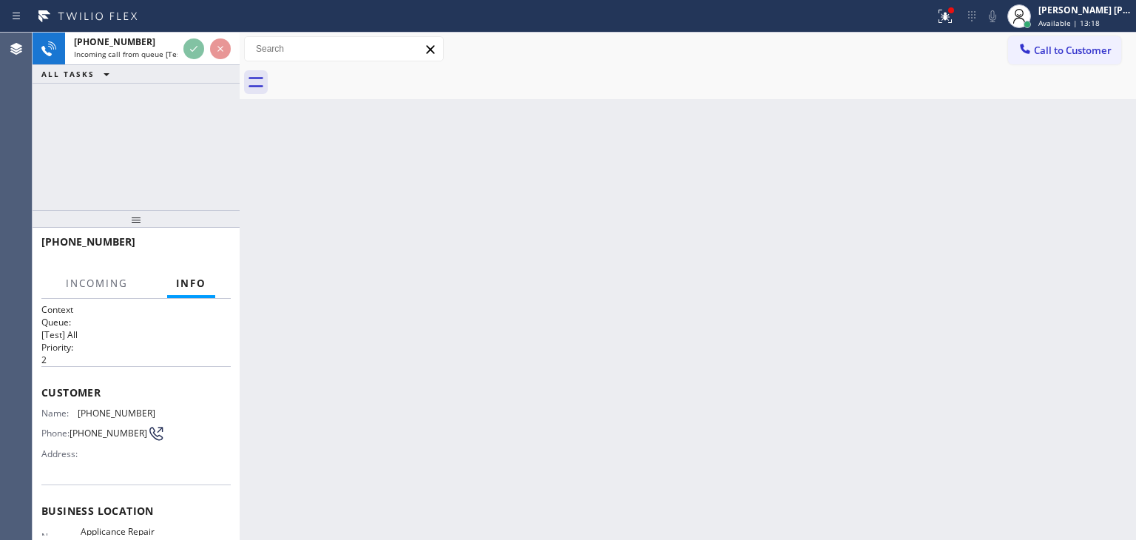
scroll to position [74, 0]
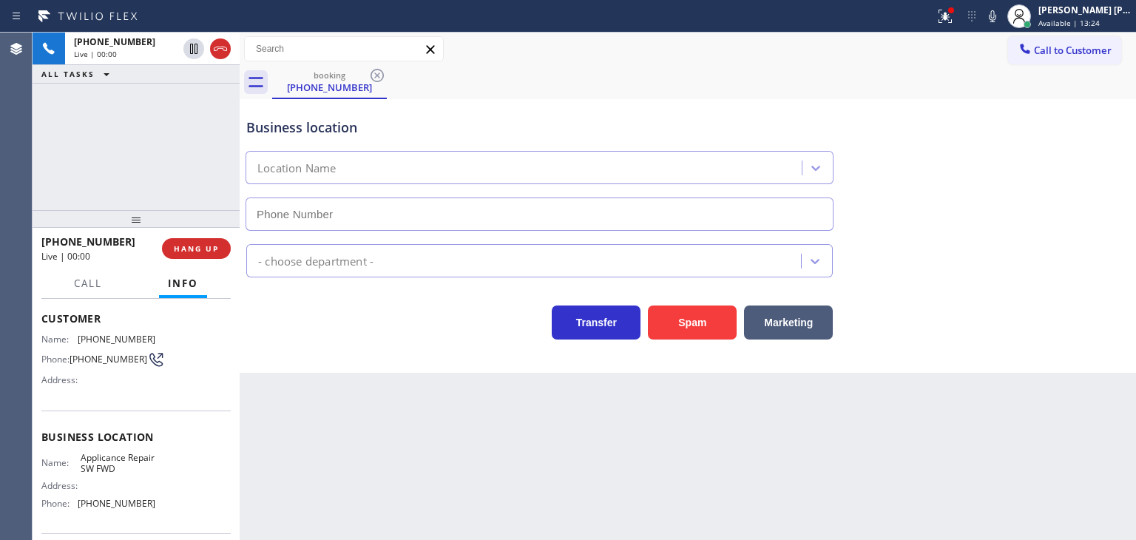
type input "[PHONE_NUMBER]"
click at [1001, 18] on icon at bounding box center [993, 16] width 18 height 18
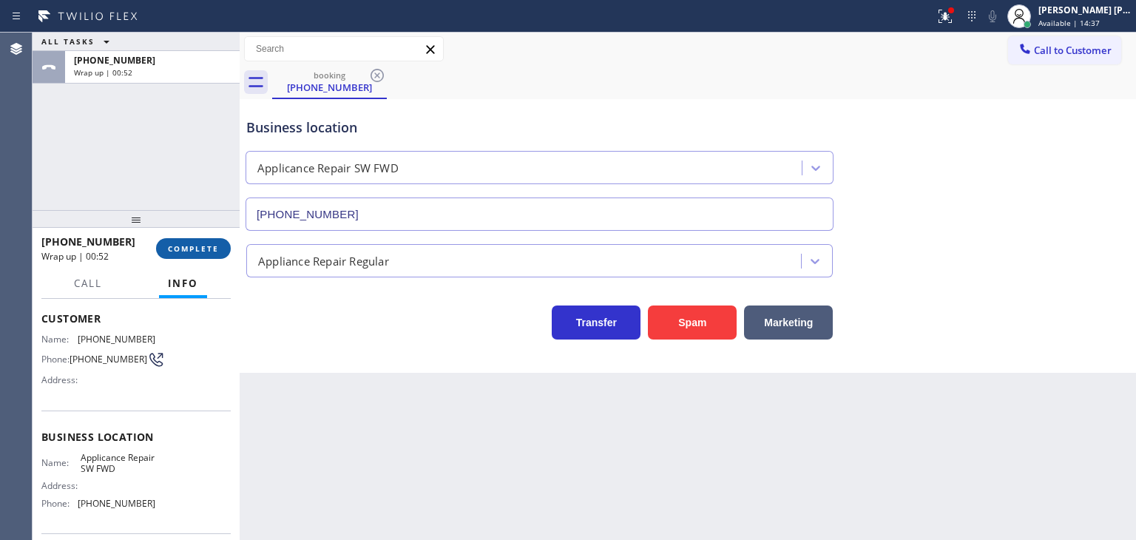
click at [213, 252] on span "COMPLETE" at bounding box center [193, 248] width 51 height 10
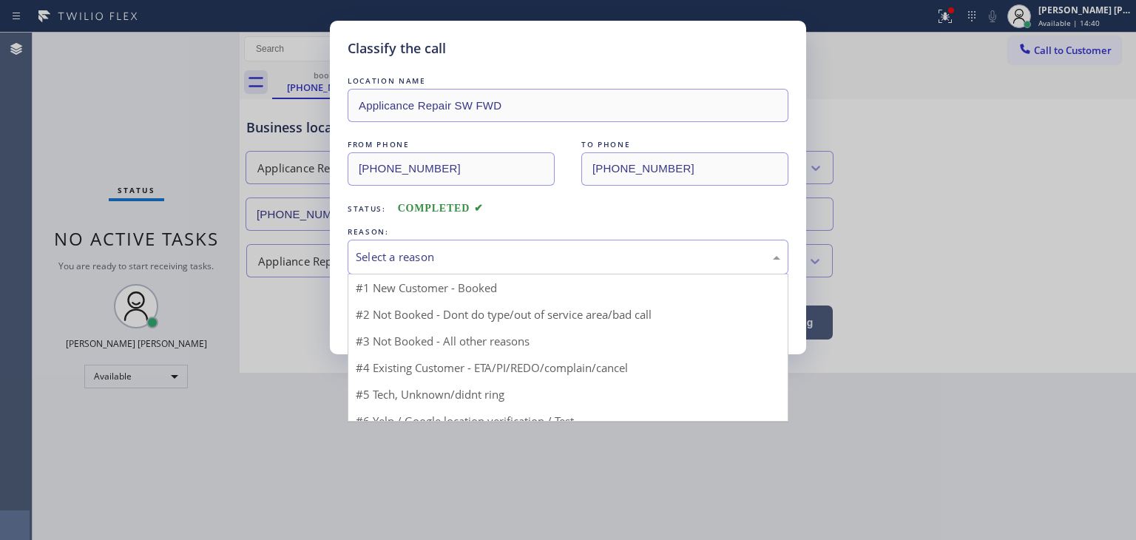
click at [441, 261] on div "Select a reason" at bounding box center [568, 257] width 425 height 17
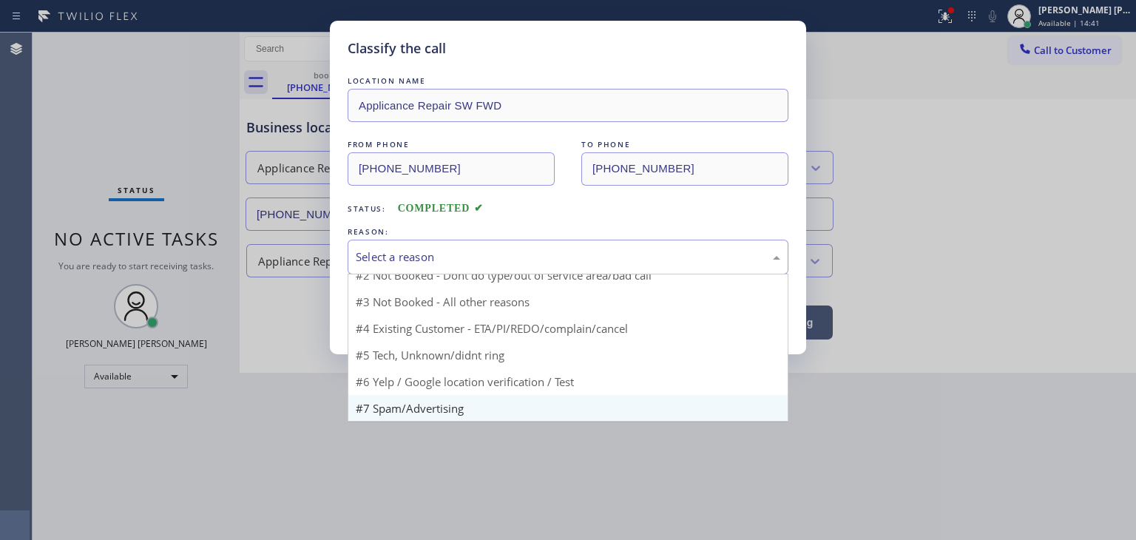
scroll to position [13, 0]
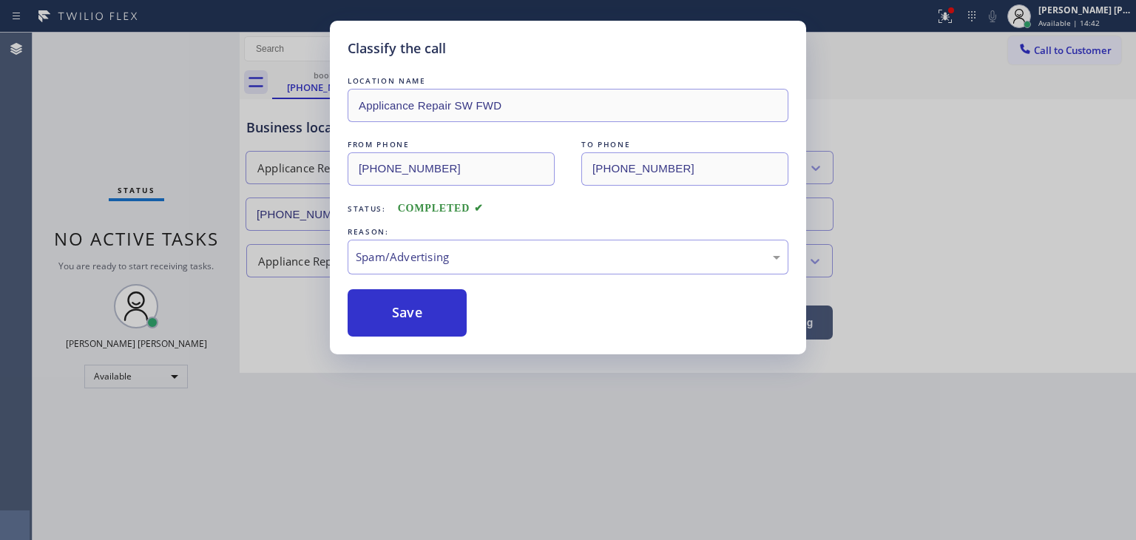
click at [408, 322] on button "Save" at bounding box center [407, 312] width 119 height 47
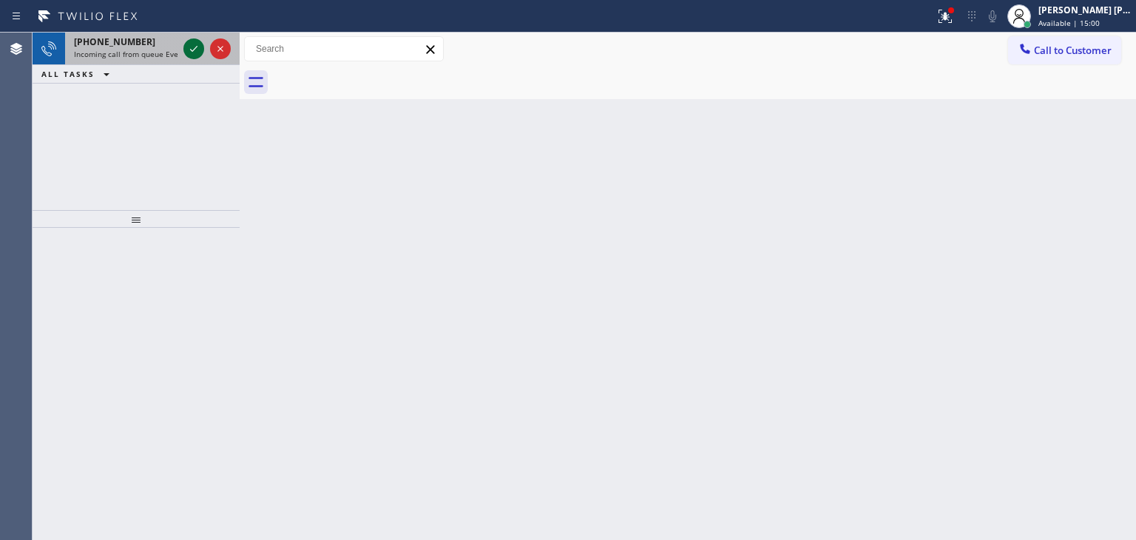
click at [194, 51] on icon at bounding box center [194, 49] width 18 height 18
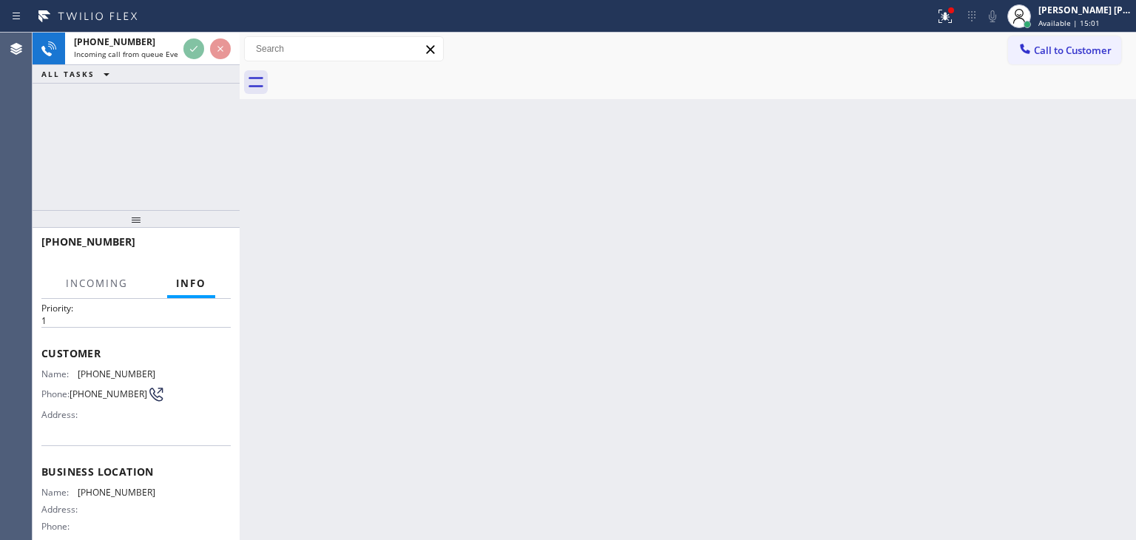
scroll to position [74, 0]
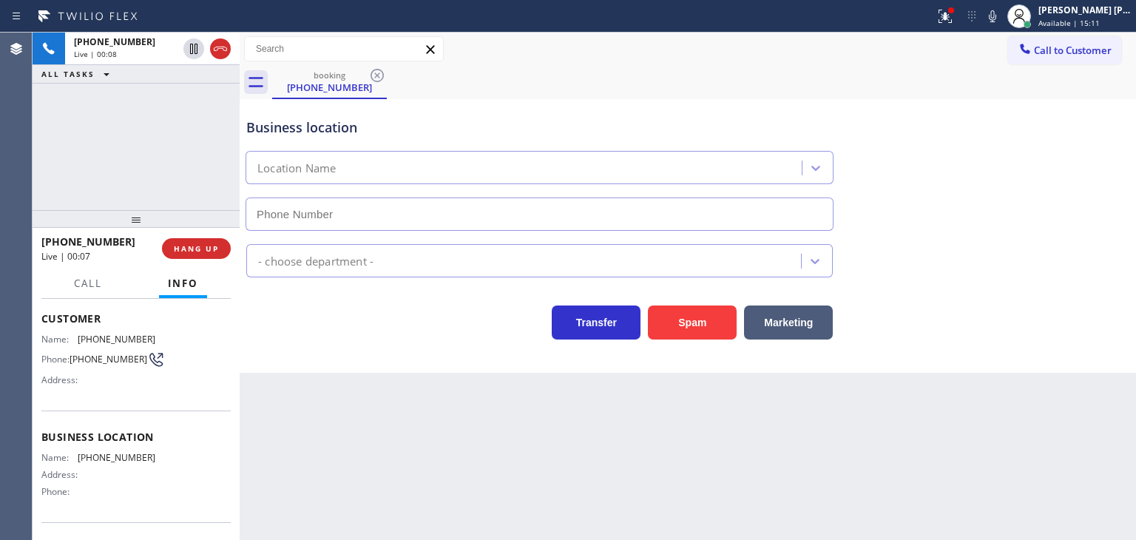
click at [996, 19] on icon at bounding box center [992, 16] width 7 height 12
click at [1001, 18] on icon at bounding box center [993, 16] width 18 height 18
click at [998, 18] on rect at bounding box center [992, 15] width 10 height 10
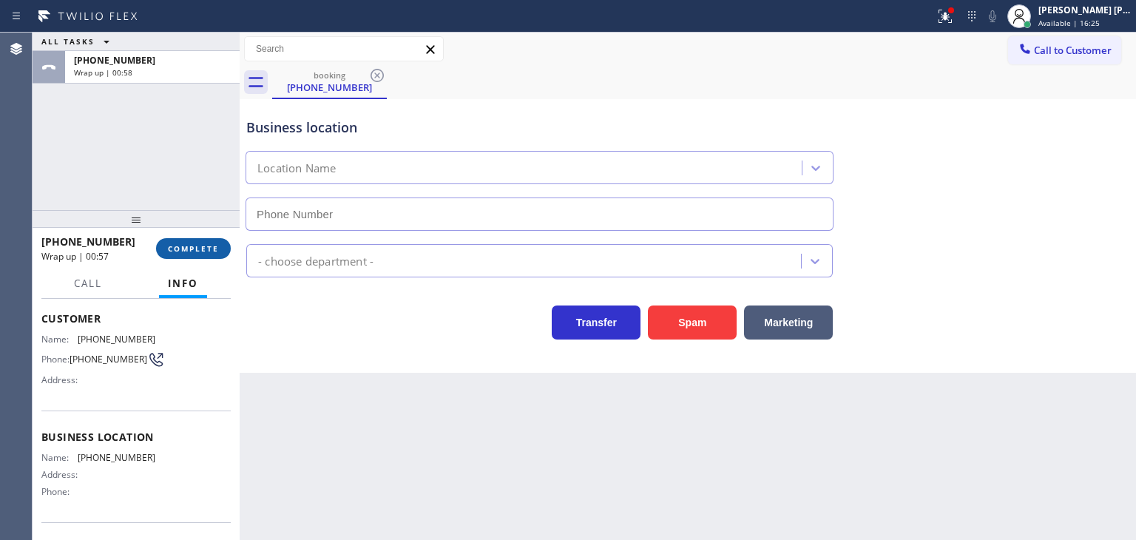
click at [189, 249] on span "COMPLETE" at bounding box center [193, 248] width 51 height 10
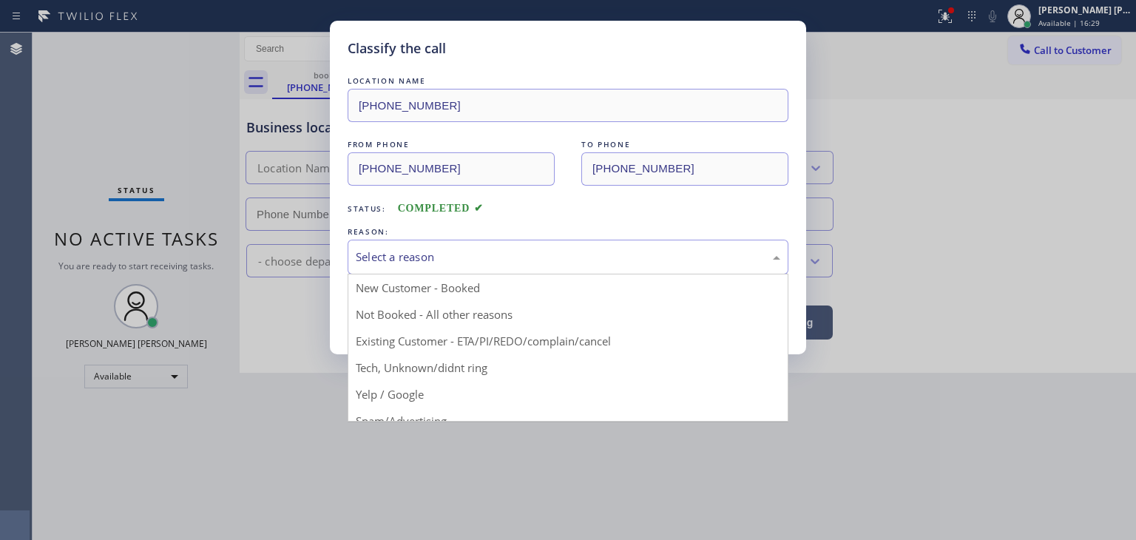
click at [446, 259] on div "Select a reason" at bounding box center [568, 257] width 425 height 17
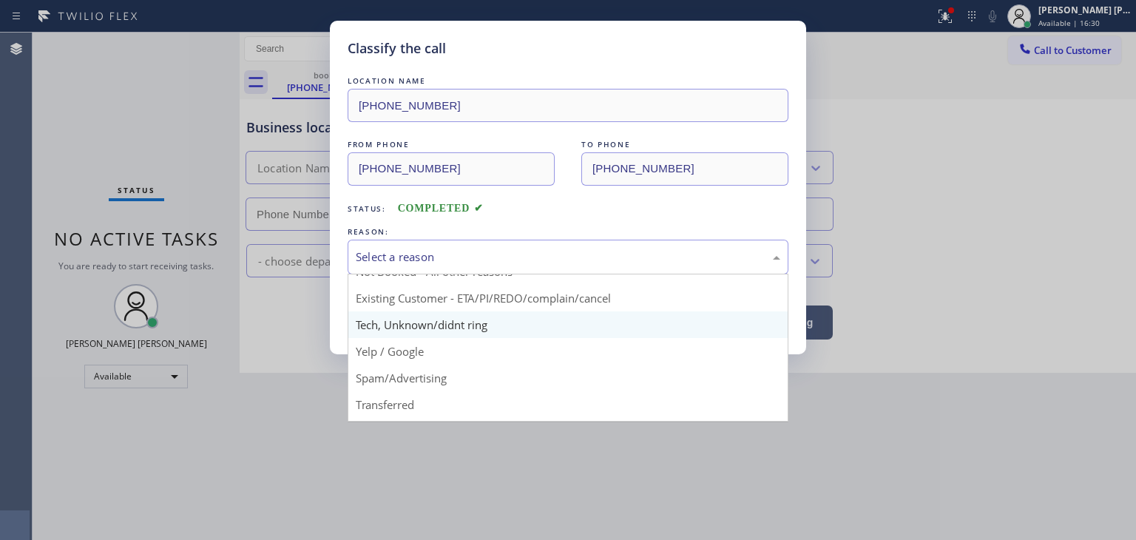
scroll to position [74, 0]
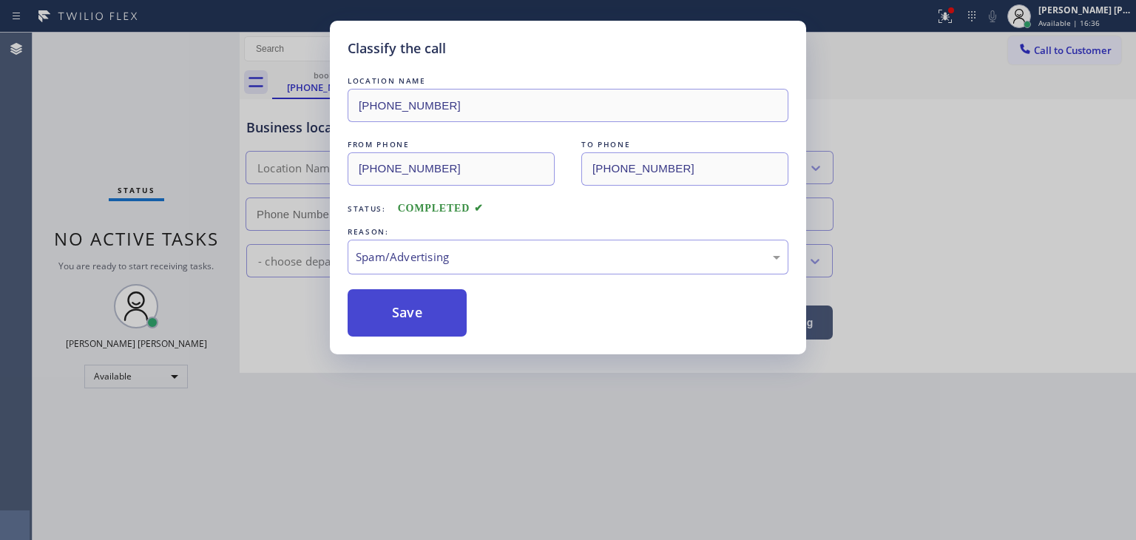
click at [396, 320] on button "Save" at bounding box center [407, 312] width 119 height 47
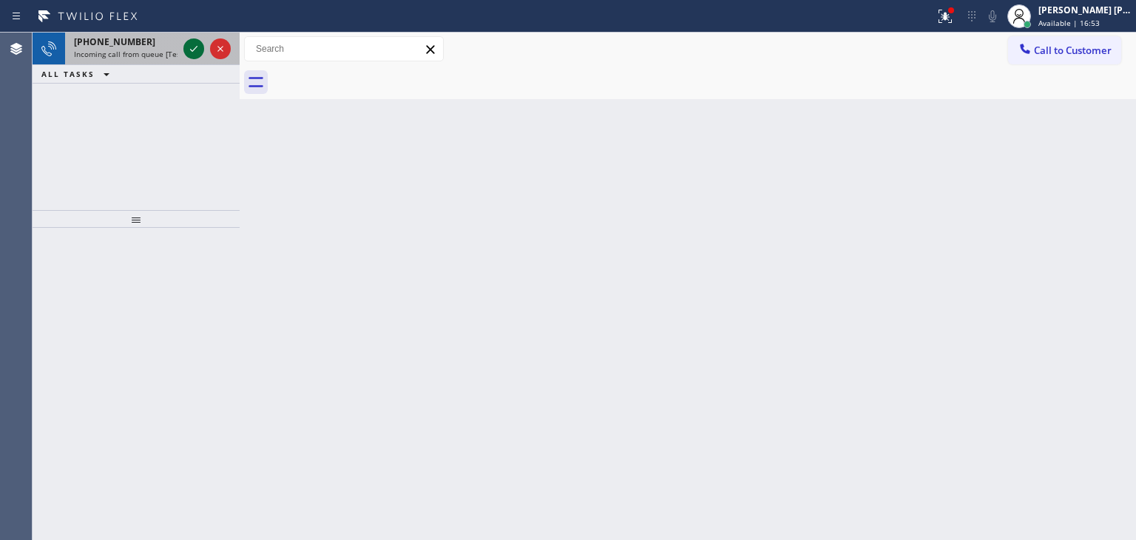
click at [198, 48] on icon at bounding box center [194, 49] width 18 height 18
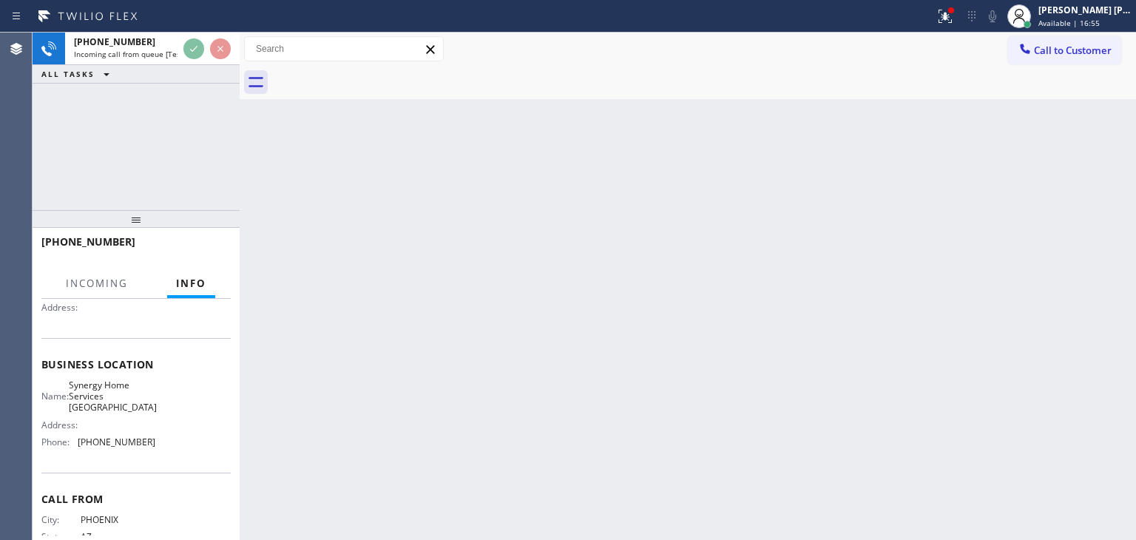
scroll to position [148, 0]
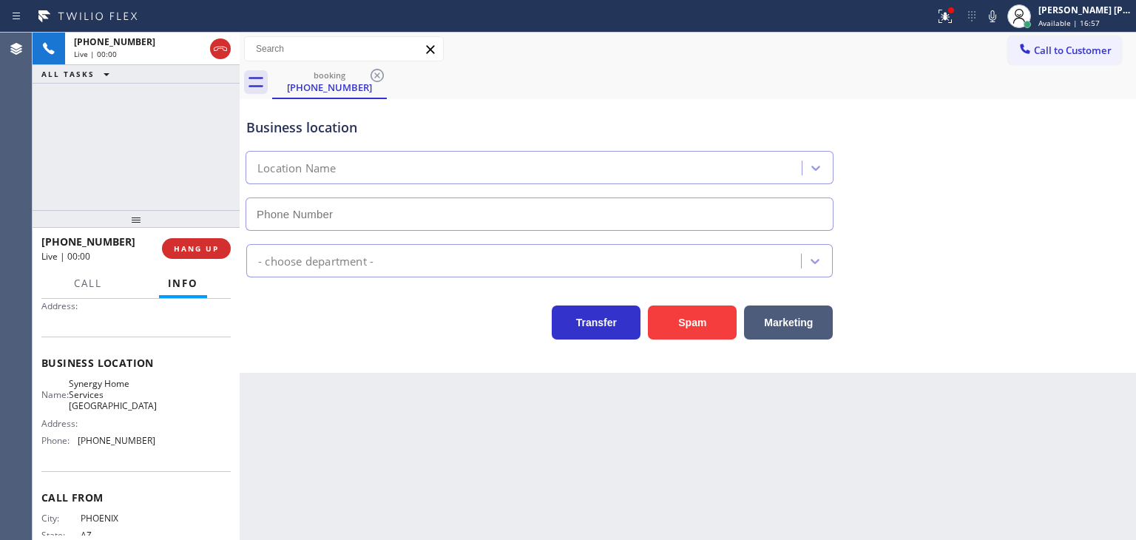
type input "[PHONE_NUMBER]"
click at [1001, 18] on icon at bounding box center [993, 16] width 18 height 18
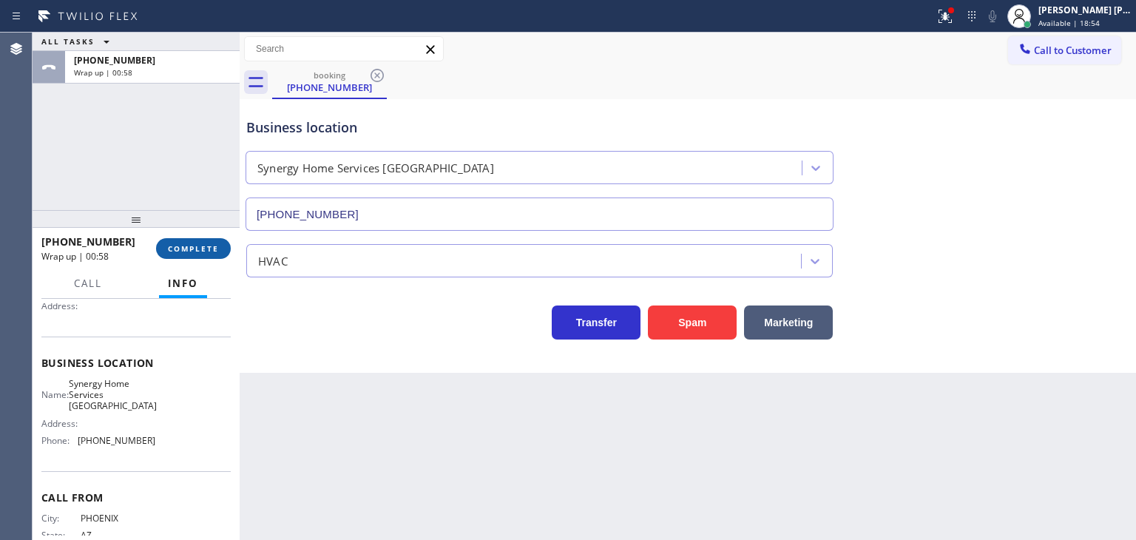
click at [191, 256] on button "COMPLETE" at bounding box center [193, 248] width 75 height 21
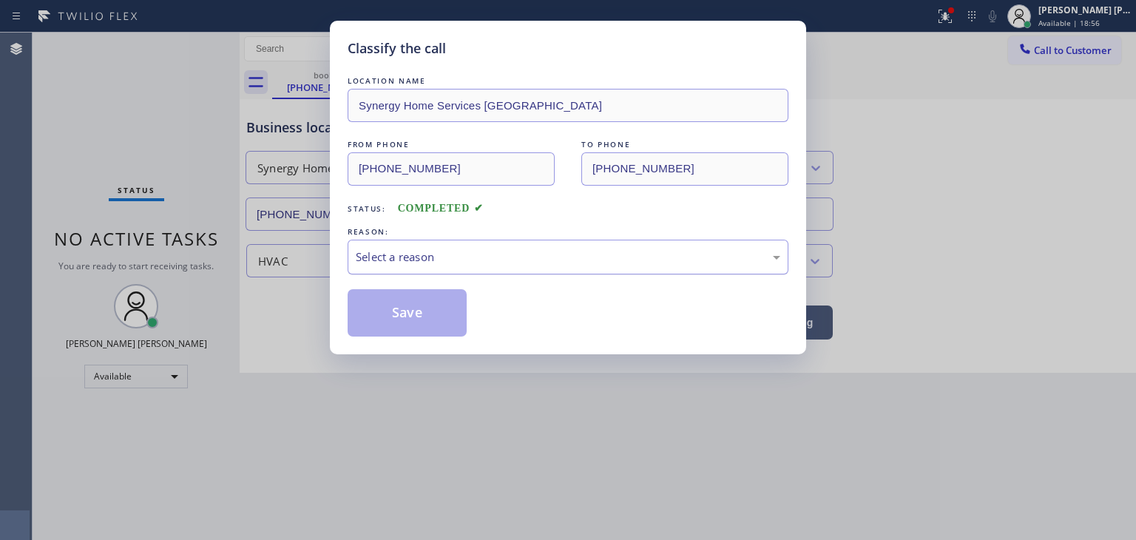
click at [474, 270] on div "Select a reason" at bounding box center [568, 257] width 441 height 35
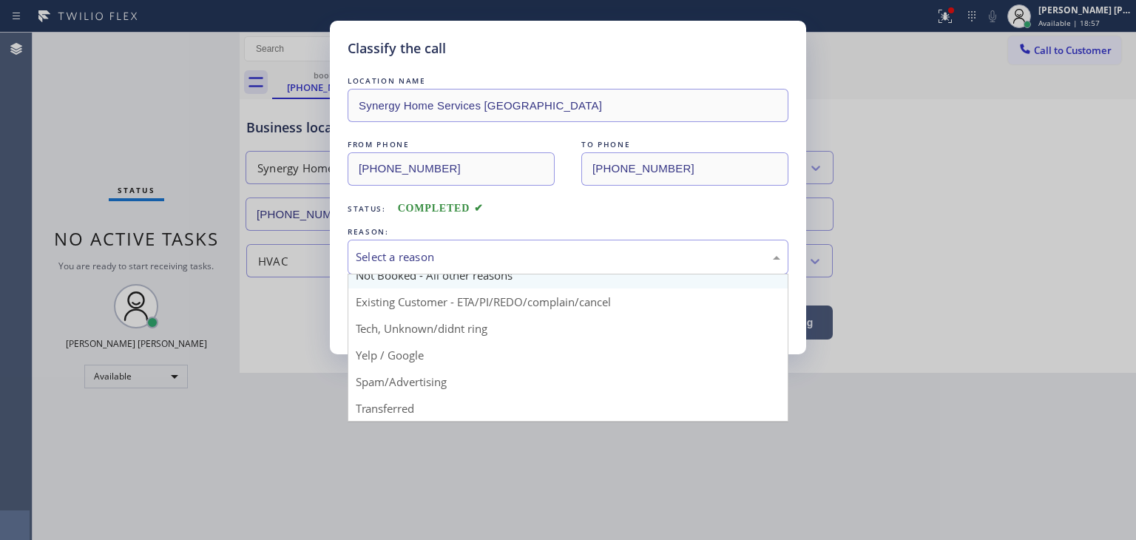
scroll to position [13, 0]
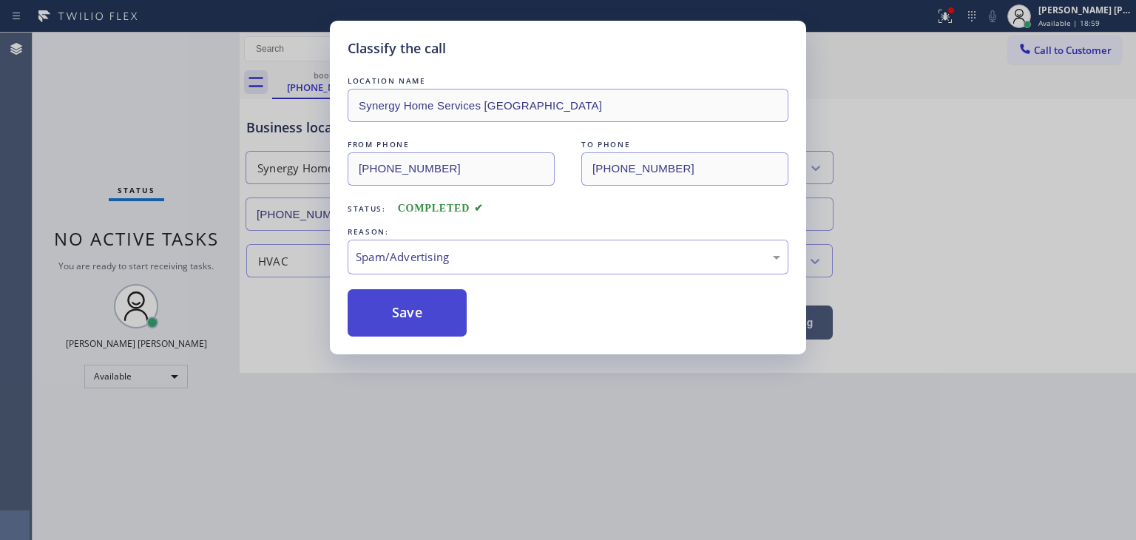
click at [408, 319] on button "Save" at bounding box center [407, 312] width 119 height 47
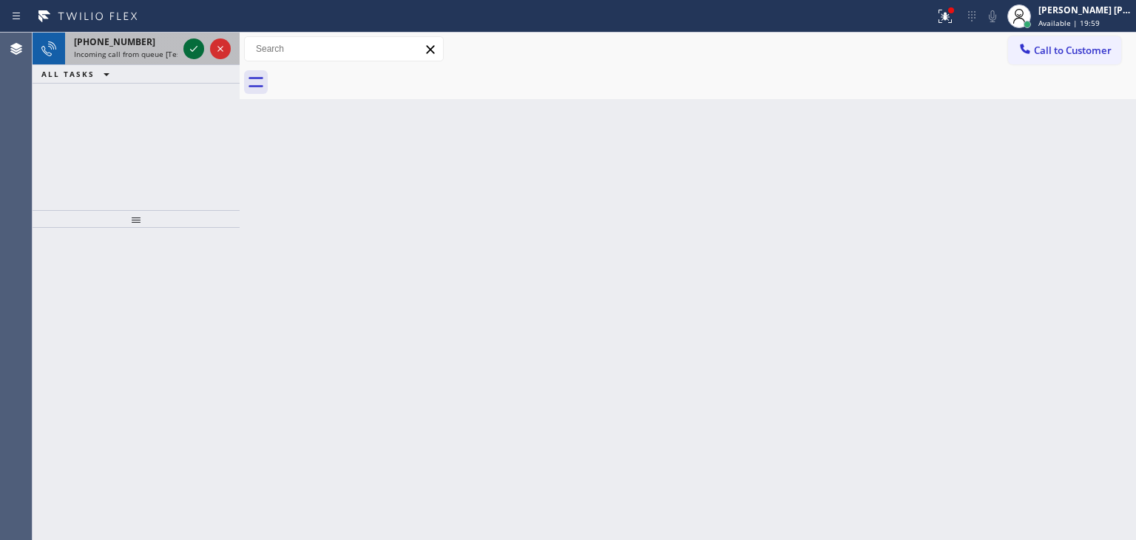
click at [195, 42] on icon at bounding box center [194, 49] width 18 height 18
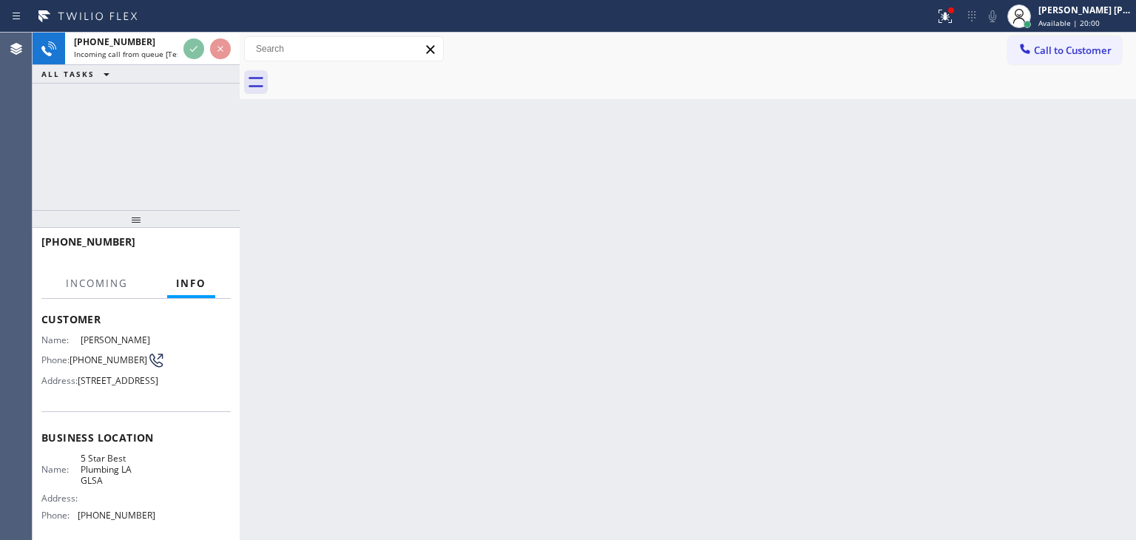
scroll to position [74, 0]
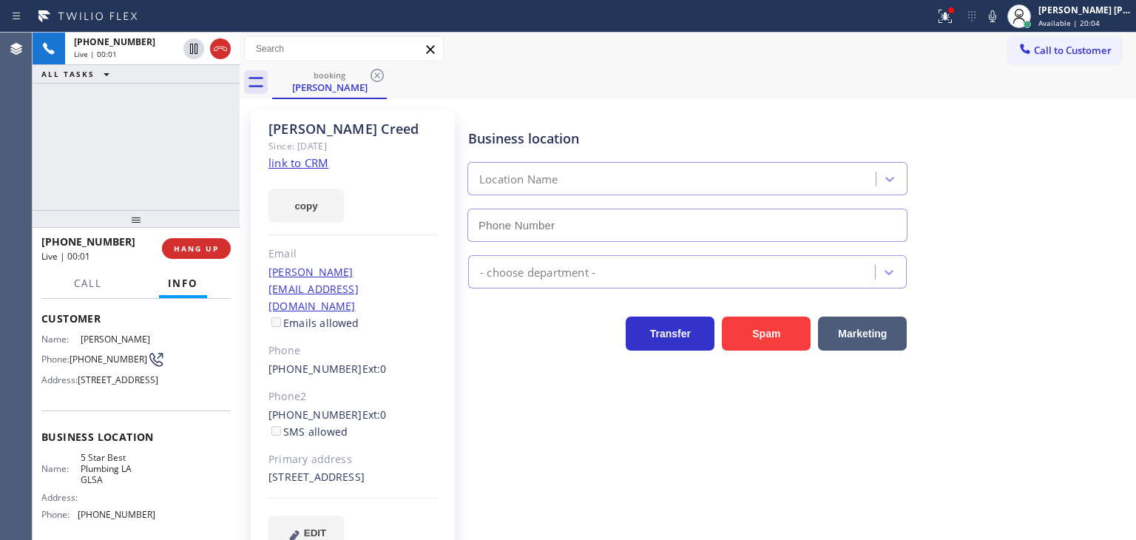
type input "(213) 444-7988"
click at [310, 166] on link "link to CRM" at bounding box center [298, 162] width 60 height 15
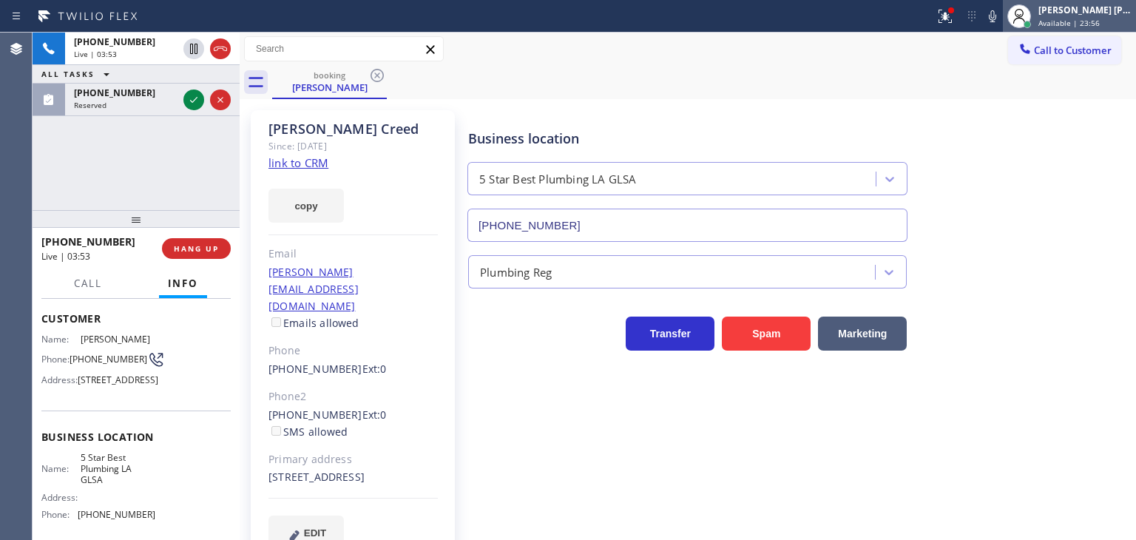
drag, startPoint x: 1084, startPoint y: 12, endPoint x: 1078, endPoint y: 21, distance: 11.7
click at [1084, 12] on div "[PERSON_NAME] [PERSON_NAME]" at bounding box center [1084, 10] width 93 height 13
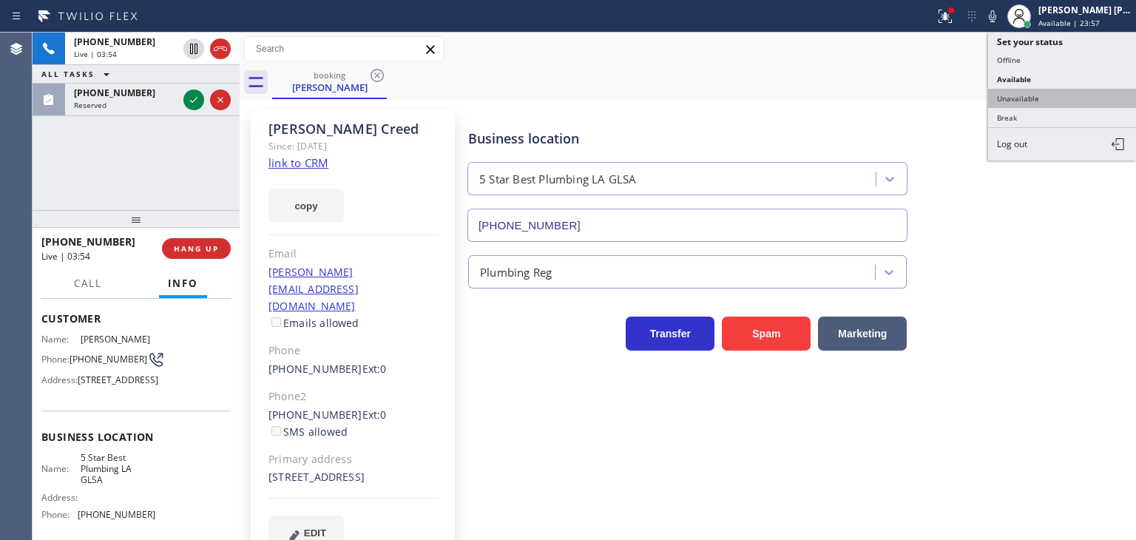
click at [1041, 101] on button "Unavailable" at bounding box center [1062, 98] width 148 height 19
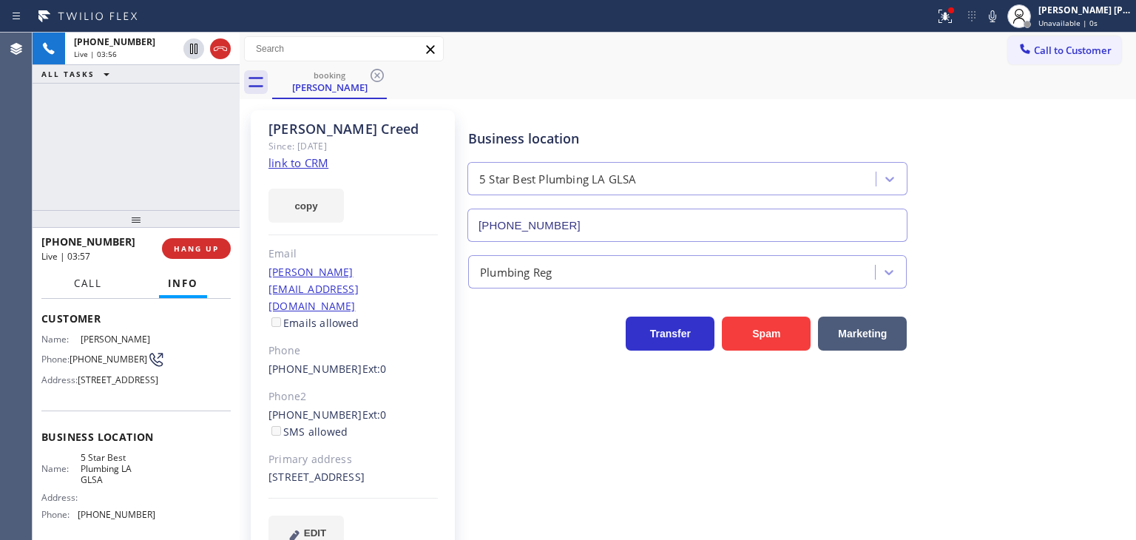
click at [96, 285] on span "Call" at bounding box center [88, 283] width 28 height 13
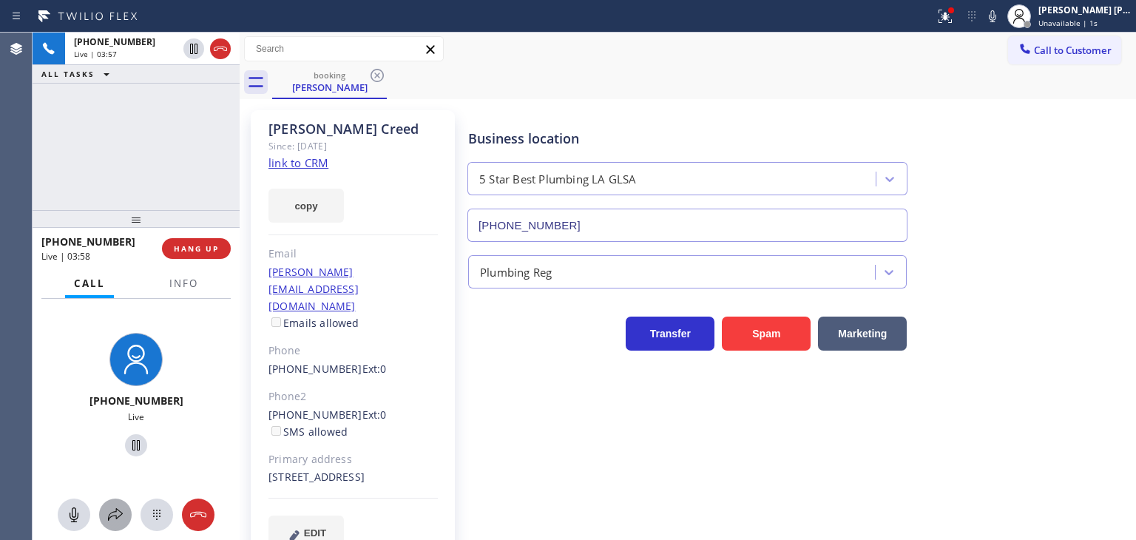
click at [124, 518] on div at bounding box center [115, 515] width 33 height 18
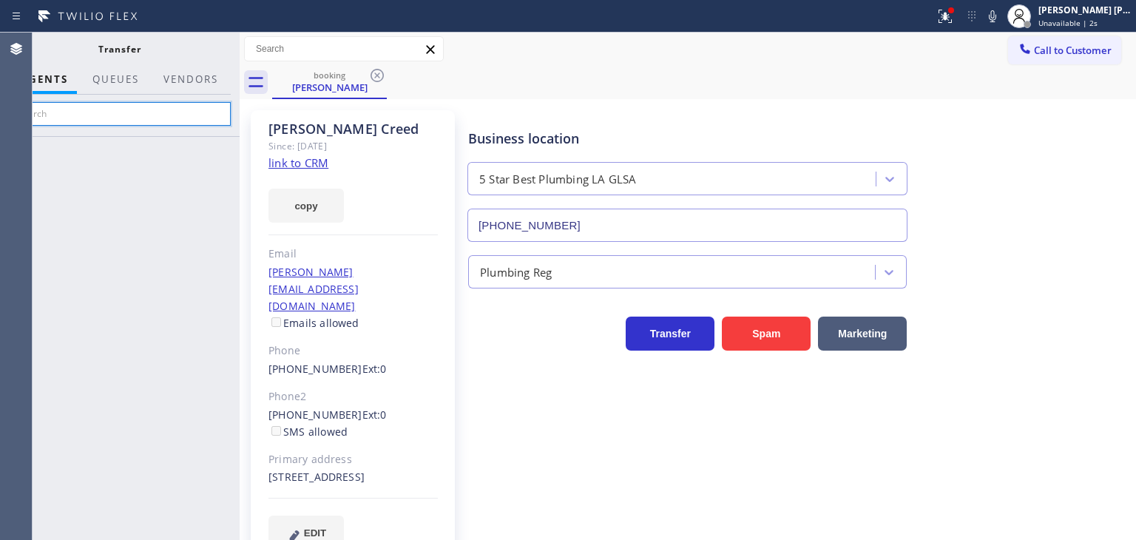
click at [175, 104] on input "text" at bounding box center [119, 114] width 223 height 24
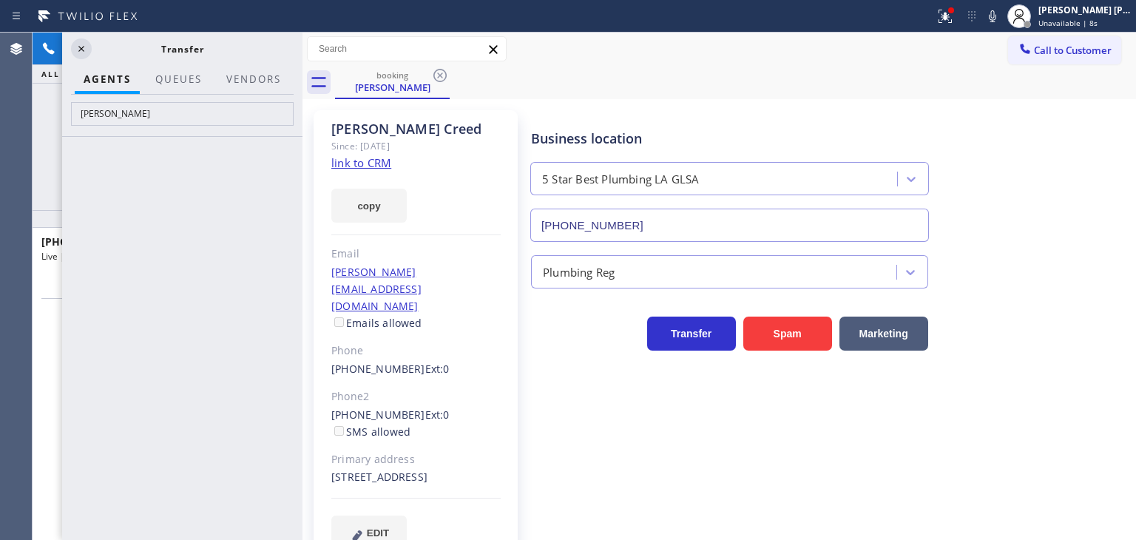
drag, startPoint x: 241, startPoint y: 60, endPoint x: 304, endPoint y: 63, distance: 62.9
click at [303, 63] on div at bounding box center [303, 286] width 0 height 507
click at [215, 106] on input "Bess" at bounding box center [182, 114] width 223 height 24
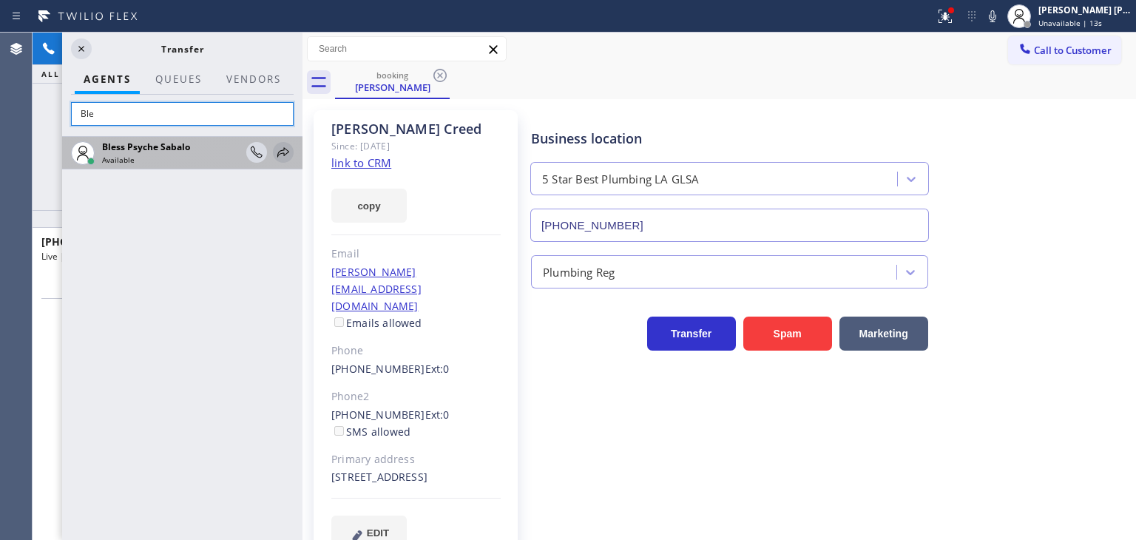
type input "Ble"
click at [288, 153] on icon at bounding box center [283, 152] width 18 height 18
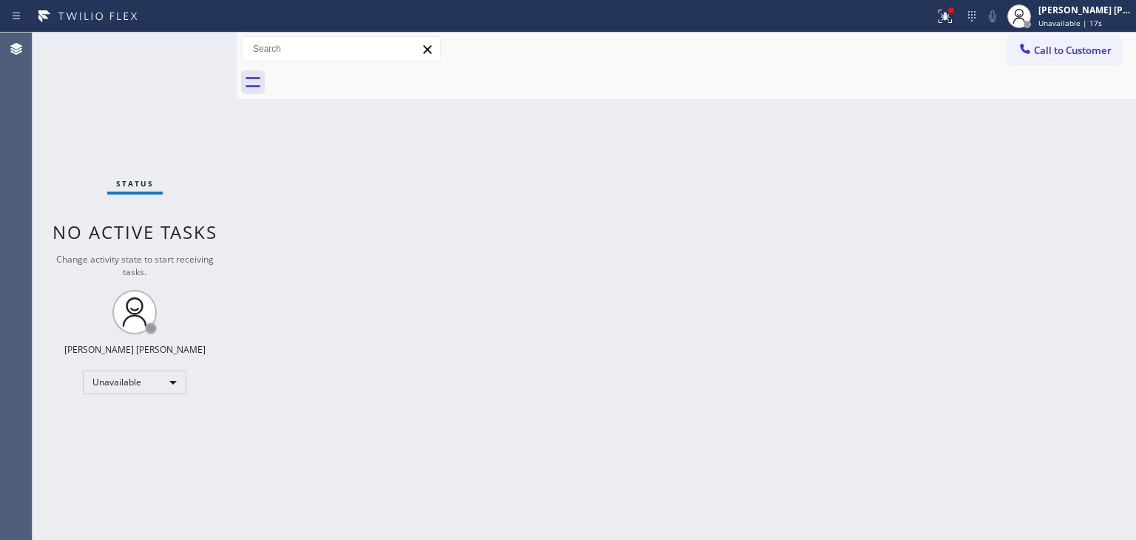
drag, startPoint x: 300, startPoint y: 63, endPoint x: 216, endPoint y: 57, distance: 83.8
click at [216, 57] on div "Status No active tasks Change activity state to start receiving tasks. Edel Joh…" at bounding box center [585, 286] width 1104 height 507
click at [1086, 18] on span "Unavailable | 35s" at bounding box center [1070, 23] width 64 height 10
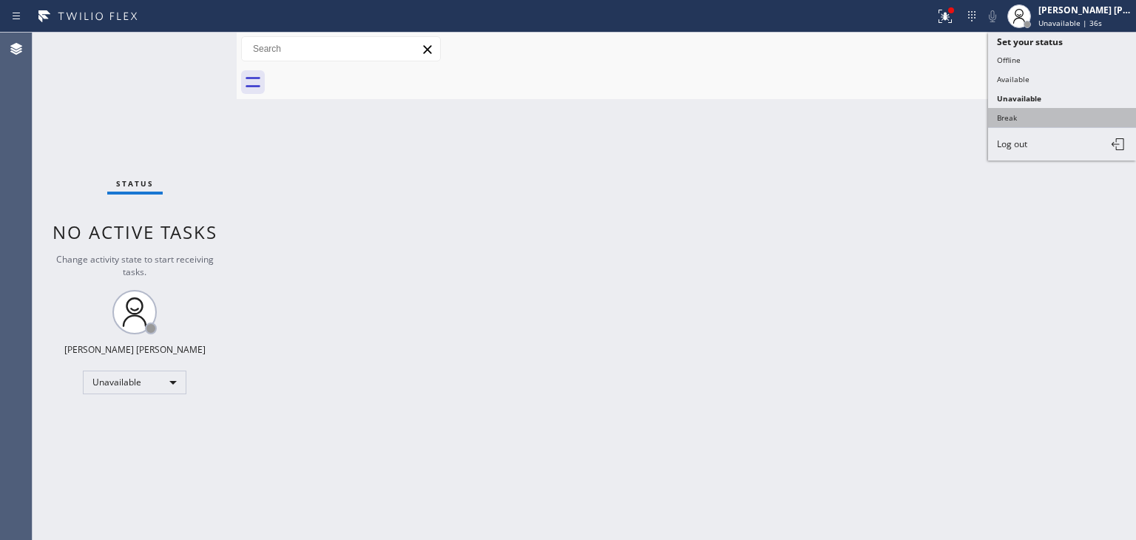
click at [1044, 112] on button "Break" at bounding box center [1062, 117] width 148 height 19
